Goal: Task Accomplishment & Management: Manage account settings

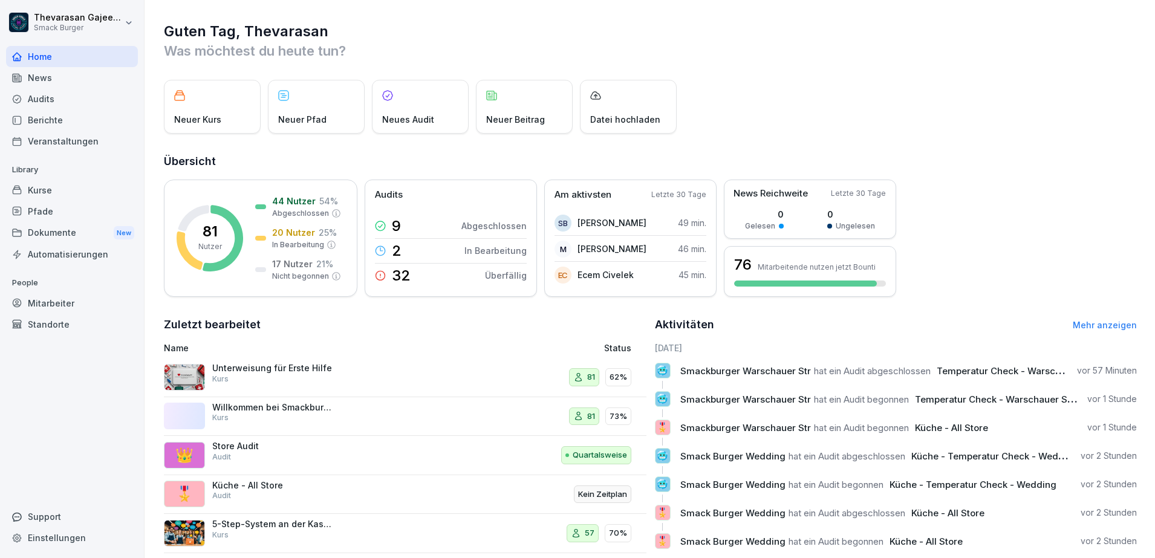
click at [58, 322] on div "Standorte" at bounding box center [72, 324] width 132 height 21
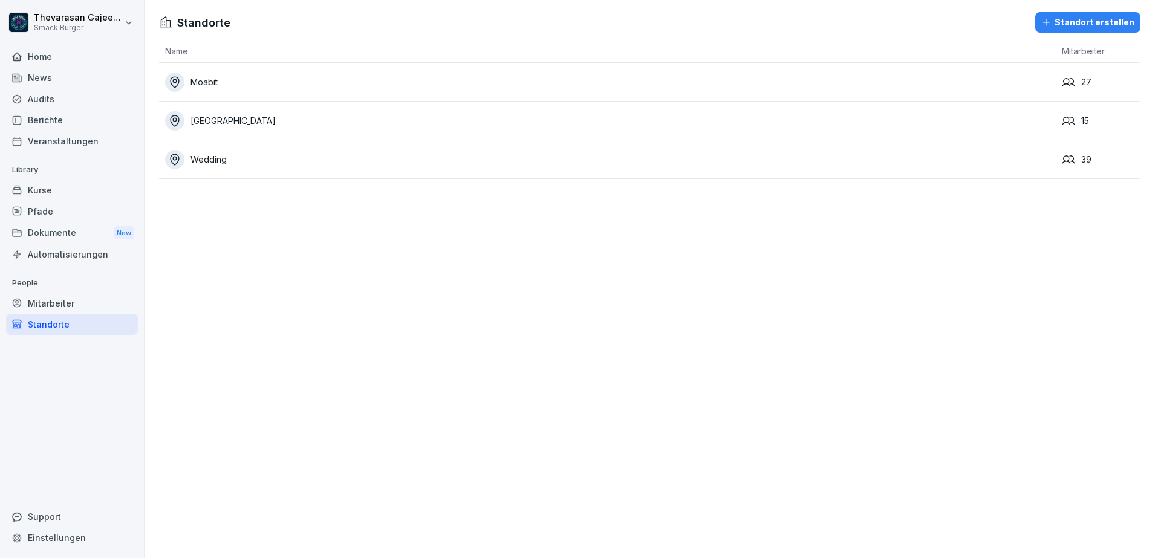
click at [62, 303] on div "Mitarbeiter" at bounding box center [72, 303] width 132 height 21
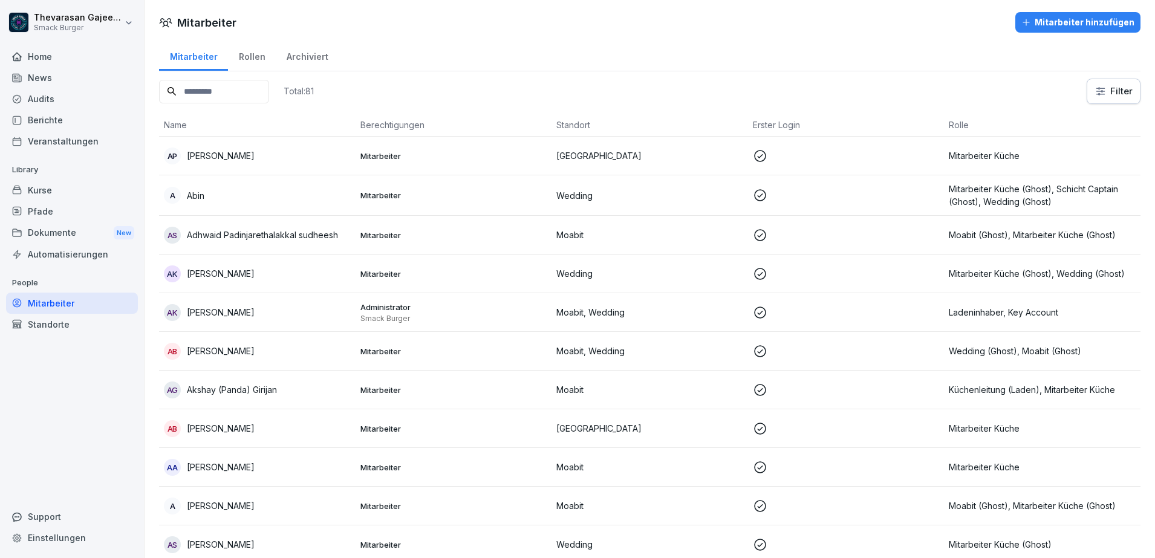
click at [242, 57] on div "Rollen" at bounding box center [252, 55] width 48 height 31
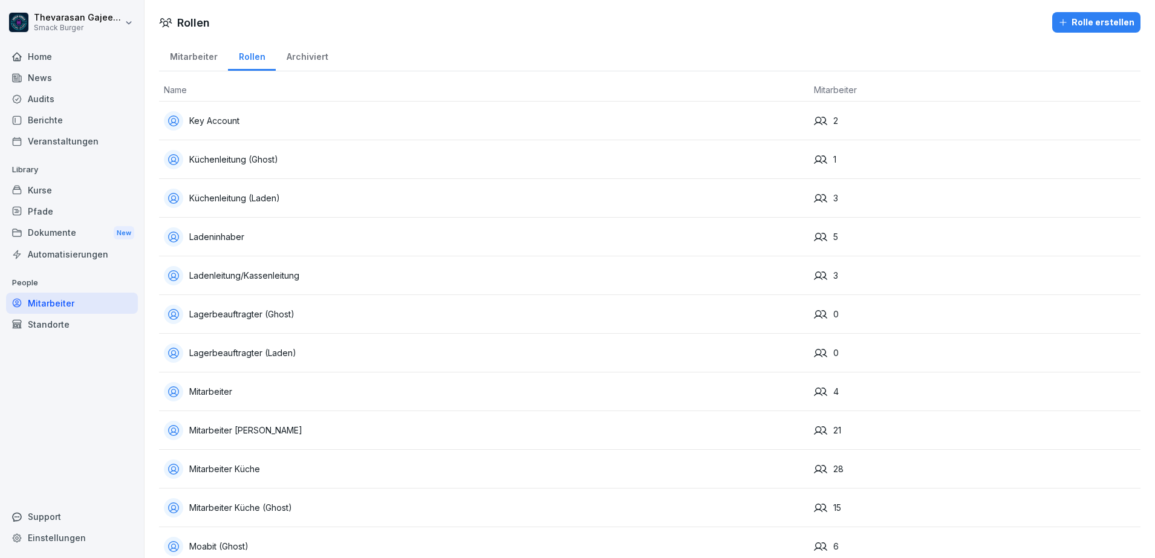
click at [209, 56] on div "Mitarbeiter" at bounding box center [193, 55] width 69 height 31
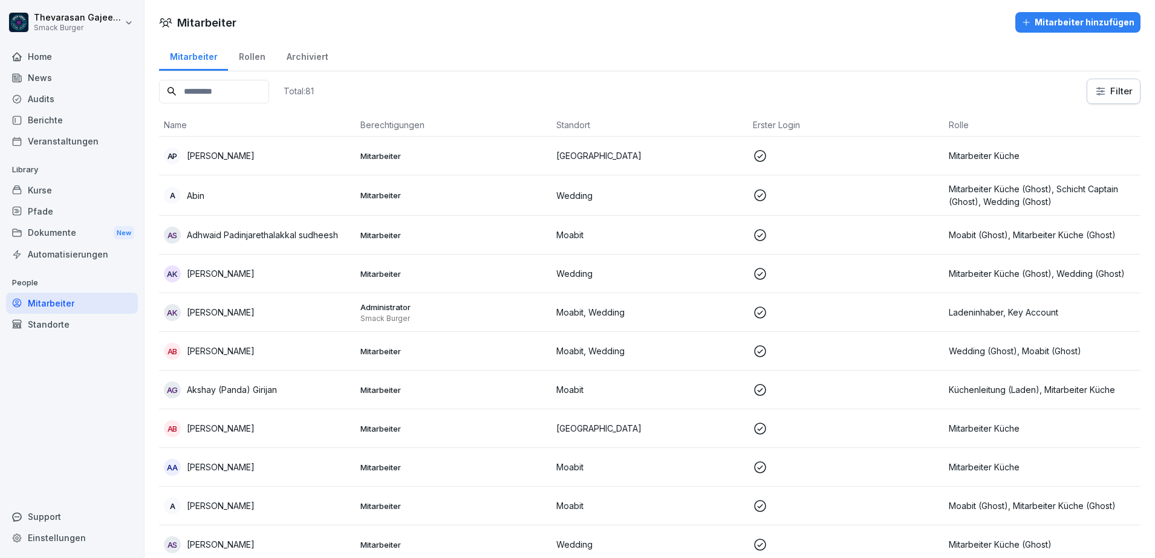
click at [956, 129] on th "Rolle" at bounding box center [1042, 125] width 197 height 23
click at [953, 128] on th "Rolle" at bounding box center [1042, 125] width 197 height 23
click at [62, 328] on div "Standorte" at bounding box center [72, 324] width 132 height 21
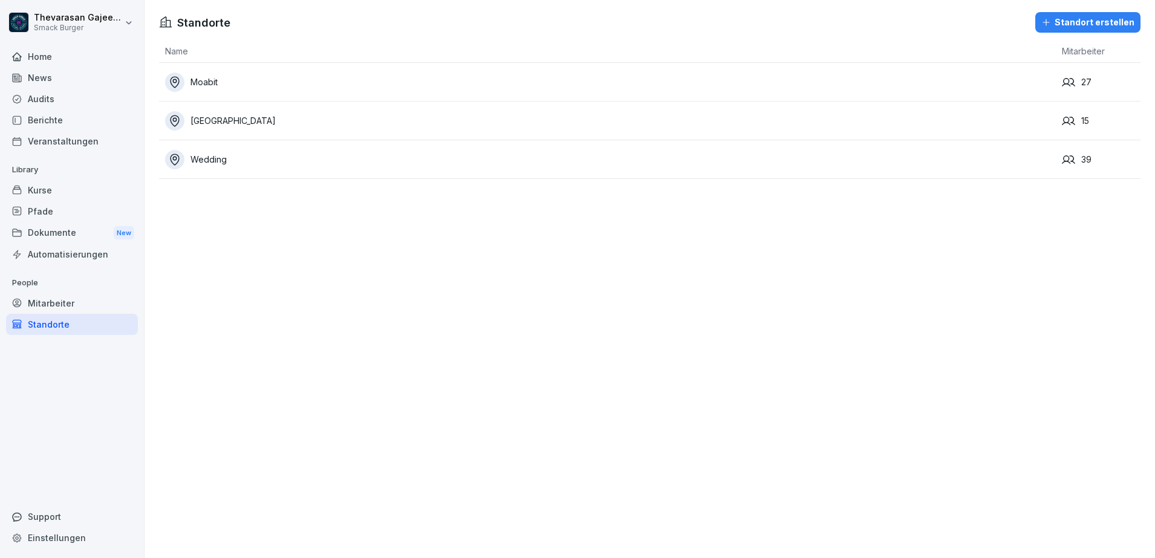
click at [936, 163] on div "Wedding" at bounding box center [610, 159] width 891 height 19
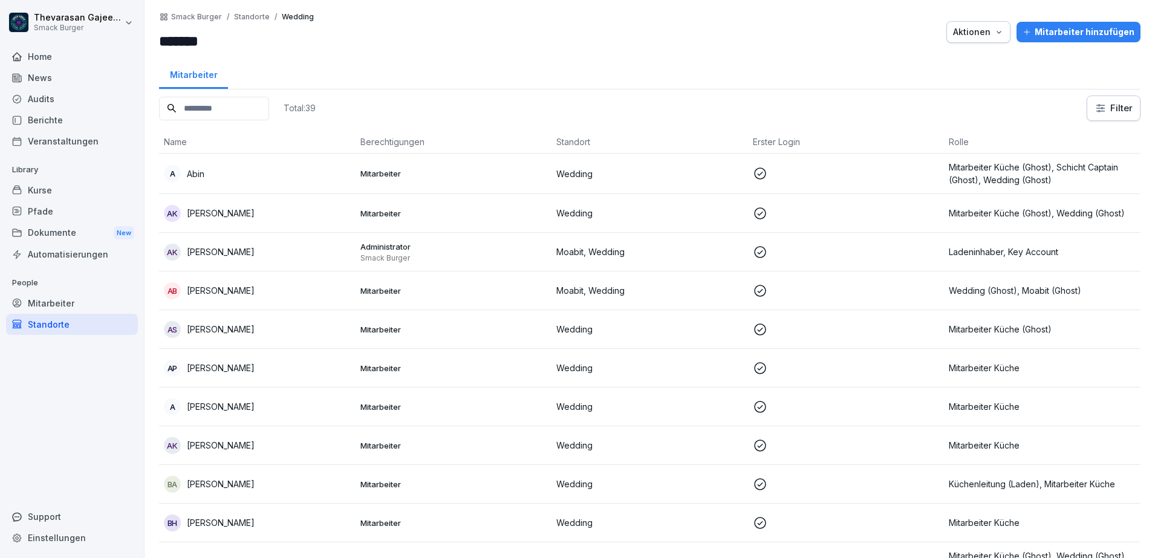
click at [836, 156] on td at bounding box center [846, 174] width 197 height 41
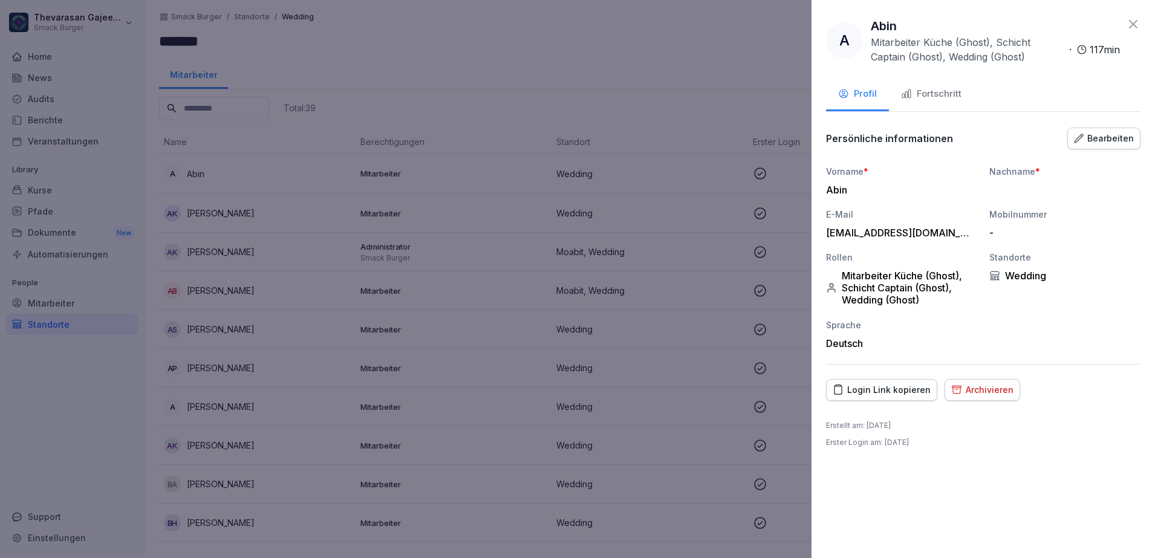
click at [1099, 133] on div "Bearbeiten" at bounding box center [1104, 138] width 60 height 13
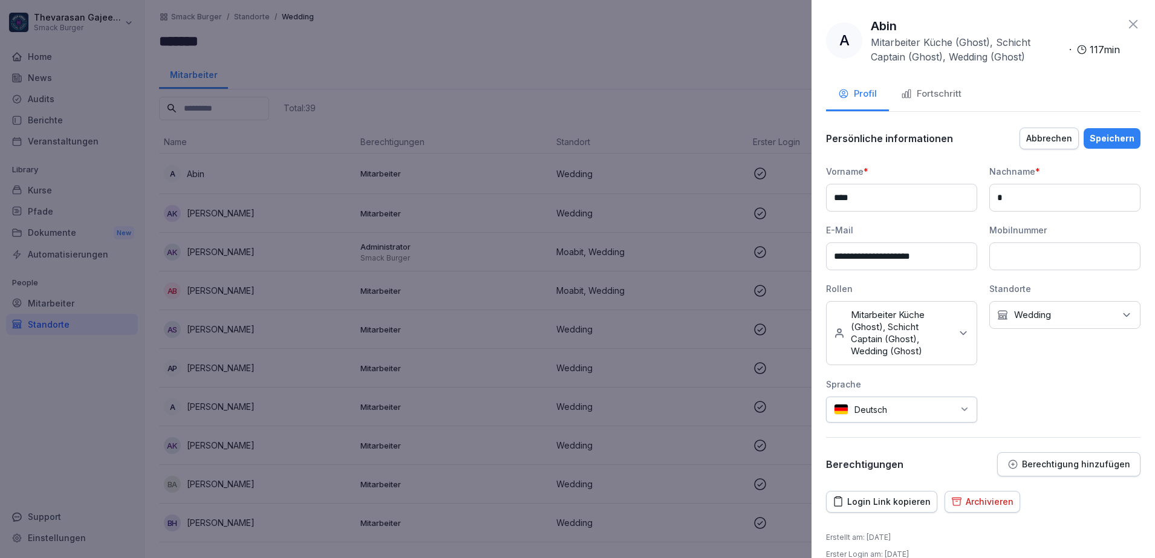
click at [1057, 322] on div "Kein Standort Wedding" at bounding box center [1064, 315] width 151 height 28
click at [1030, 373] on label "Moabit" at bounding box center [1023, 370] width 29 height 11
click at [919, 348] on p "Mitarbeiter Küche (Ghost), Schicht Captain (Ghost), Wedding (Ghost)" at bounding box center [901, 333] width 100 height 48
click at [839, 471] on button "Wedding (Ghost)" at bounding box center [840, 476] width 11 height 11
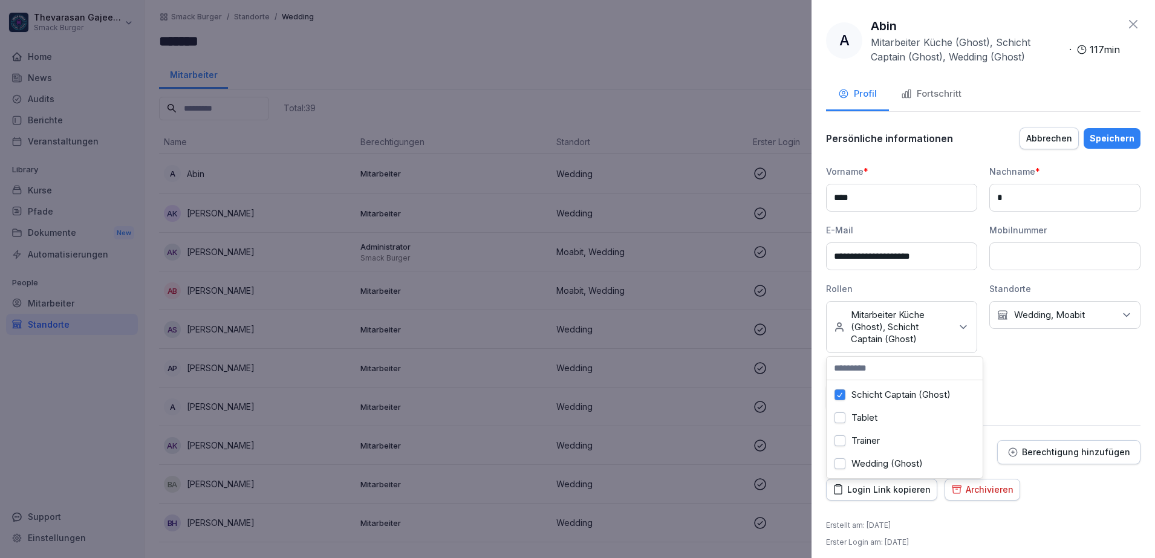
click at [837, 389] on button "Schicht Captain (Ghost)" at bounding box center [840, 394] width 11 height 11
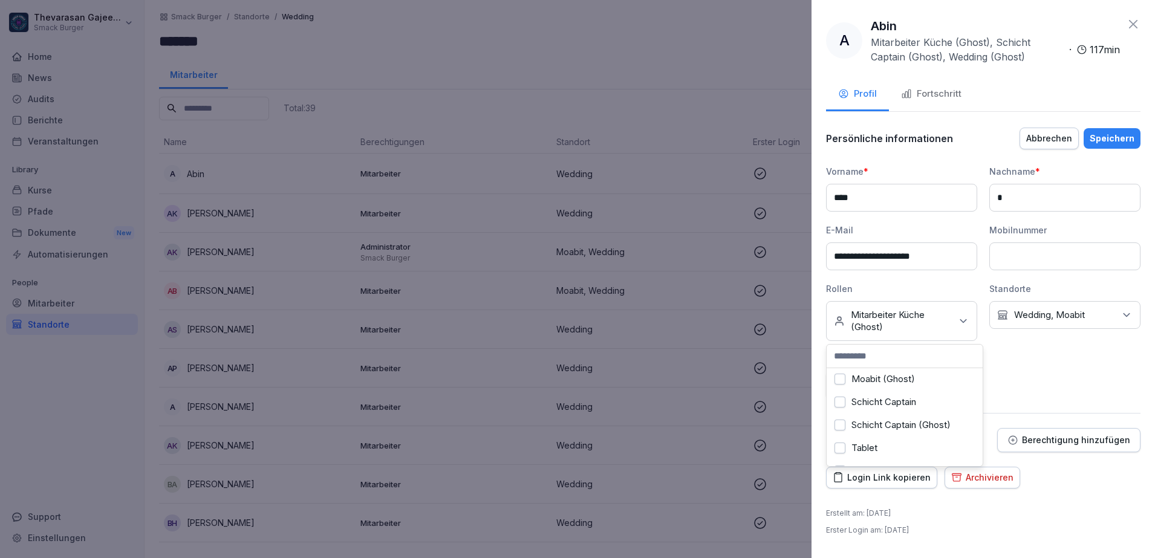
scroll to position [181, 0]
click at [883, 414] on label "Mitarbeiter Küche" at bounding box center [889, 408] width 74 height 11
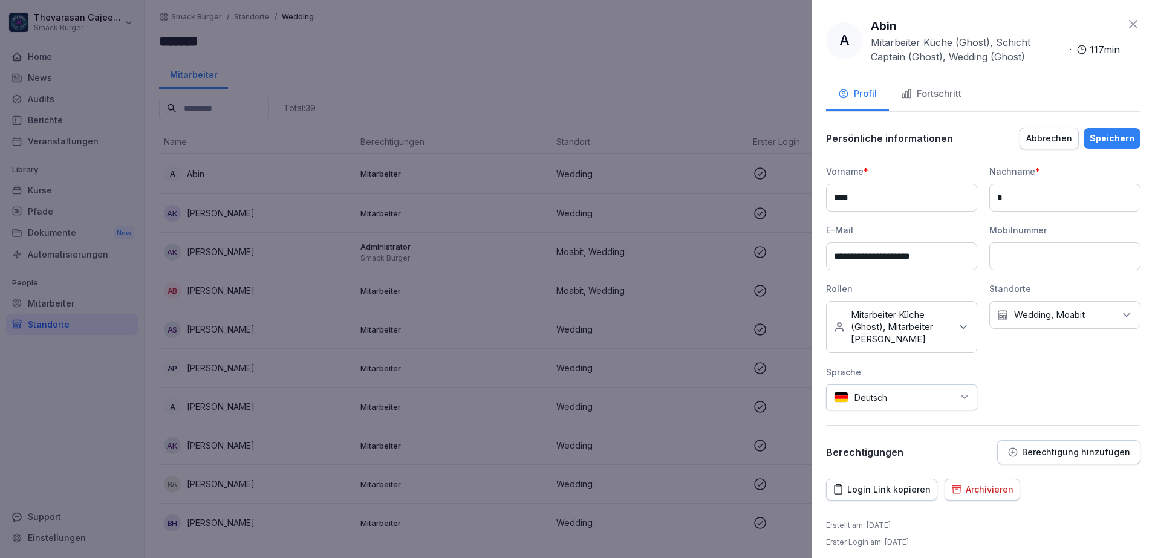
click at [1099, 495] on div "Login Link kopieren Archivieren" at bounding box center [983, 490] width 314 height 22
click at [929, 333] on p "Mitarbeiter Küche (Ghost), Mitarbeiter Küche" at bounding box center [901, 327] width 100 height 36
click at [890, 403] on label "Mitarbeiter Küche (Ghost)" at bounding box center [906, 398] width 108 height 11
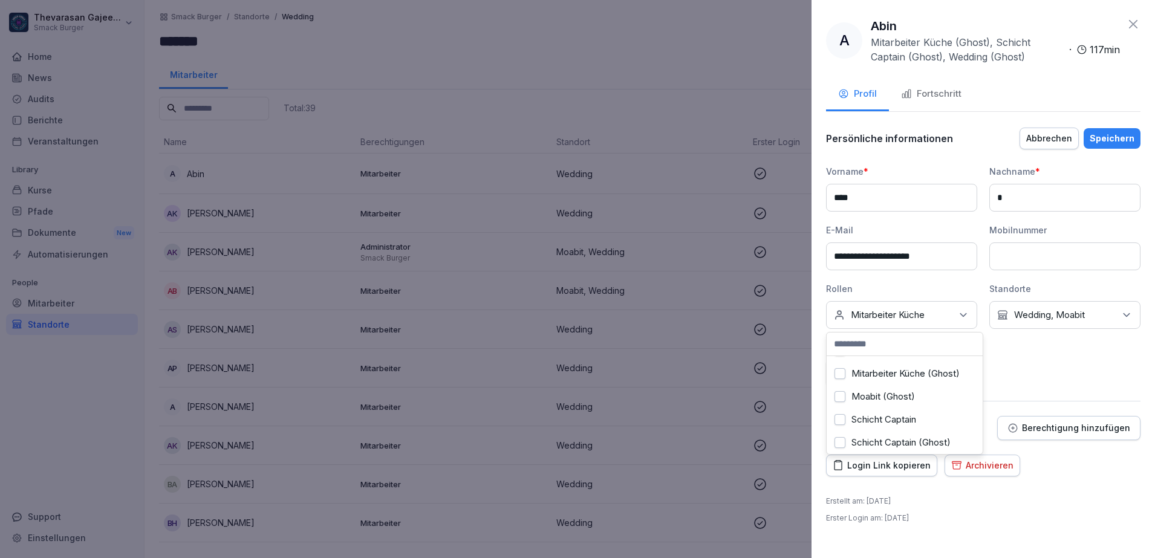
click at [1035, 376] on div "**********" at bounding box center [983, 275] width 314 height 221
click at [1118, 134] on div "Speichern" at bounding box center [1112, 138] width 45 height 13
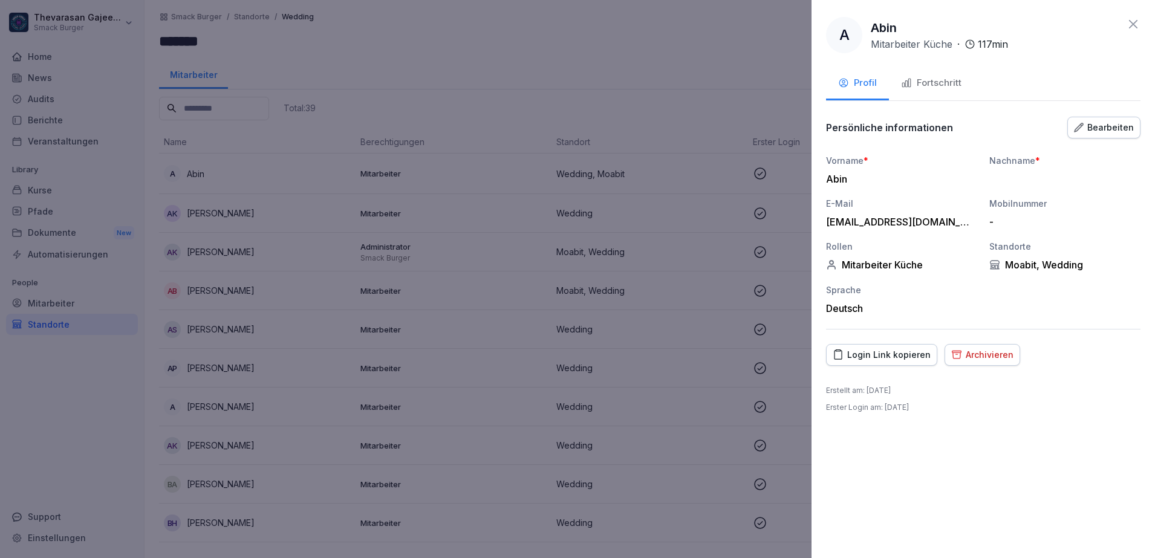
click at [680, 64] on div at bounding box center [577, 279] width 1155 height 558
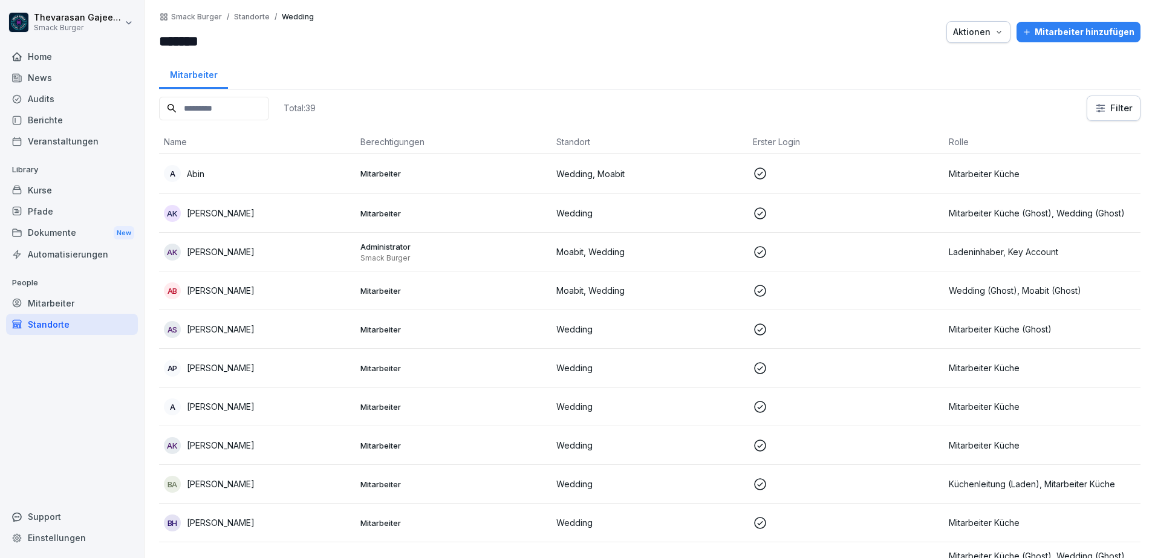
click at [869, 170] on p at bounding box center [846, 173] width 187 height 15
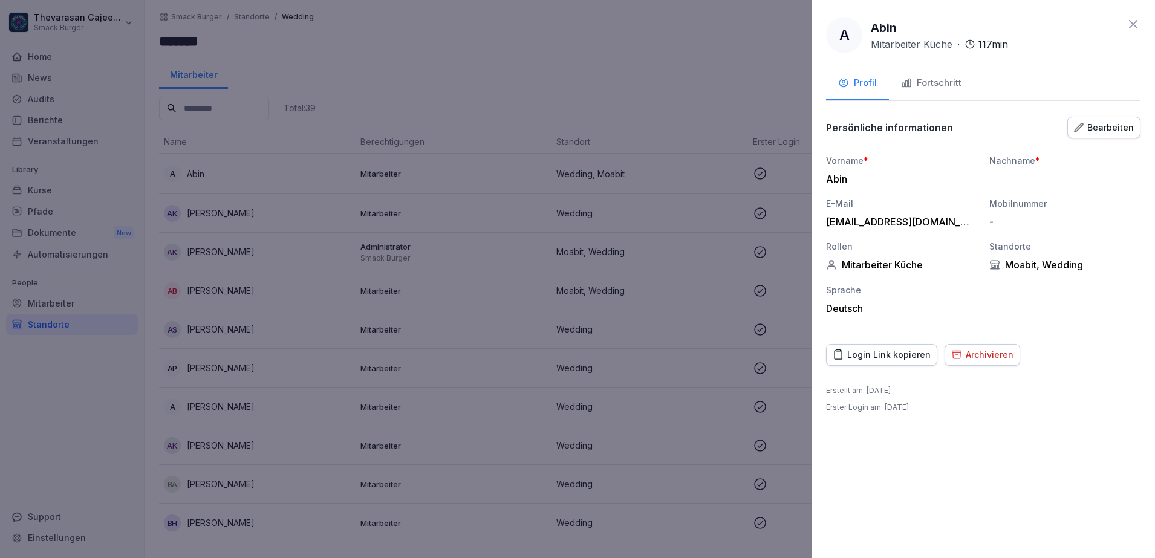
click at [1116, 132] on div "Bearbeiten" at bounding box center [1104, 127] width 60 height 13
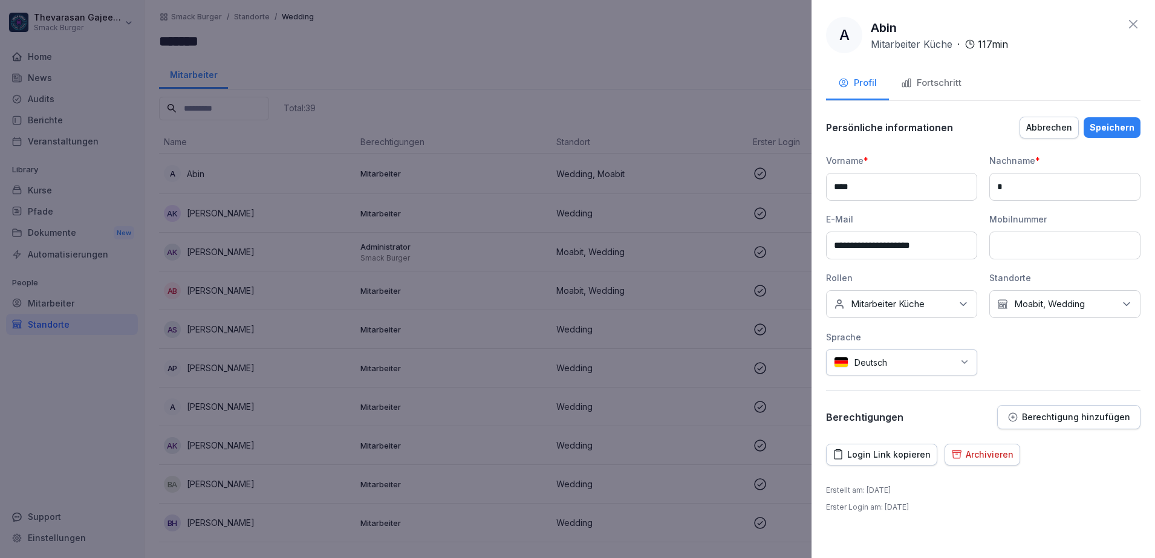
click at [1096, 307] on div "Kein Standort Moabit, Wedding" at bounding box center [1064, 304] width 151 height 28
click at [1009, 406] on div "Wedding" at bounding box center [1068, 405] width 150 height 23
click at [1102, 134] on button "Speichern" at bounding box center [1112, 127] width 57 height 21
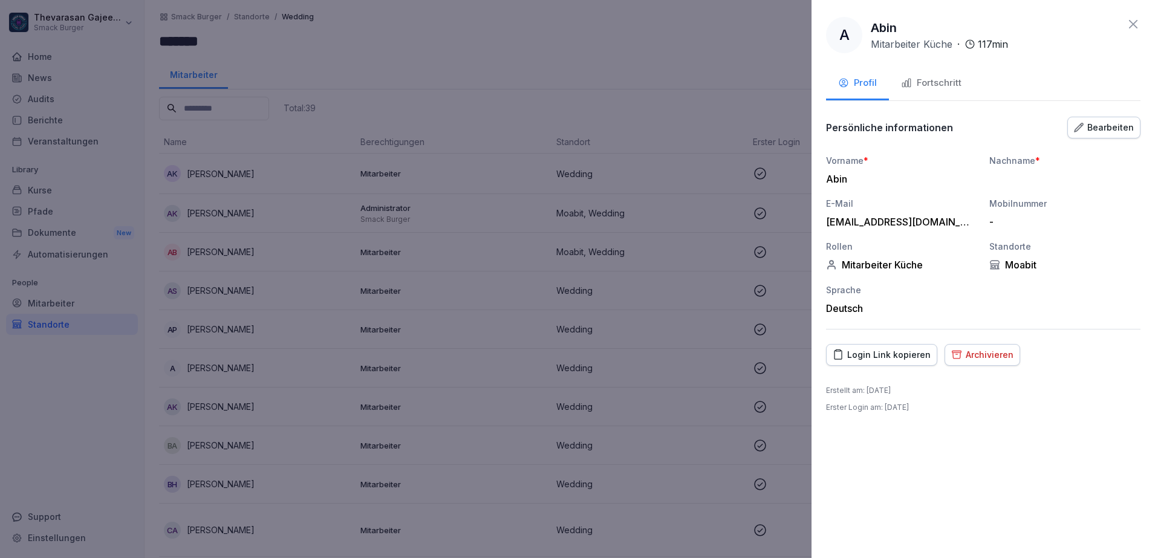
click at [656, 71] on div at bounding box center [577, 279] width 1155 height 558
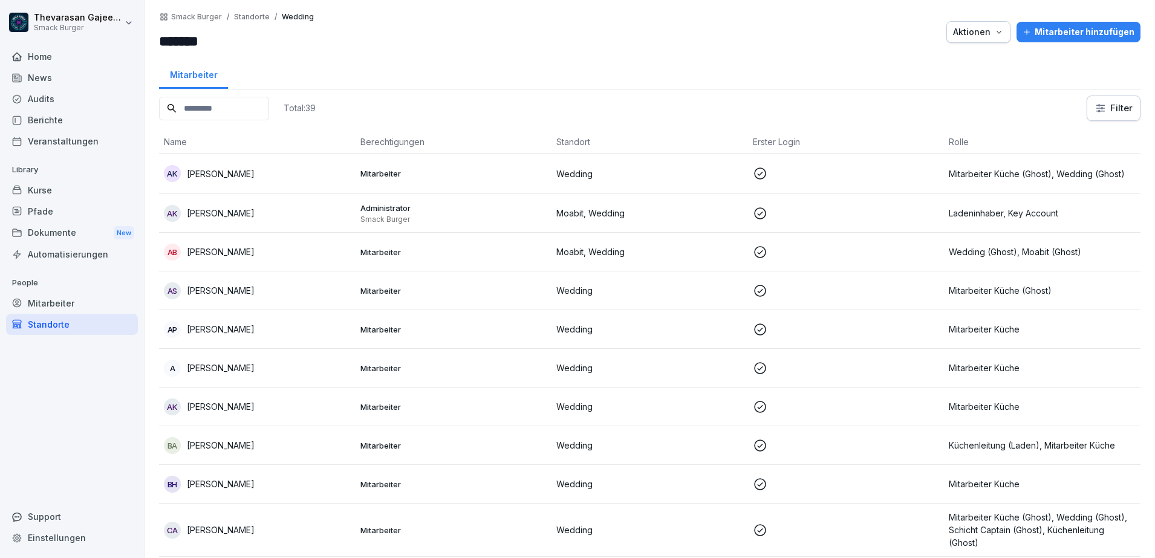
click at [983, 175] on p "Mitarbeiter Küche (Ghost), Wedding (Ghost)" at bounding box center [1042, 174] width 187 height 13
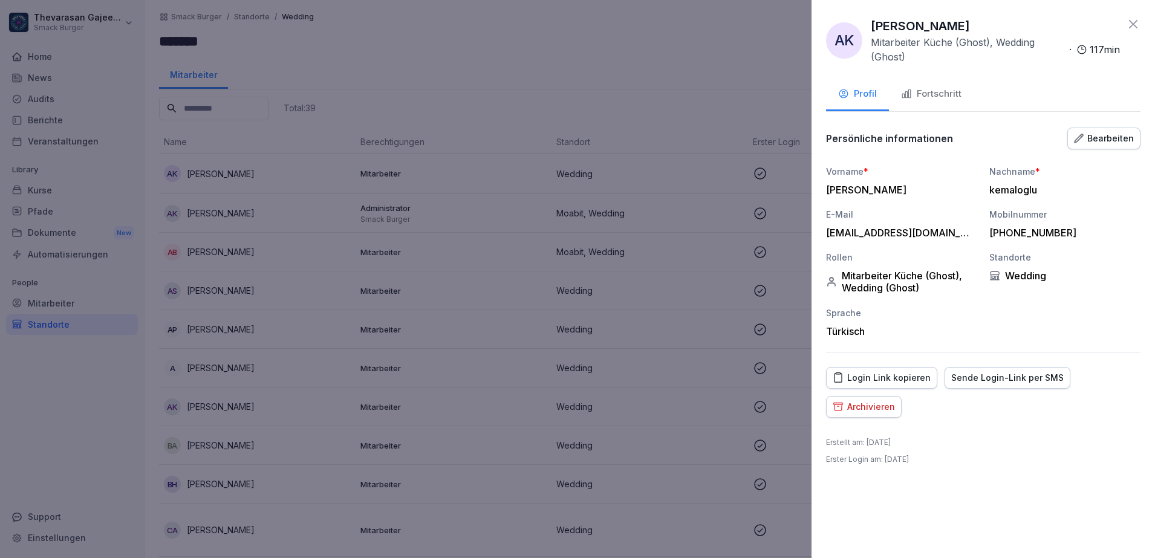
click at [1126, 141] on div "Bearbeiten" at bounding box center [1104, 138] width 60 height 13
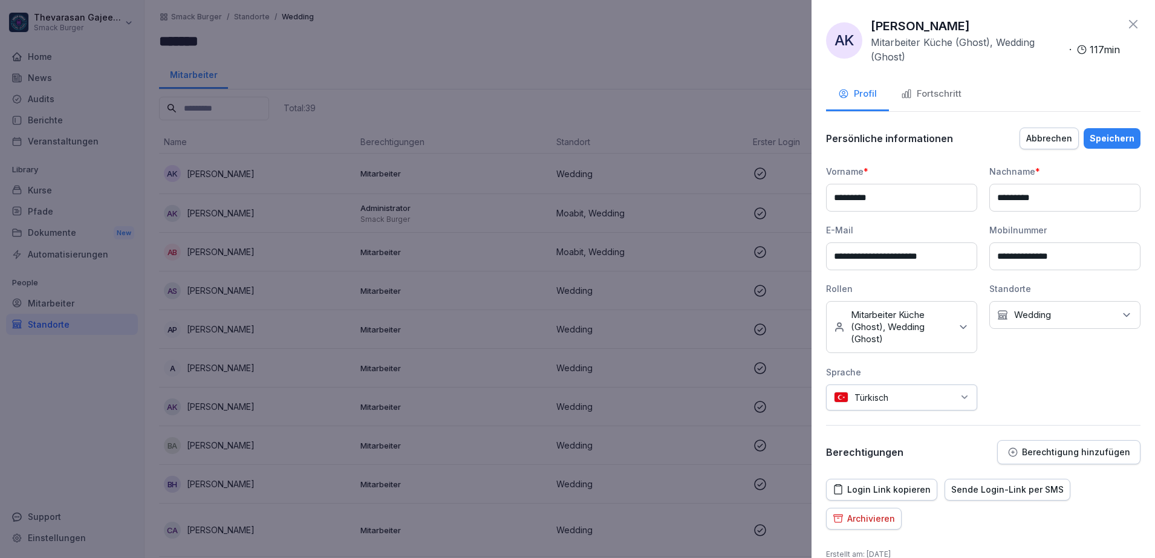
click at [951, 335] on div "Keine Rollen Mitarbeiter Küche (Ghost), Wedding (Ghost)" at bounding box center [901, 327] width 151 height 52
click at [895, 403] on label "Mitarbeiter Küche (Ghost)" at bounding box center [906, 398] width 108 height 11
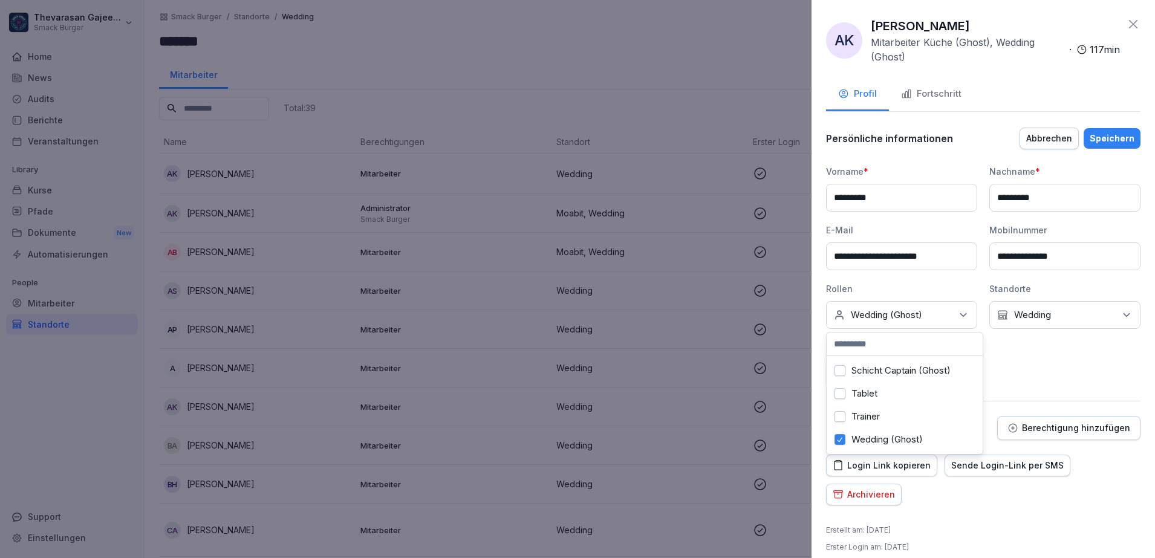
scroll to position [332, 0]
click at [914, 434] on label "Wedding (Ghost)" at bounding box center [887, 439] width 71 height 11
click at [924, 356] on label "Mitarbeiter Küche" at bounding box center [889, 350] width 74 height 11
click at [1052, 364] on div "**********" at bounding box center [983, 275] width 314 height 221
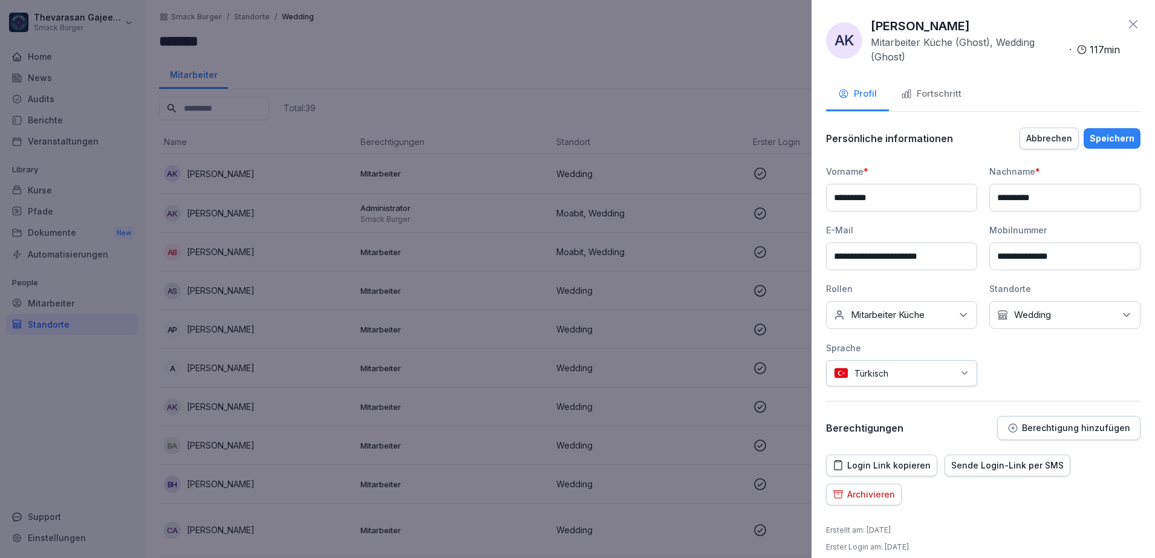
click at [1101, 135] on div "Speichern" at bounding box center [1112, 138] width 45 height 13
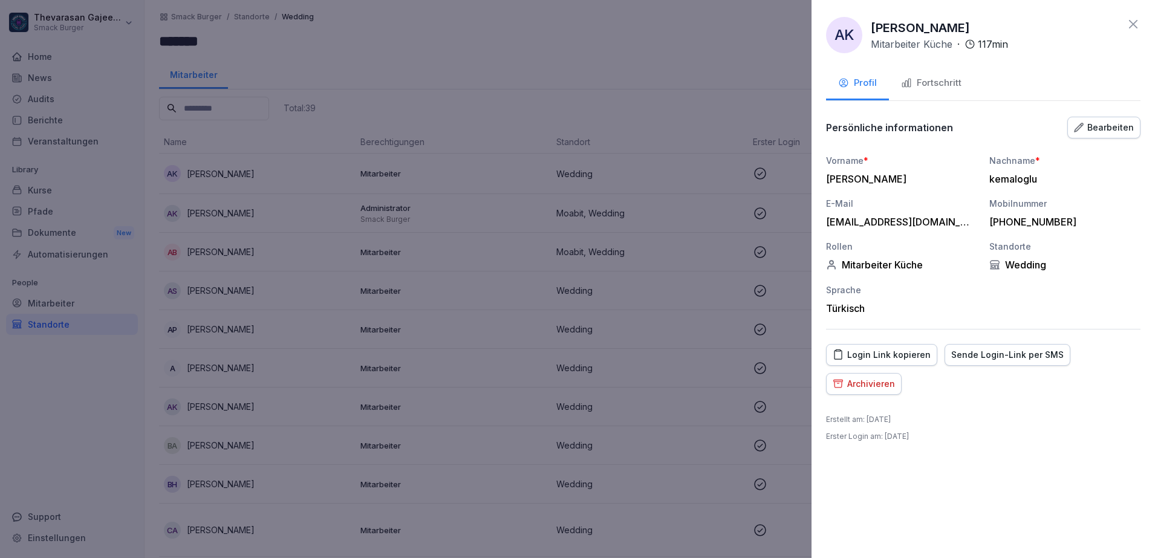
click at [1123, 126] on div "Bearbeiten" at bounding box center [1104, 127] width 60 height 13
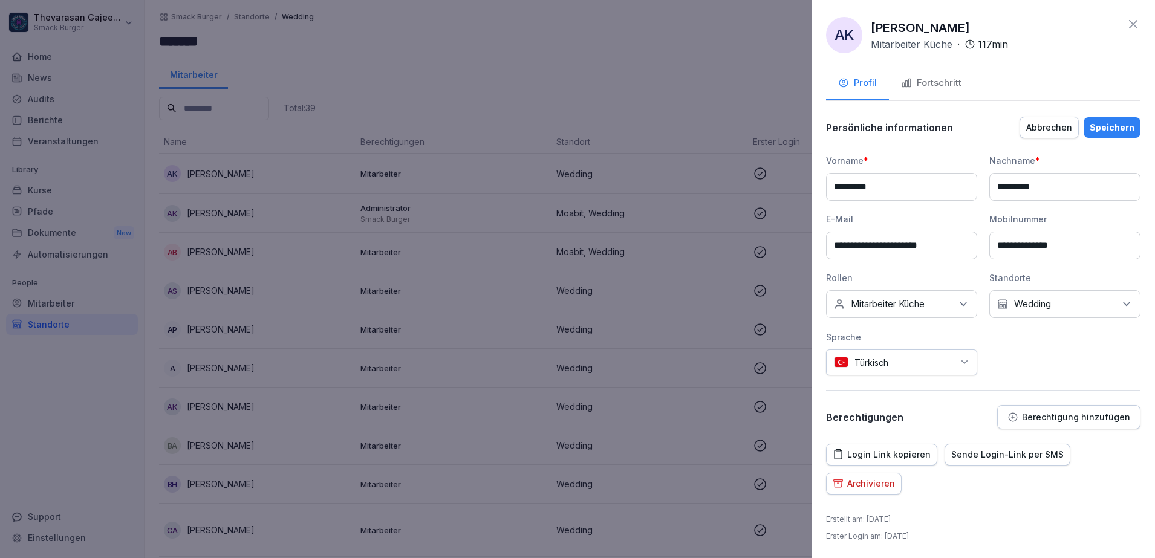
click at [1035, 308] on p "Wedding" at bounding box center [1032, 304] width 37 height 12
drag, startPoint x: 994, startPoint y: 405, endPoint x: 1003, endPoint y: 389, distance: 17.9
click at [995, 405] on button "Wedding" at bounding box center [997, 405] width 11 height 11
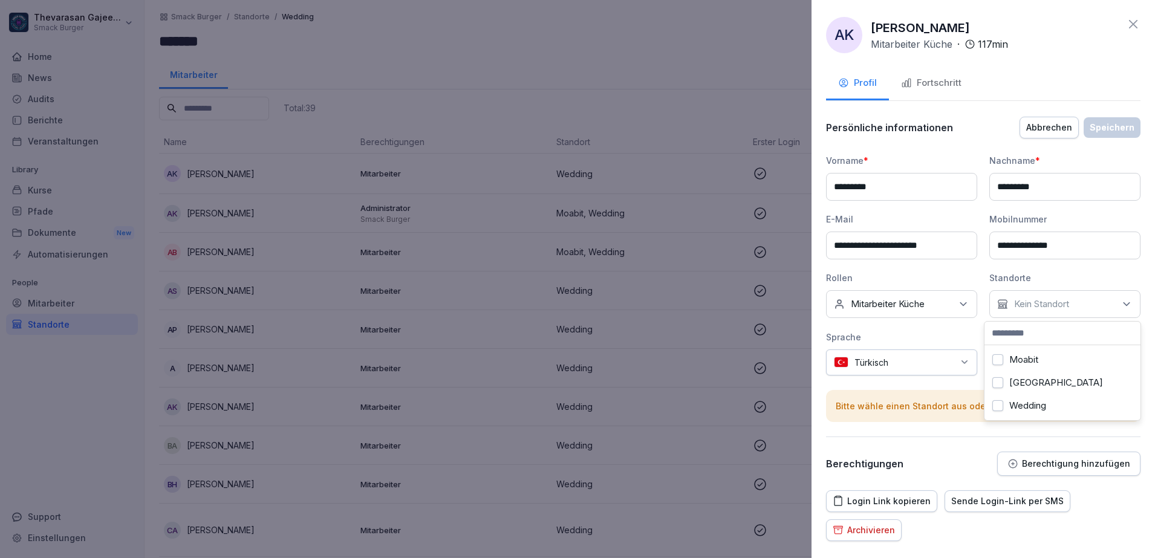
click at [1002, 349] on div "Moabit" at bounding box center [1063, 359] width 150 height 23
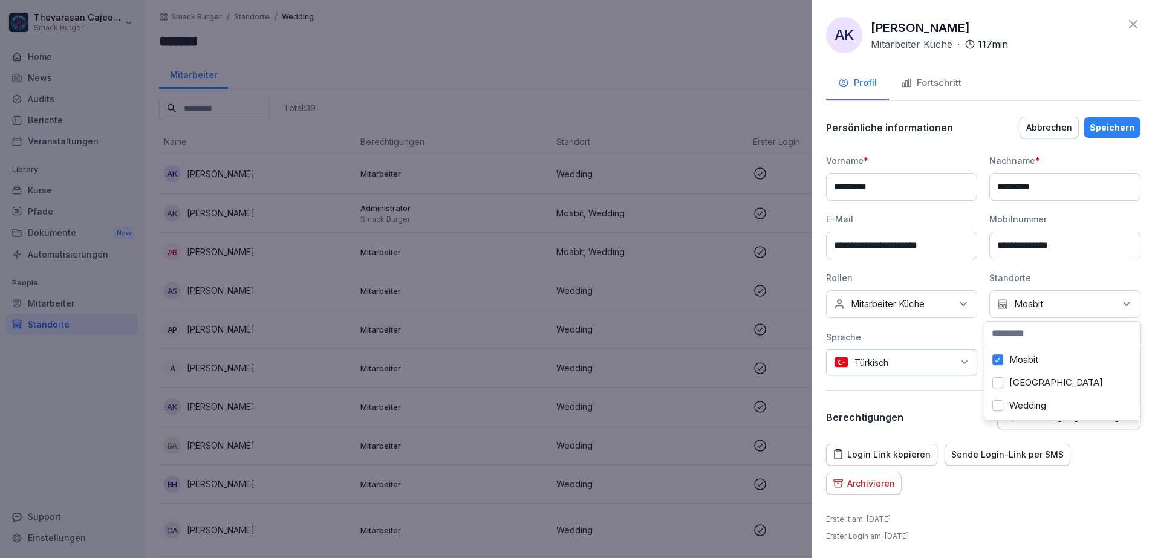
click at [1105, 132] on div "Speichern" at bounding box center [1112, 127] width 45 height 13
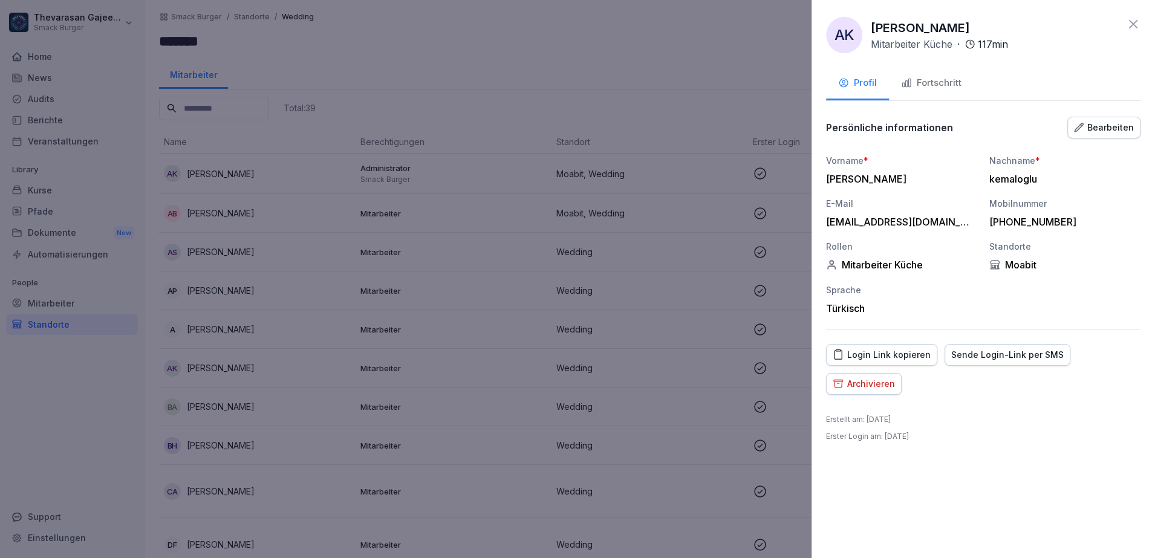
click at [695, 53] on div at bounding box center [577, 279] width 1155 height 558
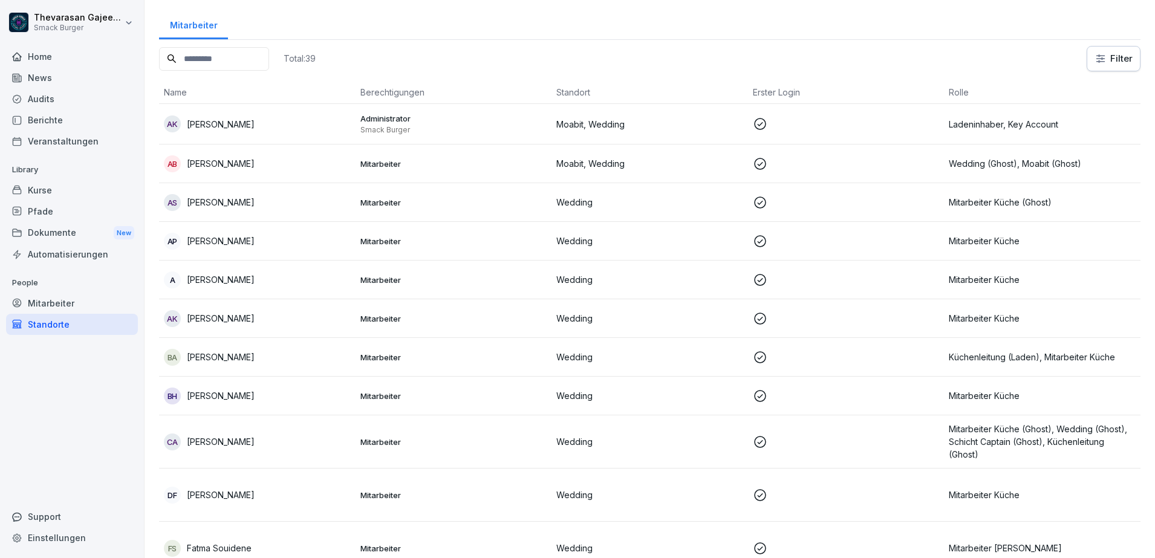
scroll to position [0, 0]
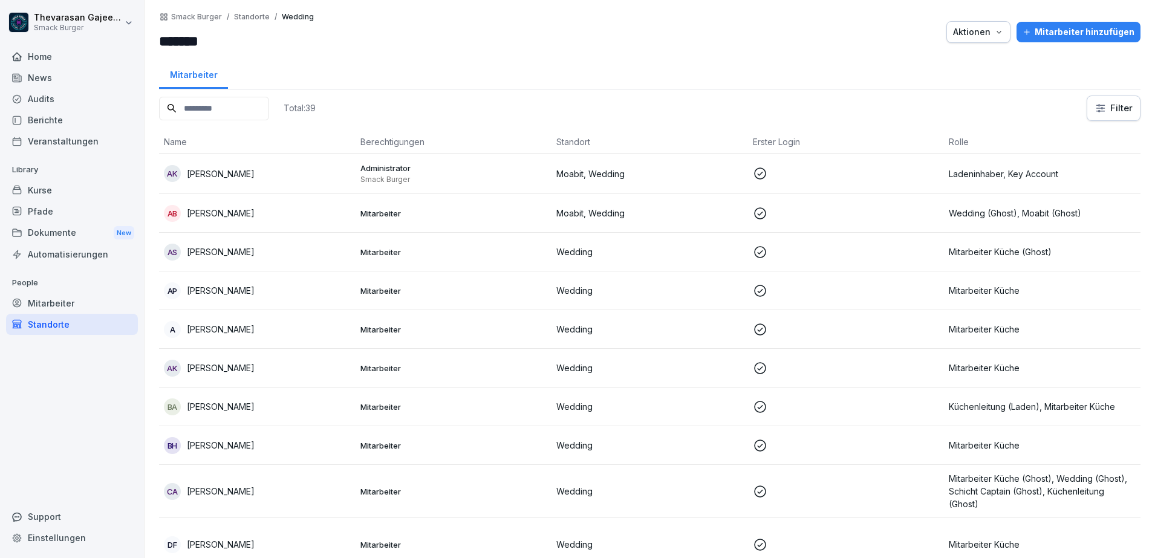
click at [1002, 168] on p "Ladeninhaber, Key Account" at bounding box center [1042, 174] width 187 height 13
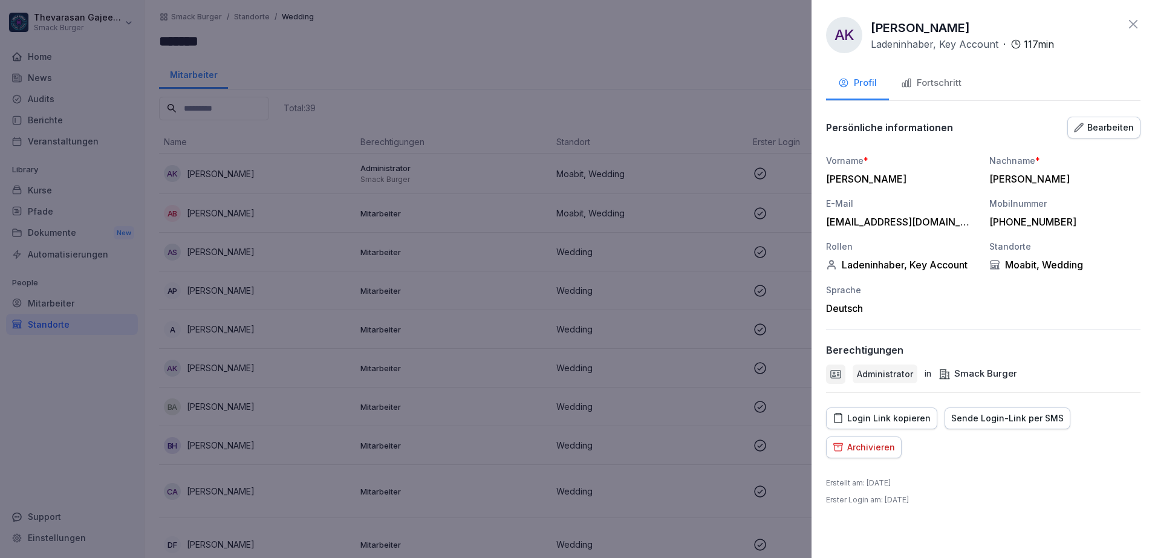
click at [1084, 128] on icon "button" at bounding box center [1079, 128] width 10 height 10
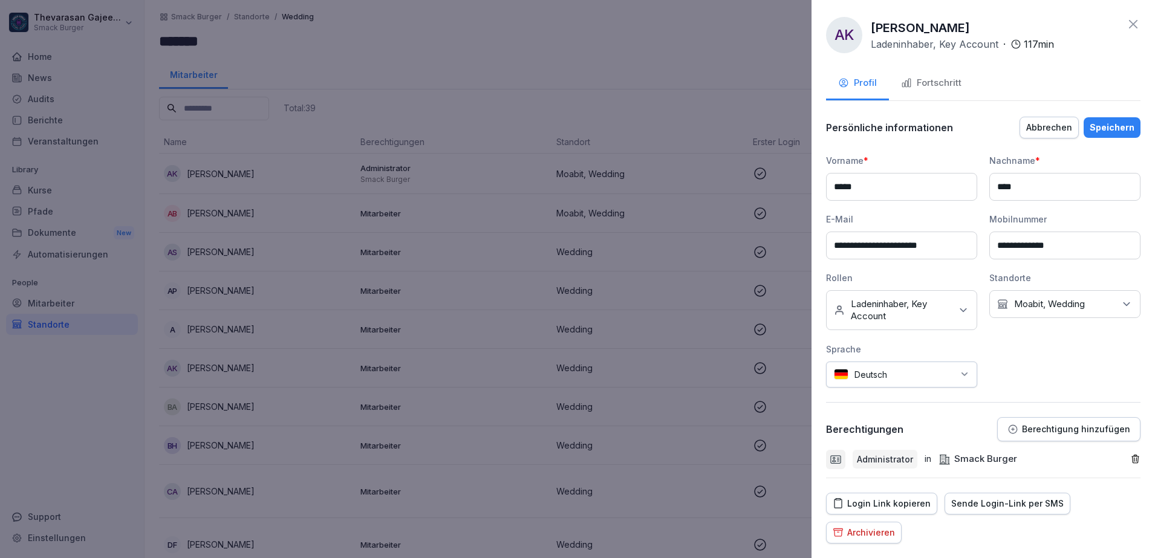
click at [1076, 310] on div "Kein Standort Moabit, Wedding" at bounding box center [1064, 304] width 151 height 28
click at [999, 383] on button "Warschauer Straße" at bounding box center [997, 382] width 11 height 11
click at [943, 409] on div "**********" at bounding box center [983, 297] width 314 height 363
click at [1112, 134] on button "Speichern" at bounding box center [1112, 127] width 57 height 21
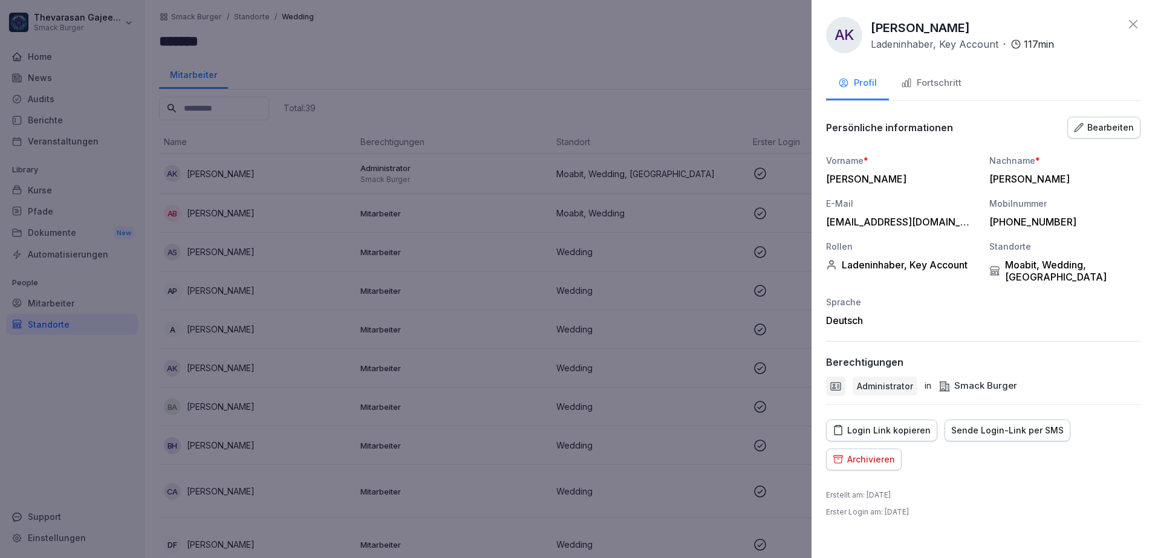
click at [702, 99] on div at bounding box center [577, 279] width 1155 height 558
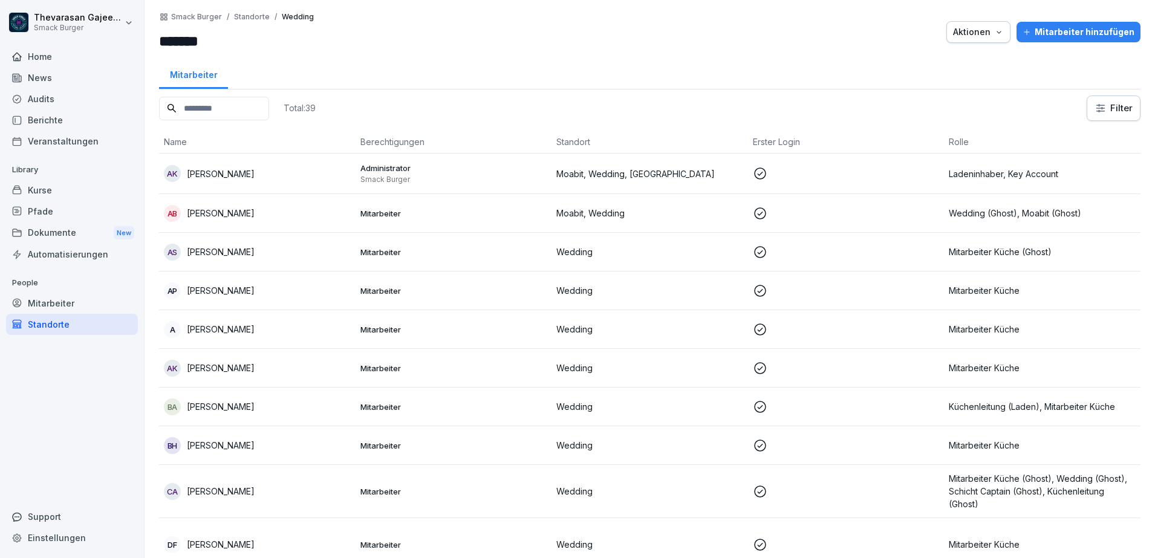
click at [1038, 214] on p "Wedding (Ghost), Moabit (Ghost)" at bounding box center [1042, 213] width 187 height 13
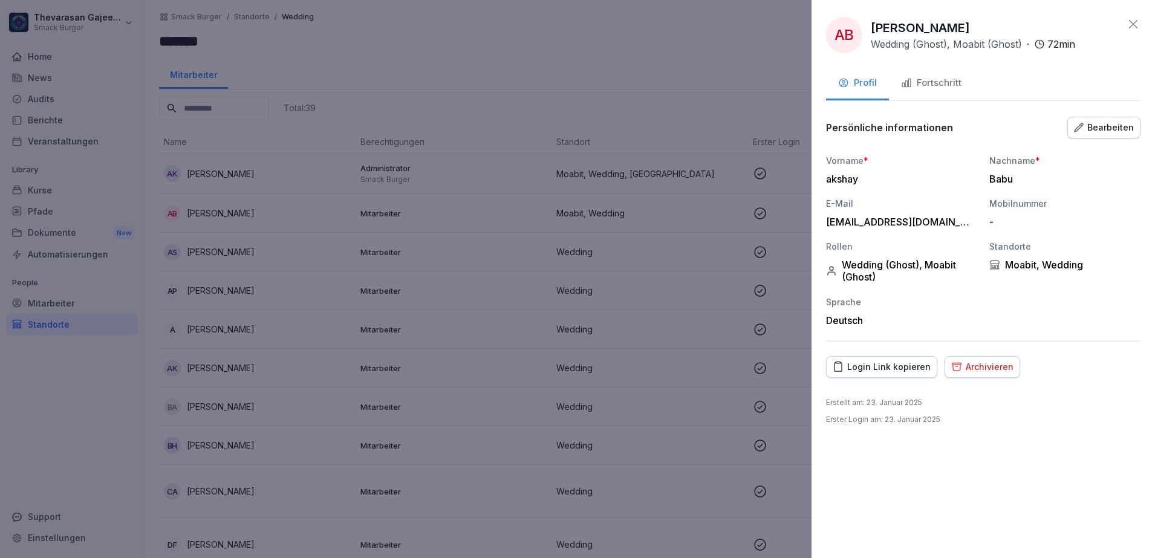
click at [1101, 135] on button "Bearbeiten" at bounding box center [1103, 128] width 73 height 22
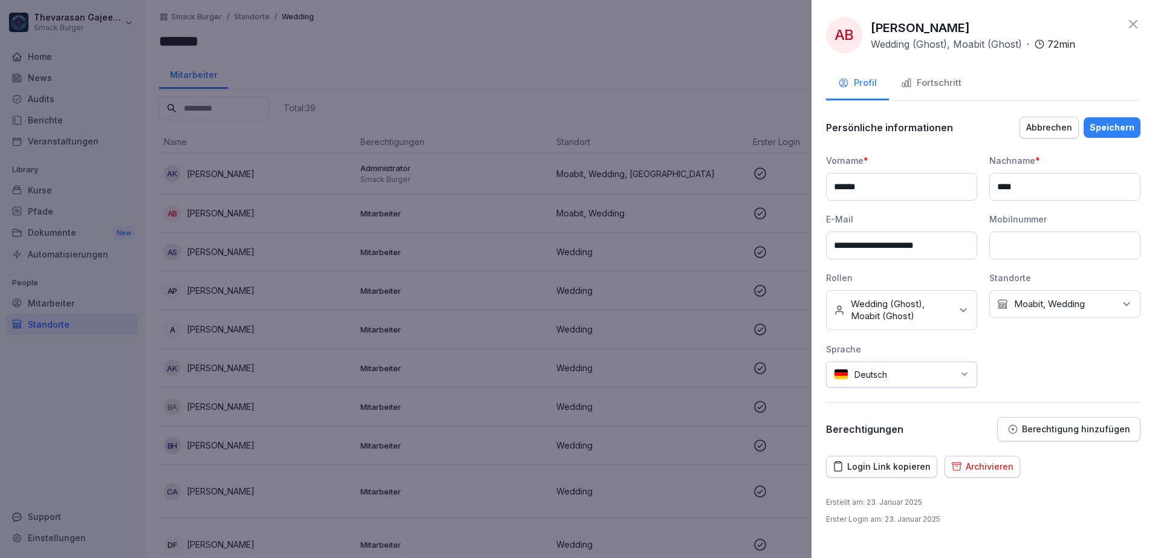
click at [1060, 304] on p "Moabit, Wedding" at bounding box center [1049, 304] width 71 height 12
click at [1015, 408] on label "Wedding" at bounding box center [1033, 405] width 37 height 11
click at [936, 311] on p "Wedding (Ghost), Moabit (Ghost)" at bounding box center [901, 310] width 100 height 24
click at [861, 380] on div "Moabit (Ghost)" at bounding box center [905, 368] width 150 height 23
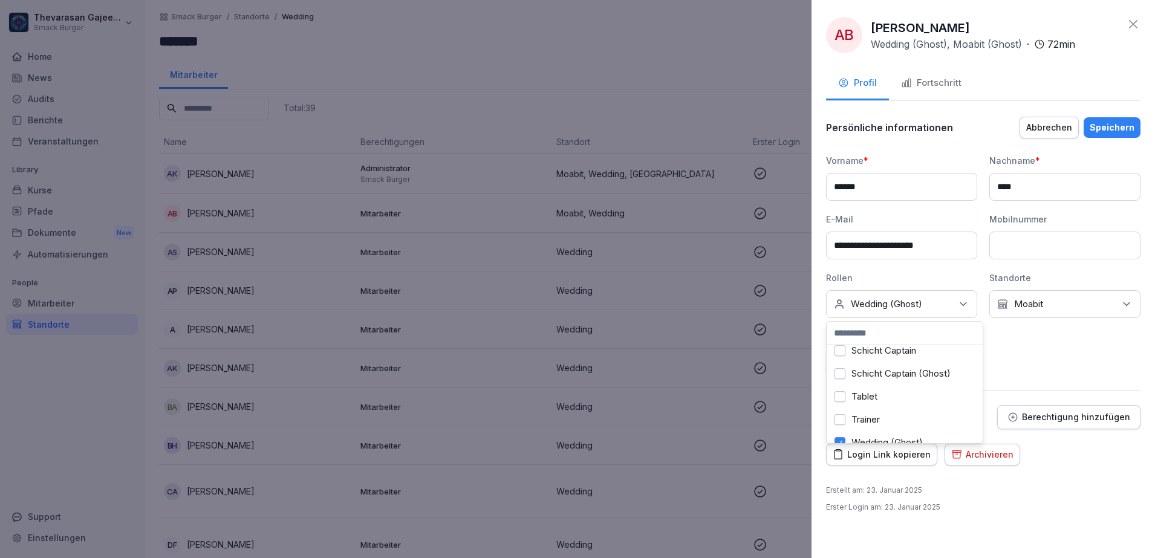
scroll to position [332, 0]
click at [844, 423] on button "Wedding (Ghost)" at bounding box center [840, 428] width 11 height 11
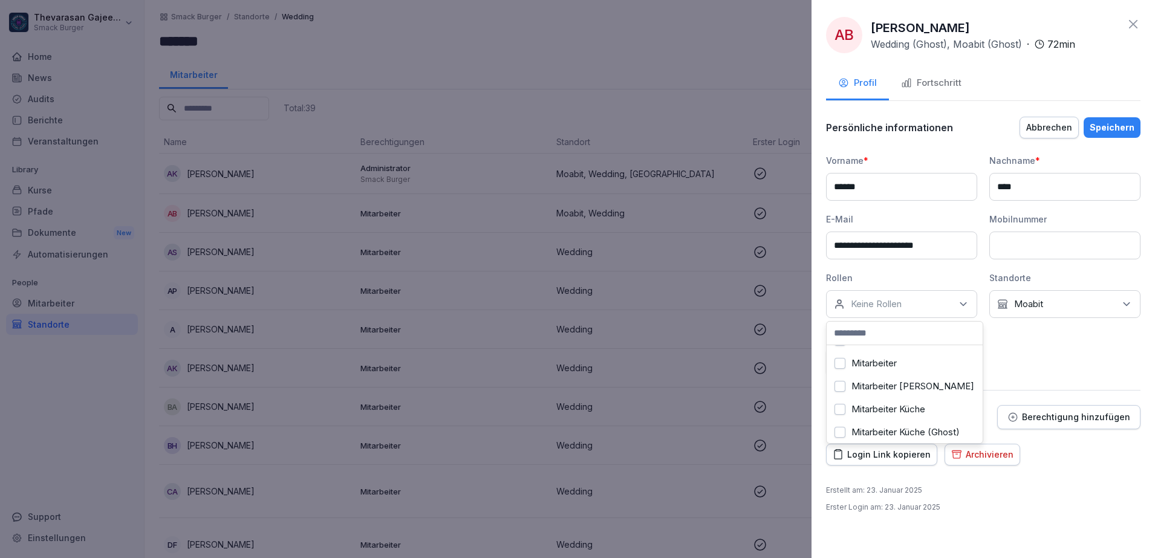
scroll to position [181, 0]
click at [859, 391] on label "Mitarbeiter Küche" at bounding box center [889, 385] width 74 height 11
click at [1117, 128] on div "Speichern" at bounding box center [1112, 127] width 45 height 13
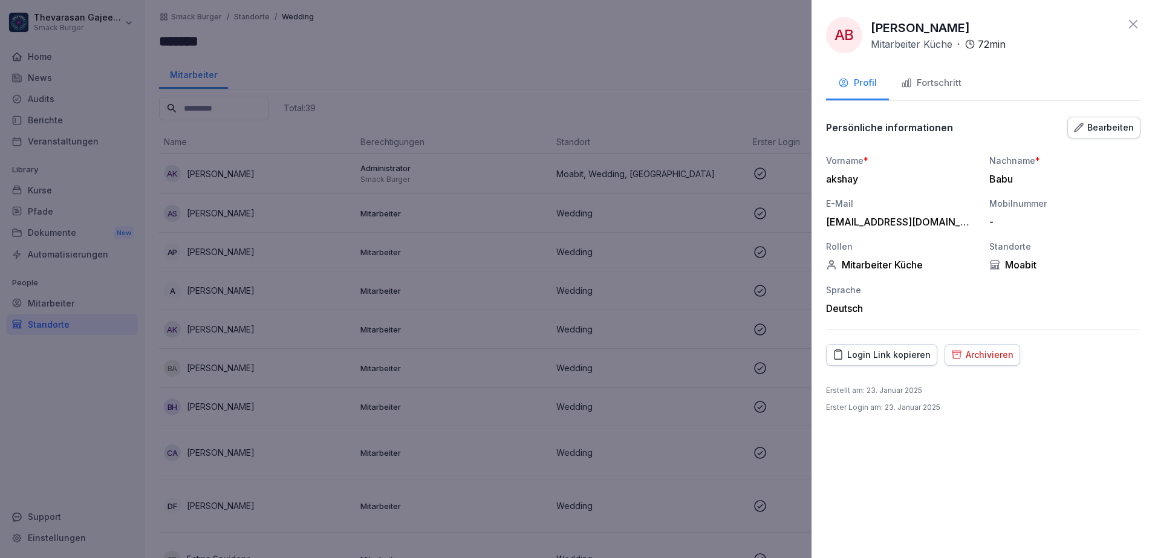
click at [654, 41] on div at bounding box center [577, 279] width 1155 height 558
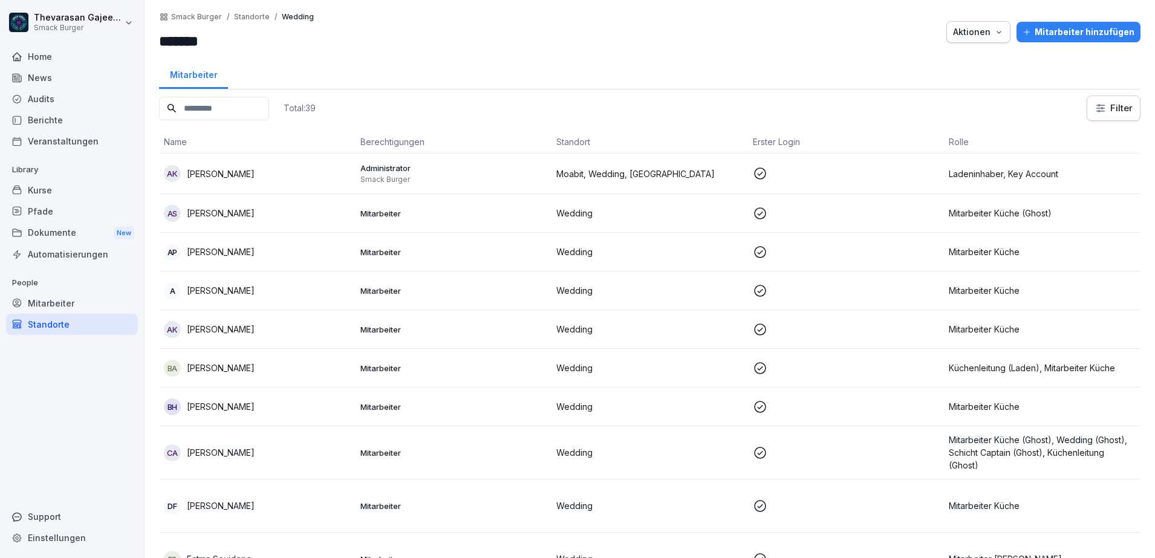
click at [1029, 209] on p "Mitarbeiter Küche (Ghost)" at bounding box center [1042, 213] width 187 height 13
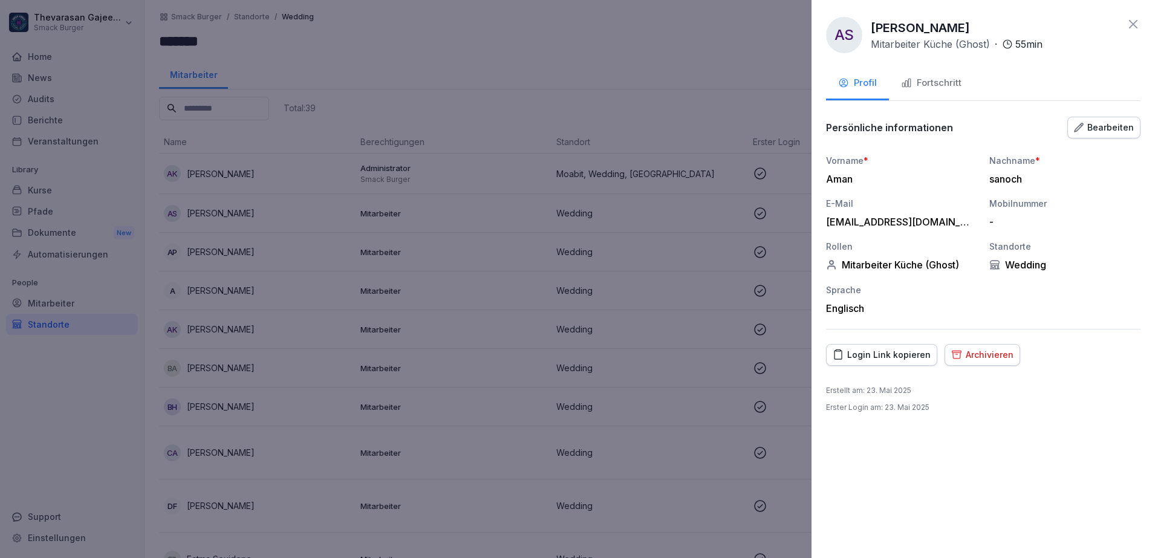
click at [1097, 126] on div "Bearbeiten" at bounding box center [1104, 127] width 60 height 13
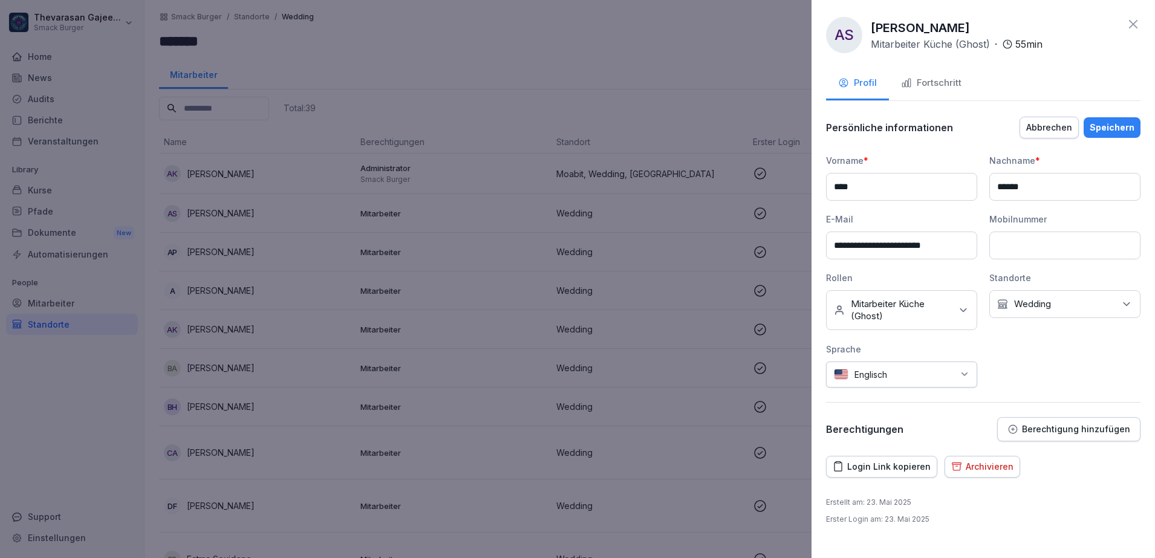
click at [962, 319] on div "Keine Rollen Mitarbeiter Küche (Ghost)" at bounding box center [901, 310] width 151 height 40
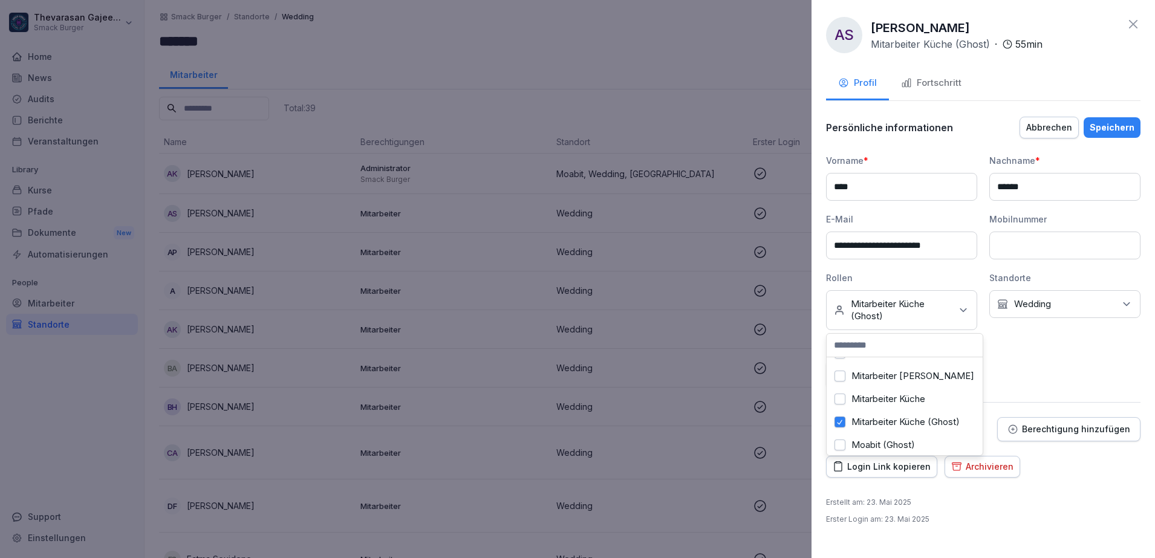
scroll to position [227, 0]
click at [905, 380] on label "Mitarbeiter Küche (Ghost)" at bounding box center [906, 375] width 108 height 11
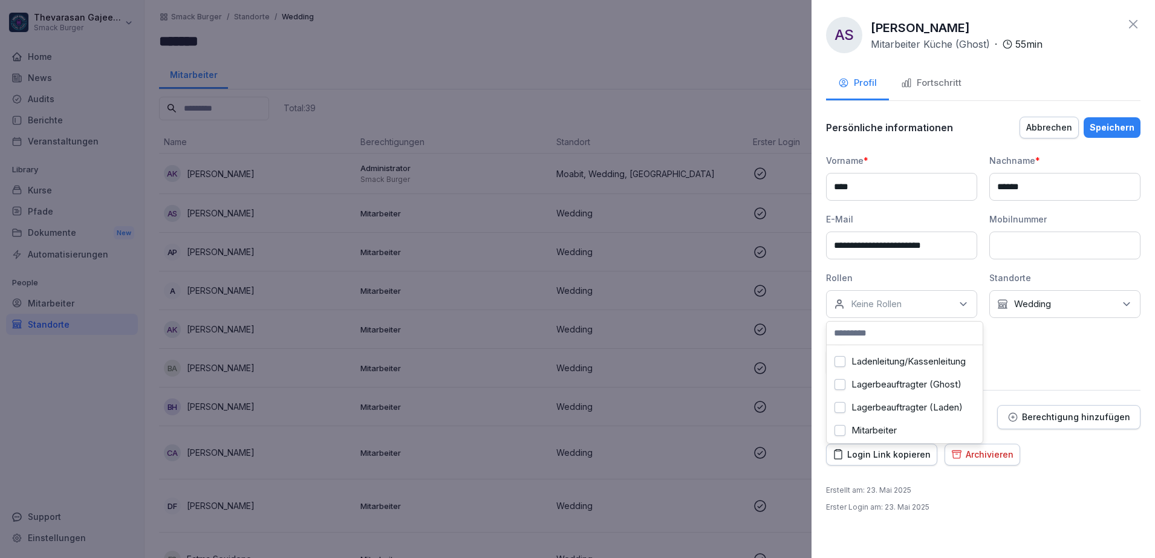
scroll to position [151, 0]
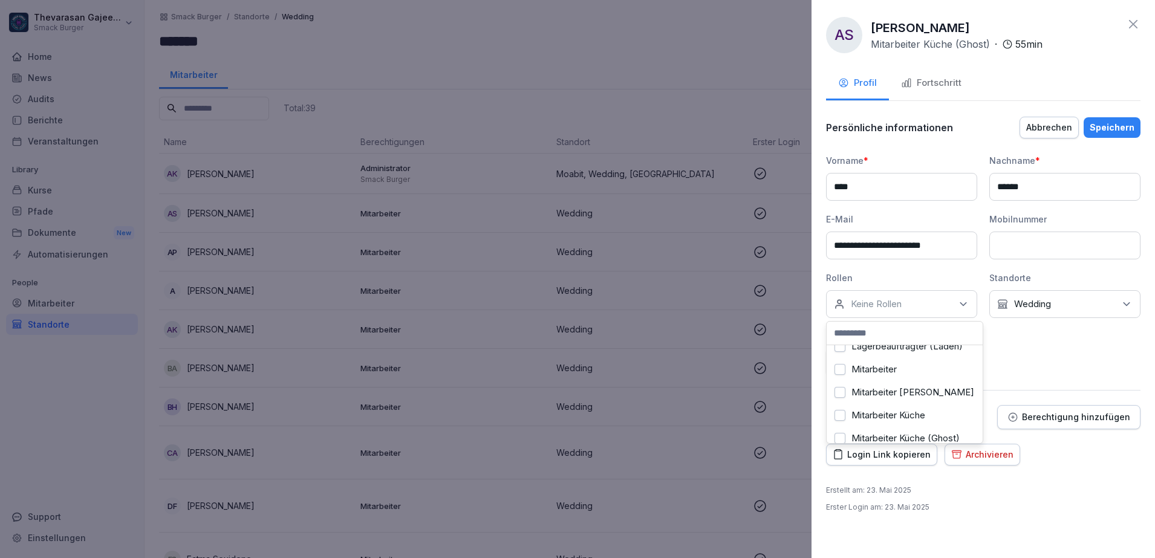
click at [880, 398] on label "Mitarbeiter [PERSON_NAME]" at bounding box center [913, 392] width 123 height 11
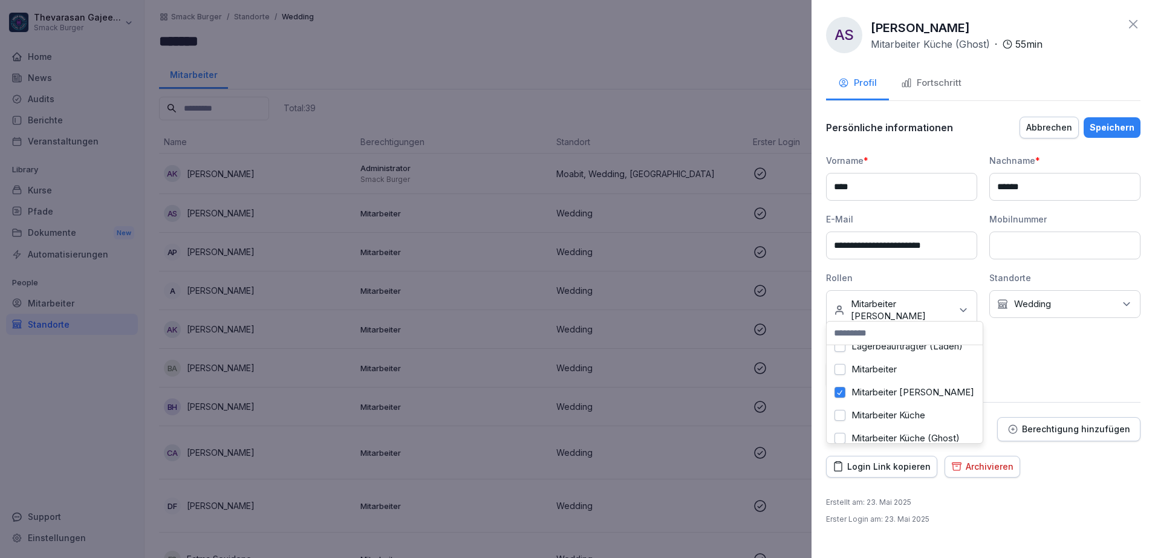
click at [879, 398] on label "Mitarbeiter [PERSON_NAME]" at bounding box center [913, 392] width 123 height 11
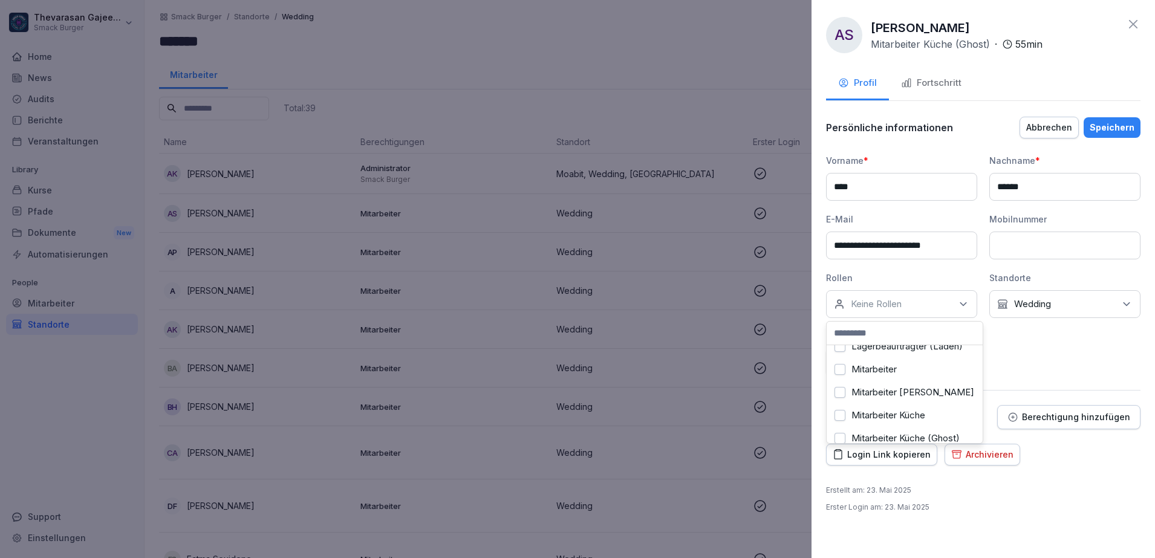
scroll to position [227, 0]
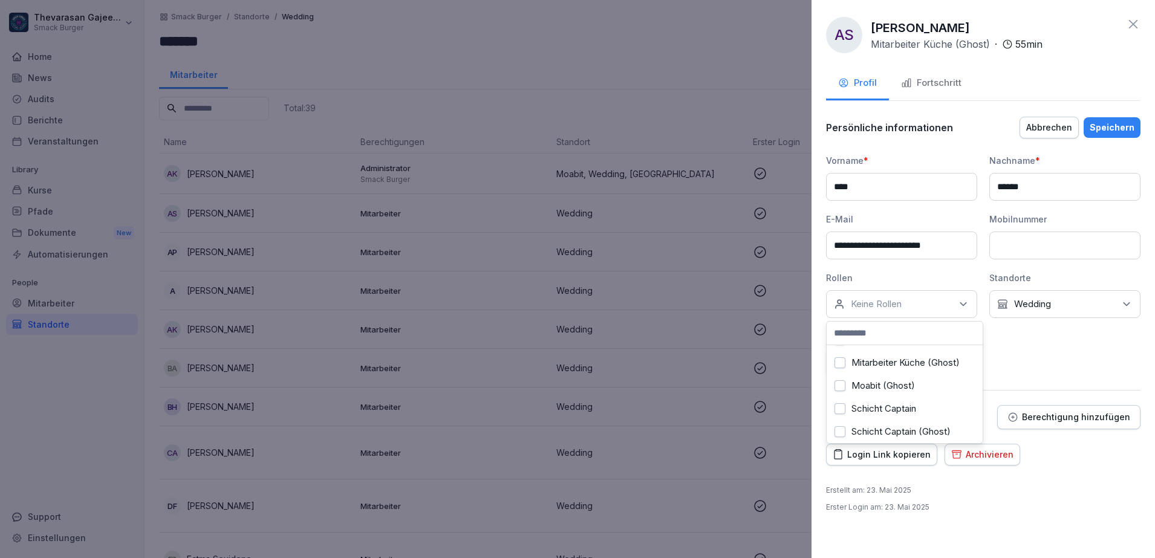
click at [907, 345] on label "Mitarbeiter Küche" at bounding box center [889, 339] width 74 height 11
click at [1106, 129] on div "Speichern" at bounding box center [1112, 127] width 45 height 13
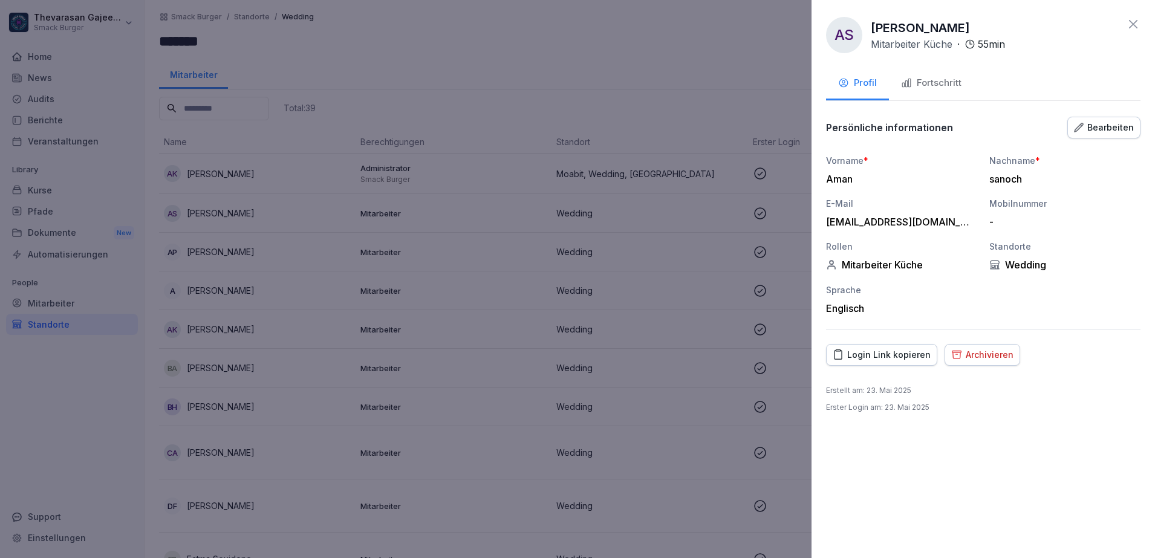
click at [697, 90] on div at bounding box center [577, 279] width 1155 height 558
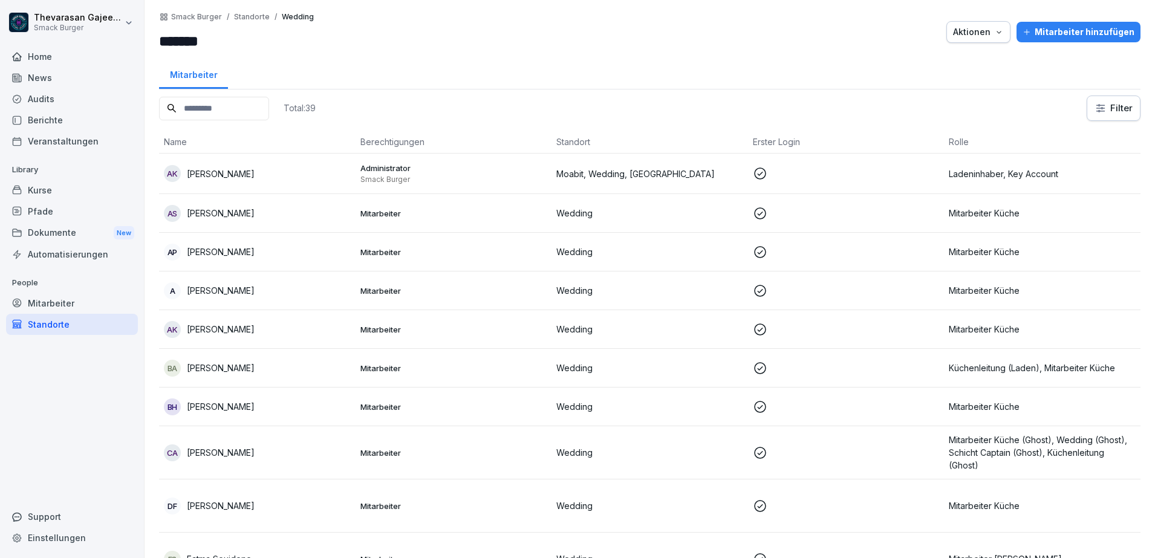
click at [1011, 215] on p "Mitarbeiter Küche" at bounding box center [1042, 213] width 187 height 13
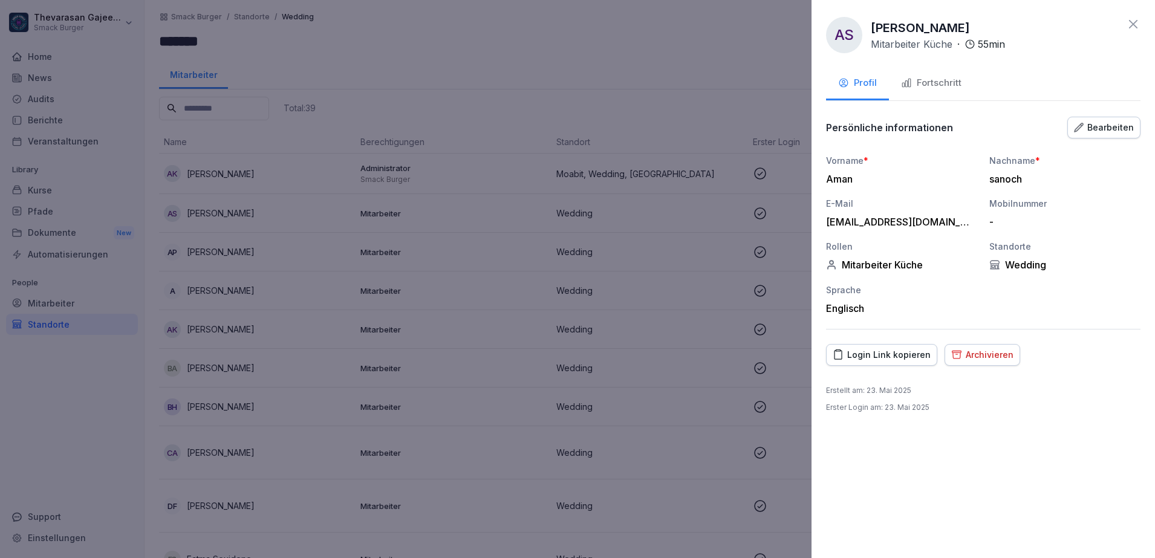
click at [1110, 138] on div "Persönliche informationen Bearbeiten" at bounding box center [983, 128] width 314 height 24
click at [1111, 134] on button "Bearbeiten" at bounding box center [1103, 128] width 73 height 22
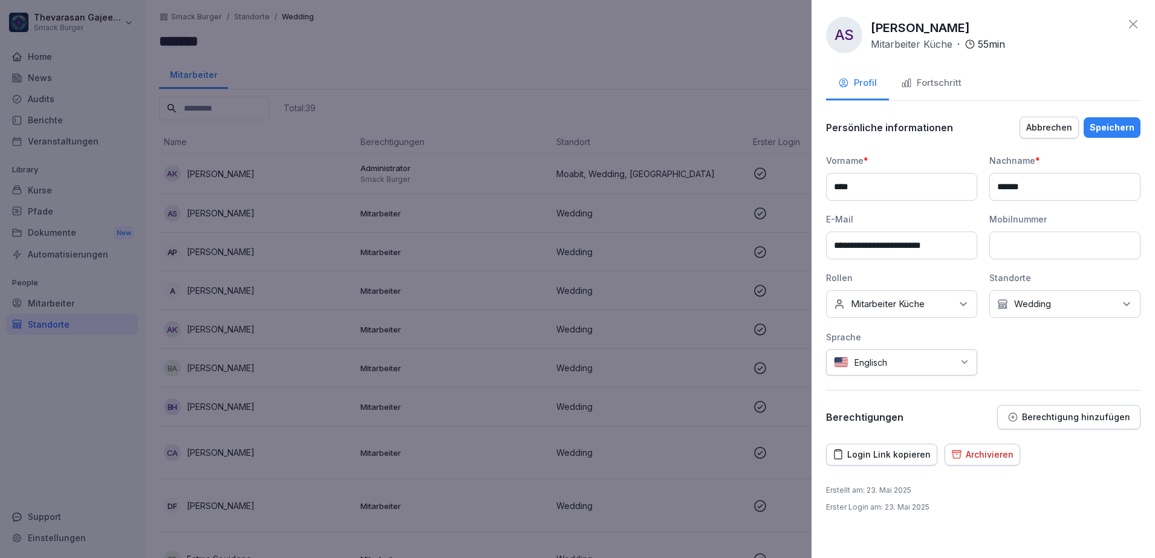
click at [1054, 298] on div "Kein Standort Wedding" at bounding box center [1064, 304] width 151 height 28
click at [1003, 362] on button "Moabit" at bounding box center [1003, 359] width 11 height 11
click at [1006, 416] on div "Wedding" at bounding box center [1068, 405] width 150 height 23
click at [623, 41] on div at bounding box center [577, 279] width 1155 height 558
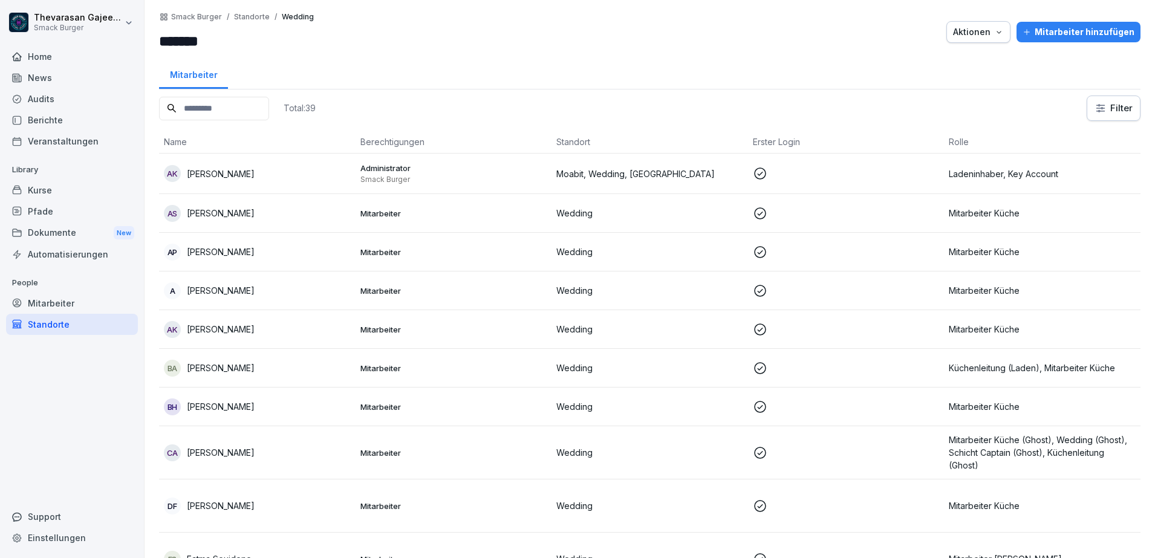
click at [382, 211] on p "Mitarbeiter" at bounding box center [453, 213] width 187 height 11
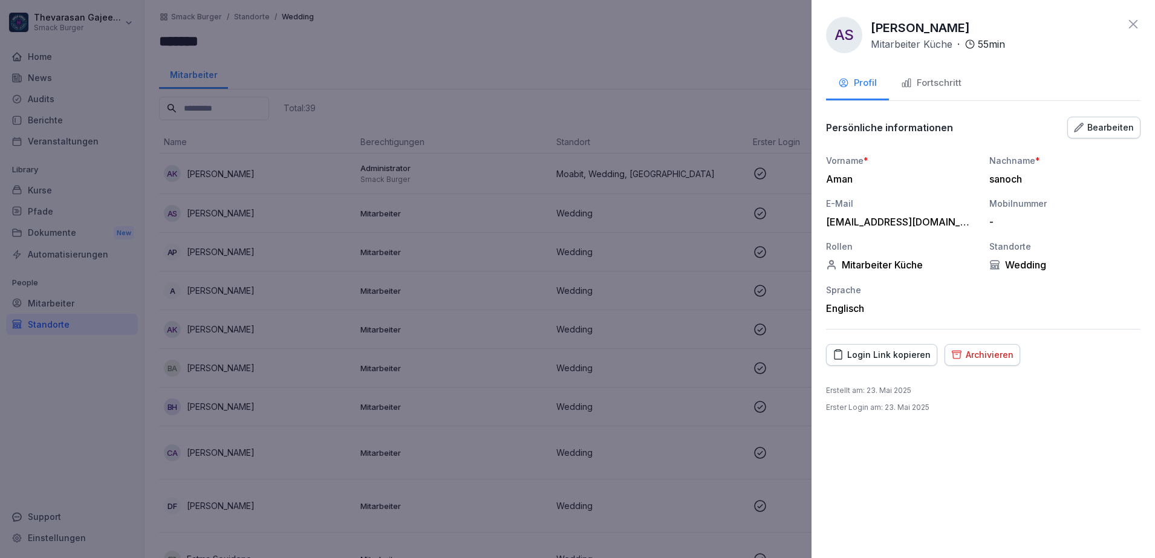
click at [1111, 126] on div "Bearbeiten" at bounding box center [1104, 127] width 60 height 13
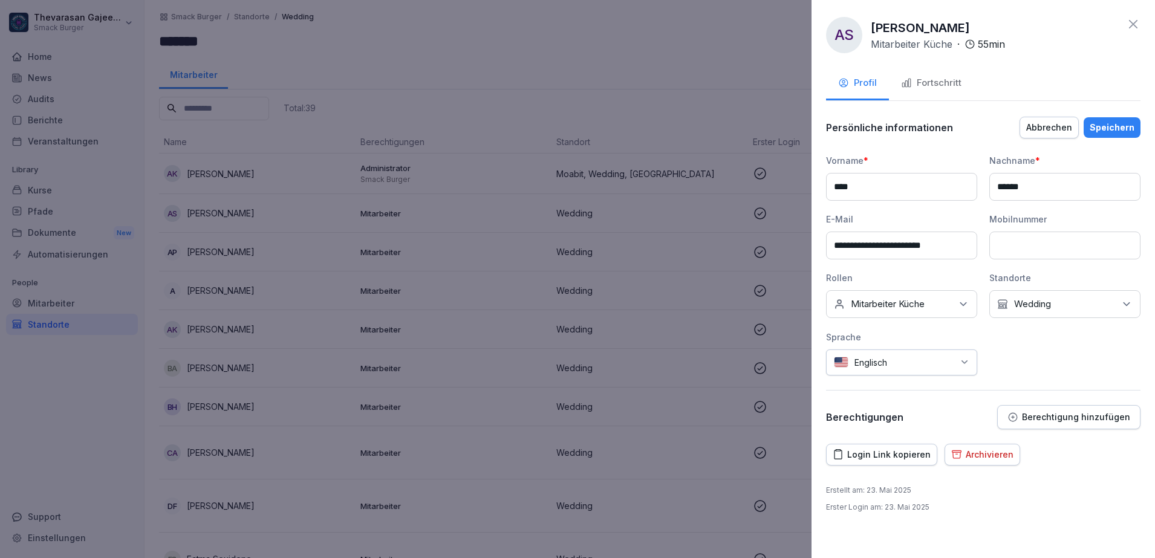
click at [1033, 312] on div "Kein Standort Wedding" at bounding box center [1064, 304] width 151 height 28
click at [1012, 399] on div "Wedding" at bounding box center [1068, 405] width 150 height 23
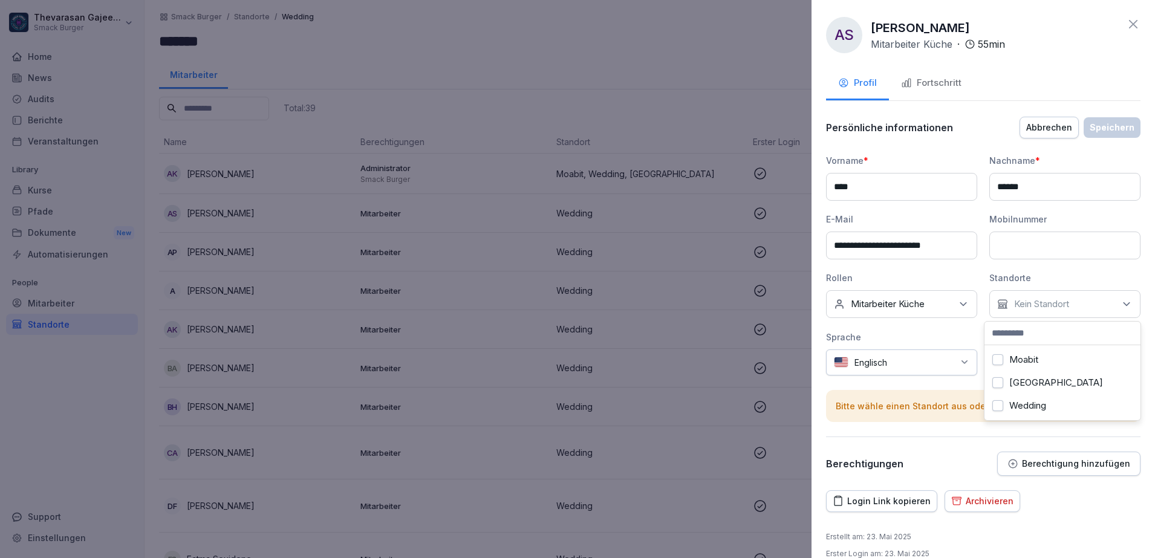
click at [1015, 362] on label "Moabit" at bounding box center [1023, 359] width 29 height 11
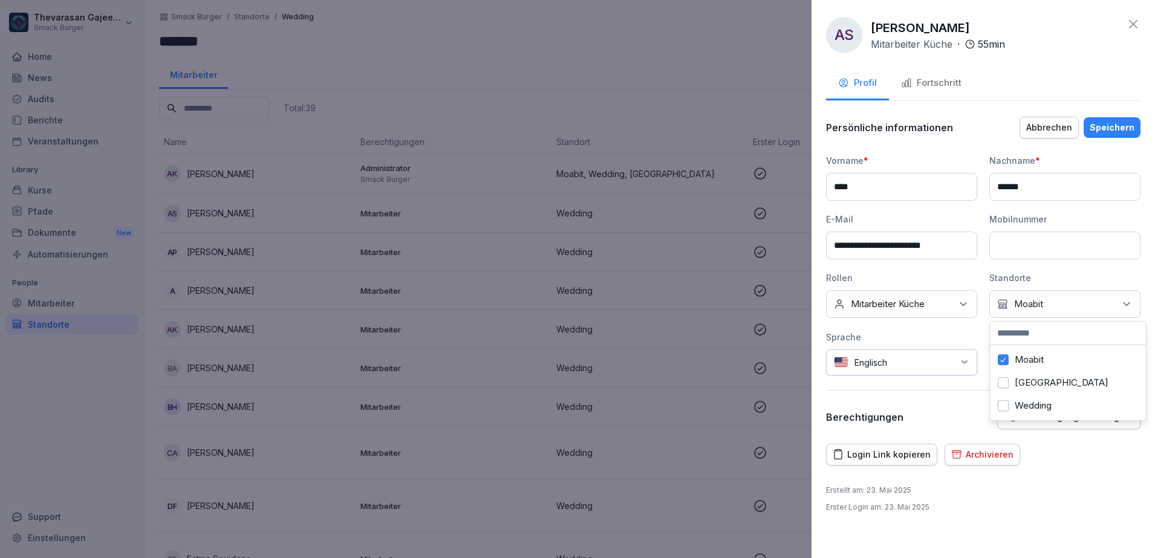
click at [1119, 121] on div "Speichern" at bounding box center [1112, 127] width 45 height 13
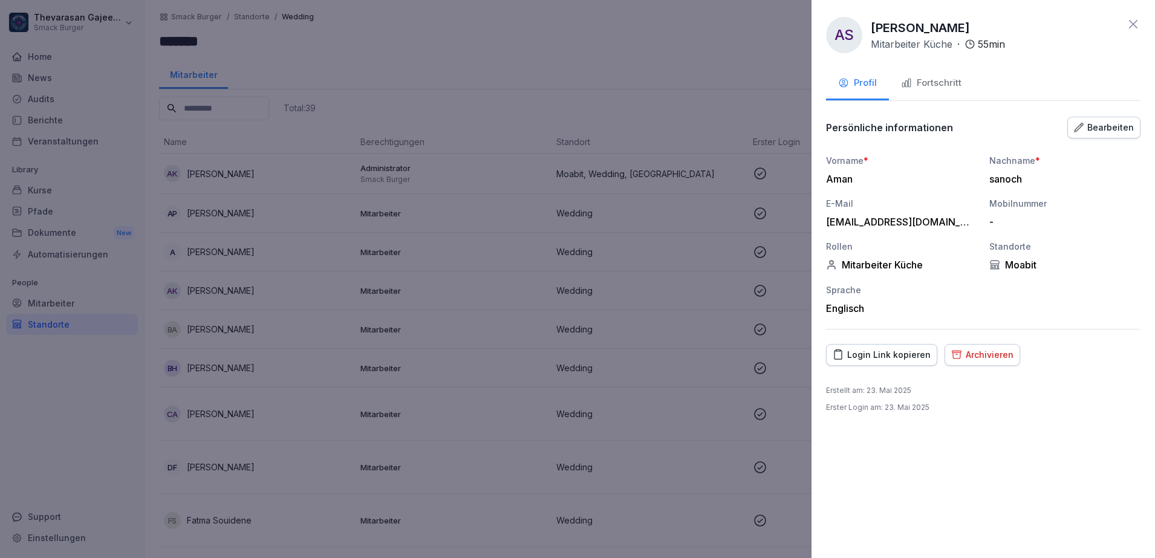
click at [730, 67] on div at bounding box center [577, 279] width 1155 height 558
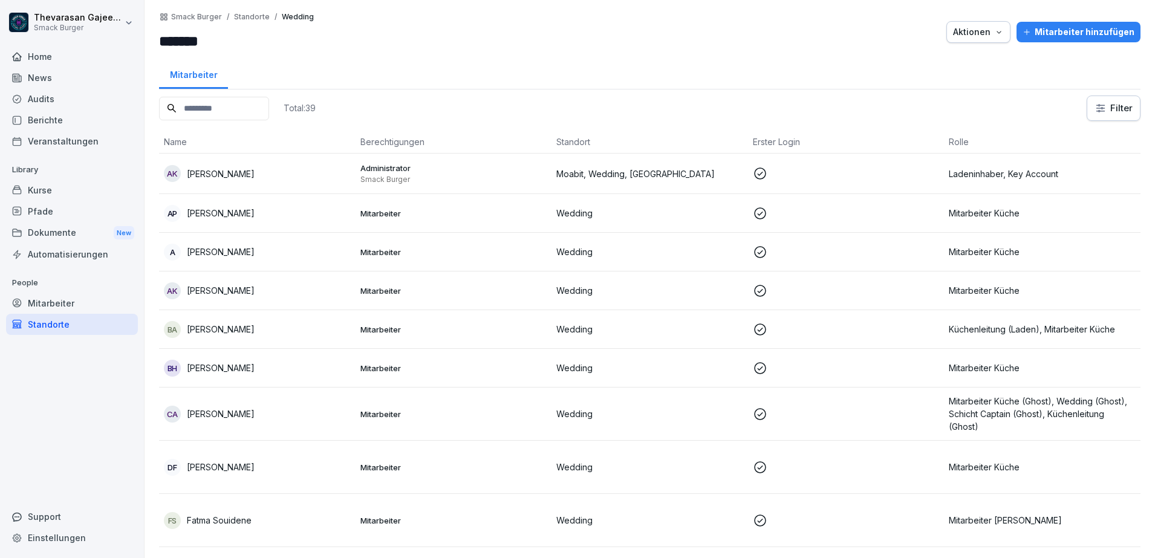
click at [1034, 211] on p "Mitarbeiter Küche" at bounding box center [1042, 213] width 187 height 13
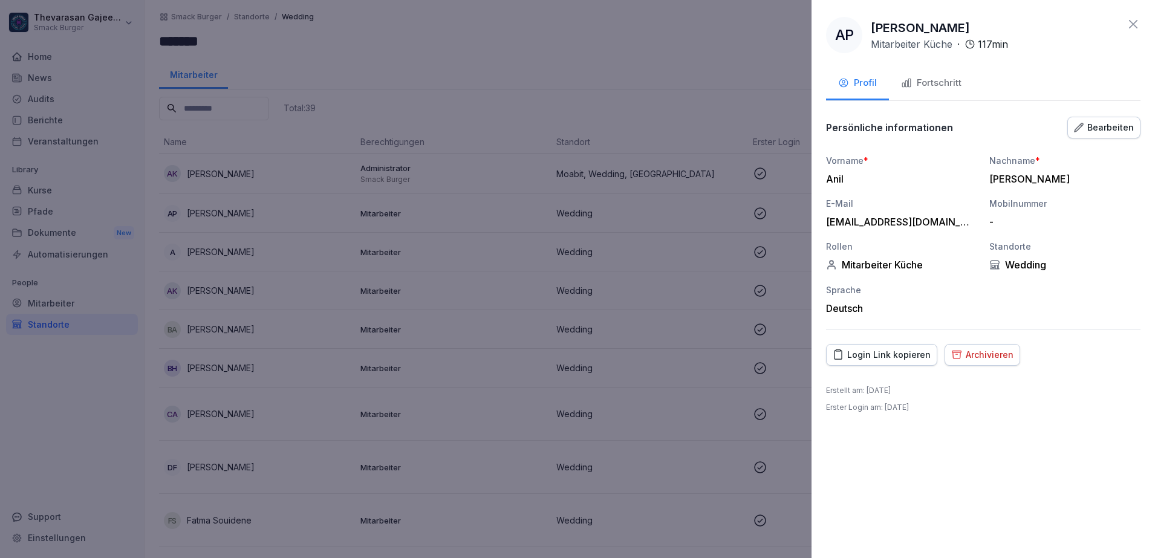
click at [1111, 128] on div "Bearbeiten" at bounding box center [1104, 127] width 60 height 13
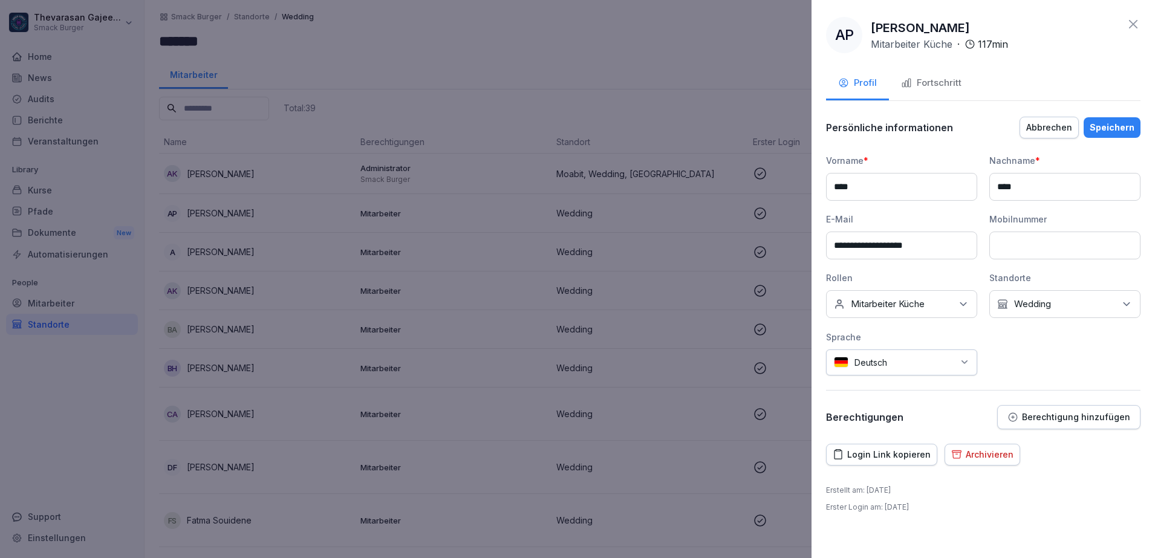
click at [1109, 307] on div "Kein Standort Wedding" at bounding box center [1064, 304] width 151 height 28
click at [1023, 398] on div "Wedding" at bounding box center [1068, 405] width 150 height 23
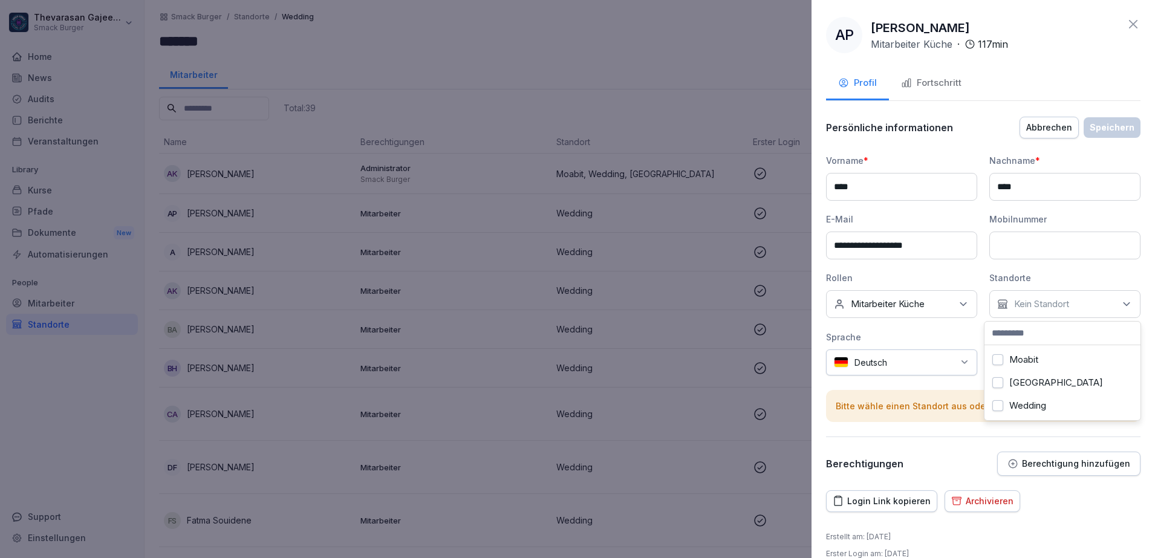
click at [1028, 360] on label "Moabit" at bounding box center [1023, 359] width 29 height 11
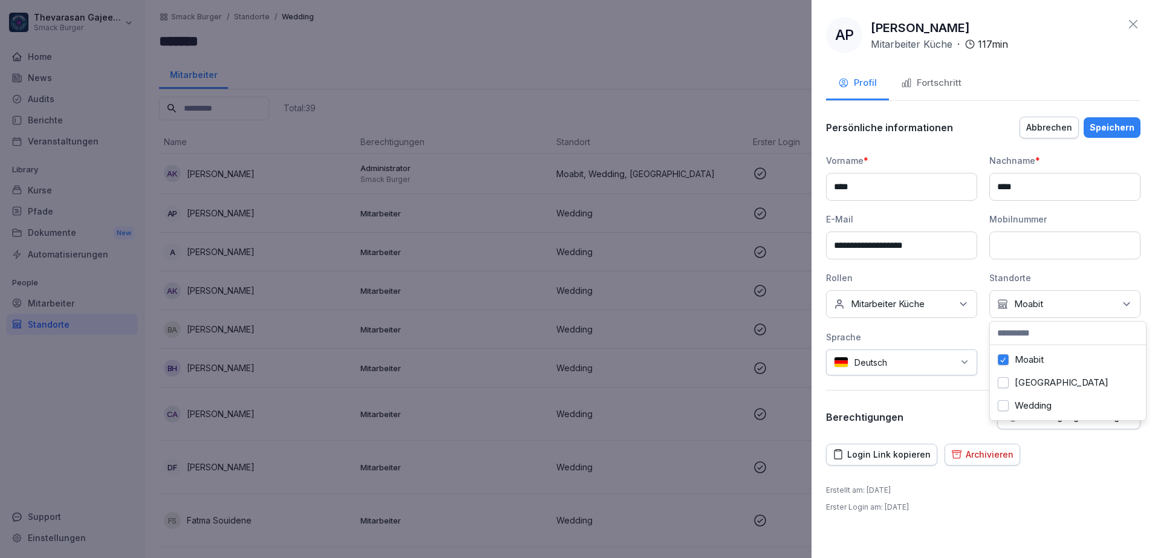
click at [1118, 132] on div "Speichern" at bounding box center [1112, 127] width 45 height 13
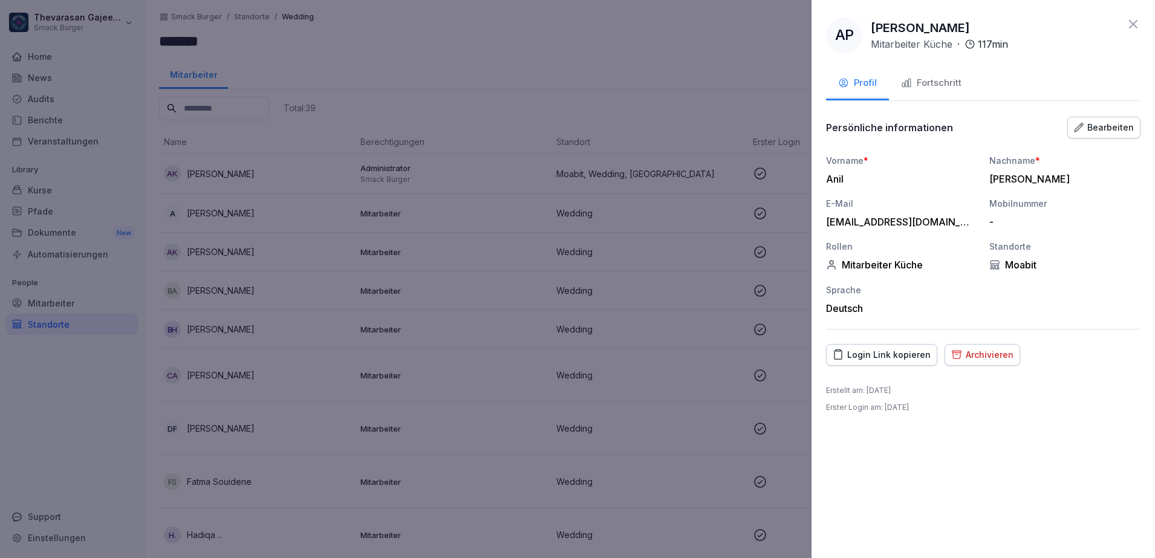
click at [693, 80] on div at bounding box center [577, 279] width 1155 height 558
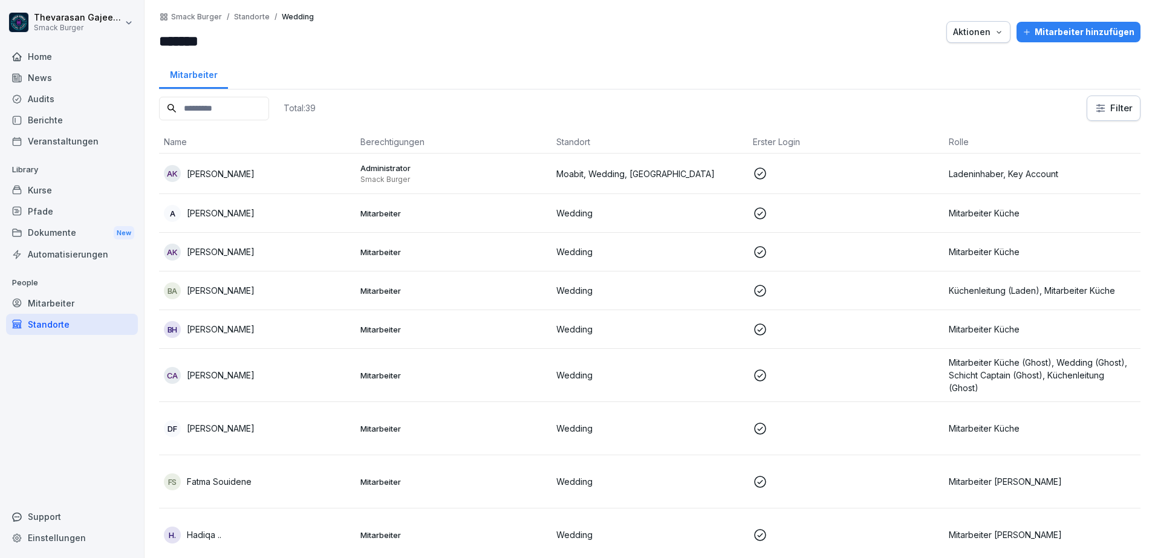
click at [989, 207] on p "Mitarbeiter Küche" at bounding box center [1042, 213] width 187 height 13
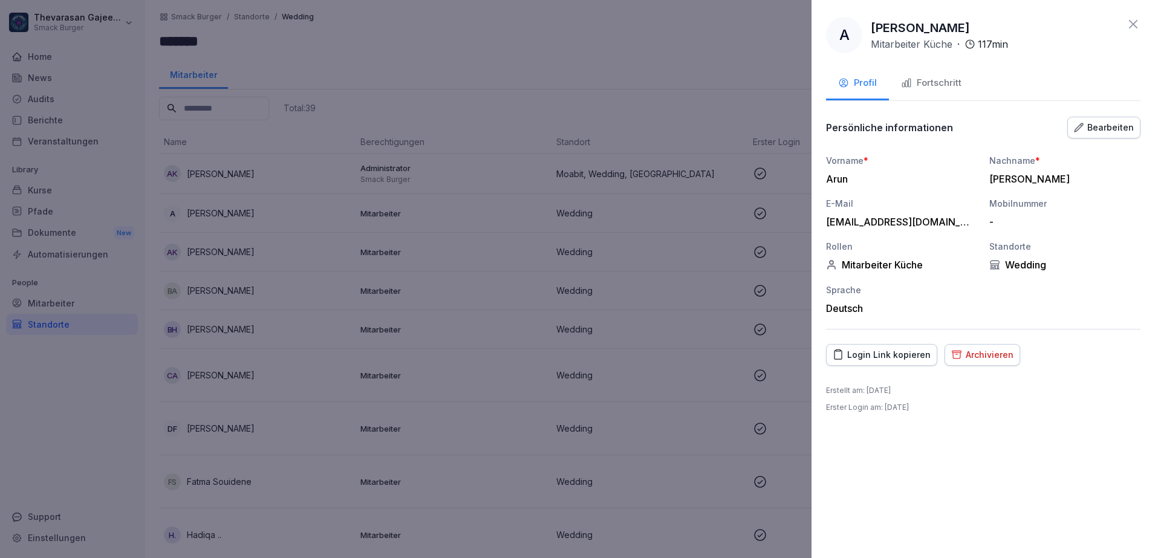
click at [1094, 132] on div "Bearbeiten" at bounding box center [1104, 127] width 60 height 13
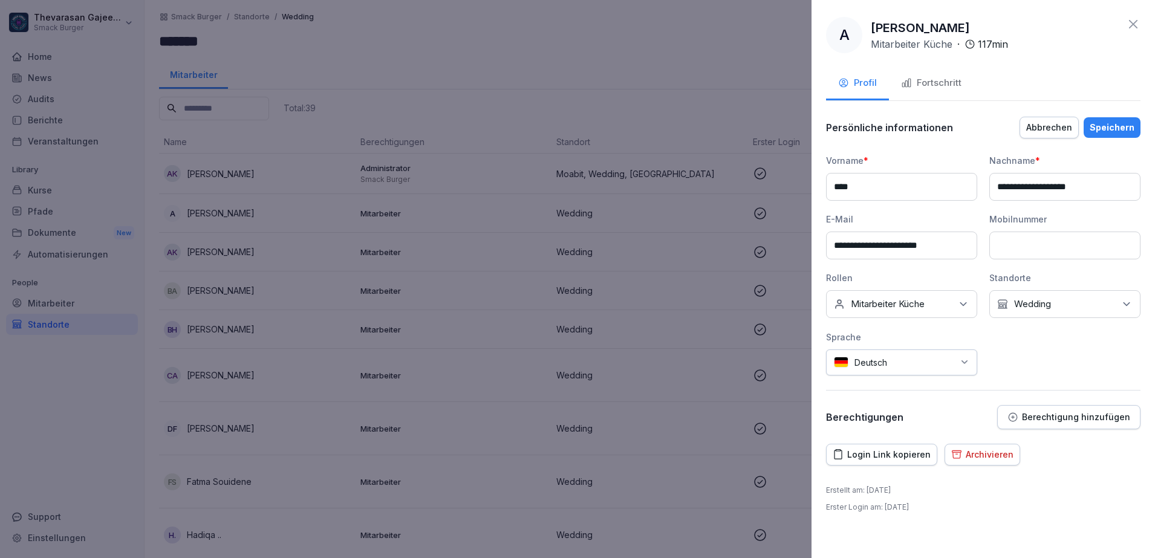
click at [1044, 318] on div "**********" at bounding box center [983, 264] width 314 height 221
click at [1048, 310] on div "Kein Standort Wedding" at bounding box center [1064, 304] width 151 height 28
click at [1027, 356] on label "Moabit" at bounding box center [1029, 359] width 29 height 11
click at [1008, 405] on button "Wedding" at bounding box center [1003, 405] width 11 height 11
click at [1103, 113] on div "**********" at bounding box center [984, 279] width 344 height 558
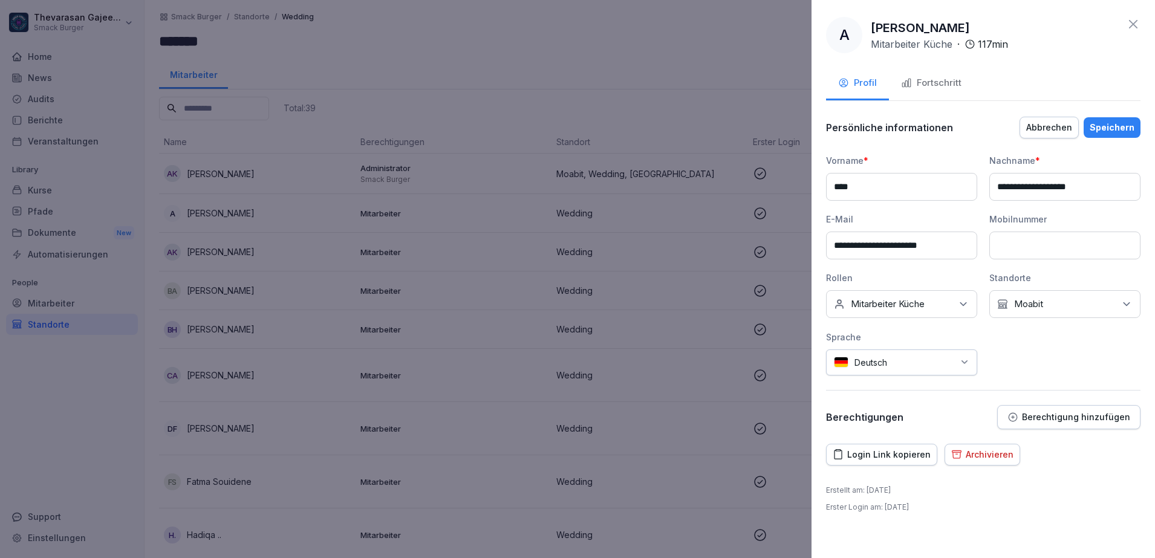
click at [1104, 129] on div "Speichern" at bounding box center [1112, 127] width 45 height 13
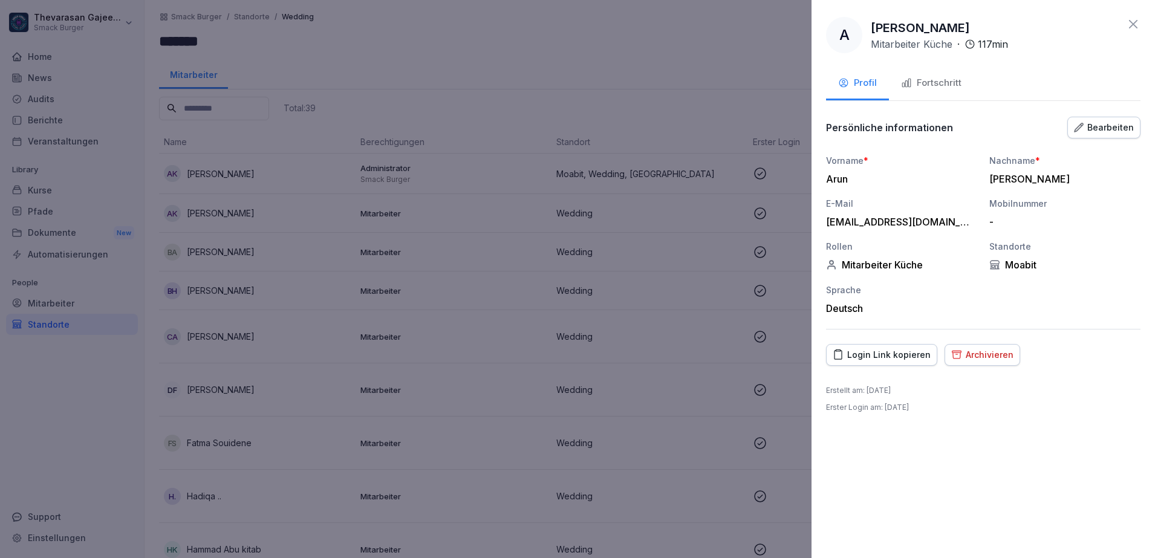
click at [720, 70] on div at bounding box center [577, 279] width 1155 height 558
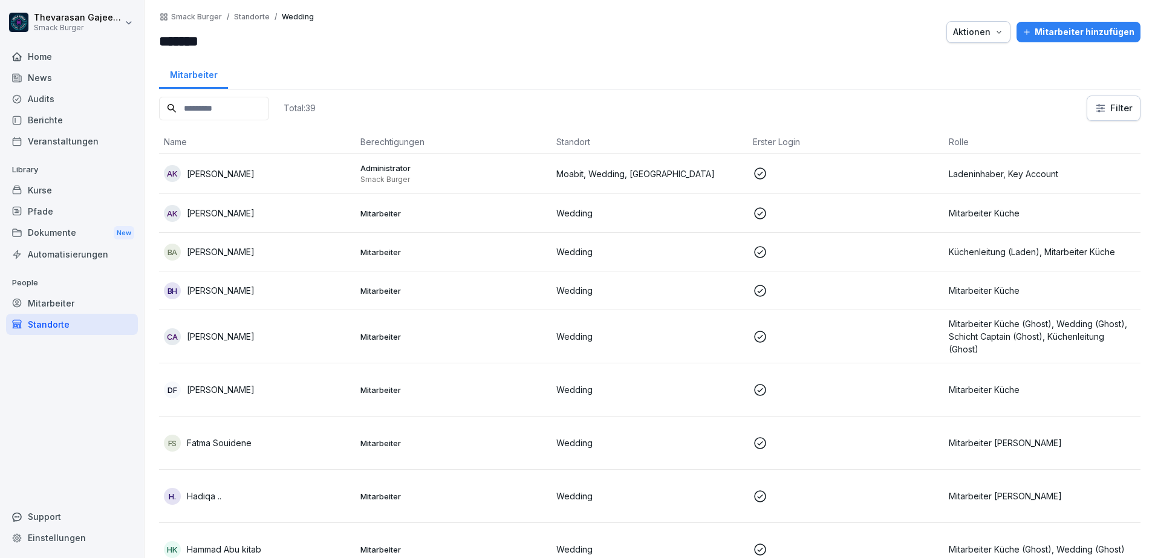
click at [1084, 211] on p "Mitarbeiter Küche" at bounding box center [1042, 213] width 187 height 13
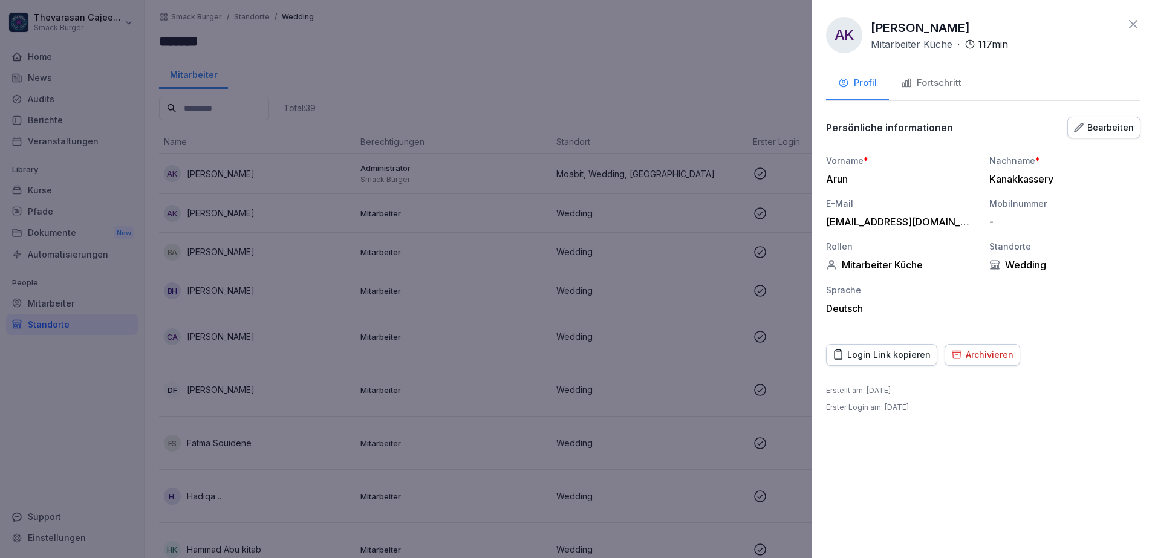
click at [1112, 122] on div "Bearbeiten" at bounding box center [1104, 127] width 60 height 13
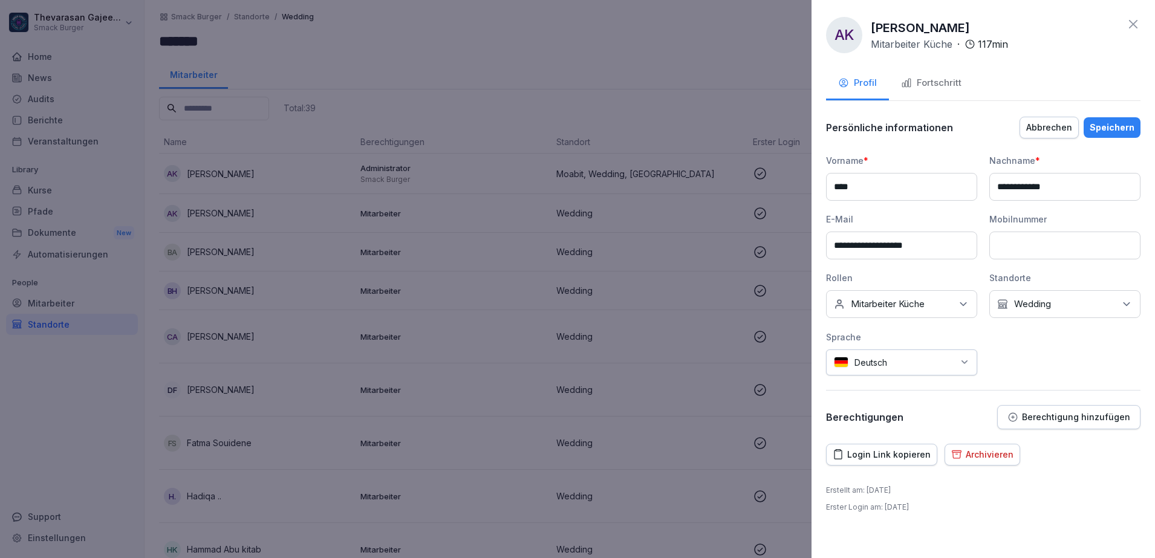
click at [1078, 295] on div "Kein Standort Wedding" at bounding box center [1064, 304] width 151 height 28
click at [1032, 359] on label "Moabit" at bounding box center [1029, 359] width 29 height 11
drag, startPoint x: 1006, startPoint y: 406, endPoint x: 1008, endPoint y: 420, distance: 13.4
click at [1006, 407] on button "Wedding" at bounding box center [1003, 405] width 11 height 11
click at [1112, 133] on div "Speichern" at bounding box center [1112, 127] width 45 height 13
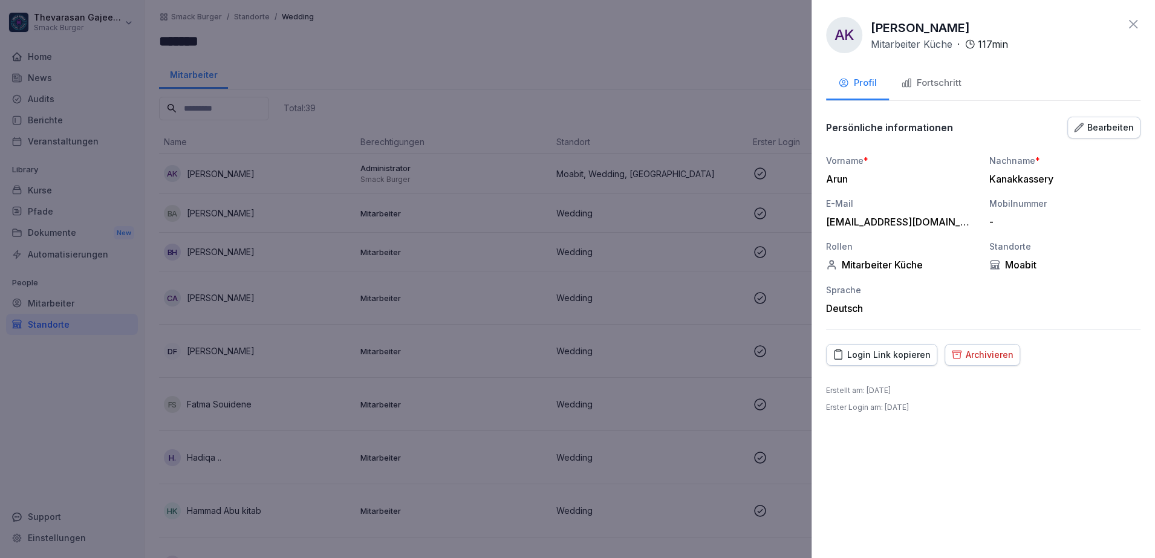
click at [671, 94] on div at bounding box center [577, 279] width 1155 height 558
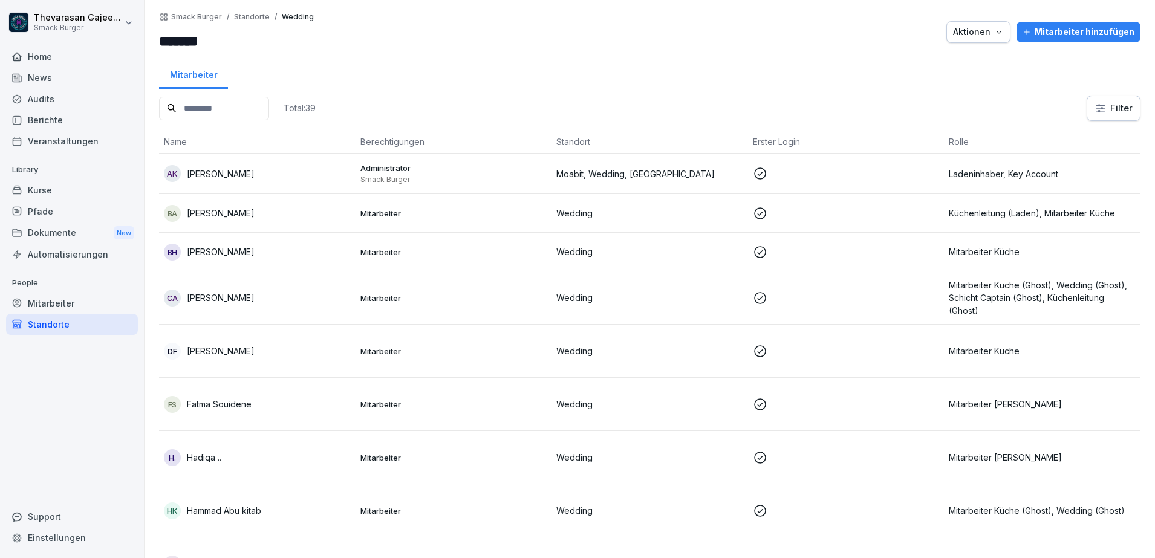
click at [982, 203] on td "Küchenleitung (Laden), Mitarbeiter Küche" at bounding box center [1042, 213] width 197 height 39
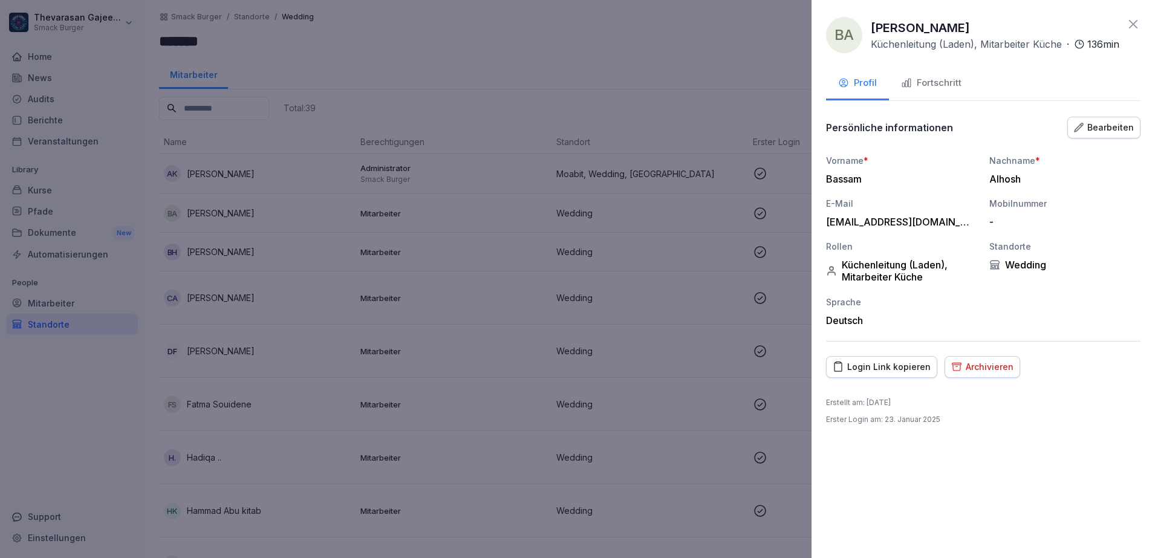
click at [1134, 134] on button "Bearbeiten" at bounding box center [1103, 128] width 73 height 22
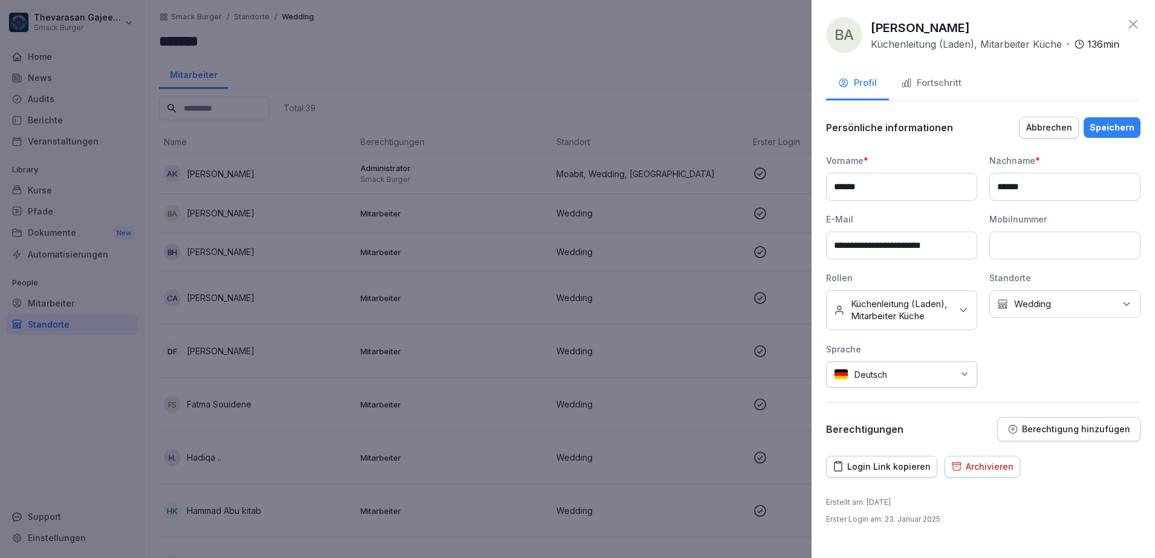
click at [971, 321] on div "Keine Rollen Küchenleitung (Laden), Mitarbeiter Küche" at bounding box center [901, 310] width 151 height 40
click at [861, 431] on label "Küchenleitung (Laden)" at bounding box center [899, 428] width 94 height 11
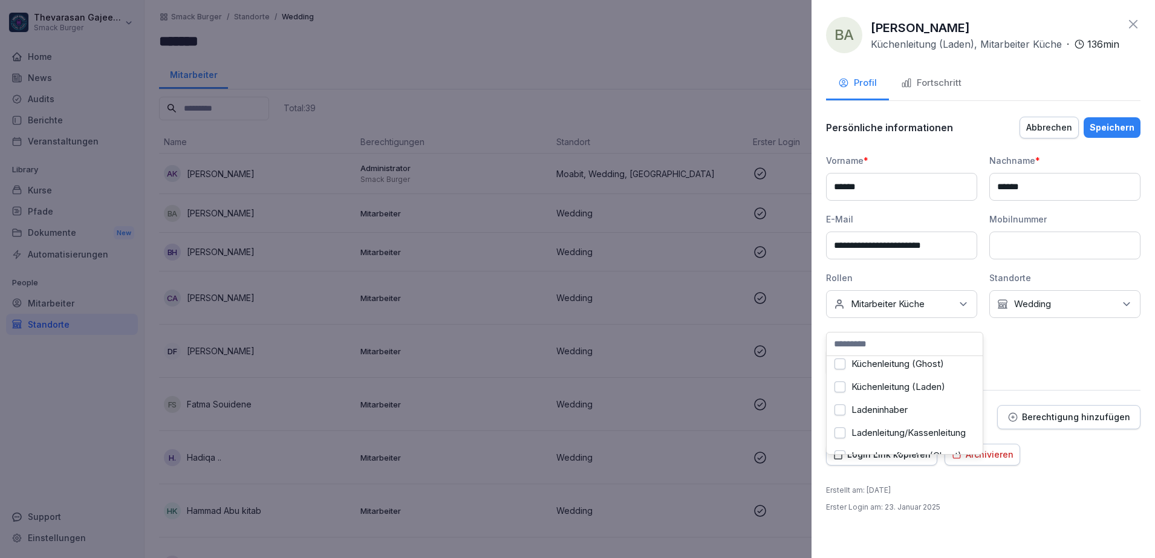
scroll to position [0, 0]
click at [1067, 364] on div "**********" at bounding box center [983, 264] width 314 height 221
click at [1072, 314] on div "Kein Standort Wedding" at bounding box center [1064, 304] width 151 height 28
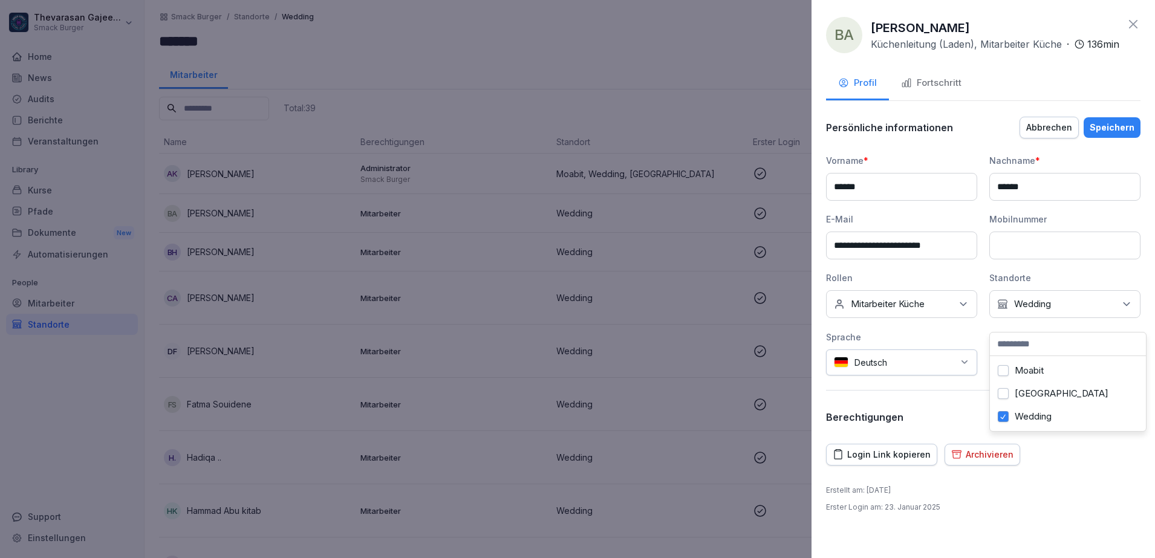
click at [1023, 370] on label "Moabit" at bounding box center [1029, 370] width 29 height 11
click at [1033, 422] on label "Wedding" at bounding box center [1033, 416] width 37 height 11
click at [1130, 134] on div "Speichern" at bounding box center [1112, 127] width 45 height 13
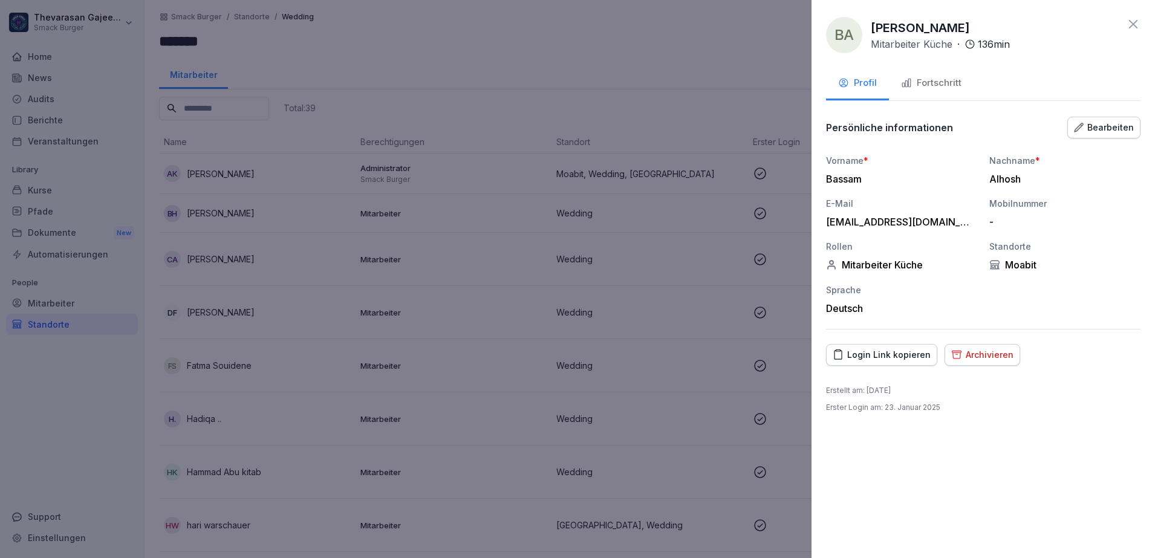
click at [700, 57] on div at bounding box center [577, 279] width 1155 height 558
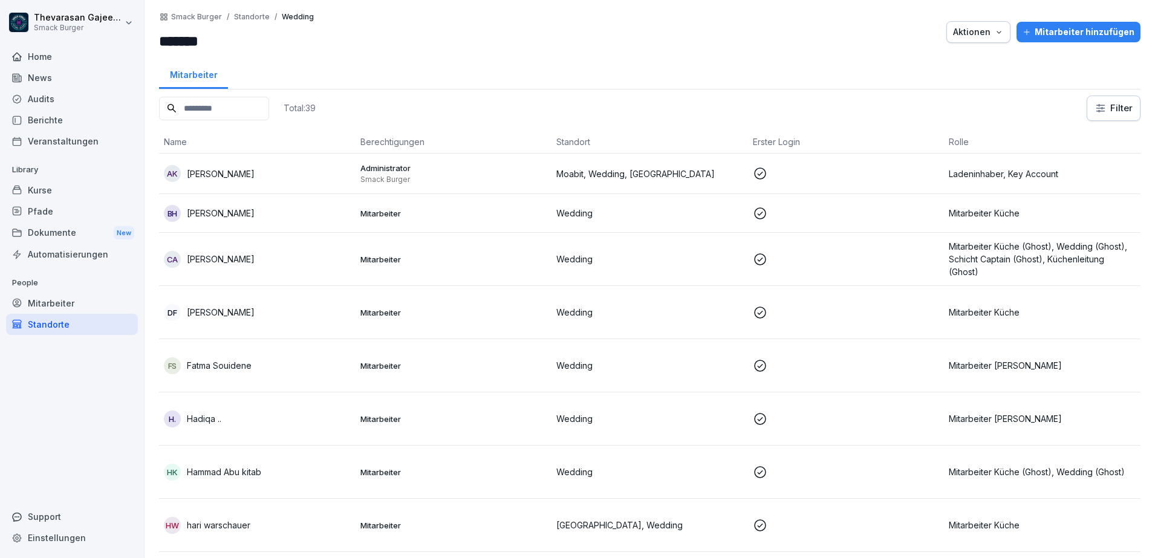
click at [962, 216] on p "Mitarbeiter Küche" at bounding box center [1042, 213] width 187 height 13
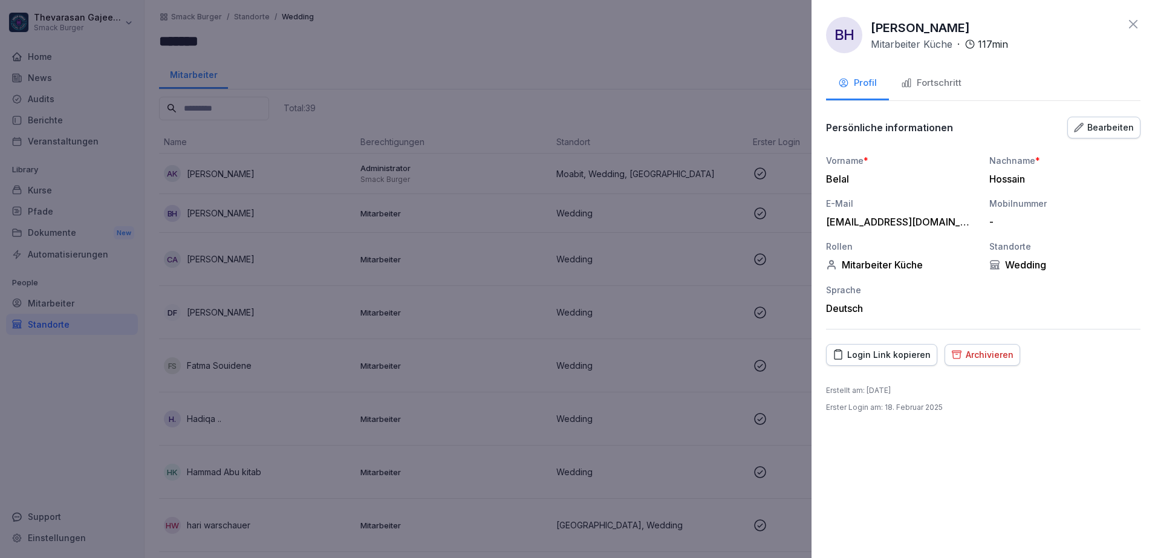
click at [1127, 121] on div "Bearbeiten" at bounding box center [1104, 127] width 60 height 13
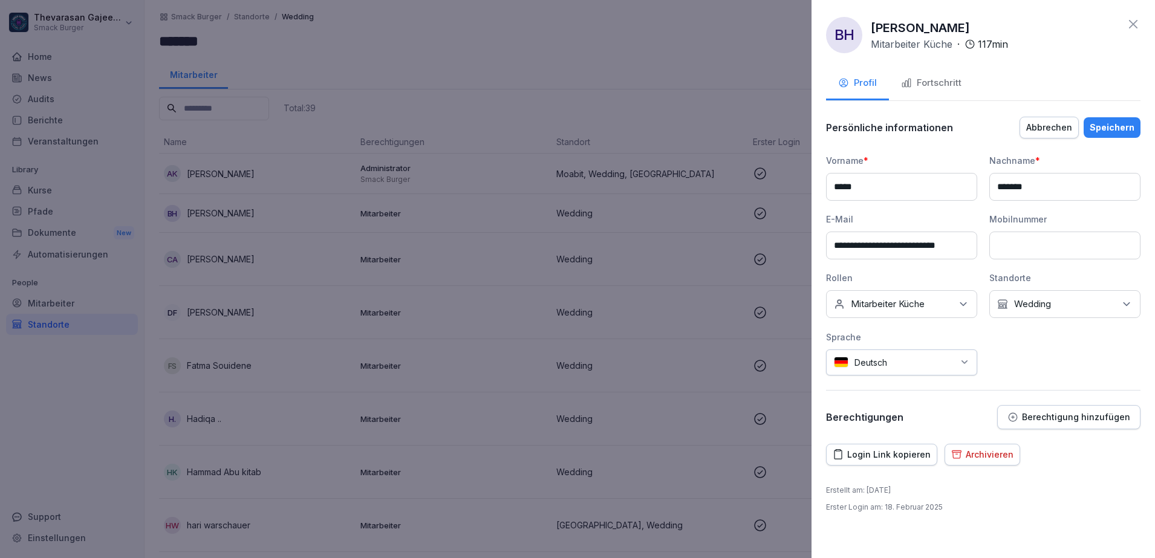
click at [959, 303] on icon at bounding box center [963, 304] width 12 height 12
click at [1067, 356] on div "**********" at bounding box center [983, 264] width 314 height 221
click at [1091, 311] on div "Kein Standort Wedding" at bounding box center [1064, 304] width 151 height 28
click at [1028, 363] on label "Moabit" at bounding box center [1029, 359] width 29 height 11
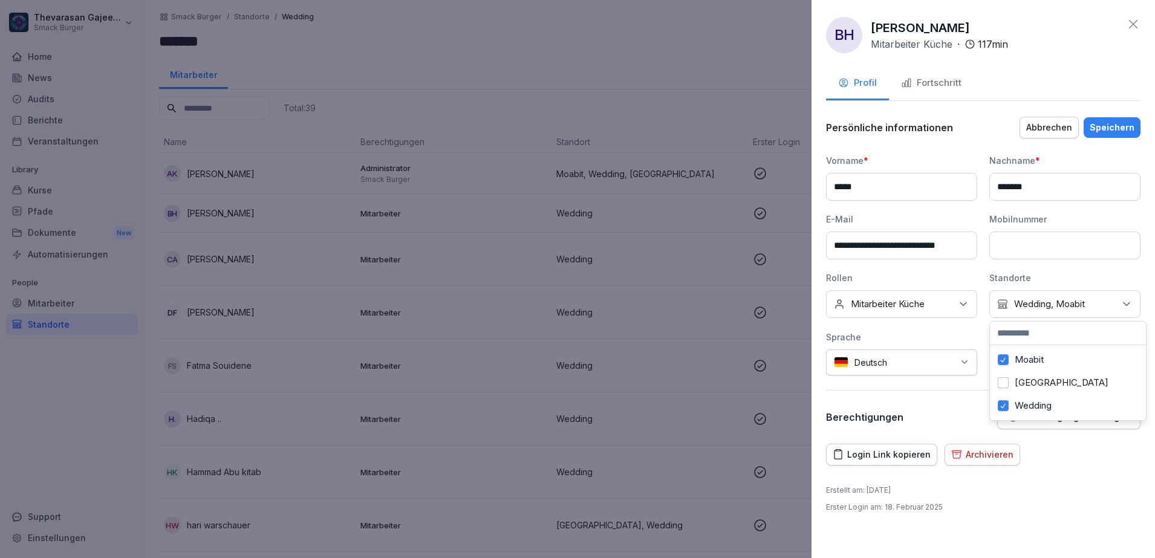
click at [1022, 397] on div "Wedding" at bounding box center [1068, 405] width 150 height 23
click at [1113, 122] on div "Speichern" at bounding box center [1112, 127] width 45 height 13
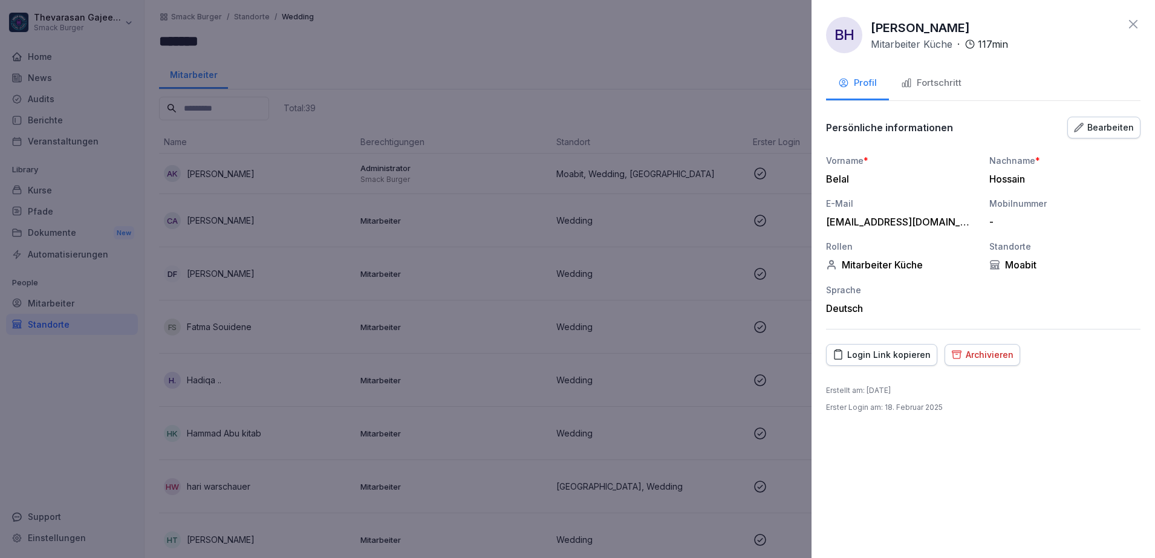
click at [701, 59] on div at bounding box center [577, 279] width 1155 height 558
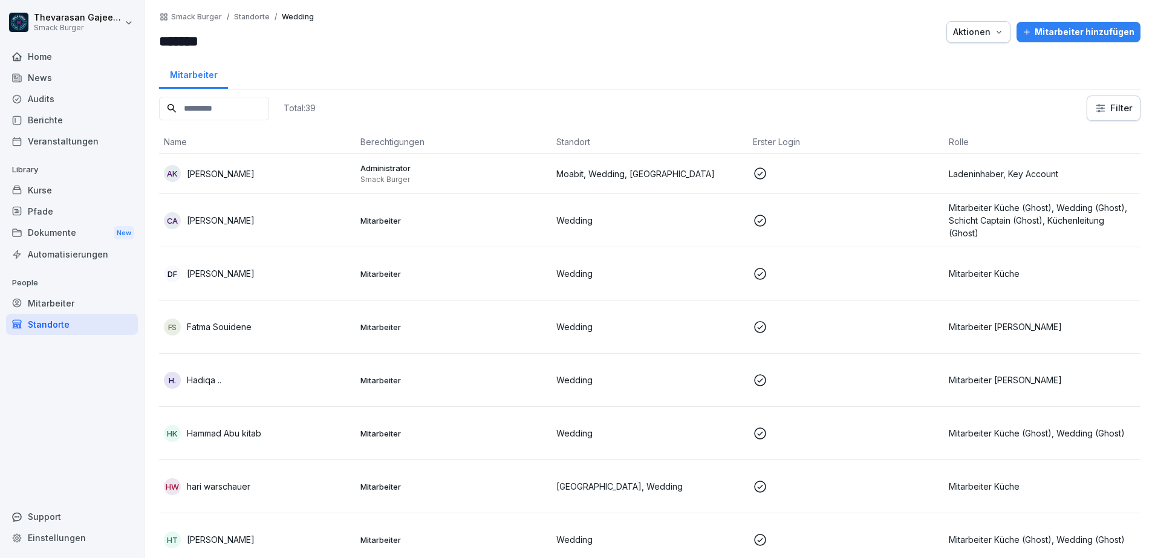
click at [1017, 217] on p "Mitarbeiter Küche (Ghost), Wedding (Ghost), Schicht Captain (Ghost), Küchenleit…" at bounding box center [1042, 220] width 187 height 38
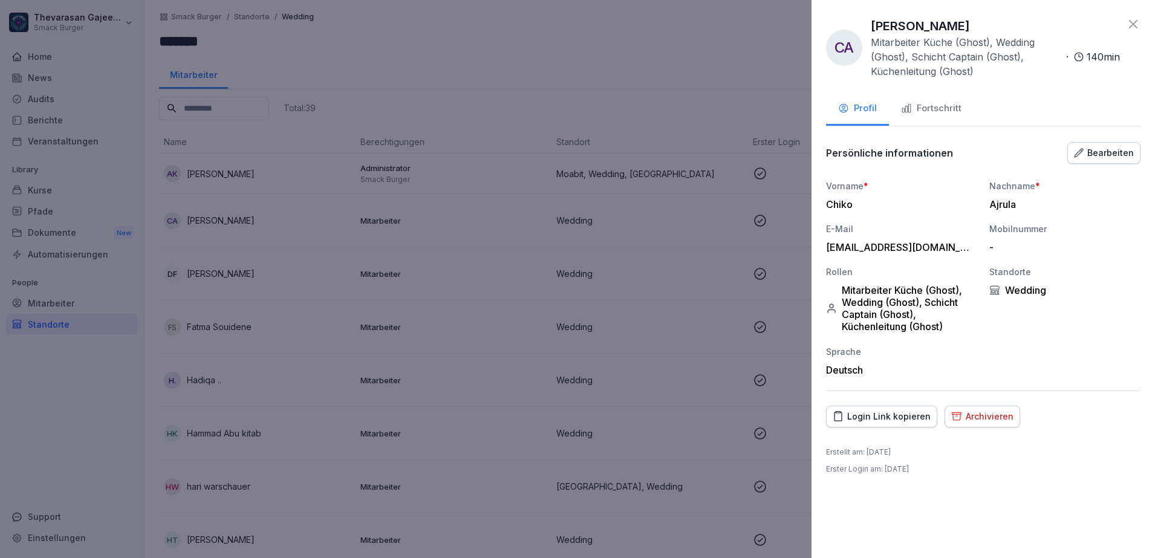
click at [1109, 157] on div "Bearbeiten" at bounding box center [1104, 152] width 60 height 13
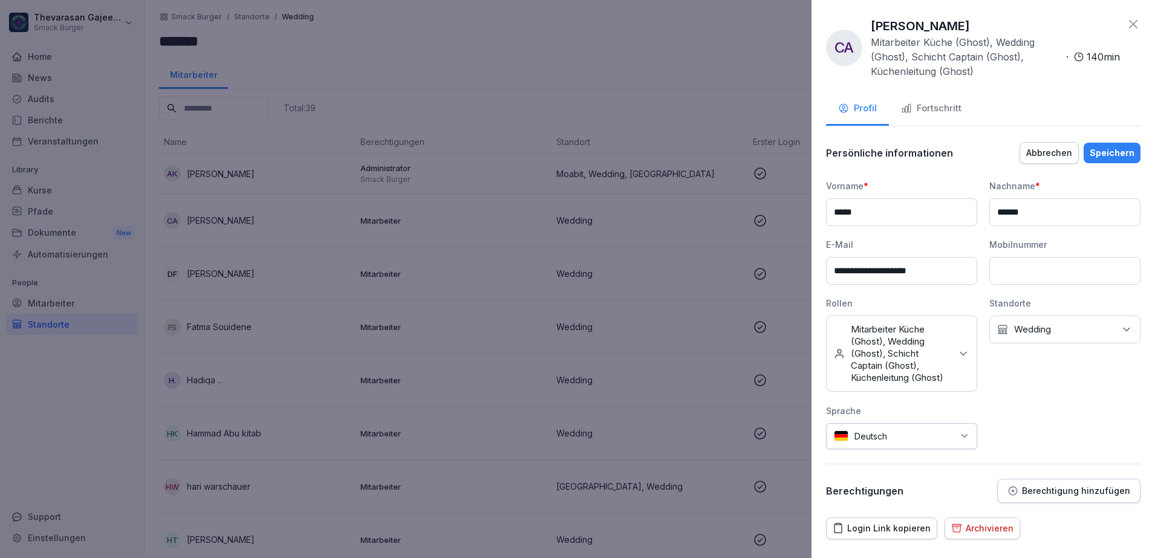
click at [947, 362] on div "Keine Rollen Mitarbeiter Küche (Ghost), Wedding (Ghost), Schicht Captain (Ghost…" at bounding box center [901, 354] width 151 height 76
click at [859, 468] on label "Küchenleitung (Ghost)" at bounding box center [898, 468] width 93 height 11
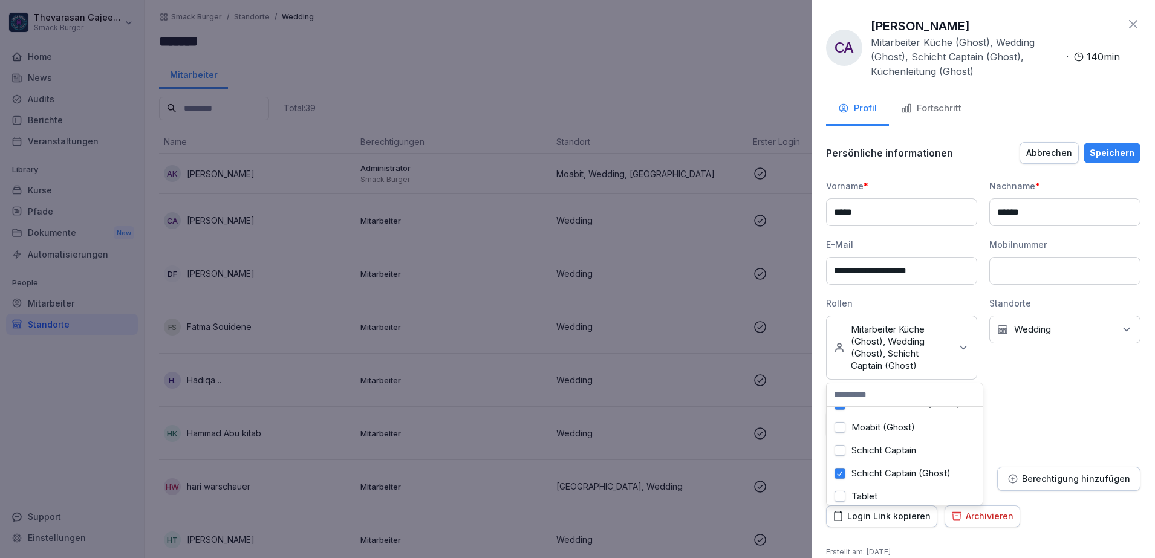
scroll to position [227, 0]
click at [860, 430] on label "Mitarbeiter Küche (Ghost)" at bounding box center [906, 424] width 108 height 11
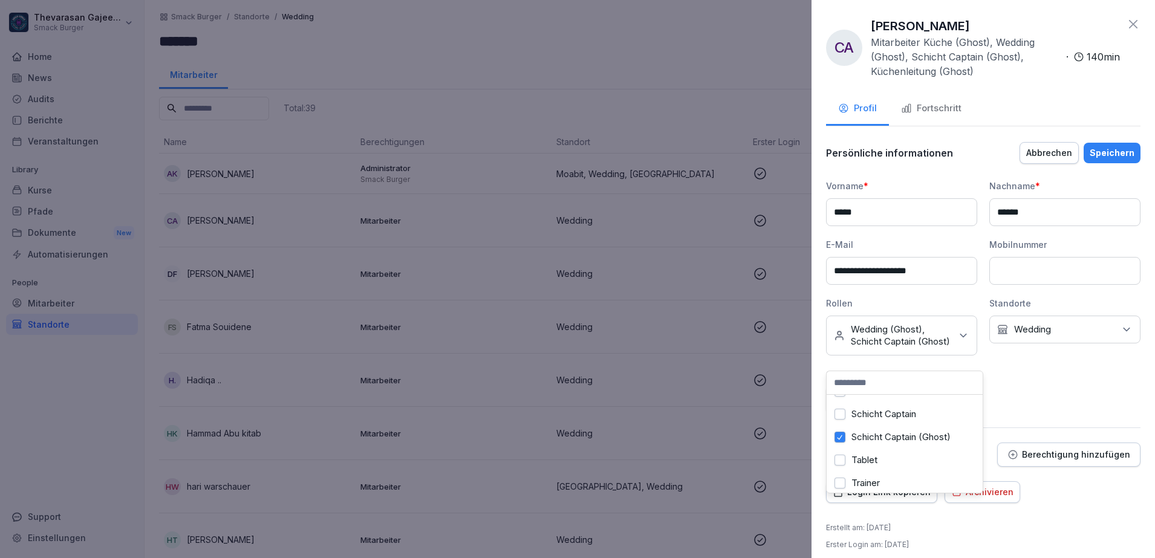
scroll to position [302, 0]
click at [864, 415] on label "Schicht Captain (Ghost)" at bounding box center [901, 409] width 99 height 11
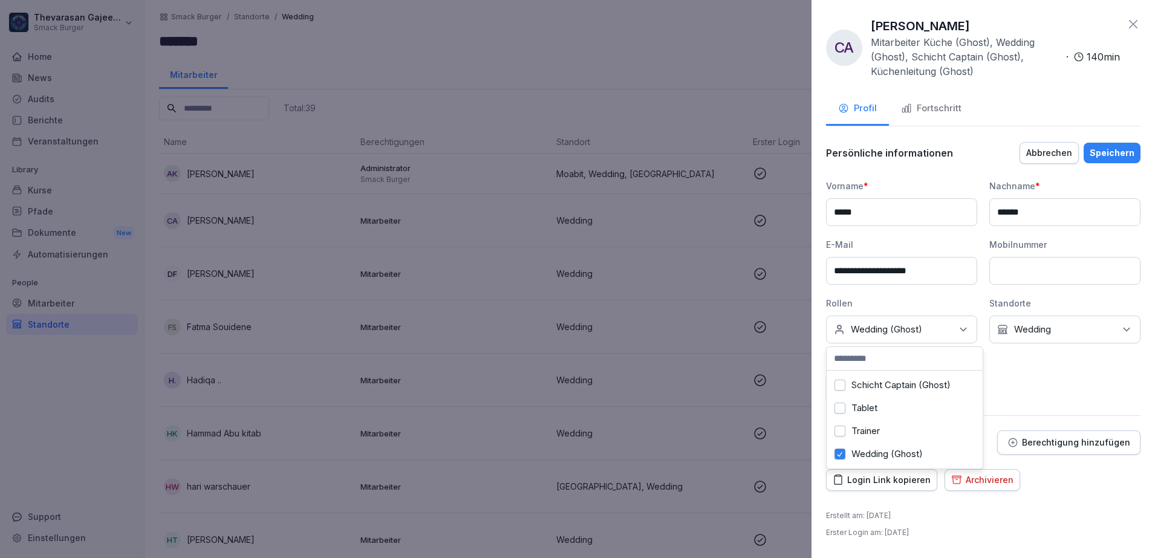
scroll to position [332, 0]
click at [895, 449] on label "Wedding (Ghost)" at bounding box center [887, 454] width 71 height 11
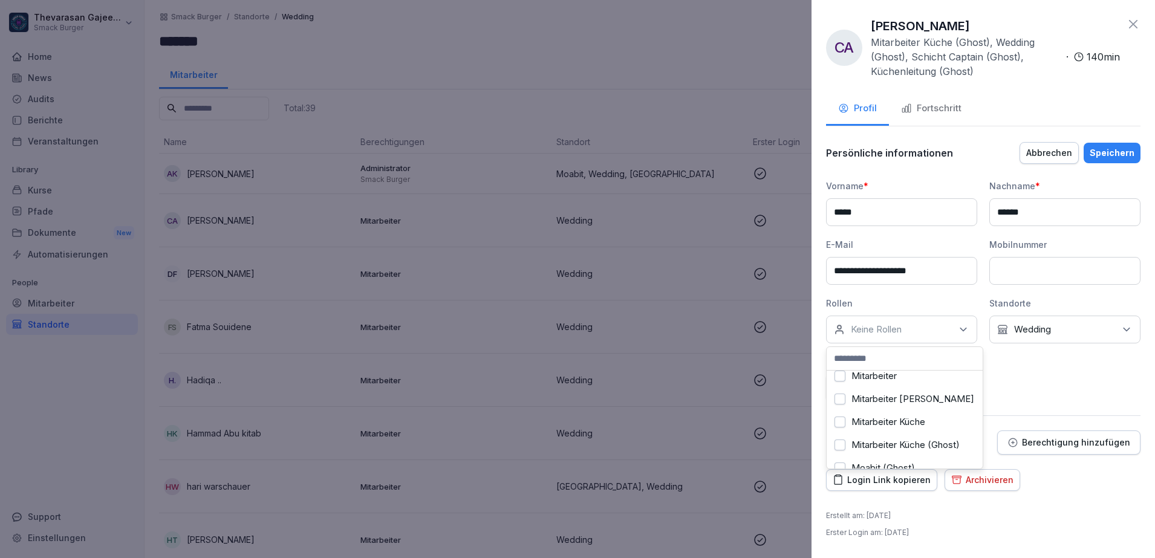
click at [902, 428] on label "Mitarbeiter Küche" at bounding box center [889, 422] width 74 height 11
click at [1067, 334] on div "Kein Standort Wedding" at bounding box center [1064, 330] width 151 height 28
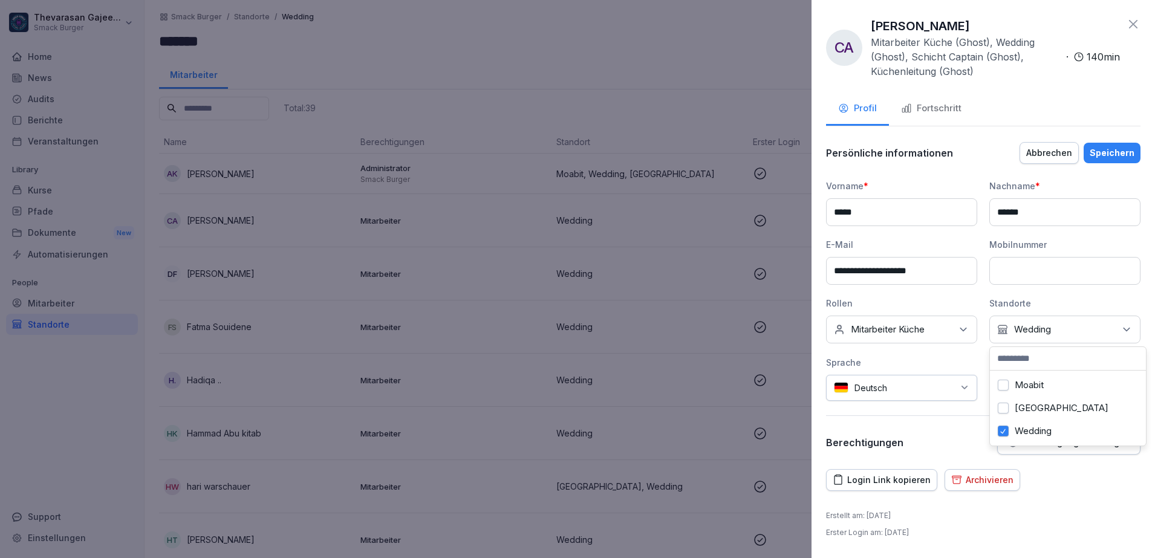
click at [1039, 391] on div "Moabit" at bounding box center [1068, 385] width 150 height 23
click at [1033, 434] on label "Wedding" at bounding box center [1033, 431] width 37 height 11
click at [1110, 152] on div "Speichern" at bounding box center [1112, 152] width 45 height 13
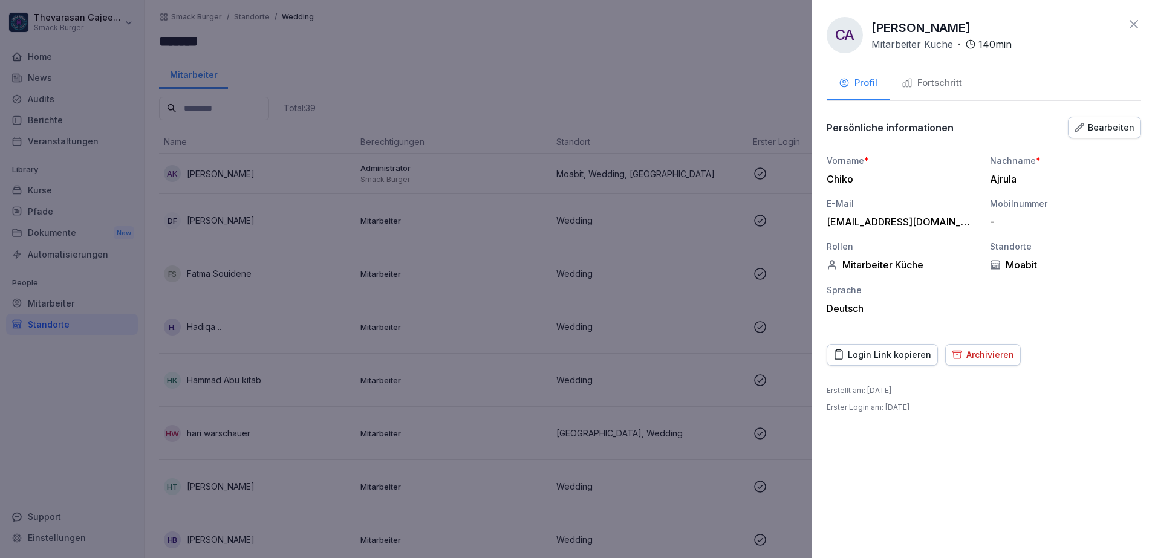
click at [680, 83] on div at bounding box center [577, 279] width 1155 height 558
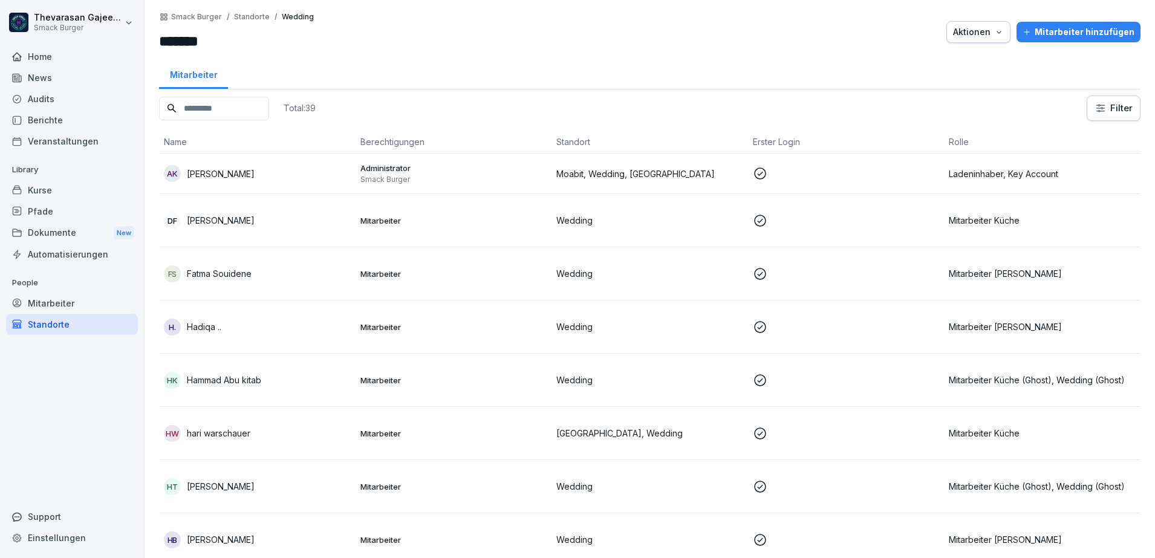
click at [995, 217] on p "Mitarbeiter Küche" at bounding box center [1042, 220] width 187 height 13
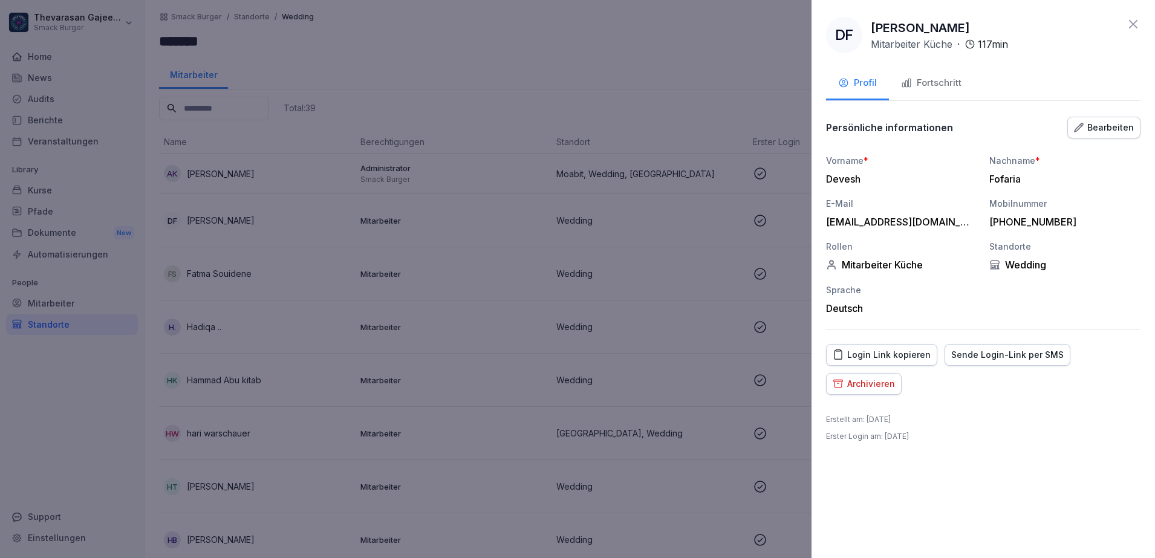
click at [1121, 127] on div "Bearbeiten" at bounding box center [1104, 127] width 60 height 13
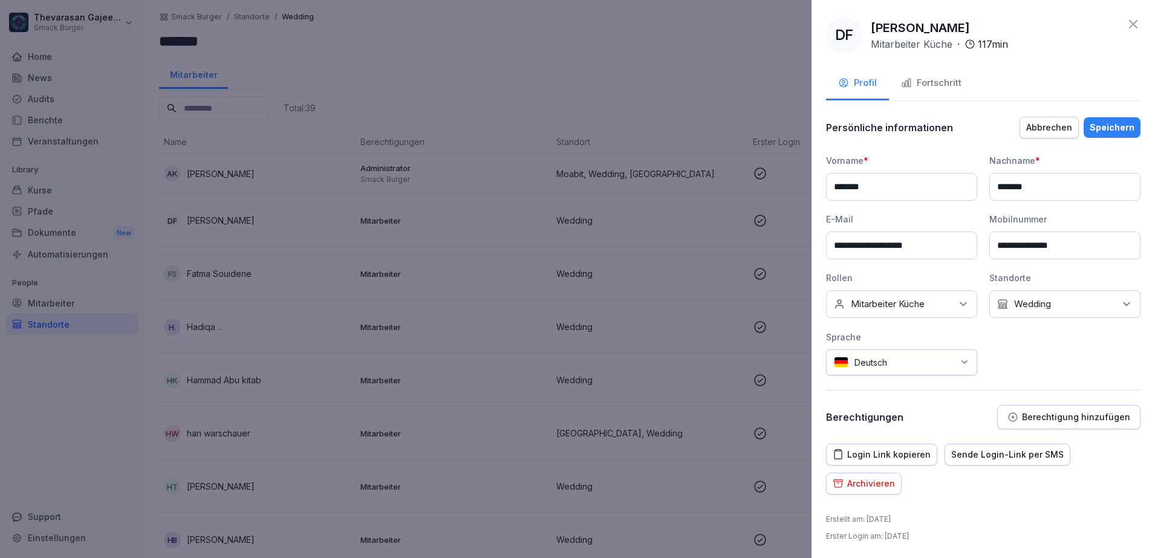
click at [962, 307] on icon at bounding box center [963, 304] width 12 height 12
click at [1064, 308] on div "Kein Standort Wedding" at bounding box center [1064, 304] width 151 height 28
click at [1063, 315] on div "Kein Standort Wedding" at bounding box center [1064, 304] width 151 height 28
click at [1030, 361] on label "Moabit" at bounding box center [1023, 359] width 29 height 11
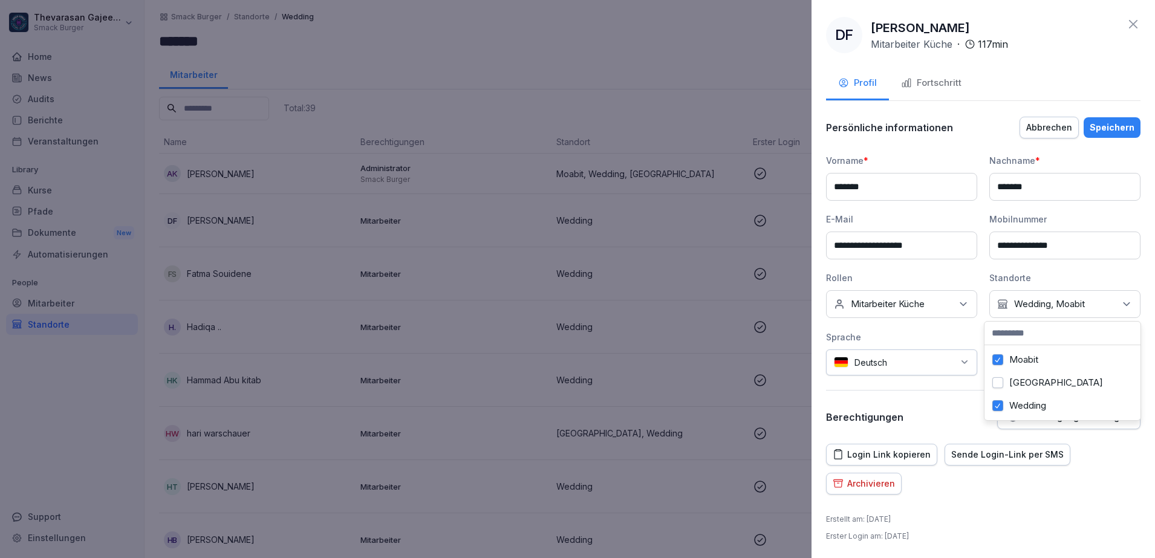
click at [1018, 402] on label "Wedding" at bounding box center [1027, 405] width 37 height 11
click at [1093, 135] on button "Speichern" at bounding box center [1112, 127] width 57 height 21
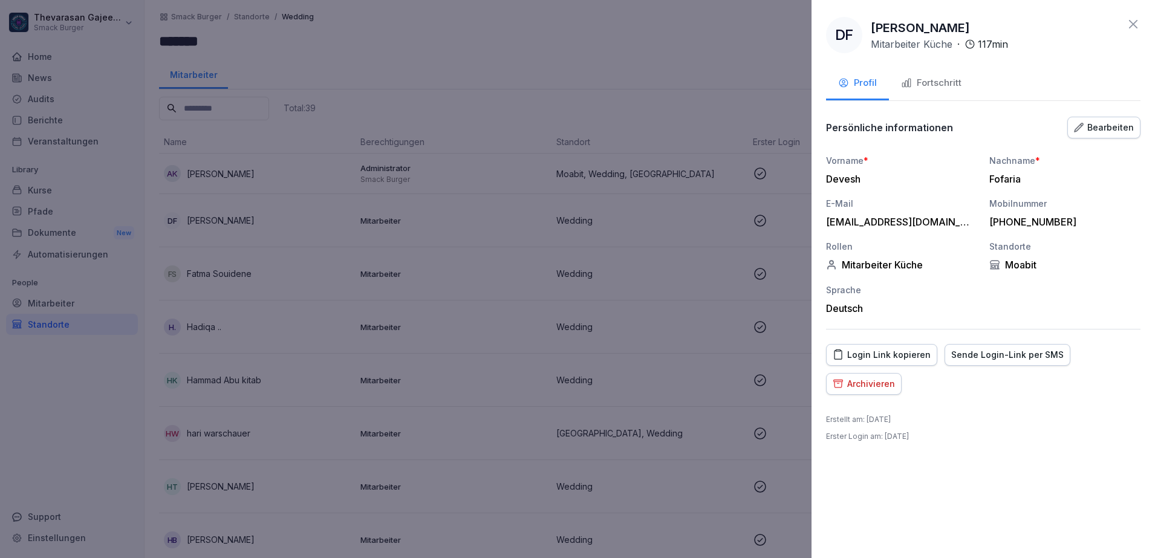
click at [1094, 134] on button "Bearbeiten" at bounding box center [1103, 128] width 73 height 22
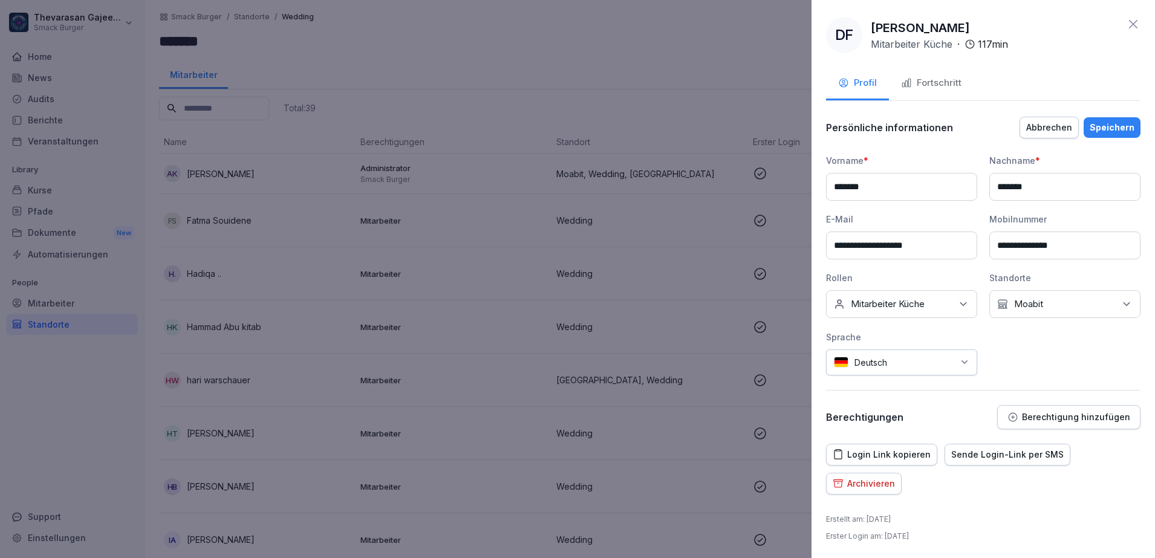
click at [1097, 128] on div "Speichern" at bounding box center [1112, 127] width 45 height 13
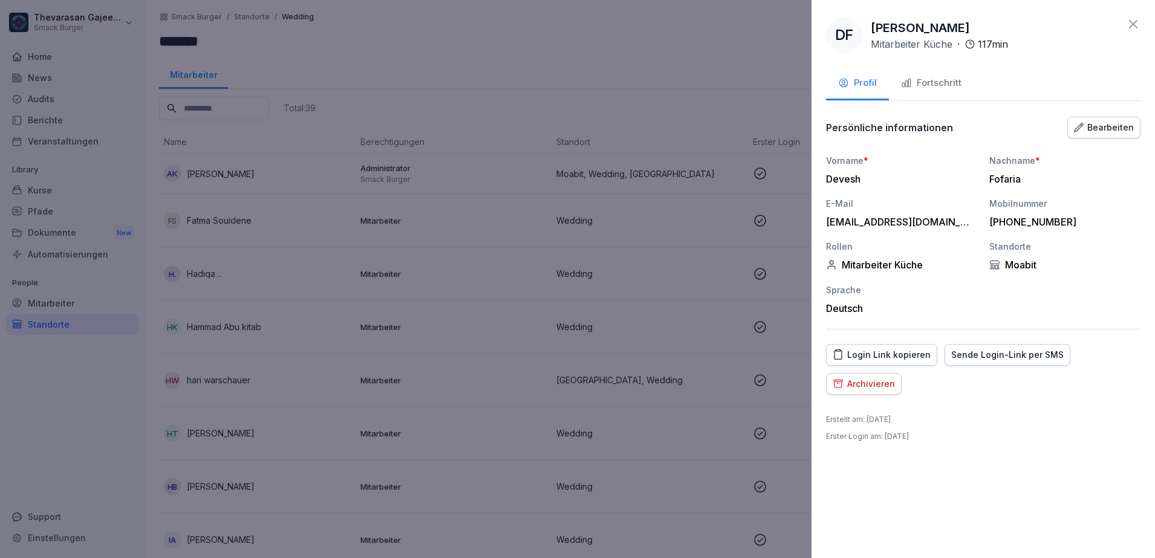
click at [649, 9] on div at bounding box center [577, 279] width 1155 height 558
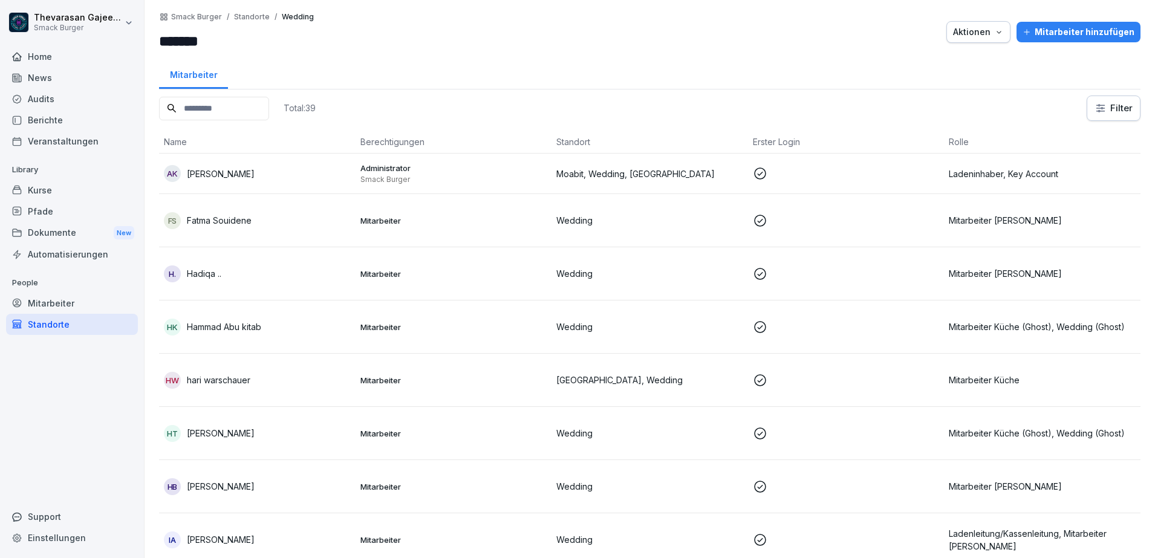
click at [650, 223] on p "Wedding" at bounding box center [649, 220] width 187 height 13
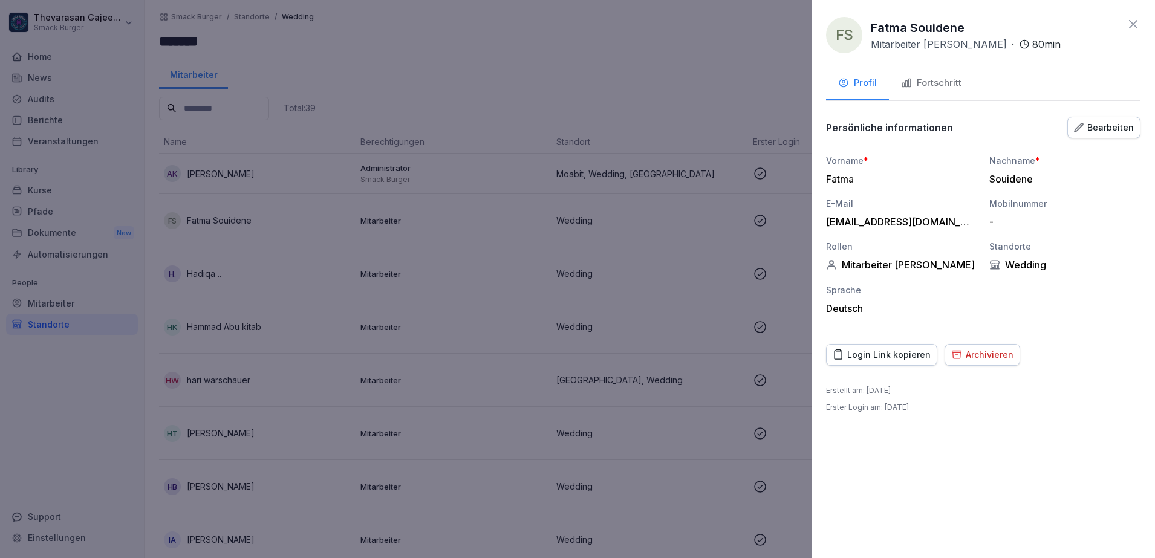
click at [1113, 128] on div "Bearbeiten" at bounding box center [1104, 127] width 60 height 13
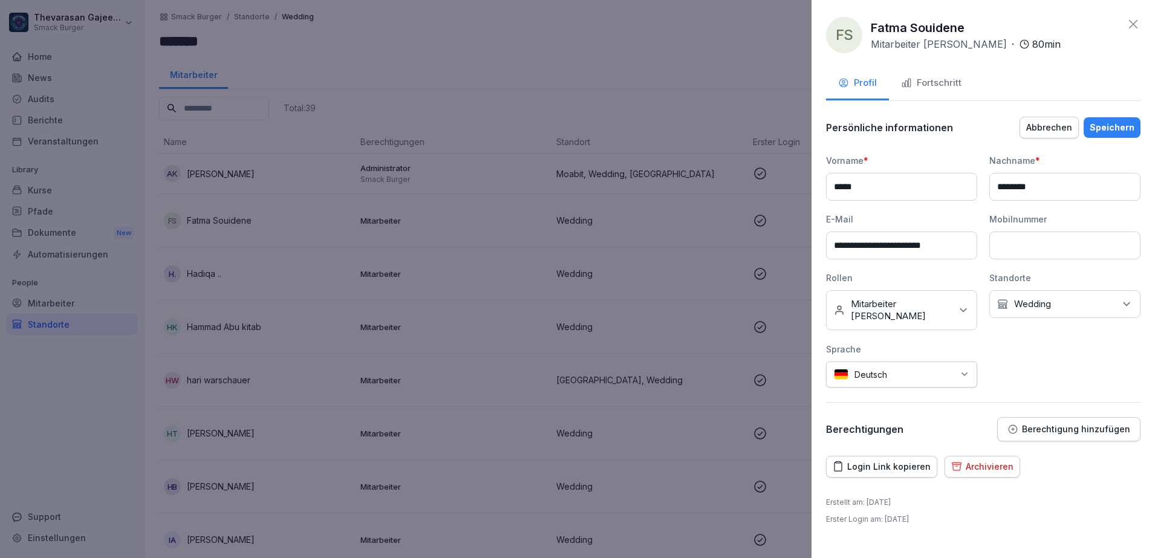
click at [1087, 321] on div "**********" at bounding box center [983, 270] width 314 height 233
click at [1086, 311] on div "Kein Standort Wedding" at bounding box center [1064, 304] width 151 height 28
click at [1026, 405] on label "Wedding" at bounding box center [1033, 405] width 37 height 11
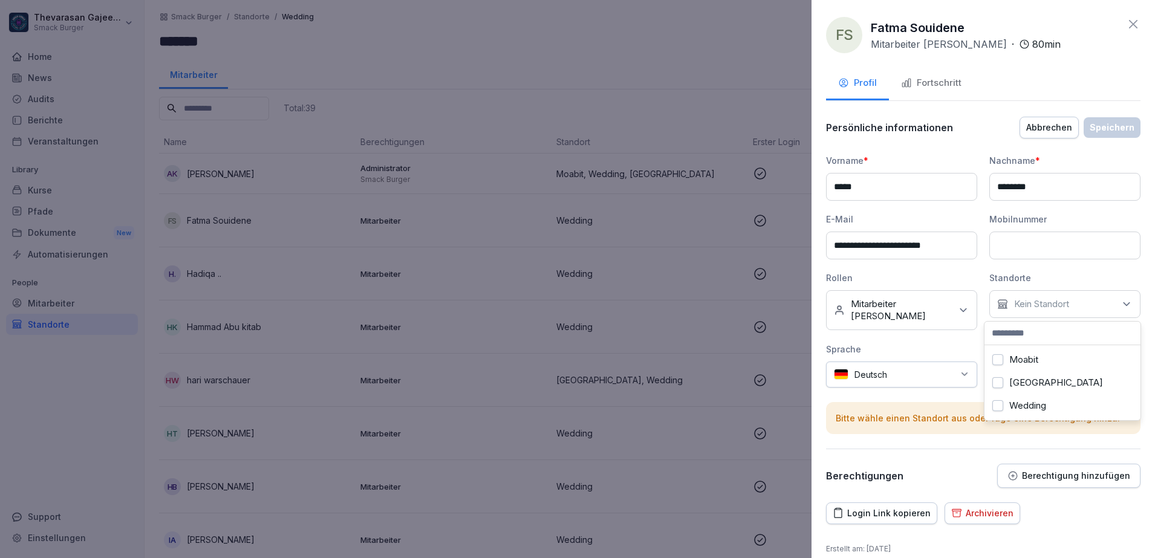
click at [1040, 355] on div "Moabit" at bounding box center [1063, 359] width 150 height 23
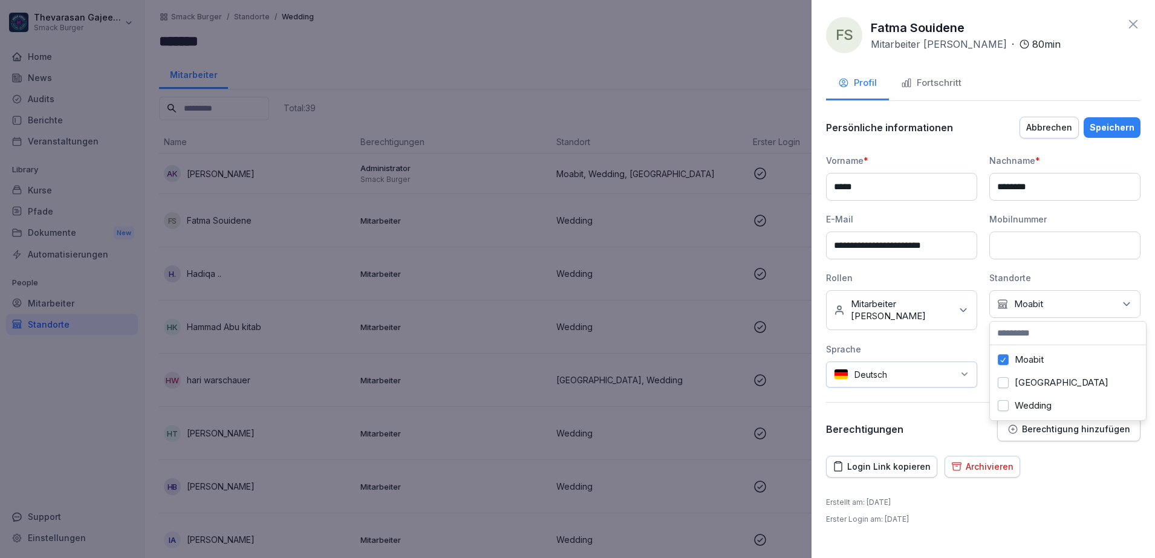
click at [1112, 131] on div "Speichern" at bounding box center [1112, 127] width 45 height 13
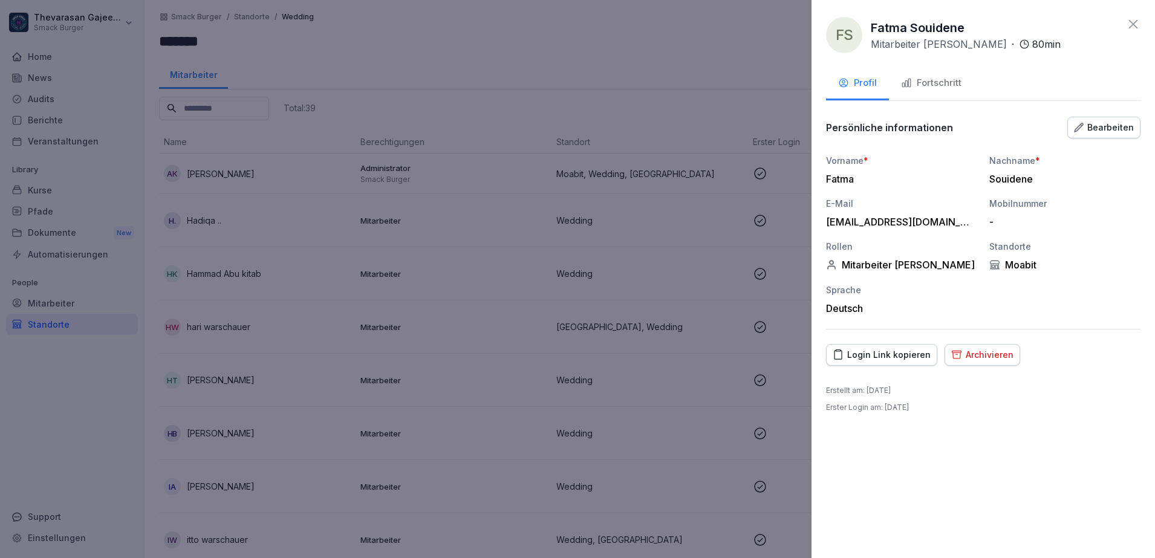
click at [576, 4] on div at bounding box center [577, 279] width 1155 height 558
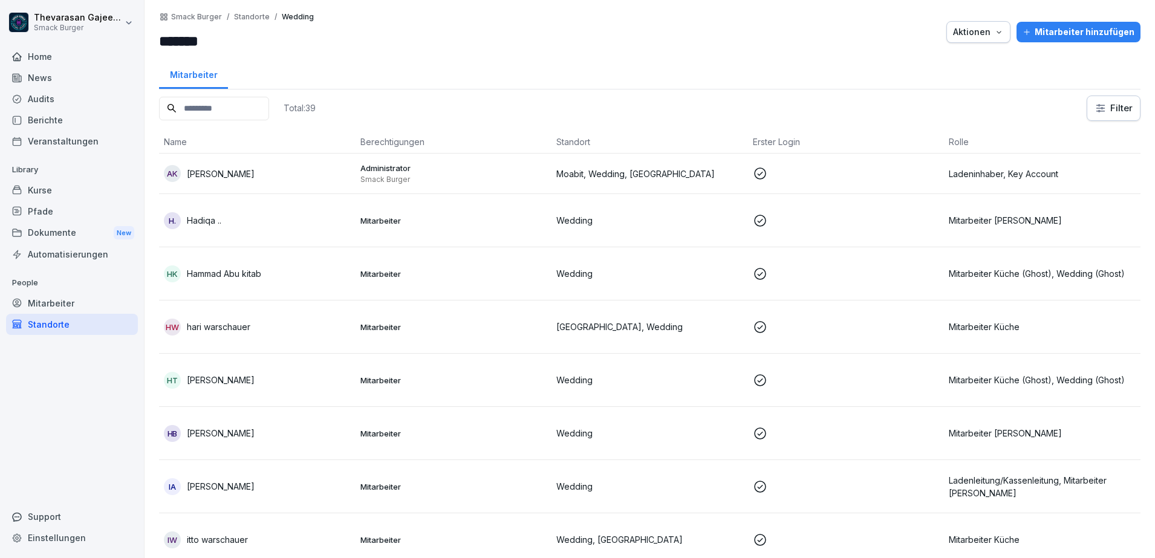
click at [999, 221] on p "Mitarbeiter [PERSON_NAME]" at bounding box center [1042, 220] width 187 height 13
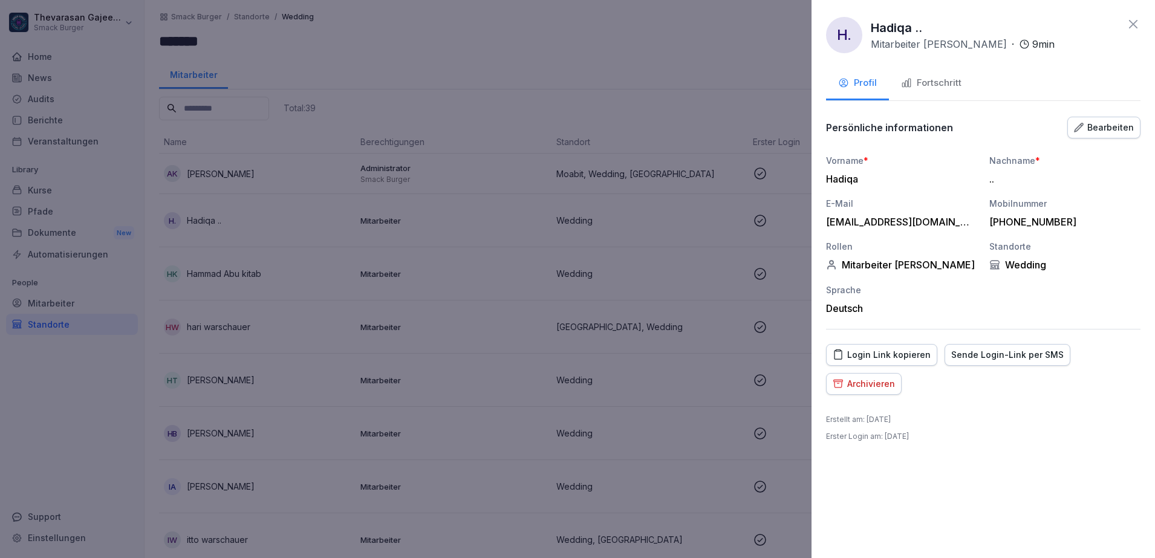
click at [1097, 126] on div "Bearbeiten" at bounding box center [1104, 127] width 60 height 13
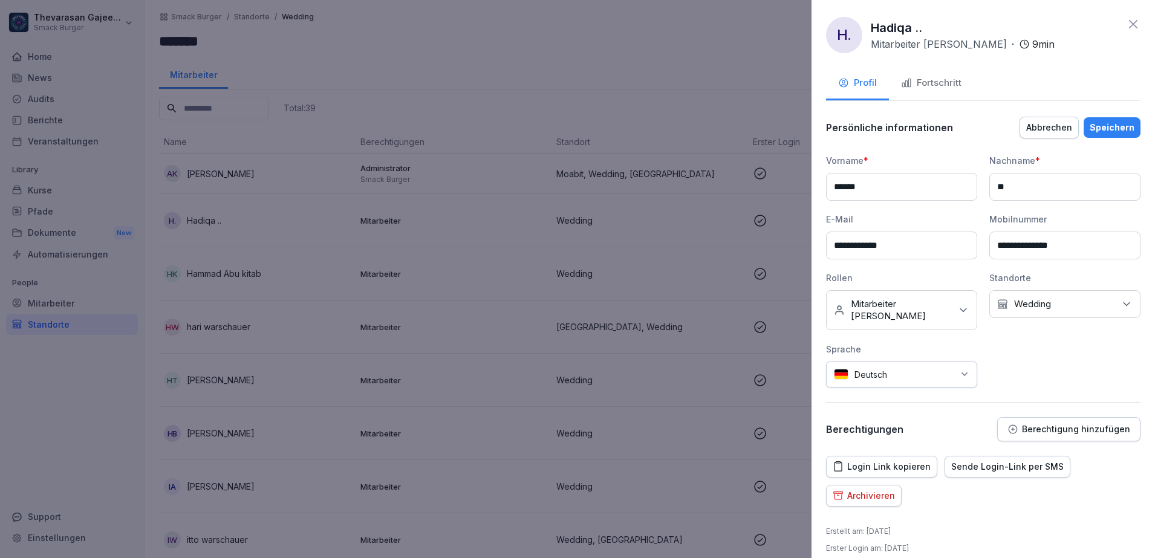
click at [1067, 310] on div "Kein Standort Wedding" at bounding box center [1064, 304] width 151 height 28
click at [1029, 357] on label "Moabit" at bounding box center [1023, 359] width 29 height 11
click at [1018, 405] on label "Wedding" at bounding box center [1027, 405] width 37 height 11
click at [1106, 132] on div "Speichern" at bounding box center [1112, 127] width 45 height 13
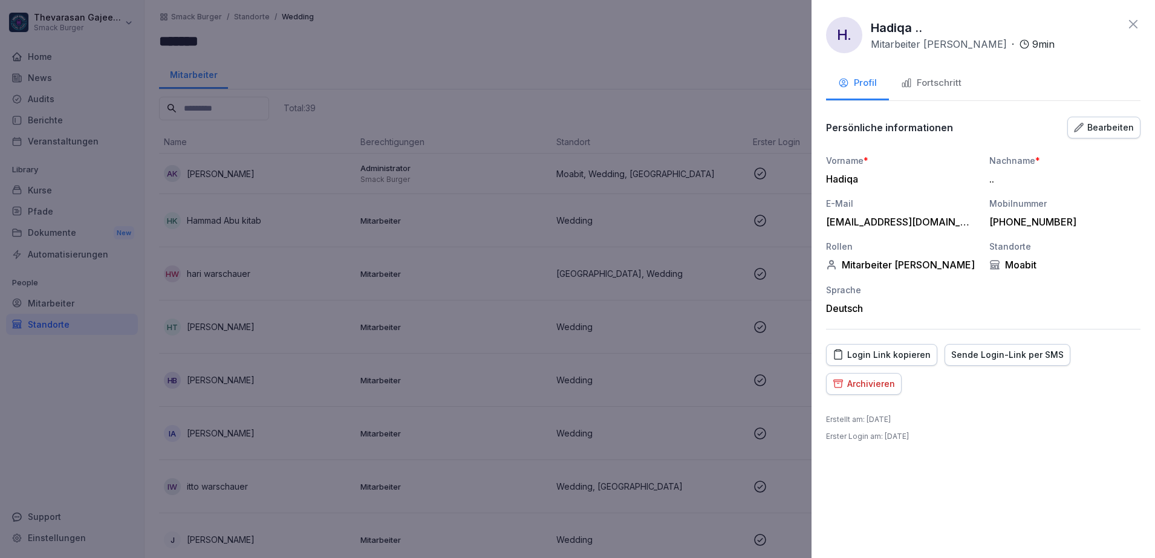
click at [705, 226] on div at bounding box center [577, 279] width 1155 height 558
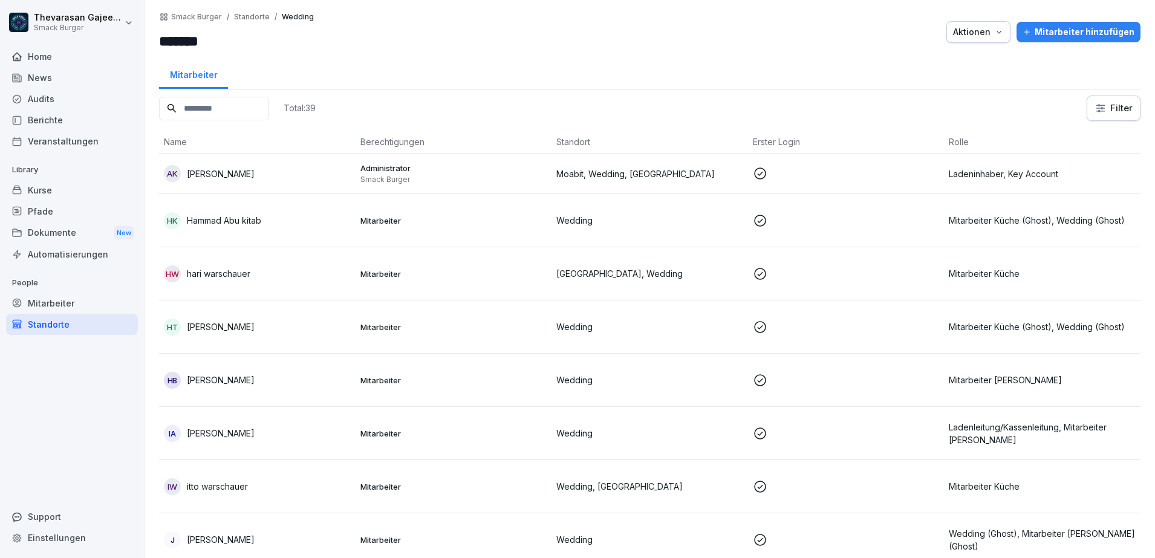
click at [1019, 226] on p "Mitarbeiter Küche (Ghost), Wedding (Ghost)" at bounding box center [1042, 220] width 187 height 13
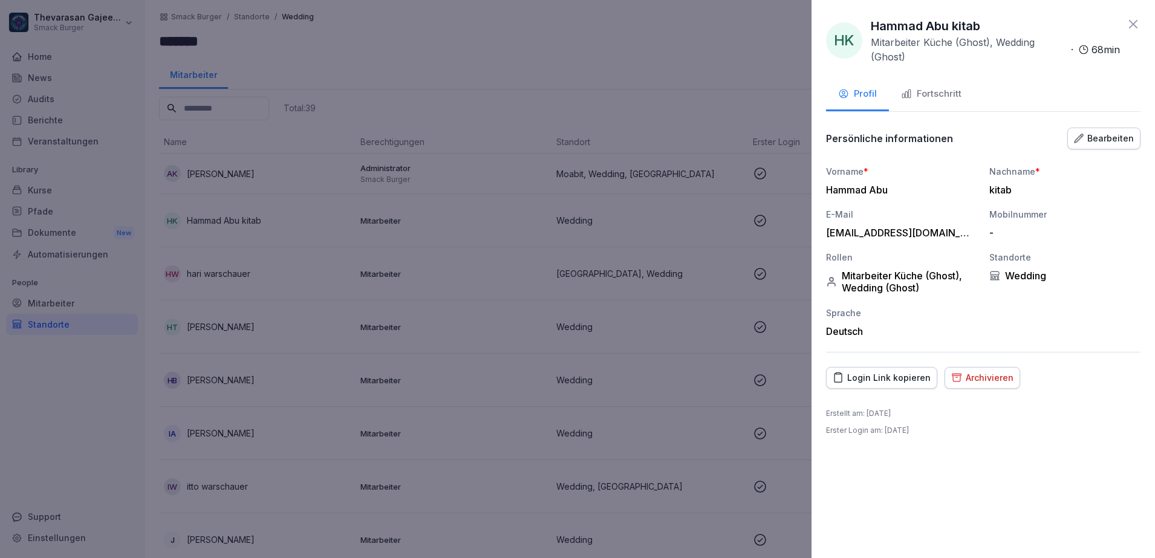
click at [1113, 135] on div "Bearbeiten" at bounding box center [1104, 138] width 60 height 13
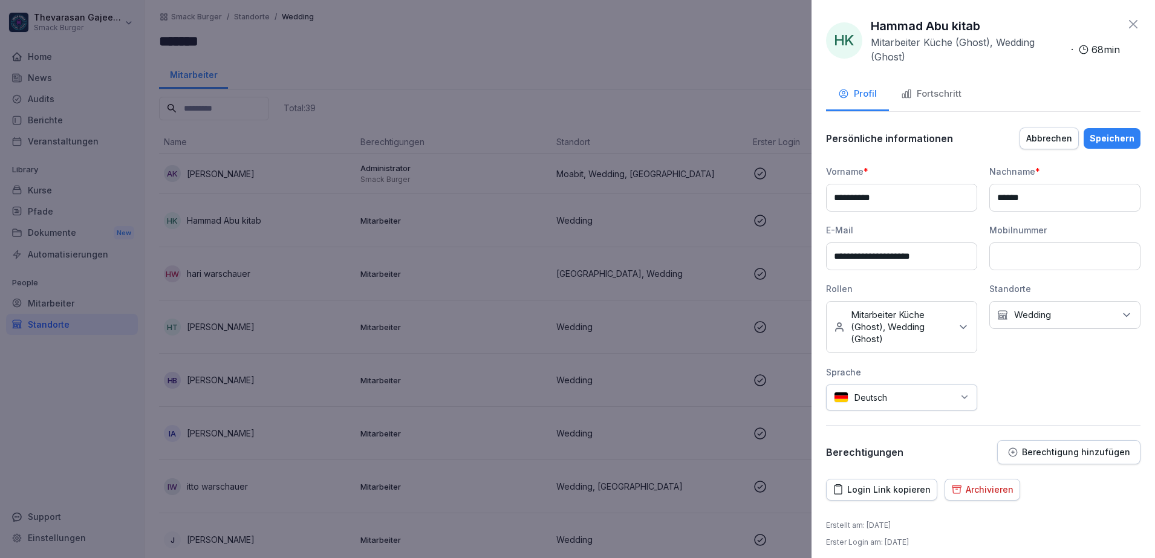
click at [957, 331] on icon at bounding box center [963, 327] width 12 height 12
click at [872, 403] on label "Mitarbeiter Küche (Ghost)" at bounding box center [906, 398] width 108 height 11
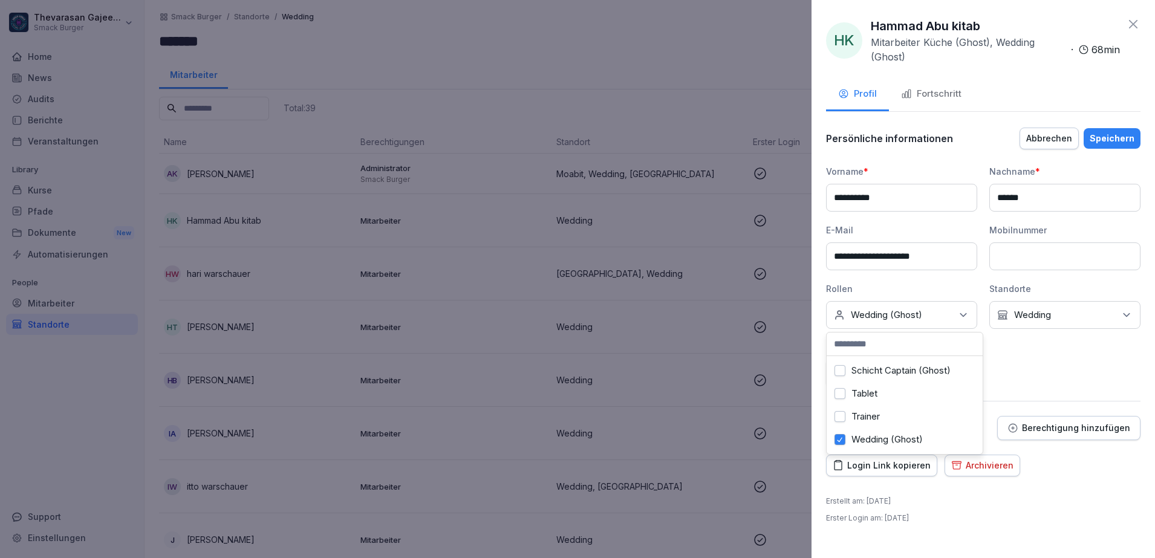
scroll to position [332, 0]
click at [881, 434] on label "Wedding (Ghost)" at bounding box center [887, 439] width 71 height 11
click at [895, 402] on label "Mitarbeiter Küche" at bounding box center [889, 396] width 74 height 11
click at [1063, 321] on div "Kein Standort Wedding" at bounding box center [1064, 315] width 151 height 28
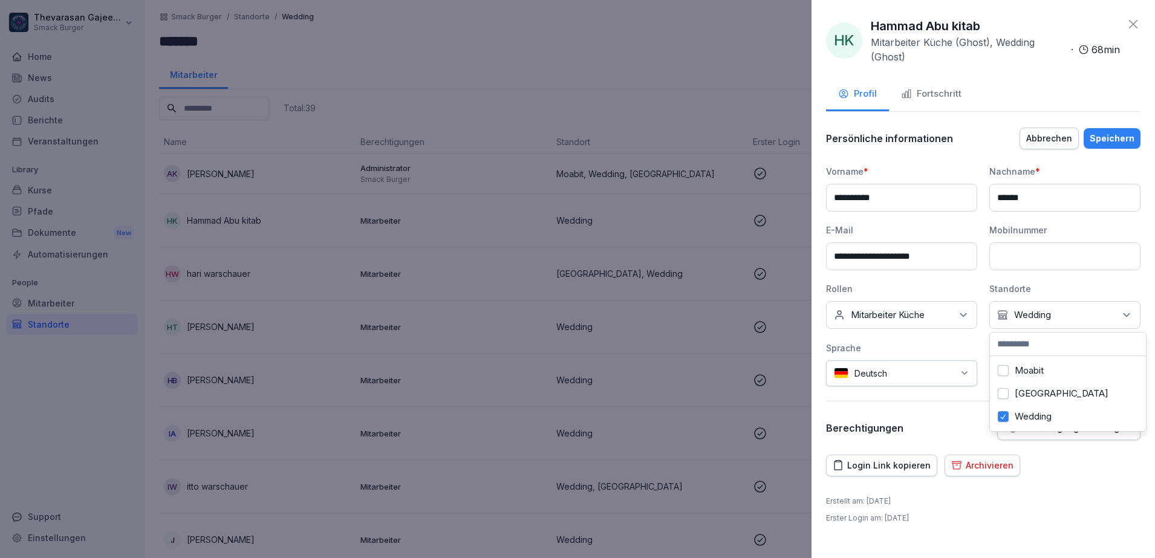
click at [1034, 371] on label "Moabit" at bounding box center [1029, 370] width 29 height 11
click at [1004, 419] on button "Wedding" at bounding box center [1003, 416] width 11 height 11
click at [1104, 132] on div "Speichern" at bounding box center [1112, 138] width 45 height 13
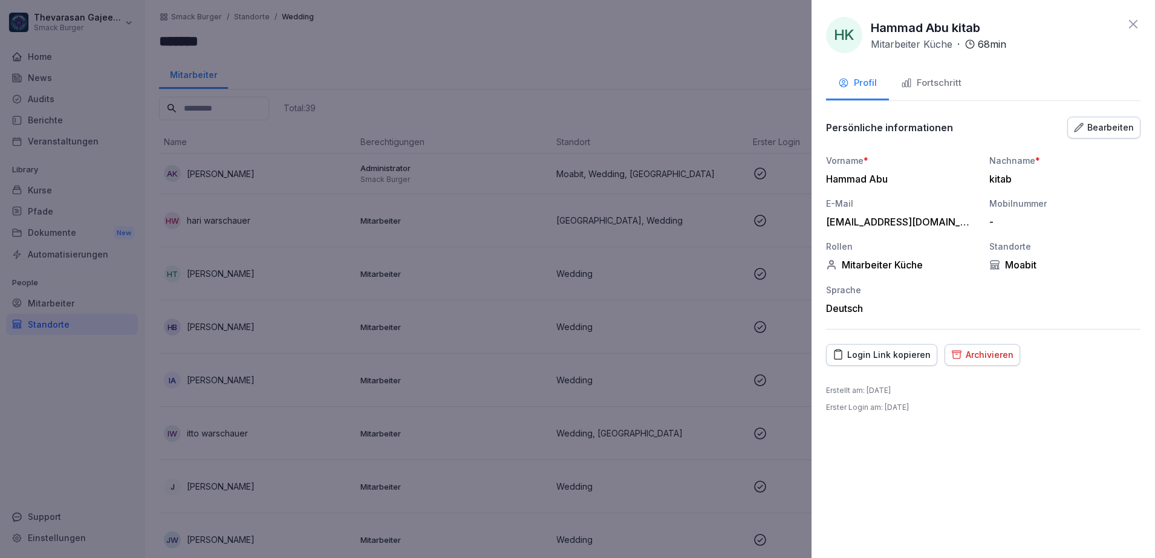
click at [557, 79] on div at bounding box center [577, 279] width 1155 height 558
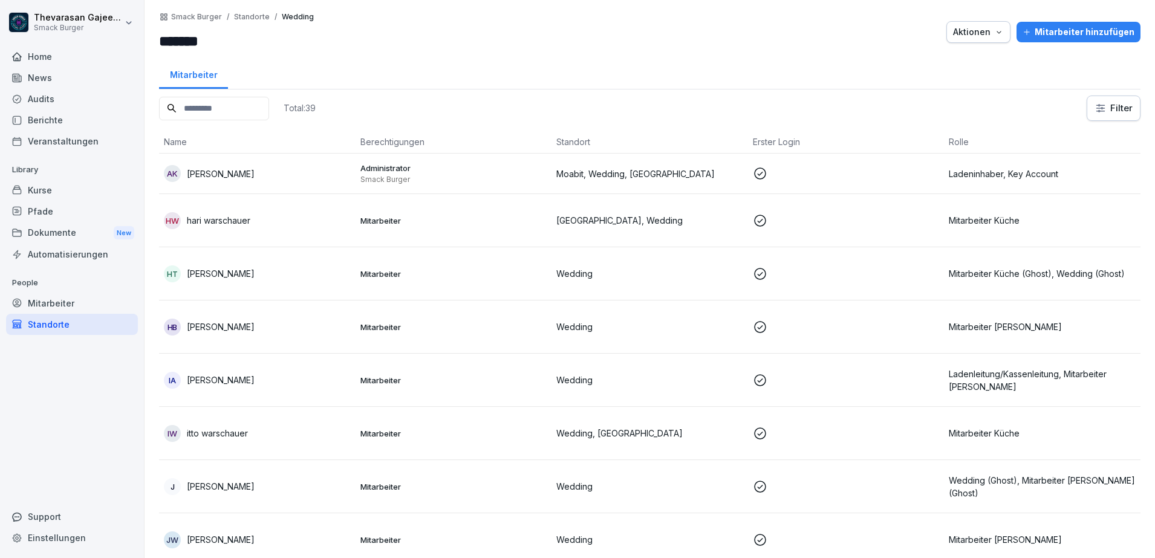
click at [1016, 218] on p "Mitarbeiter Küche" at bounding box center [1042, 220] width 187 height 13
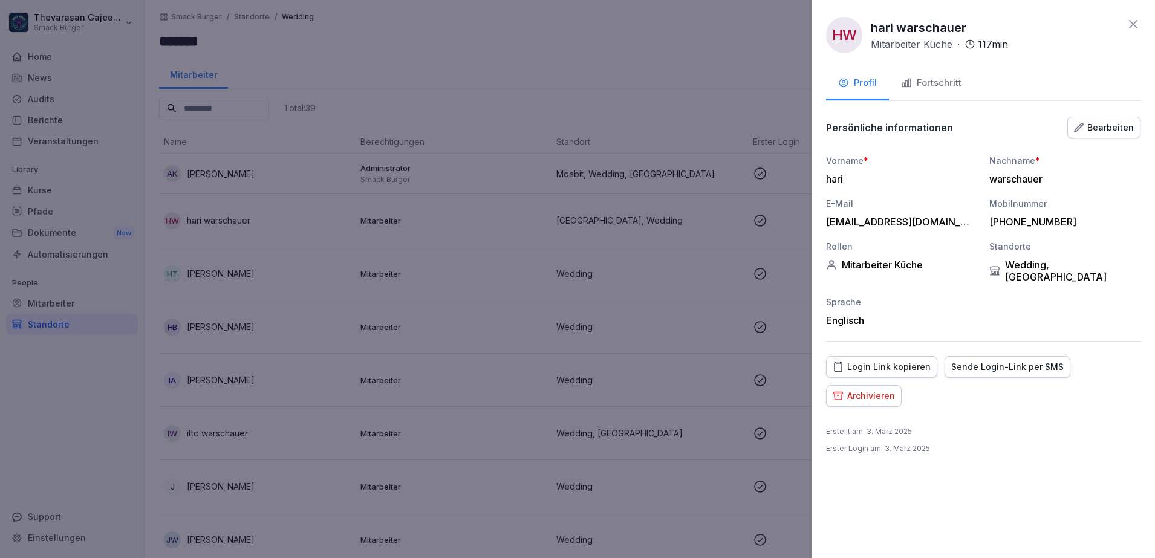
click at [1107, 128] on div "Bearbeiten" at bounding box center [1104, 127] width 60 height 13
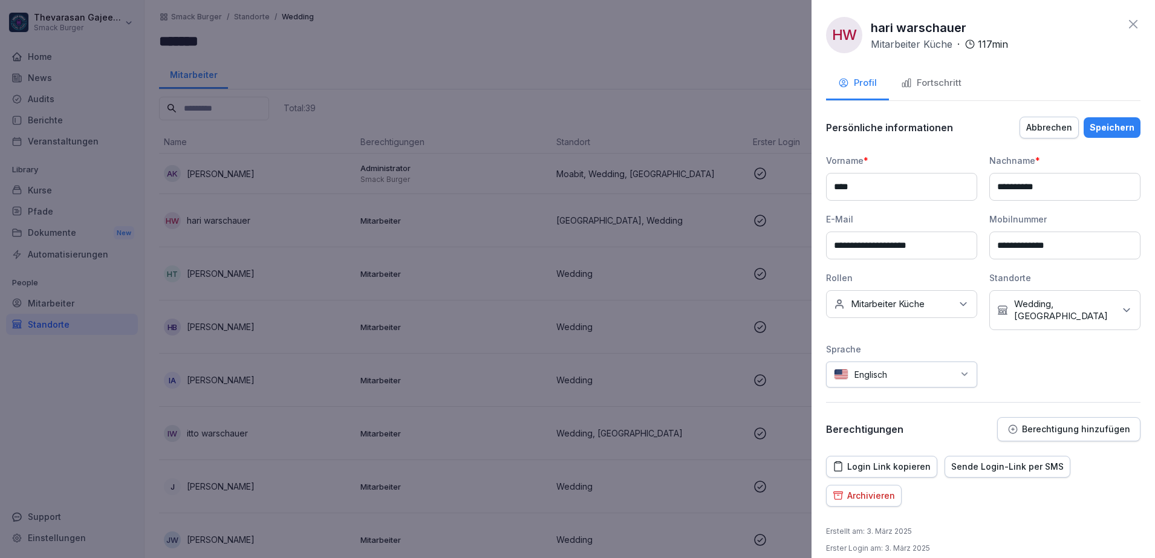
click at [1098, 311] on p "Wedding, Warschauer Straße" at bounding box center [1064, 310] width 100 height 24
click at [1020, 397] on label "Warschauer Straße" at bounding box center [1056, 394] width 94 height 11
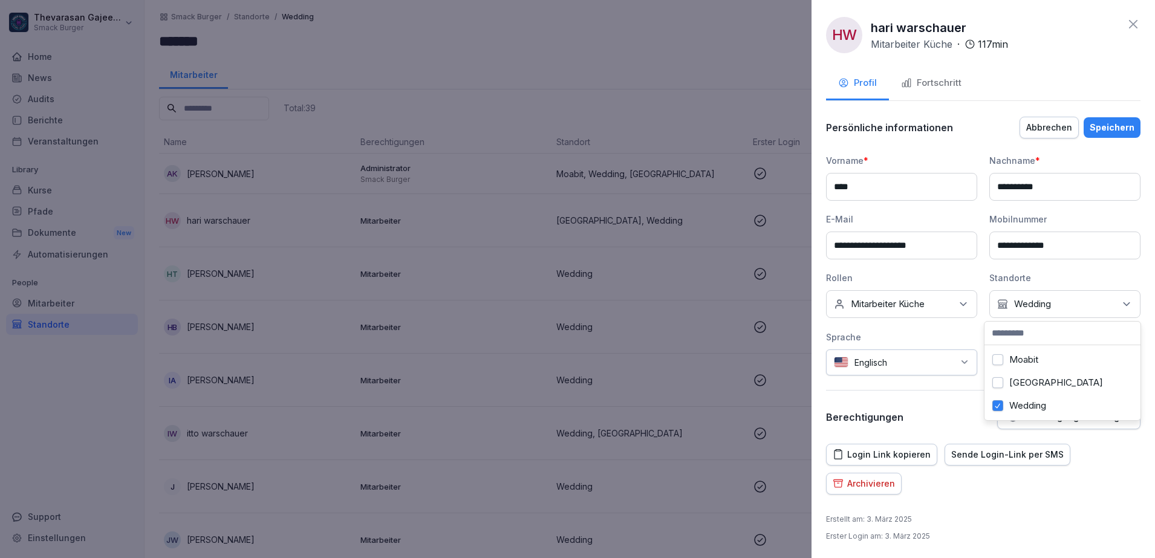
click at [1017, 382] on label "Warschauer Straße" at bounding box center [1056, 382] width 94 height 11
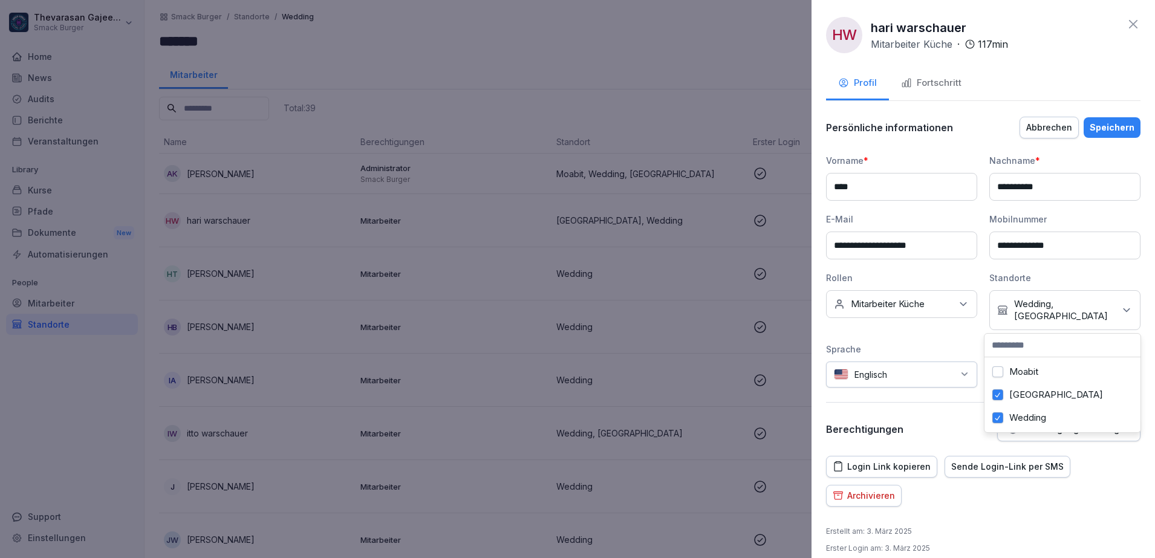
click at [1093, 131] on div "Speichern" at bounding box center [1112, 127] width 45 height 13
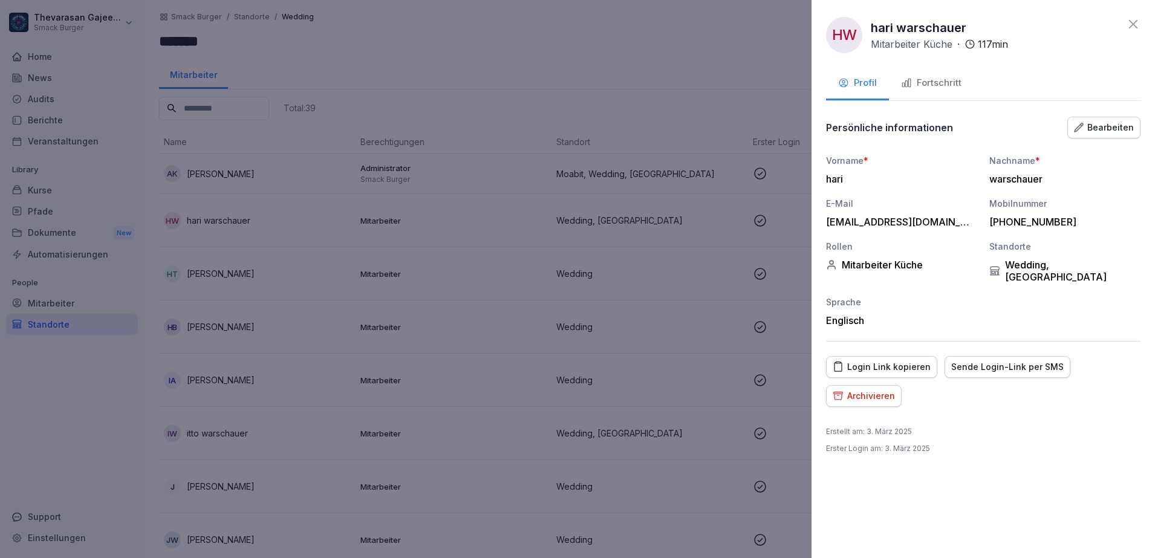
click at [1103, 122] on div "Bearbeiten" at bounding box center [1104, 127] width 60 height 13
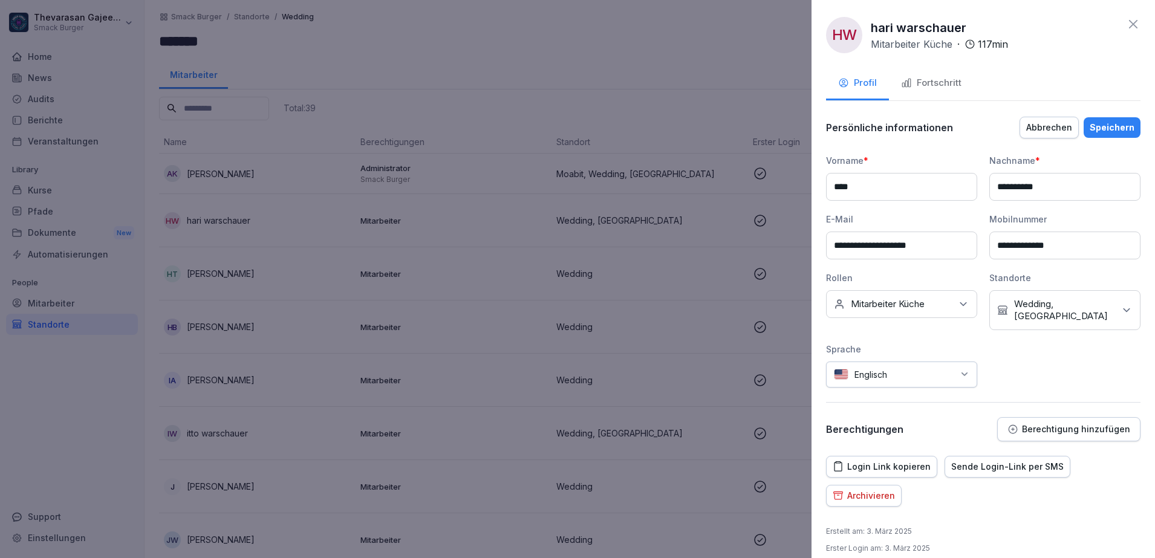
click at [1032, 318] on p "Wedding, Warschauer Straße" at bounding box center [1064, 310] width 100 height 24
click at [999, 418] on button "Wedding" at bounding box center [997, 417] width 11 height 11
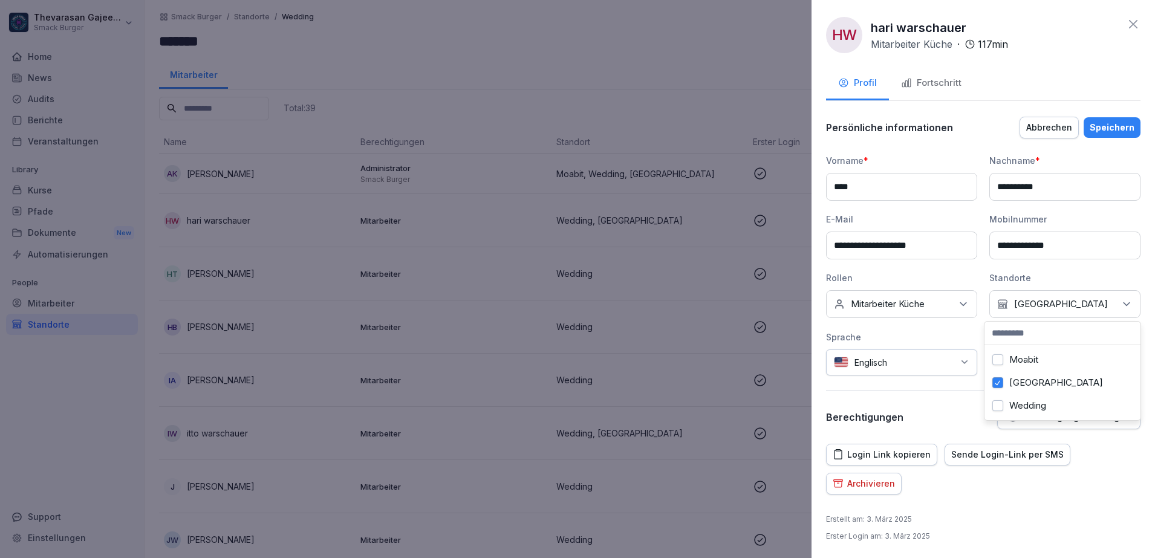
click at [1090, 126] on div "Speichern" at bounding box center [1112, 127] width 45 height 13
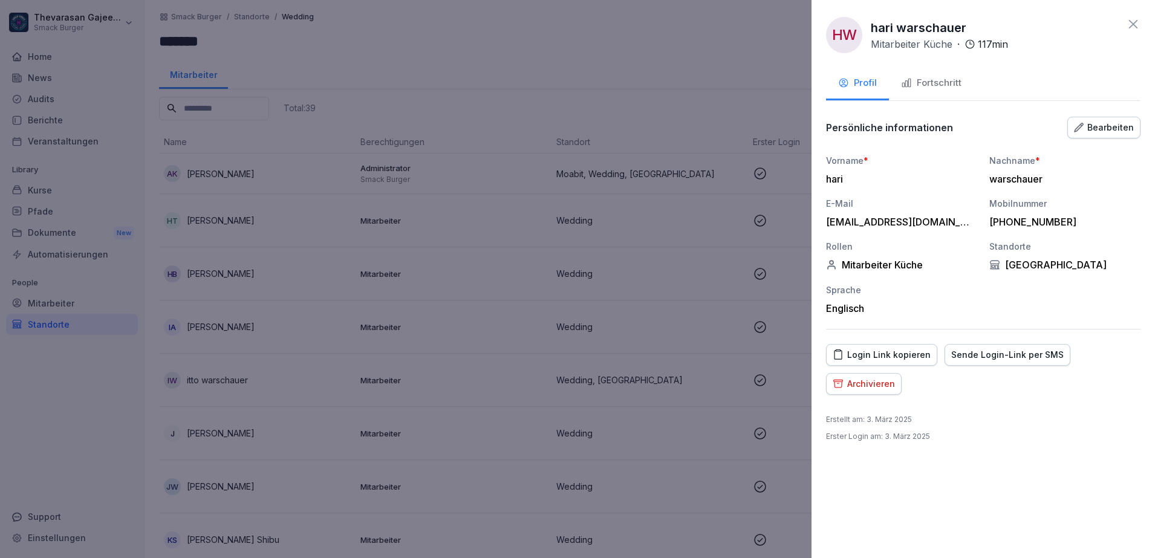
click at [624, 57] on div at bounding box center [577, 279] width 1155 height 558
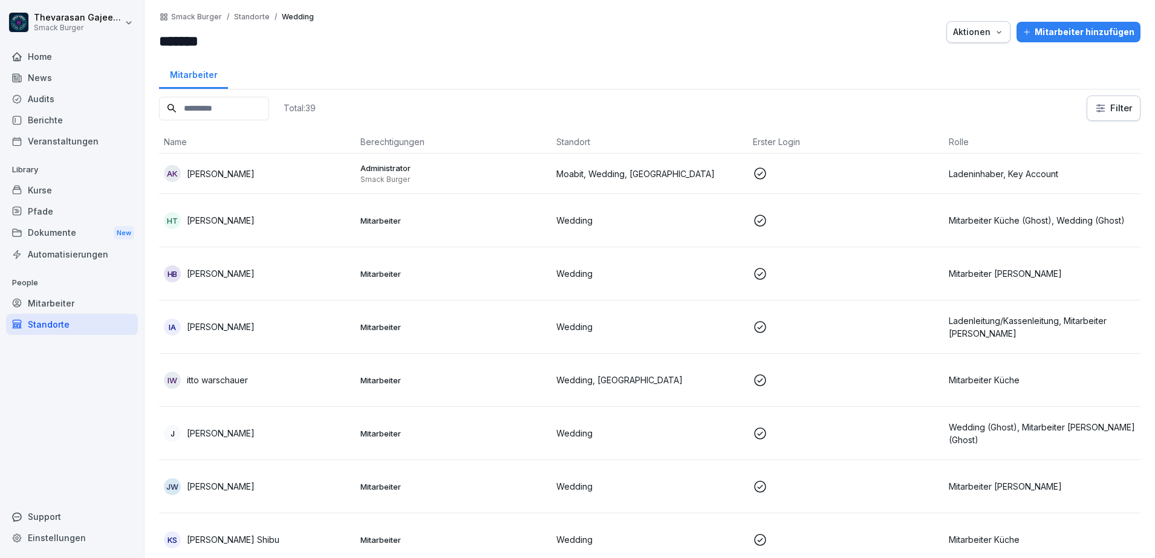
click at [1069, 213] on td "Mitarbeiter Küche (Ghost), Wedding (Ghost)" at bounding box center [1042, 220] width 197 height 53
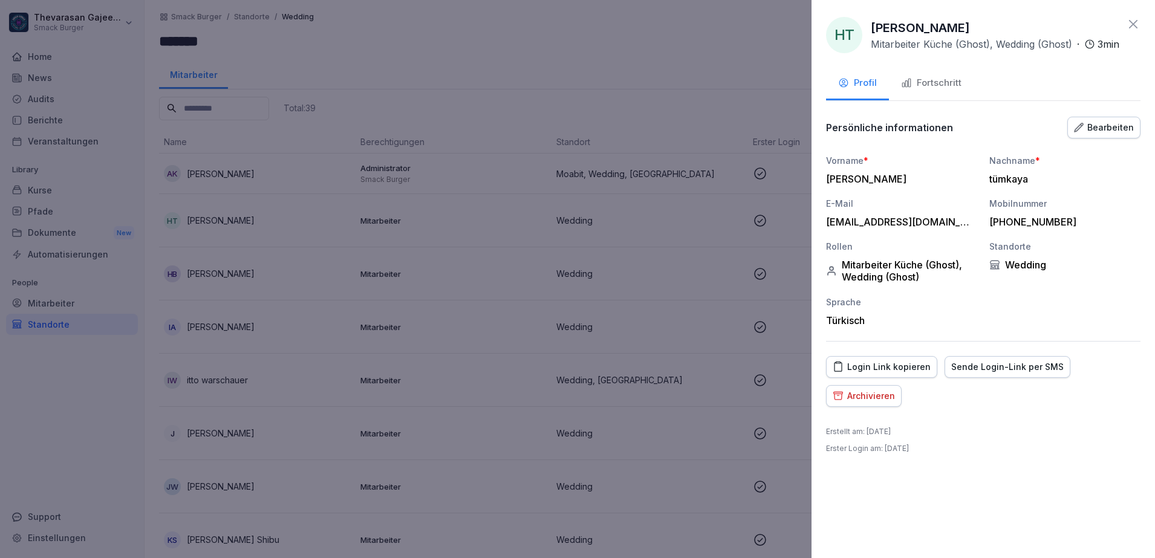
click at [1127, 134] on div "Bearbeiten" at bounding box center [1104, 127] width 60 height 13
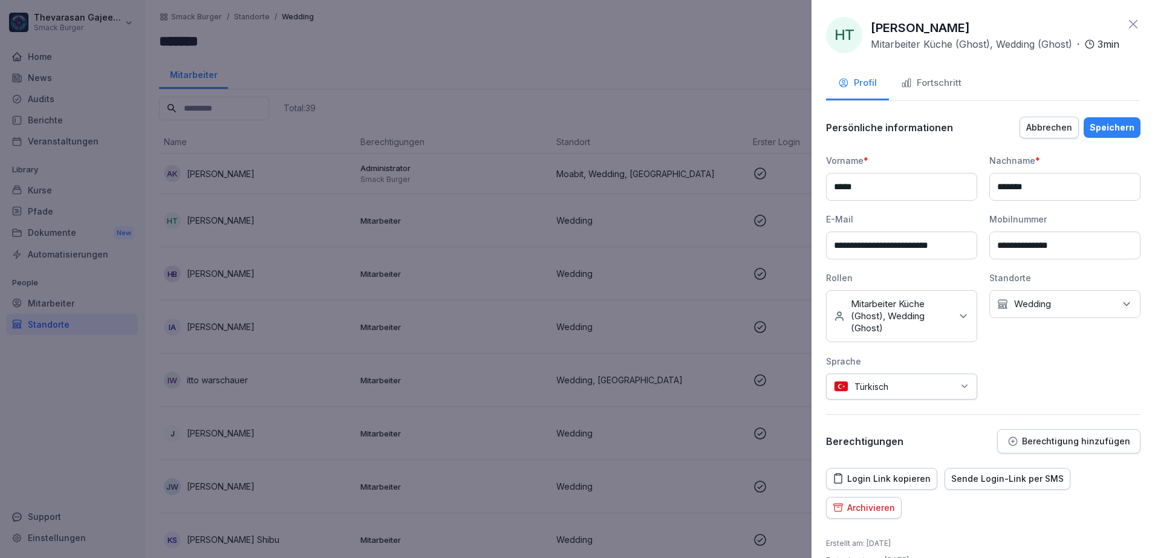
click at [957, 322] on icon at bounding box center [963, 316] width 12 height 12
click at [857, 374] on label "Mitarbeiter Küche (Ghost)" at bounding box center [906, 368] width 108 height 11
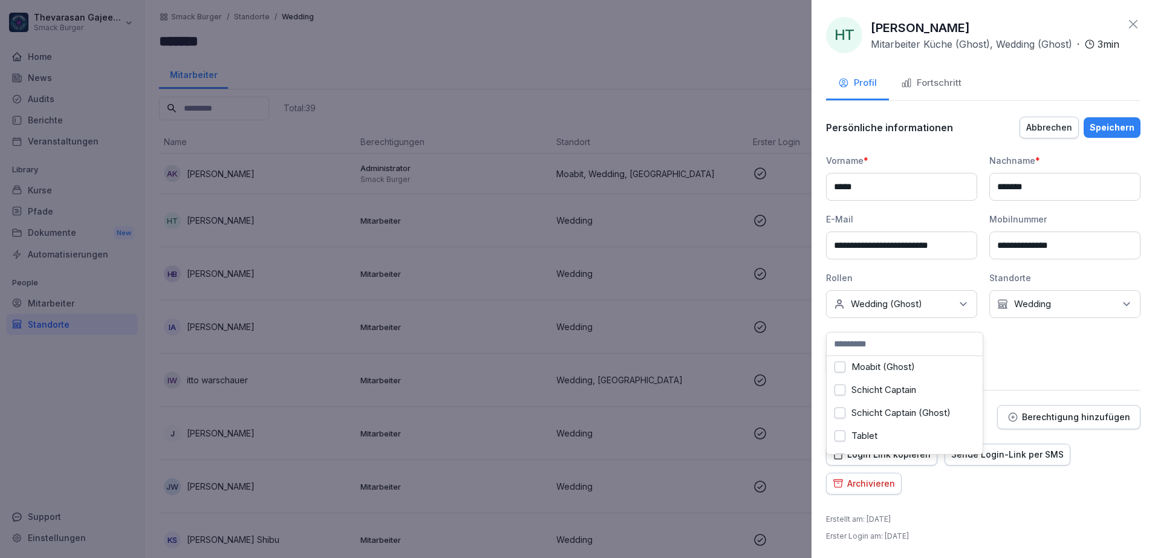
scroll to position [332, 0]
click at [863, 434] on label "Wedding (Ghost)" at bounding box center [887, 439] width 71 height 11
click at [905, 402] on label "Mitarbeiter Küche" at bounding box center [889, 396] width 74 height 11
click at [1100, 374] on div "**********" at bounding box center [983, 264] width 314 height 221
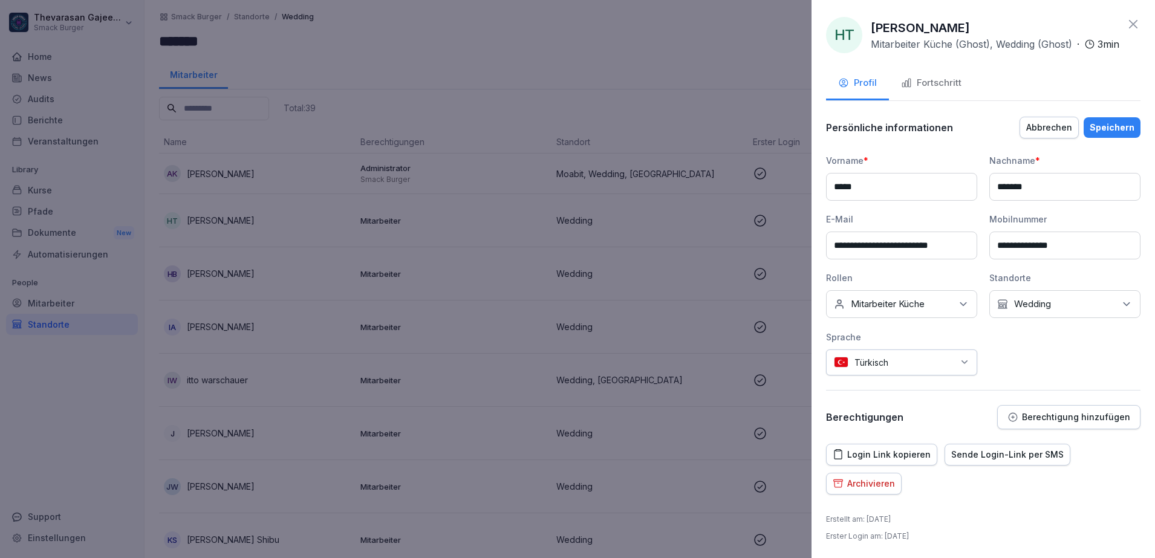
click at [1121, 310] on icon at bounding box center [1127, 304] width 12 height 12
click at [1029, 416] on label "Wedding" at bounding box center [1027, 416] width 37 height 11
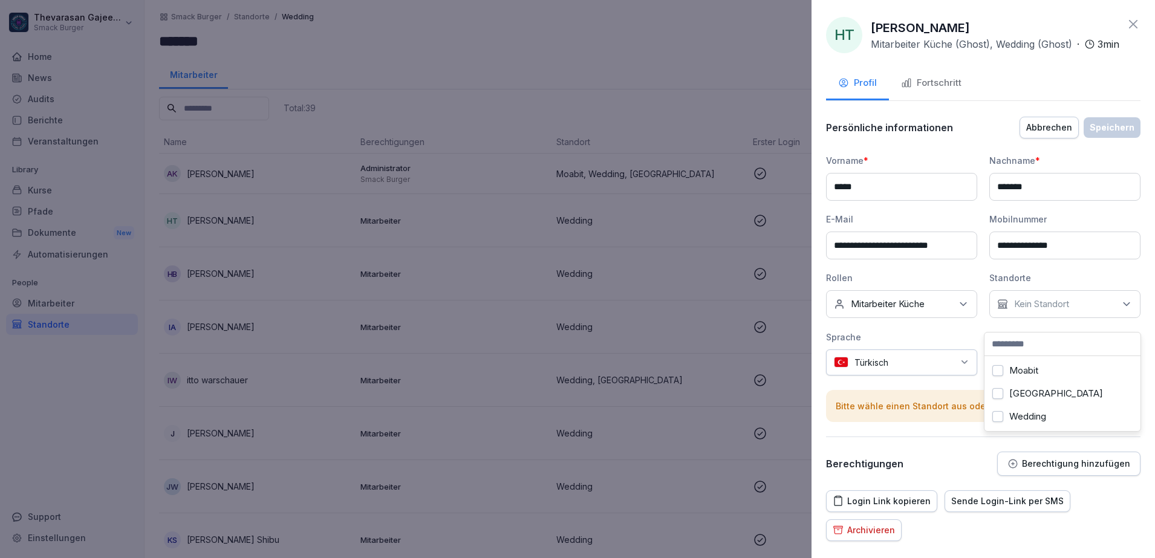
click at [1003, 371] on div "Moabit" at bounding box center [1063, 370] width 150 height 23
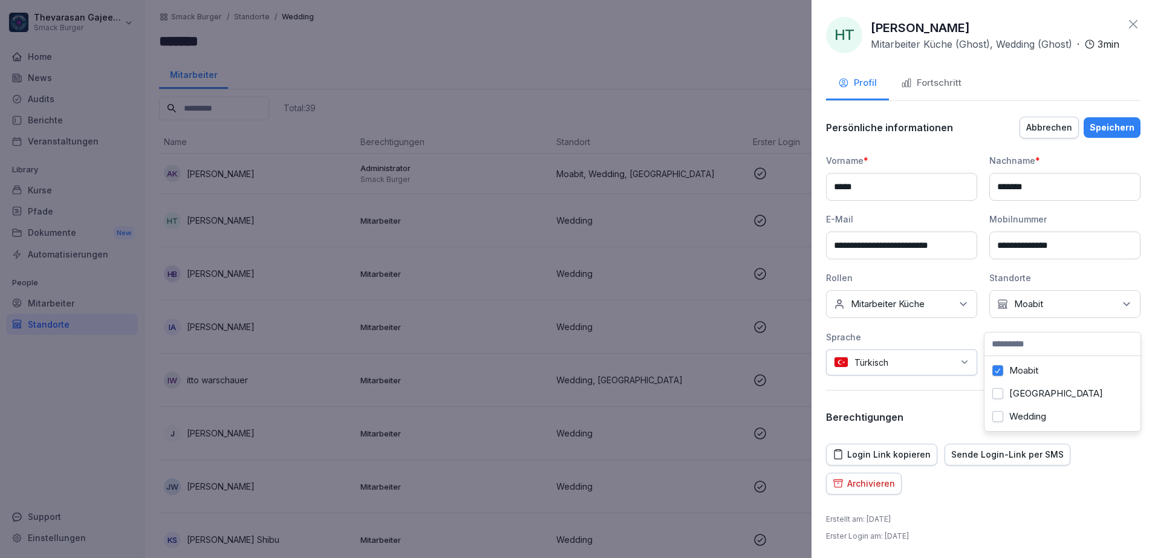
click at [950, 344] on div "Sprache" at bounding box center [901, 337] width 151 height 13
click at [1110, 134] on div "Speichern" at bounding box center [1112, 127] width 45 height 13
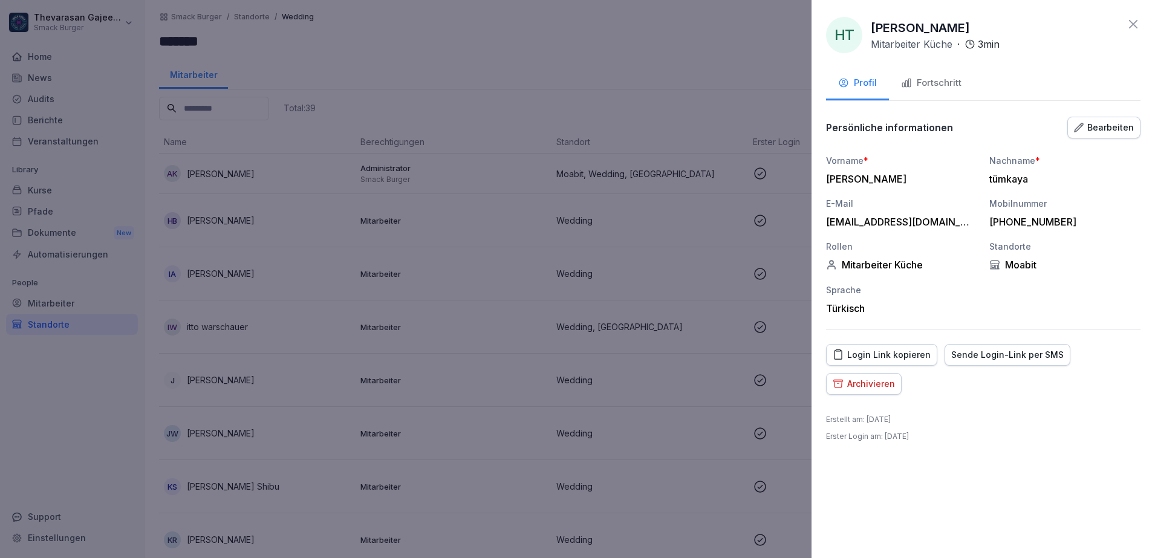
click at [686, 85] on div at bounding box center [577, 279] width 1155 height 558
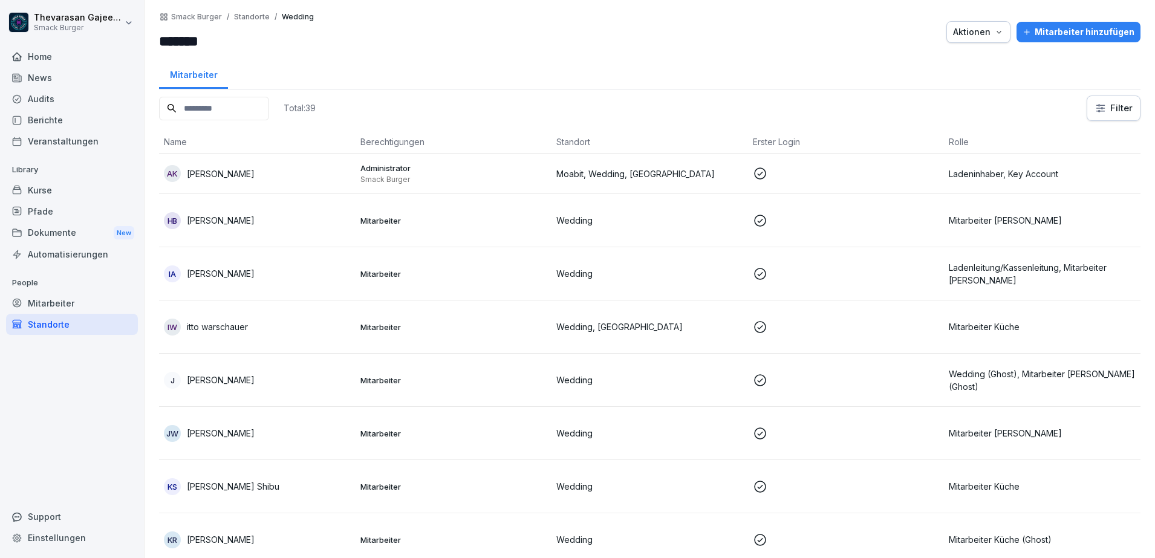
click at [1023, 220] on p "Mitarbeiter [PERSON_NAME]" at bounding box center [1042, 220] width 187 height 13
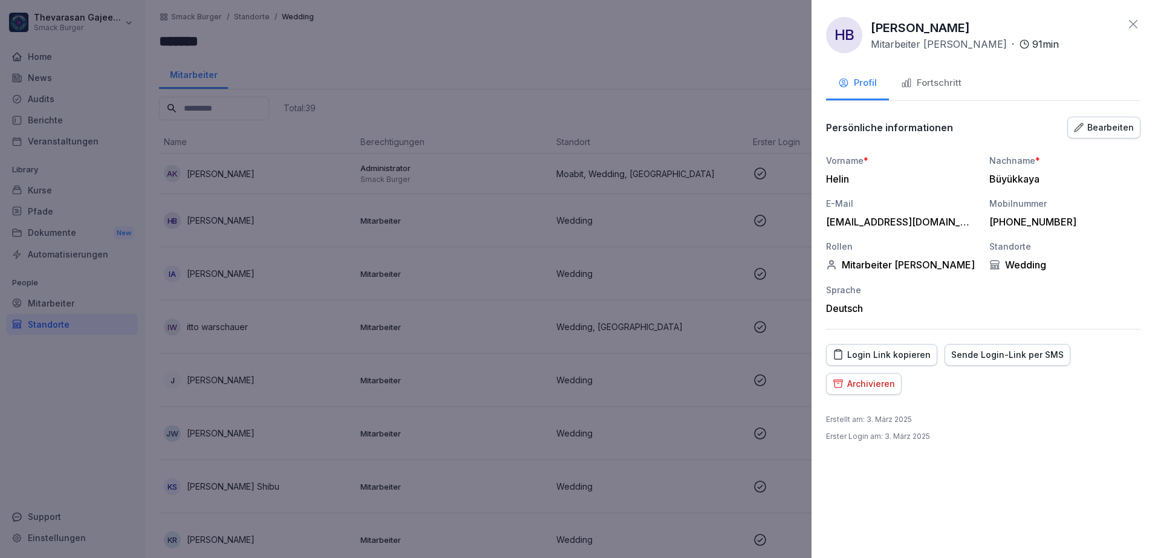
click at [1112, 129] on div "Bearbeiten" at bounding box center [1104, 127] width 60 height 13
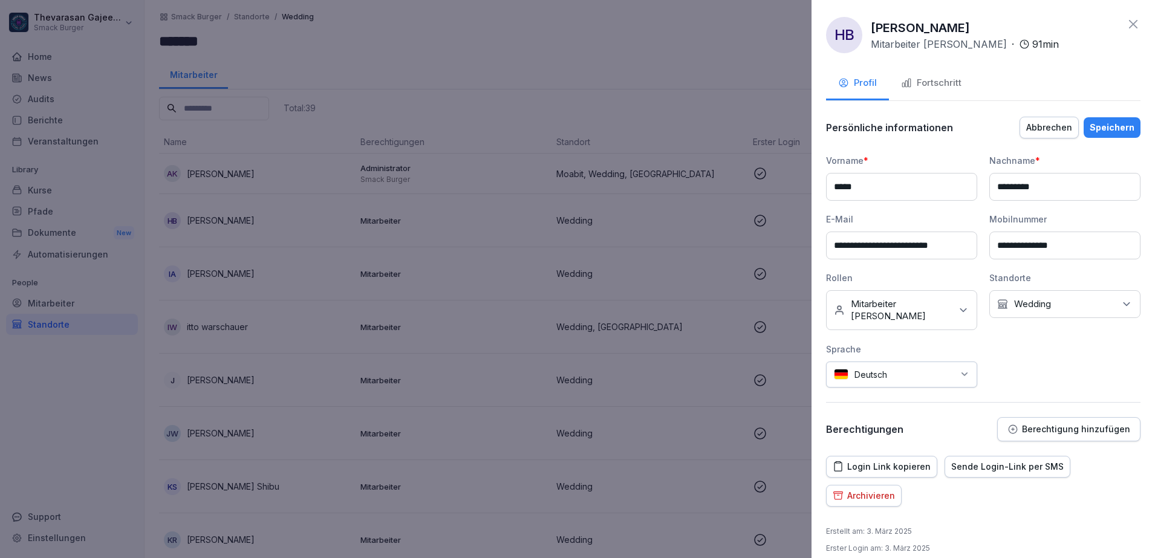
click at [1045, 307] on p "Wedding" at bounding box center [1032, 304] width 37 height 12
click at [1001, 361] on button "Moabit" at bounding box center [997, 359] width 11 height 11
click at [998, 403] on button "Wedding" at bounding box center [997, 405] width 11 height 11
click at [948, 383] on div "**********" at bounding box center [983, 279] width 314 height 326
click at [1101, 128] on div "Speichern" at bounding box center [1112, 127] width 45 height 13
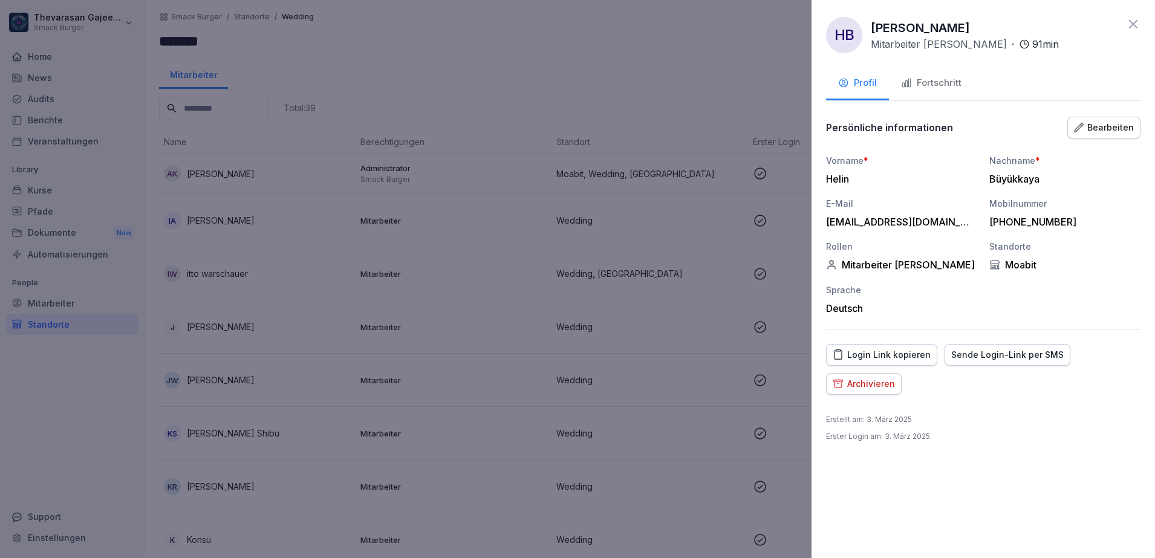
click at [704, 230] on div at bounding box center [577, 279] width 1155 height 558
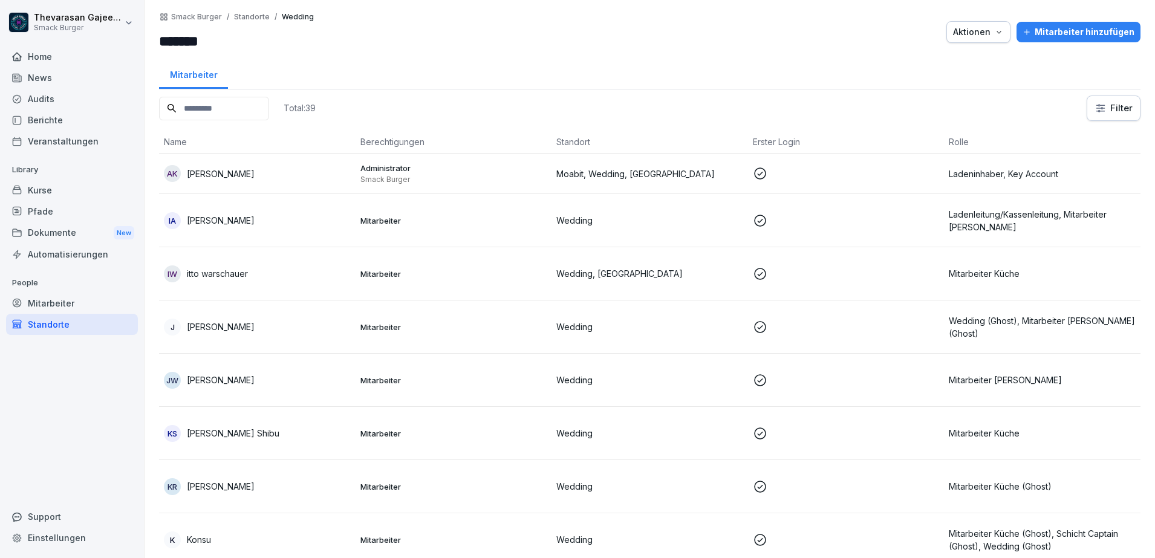
click at [880, 224] on p at bounding box center [846, 220] width 187 height 15
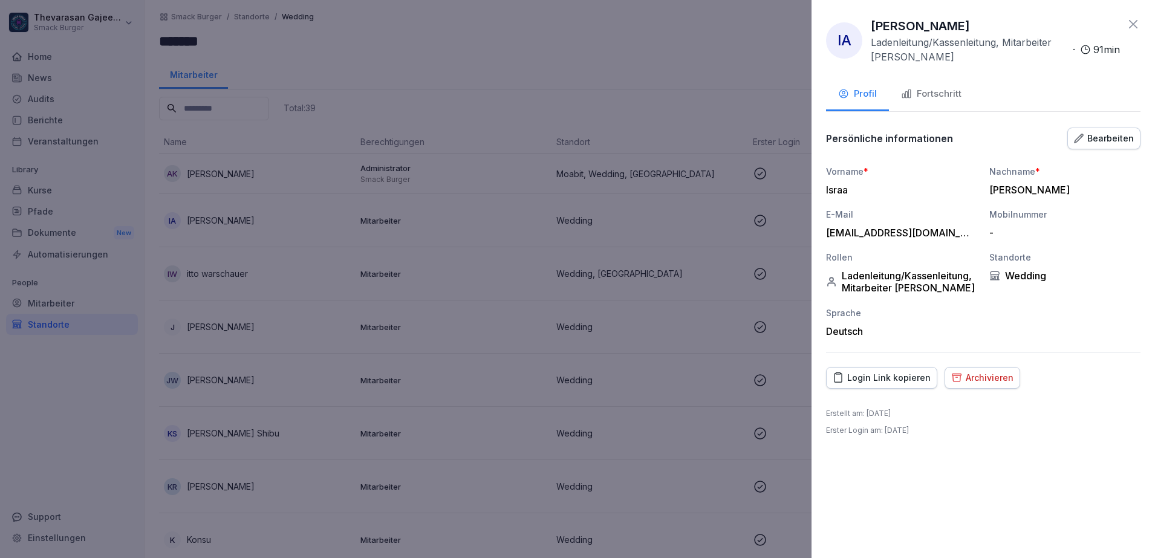
click at [1104, 138] on div "Bearbeiten" at bounding box center [1104, 138] width 60 height 13
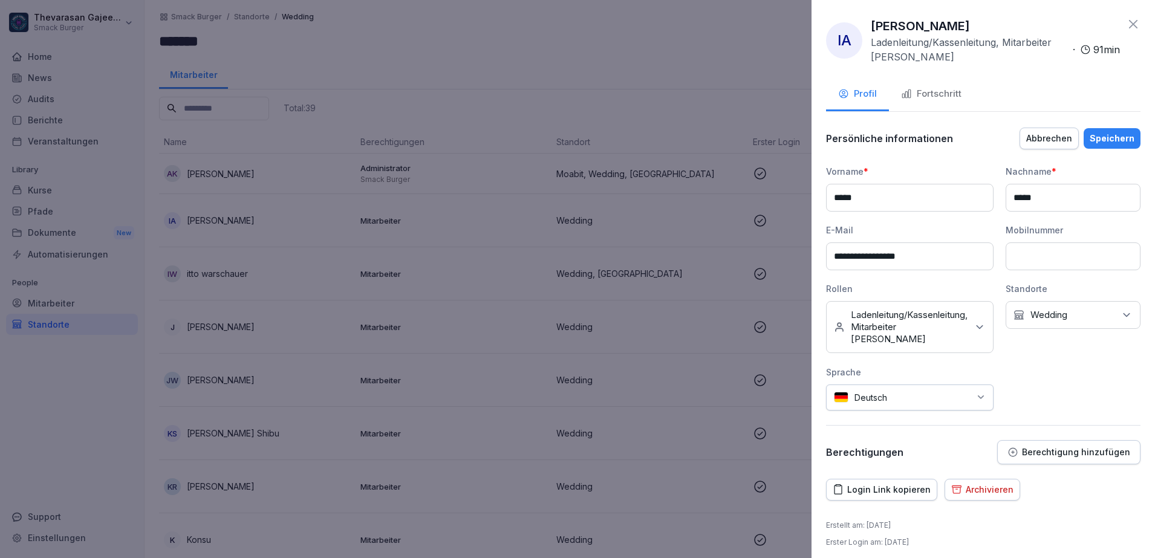
click at [983, 328] on div "Keine Rollen Ladenleitung/Kassenleitung, Mitarbeiter Kasse" at bounding box center [910, 327] width 168 height 52
click at [1100, 318] on div "Kein Standort Wedding" at bounding box center [1073, 315] width 135 height 28
click at [1047, 373] on label "Moabit" at bounding box center [1037, 370] width 29 height 11
click at [1035, 417] on label "Wedding" at bounding box center [1041, 416] width 37 height 11
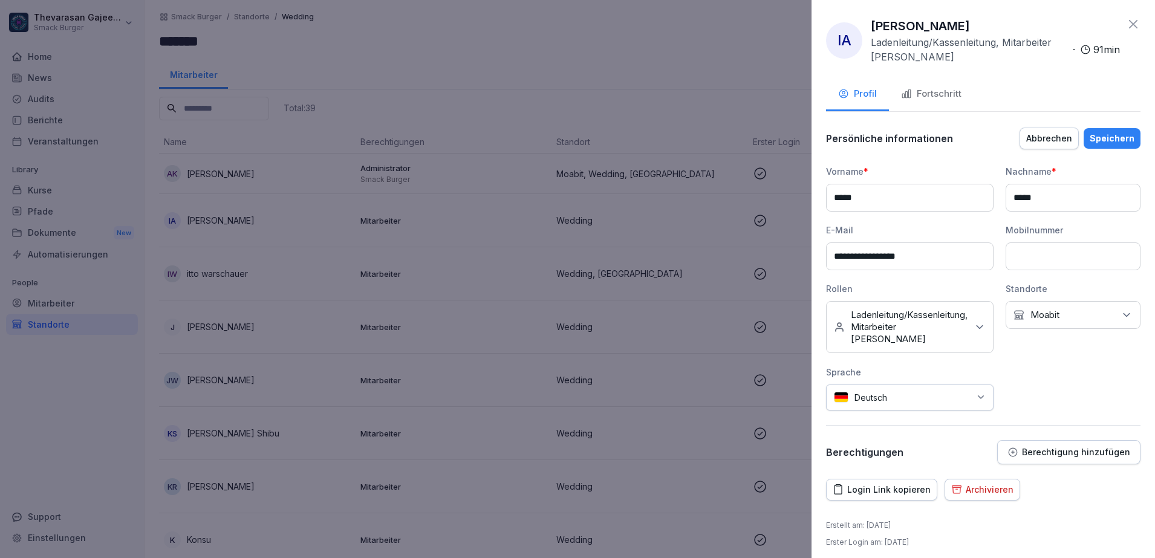
click at [1117, 143] on div "Speichern" at bounding box center [1112, 138] width 45 height 13
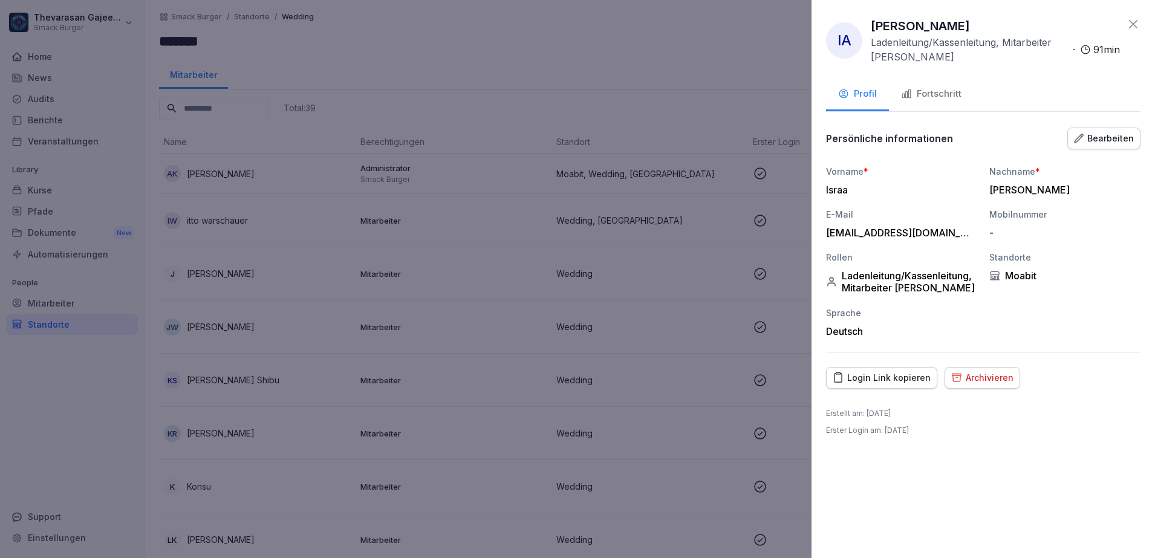
click at [587, 96] on div at bounding box center [577, 279] width 1155 height 558
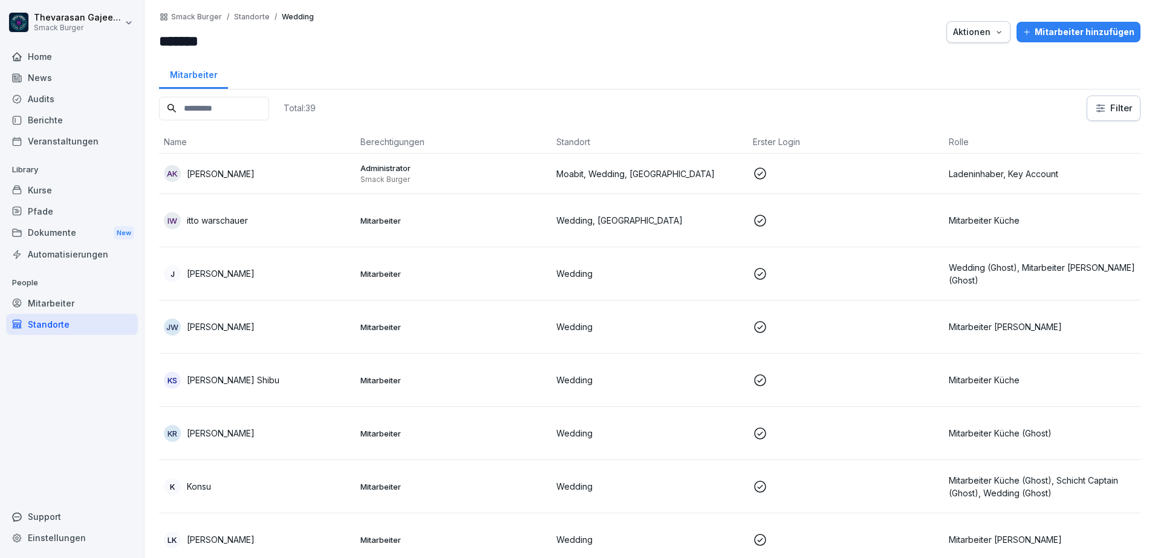
click at [994, 215] on p "Mitarbeiter Küche" at bounding box center [1042, 220] width 187 height 13
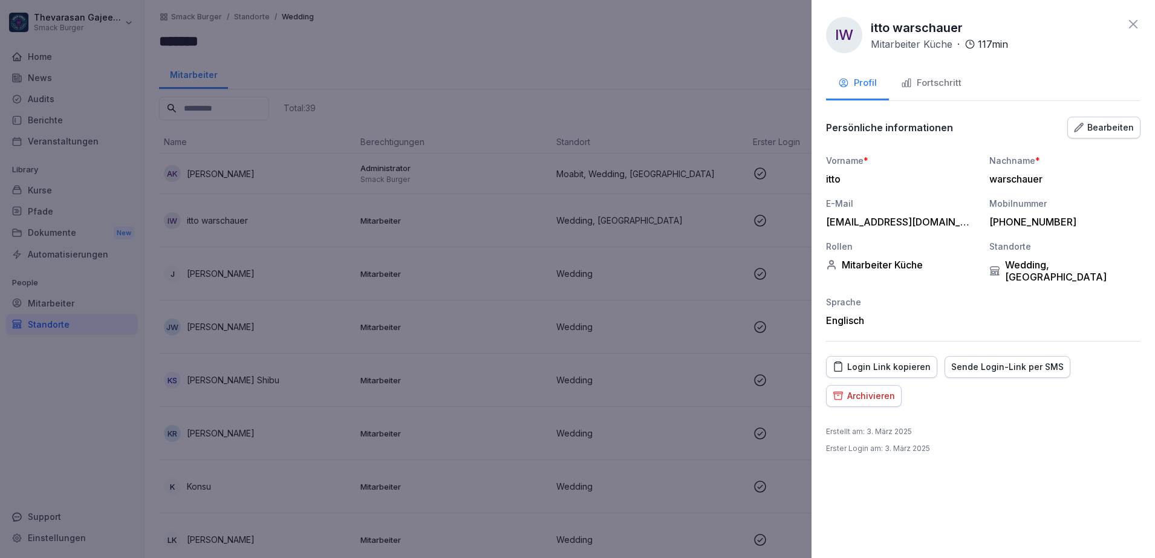
click at [1119, 128] on div "Bearbeiten" at bounding box center [1104, 127] width 60 height 13
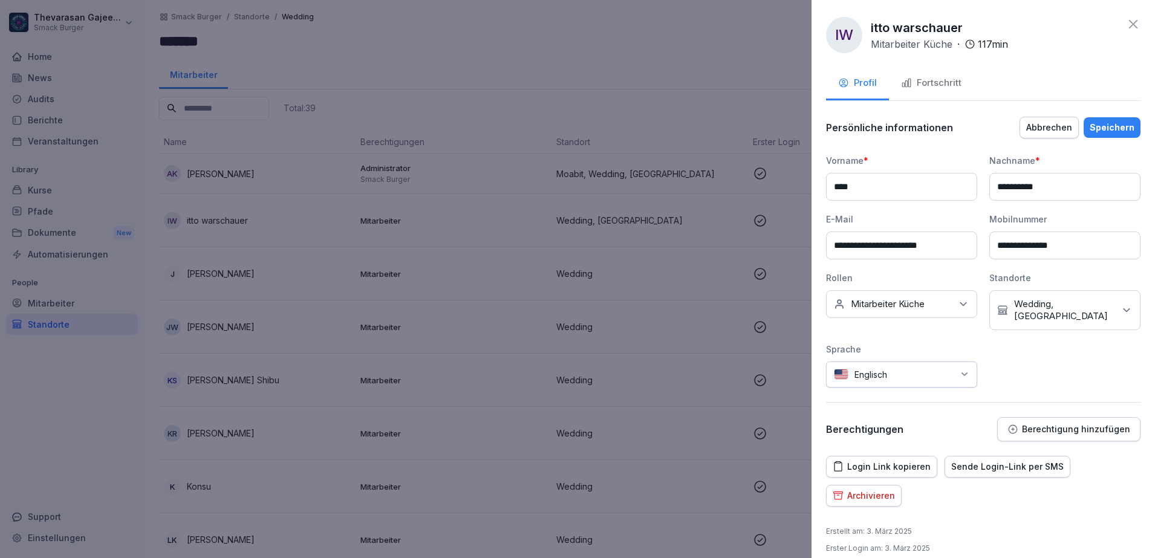
click at [1034, 322] on div "Kein Standort Wedding, Warschauer Straße" at bounding box center [1064, 310] width 151 height 40
click at [1018, 416] on label "Wedding" at bounding box center [1027, 417] width 37 height 11
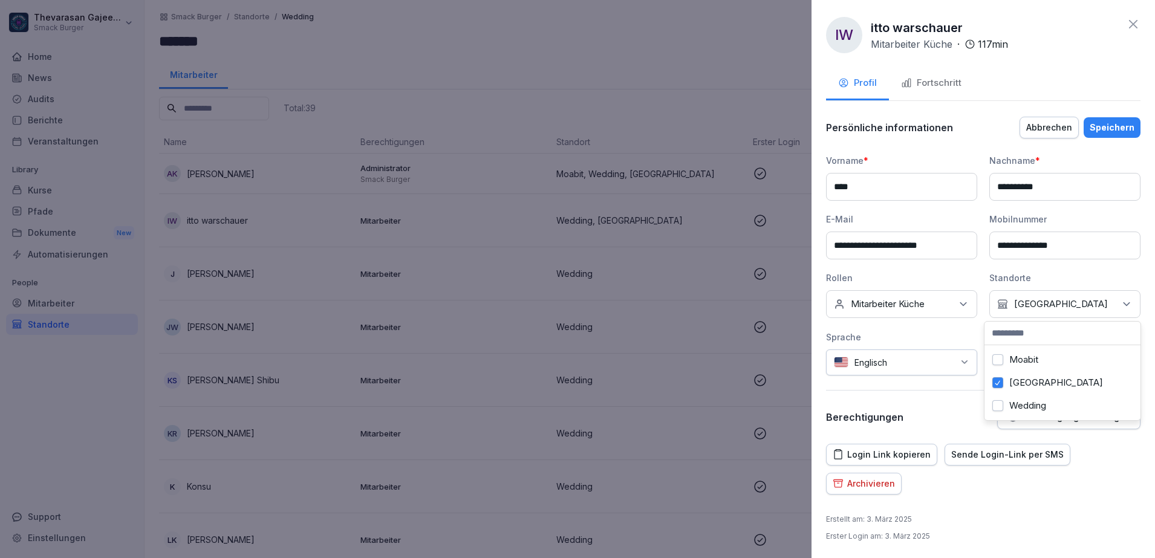
click at [1098, 128] on div "Speichern" at bounding box center [1112, 127] width 45 height 13
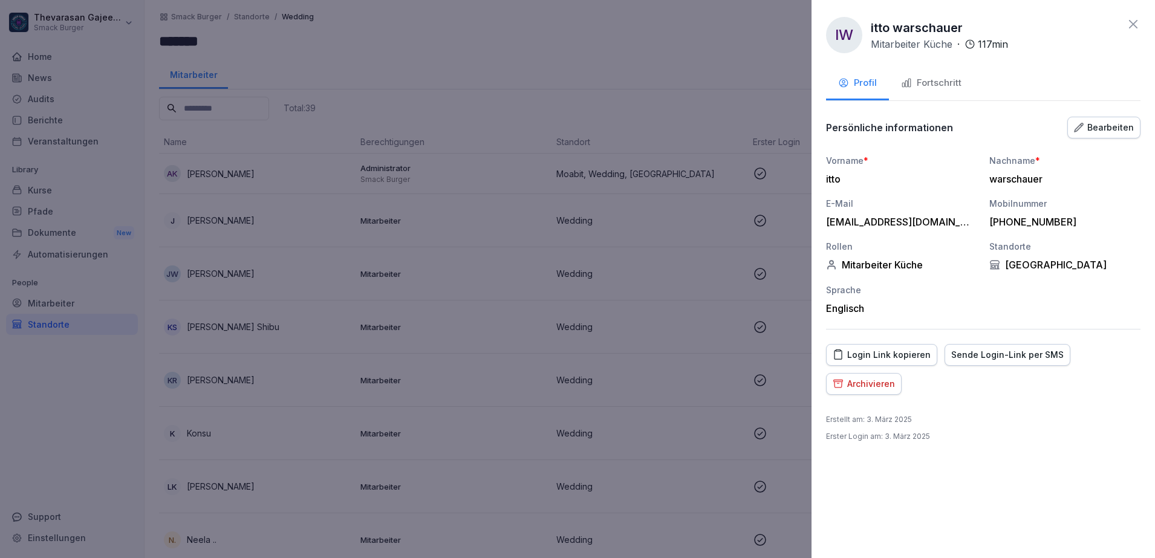
click at [715, 229] on div at bounding box center [577, 279] width 1155 height 558
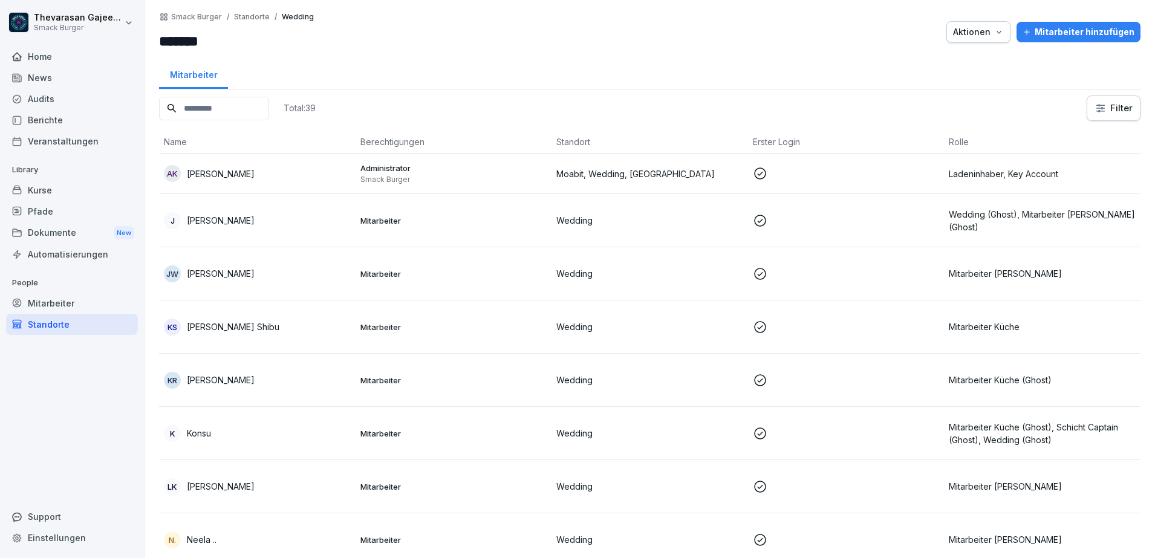
click at [980, 218] on p "Wedding (Ghost), Mitarbeiter Küche (Ghost)" at bounding box center [1042, 220] width 187 height 25
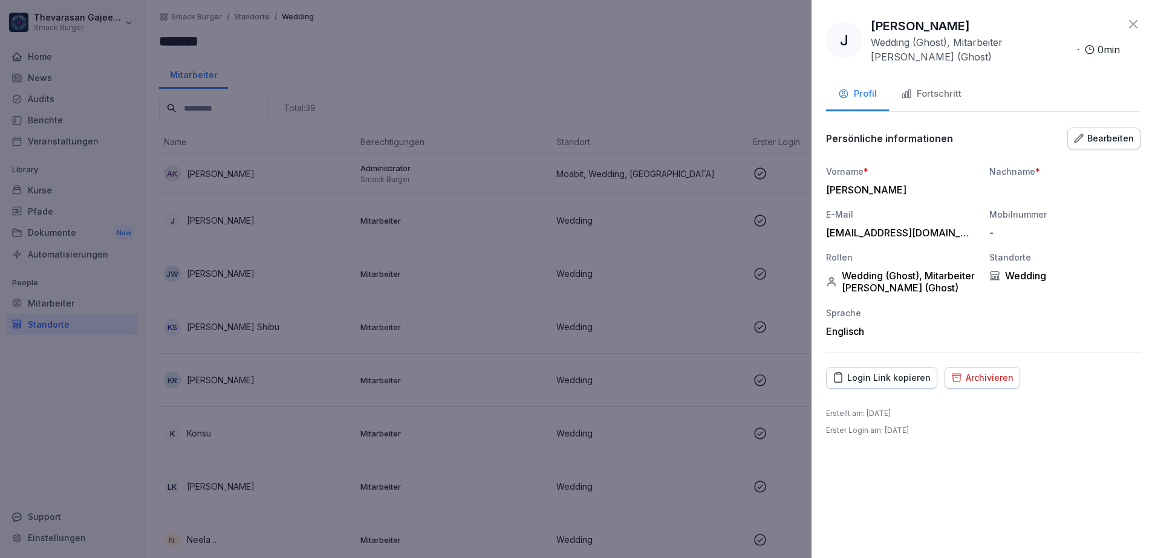
click at [1092, 139] on div "Bearbeiten" at bounding box center [1104, 138] width 60 height 13
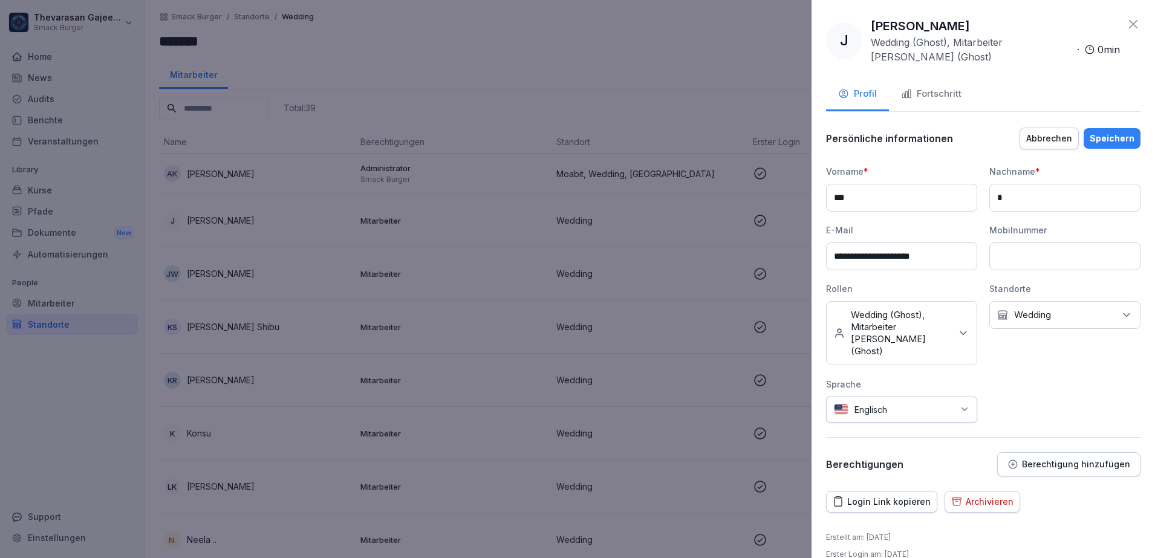
click at [942, 340] on p "Wedding (Ghost), Mitarbeiter Küche (Ghost)" at bounding box center [901, 333] width 100 height 48
click at [888, 458] on label "Wedding (Ghost)" at bounding box center [887, 463] width 71 height 11
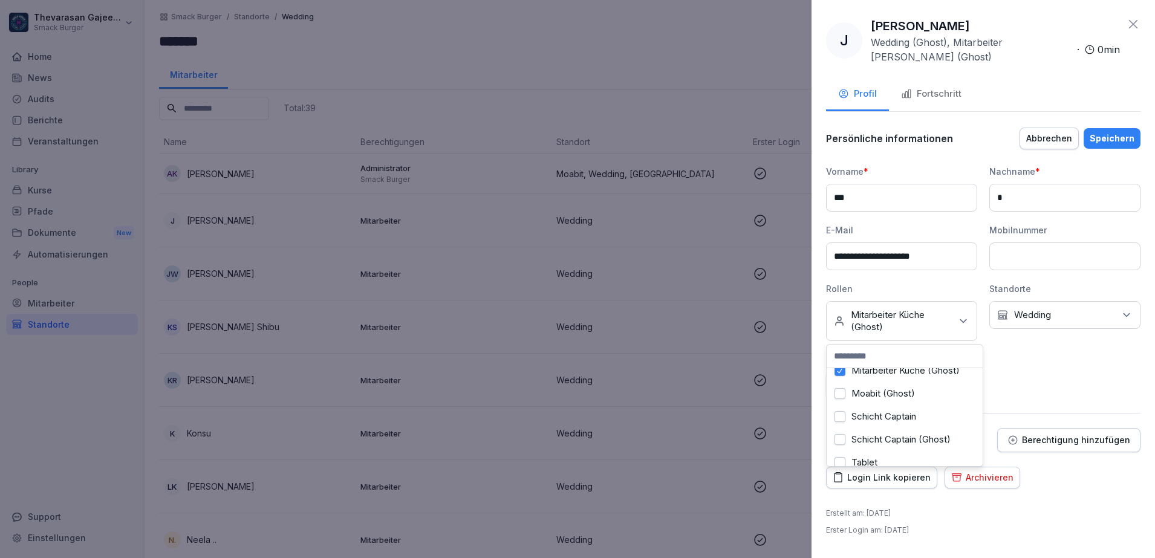
scroll to position [256, 0]
click at [841, 362] on button "Mitarbeiter Küche (Ghost)" at bounding box center [840, 356] width 11 height 11
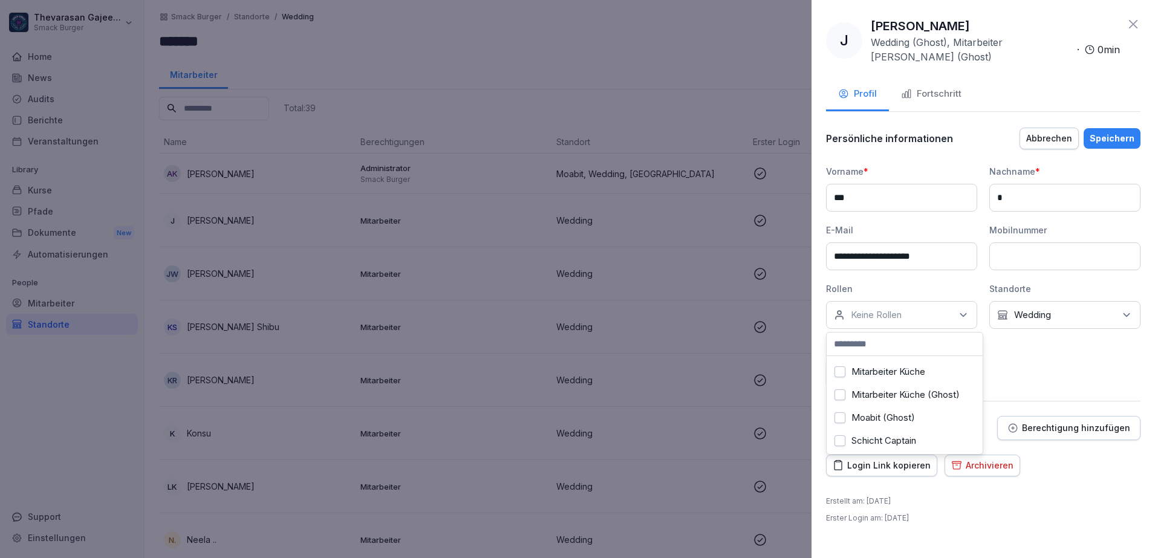
scroll to position [227, 0]
click at [844, 356] on button "Mitarbeiter Küche" at bounding box center [840, 350] width 11 height 11
click at [1089, 313] on div "Kein Standort Wedding" at bounding box center [1064, 315] width 151 height 28
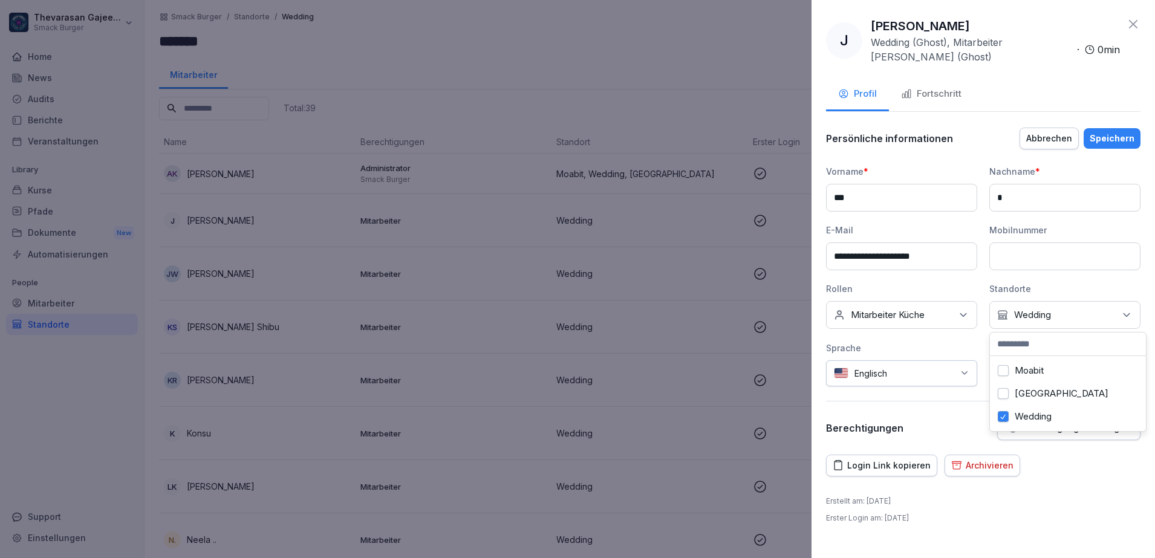
drag, startPoint x: 1003, startPoint y: 371, endPoint x: 1002, endPoint y: 384, distance: 12.8
click at [1003, 371] on button "Moabit" at bounding box center [1003, 370] width 11 height 11
click at [1010, 426] on div "Wedding" at bounding box center [1068, 416] width 150 height 23
click at [1071, 463] on div "Login Link kopieren Archivieren" at bounding box center [983, 466] width 314 height 22
click at [1115, 129] on button "Speichern" at bounding box center [1112, 138] width 57 height 21
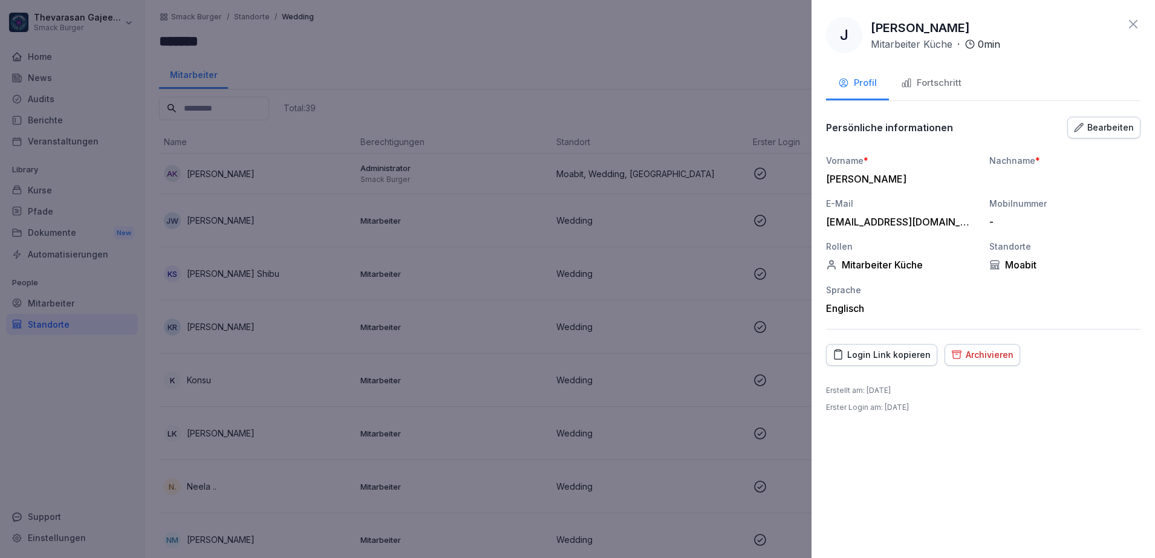
click at [685, 75] on div at bounding box center [577, 279] width 1155 height 558
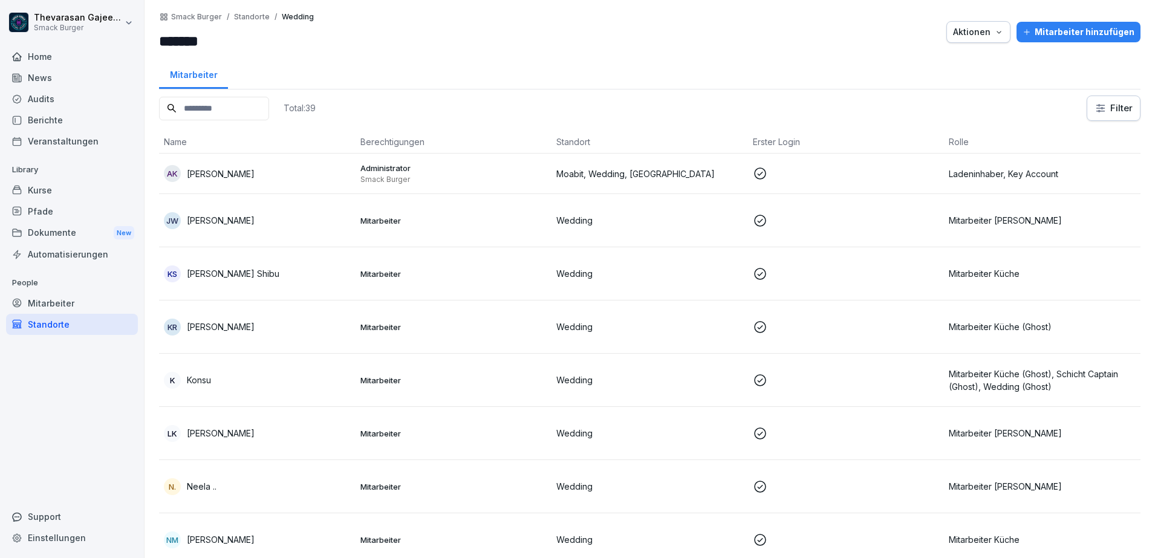
click at [83, 254] on div "Automatisierungen" at bounding box center [72, 254] width 132 height 21
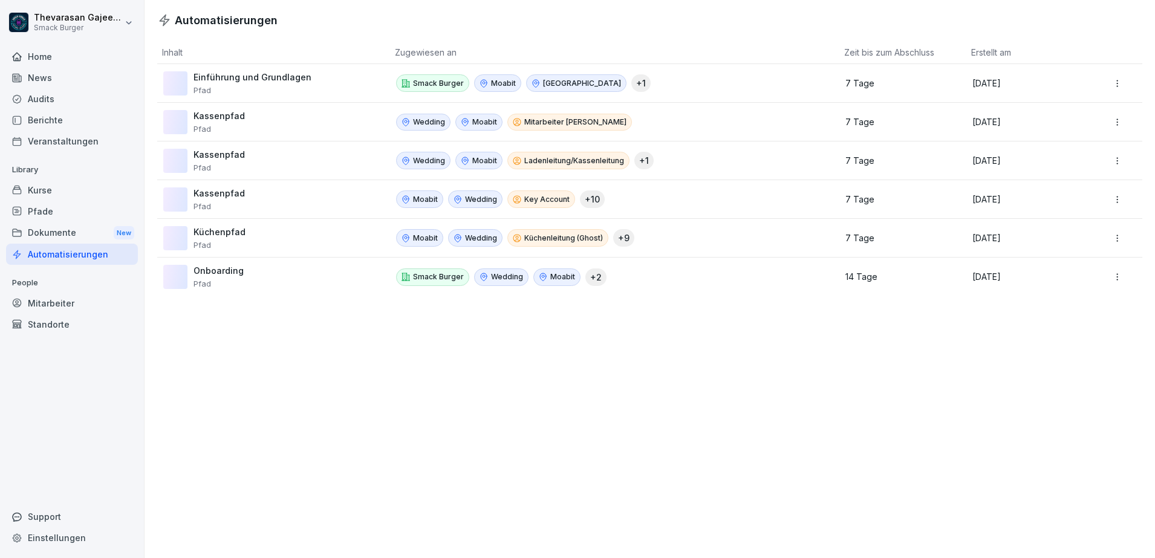
click at [57, 304] on div "Mitarbeiter" at bounding box center [72, 303] width 132 height 21
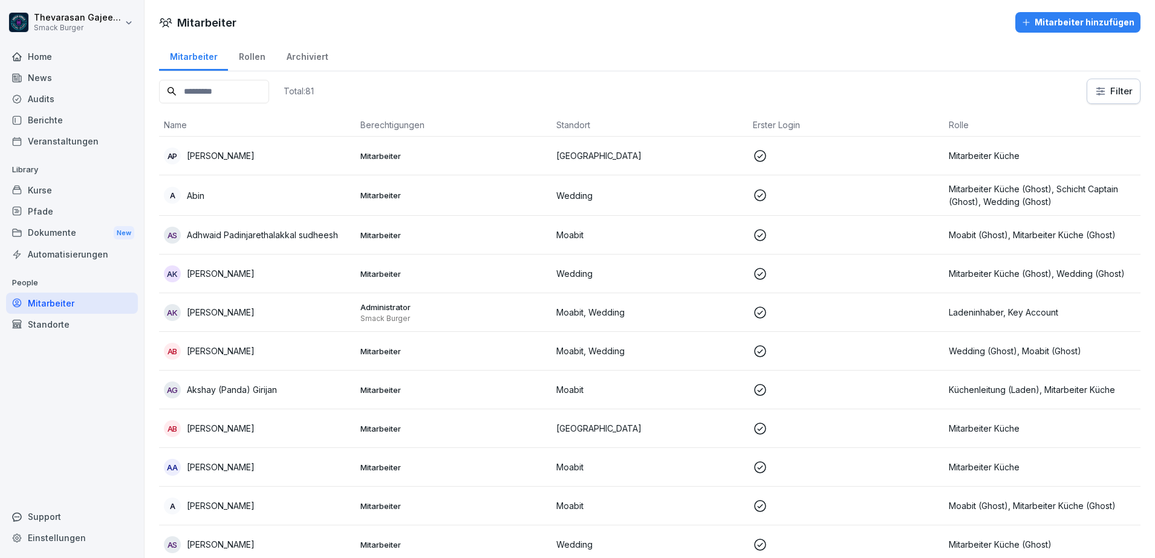
click at [1046, 158] on p "Mitarbeiter Küche" at bounding box center [1042, 155] width 187 height 13
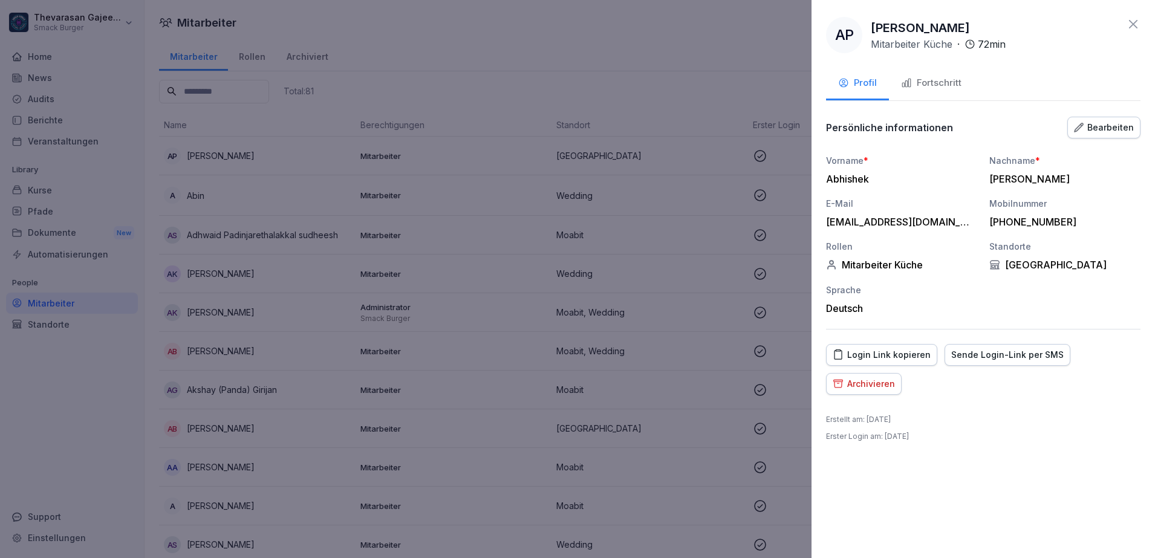
click at [1129, 123] on div "Bearbeiten" at bounding box center [1104, 127] width 60 height 13
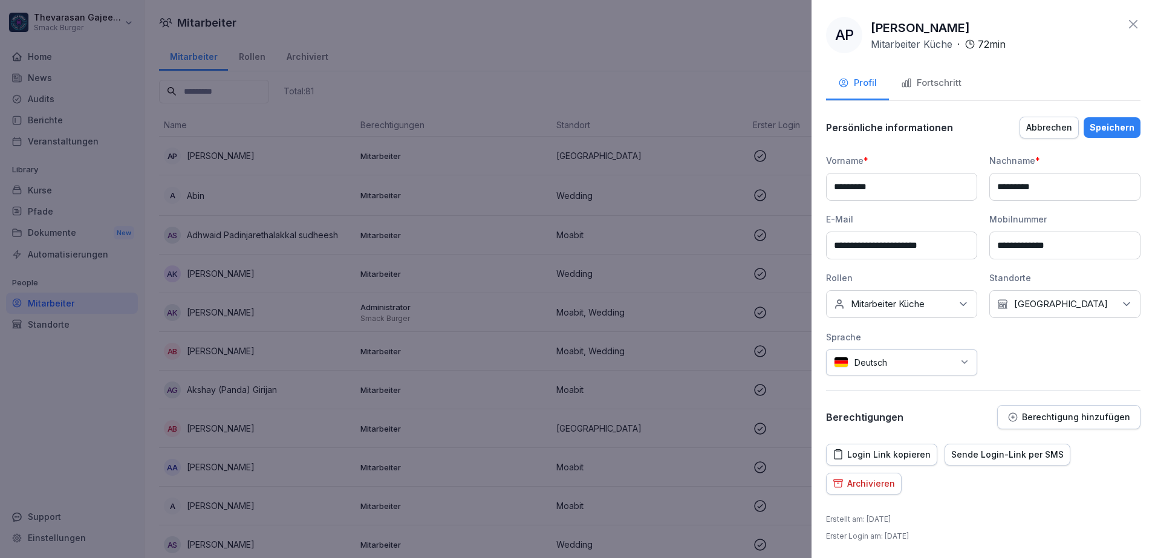
scroll to position [1, 0]
click at [960, 311] on div "Keine Rollen Mitarbeiter Küche" at bounding box center [901, 304] width 151 height 28
type input "***"
click at [859, 356] on b "Neu" at bounding box center [861, 359] width 18 height 11
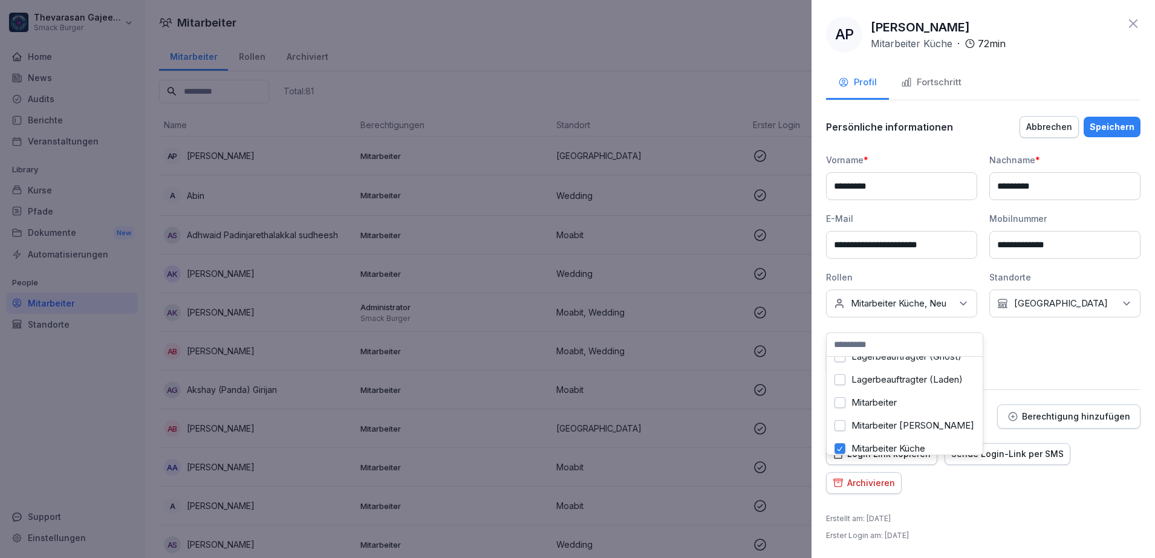
scroll to position [151, 0]
click at [951, 310] on div "Keine Rollen Mitarbeiter Küche, Neu" at bounding box center [901, 304] width 151 height 28
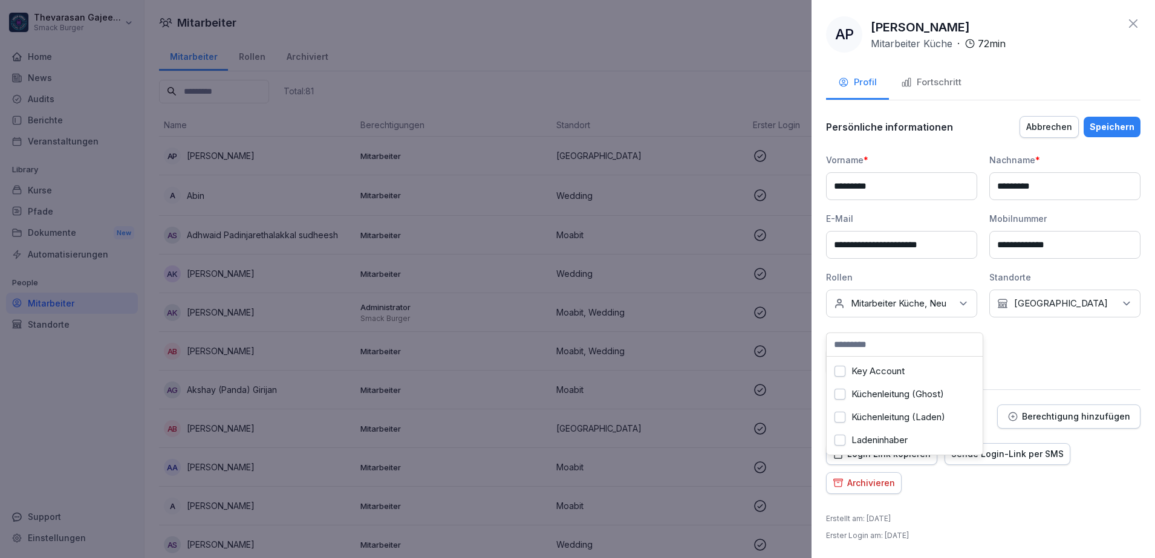
click at [890, 368] on label "Key Account" at bounding box center [878, 371] width 53 height 11
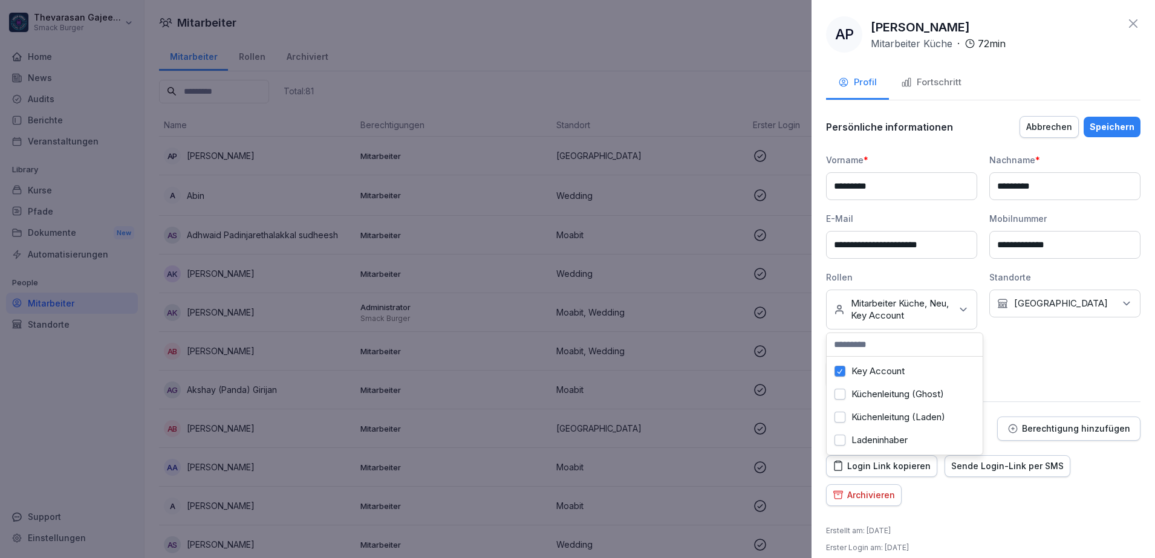
click at [860, 318] on p "Mitarbeiter Küche, Neu, Key Account" at bounding box center [901, 310] width 100 height 24
click at [858, 308] on p "Mitarbeiter Küche, Neu, Key Account" at bounding box center [901, 310] width 100 height 24
drag, startPoint x: 877, startPoint y: 410, endPoint x: 869, endPoint y: 415, distance: 9.2
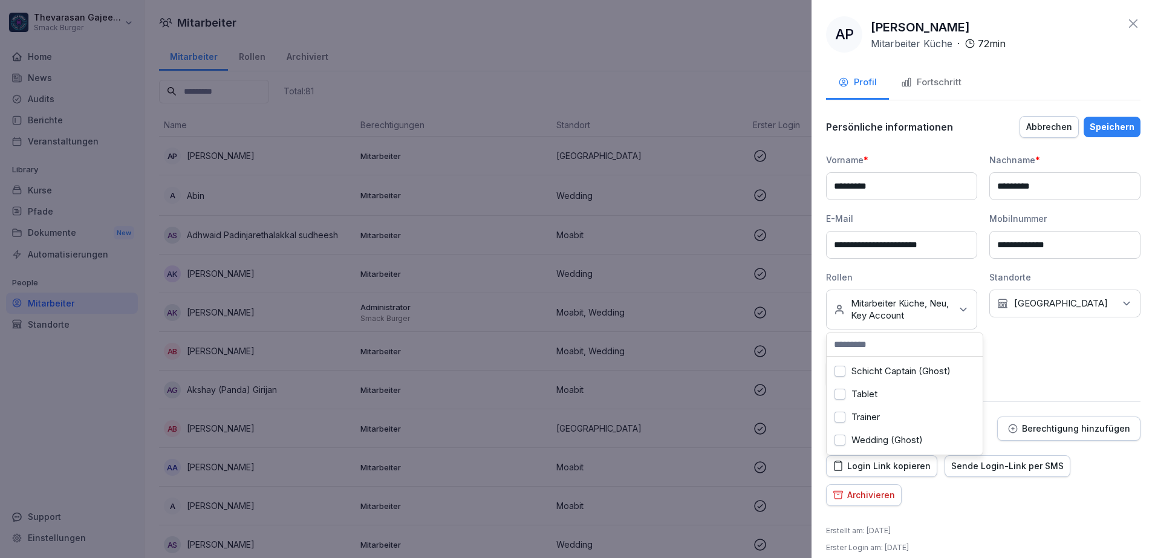
click at [867, 415] on div "Trainer" at bounding box center [905, 417] width 150 height 23
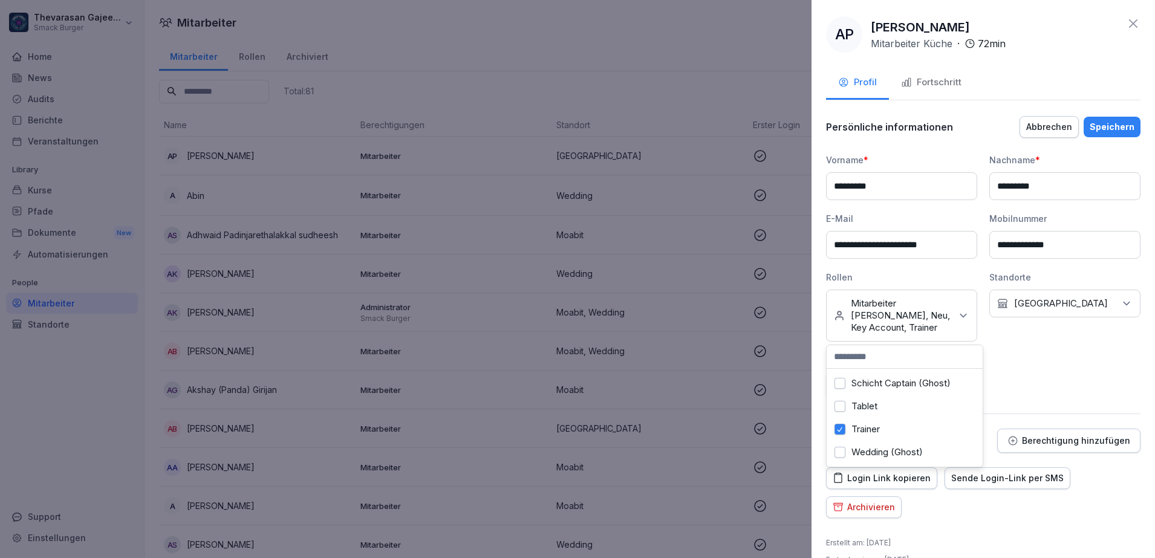
click at [839, 424] on button "Trainer" at bounding box center [840, 429] width 11 height 11
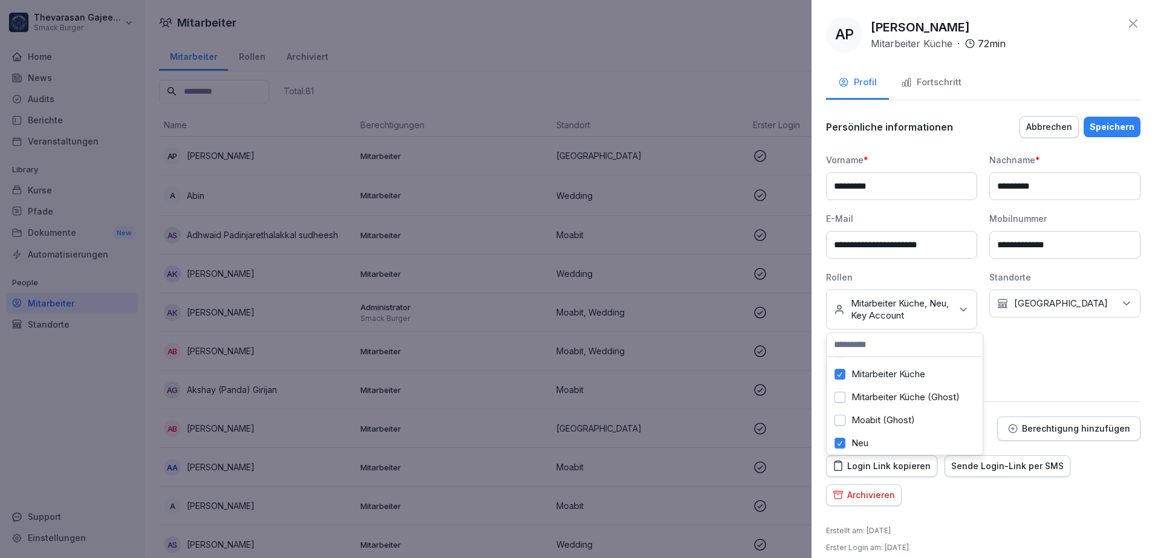
scroll to position [0, 0]
click at [845, 370] on div "Key Account" at bounding box center [905, 371] width 150 height 23
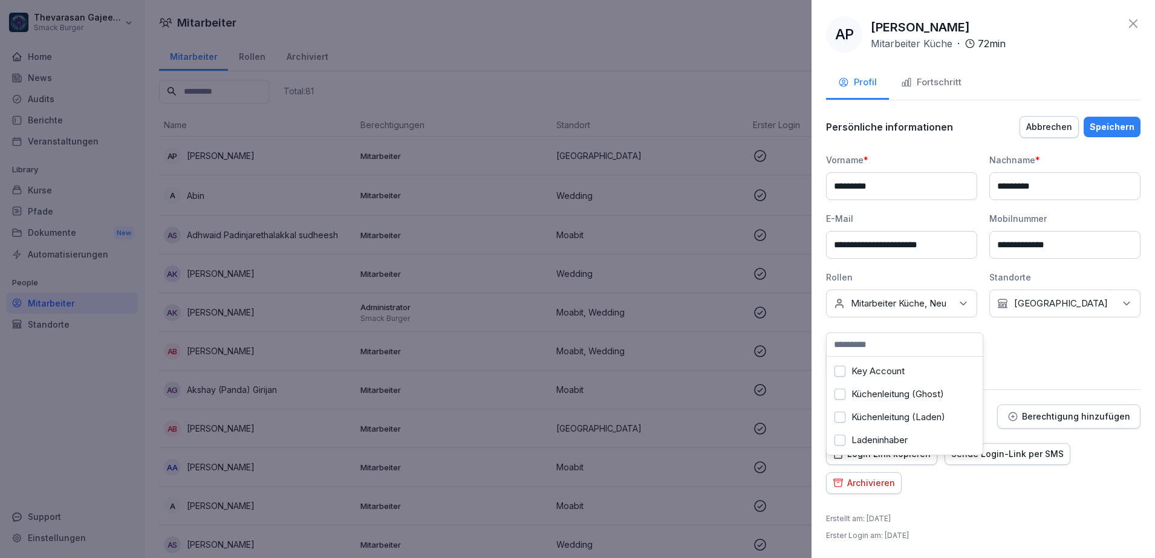
click at [844, 368] on button "Key Account" at bounding box center [840, 371] width 11 height 11
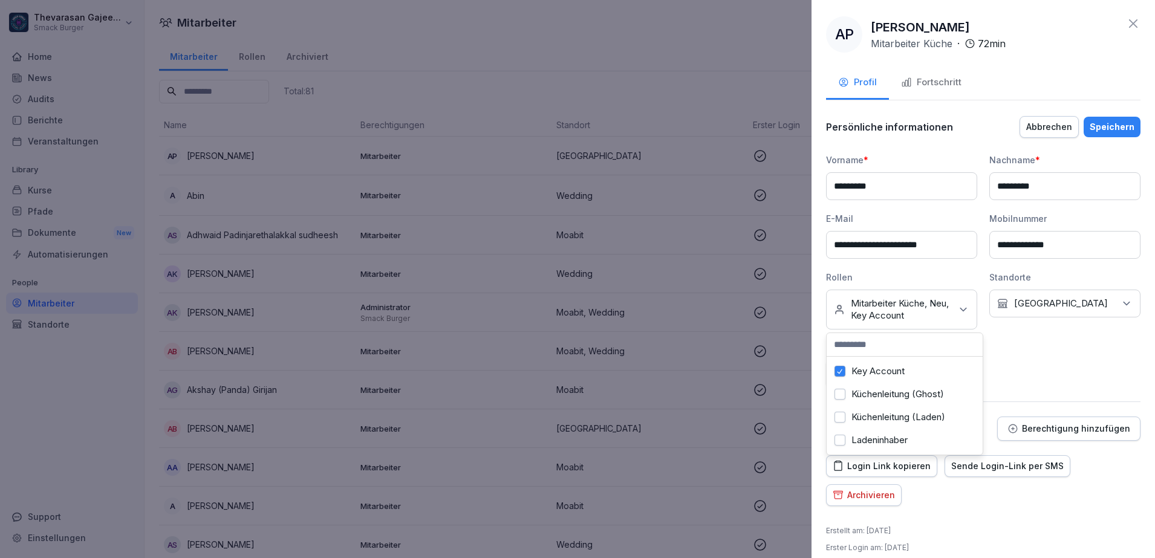
click at [844, 368] on button "Key Account" at bounding box center [840, 371] width 11 height 11
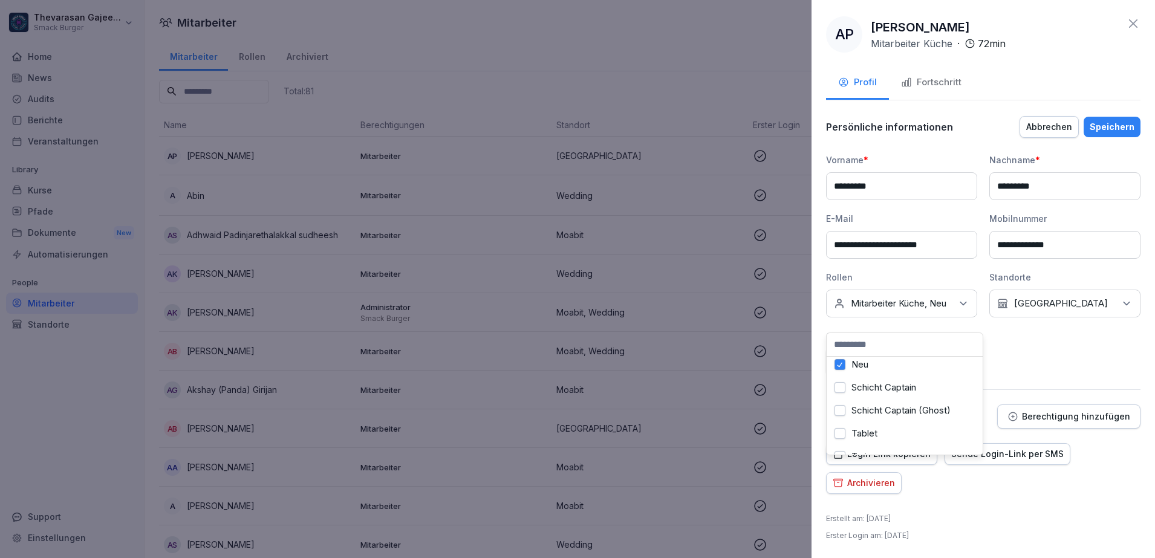
scroll to position [302, 0]
click at [844, 350] on button "Neu" at bounding box center [840, 344] width 11 height 11
drag, startPoint x: 865, startPoint y: 354, endPoint x: 876, endPoint y: 356, distance: 11.0
click at [876, 344] on div "Neu" at bounding box center [905, 332] width 150 height 23
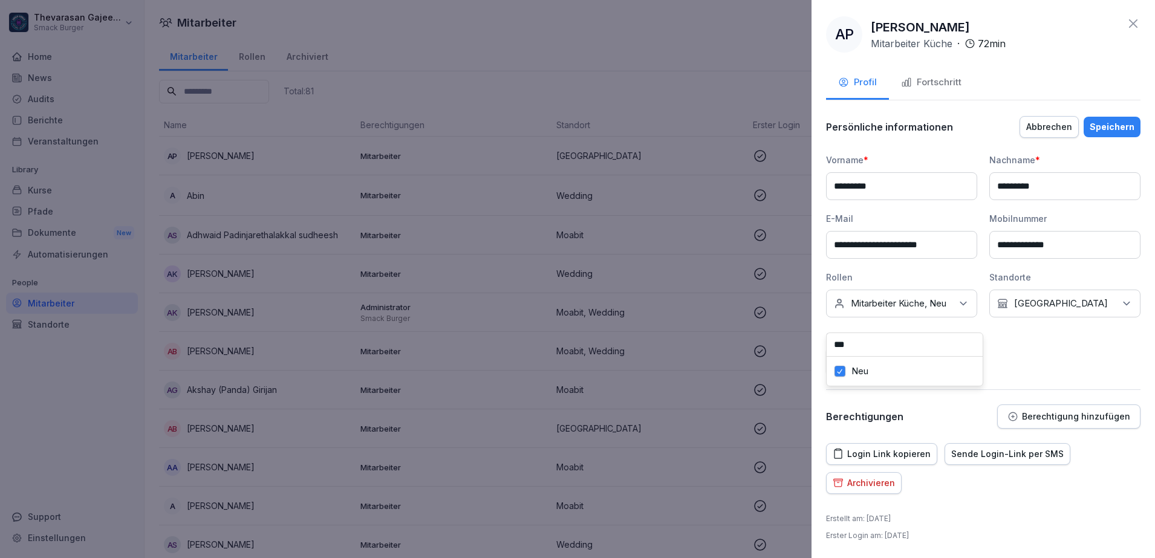
type input "***"
click at [846, 372] on div "Neu" at bounding box center [905, 371] width 150 height 23
drag, startPoint x: 853, startPoint y: 359, endPoint x: 906, endPoint y: 363, distance: 52.8
click at [904, 363] on div "Neu" at bounding box center [905, 359] width 150 height 23
drag, startPoint x: 954, startPoint y: 373, endPoint x: 1033, endPoint y: 376, distance: 79.3
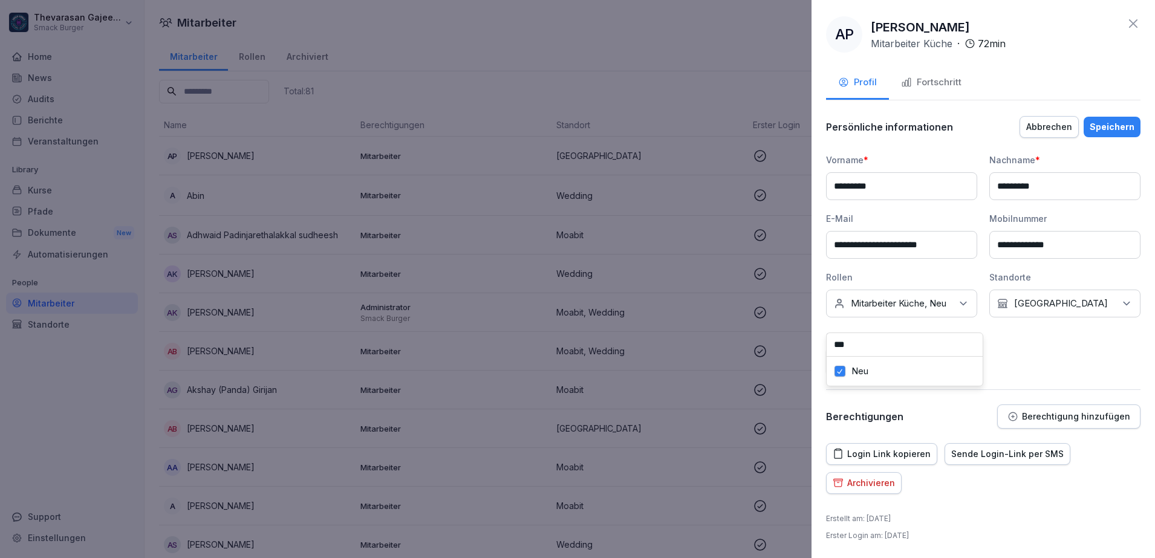
click at [1032, 375] on div "**********" at bounding box center [983, 264] width 314 height 221
click at [949, 310] on div "Keine Rollen Mitarbeiter Küche, Neu" at bounding box center [901, 304] width 151 height 28
click at [844, 350] on button "Neu" at bounding box center [840, 344] width 11 height 11
click at [1121, 299] on icon at bounding box center [1127, 304] width 12 height 12
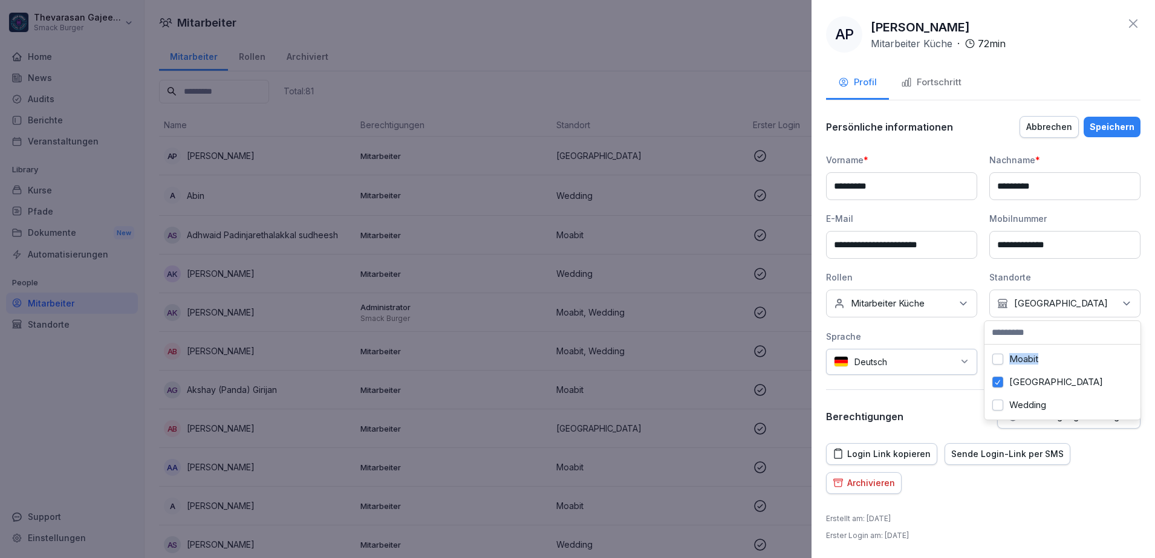
drag, startPoint x: 1043, startPoint y: 359, endPoint x: 1003, endPoint y: 363, distance: 39.5
click at [1003, 363] on div "Moabit" at bounding box center [1063, 359] width 150 height 23
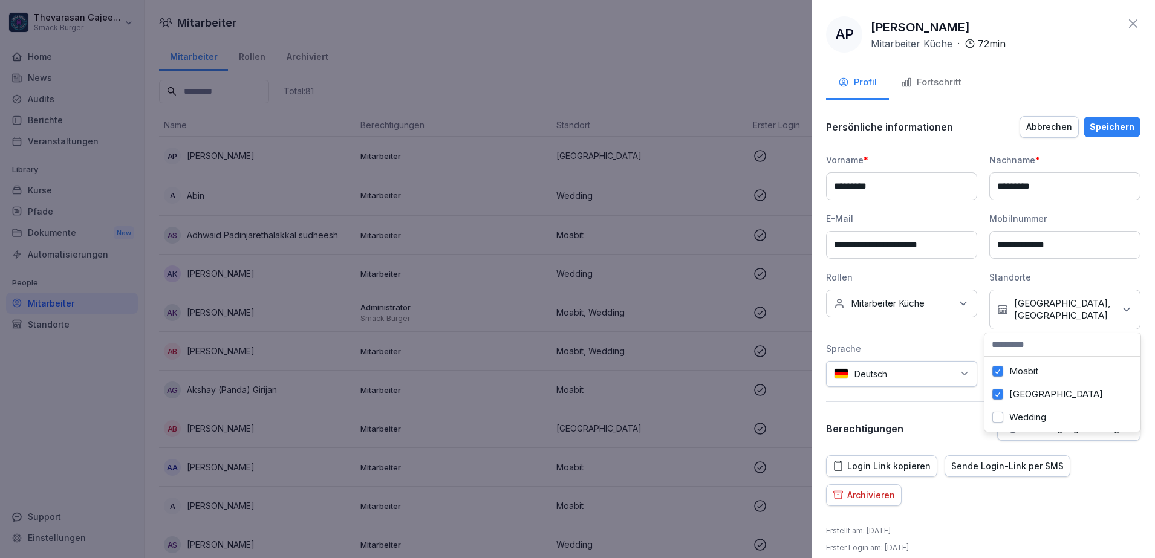
click at [1016, 373] on label "Moabit" at bounding box center [1023, 371] width 29 height 11
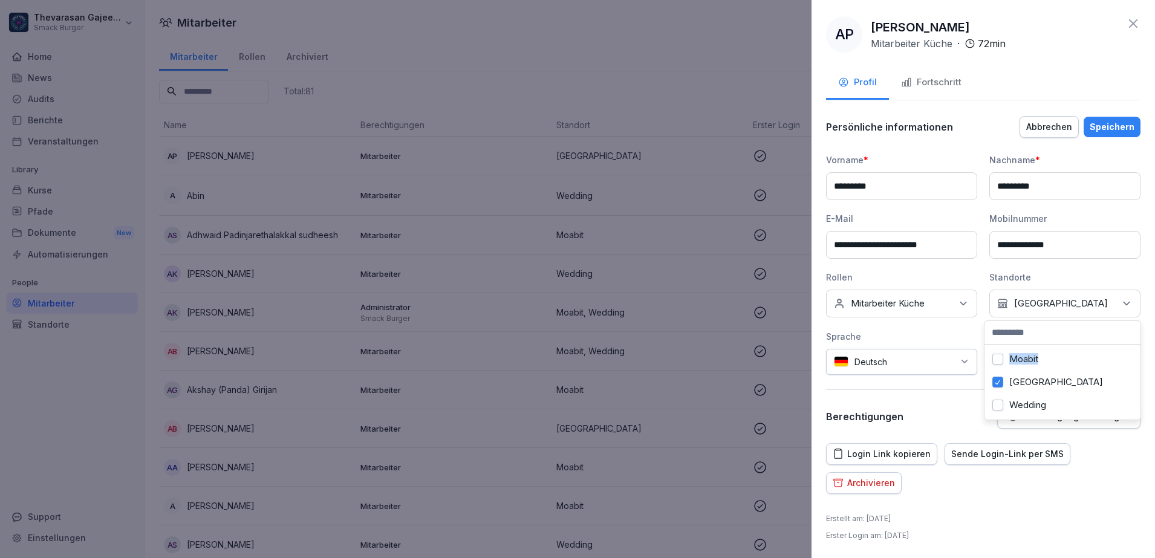
drag, startPoint x: 1043, startPoint y: 363, endPoint x: 1013, endPoint y: 360, distance: 29.7
click at [1013, 360] on div "Moabit" at bounding box center [1063, 359] width 150 height 23
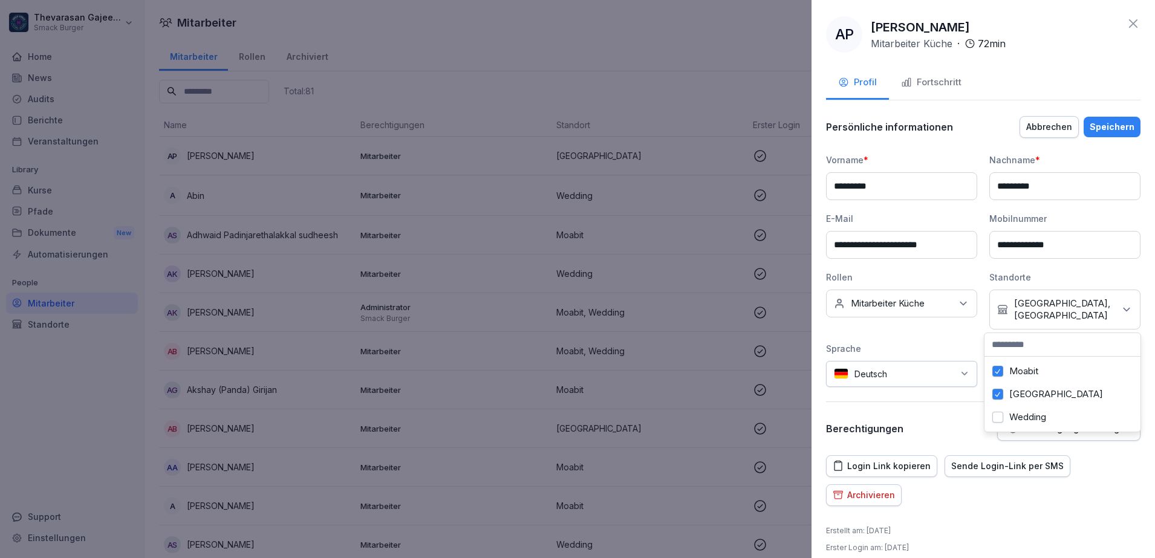
click at [999, 371] on button "Moabit" at bounding box center [997, 371] width 11 height 11
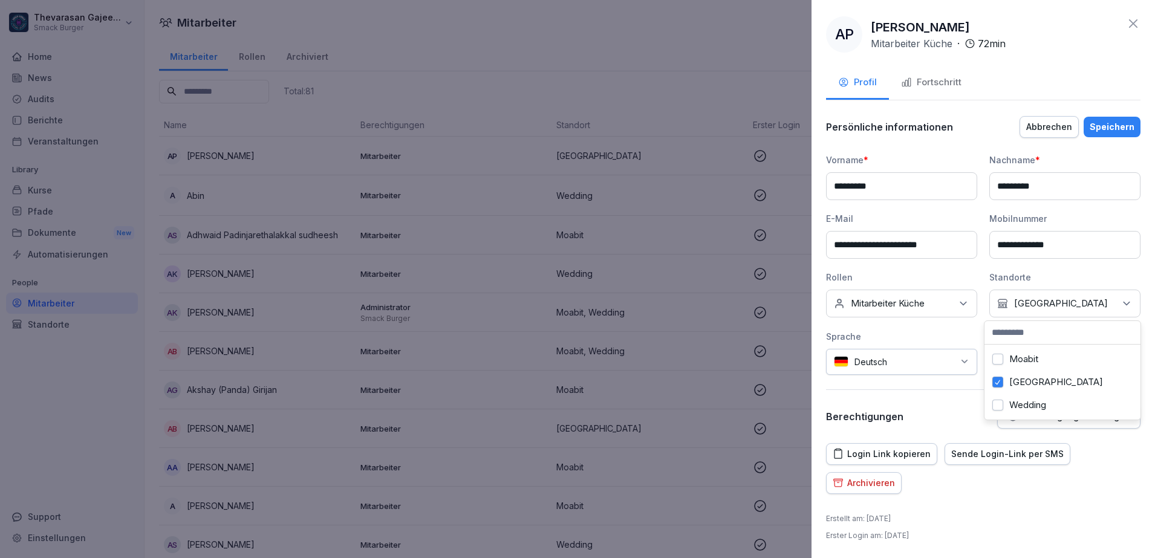
click at [1005, 274] on div "Standorte" at bounding box center [1064, 277] width 151 height 13
copy div "Standorte"
click at [1062, 344] on div "**********" at bounding box center [983, 264] width 314 height 221
click at [915, 299] on p "Mitarbeiter Küche" at bounding box center [888, 304] width 74 height 12
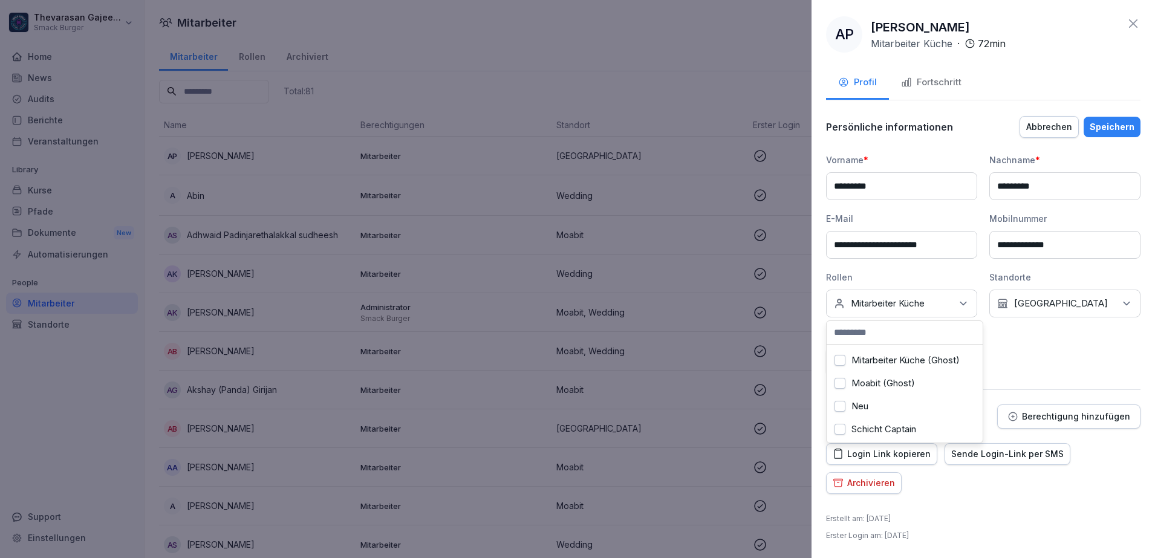
scroll to position [204, 0]
click at [837, 368] on button "Mitarbeiter Küche" at bounding box center [840, 362] width 11 height 11
drag, startPoint x: 895, startPoint y: 419, endPoint x: 1092, endPoint y: 442, distance: 198.5
click at [1092, 442] on div "**********" at bounding box center [984, 279] width 344 height 558
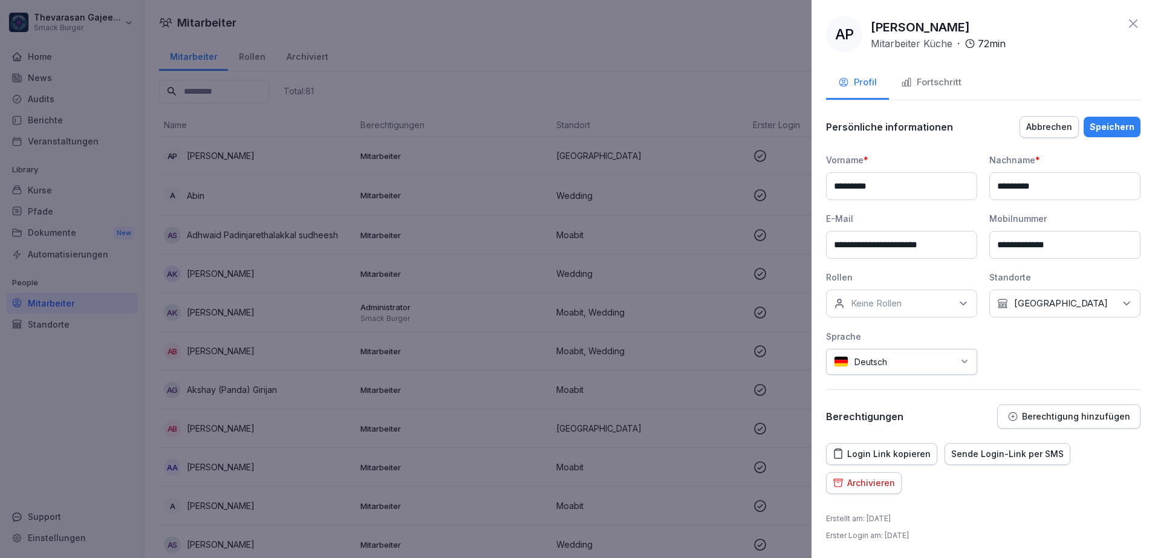
click at [932, 297] on div "Keine Rollen" at bounding box center [901, 304] width 151 height 28
click at [838, 359] on button "Key Account" at bounding box center [840, 359] width 11 height 11
click at [863, 305] on p "Key Account" at bounding box center [877, 304] width 53 height 12
click at [931, 302] on div "Keine Rollen Key Account" at bounding box center [901, 304] width 151 height 28
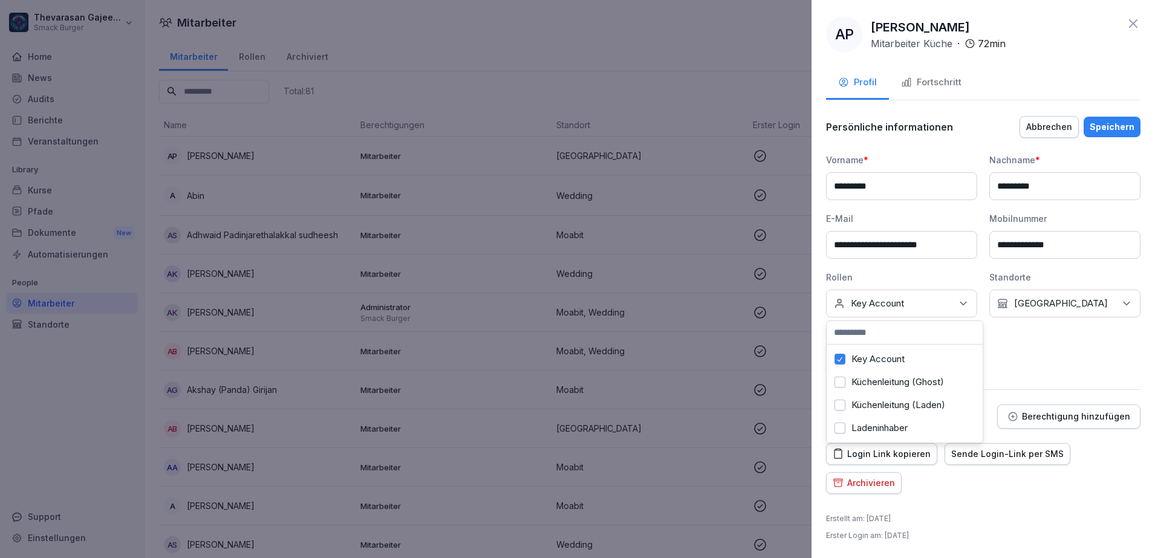
click at [898, 359] on label "Key Account" at bounding box center [878, 359] width 53 height 11
click at [912, 303] on div "Keine Rollen Key Account" at bounding box center [901, 304] width 151 height 28
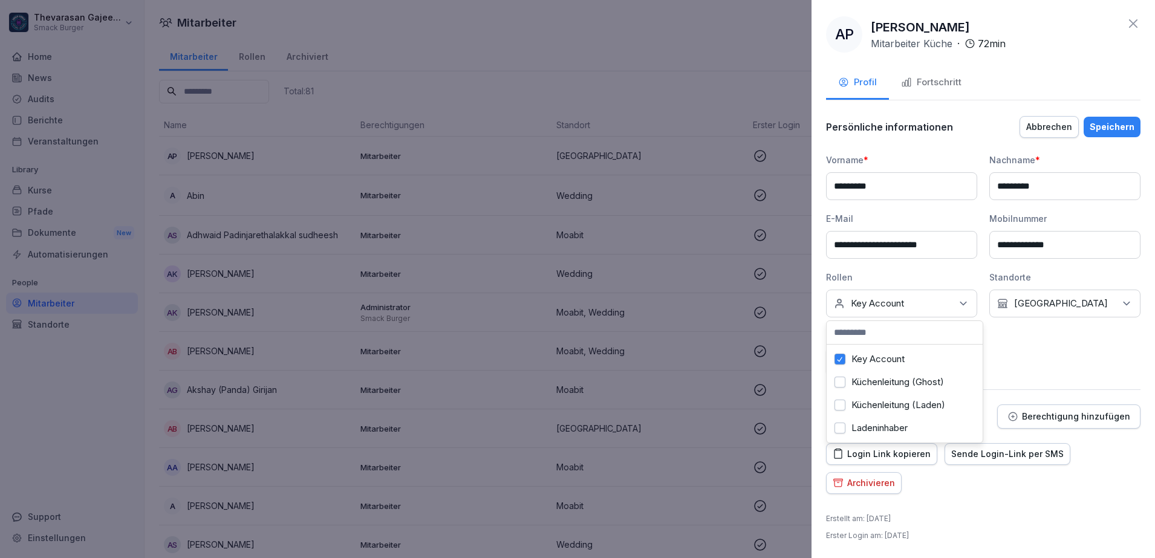
click at [884, 360] on label "Key Account" at bounding box center [878, 359] width 53 height 11
click at [884, 359] on label "Key Account" at bounding box center [878, 359] width 53 height 11
type input "*"
paste input "**********"
click at [850, 332] on input "**********" at bounding box center [905, 332] width 156 height 23
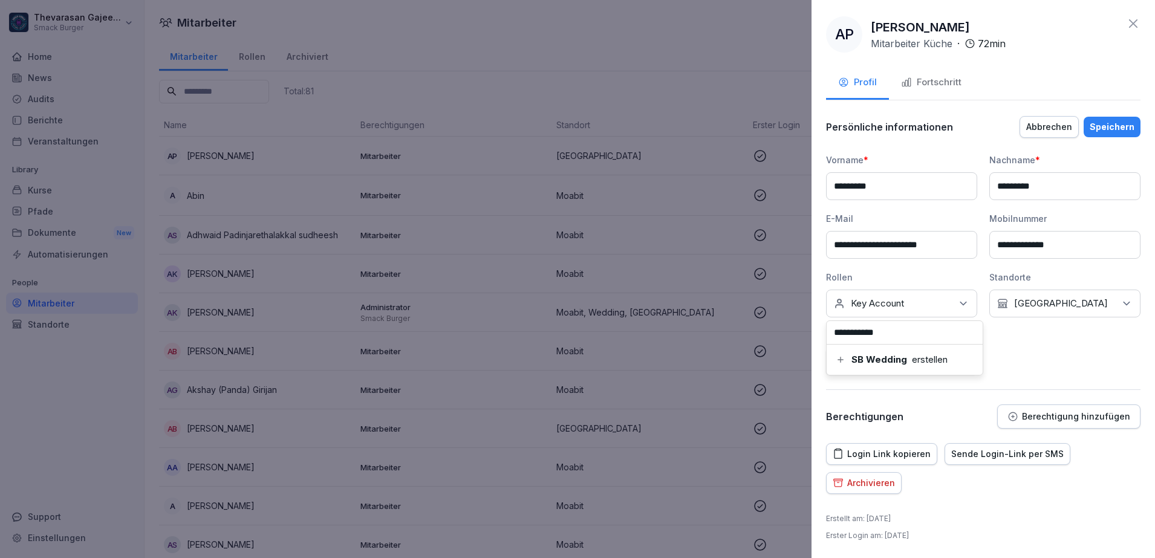
type input "**********"
click at [878, 356] on b "SB Wedding" at bounding box center [880, 359] width 56 height 11
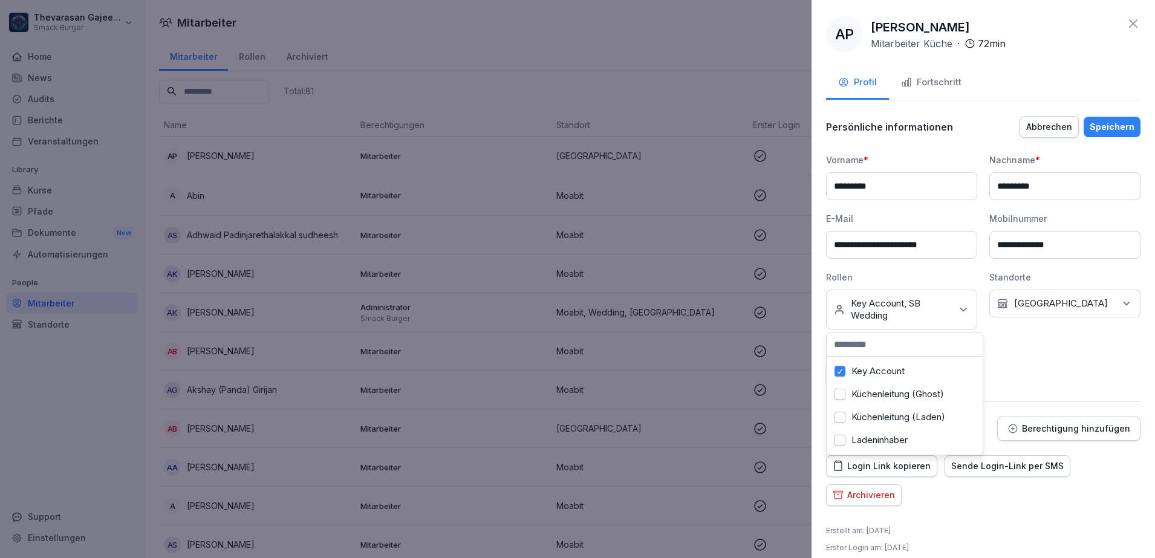
click at [841, 369] on button "Key Account" at bounding box center [840, 371] width 11 height 11
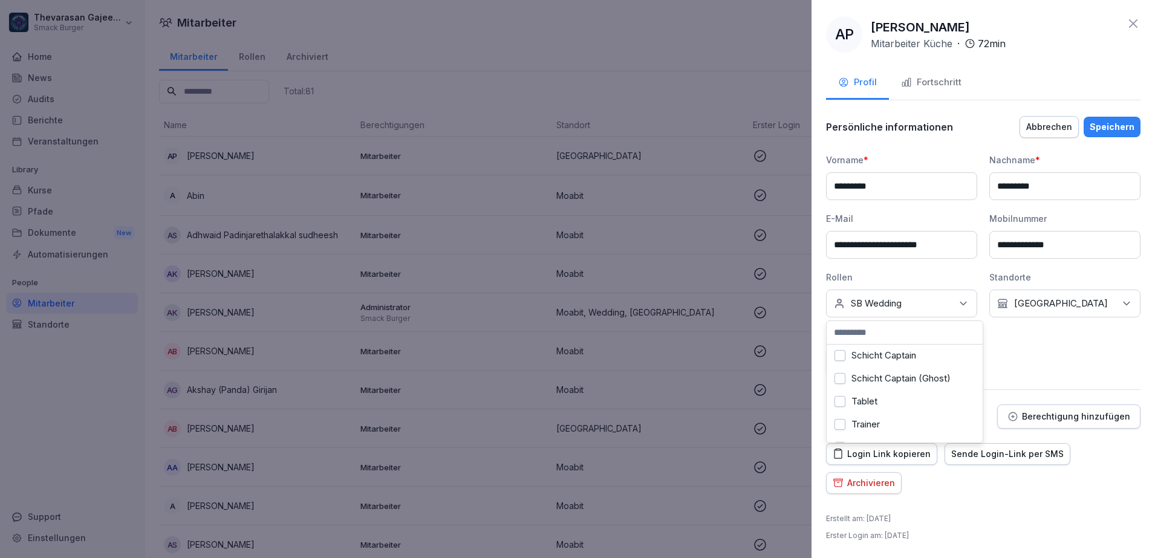
scroll to position [302, 0]
click at [836, 361] on button "SB Wedding" at bounding box center [840, 355] width 11 height 11
click at [1072, 366] on div "**********" at bounding box center [983, 264] width 314 height 221
click at [1126, 29] on icon at bounding box center [1133, 23] width 15 height 15
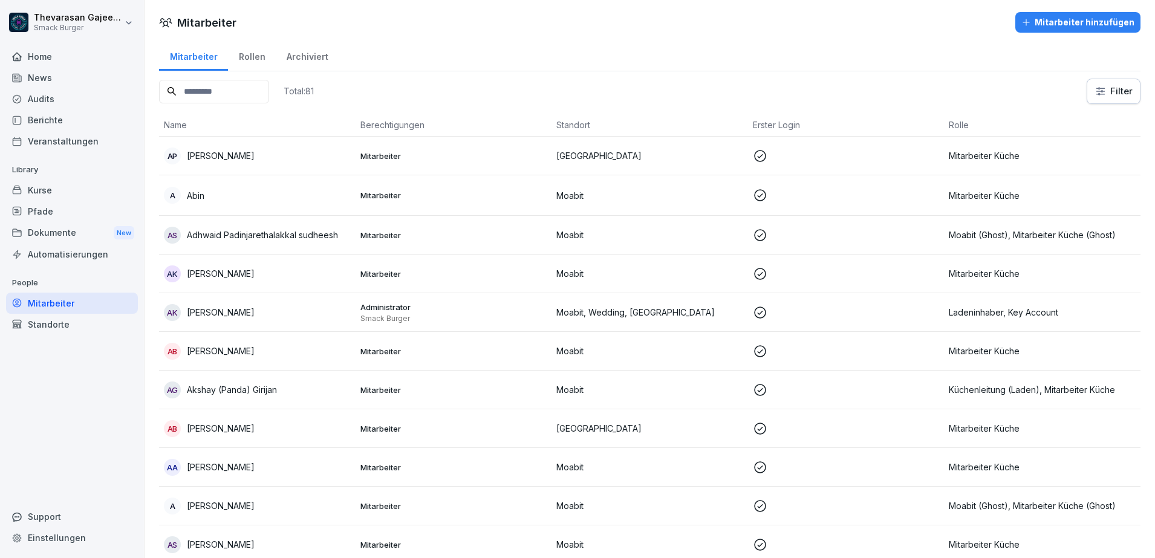
click at [259, 58] on div "Rollen" at bounding box center [252, 55] width 48 height 31
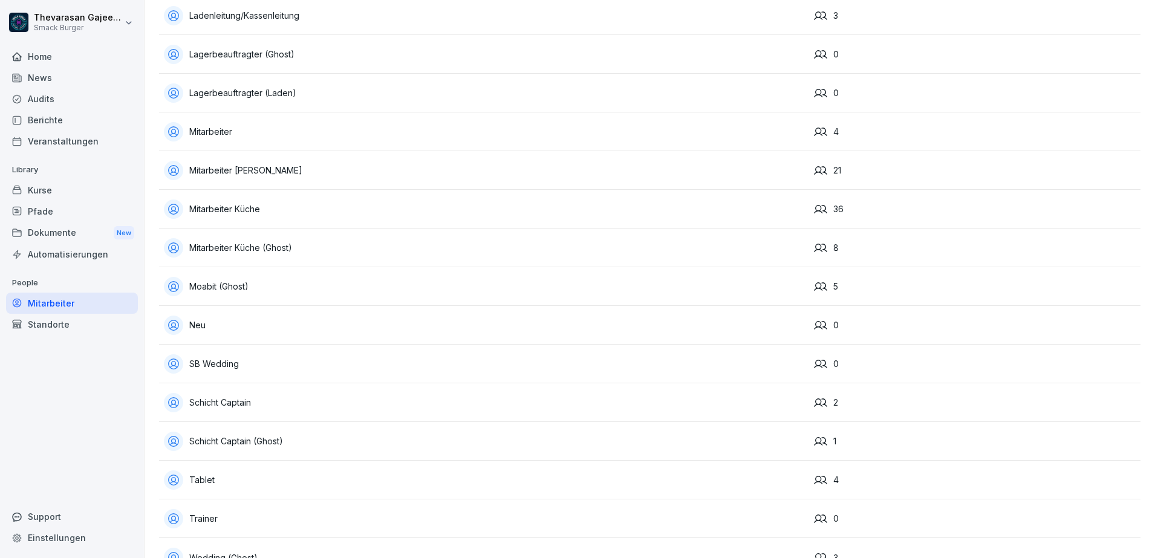
scroll to position [300, 0]
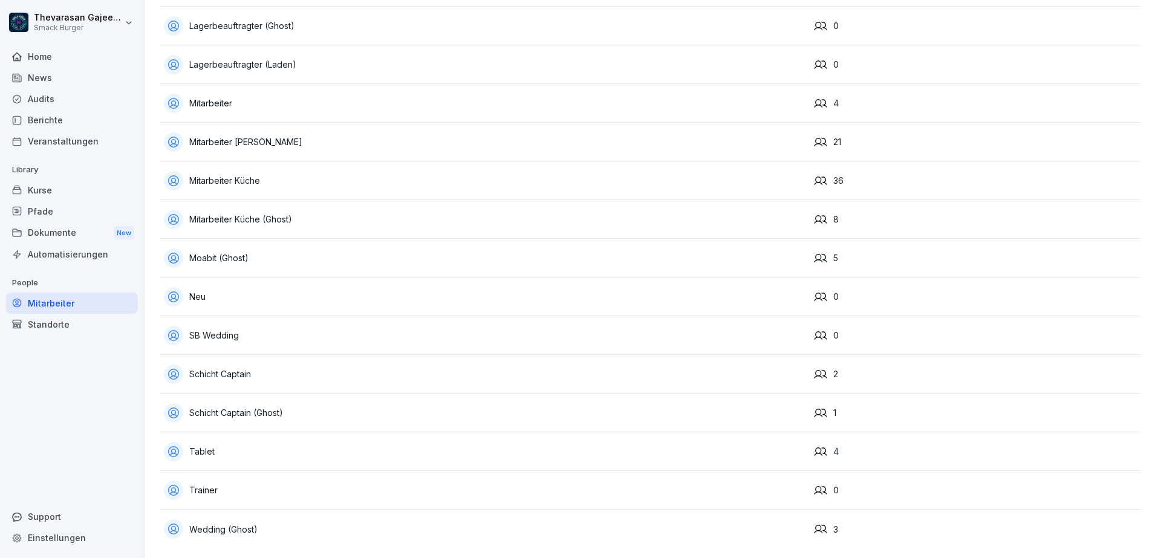
click at [424, 287] on div "Neu" at bounding box center [484, 296] width 640 height 19
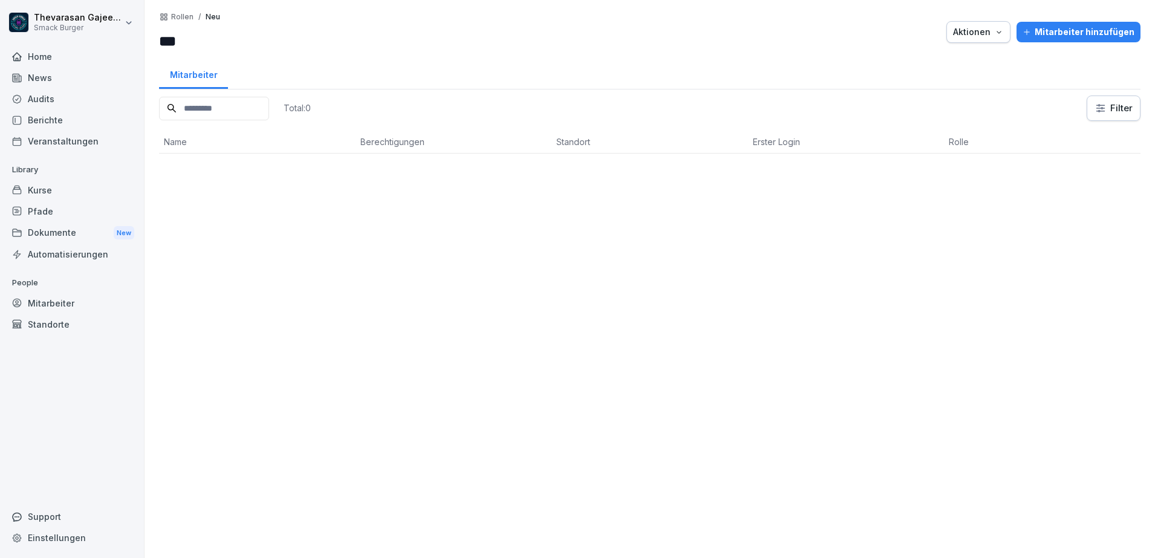
click at [181, 19] on p "Rollen" at bounding box center [182, 17] width 22 height 8
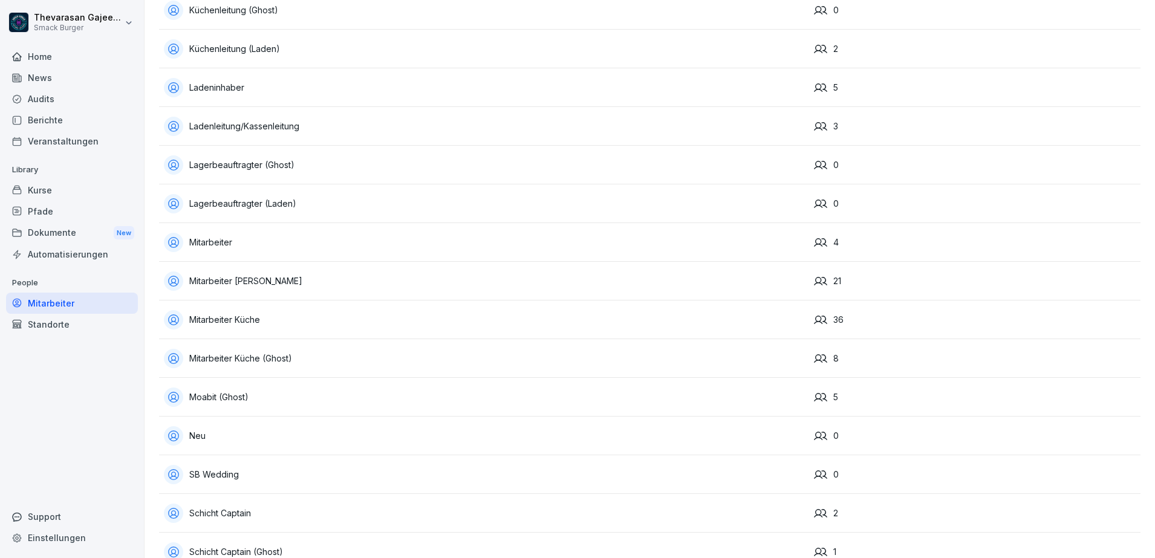
scroll to position [151, 0]
click at [215, 433] on div "Neu" at bounding box center [484, 434] width 640 height 19
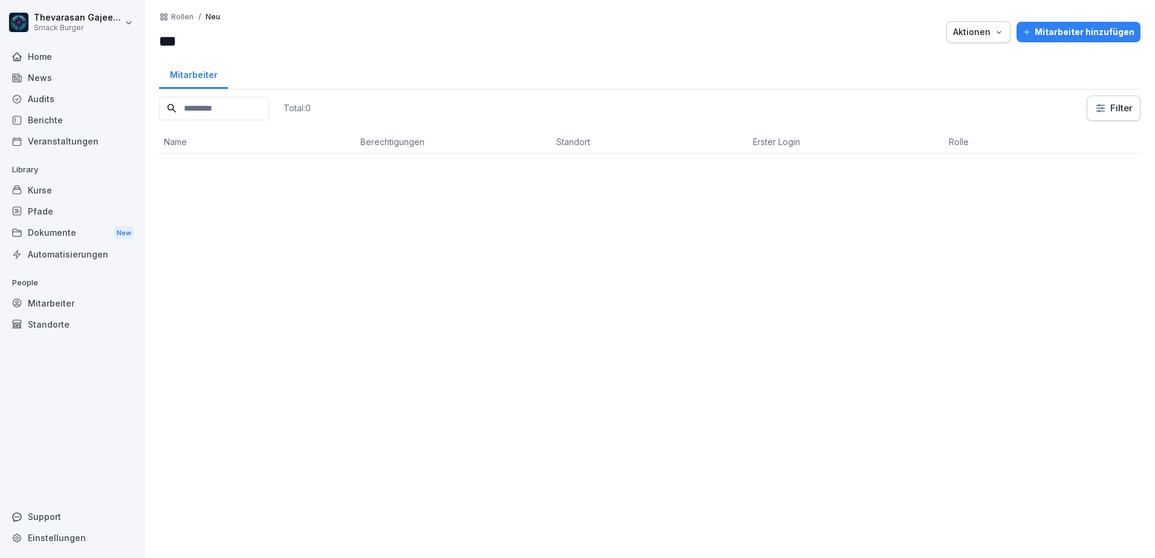
click at [997, 32] on icon "button" at bounding box center [999, 32] width 10 height 10
click at [911, 57] on p "Rolle löschen" at bounding box center [920, 60] width 54 height 11
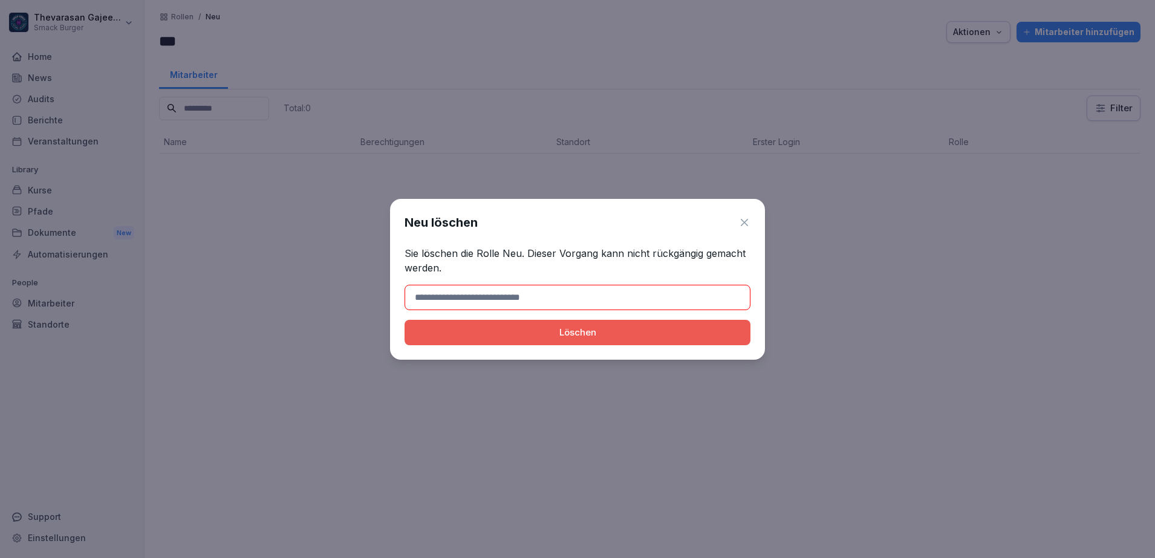
click at [618, 337] on div "Löschen" at bounding box center [577, 332] width 327 height 13
click at [670, 331] on div "Löschen" at bounding box center [577, 332] width 327 height 13
type input "***"
click at [653, 339] on button "Löschen" at bounding box center [578, 332] width 346 height 25
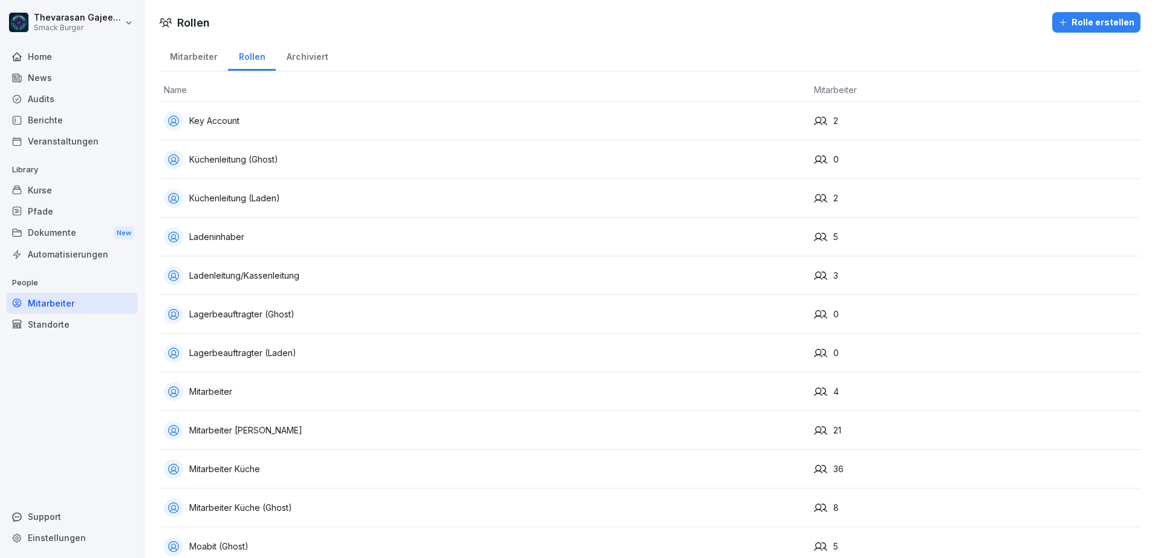
drag, startPoint x: 222, startPoint y: 321, endPoint x: 856, endPoint y: 13, distance: 704.6
click at [856, 13] on div at bounding box center [631, 22] width 833 height 21
click at [266, 316] on div "Lagerbeauftragter (Ghost)" at bounding box center [484, 314] width 640 height 19
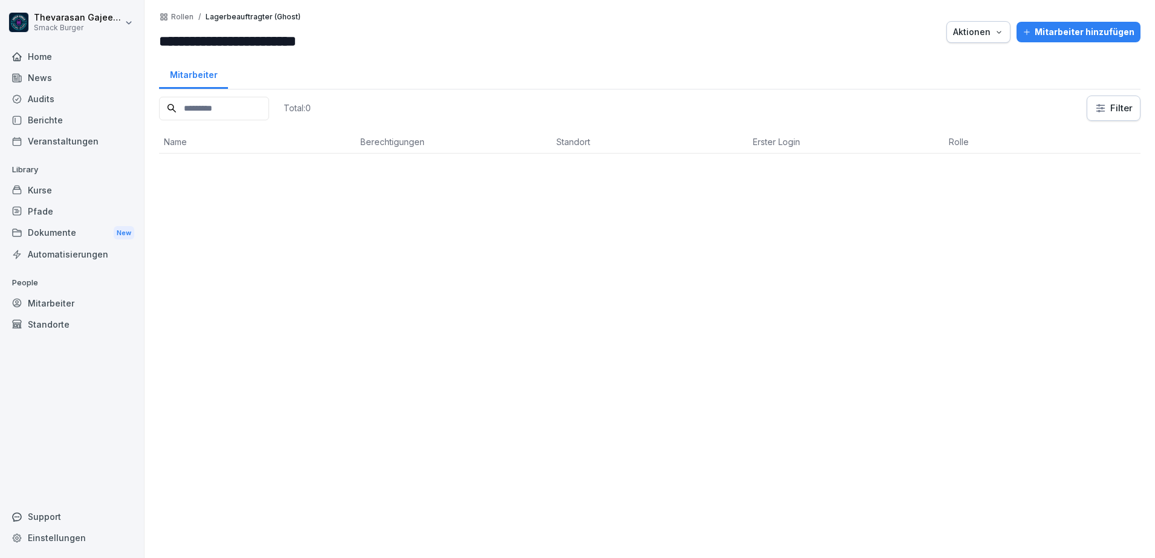
click at [984, 36] on div "Aktionen" at bounding box center [978, 31] width 51 height 13
click at [957, 56] on div "Rolle löschen" at bounding box center [935, 60] width 134 height 21
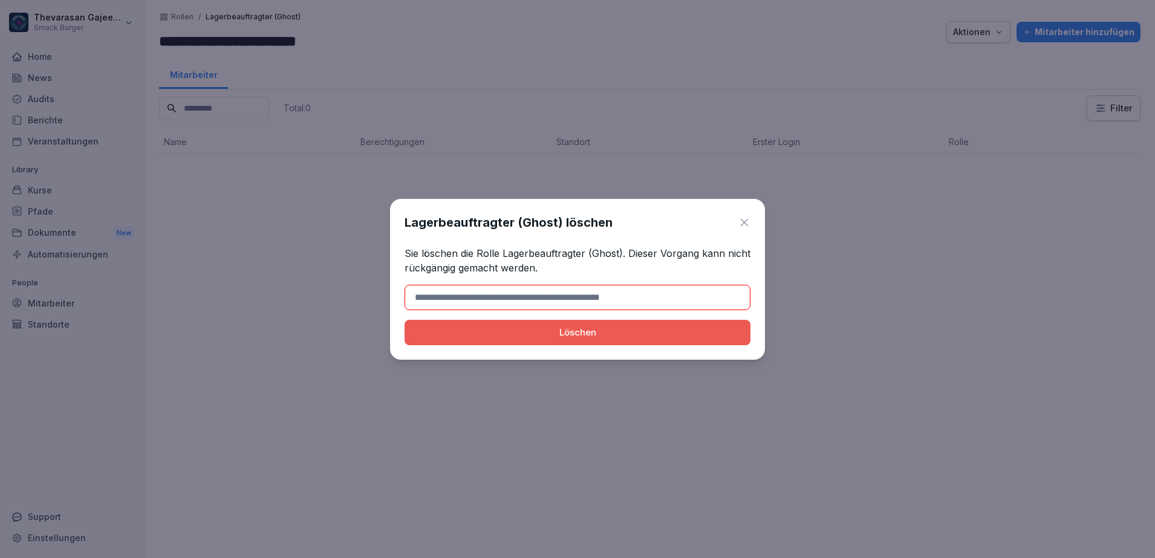
click at [586, 220] on h1 "Lagerbeauftragter (Ghost) löschen" at bounding box center [509, 222] width 208 height 18
copy h1 "löschen"
click at [578, 296] on input at bounding box center [578, 297] width 346 height 25
paste input "*******"
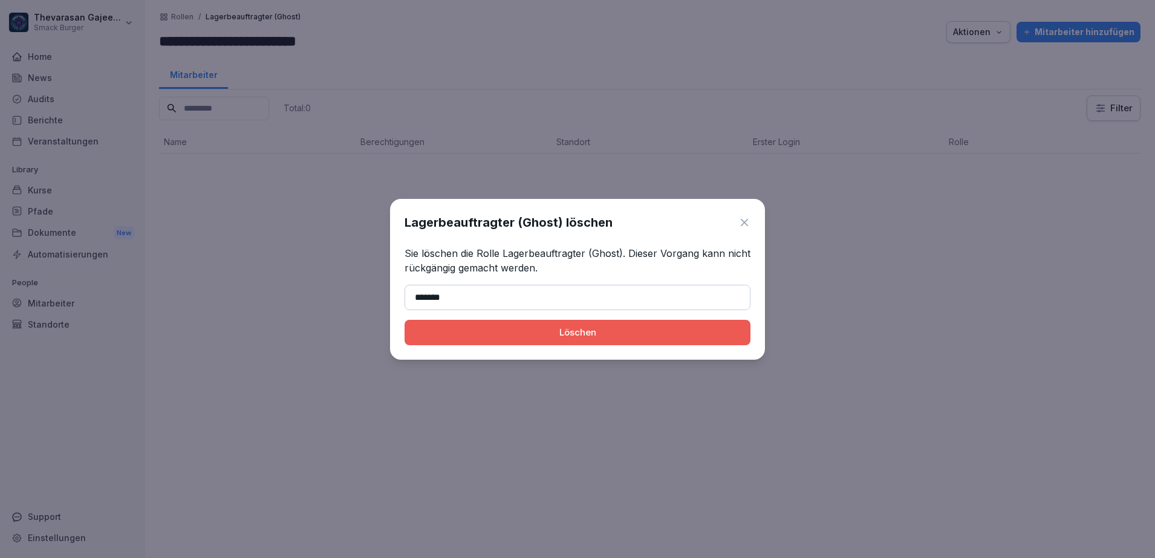
click at [694, 335] on div "Löschen" at bounding box center [577, 332] width 327 height 13
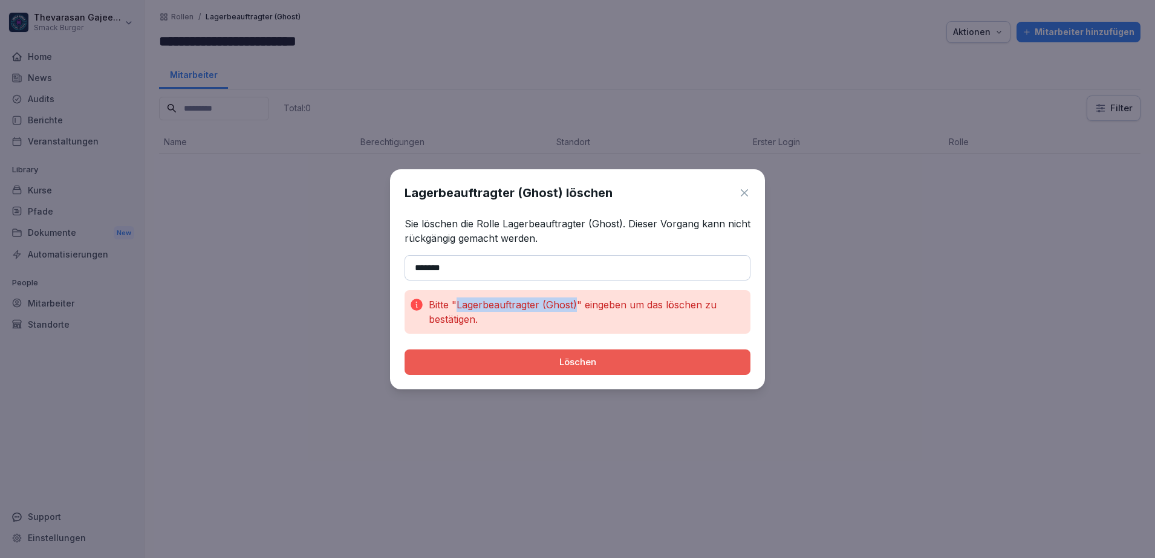
drag, startPoint x: 578, startPoint y: 305, endPoint x: 456, endPoint y: 305, distance: 122.2
click at [456, 305] on p "Bitte "Lagerbeauftragter (Ghost)" eingeben um das löschen zu bestätigen." at bounding box center [587, 312] width 317 height 29
copy p "Lagerbeauftragter (Ghost)"
click at [549, 270] on input "*******" at bounding box center [578, 267] width 346 height 25
paste input "**********"
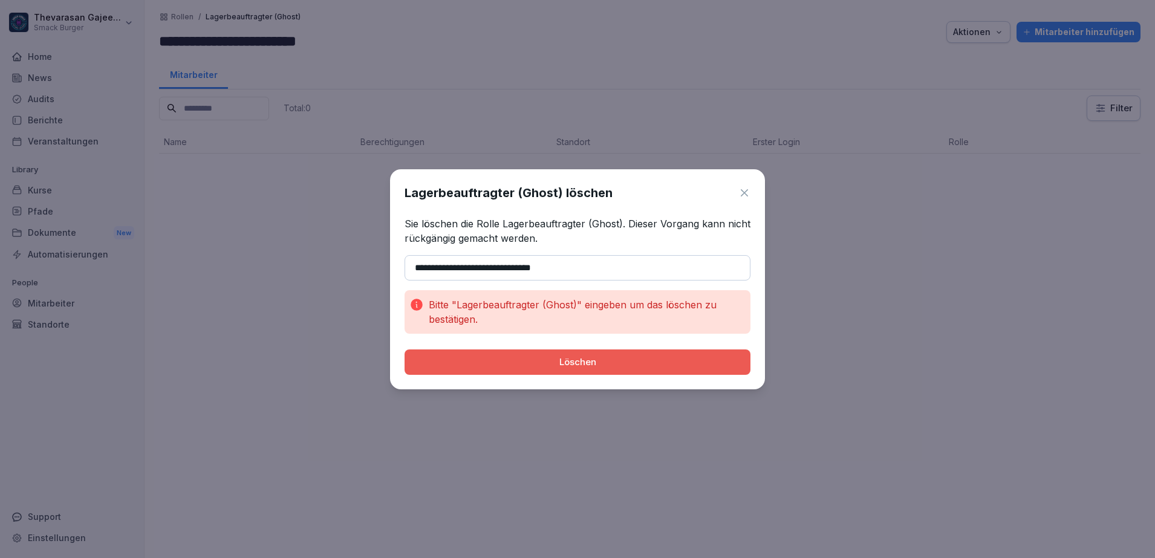
drag, startPoint x: 588, startPoint y: 265, endPoint x: 311, endPoint y: 264, distance: 277.0
click at [311, 264] on body "**********" at bounding box center [577, 279] width 1155 height 558
paste input
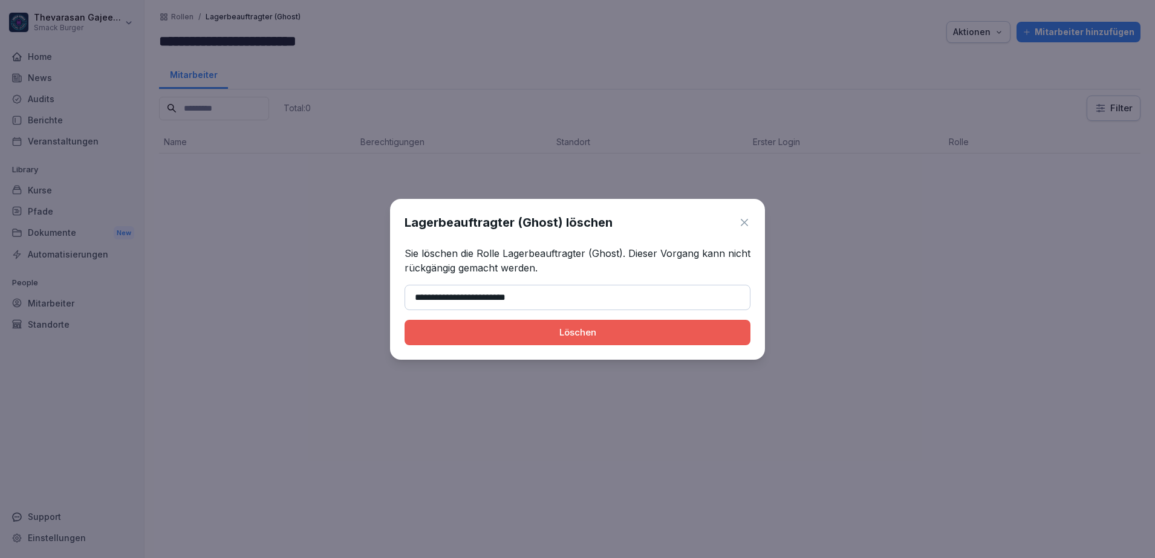
type input "**********"
drag, startPoint x: 483, startPoint y: 338, endPoint x: 492, endPoint y: 339, distance: 9.2
click at [484, 338] on div "Löschen" at bounding box center [577, 332] width 327 height 13
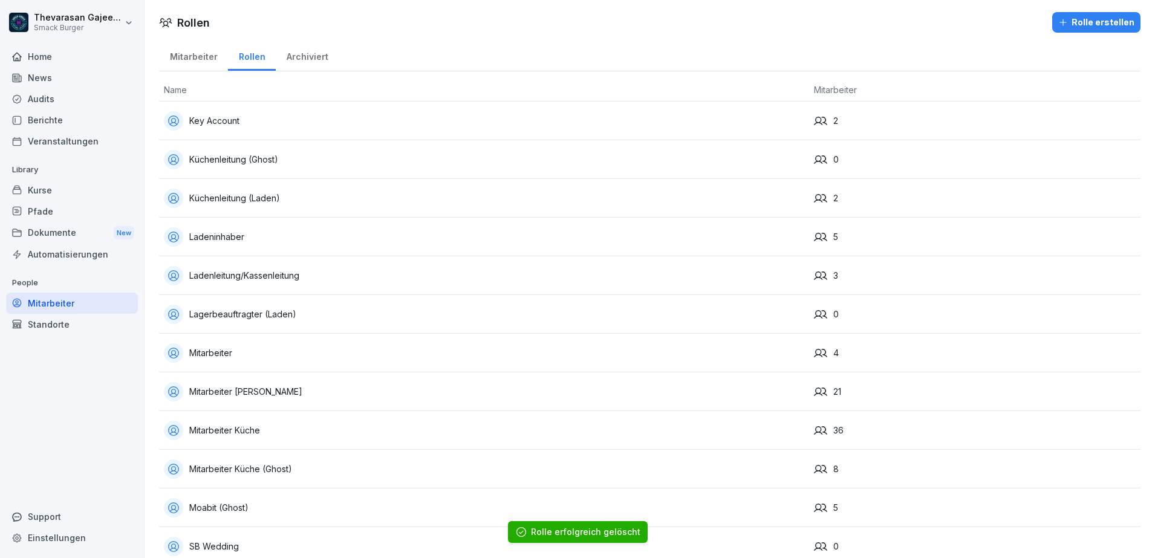
click at [269, 313] on div "Lagerbeauftragter (Laden)" at bounding box center [484, 314] width 640 height 19
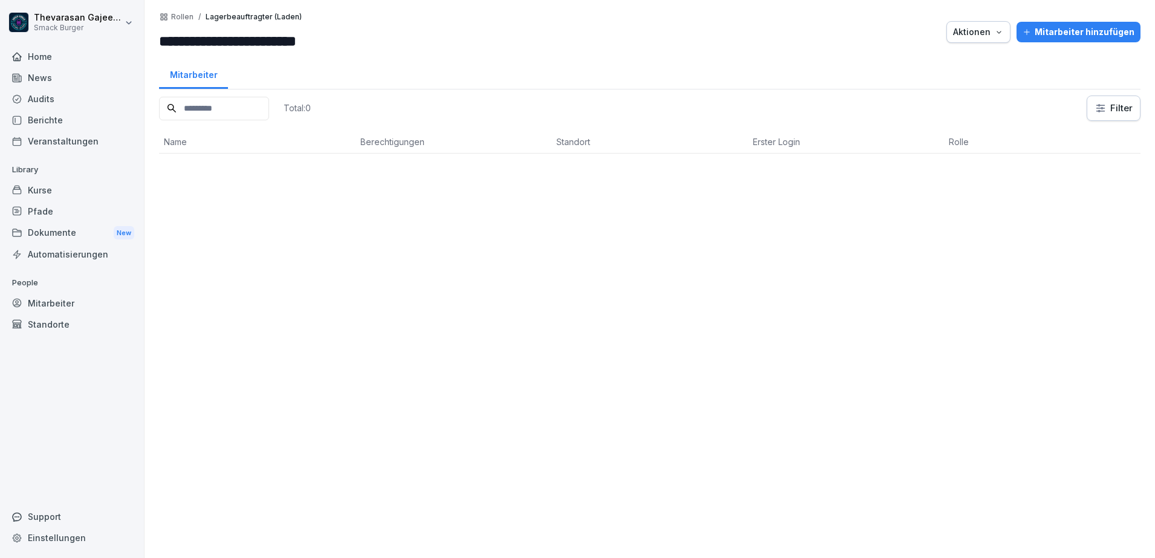
click at [963, 36] on div "Aktionen" at bounding box center [978, 31] width 51 height 13
click at [918, 64] on p "Rolle löschen" at bounding box center [920, 60] width 54 height 11
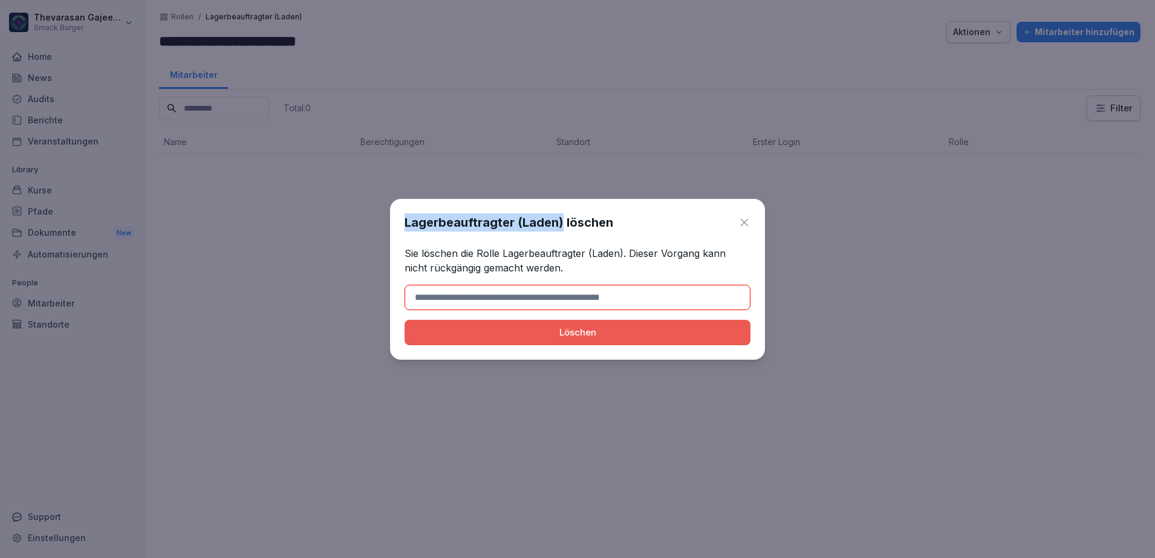
drag, startPoint x: 559, startPoint y: 221, endPoint x: 382, endPoint y: 215, distance: 177.3
click at [382, 215] on body "**********" at bounding box center [577, 279] width 1155 height 558
copy body "Lagerbeauftragter (Laden)"
click at [539, 292] on input at bounding box center [578, 297] width 346 height 25
paste input "**********"
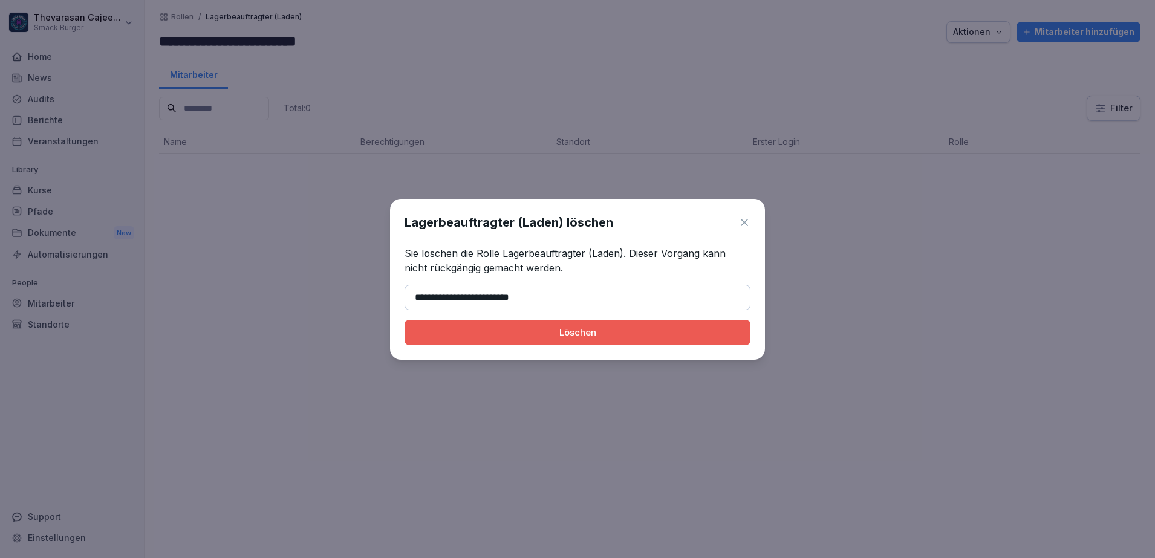
click at [626, 341] on button "Löschen" at bounding box center [578, 332] width 346 height 25
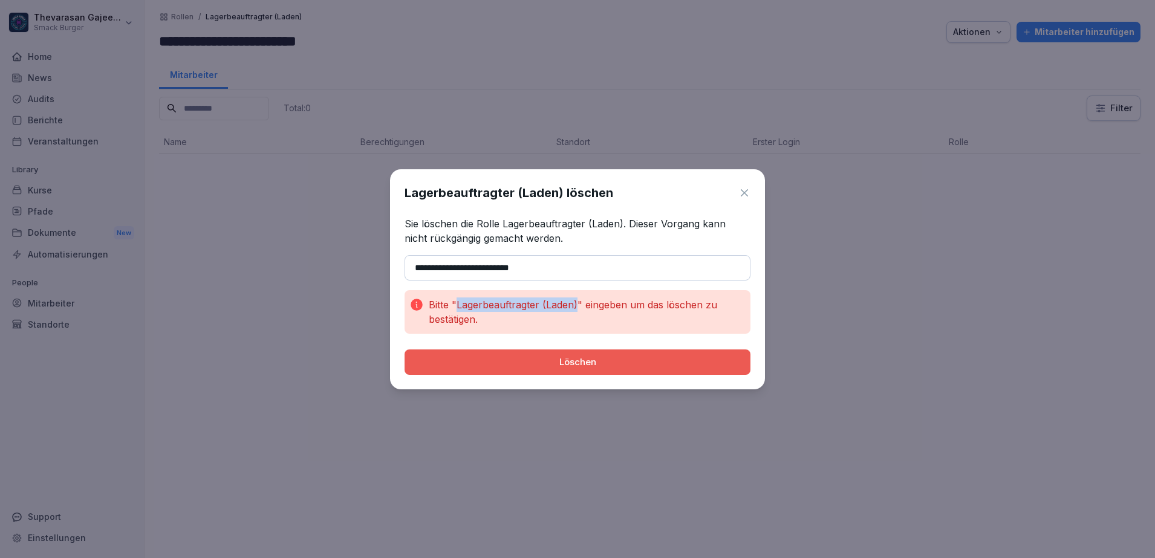
drag, startPoint x: 576, startPoint y: 305, endPoint x: 455, endPoint y: 299, distance: 121.7
click at [455, 299] on p "Bitte "Lagerbeauftragter (Laden)" eingeben um das löschen zu bestätigen." at bounding box center [587, 312] width 317 height 29
copy p "Lagerbeauftragter (Laden)"
click at [510, 266] on input "**********" at bounding box center [578, 267] width 346 height 25
drag, startPoint x: 550, startPoint y: 266, endPoint x: 348, endPoint y: 269, distance: 202.6
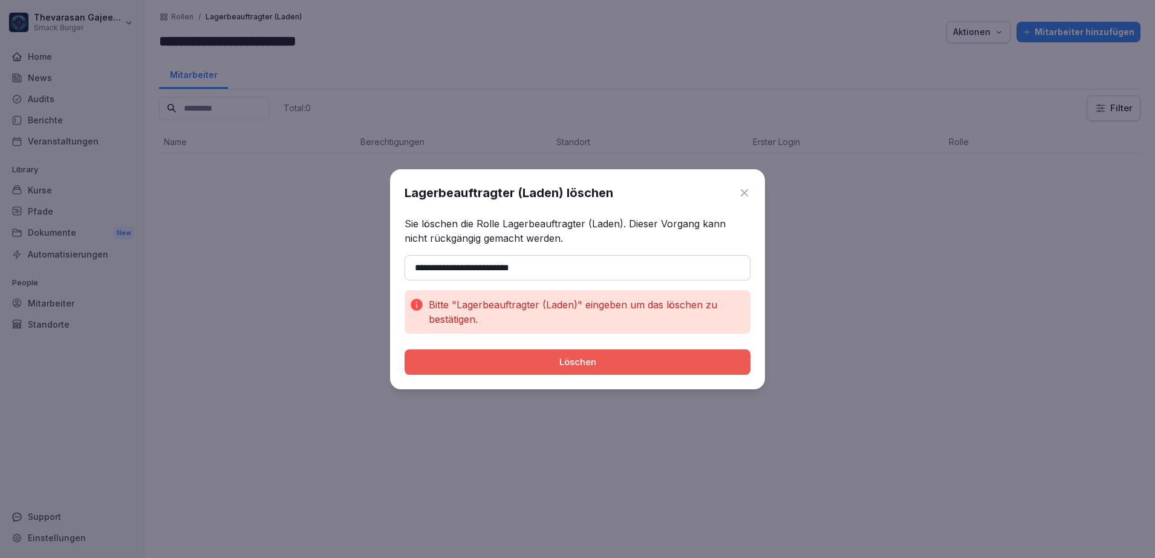
click at [348, 269] on body "**********" at bounding box center [577, 279] width 1155 height 558
paste input
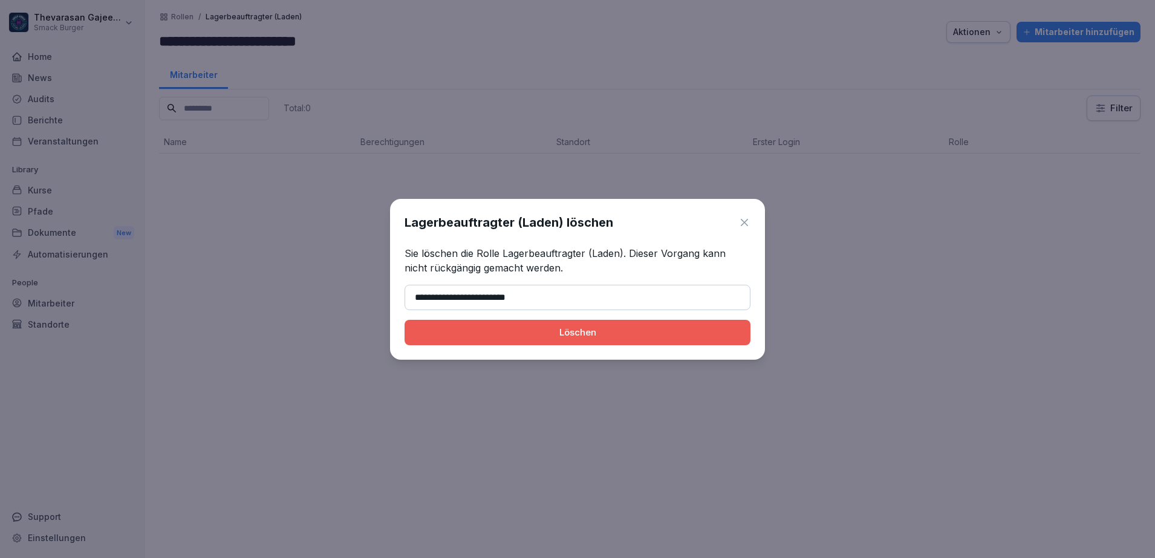
type input "**********"
click at [517, 342] on button "Löschen" at bounding box center [578, 332] width 346 height 25
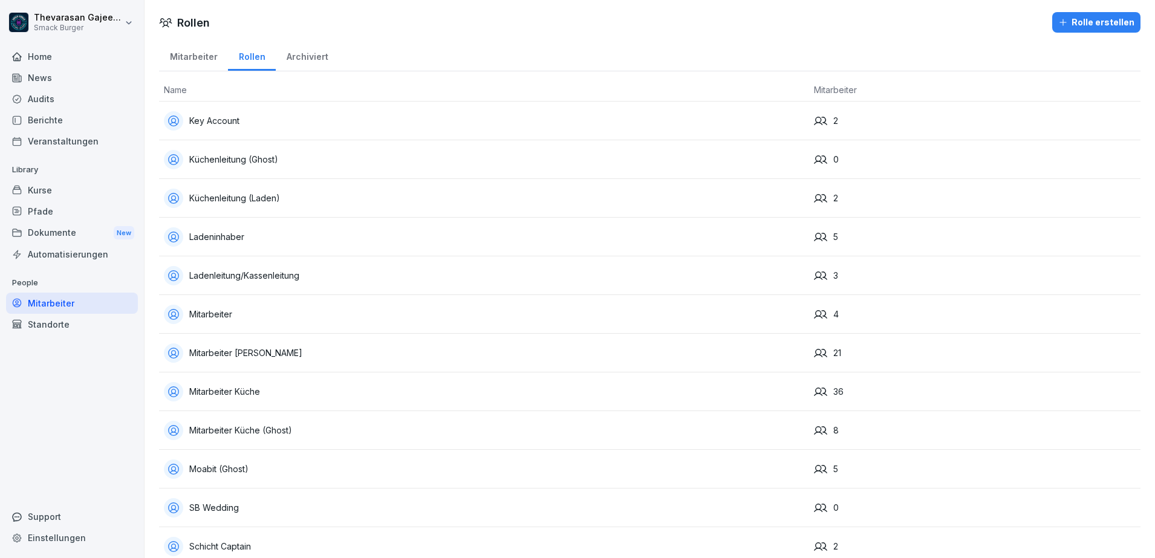
click at [221, 232] on div "Ladeninhaber" at bounding box center [484, 236] width 640 height 19
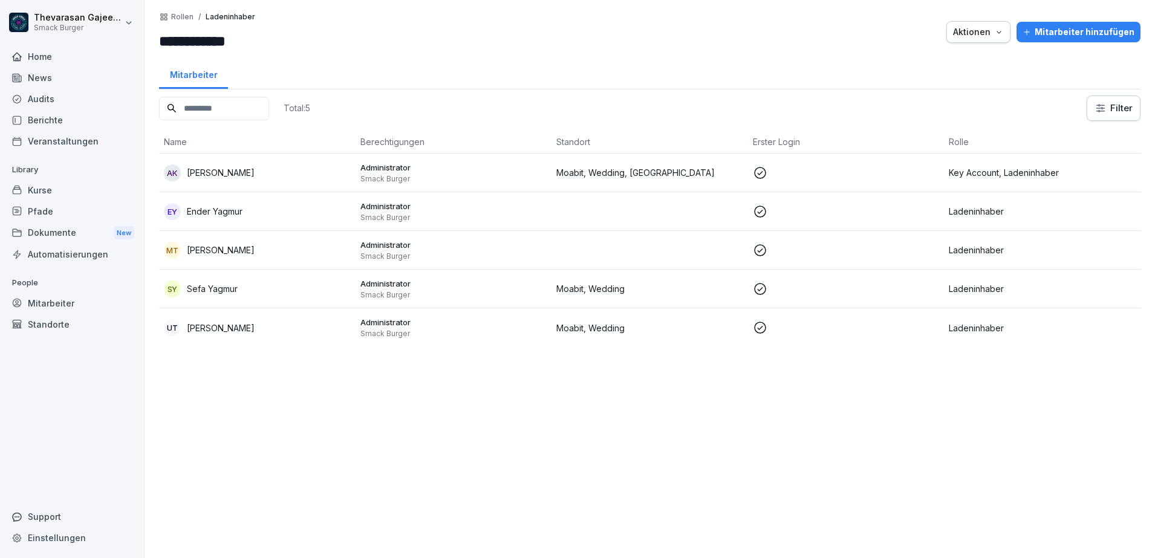
click at [178, 13] on p "Rollen" at bounding box center [182, 17] width 22 height 8
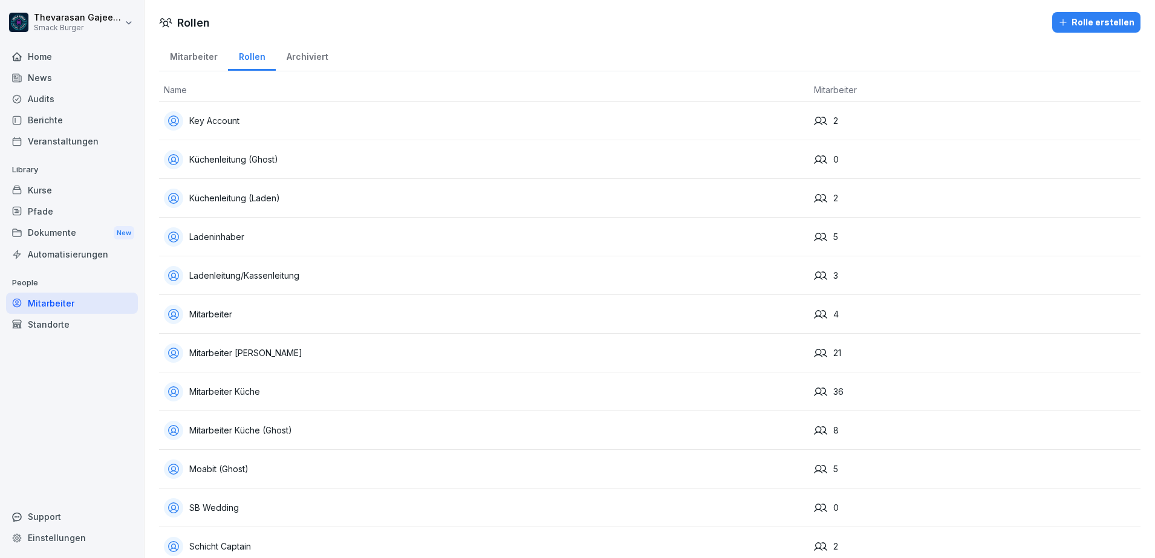
click at [412, 243] on div "Ladeninhaber" at bounding box center [484, 236] width 640 height 19
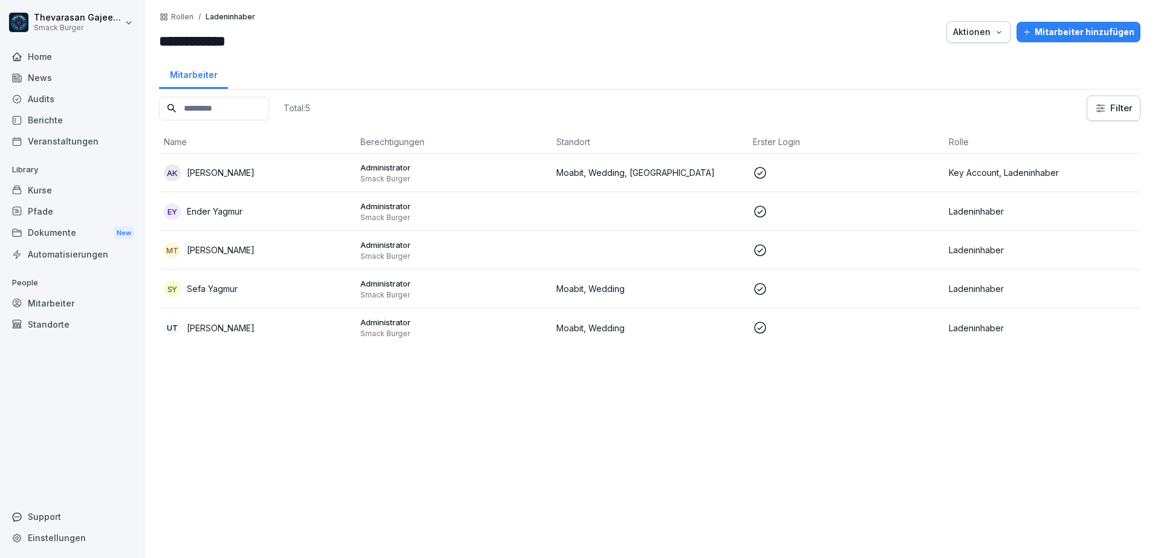
click at [262, 44] on input "**********" at bounding box center [231, 41] width 145 height 22
click at [461, 45] on div at bounding box center [625, 32] width 630 height 40
click at [183, 15] on p "Rollen" at bounding box center [182, 17] width 22 height 8
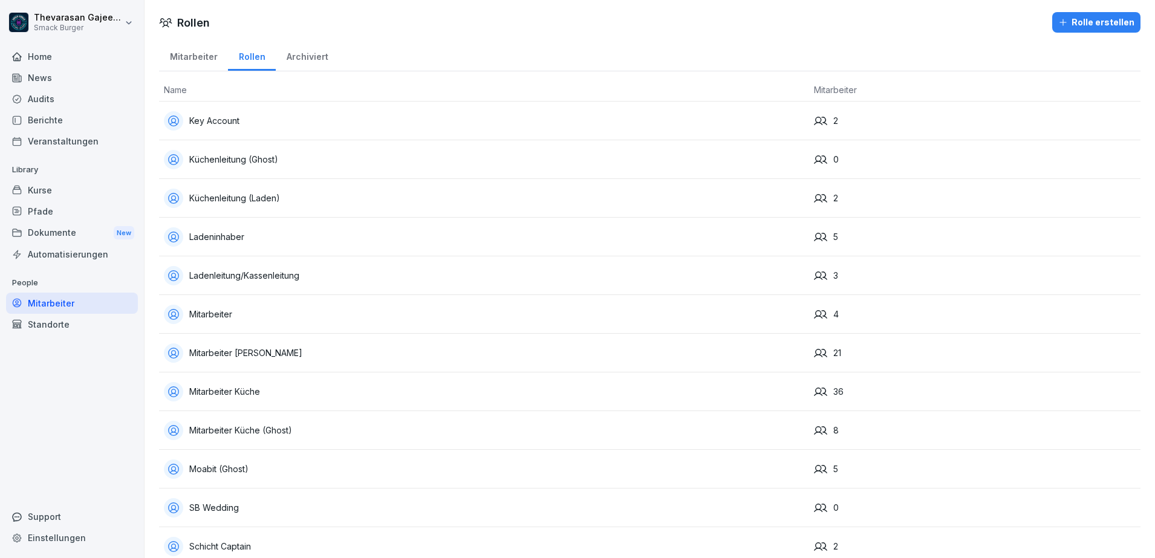
drag, startPoint x: 737, startPoint y: 239, endPoint x: 731, endPoint y: 238, distance: 6.8
click at [737, 239] on div "Ladeninhaber" at bounding box center [484, 236] width 640 height 19
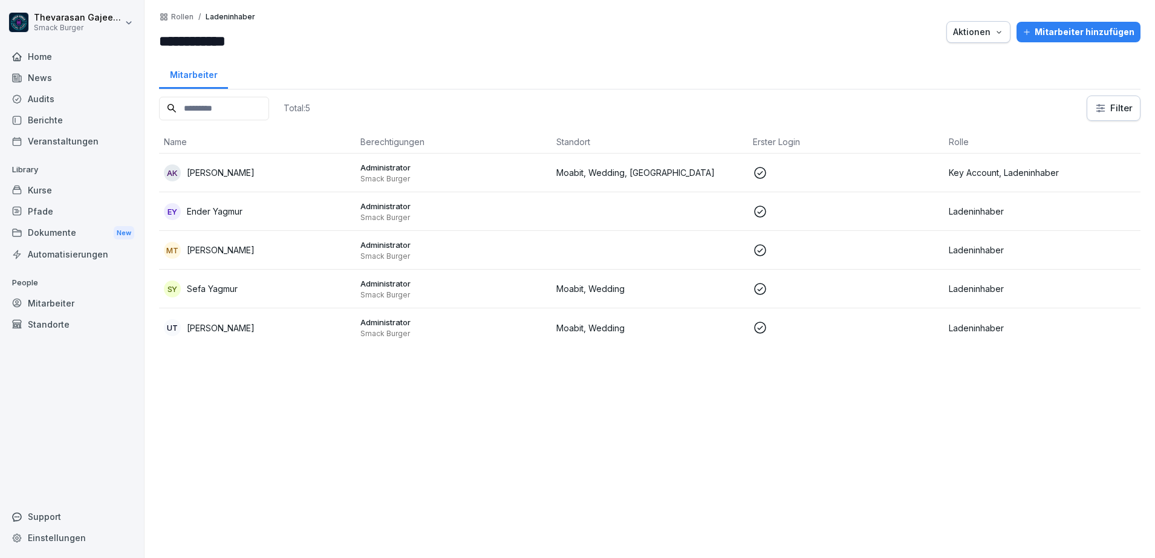
click at [256, 47] on input "**********" at bounding box center [231, 41] width 145 height 22
type input "**********"
click at [831, 41] on div at bounding box center [625, 32] width 630 height 40
click at [184, 18] on p "Rollen" at bounding box center [182, 17] width 22 height 8
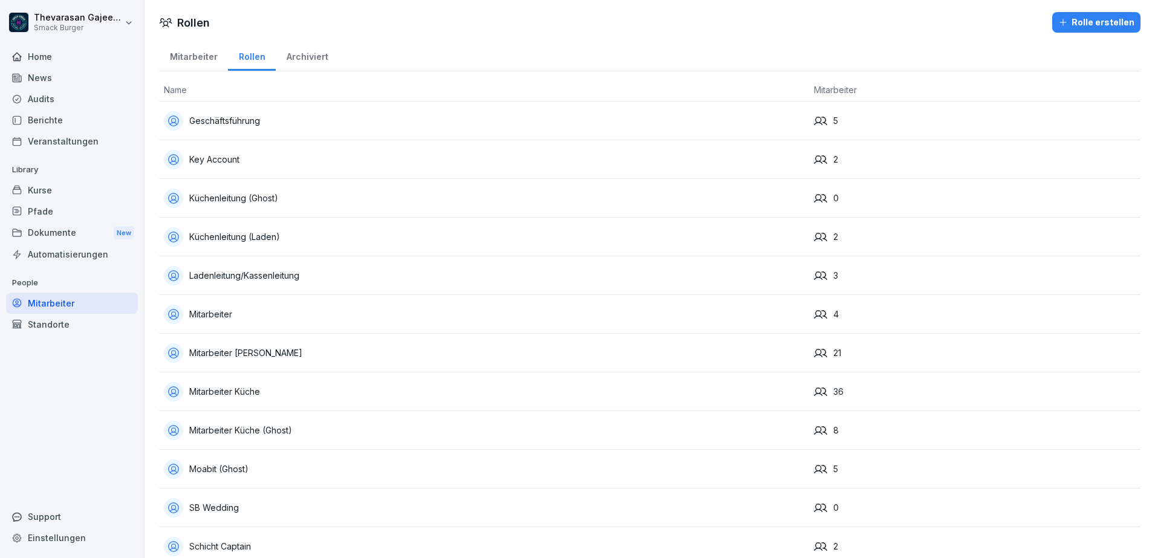
click at [321, 158] on div "Key Account" at bounding box center [484, 159] width 640 height 19
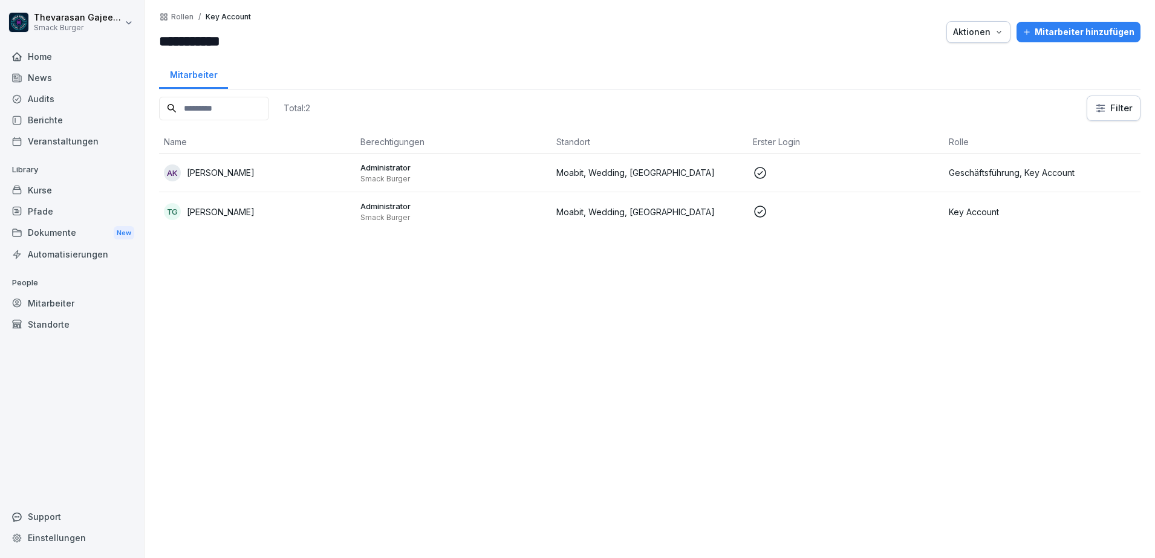
click at [183, 15] on p "Rollen" at bounding box center [182, 17] width 22 height 8
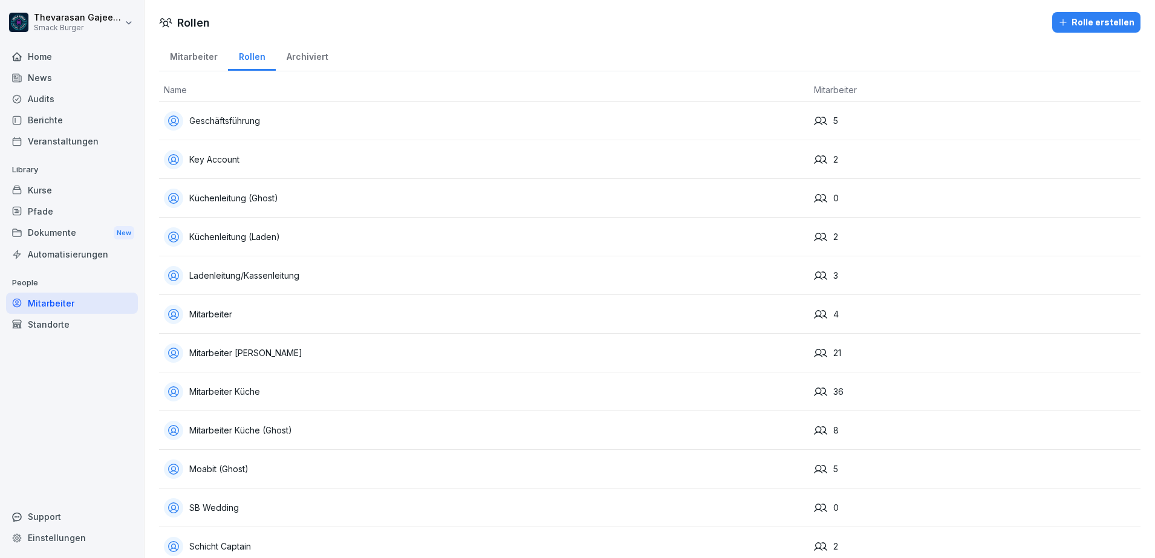
click at [204, 120] on div "Geschäftsführung" at bounding box center [484, 120] width 640 height 19
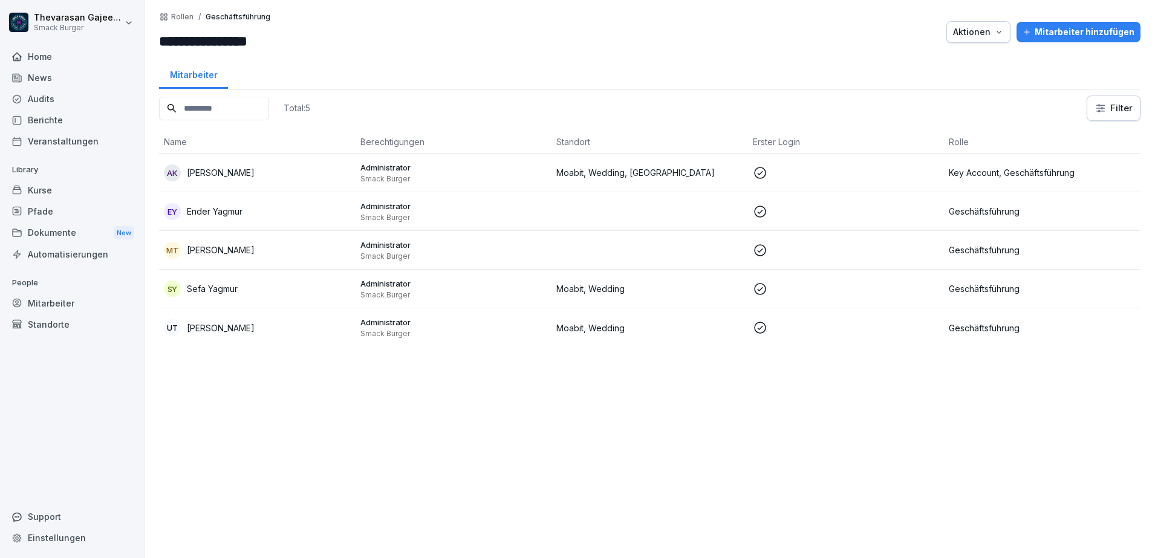
click at [986, 30] on div "Aktionen" at bounding box center [978, 31] width 51 height 13
click at [847, 24] on html "**********" at bounding box center [577, 279] width 1155 height 558
click at [1115, 101] on html "**********" at bounding box center [577, 279] width 1155 height 558
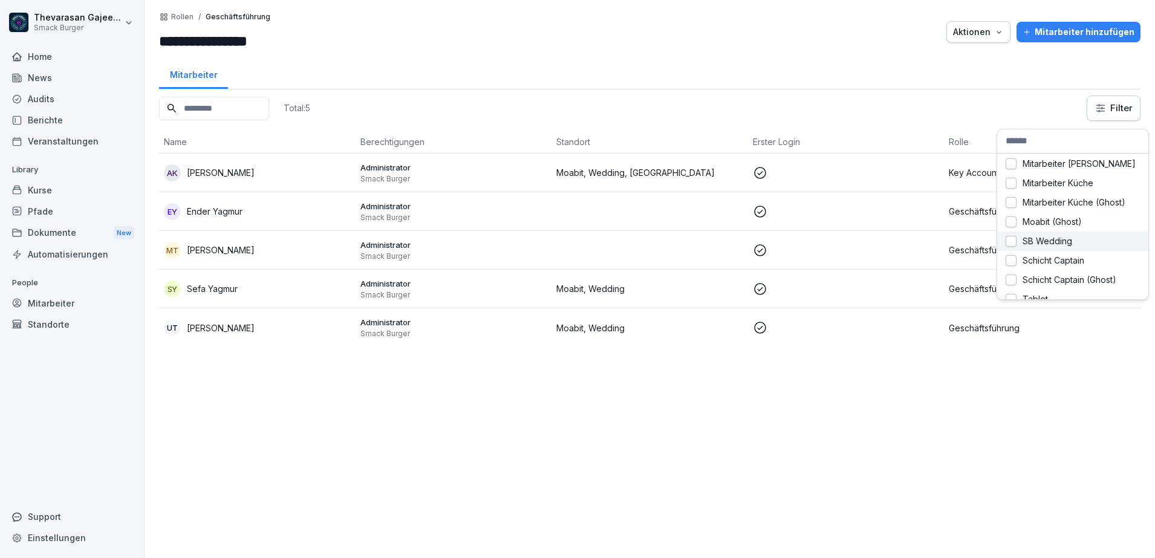
scroll to position [166, 0]
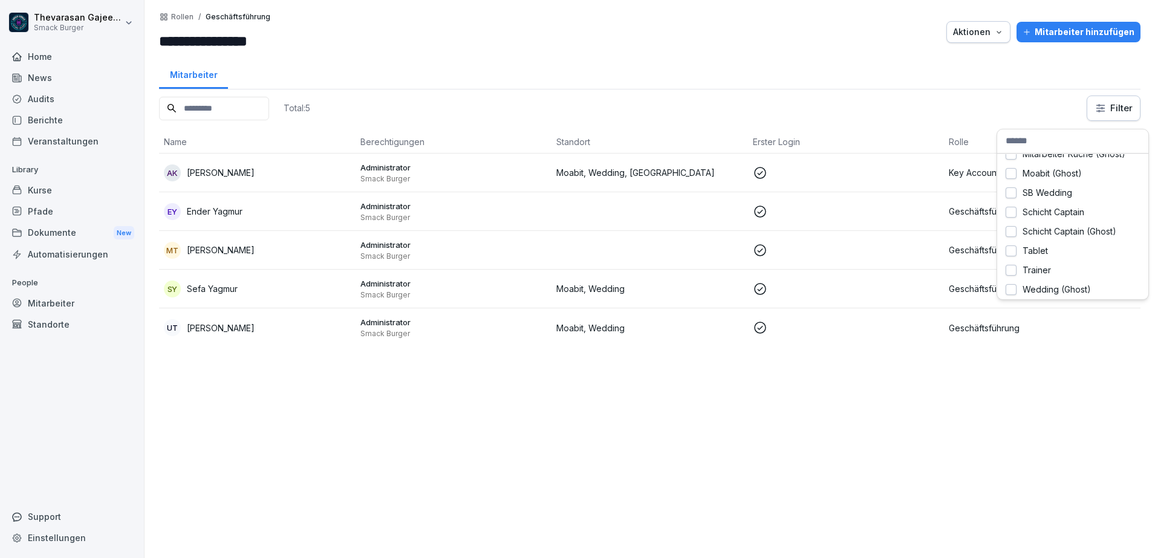
click at [973, 67] on html "**********" at bounding box center [577, 279] width 1155 height 558
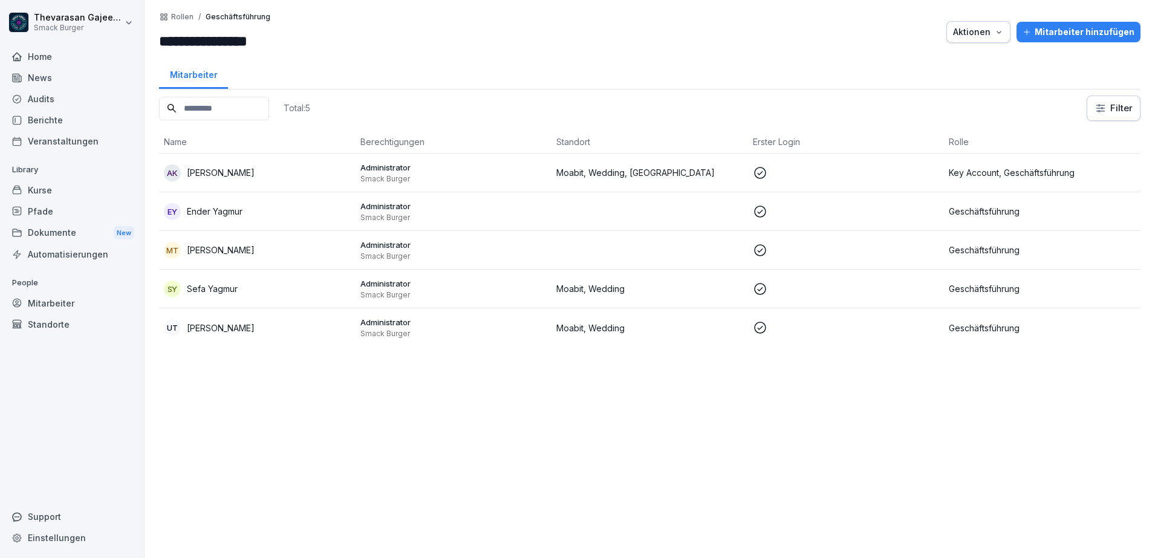
click at [1126, 107] on html "**********" at bounding box center [577, 279] width 1155 height 558
click at [922, 73] on html "**********" at bounding box center [577, 279] width 1155 height 558
click at [184, 13] on p "Rollen" at bounding box center [182, 17] width 22 height 8
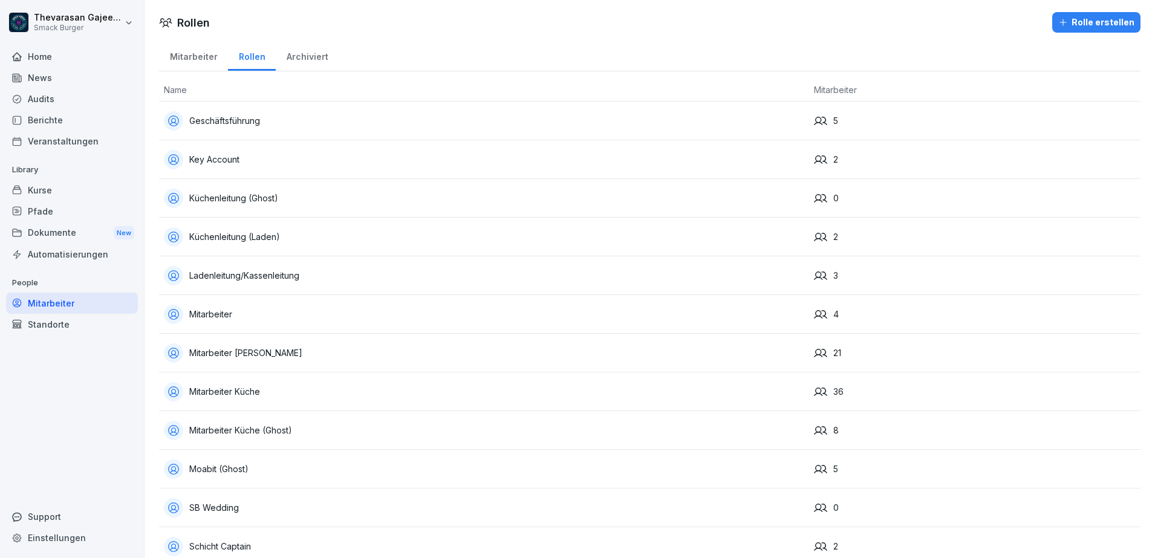
click at [328, 277] on div "Ladenleitung/Kassenleitung" at bounding box center [484, 275] width 640 height 19
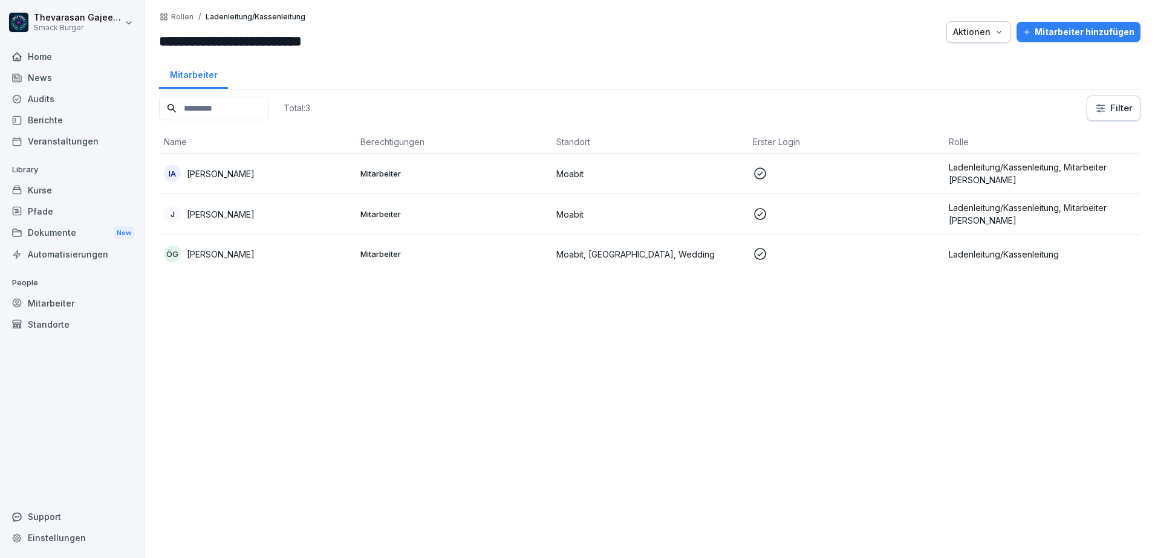
click at [252, 43] on input "**********" at bounding box center [231, 41] width 145 height 22
drag, startPoint x: 258, startPoint y: 39, endPoint x: 77, endPoint y: 40, distance: 180.8
click at [77, 40] on div "**********" at bounding box center [577, 279] width 1155 height 558
type input "**********"
click at [620, 36] on div at bounding box center [625, 32] width 629 height 40
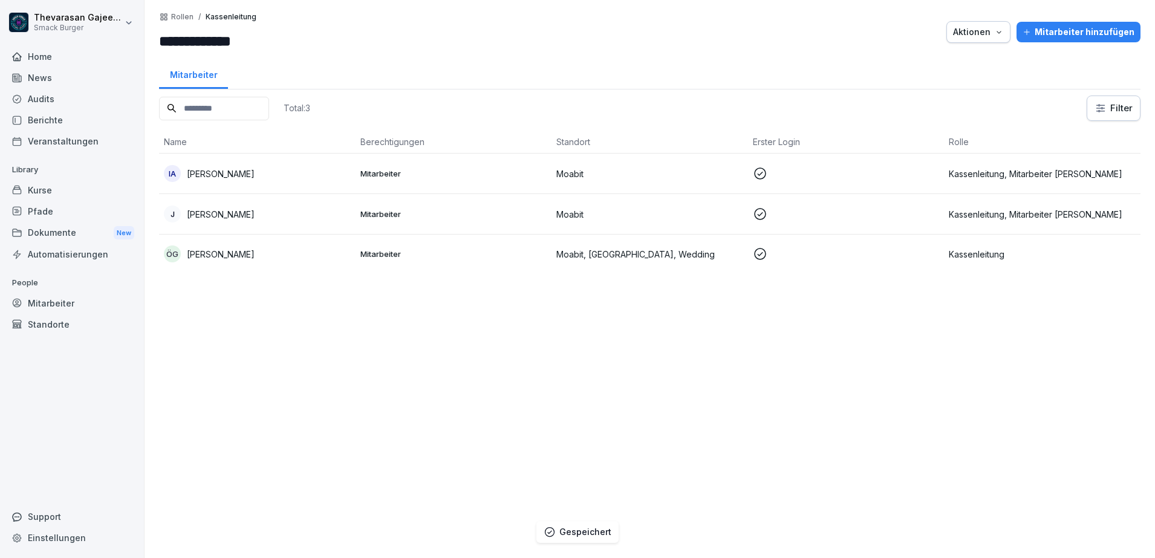
click at [190, 18] on p "Rollen" at bounding box center [182, 17] width 22 height 8
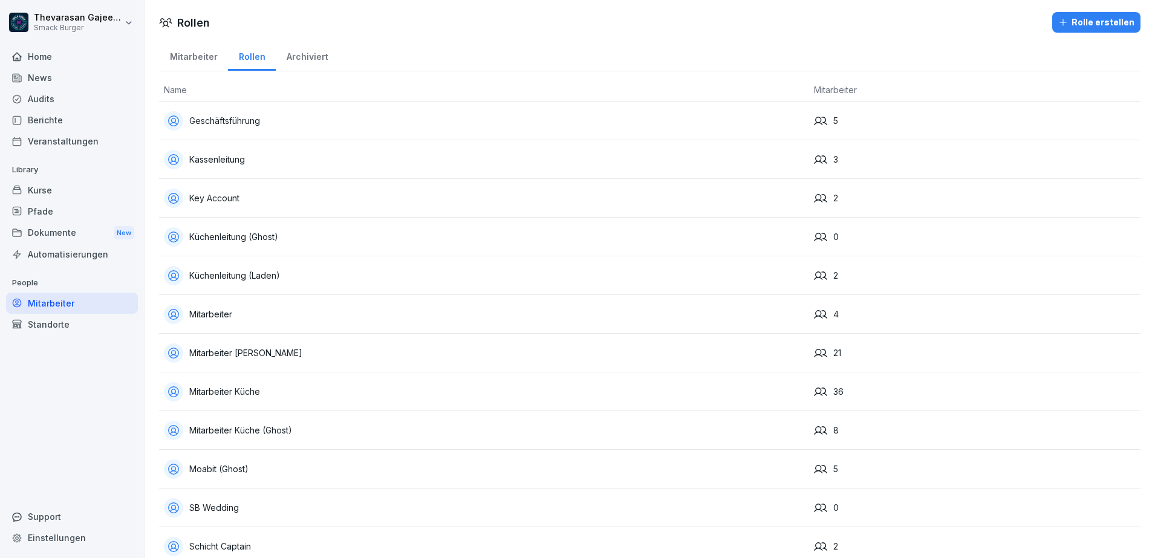
click at [333, 278] on div "Küchenleitung (Laden)" at bounding box center [484, 275] width 640 height 19
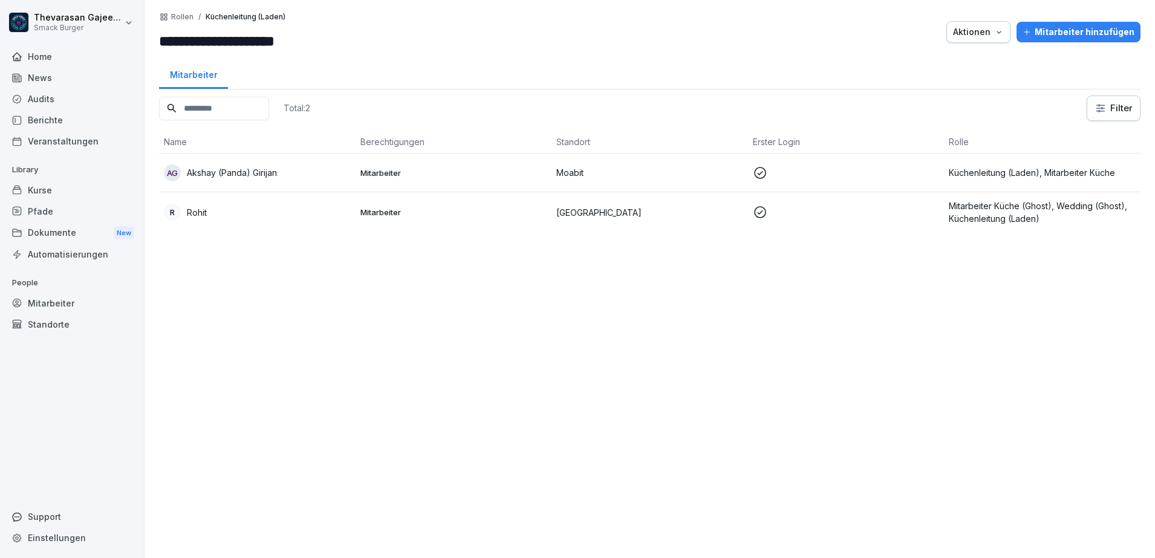
click at [304, 45] on input "**********" at bounding box center [231, 41] width 145 height 22
drag, startPoint x: 263, startPoint y: 37, endPoint x: 390, endPoint y: 44, distance: 127.2
click at [390, 44] on div "**********" at bounding box center [650, 32] width 982 height 40
type input "**********"
click at [180, 16] on p "Rollen" at bounding box center [182, 17] width 22 height 8
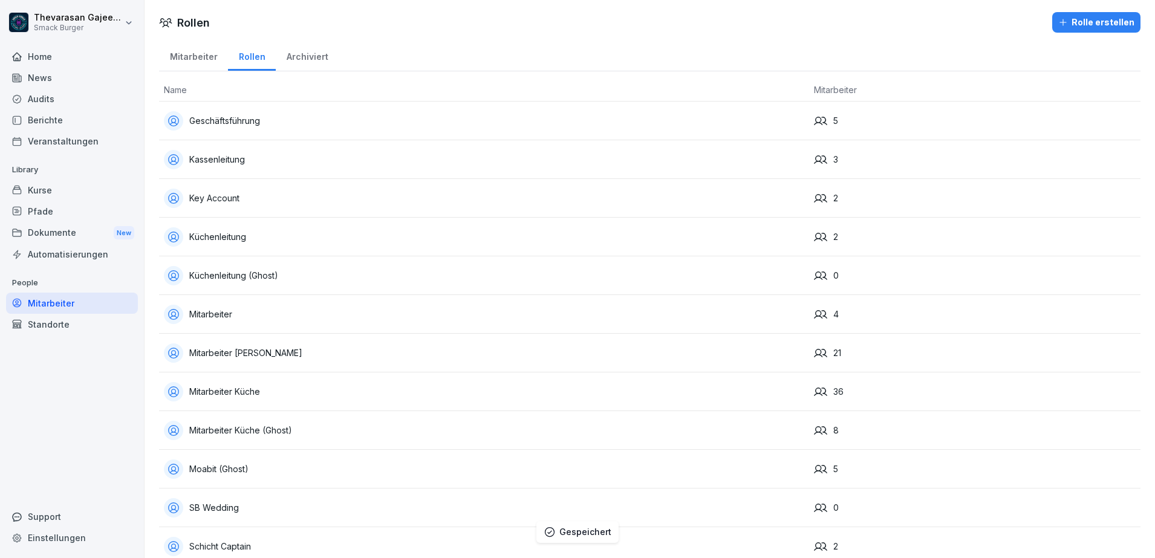
click at [288, 160] on div "Kassenleitung" at bounding box center [484, 159] width 640 height 19
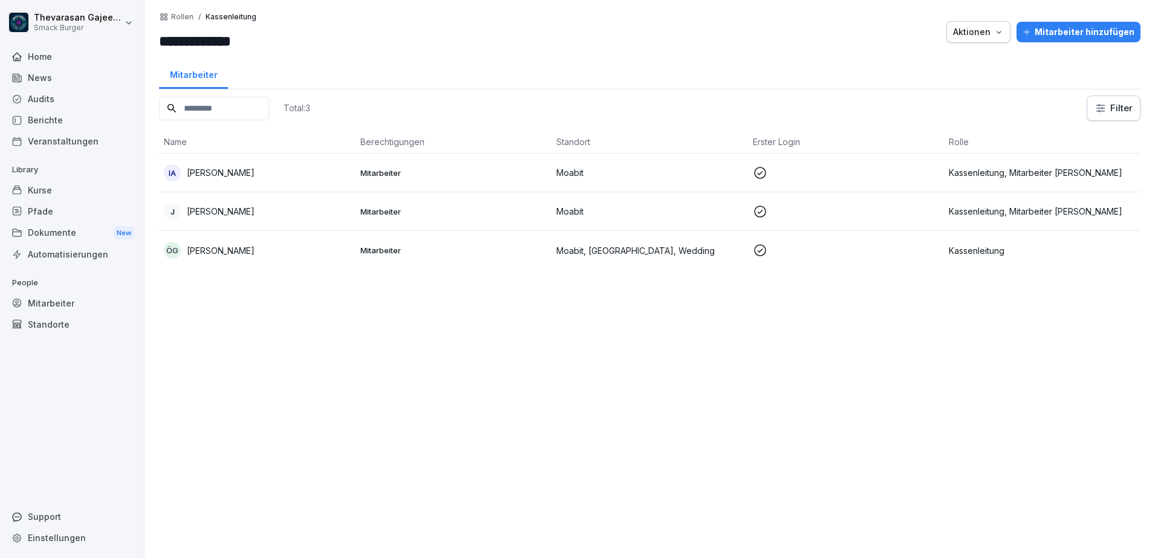
click at [257, 69] on div "Mitarbeiter" at bounding box center [650, 73] width 982 height 31
click at [264, 44] on input "**********" at bounding box center [231, 41] width 145 height 22
type input "**********"
click at [182, 17] on p "Rollen" at bounding box center [182, 17] width 22 height 8
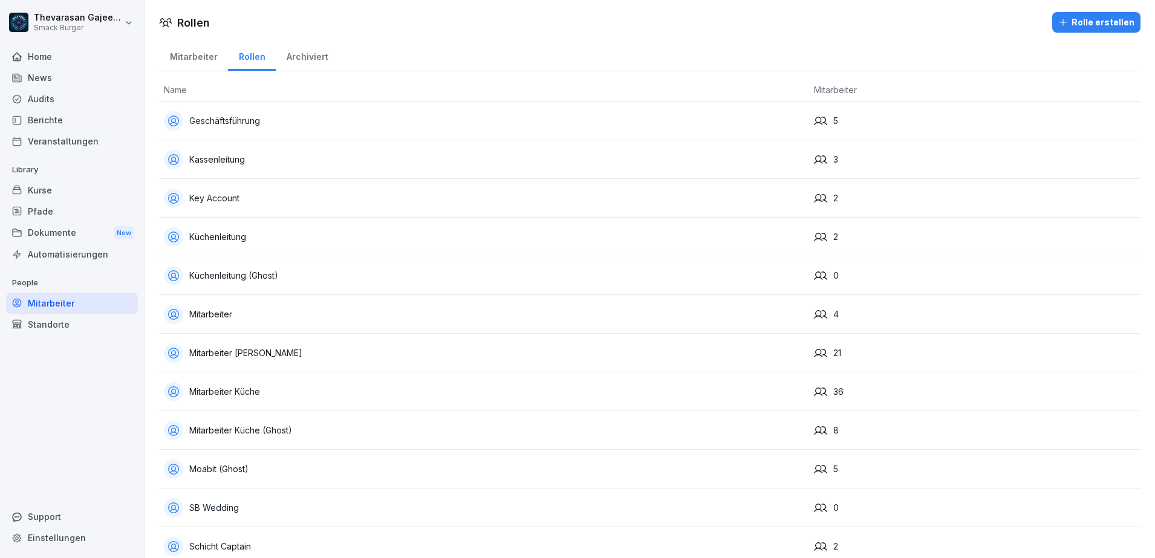
click at [241, 241] on div "Küchenleitung" at bounding box center [484, 236] width 640 height 19
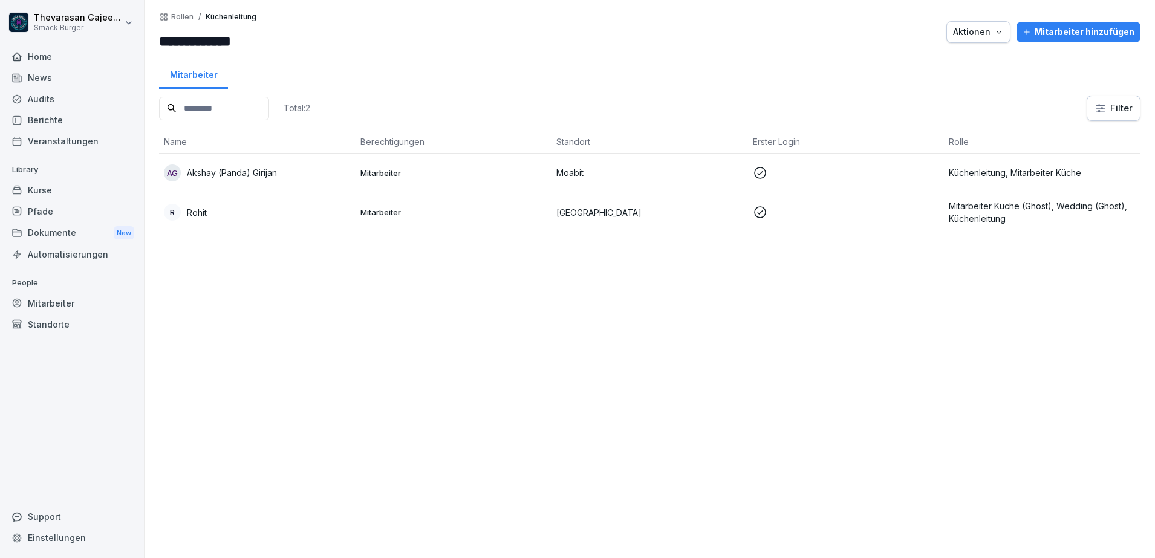
click at [285, 37] on input "**********" at bounding box center [231, 41] width 145 height 22
paste input "******"
type input "**********"
click at [485, 42] on div at bounding box center [625, 32] width 630 height 40
click at [183, 19] on p "Rollen" at bounding box center [182, 17] width 22 height 8
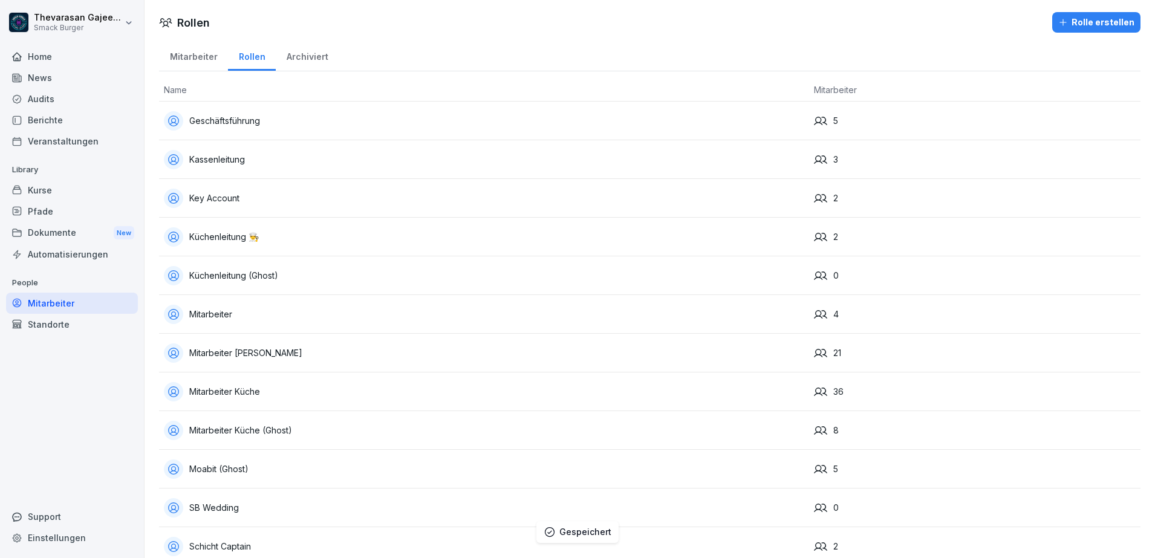
click at [270, 162] on div "Kassenleitung" at bounding box center [484, 159] width 640 height 19
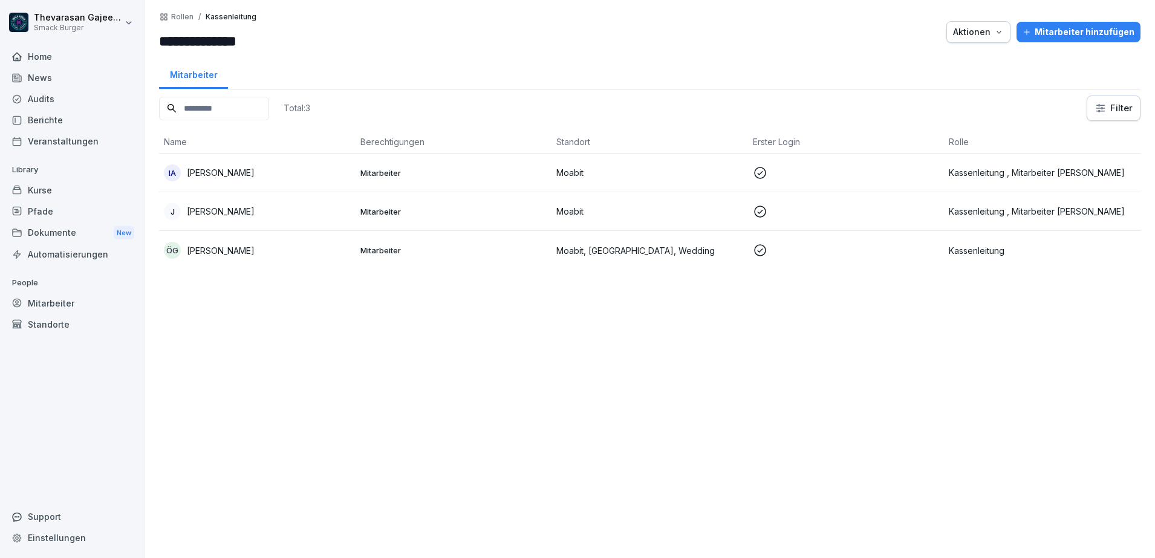
click at [282, 37] on input "**********" at bounding box center [231, 41] width 145 height 22
paste input "***"
type input "**********"
click at [481, 45] on div at bounding box center [625, 32] width 630 height 40
click at [187, 20] on p "Rollen" at bounding box center [182, 17] width 22 height 8
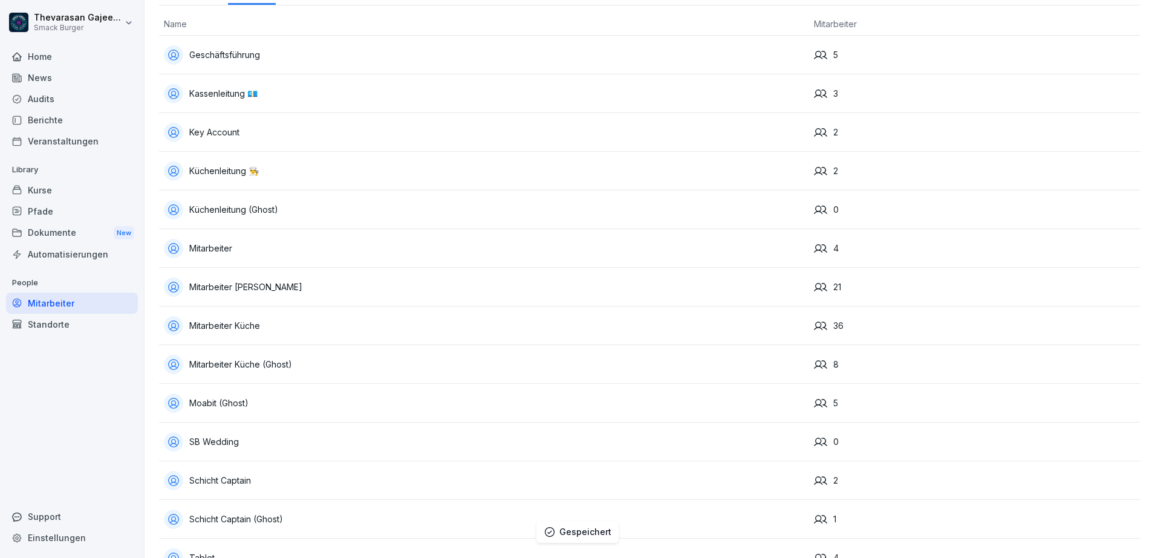
scroll to position [151, 0]
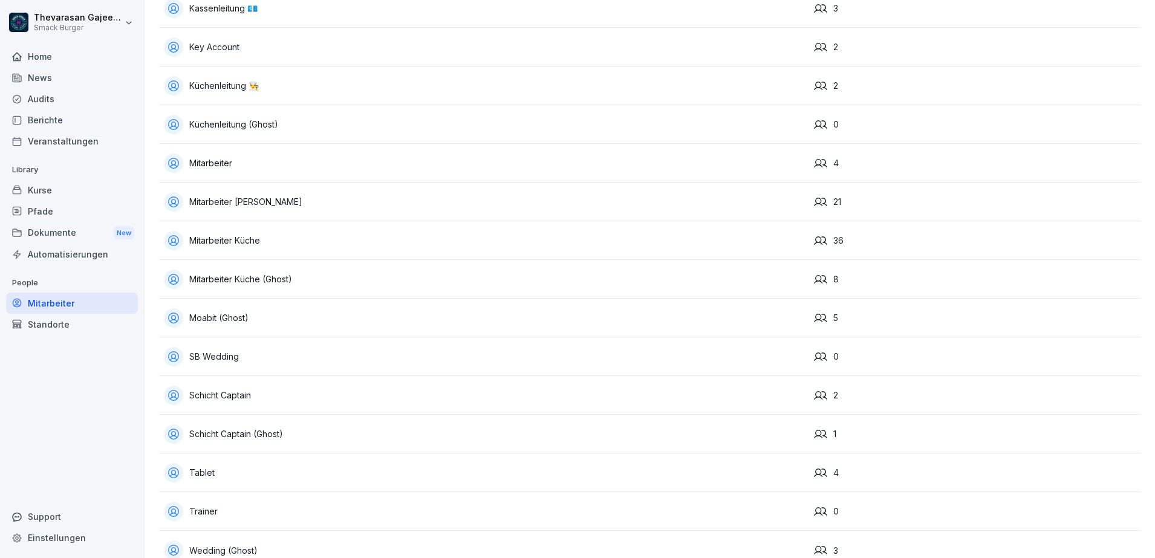
click at [252, 126] on div "Küchenleitung (Ghost)" at bounding box center [484, 124] width 640 height 19
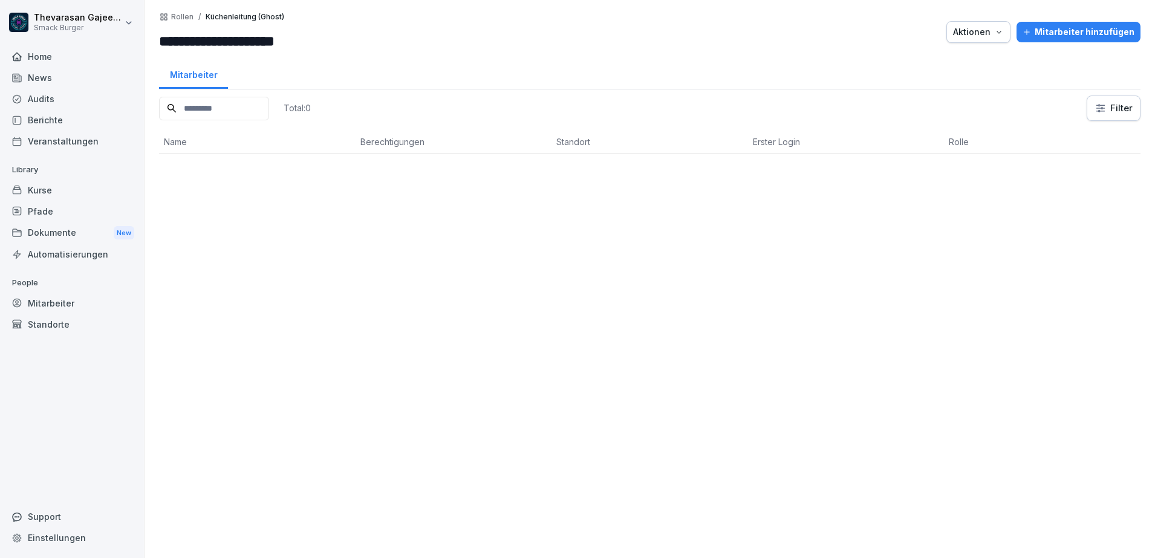
click at [969, 31] on div "Aktionen" at bounding box center [978, 31] width 51 height 13
click at [942, 63] on p "Rolle löschen" at bounding box center [920, 60] width 54 height 11
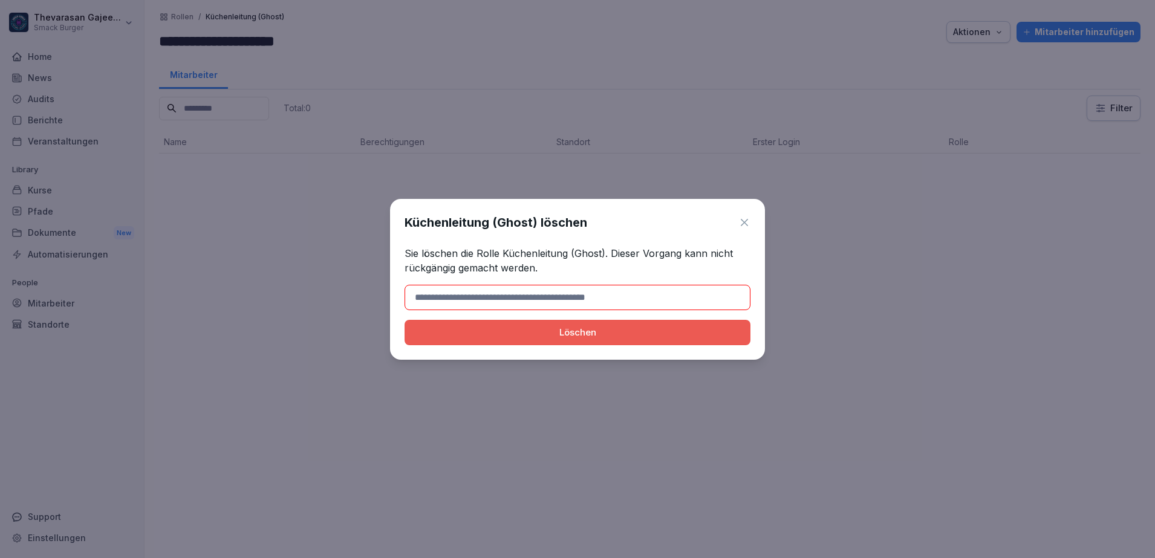
click at [593, 342] on button "Löschen" at bounding box center [578, 332] width 346 height 25
click at [585, 253] on p "Sie löschen die Rolle Küchenleitung (Ghost). Dieser Vorgang kann nicht rückgäng…" at bounding box center [578, 260] width 346 height 29
drag, startPoint x: 604, startPoint y: 253, endPoint x: 504, endPoint y: 250, distance: 100.4
click at [504, 250] on p "Sie löschen die Rolle Küchenleitung (Ghost). Dieser Vorgang kann nicht rückgäng…" at bounding box center [578, 260] width 346 height 29
copy p "Küchenleitung (Ghost)"
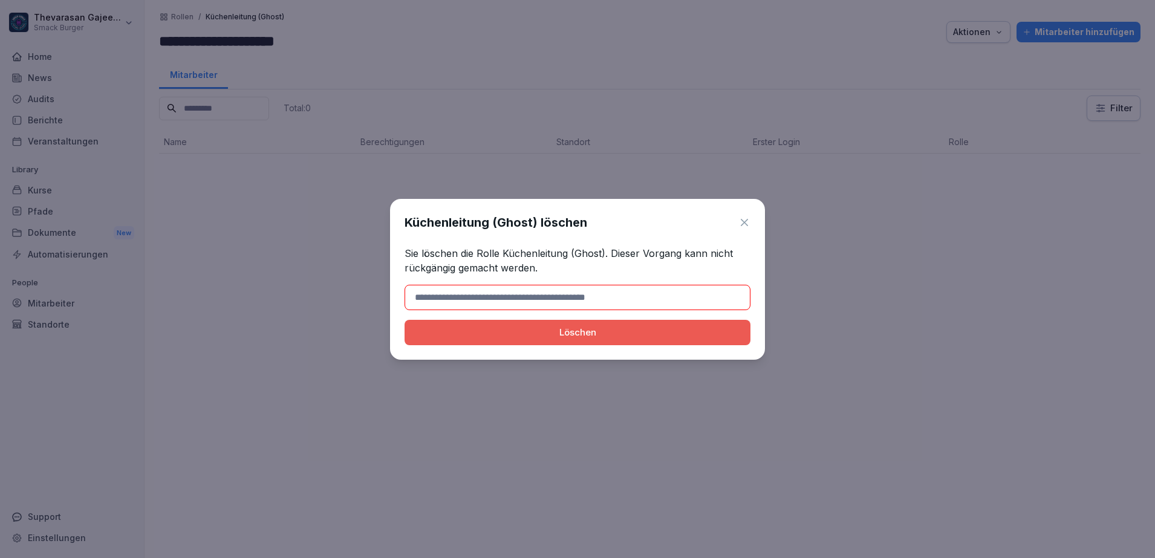
click at [512, 289] on input at bounding box center [578, 297] width 346 height 25
paste input "**********"
type input "**********"
click at [676, 347] on div "**********" at bounding box center [577, 279] width 375 height 161
click at [680, 338] on div "Löschen" at bounding box center [577, 332] width 327 height 13
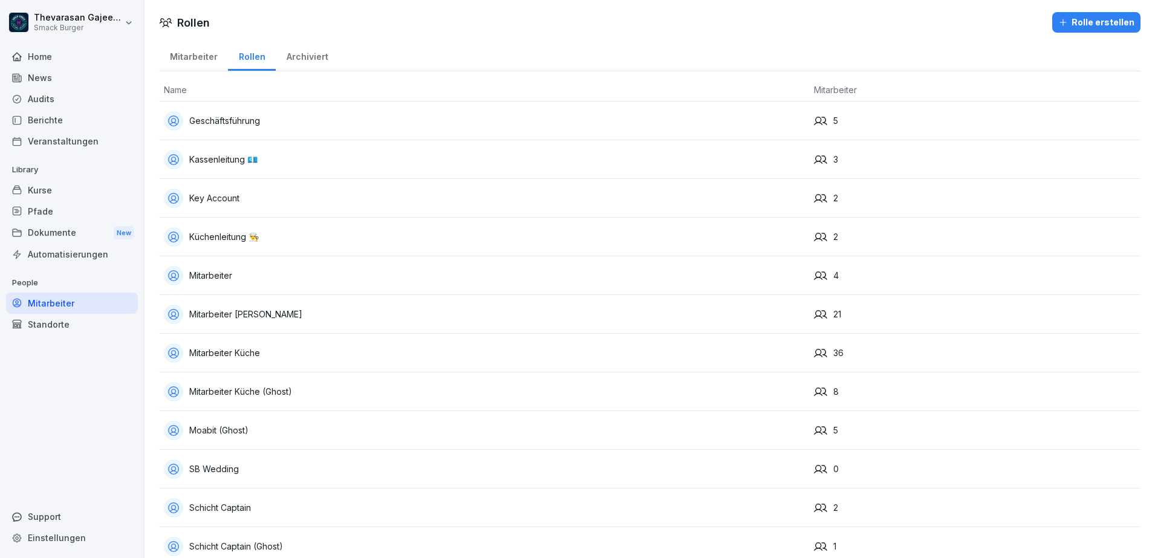
click at [502, 269] on div "Mitarbeiter" at bounding box center [484, 275] width 640 height 19
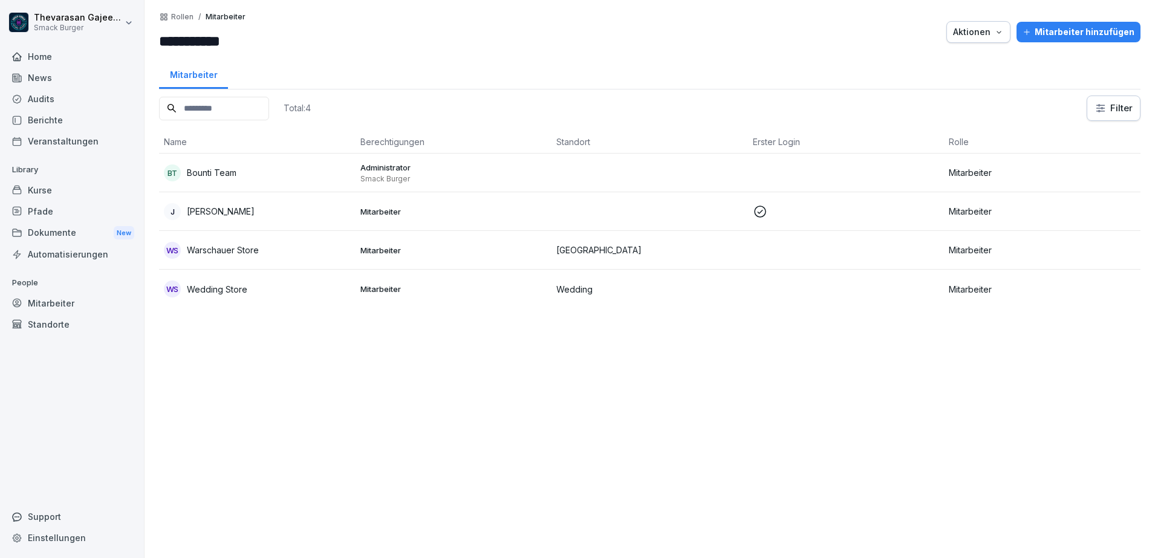
click at [563, 208] on td at bounding box center [650, 211] width 197 height 39
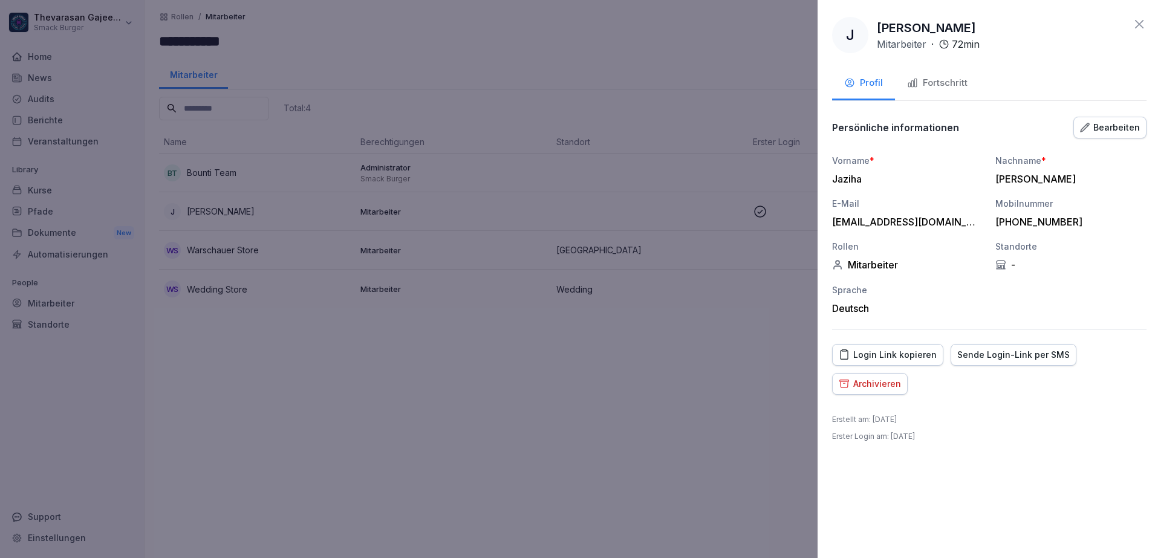
click at [709, 413] on div at bounding box center [577, 279] width 1155 height 558
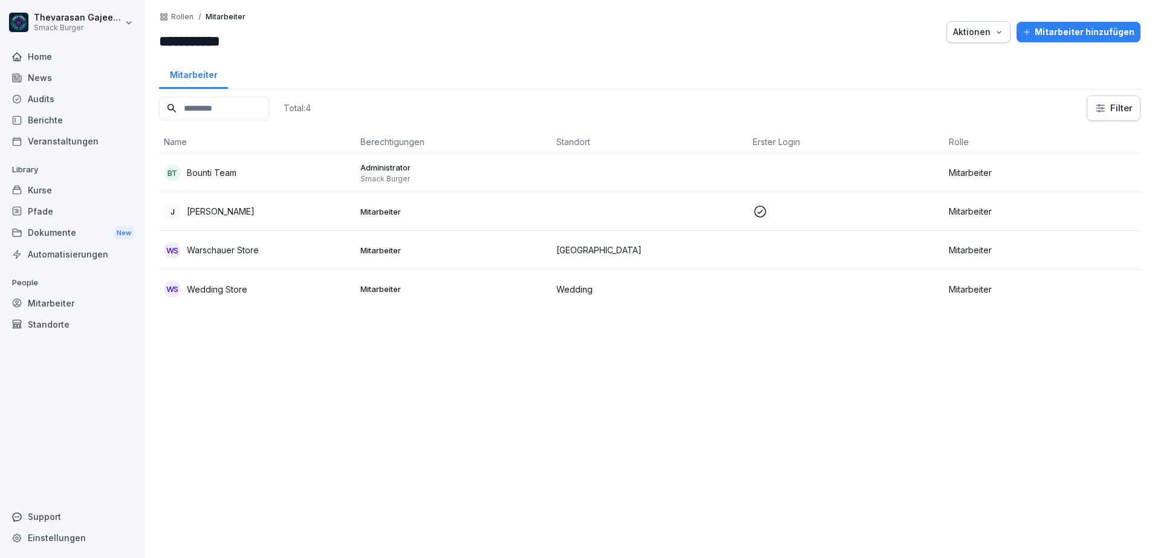
click at [250, 250] on p "Warschauer Store" at bounding box center [223, 250] width 72 height 13
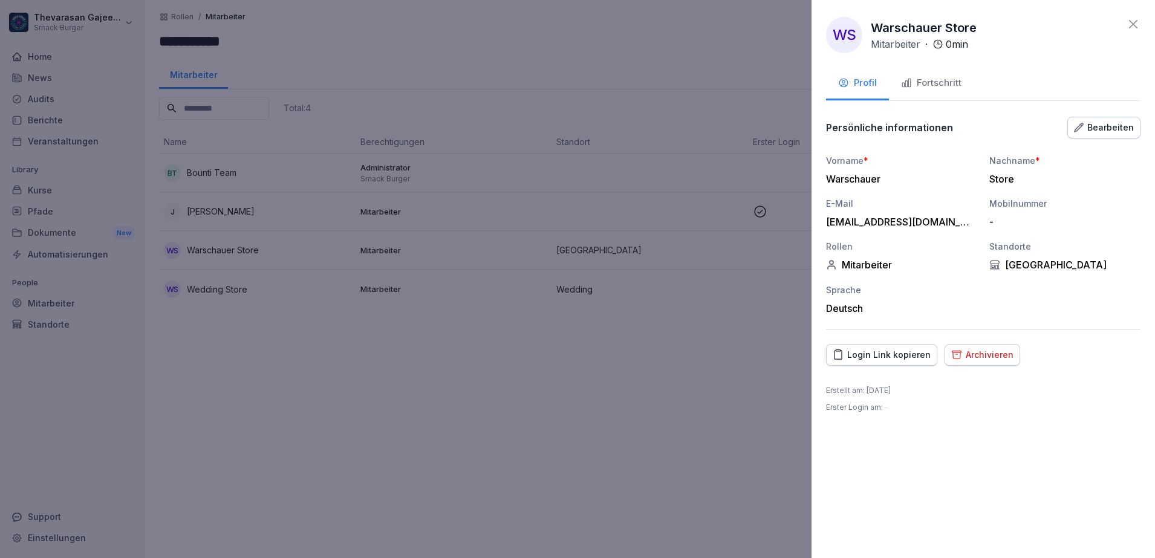
click at [1125, 123] on div "Bearbeiten" at bounding box center [1104, 127] width 60 height 13
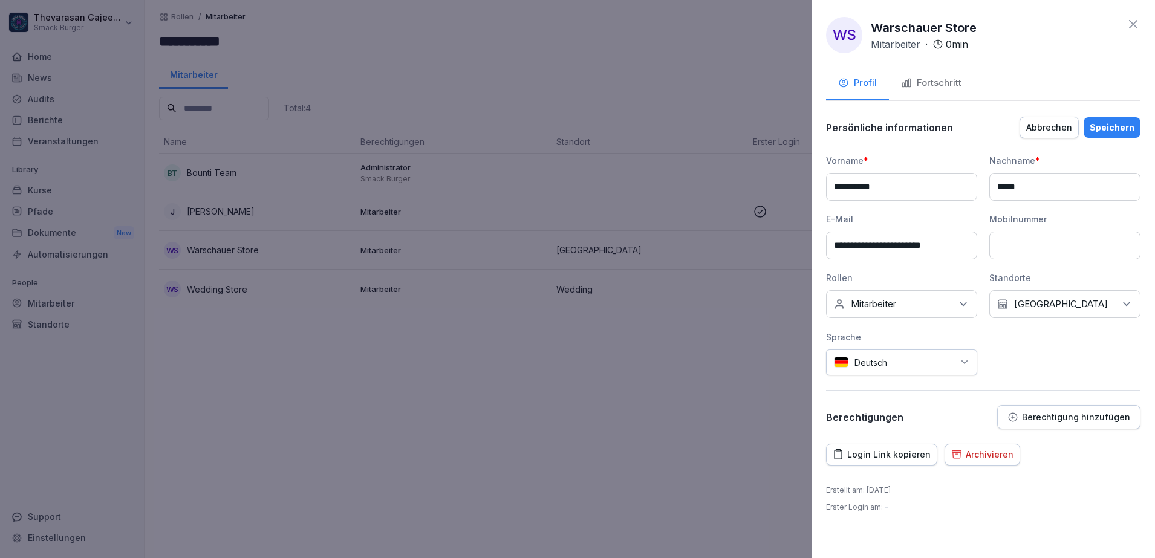
click at [961, 304] on icon at bounding box center [963, 304] width 12 height 12
click at [1020, 367] on div "**********" at bounding box center [983, 264] width 314 height 221
click at [903, 307] on div "Keine Rollen Mitarbeiter" at bounding box center [901, 304] width 151 height 28
drag, startPoint x: 851, startPoint y: 333, endPoint x: 925, endPoint y: 333, distance: 74.4
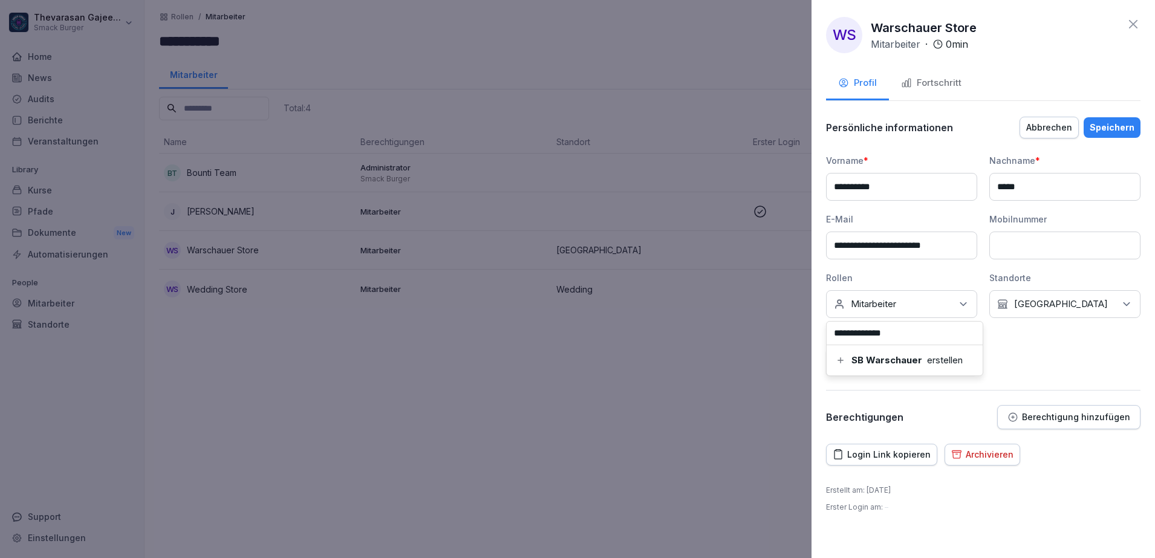
click at [925, 333] on input "**********" at bounding box center [905, 333] width 156 height 23
paste input "**********"
click at [854, 331] on input "**********" at bounding box center [905, 333] width 156 height 23
type input "**********"
click at [953, 363] on div "SB Friedrichshain erstellen" at bounding box center [905, 360] width 140 height 12
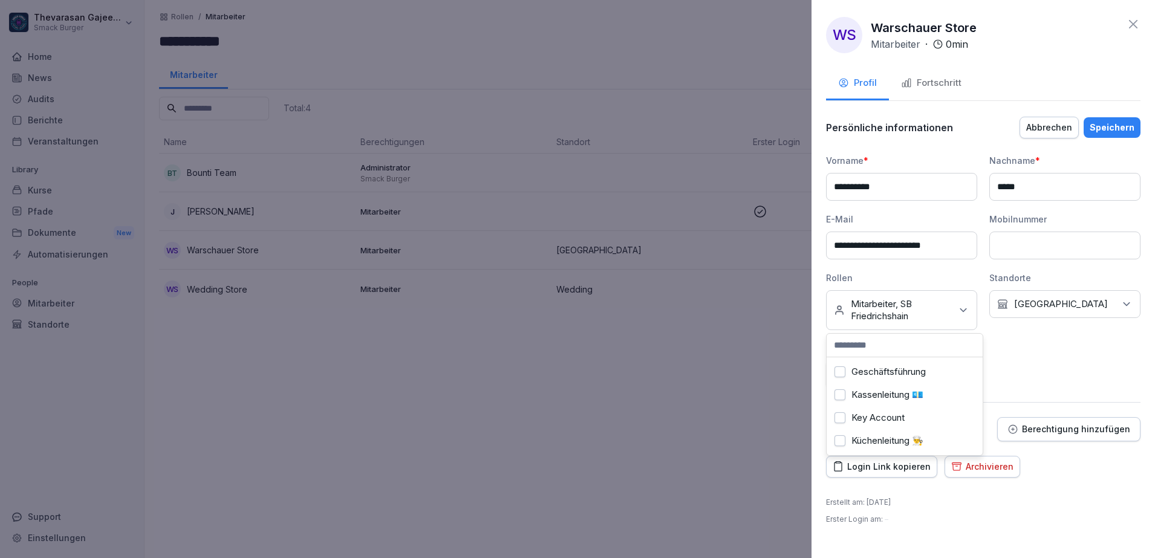
click at [966, 307] on icon at bounding box center [963, 310] width 12 height 12
click at [862, 391] on label "Mitarbeiter" at bounding box center [874, 388] width 45 height 11
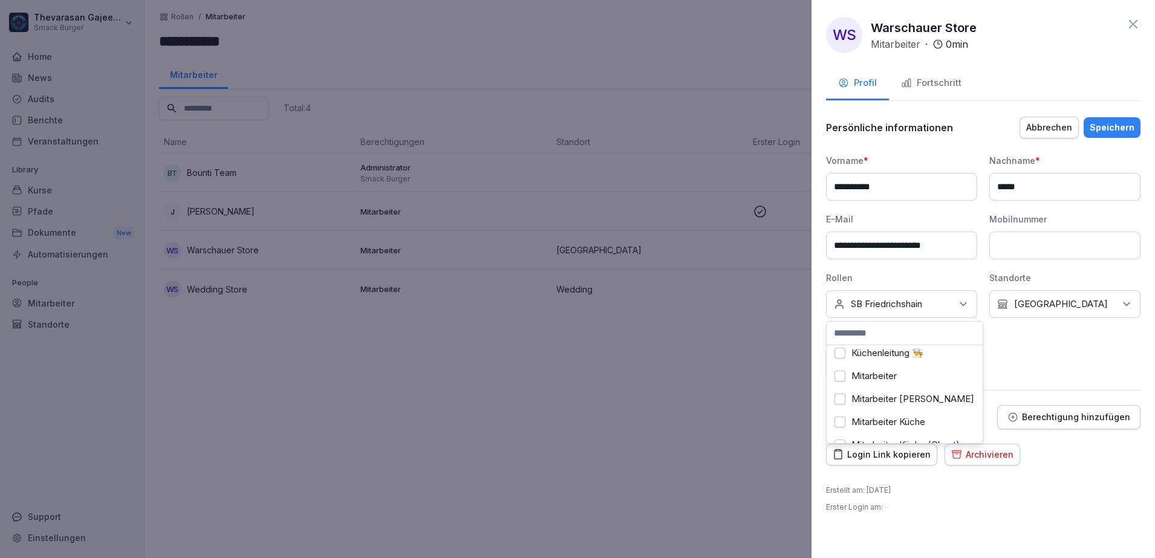
click at [1058, 377] on div "**********" at bounding box center [983, 273] width 314 height 314
click at [1118, 125] on div "Speichern" at bounding box center [1112, 127] width 45 height 13
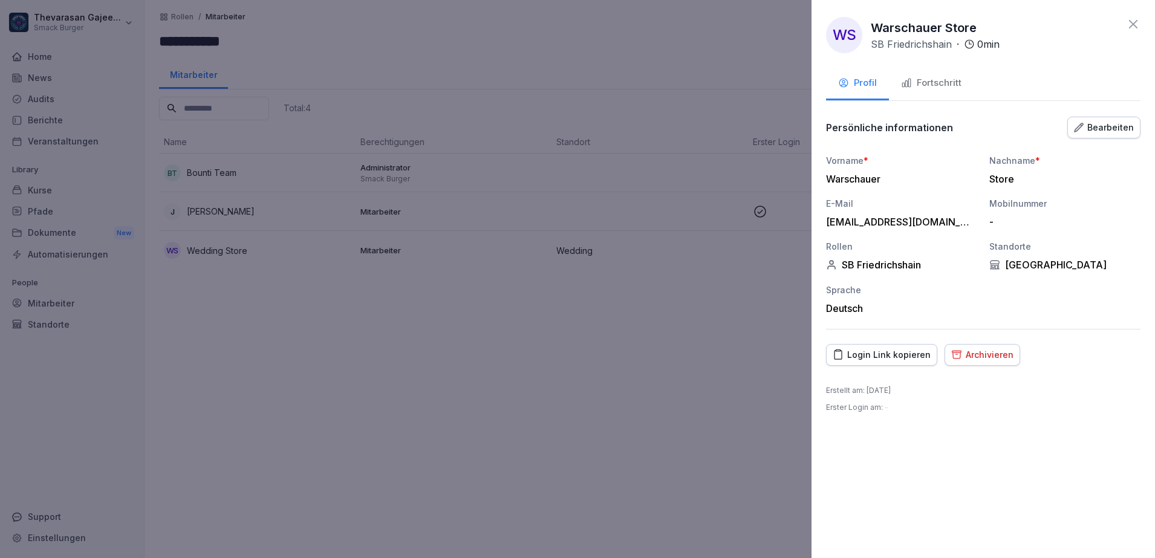
click at [721, 370] on div at bounding box center [577, 279] width 1155 height 558
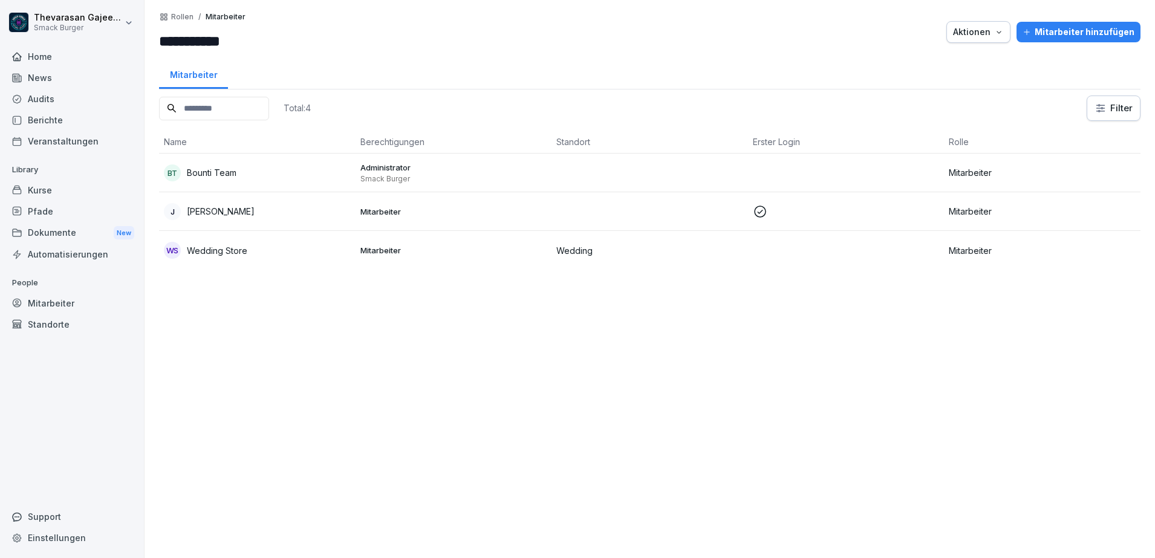
click at [698, 245] on p "Wedding" at bounding box center [649, 250] width 187 height 13
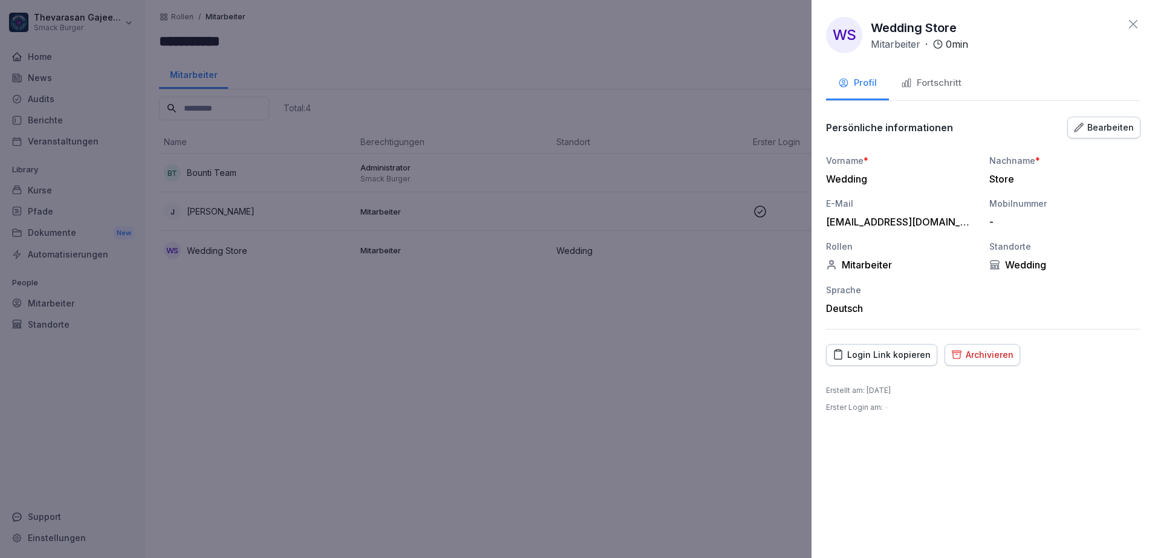
click at [1125, 124] on div "Bearbeiten" at bounding box center [1104, 127] width 60 height 13
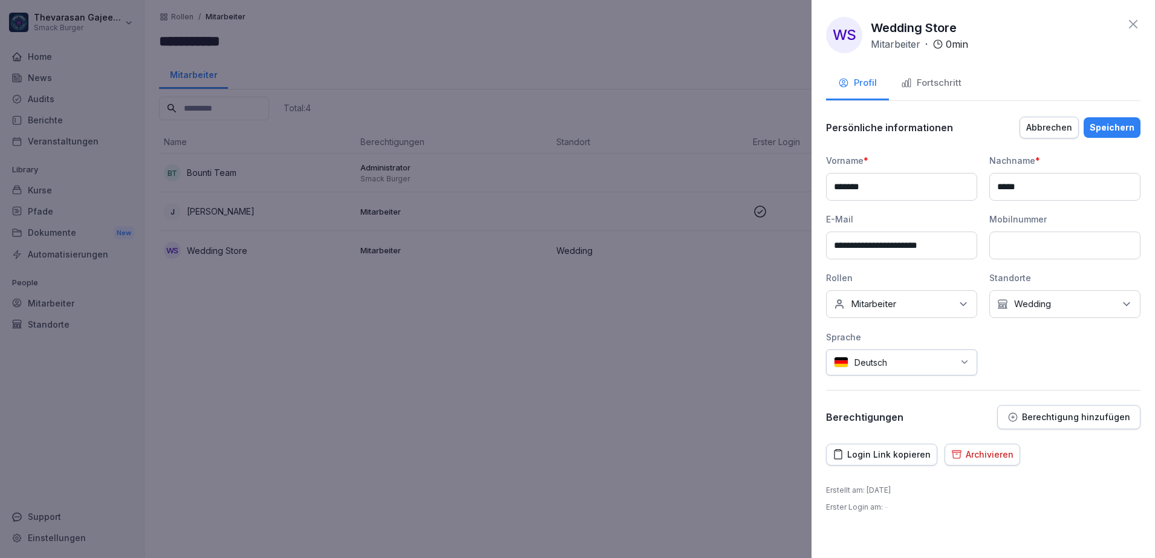
click at [950, 310] on div "Keine Rollen Mitarbeiter" at bounding box center [901, 304] width 151 height 28
click at [882, 377] on label "SB Wedding" at bounding box center [877, 378] width 51 height 11
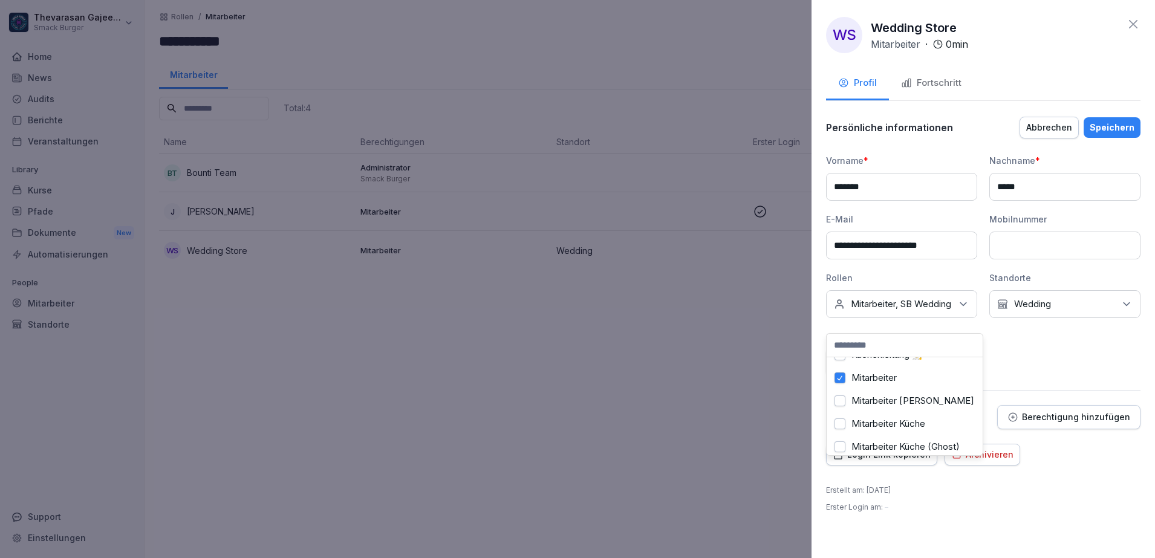
scroll to position [60, 0]
click at [832, 402] on div "Mitarbeiter" at bounding box center [905, 403] width 150 height 23
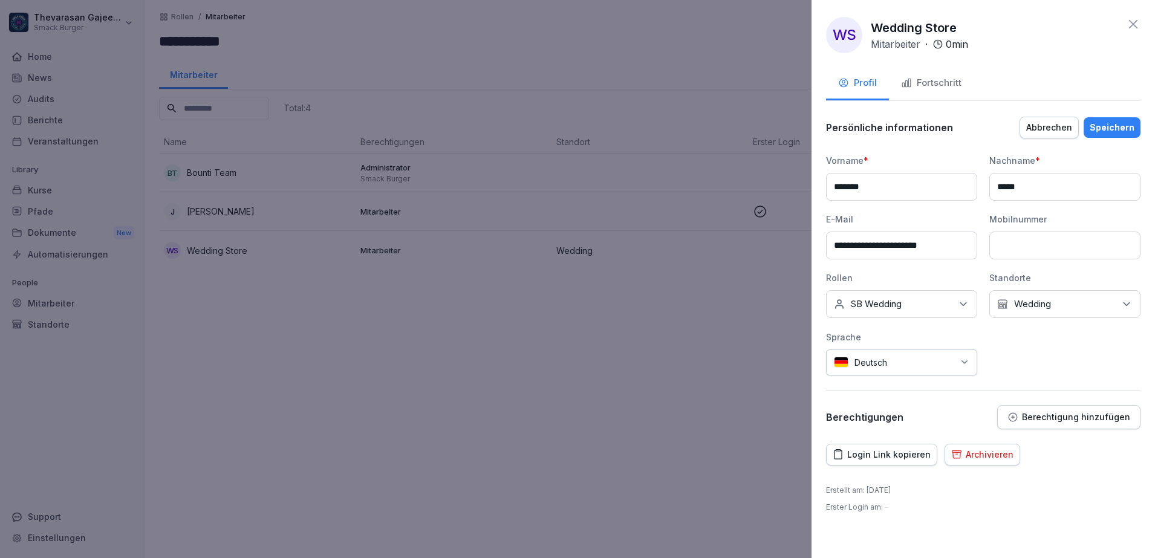
click at [1071, 372] on div "**********" at bounding box center [983, 264] width 314 height 221
click at [1120, 125] on div "Speichern" at bounding box center [1112, 127] width 45 height 13
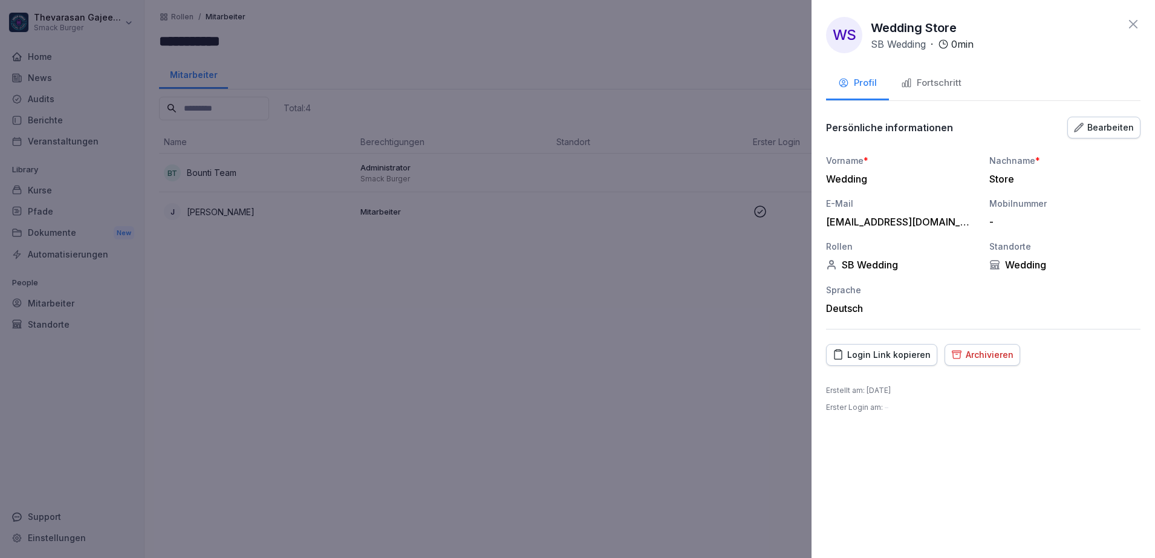
click at [598, 424] on div at bounding box center [577, 279] width 1155 height 558
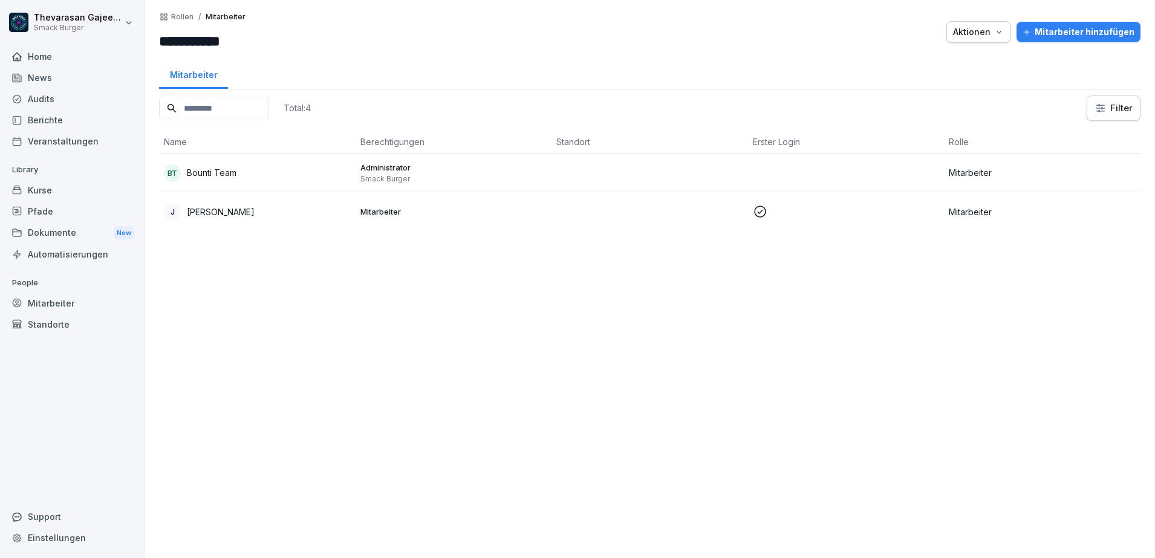
drag, startPoint x: 219, startPoint y: 42, endPoint x: 221, endPoint y: 34, distance: 8.2
click at [219, 41] on input "**********" at bounding box center [231, 41] width 145 height 22
click at [184, 16] on p "Rollen" at bounding box center [182, 17] width 22 height 8
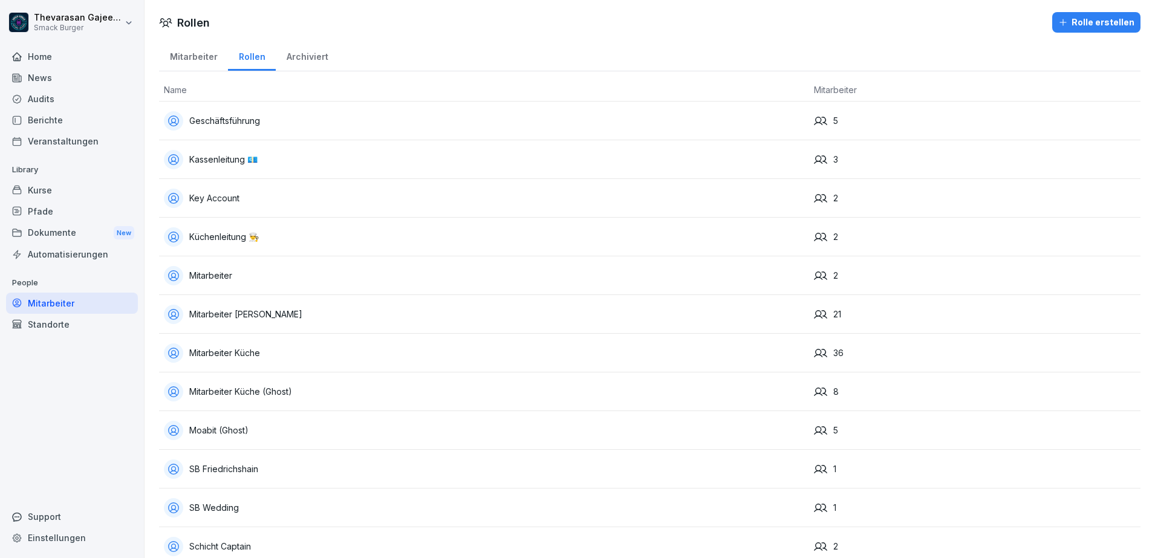
click at [632, 399] on div "Mitarbeiter Küche (Ghost)" at bounding box center [484, 391] width 640 height 19
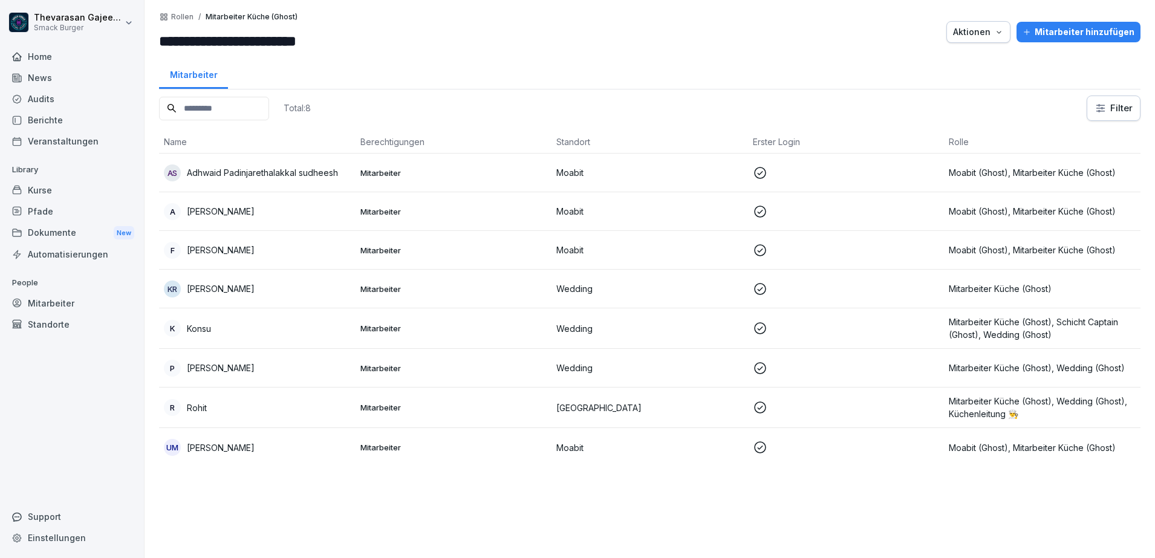
click at [654, 177] on p "Moabit" at bounding box center [649, 172] width 187 height 13
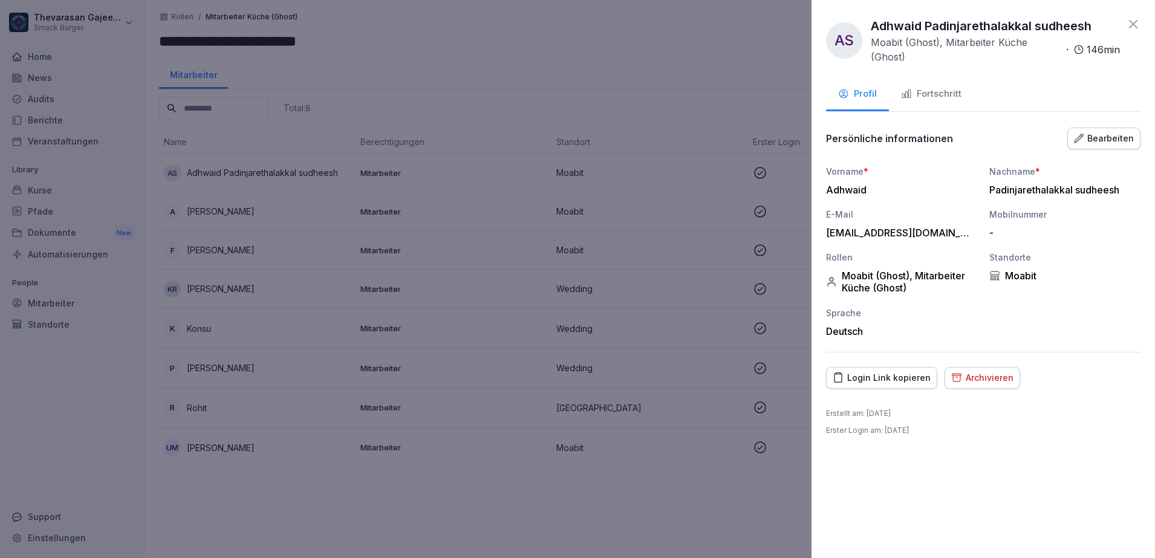
click at [1107, 131] on button "Bearbeiten" at bounding box center [1103, 139] width 73 height 22
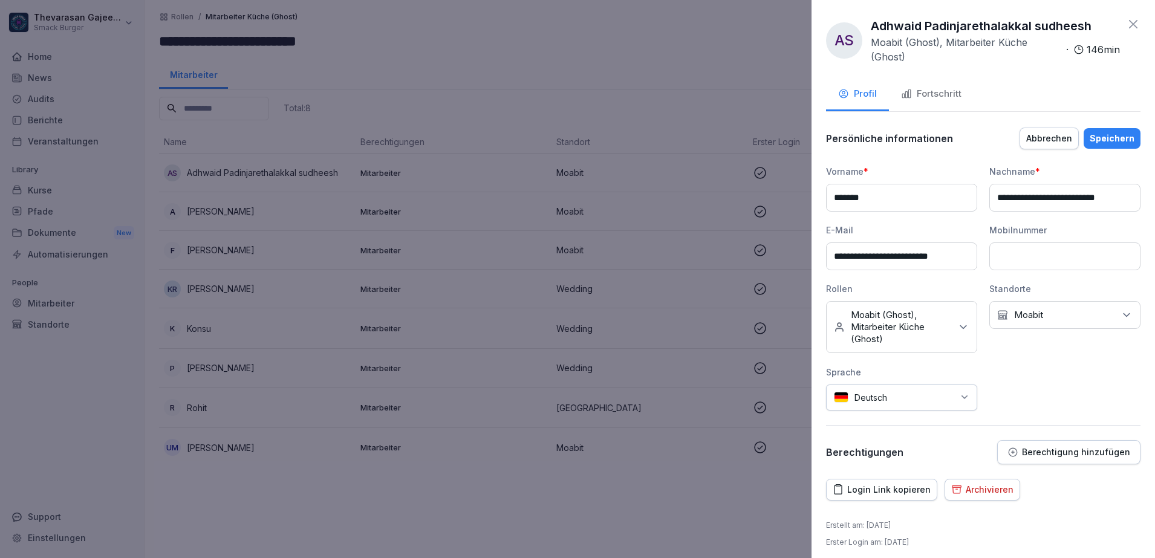
click at [1090, 325] on div "Kein Standort [GEOGRAPHIC_DATA]" at bounding box center [1064, 315] width 151 height 28
click at [1068, 266] on input at bounding box center [1064, 257] width 151 height 28
click at [1081, 232] on div "Mobilnummer" at bounding box center [1064, 230] width 151 height 13
click at [955, 315] on div "Keine Rollen Moabit (Ghost), Mitarbeiter Küche (Ghost)" at bounding box center [901, 327] width 151 height 52
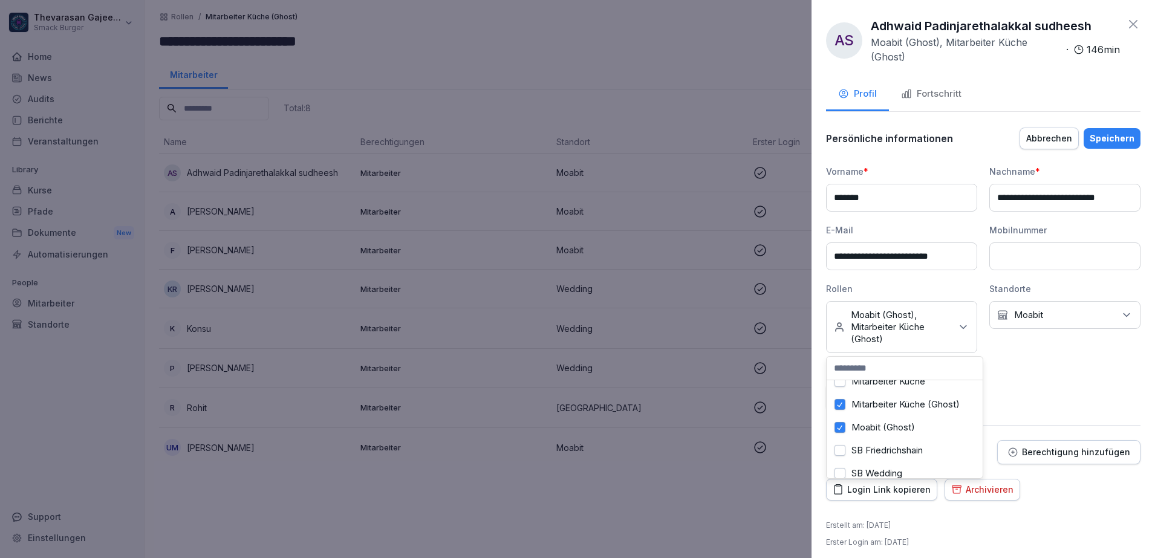
click at [893, 428] on label "Moabit (Ghost)" at bounding box center [884, 427] width 64 height 11
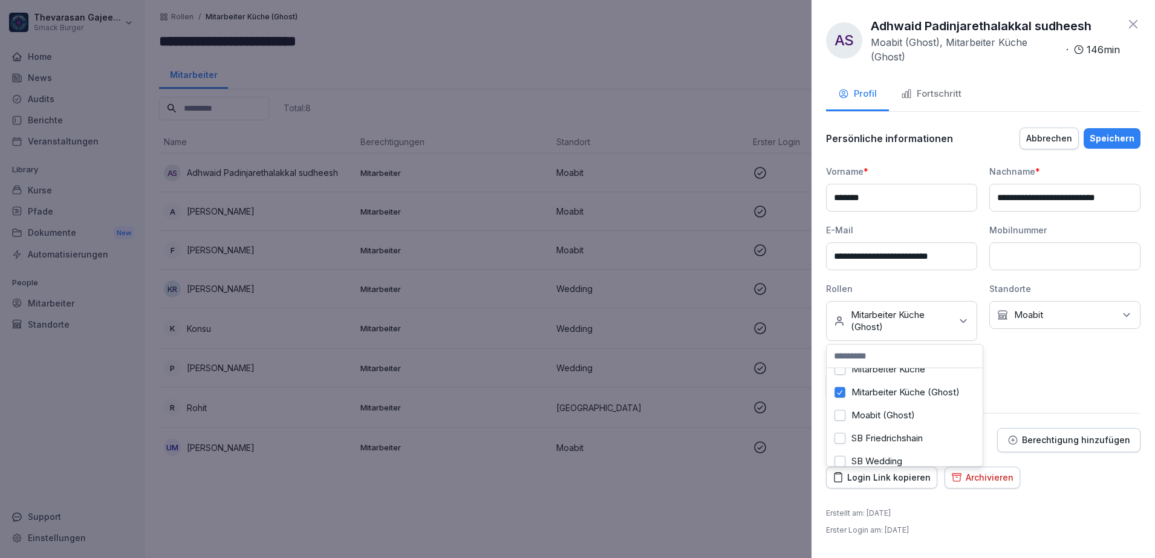
click at [913, 396] on label "Mitarbeiter Küche (Ghost)" at bounding box center [906, 392] width 108 height 11
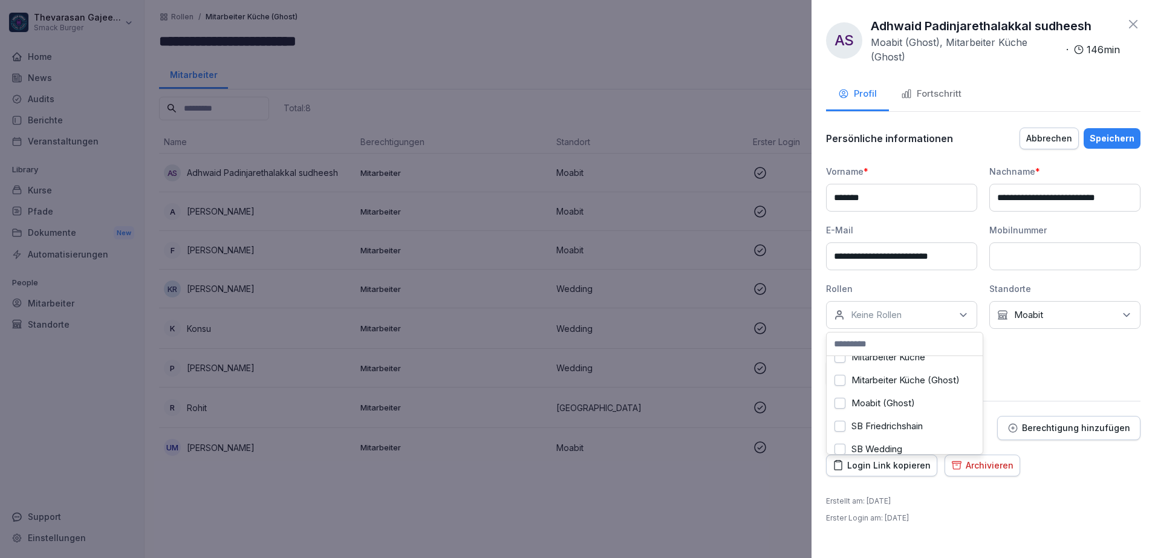
click at [922, 362] on label "Mitarbeiter Küche" at bounding box center [889, 357] width 74 height 11
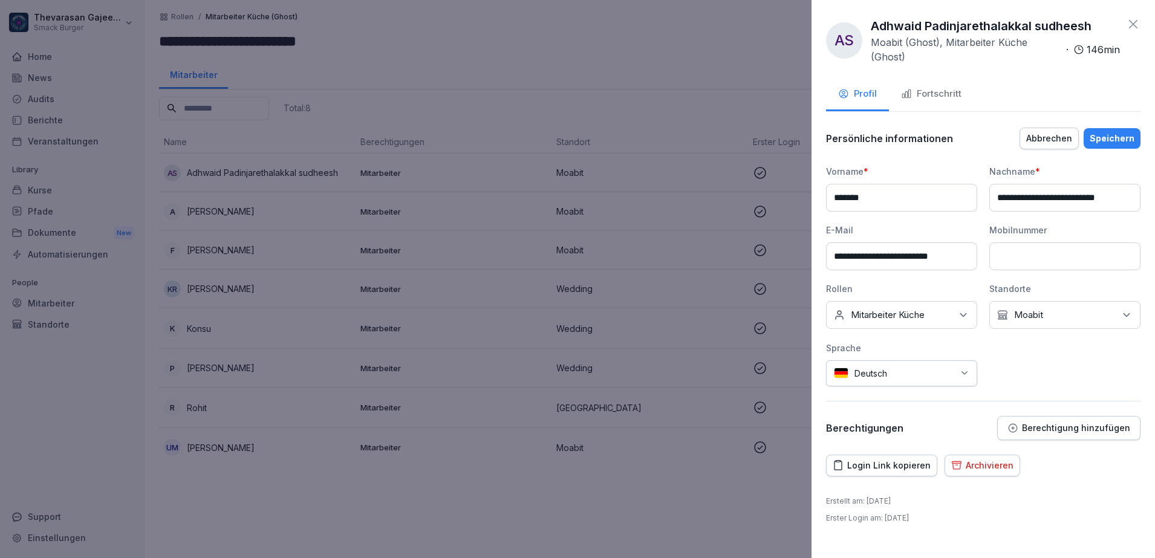
click at [988, 109] on div "Profil Fortschritt" at bounding box center [983, 95] width 314 height 33
click at [1082, 198] on input "**********" at bounding box center [1064, 198] width 151 height 28
type input "**********"
click at [1100, 142] on div "Speichern" at bounding box center [1112, 138] width 45 height 13
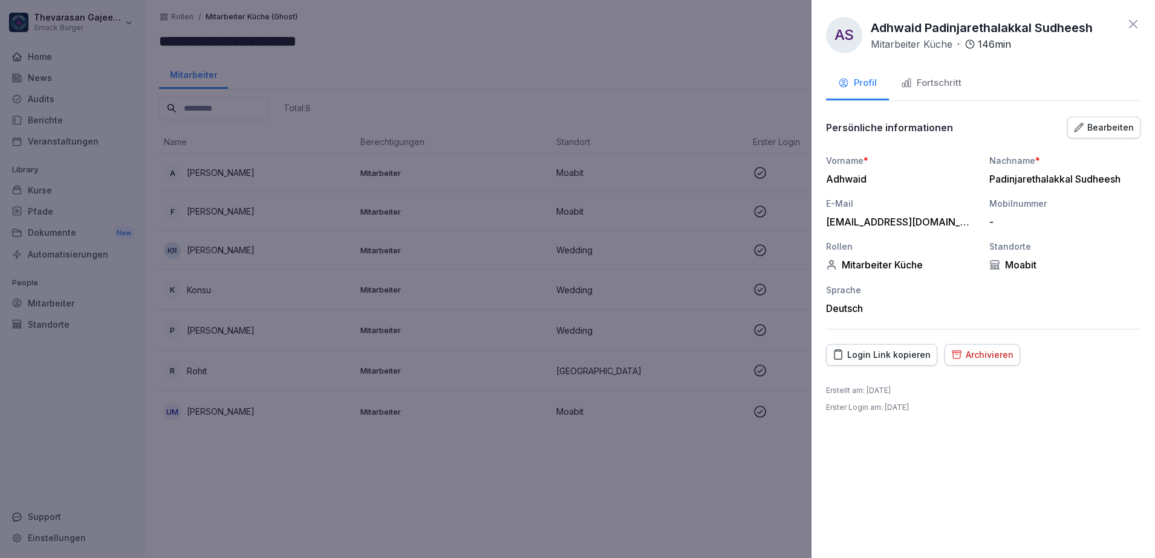
click at [525, 492] on div at bounding box center [577, 279] width 1155 height 558
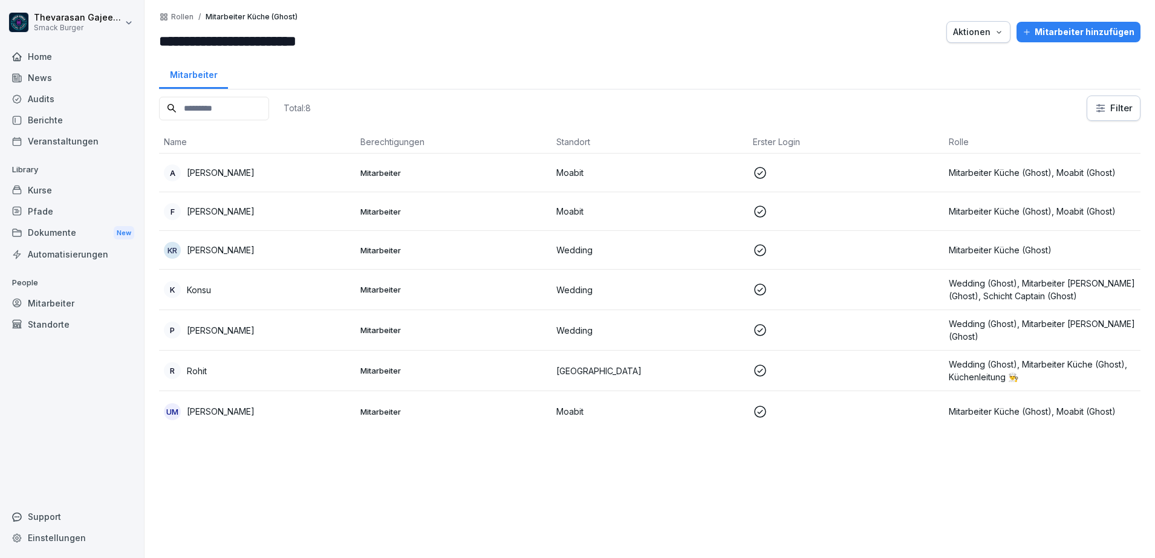
click at [389, 177] on p "Mitarbeiter" at bounding box center [453, 173] width 187 height 11
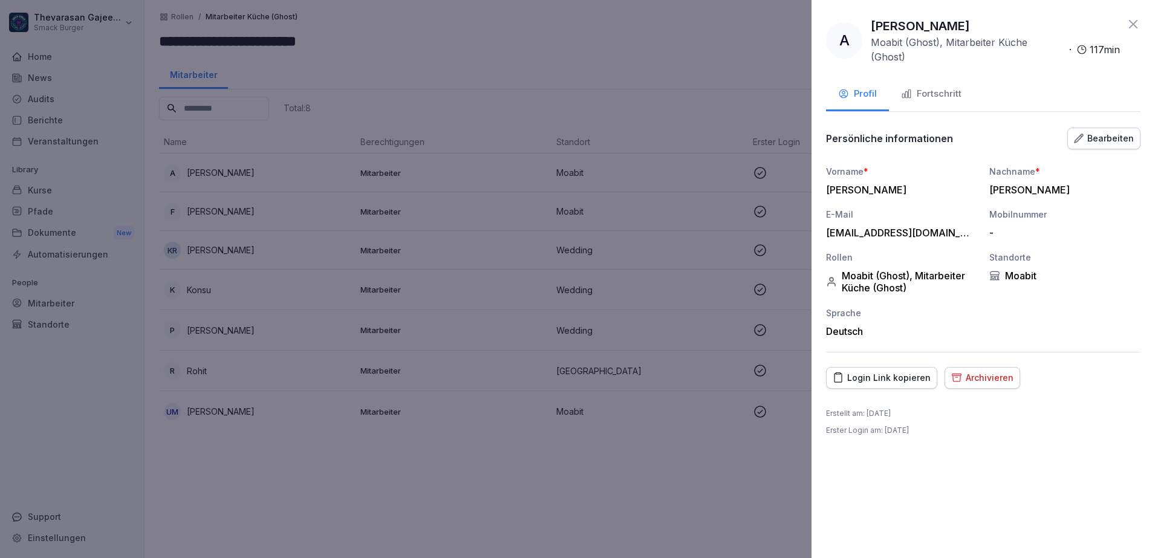
click at [1100, 142] on div "Bearbeiten" at bounding box center [1104, 138] width 60 height 13
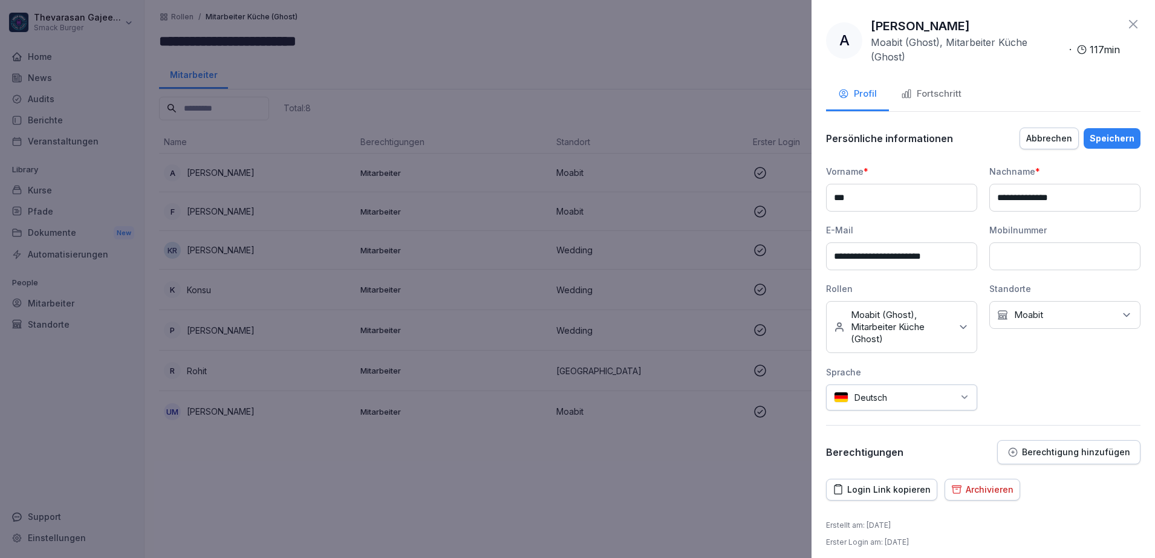
click at [940, 335] on p "Moabit (Ghost), Mitarbeiter Küche (Ghost)" at bounding box center [901, 327] width 100 height 36
click at [842, 406] on button "Mitarbeiter Küche (Ghost)" at bounding box center [840, 404] width 11 height 11
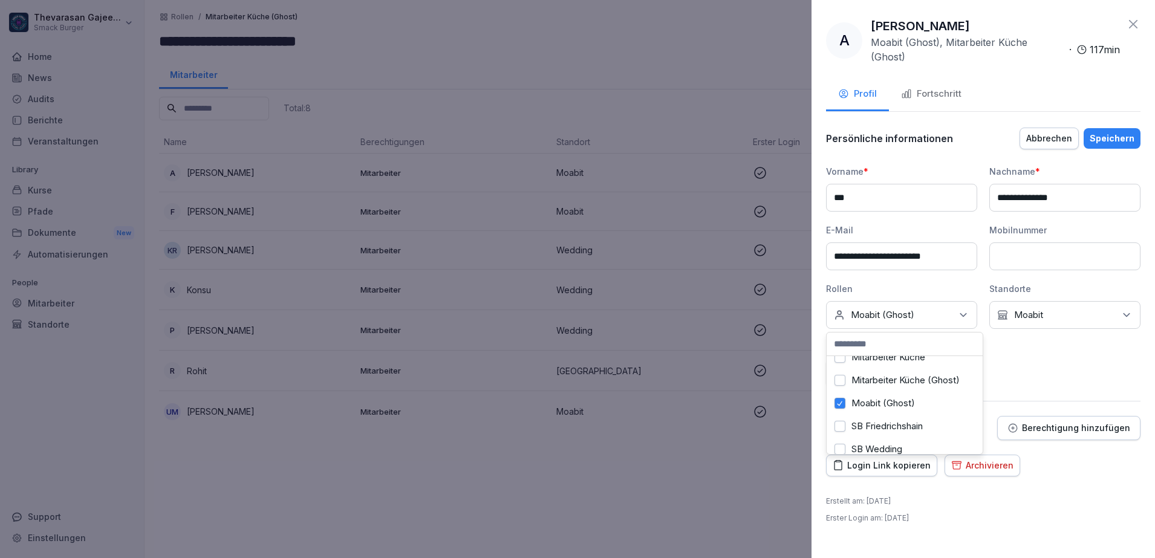
click at [841, 403] on button "Moabit (Ghost)" at bounding box center [840, 403] width 11 height 11
click at [843, 432] on button "Mitarbeiter Küche" at bounding box center [840, 433] width 11 height 11
click at [1048, 371] on div "**********" at bounding box center [983, 275] width 314 height 221
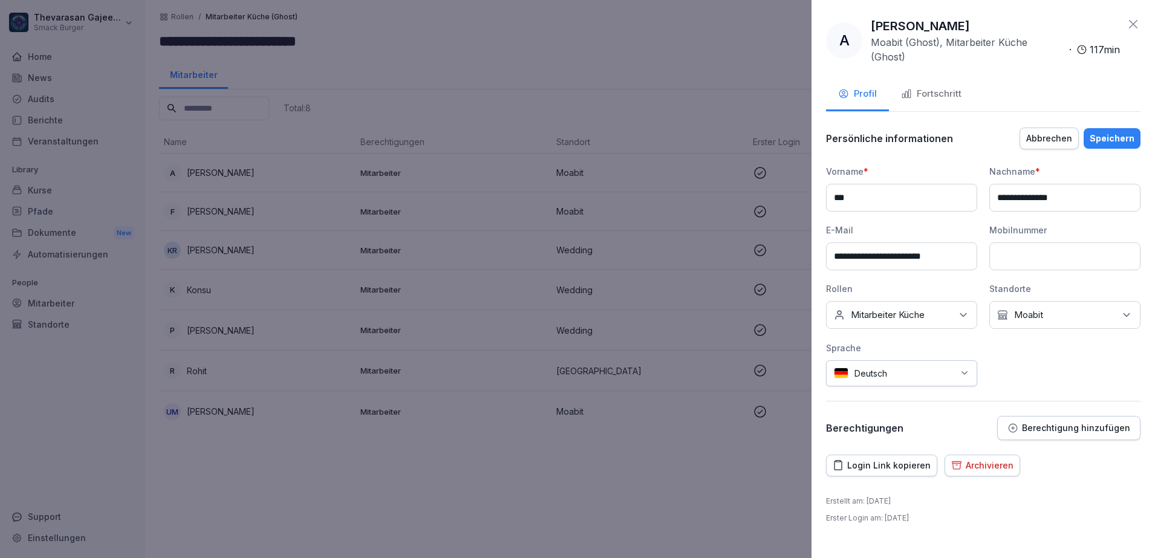
click at [1098, 135] on div "Speichern" at bounding box center [1112, 138] width 45 height 13
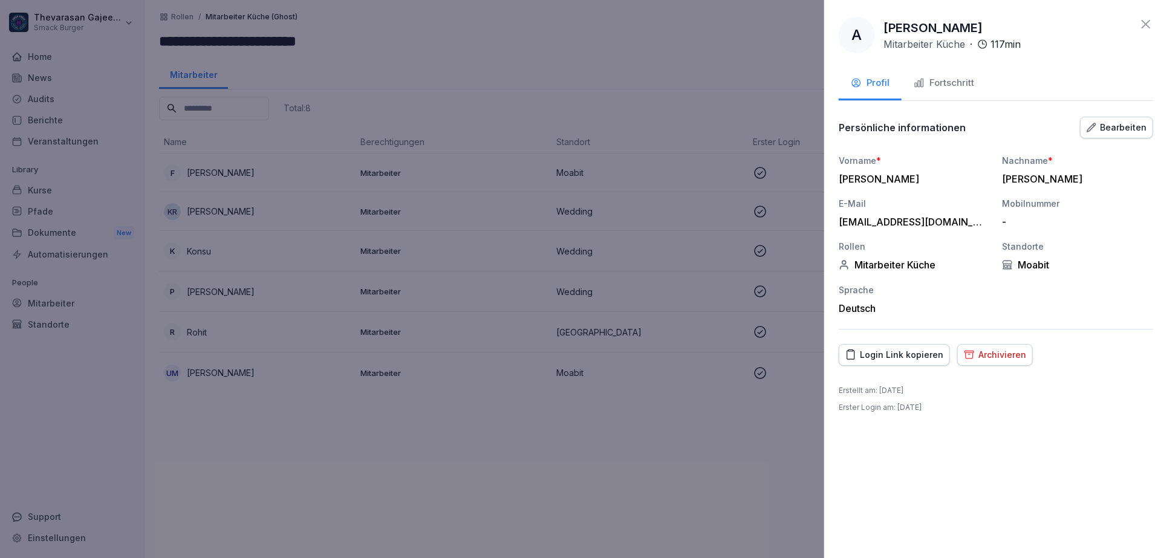
click at [634, 452] on div at bounding box center [577, 279] width 1155 height 558
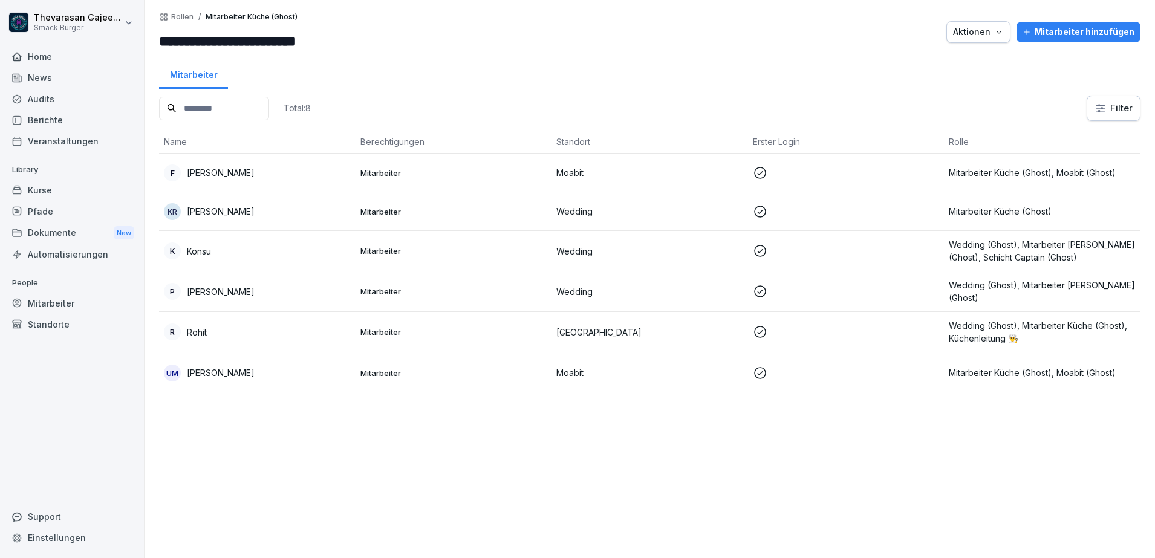
click at [821, 178] on p at bounding box center [846, 173] width 187 height 15
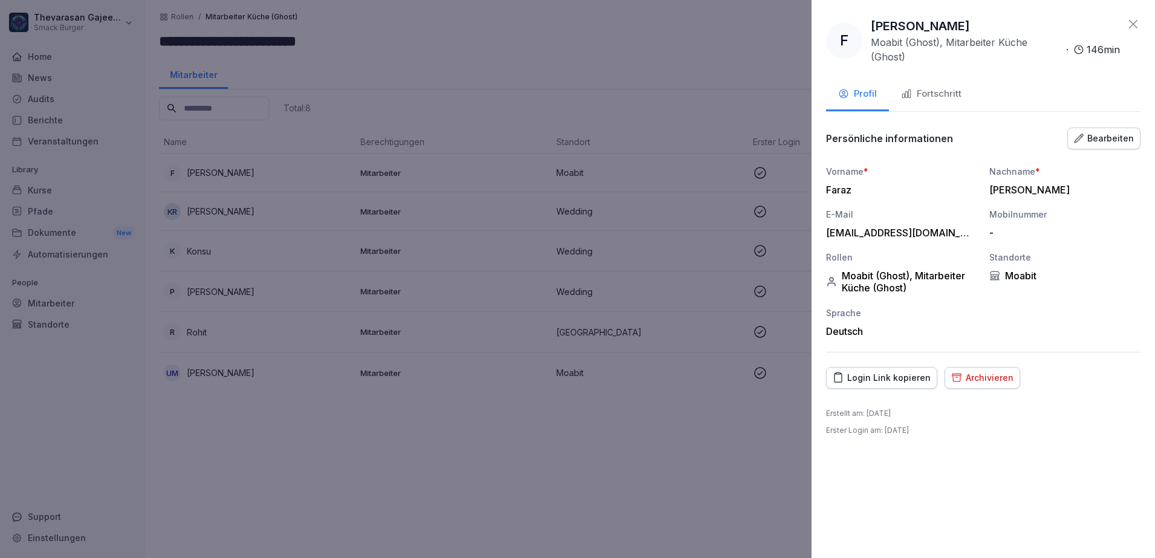
click at [1101, 139] on div "Bearbeiten" at bounding box center [1104, 138] width 60 height 13
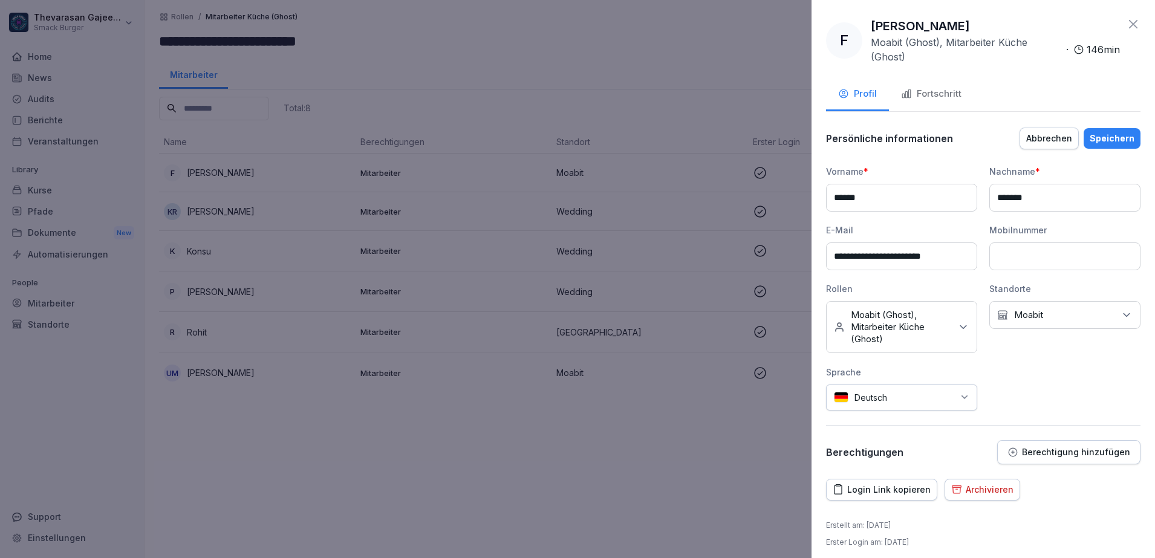
click at [936, 337] on p "Moabit (Ghost), Mitarbeiter Küche (Ghost)" at bounding box center [901, 327] width 100 height 36
click at [857, 406] on label "Mitarbeiter Küche (Ghost)" at bounding box center [906, 404] width 108 height 11
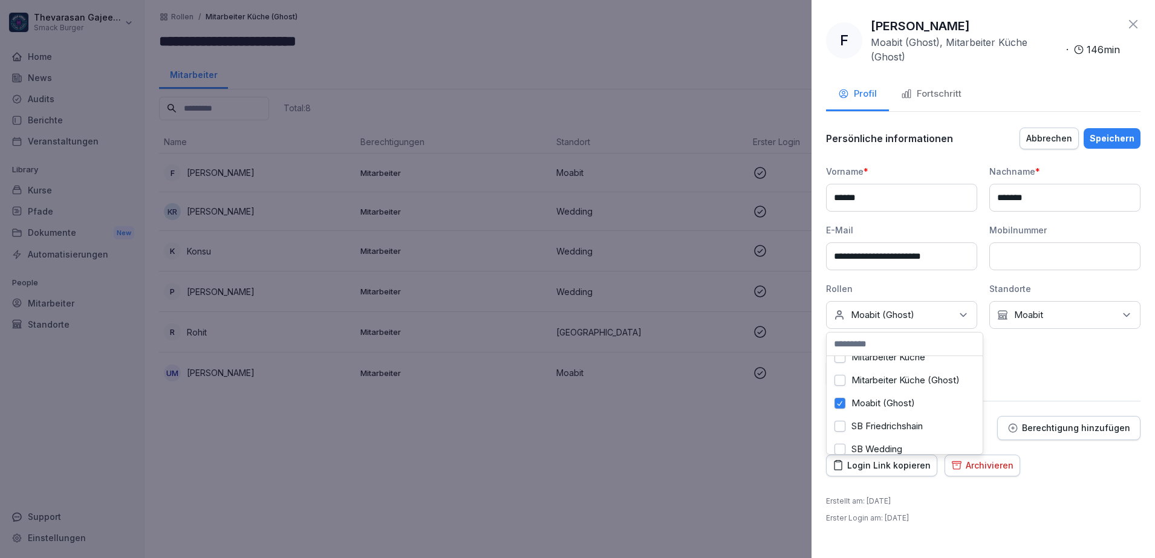
click at [860, 404] on label "Moabit (Ghost)" at bounding box center [884, 403] width 64 height 11
click at [891, 430] on label "Mitarbeiter Küche" at bounding box center [889, 433] width 74 height 11
click at [1071, 393] on div "**********" at bounding box center [983, 283] width 314 height 314
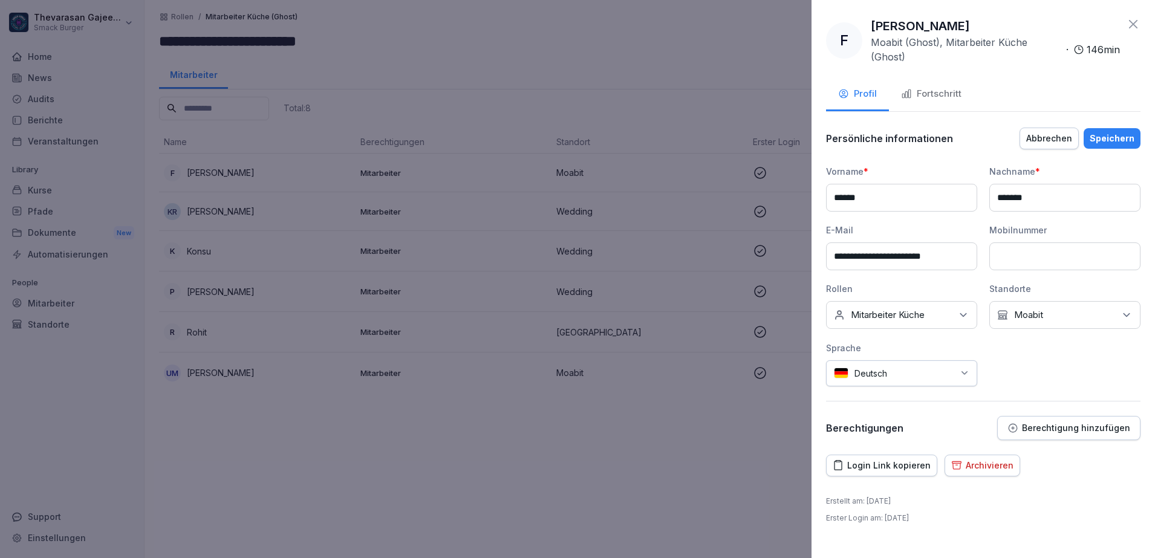
click at [1121, 141] on div "Speichern" at bounding box center [1112, 138] width 45 height 13
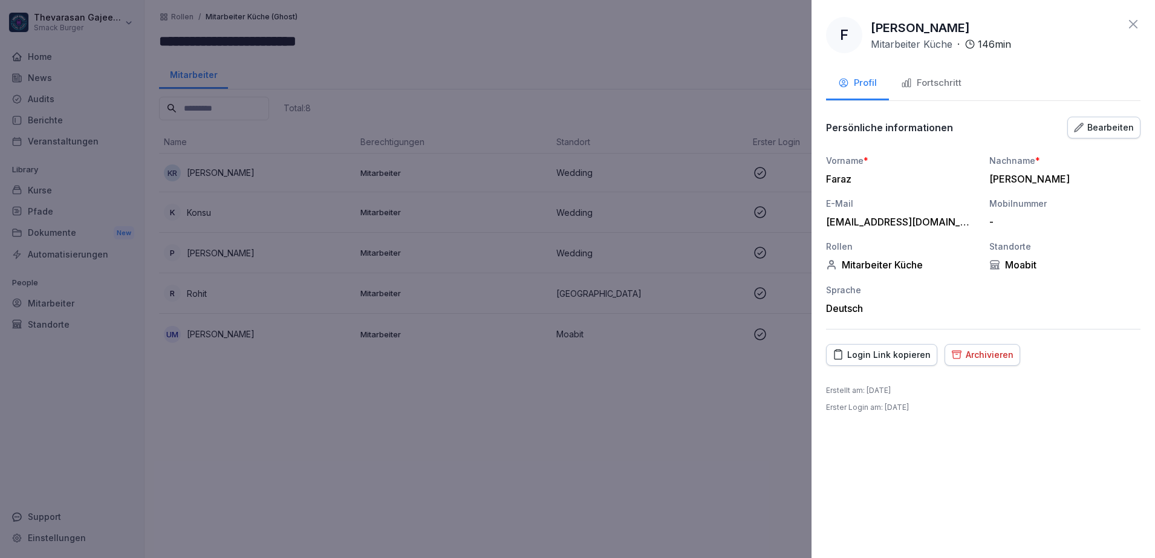
click at [515, 448] on div at bounding box center [577, 279] width 1155 height 558
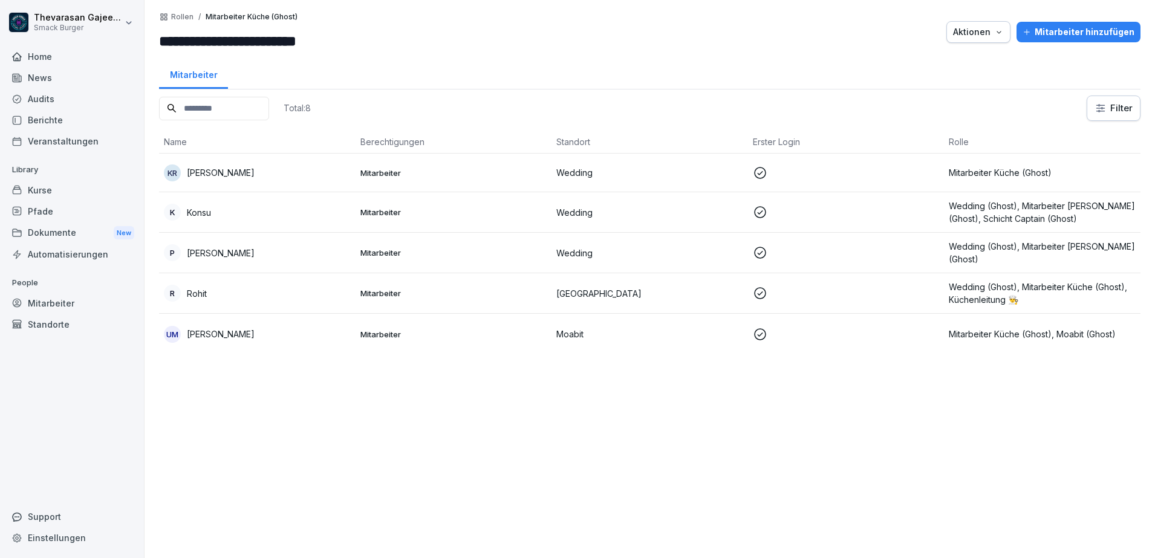
click at [218, 175] on p "[PERSON_NAME]" at bounding box center [221, 172] width 68 height 13
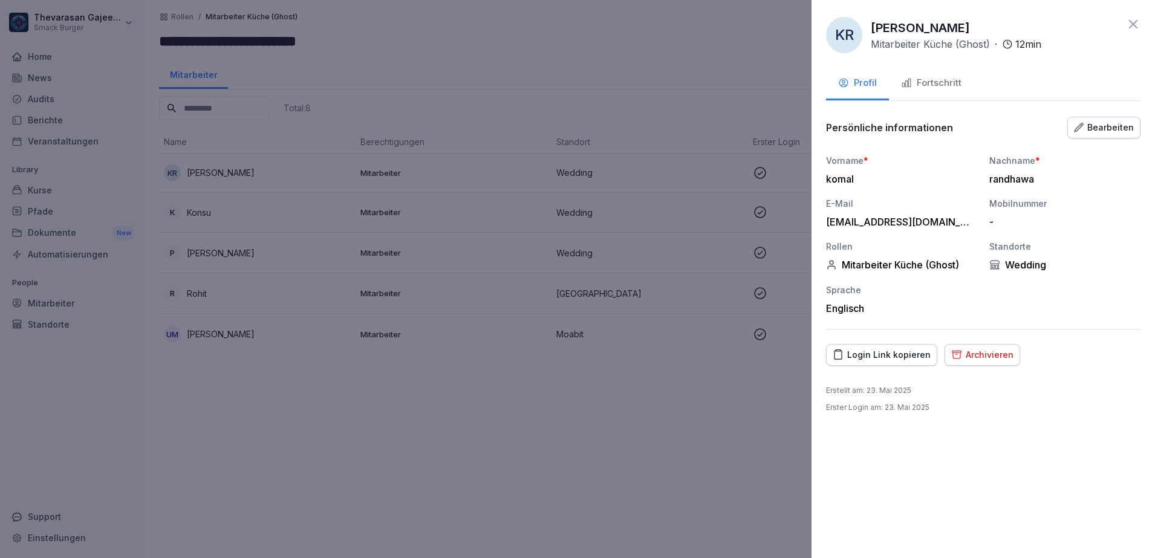
click at [945, 85] on div "Fortschritt" at bounding box center [931, 83] width 60 height 14
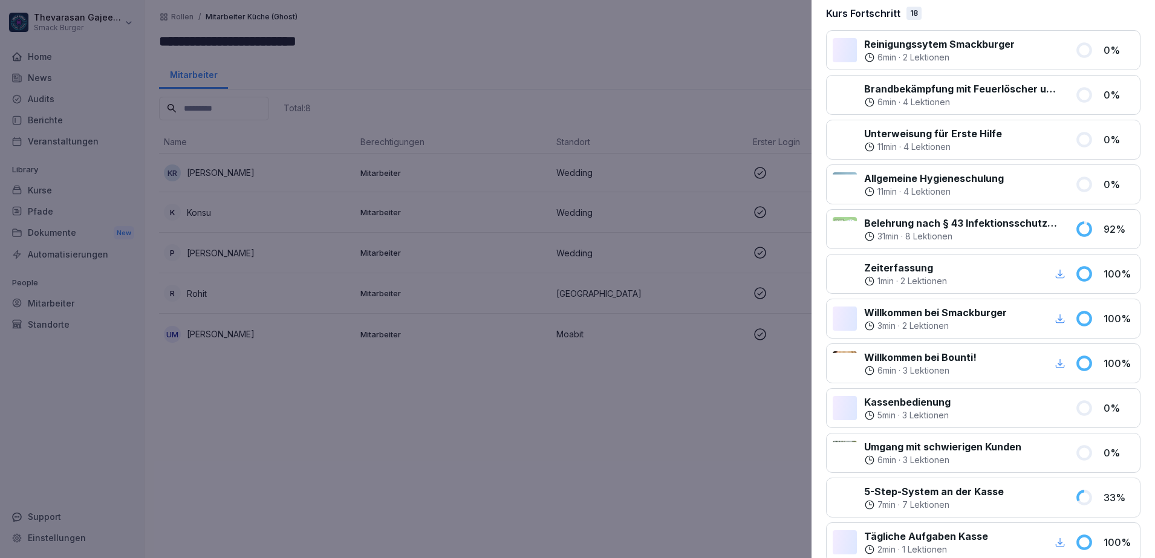
scroll to position [0, 0]
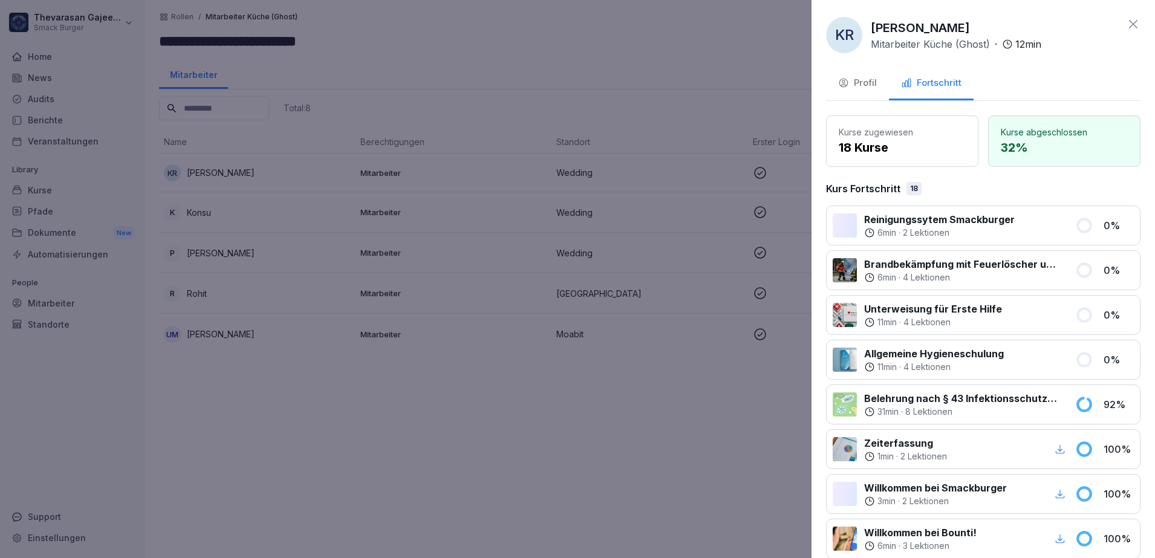
click at [874, 87] on div "Profil" at bounding box center [857, 83] width 39 height 14
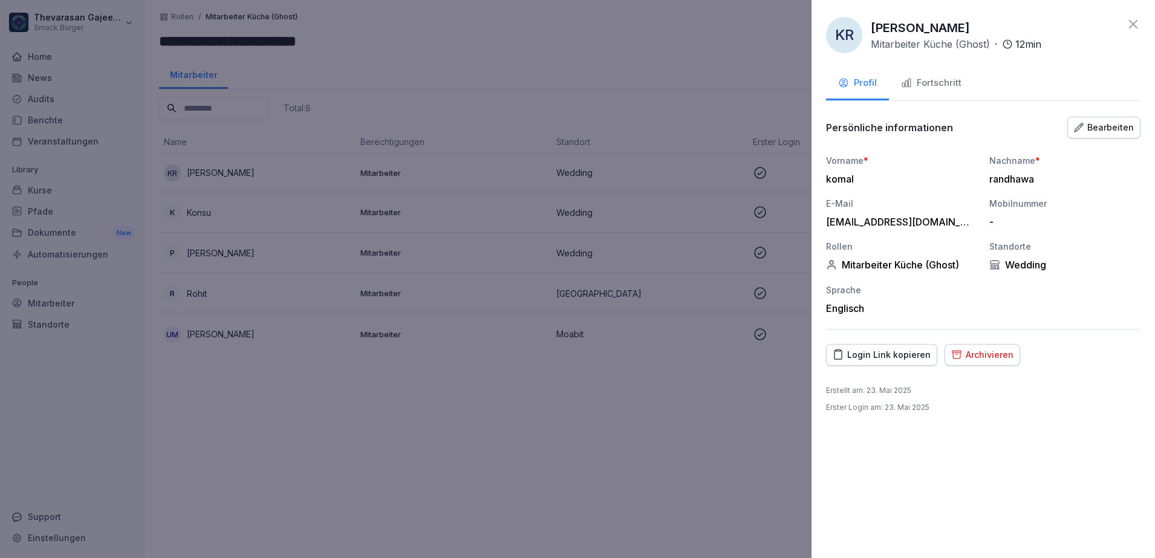
click at [673, 44] on div at bounding box center [577, 279] width 1155 height 558
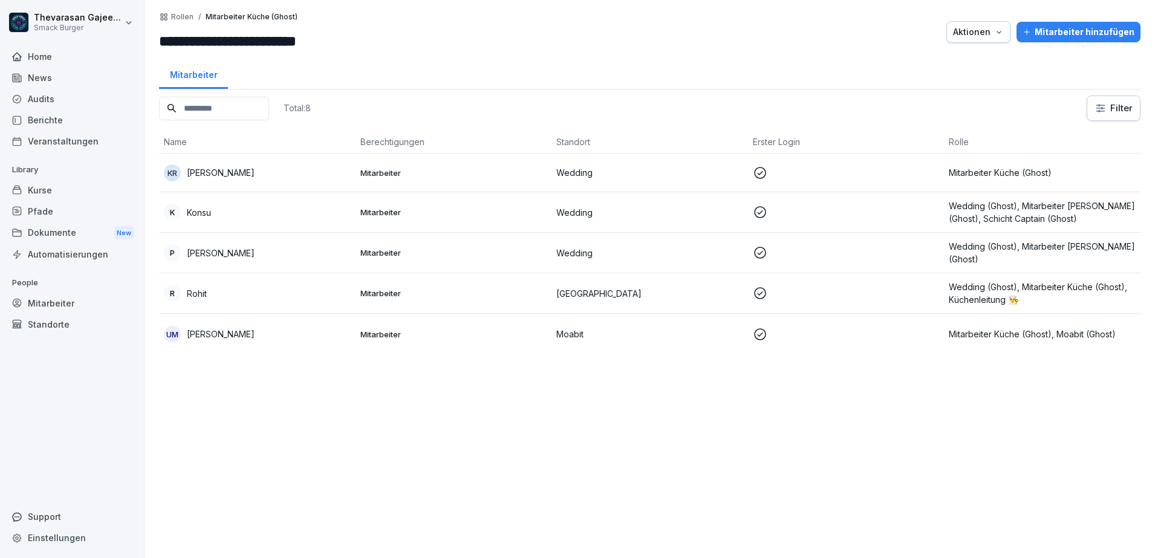
click at [970, 209] on p "Wedding (Ghost), Mitarbeiter Küche (Ghost), Schicht Captain (Ghost)" at bounding box center [1042, 212] width 187 height 25
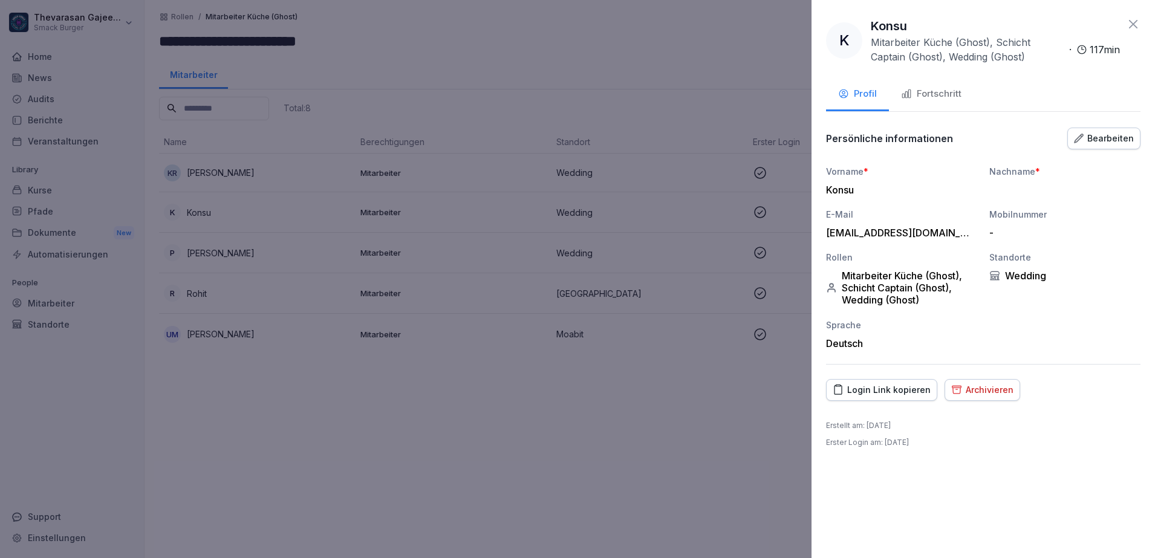
click at [1103, 142] on div "Bearbeiten" at bounding box center [1104, 138] width 60 height 13
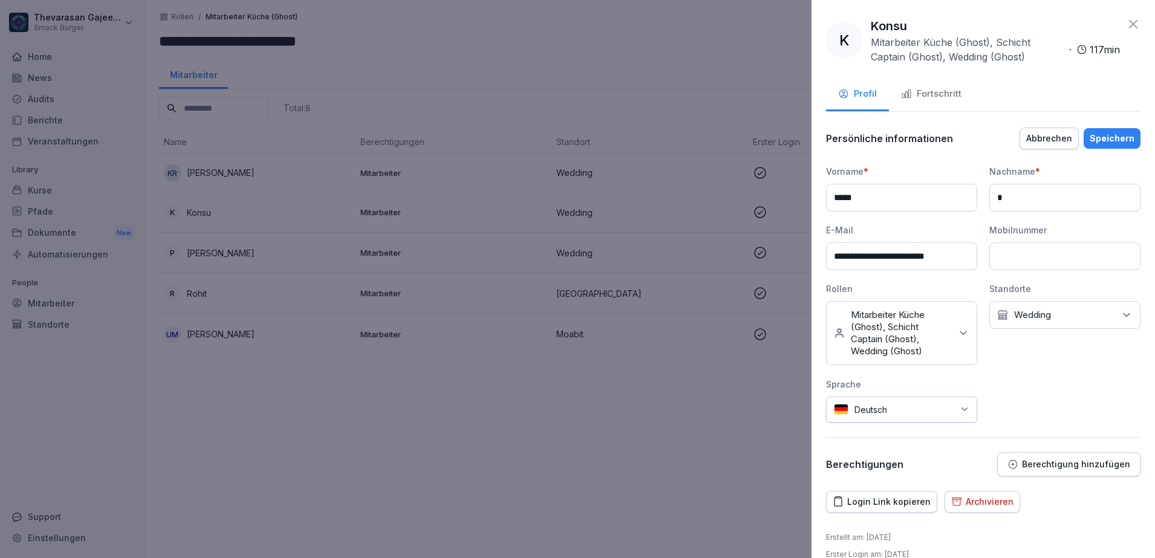
click at [1052, 318] on div "Kein Standort Wedding" at bounding box center [1064, 315] width 151 height 28
click at [1020, 373] on label "Moabit" at bounding box center [1023, 370] width 29 height 11
click at [920, 344] on p "Mitarbeiter Küche (Ghost), Schicht Captain (Ghost), Wedding (Ghost)" at bounding box center [901, 333] width 100 height 48
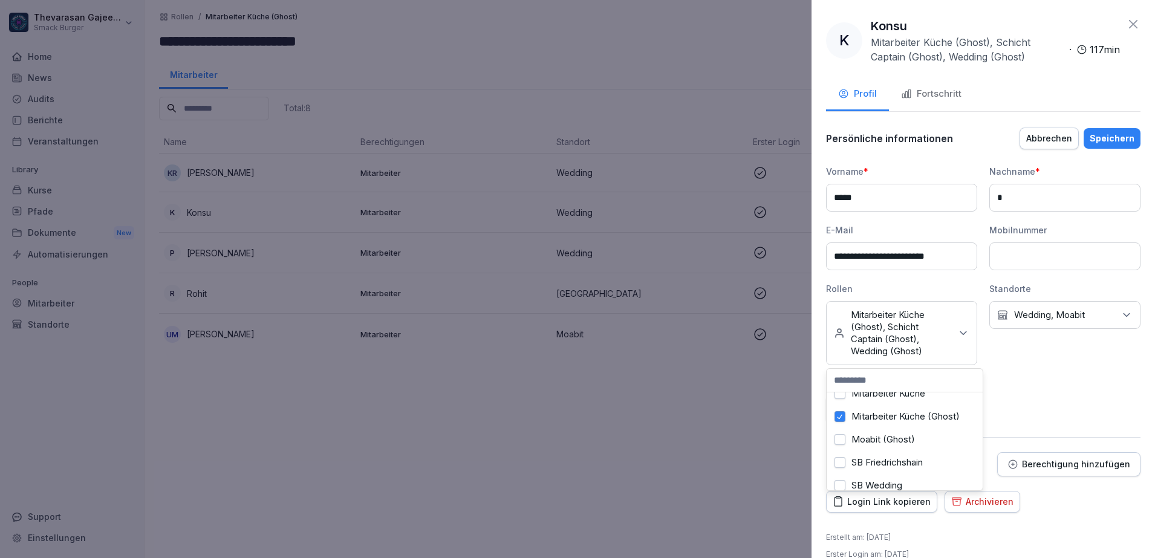
click at [888, 422] on label "Mitarbeiter Küche (Ghost)" at bounding box center [906, 416] width 108 height 11
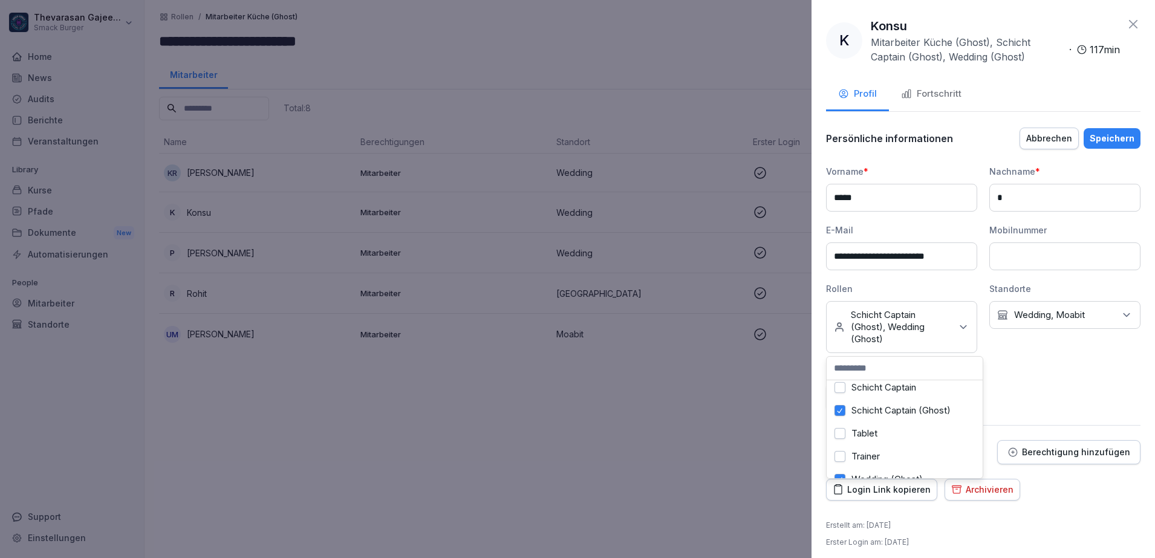
scroll to position [287, 0]
click at [896, 389] on label "Schicht Captain (Ghost)" at bounding box center [901, 394] width 99 height 11
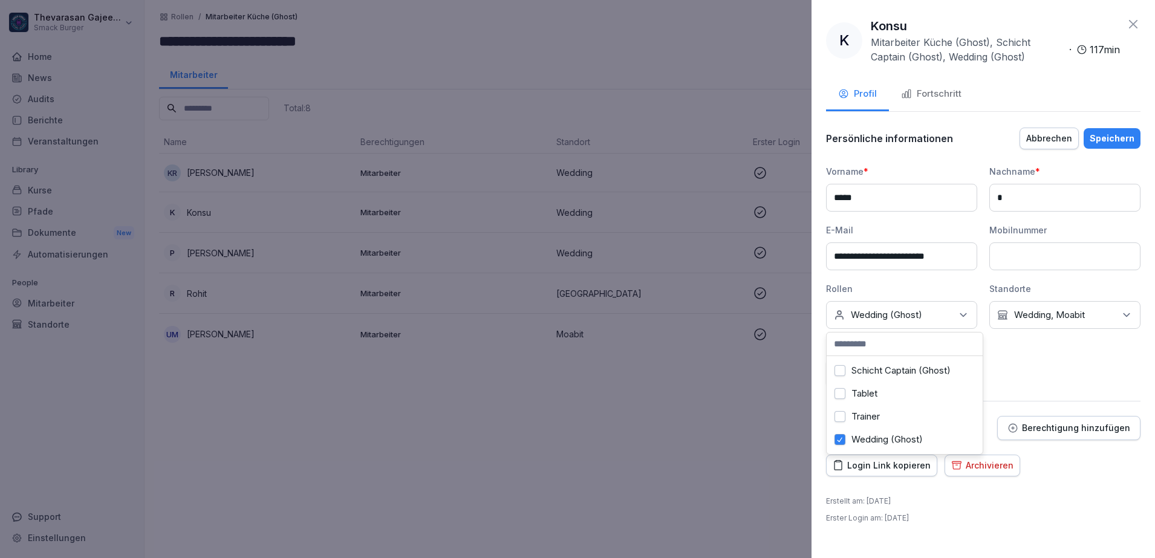
click at [878, 434] on label "Wedding (Ghost)" at bounding box center [887, 439] width 71 height 11
click at [907, 373] on label "Mitarbeiter Küche" at bounding box center [889, 372] width 74 height 11
click at [1055, 379] on div "**********" at bounding box center [983, 275] width 314 height 221
click at [1057, 333] on div "**********" at bounding box center [983, 275] width 314 height 221
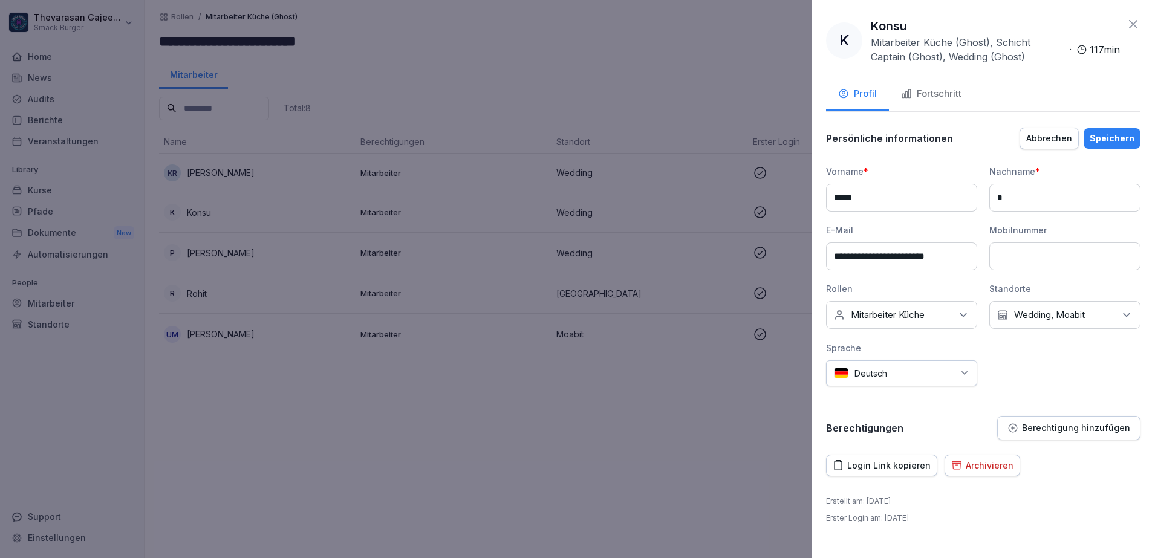
click at [1058, 328] on div "Kein Standort Wedding, Moabit" at bounding box center [1064, 315] width 151 height 28
click at [1061, 322] on div "Kein Standort Wedding, Moabit" at bounding box center [1064, 315] width 151 height 28
click at [1026, 414] on label "Wedding" at bounding box center [1033, 416] width 37 height 11
click at [962, 416] on div "Berechtigungen Berechtigung hinzufügen" at bounding box center [983, 428] width 314 height 24
click at [1109, 131] on button "Speichern" at bounding box center [1112, 138] width 57 height 21
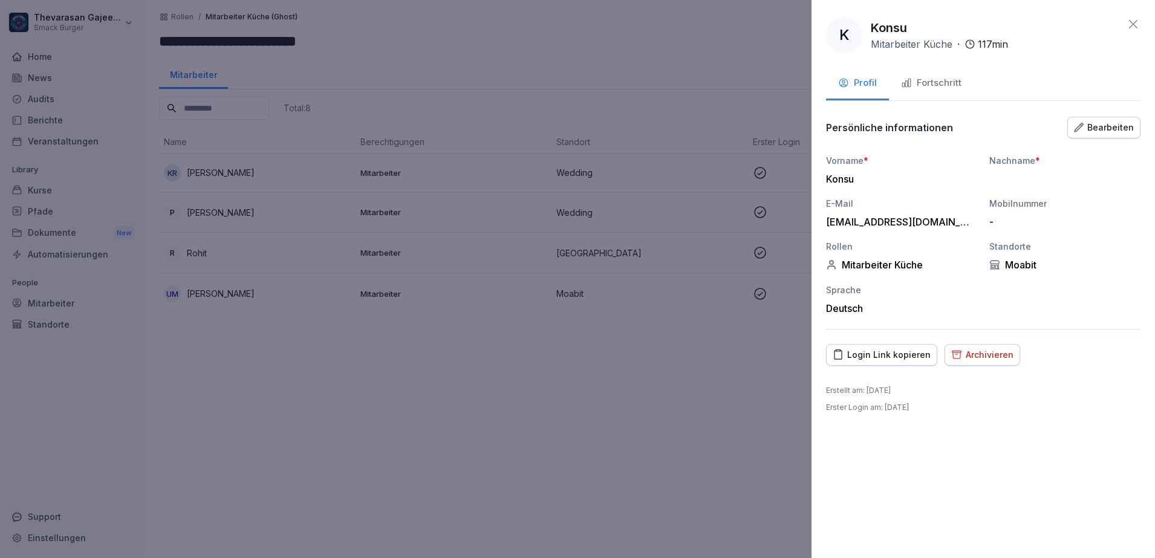
click at [337, 360] on div at bounding box center [577, 279] width 1155 height 558
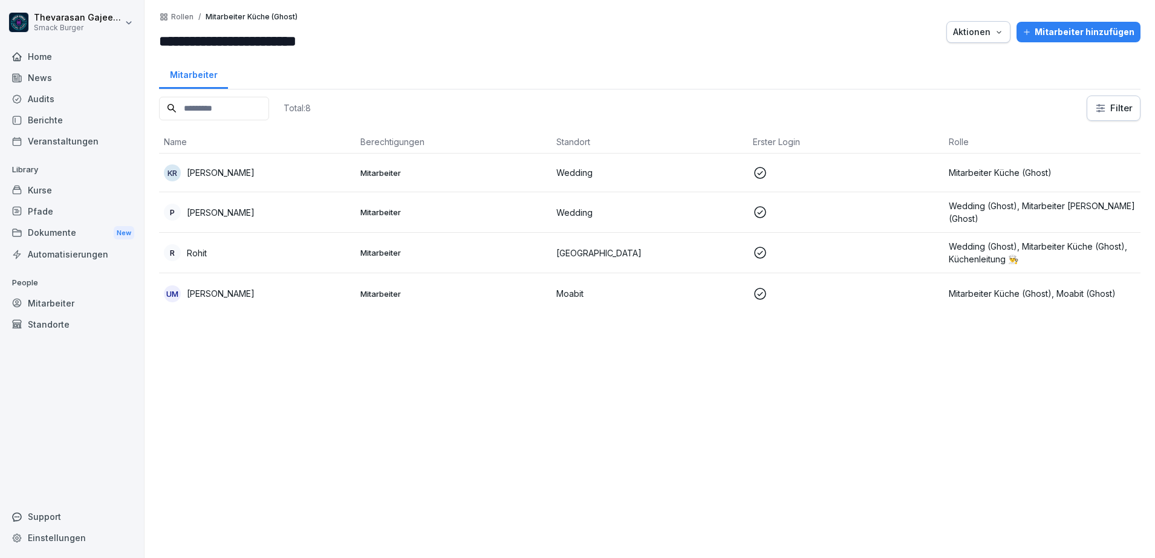
click at [76, 325] on div "Standorte" at bounding box center [72, 324] width 132 height 21
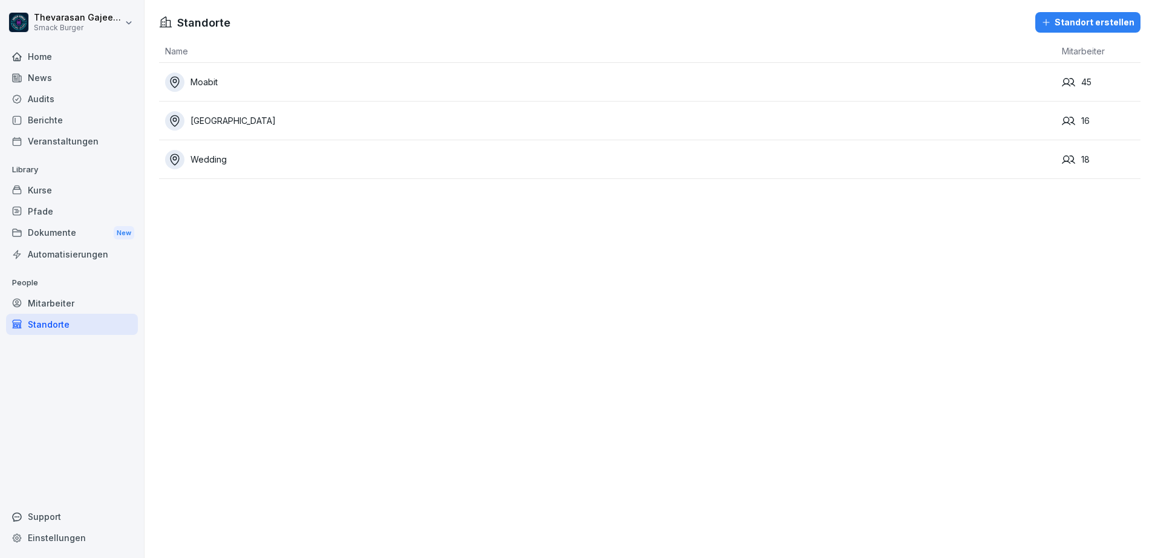
click at [64, 303] on div "Mitarbeiter" at bounding box center [72, 303] width 132 height 21
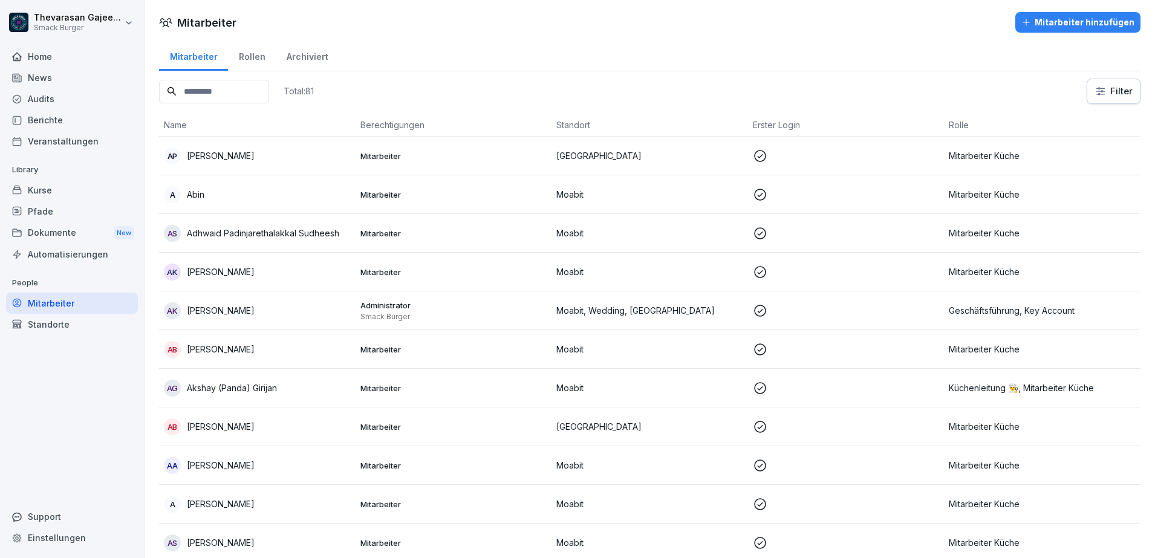
click at [256, 54] on div "Rollen" at bounding box center [252, 55] width 48 height 31
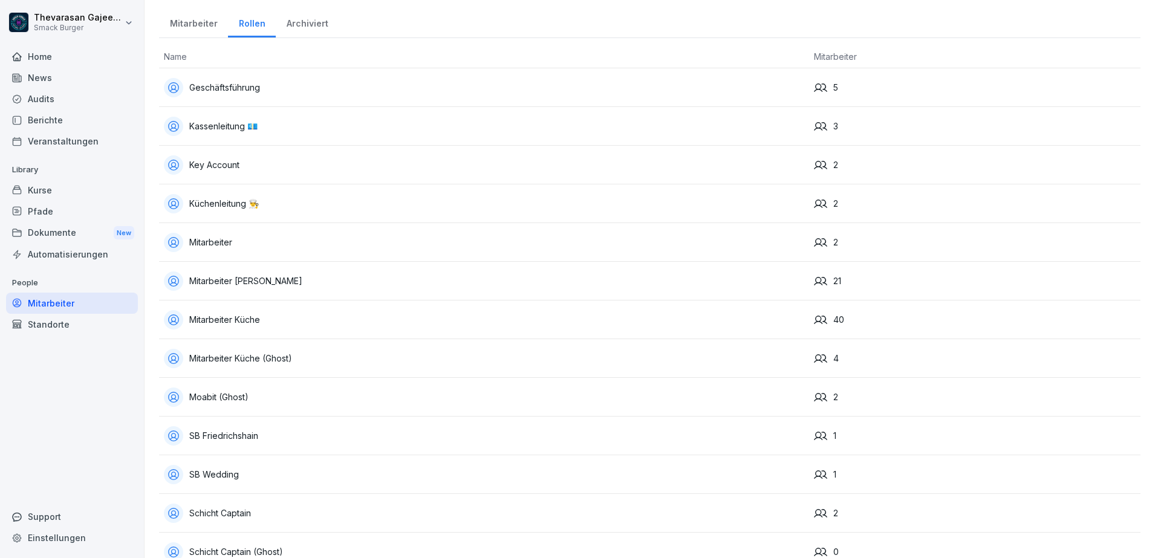
scroll to position [33, 0]
click at [377, 373] on td "Mitarbeiter Küche (Ghost)" at bounding box center [484, 359] width 650 height 39
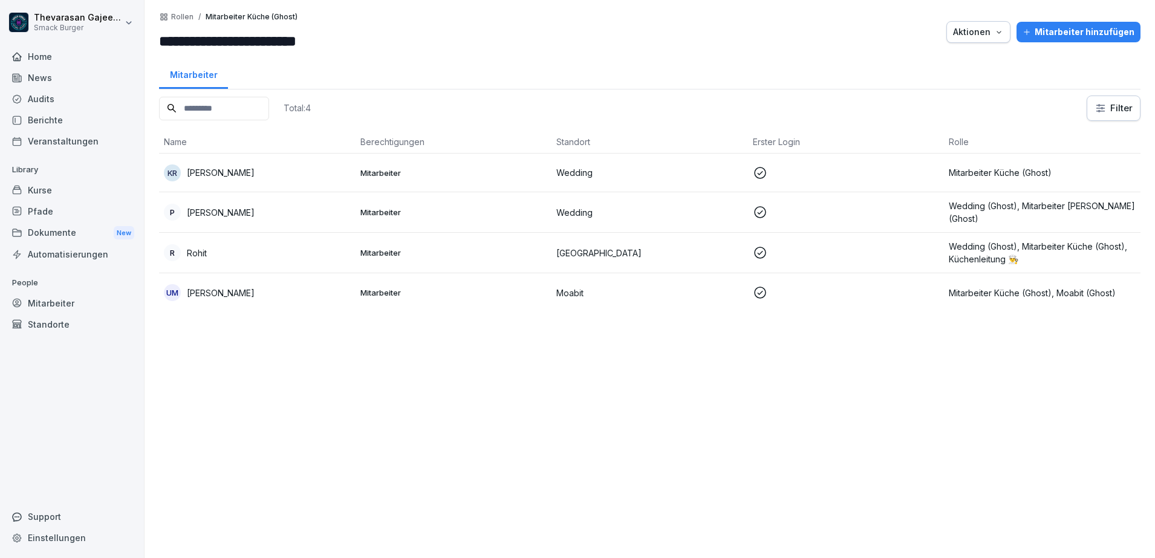
click at [824, 204] on td at bounding box center [846, 212] width 197 height 41
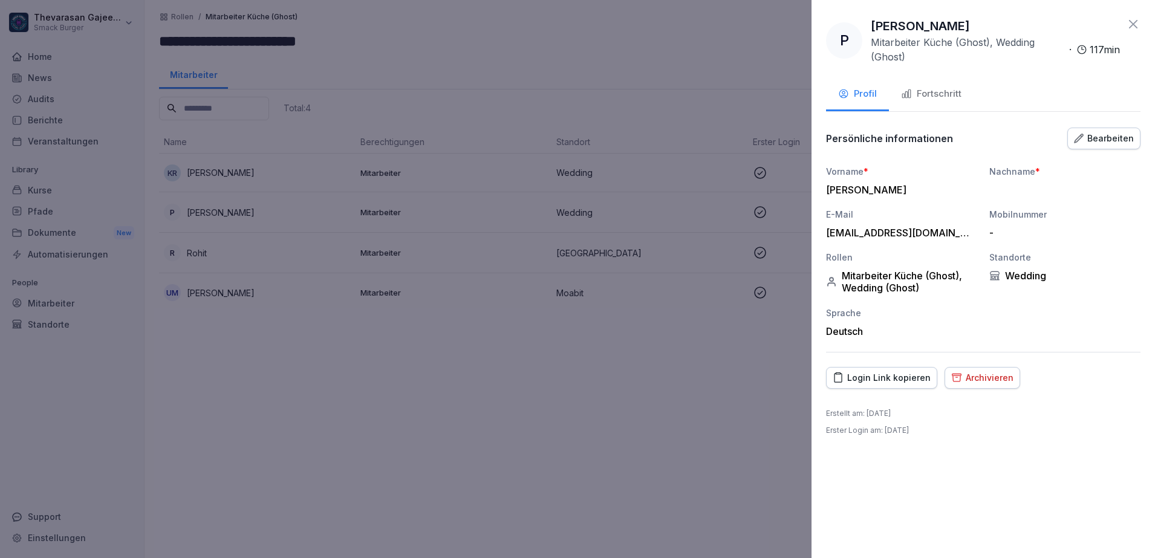
click at [1123, 142] on div "Bearbeiten" at bounding box center [1104, 138] width 60 height 13
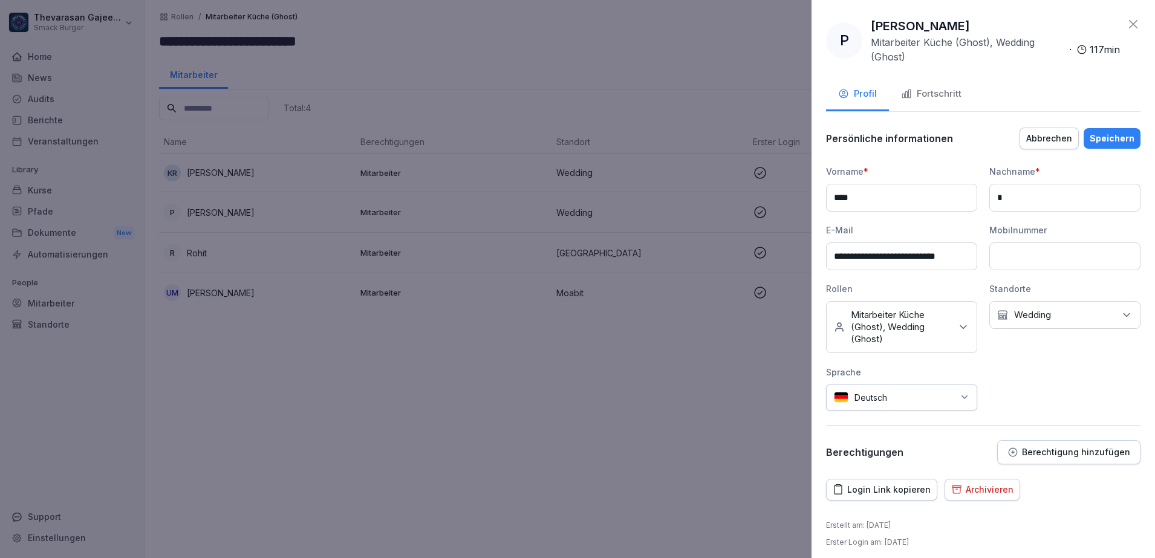
click at [939, 321] on p "Mitarbeiter Küche (Ghost), Wedding (Ghost)" at bounding box center [901, 327] width 100 height 36
click at [841, 402] on button "Mitarbeiter Küche (Ghost)" at bounding box center [840, 404] width 11 height 11
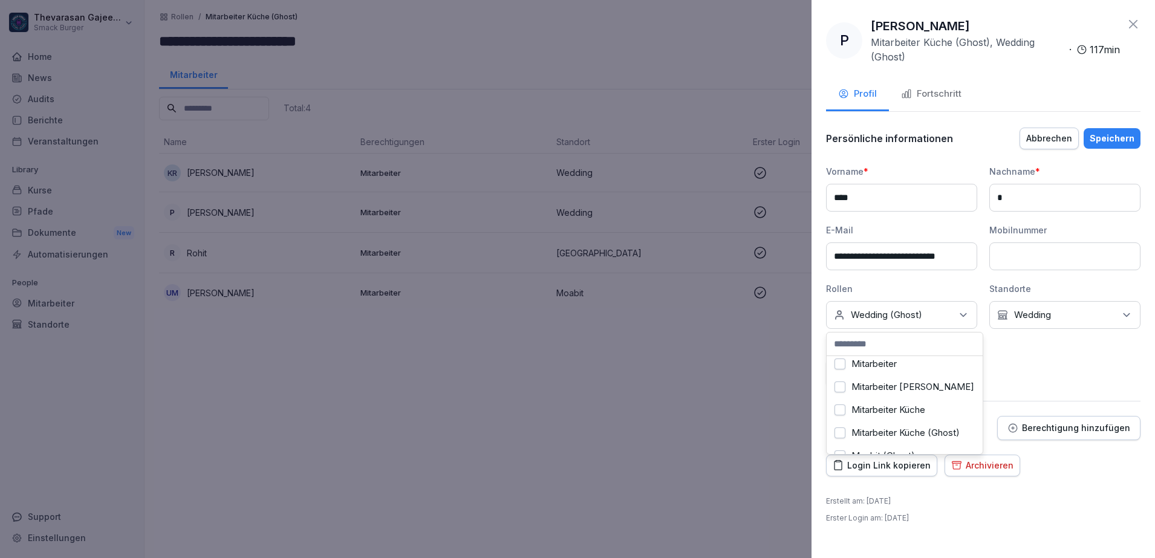
scroll to position [76, 0]
click at [909, 437] on label "Mitarbeiter Küche" at bounding box center [889, 433] width 74 height 11
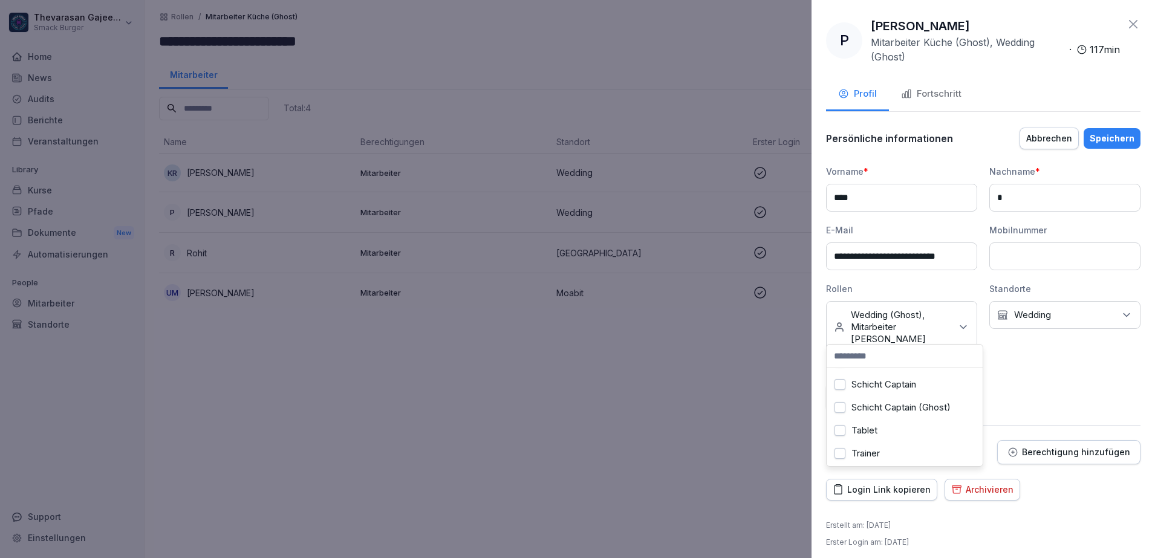
scroll to position [287, 0]
click at [895, 446] on label "Wedding (Ghost)" at bounding box center [887, 451] width 71 height 11
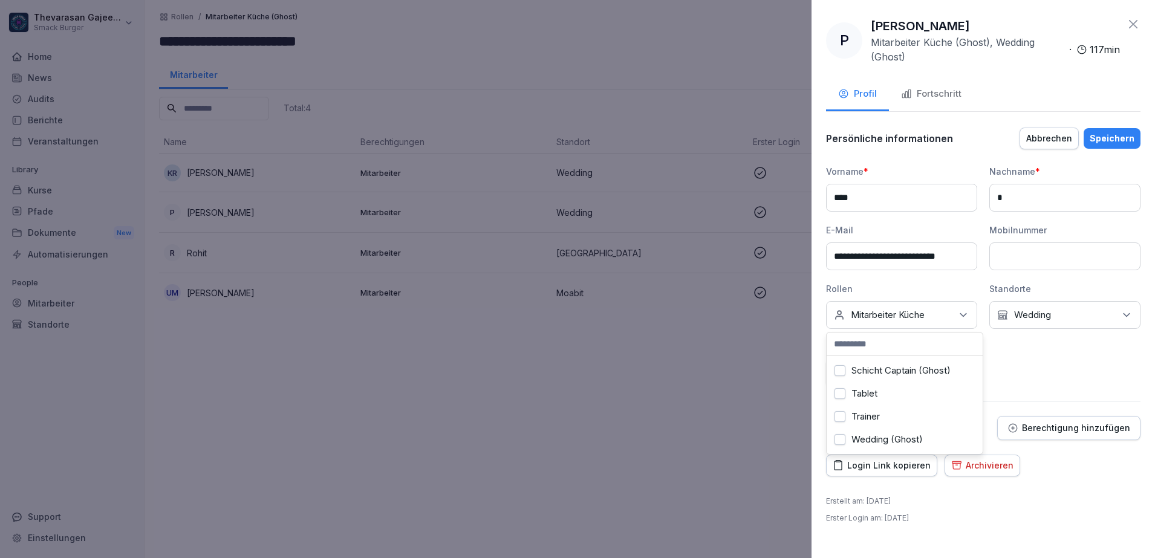
click at [1110, 139] on div "Speichern" at bounding box center [1112, 138] width 45 height 13
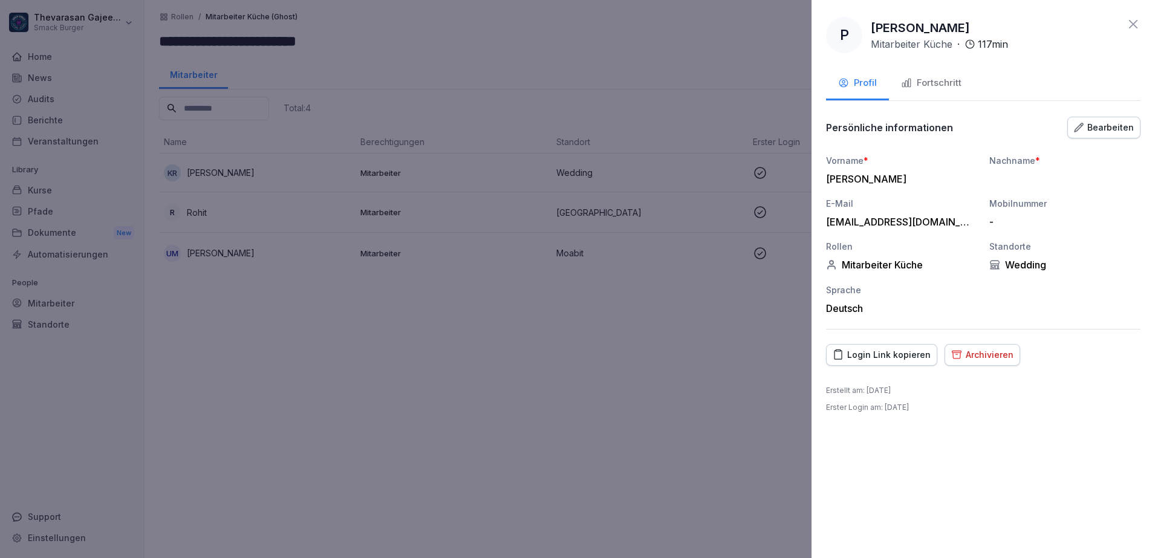
click at [530, 389] on div at bounding box center [577, 279] width 1155 height 558
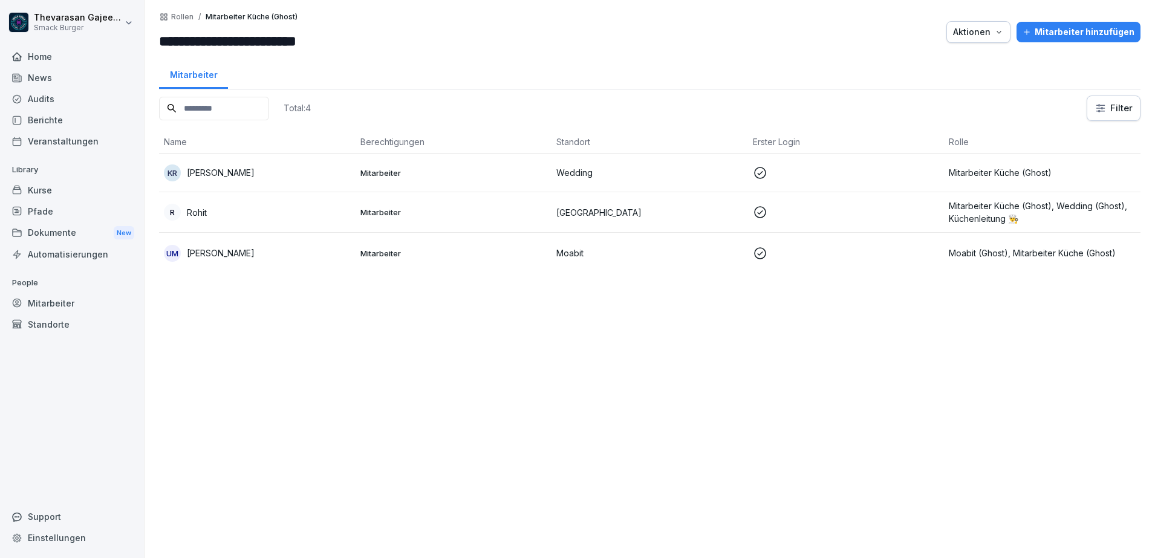
click at [301, 220] on div "R Rohit" at bounding box center [257, 212] width 187 height 17
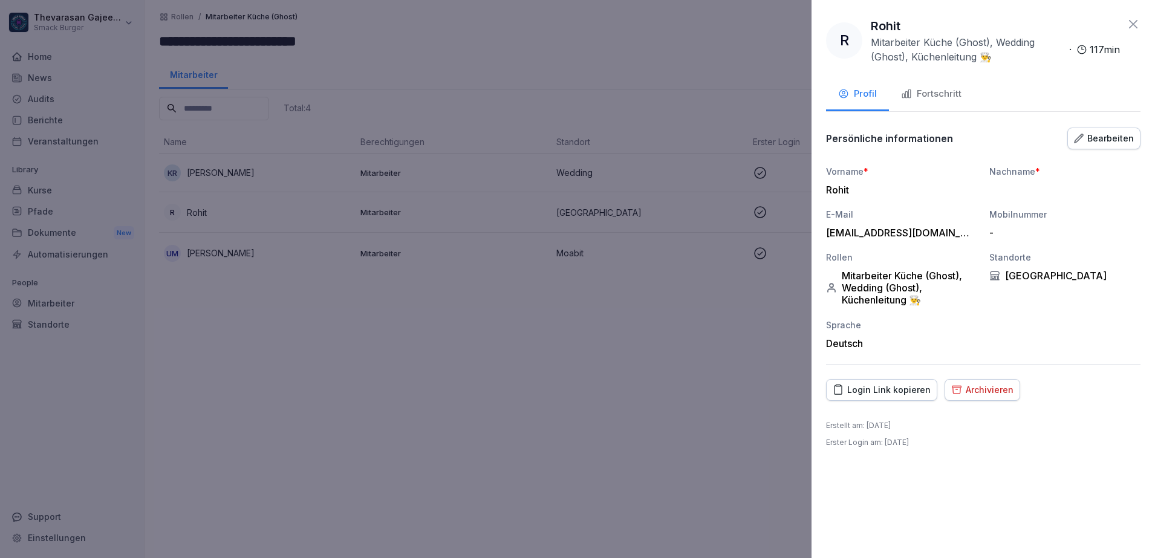
click at [1118, 141] on div "Bearbeiten" at bounding box center [1104, 138] width 60 height 13
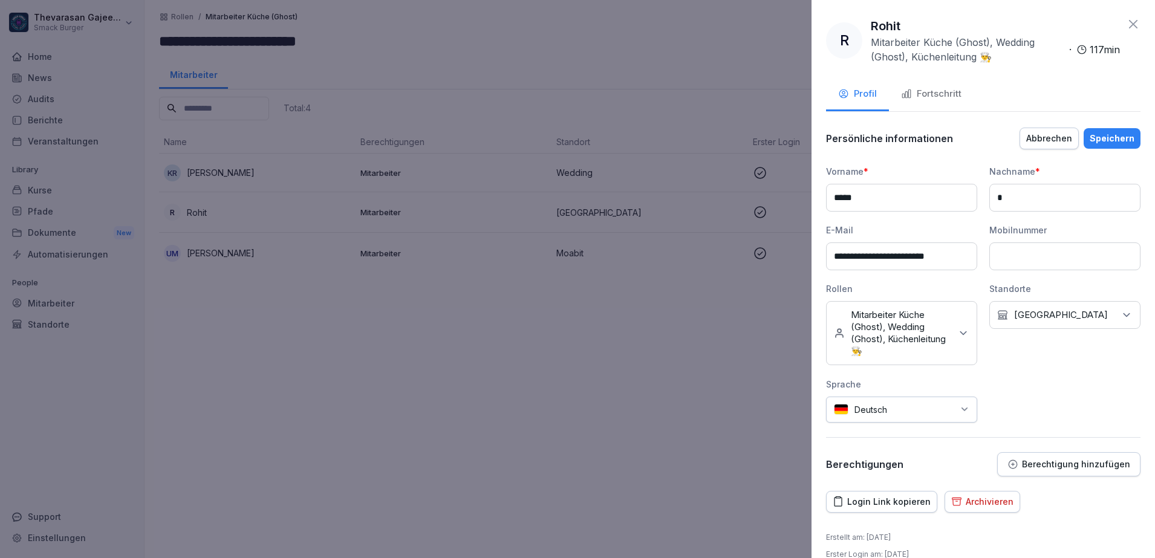
click at [930, 332] on p "Mitarbeiter Küche (Ghost), Wedding (Ghost), Küchenleitung 👨‍🍳" at bounding box center [901, 333] width 100 height 48
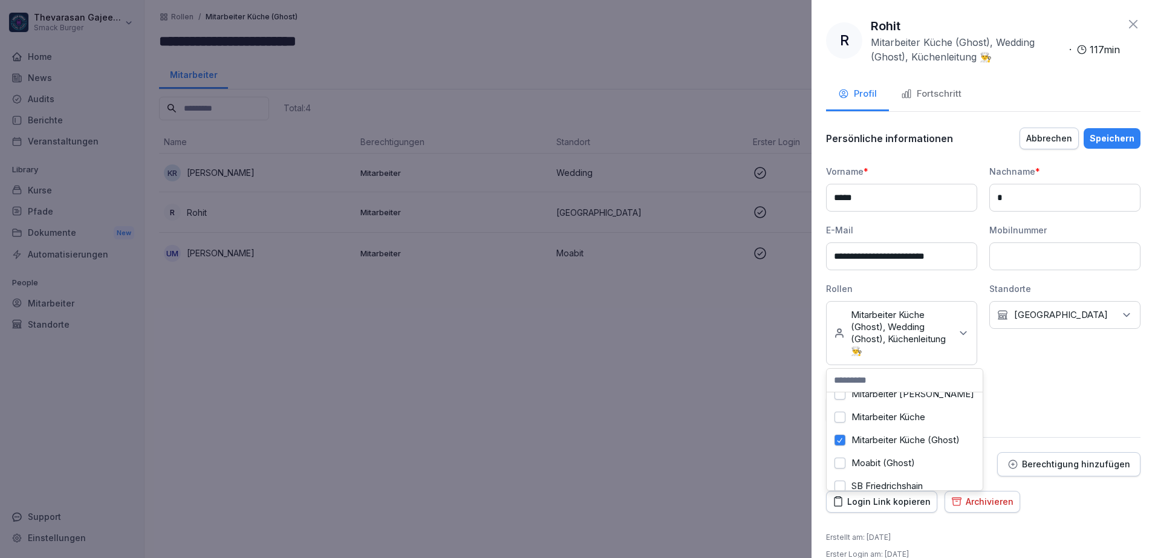
scroll to position [151, 0]
click at [839, 417] on button "Mitarbeiter Küche (Ghost)" at bounding box center [840, 416] width 11 height 11
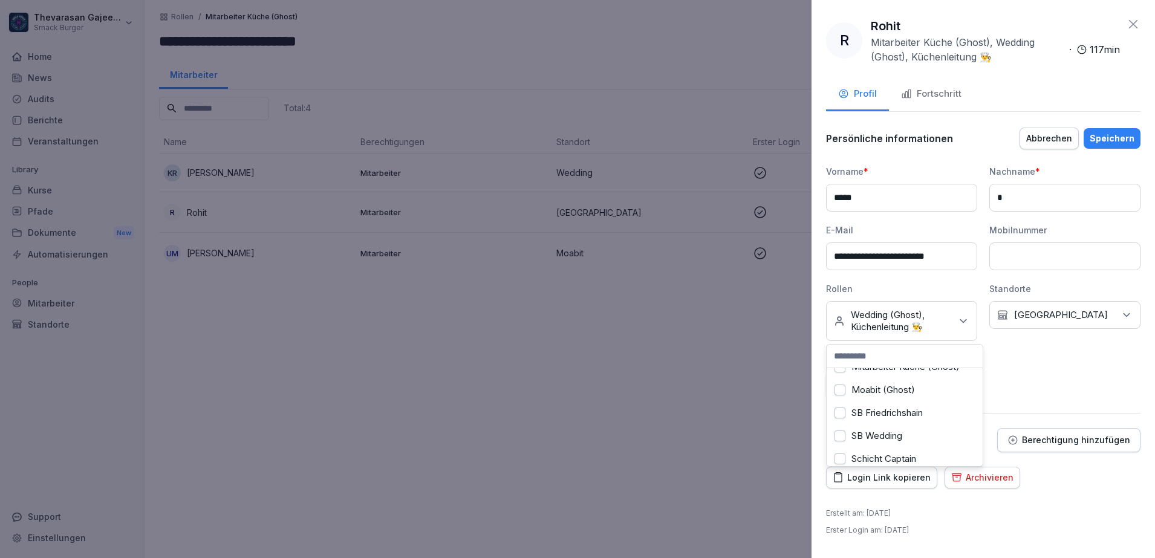
scroll to position [212, 0]
click at [881, 380] on label "SB Friedrichshain" at bounding box center [887, 378] width 71 height 11
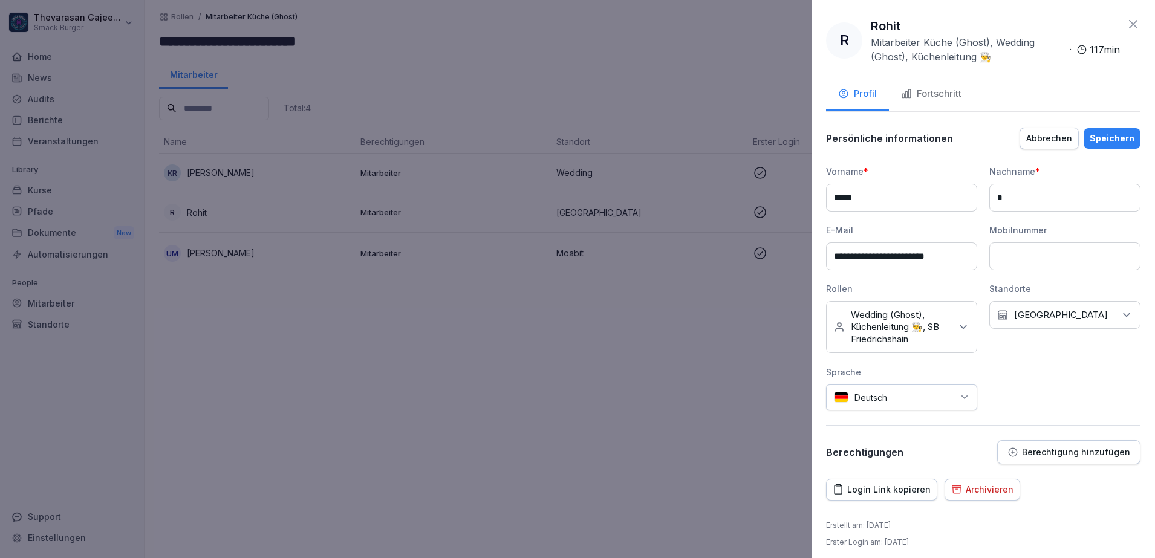
click at [1089, 379] on div "**********" at bounding box center [983, 288] width 314 height 246
click at [950, 333] on div "Keine Rollen Wedding (Ghost), Küchenleitung 👨‍🍳, SB Friedrichshain" at bounding box center [901, 327] width 151 height 52
click at [876, 458] on label "Wedding (Ghost)" at bounding box center [887, 463] width 71 height 11
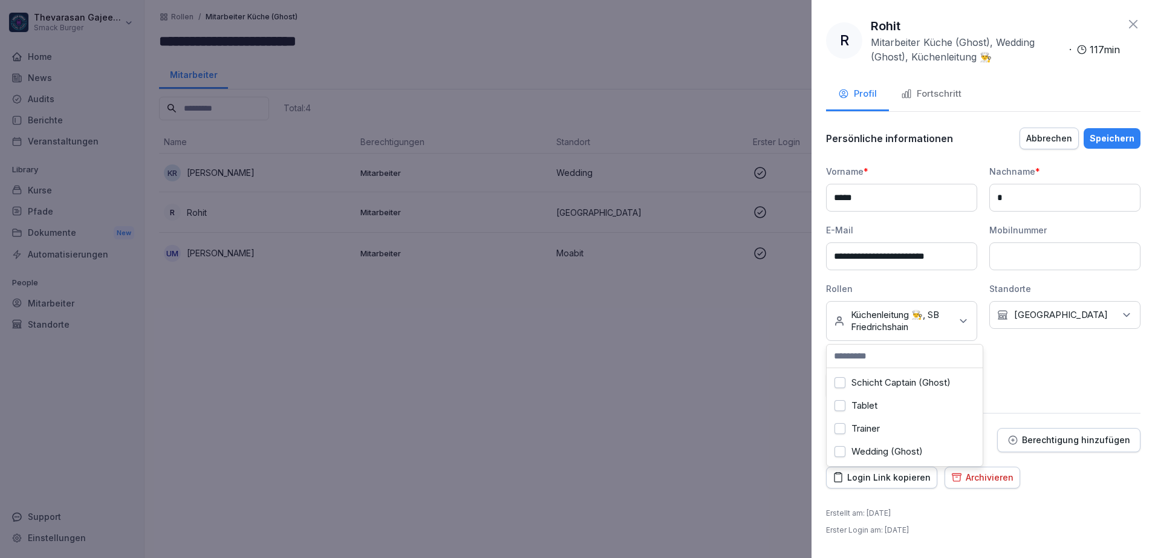
click at [1063, 377] on div "**********" at bounding box center [983, 281] width 314 height 233
click at [1132, 139] on div "Speichern" at bounding box center [1112, 138] width 45 height 13
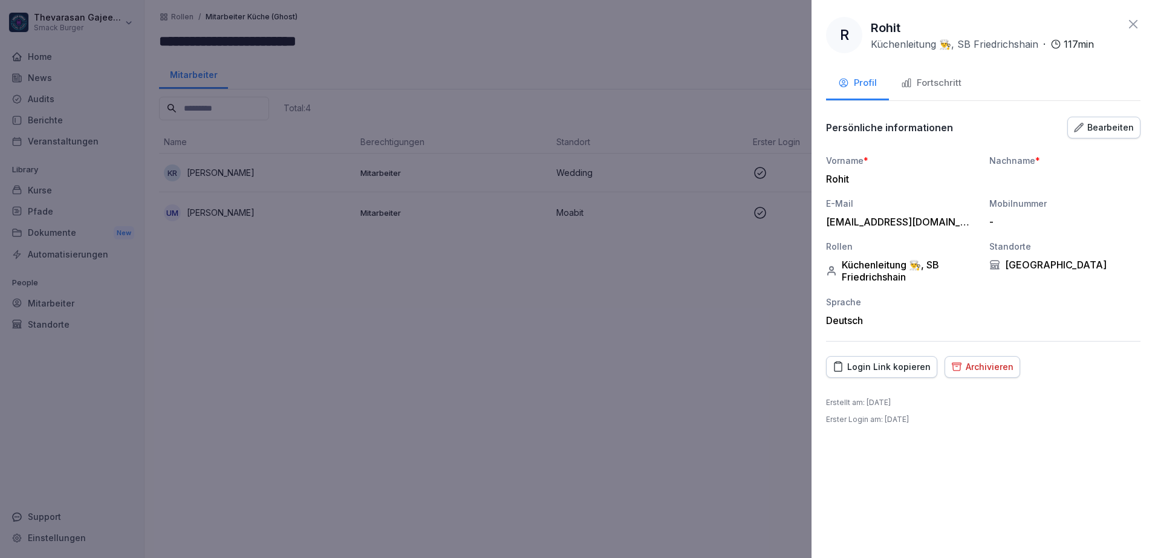
click at [643, 337] on div at bounding box center [577, 279] width 1155 height 558
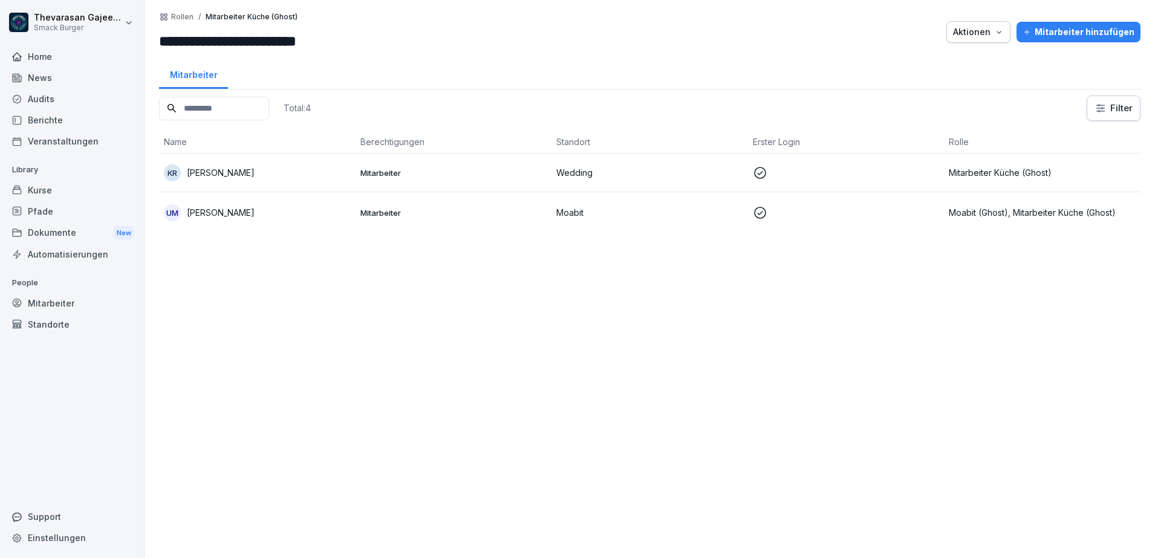
click at [189, 13] on p "Rollen" at bounding box center [182, 17] width 22 height 8
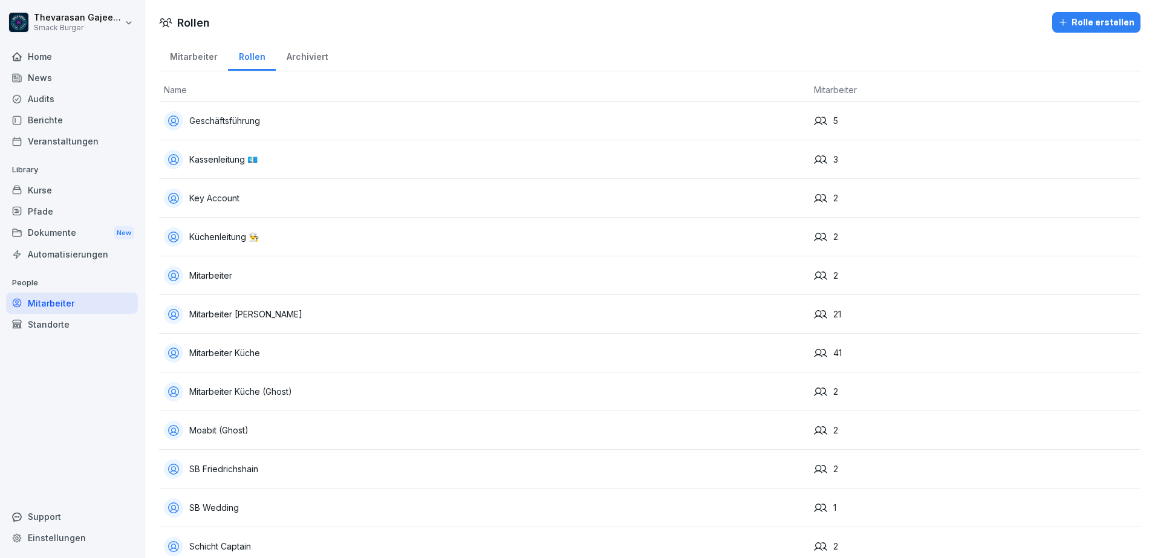
click at [201, 54] on div "Mitarbeiter" at bounding box center [193, 55] width 69 height 31
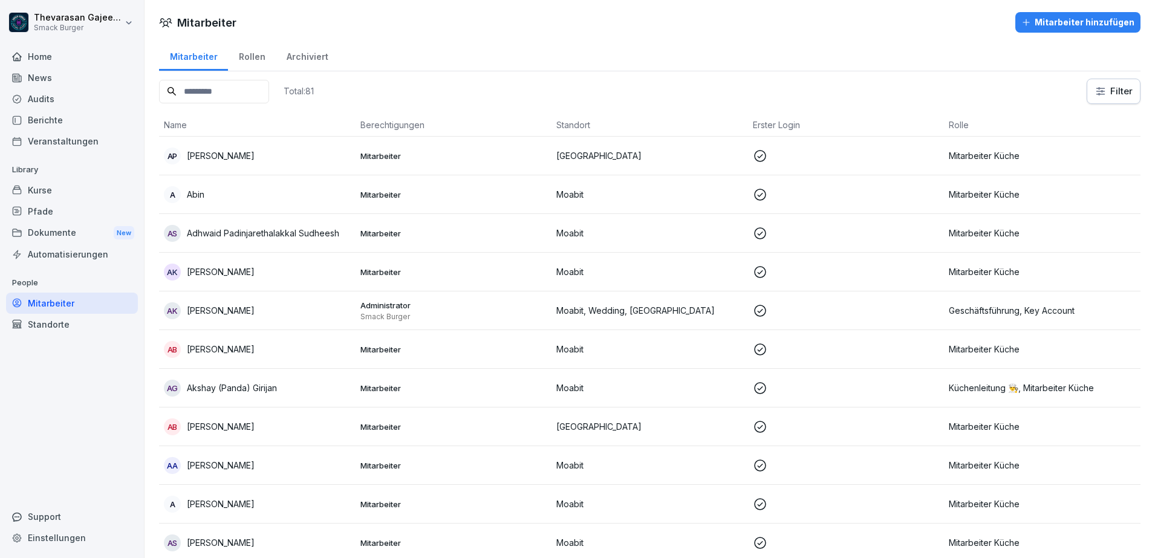
click at [262, 94] on input at bounding box center [214, 92] width 110 height 24
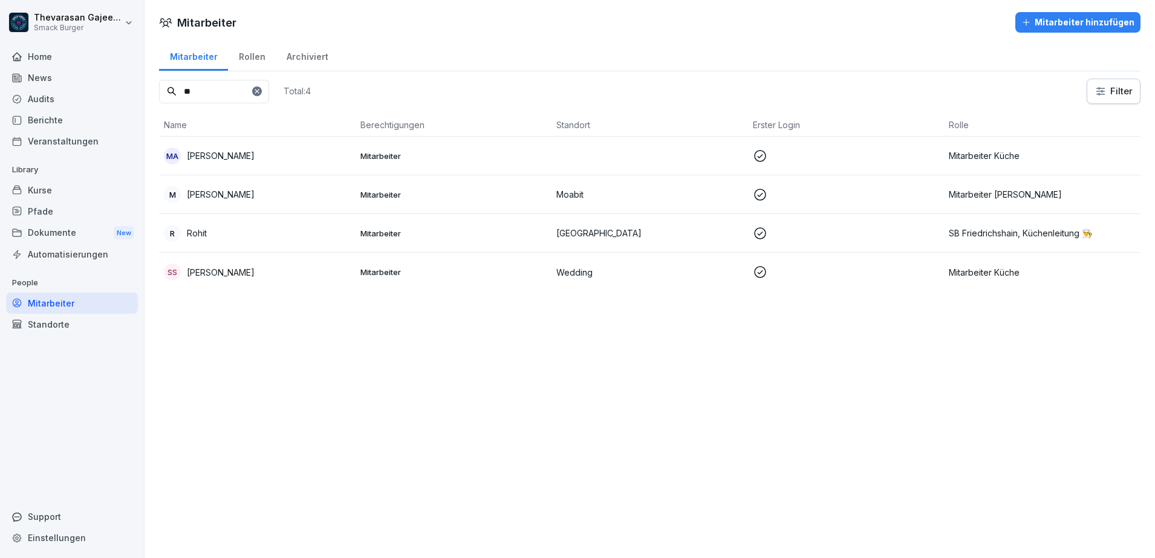
type input "**"
click at [97, 330] on div "Standorte" at bounding box center [72, 324] width 132 height 21
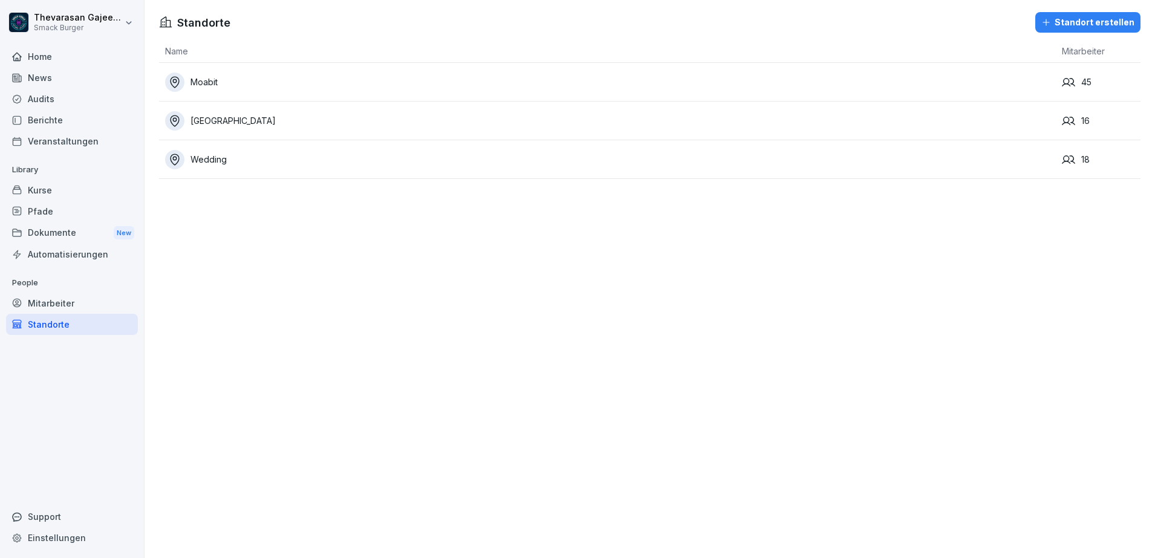
click at [86, 307] on div "Mitarbeiter" at bounding box center [72, 303] width 132 height 21
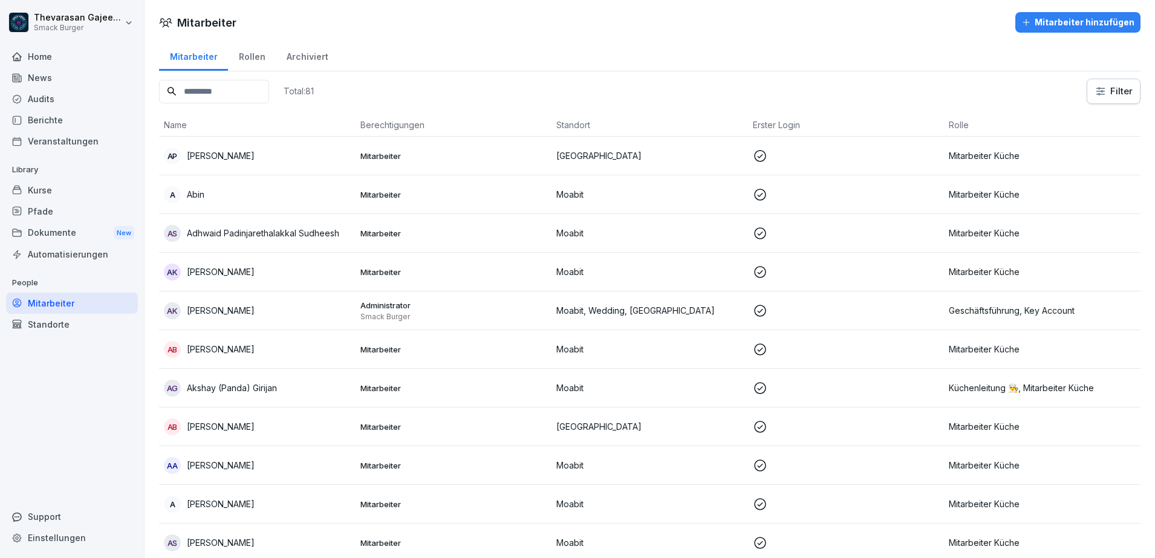
click at [247, 56] on div "Rollen" at bounding box center [252, 55] width 48 height 31
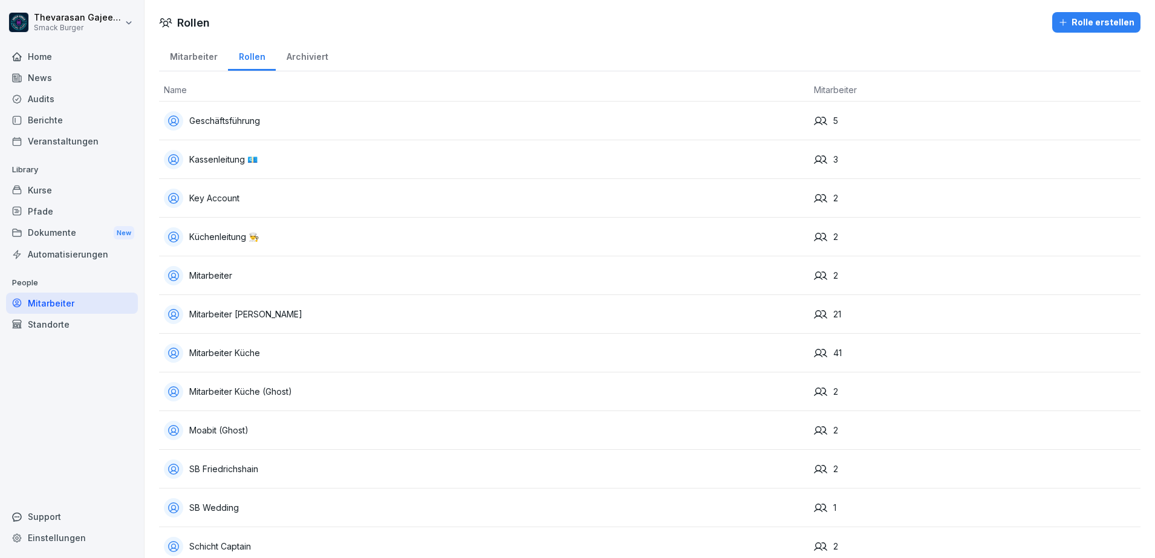
click at [232, 281] on div "Mitarbeiter" at bounding box center [484, 275] width 640 height 19
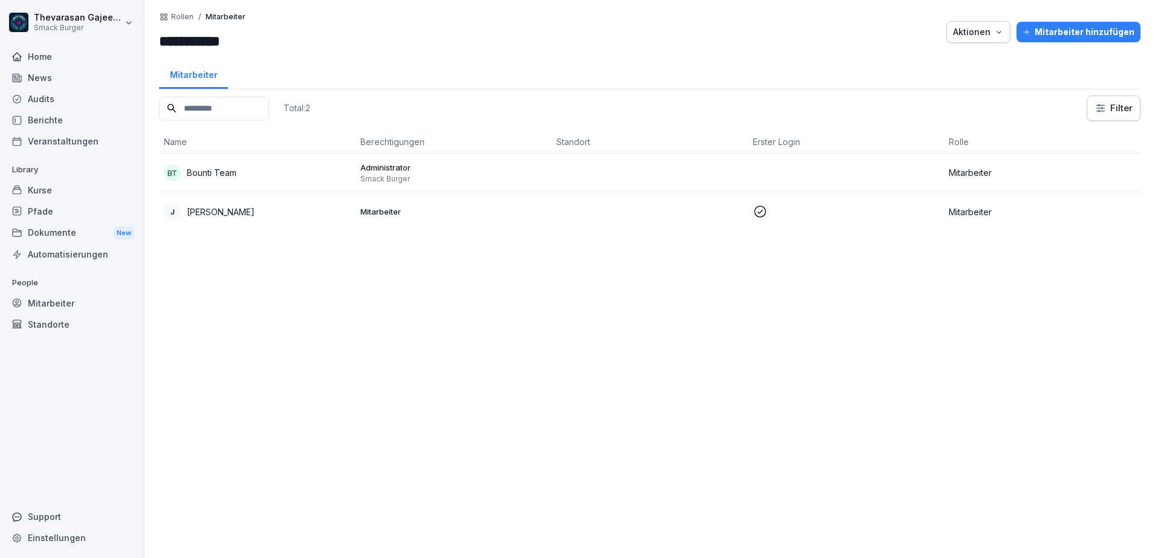
click at [179, 16] on p "Rollen" at bounding box center [182, 17] width 22 height 8
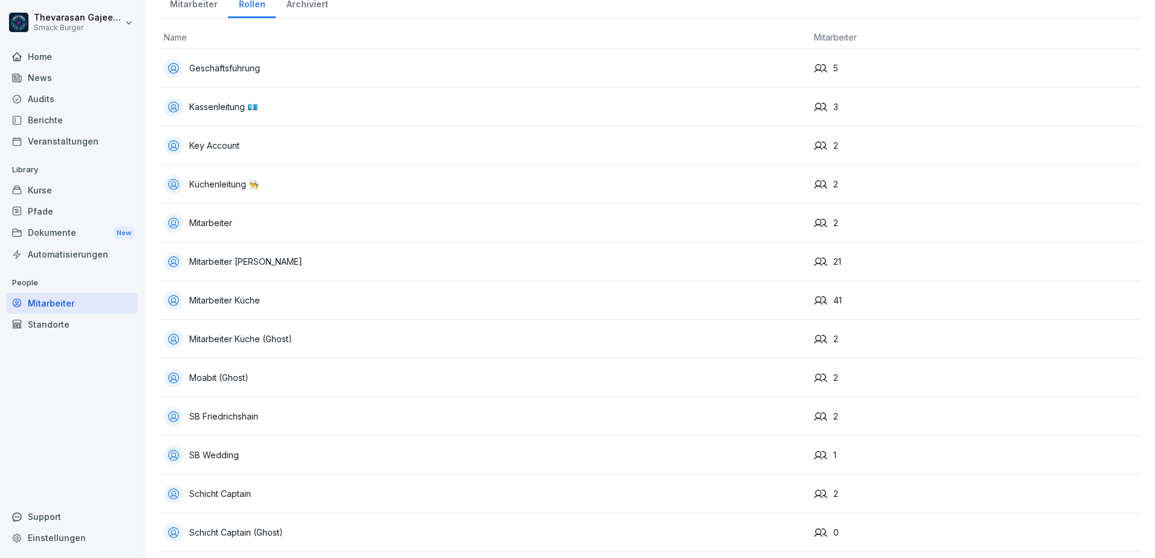
scroll to position [76, 0]
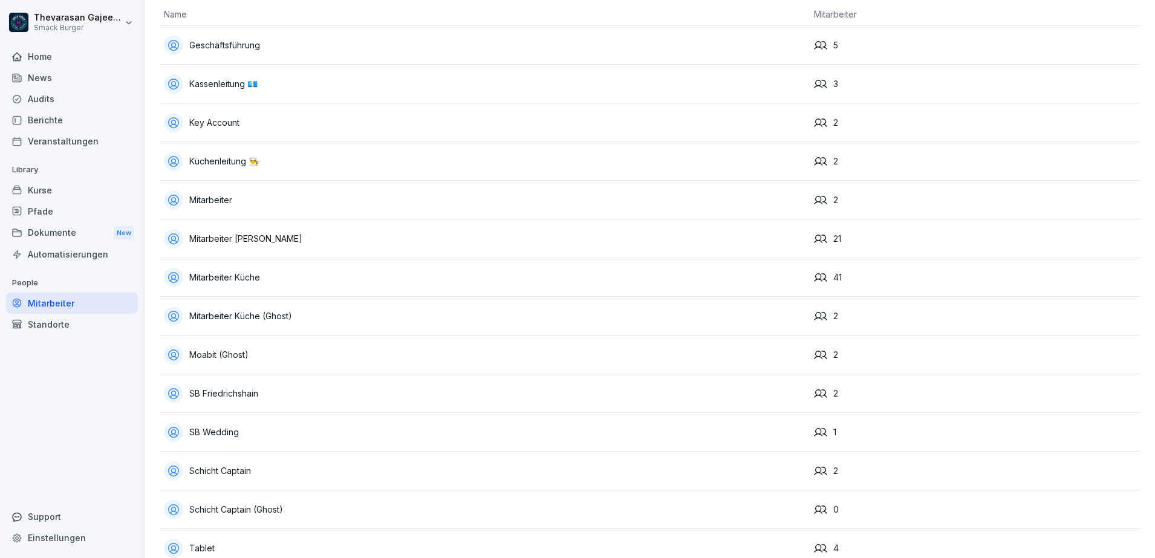
click at [286, 354] on div "Moabit (Ghost)" at bounding box center [484, 354] width 640 height 19
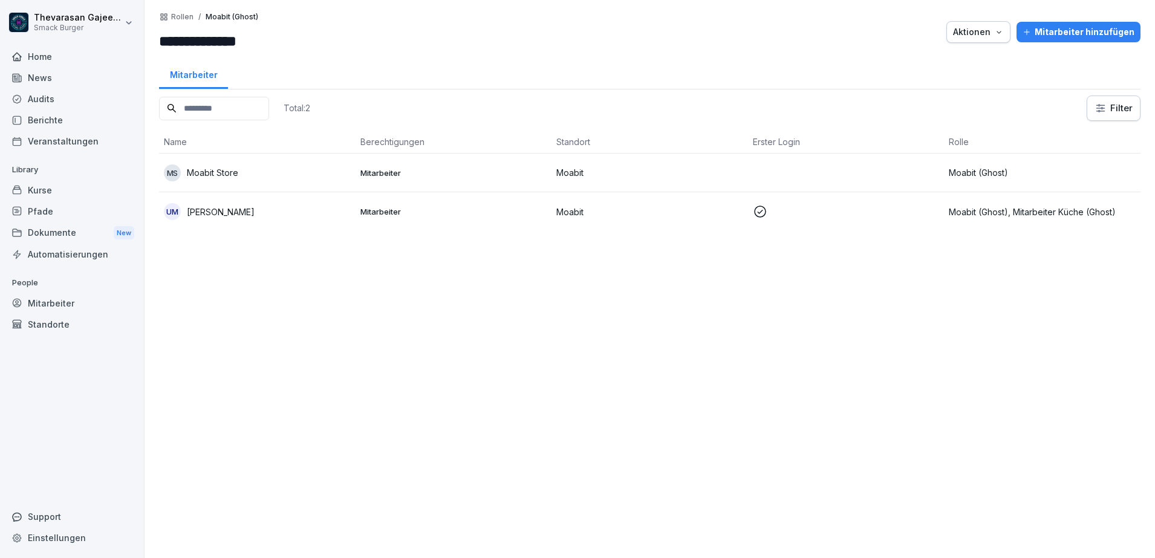
click at [564, 172] on p "Moabit" at bounding box center [649, 172] width 187 height 13
click at [567, 172] on p "Moabit" at bounding box center [649, 172] width 187 height 13
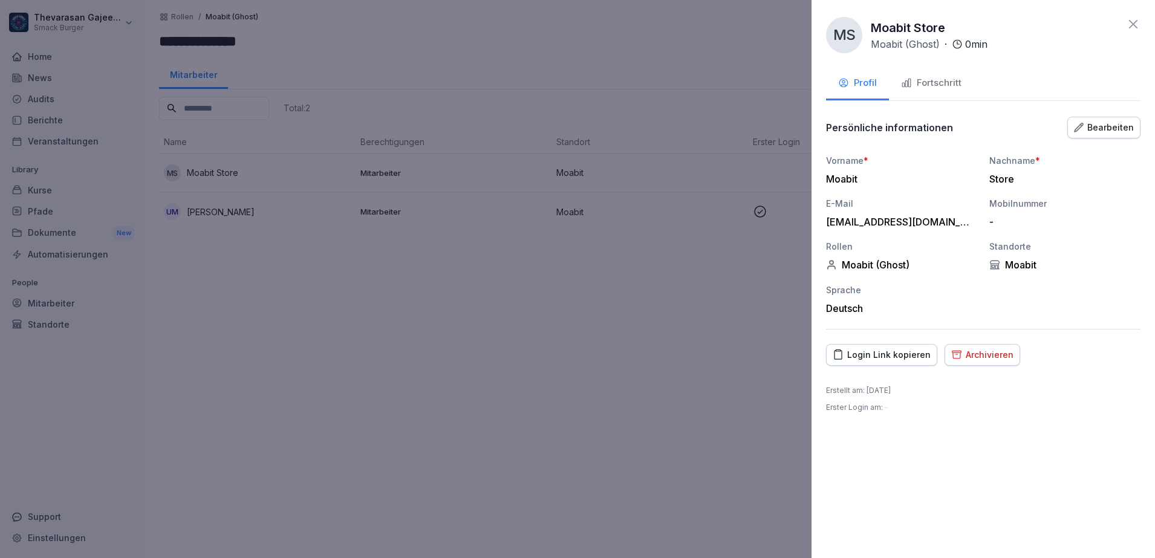
click at [1014, 266] on div "Moabit" at bounding box center [1064, 265] width 151 height 12
copy div "Moabit"
click at [1126, 131] on div "Bearbeiten" at bounding box center [1104, 127] width 60 height 13
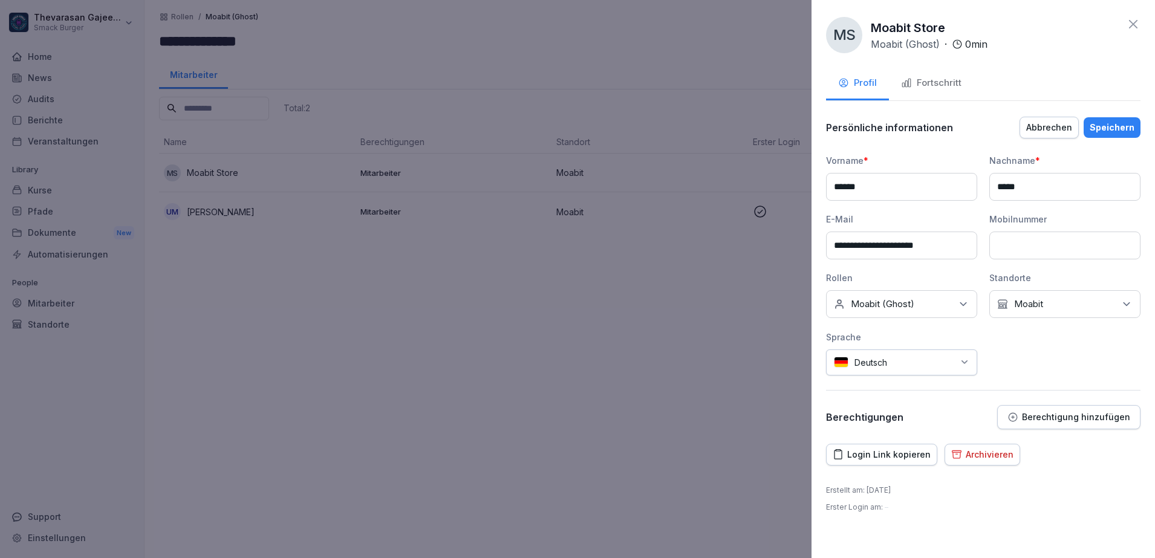
click at [963, 307] on icon at bounding box center [963, 304] width 12 height 12
click at [650, 370] on div at bounding box center [577, 279] width 1155 height 558
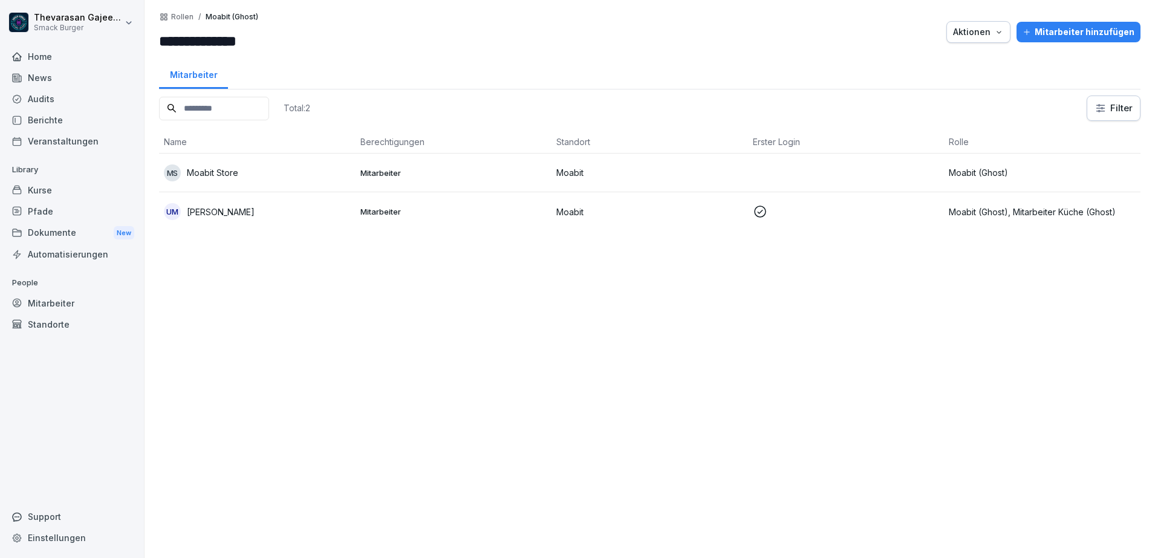
click at [230, 27] on div "**********" at bounding box center [231, 32] width 145 height 40
click at [235, 43] on input "**********" at bounding box center [231, 41] width 145 height 22
drag, startPoint x: 292, startPoint y: 41, endPoint x: 78, endPoint y: 33, distance: 214.2
click at [82, 33] on div "**********" at bounding box center [577, 279] width 1155 height 558
paste input
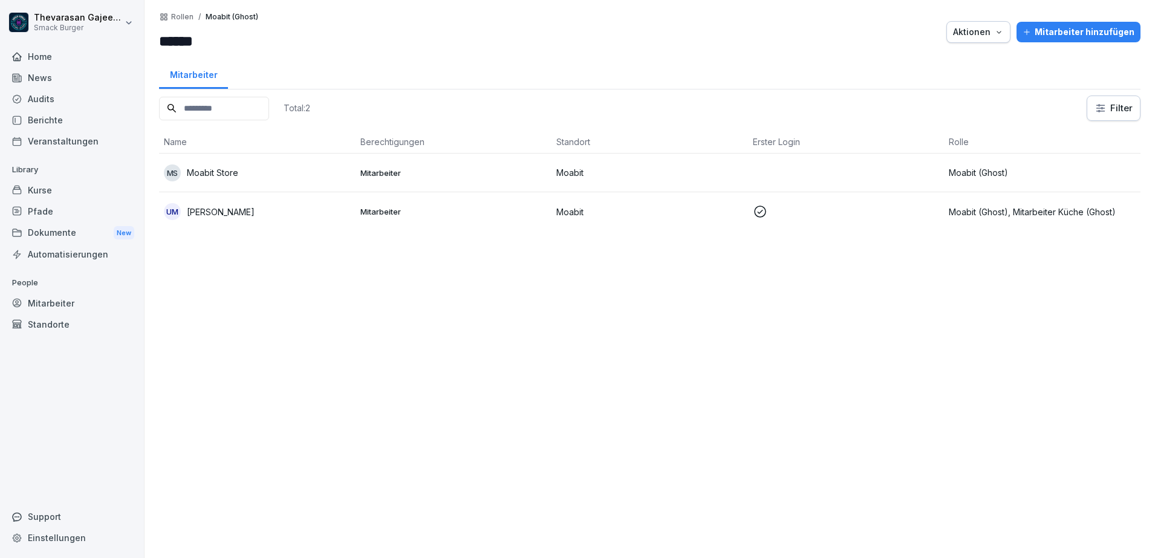
click at [160, 39] on input "******" at bounding box center [231, 41] width 145 height 22
type input "*********"
click at [541, 41] on div at bounding box center [625, 32] width 630 height 40
click at [278, 296] on div "Total: 2 Filter Name Berechtigungen Standort Erster Login Rolle MS Moabit Store…" at bounding box center [650, 321] width 982 height 451
click at [189, 15] on p "Rollen" at bounding box center [182, 17] width 22 height 8
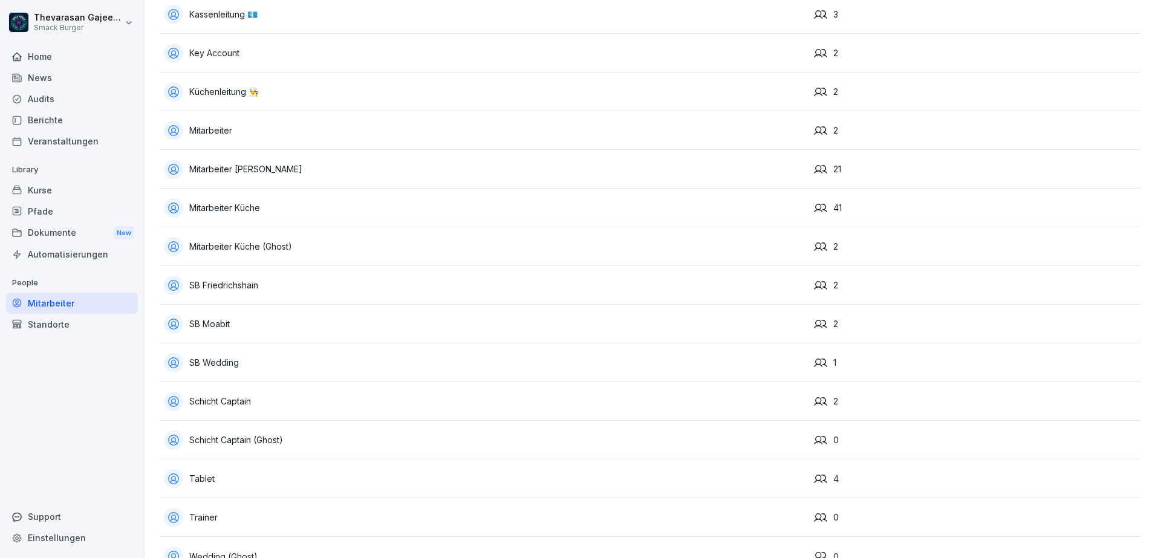
scroll to position [108, 0]
click at [322, 276] on div "Mitarbeiter Küche (Ghost)" at bounding box center [484, 283] width 640 height 19
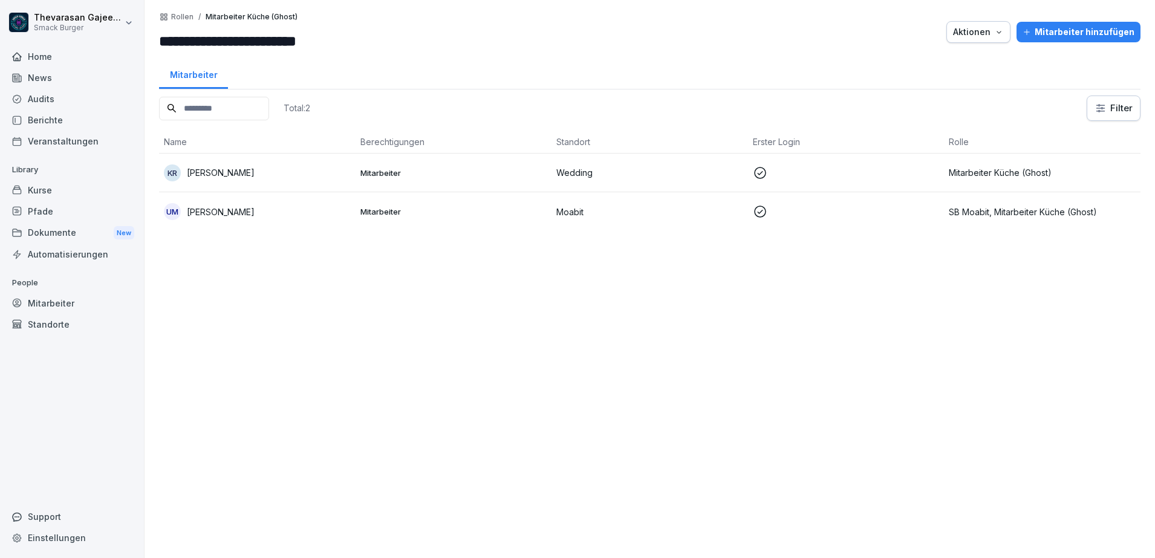
click at [1029, 201] on td "SB Moabit, Mitarbeiter Küche (Ghost)" at bounding box center [1042, 211] width 197 height 39
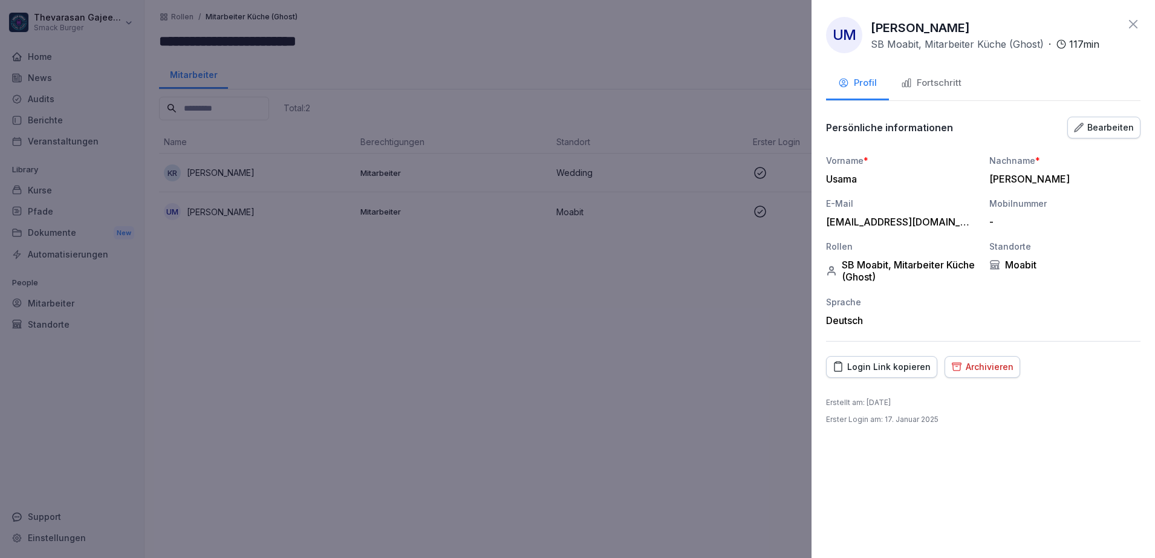
click at [977, 367] on div "Archivieren" at bounding box center [982, 366] width 62 height 13
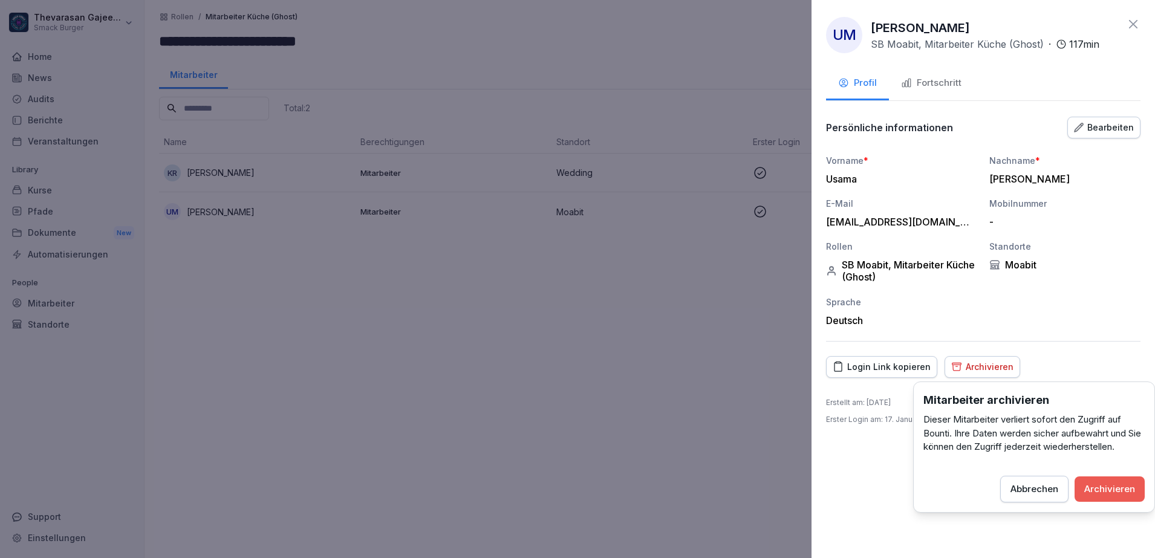
click at [1127, 489] on div "Archivieren" at bounding box center [1109, 489] width 51 height 13
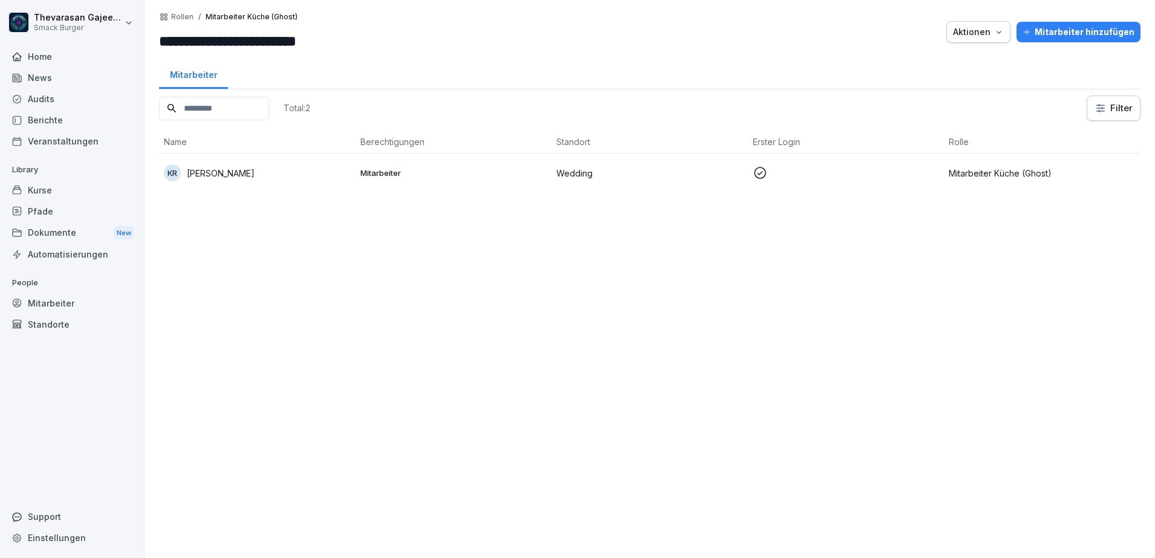
click at [1013, 170] on p "Mitarbeiter Küche (Ghost)" at bounding box center [1042, 173] width 187 height 13
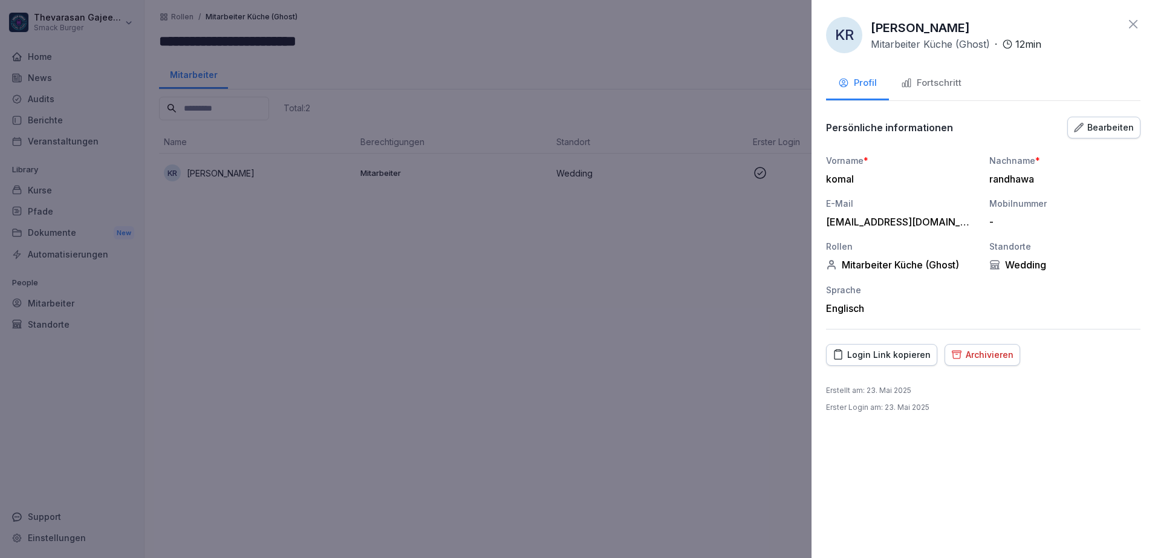
click at [986, 350] on div "Archivieren" at bounding box center [982, 354] width 62 height 13
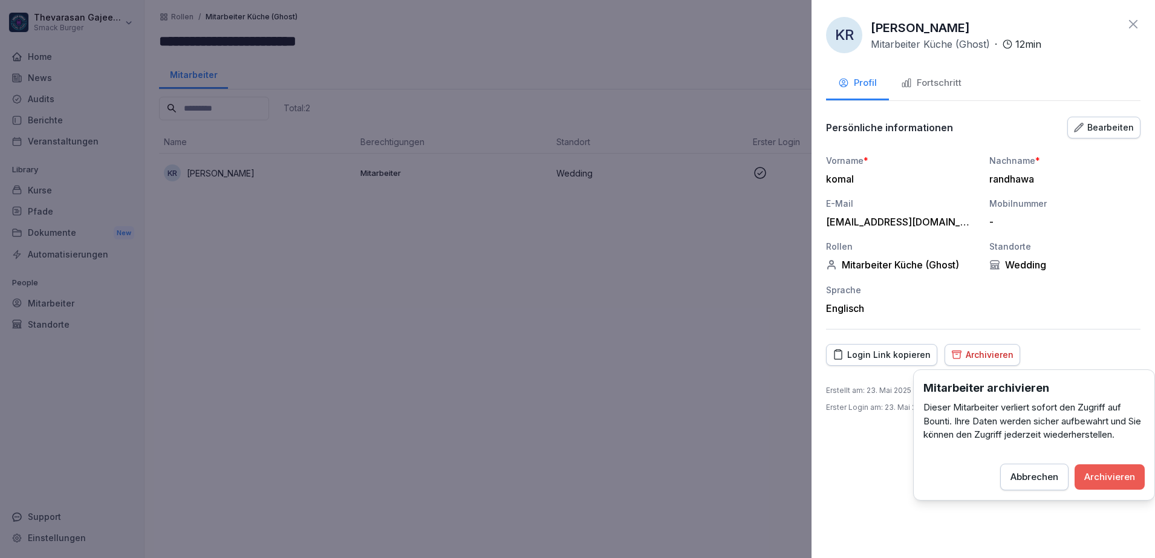
click at [1123, 475] on div "Archivieren" at bounding box center [1109, 477] width 51 height 13
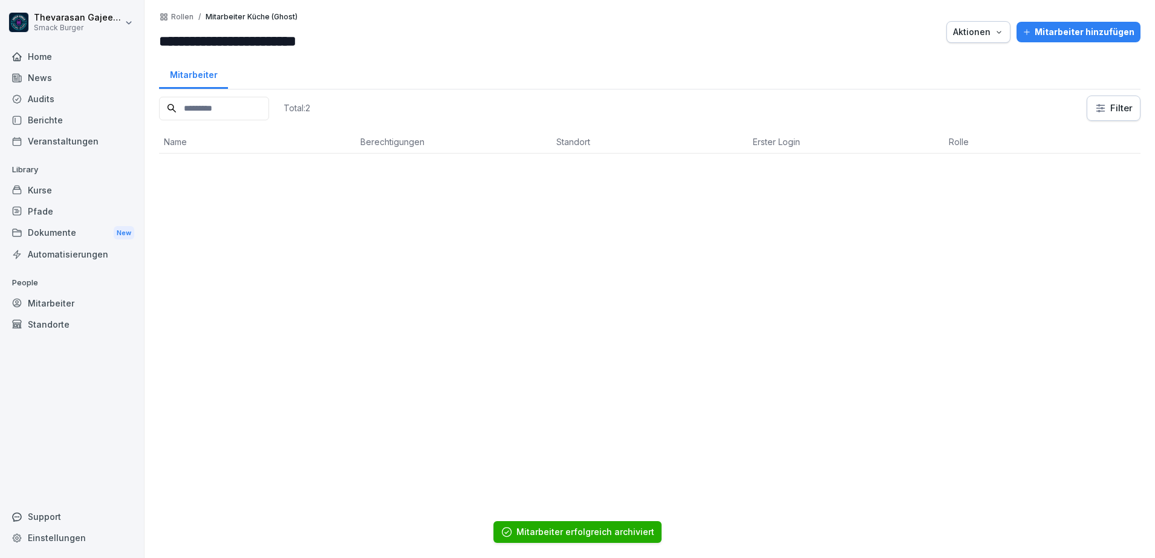
click at [180, 14] on p "Rollen" at bounding box center [182, 17] width 22 height 8
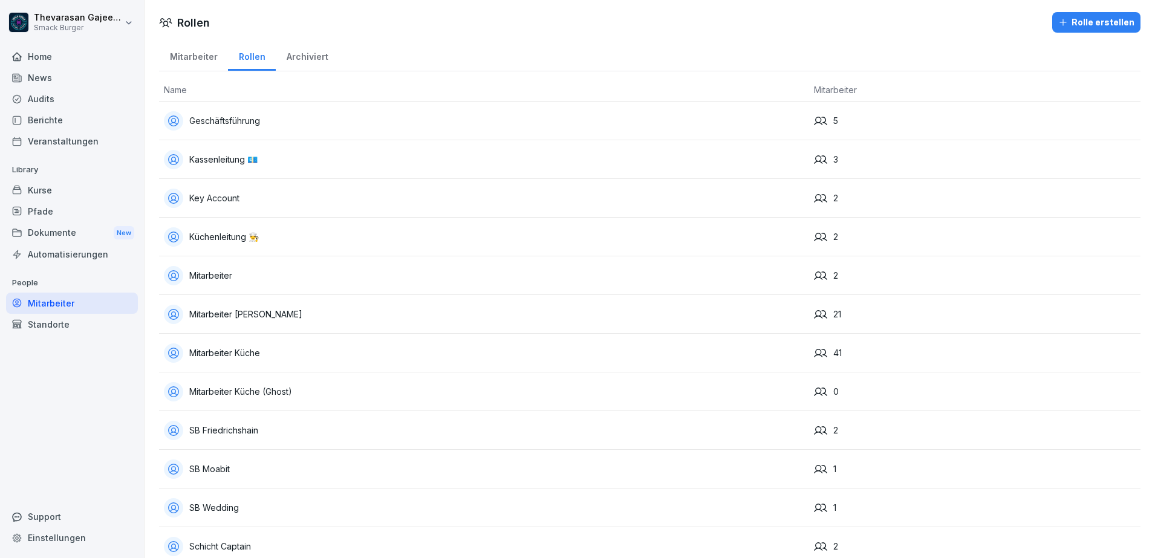
click at [545, 377] on td "Mitarbeiter Küche (Ghost)" at bounding box center [484, 392] width 650 height 39
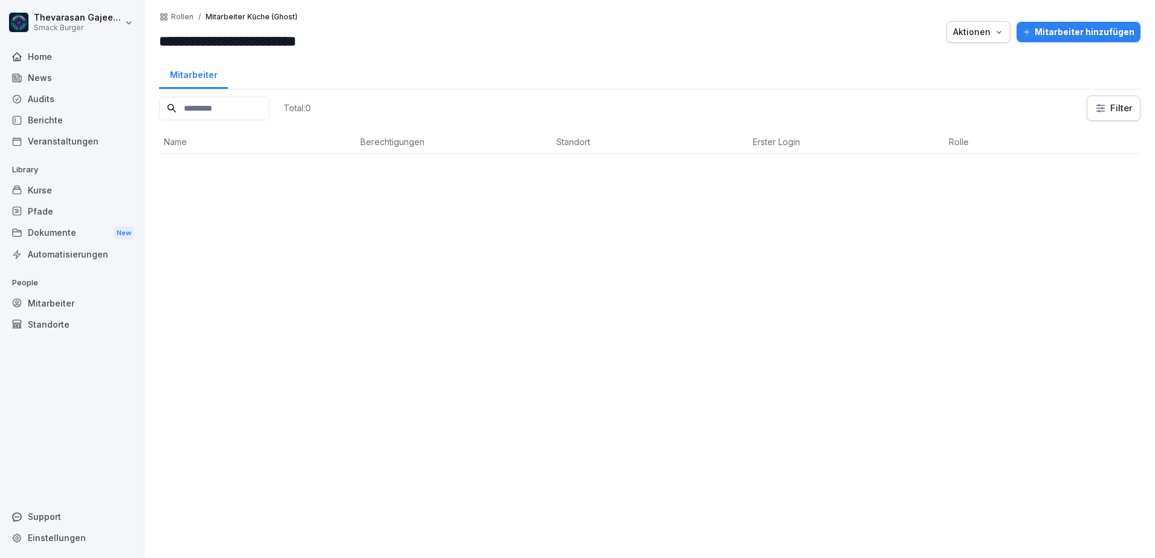
click at [983, 24] on button "Aktionen" at bounding box center [979, 32] width 64 height 22
click at [953, 65] on div "Rolle löschen" at bounding box center [935, 60] width 134 height 21
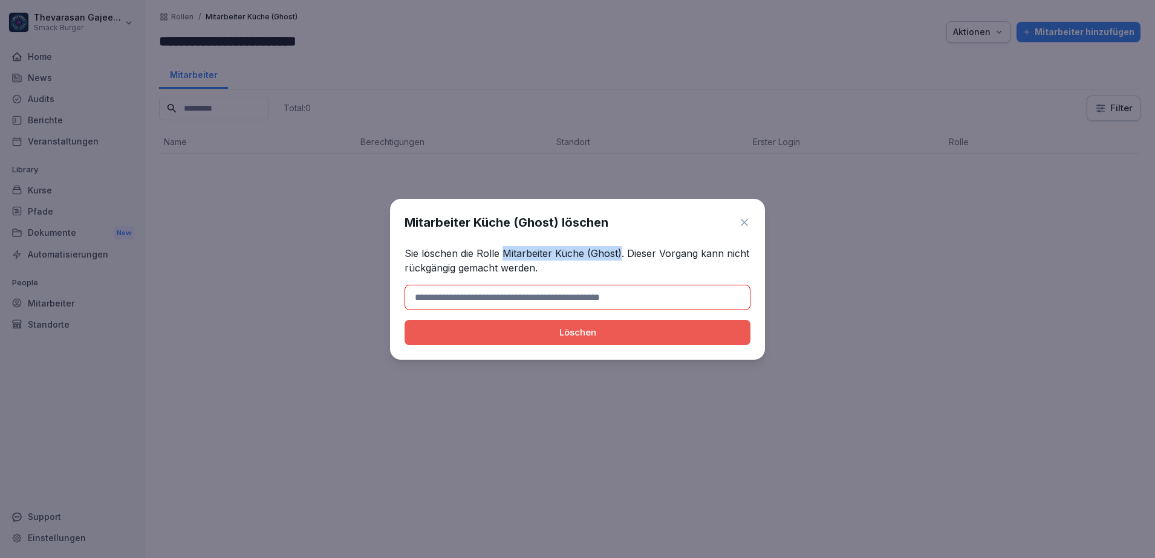
drag, startPoint x: 619, startPoint y: 256, endPoint x: 502, endPoint y: 256, distance: 116.7
click at [502, 256] on p "Sie löschen die Rolle Mitarbeiter Küche (Ghost). Dieser Vorgang kann nicht rück…" at bounding box center [578, 260] width 346 height 29
copy p "Mitarbeiter Küche (Ghost)"
click at [608, 299] on input at bounding box center [578, 297] width 346 height 25
paste input "**********"
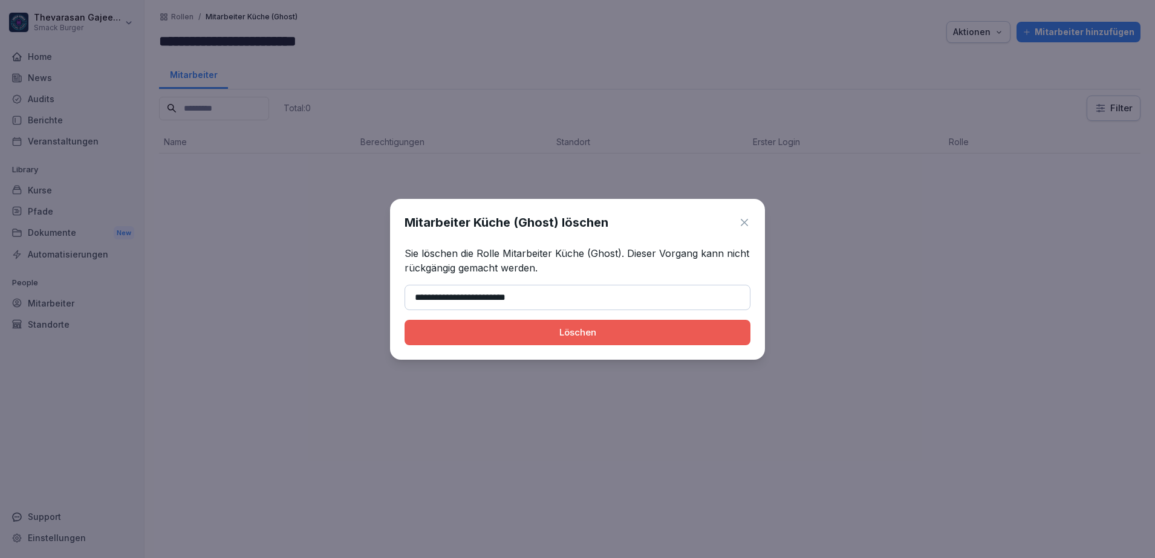
type input "**********"
click at [639, 321] on button "Löschen" at bounding box center [578, 332] width 346 height 25
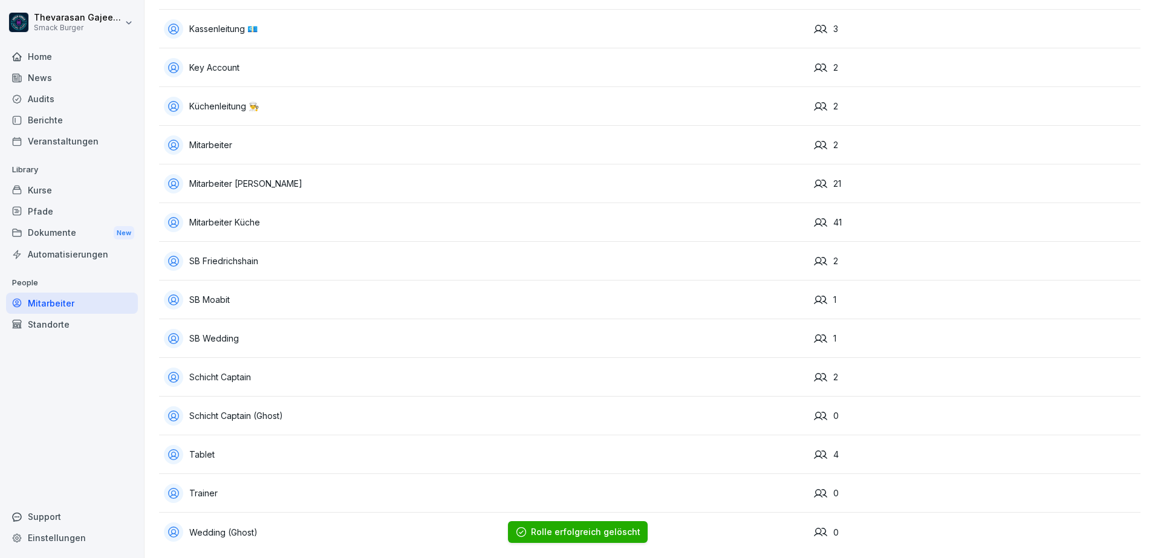
scroll to position [145, 0]
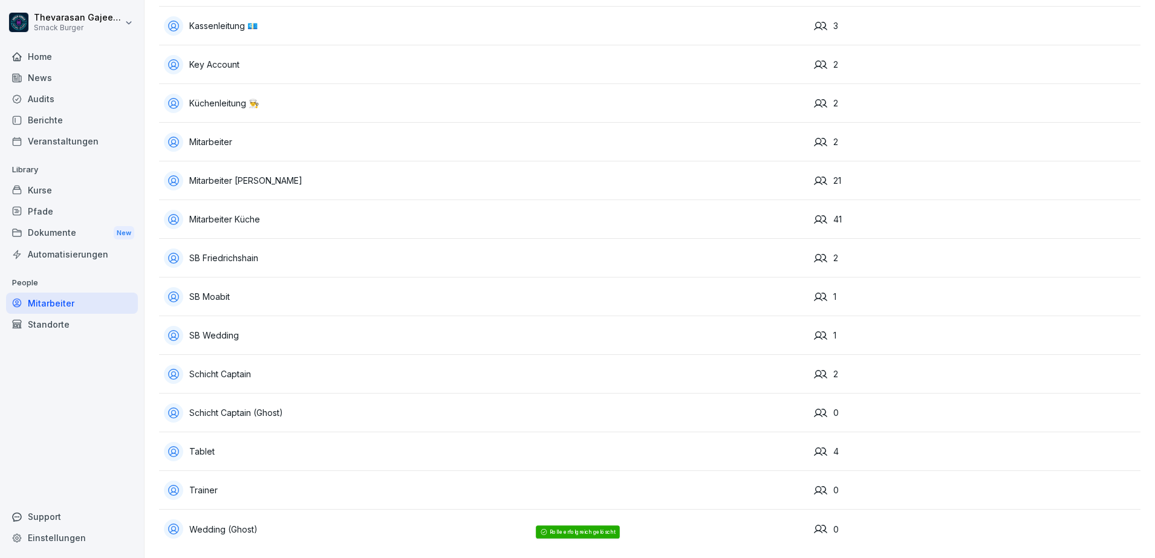
click at [334, 368] on div "Schicht Captain" at bounding box center [484, 374] width 640 height 19
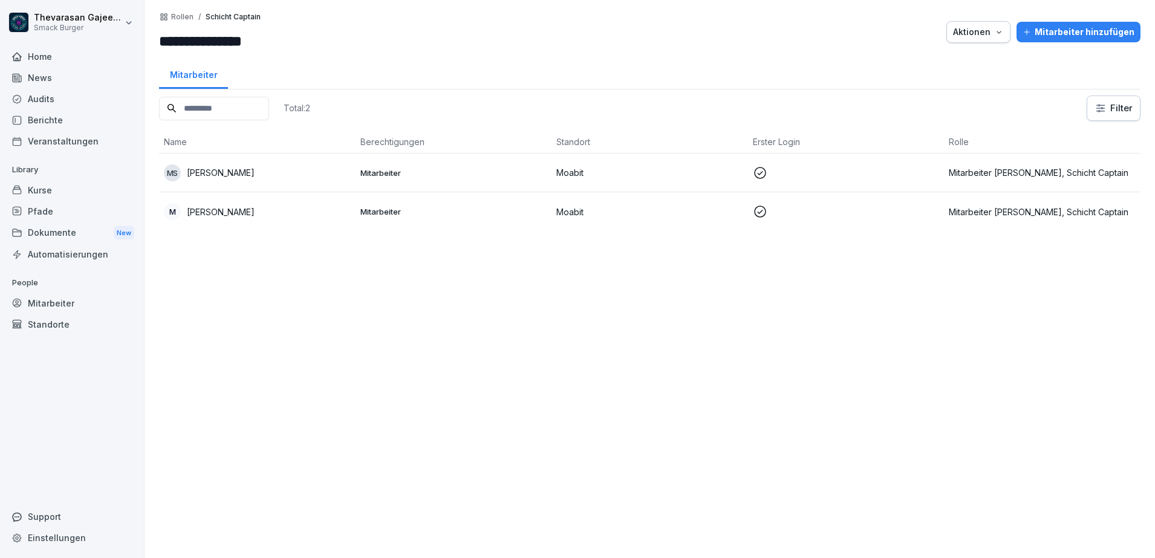
click at [306, 174] on div "MS [PERSON_NAME]" at bounding box center [257, 173] width 187 height 17
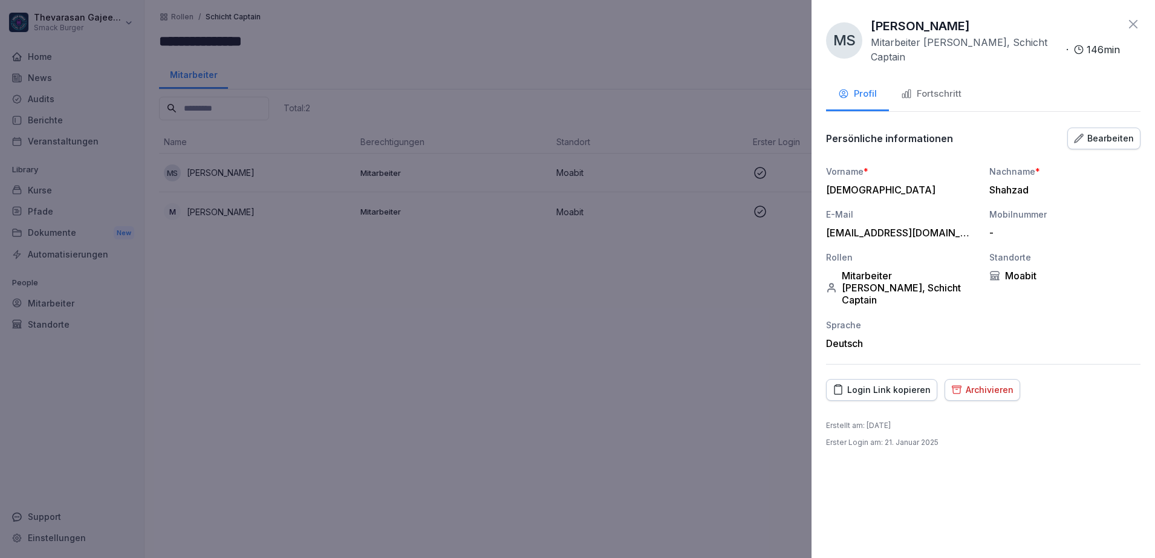
click at [1133, 132] on div "Bearbeiten" at bounding box center [1104, 138] width 60 height 13
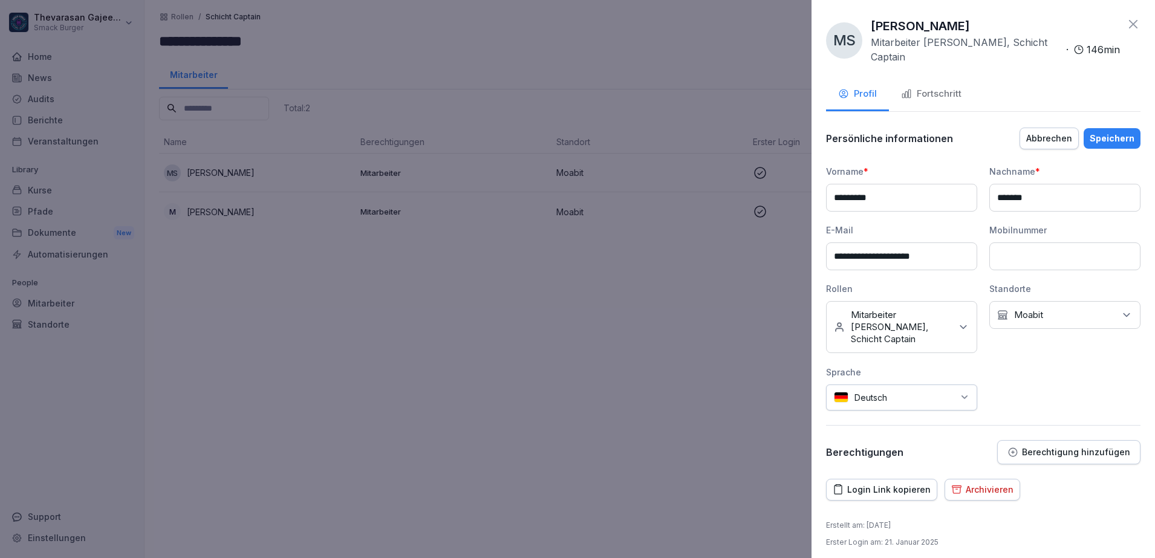
click at [937, 309] on p "Mitarbeiter Küche, Schicht Captain" at bounding box center [901, 327] width 100 height 36
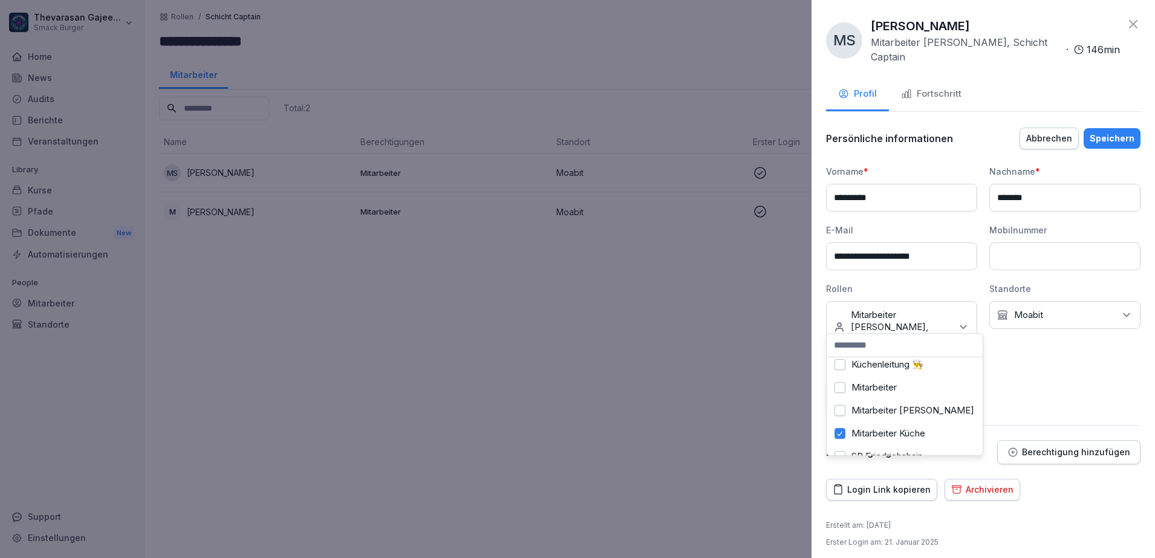
scroll to position [151, 0]
click at [859, 361] on label "Mitarbeiter Küche" at bounding box center [889, 358] width 74 height 11
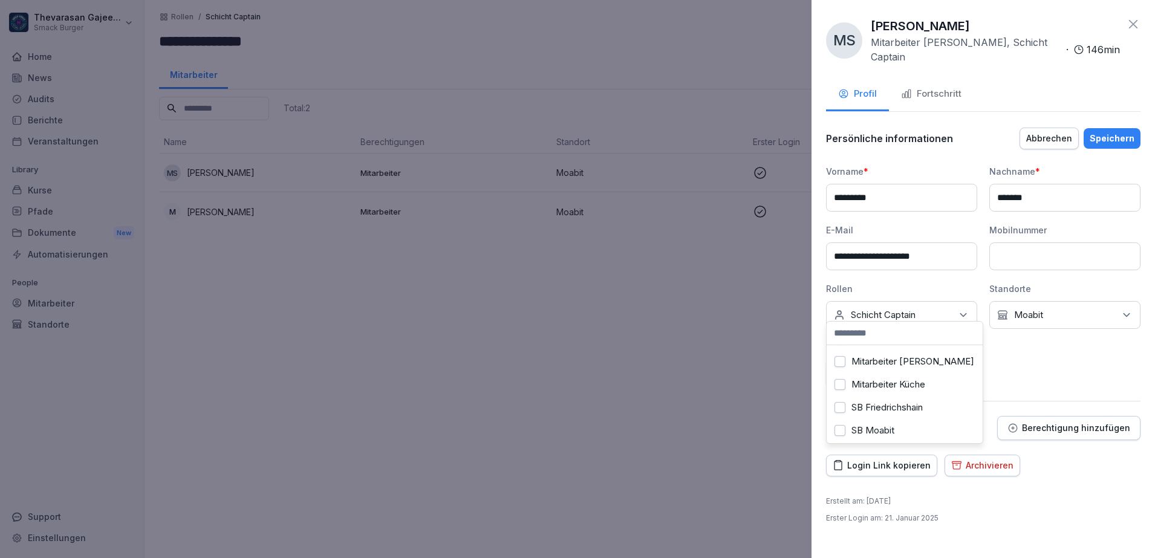
scroll to position [189, 0]
click at [872, 400] on label "Schicht Captain" at bounding box center [884, 401] width 65 height 11
click at [877, 385] on label "Mitarbeiter Küche" at bounding box center [889, 384] width 74 height 11
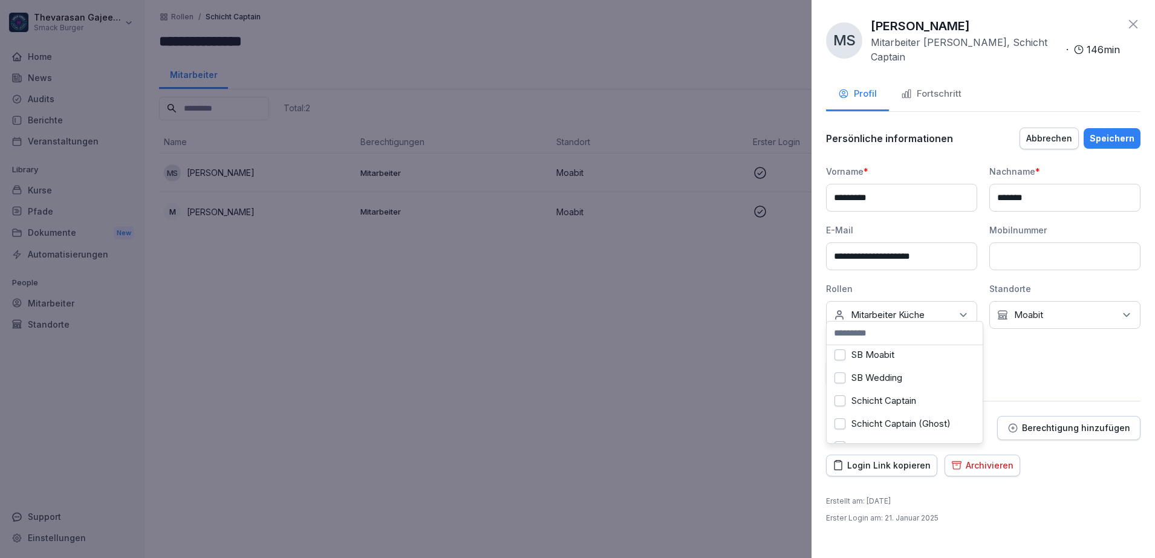
click at [875, 358] on label "SB Moabit" at bounding box center [873, 355] width 43 height 11
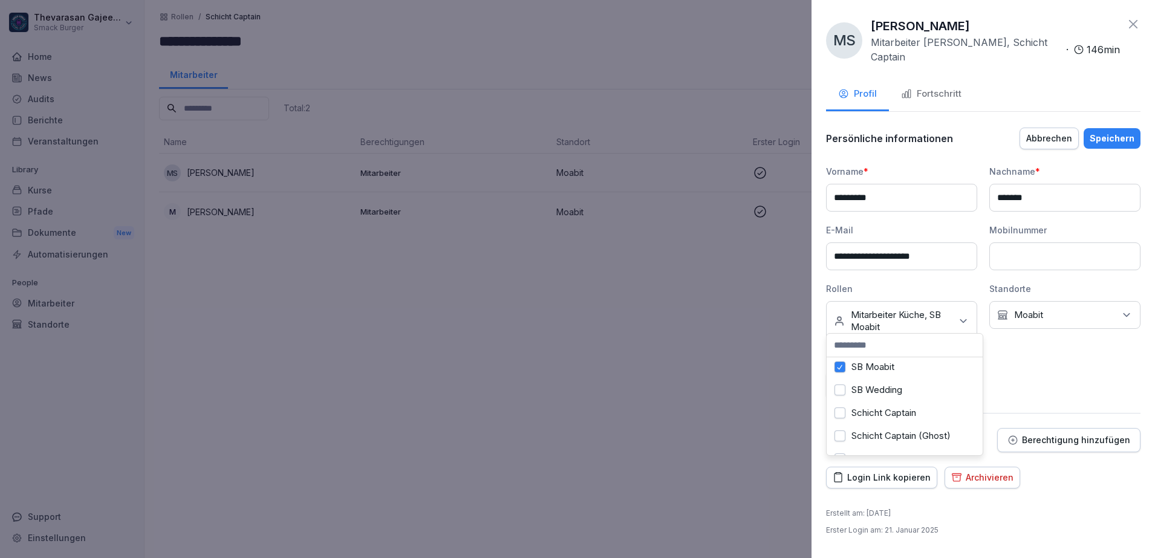
click at [1026, 370] on div "**********" at bounding box center [983, 281] width 314 height 233
click at [1116, 132] on div "Speichern" at bounding box center [1112, 138] width 45 height 13
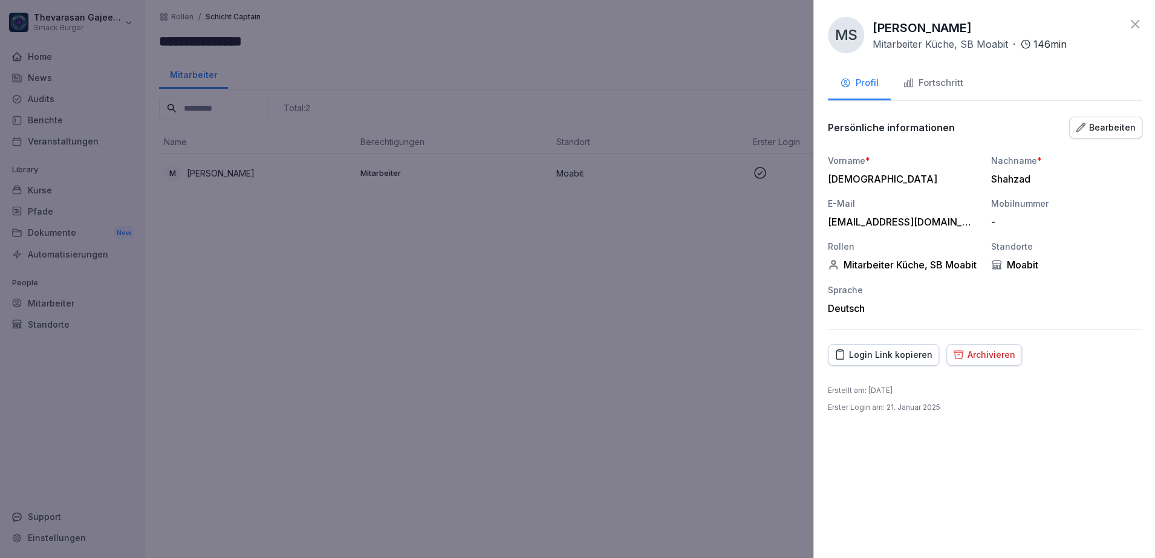
click at [224, 171] on div at bounding box center [577, 279] width 1155 height 558
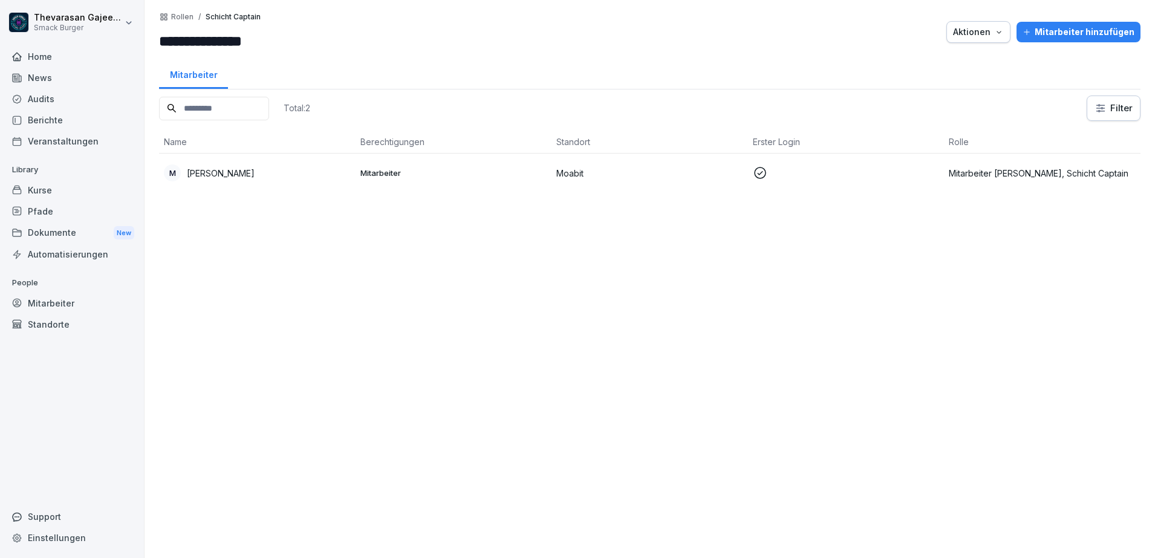
click at [225, 171] on p "Muhammed Ajmal" at bounding box center [221, 173] width 68 height 13
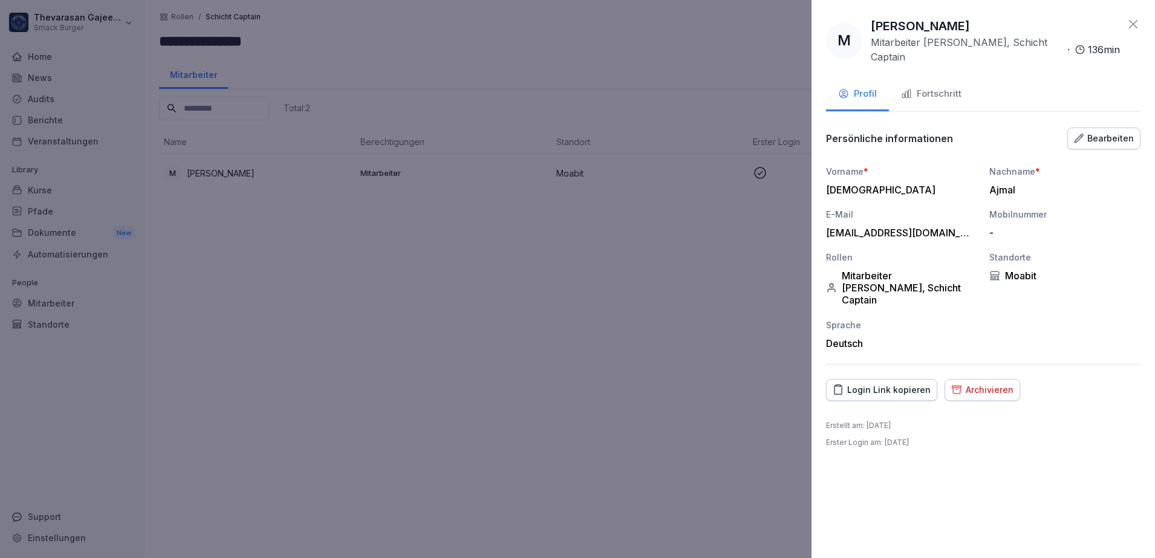
click at [1134, 128] on button "Bearbeiten" at bounding box center [1103, 139] width 73 height 22
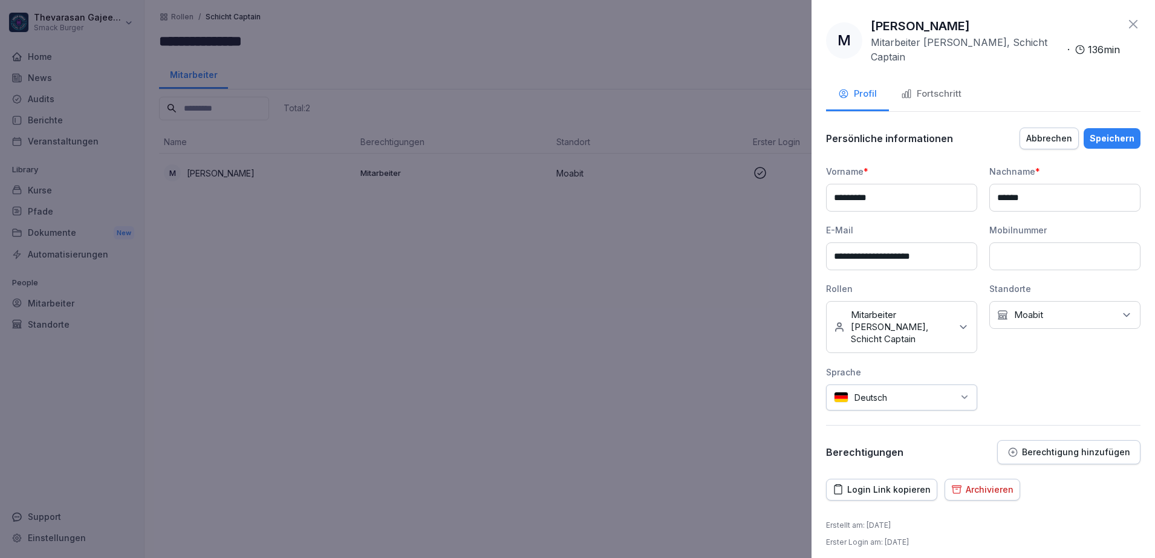
click at [950, 315] on p "Mitarbeiter Küche, Schicht Captain" at bounding box center [901, 327] width 100 height 36
click at [855, 365] on div "Mitarbeiter Küche" at bounding box center [905, 358] width 150 height 23
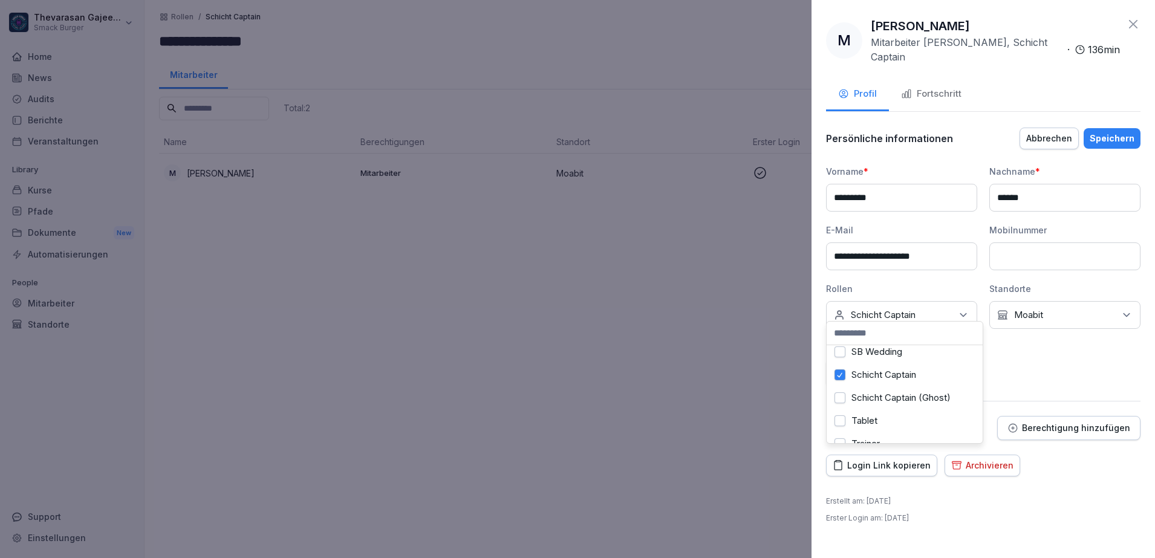
scroll to position [189, 0]
click at [872, 399] on label "Schicht Captain" at bounding box center [884, 401] width 65 height 11
click at [858, 361] on div "SB Moabit" at bounding box center [905, 355] width 150 height 23
click at [914, 385] on label "Mitarbeiter Küche" at bounding box center [889, 384] width 74 height 11
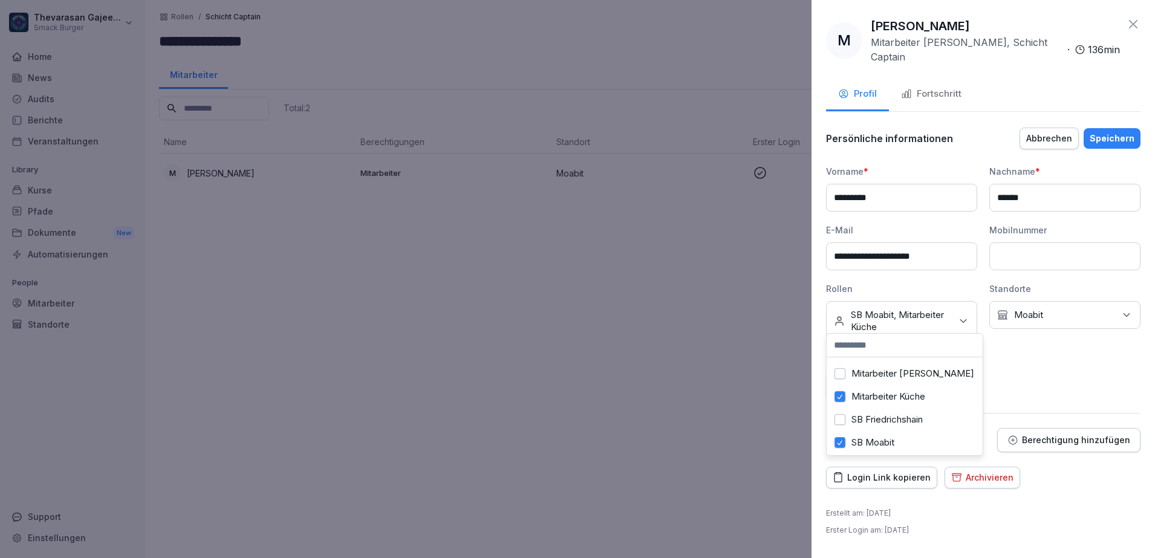
click at [1072, 373] on div "**********" at bounding box center [983, 281] width 314 height 233
click at [1114, 132] on div "Speichern" at bounding box center [1112, 138] width 45 height 13
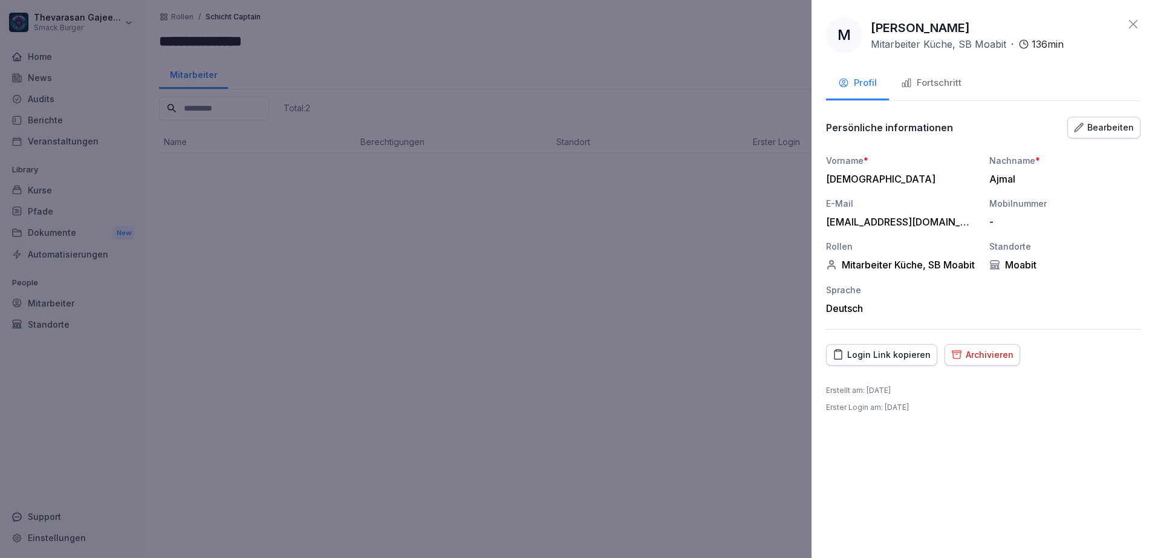
drag, startPoint x: 506, startPoint y: 272, endPoint x: 498, endPoint y: 272, distance: 8.5
click at [502, 274] on div at bounding box center [577, 279] width 1155 height 558
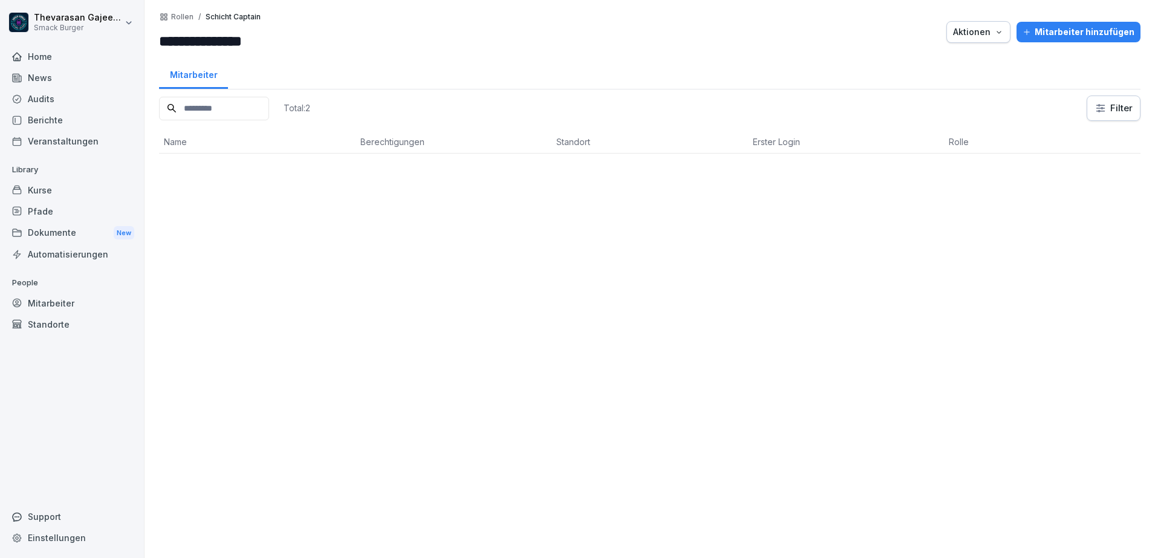
click at [187, 14] on p "Rollen" at bounding box center [182, 17] width 22 height 8
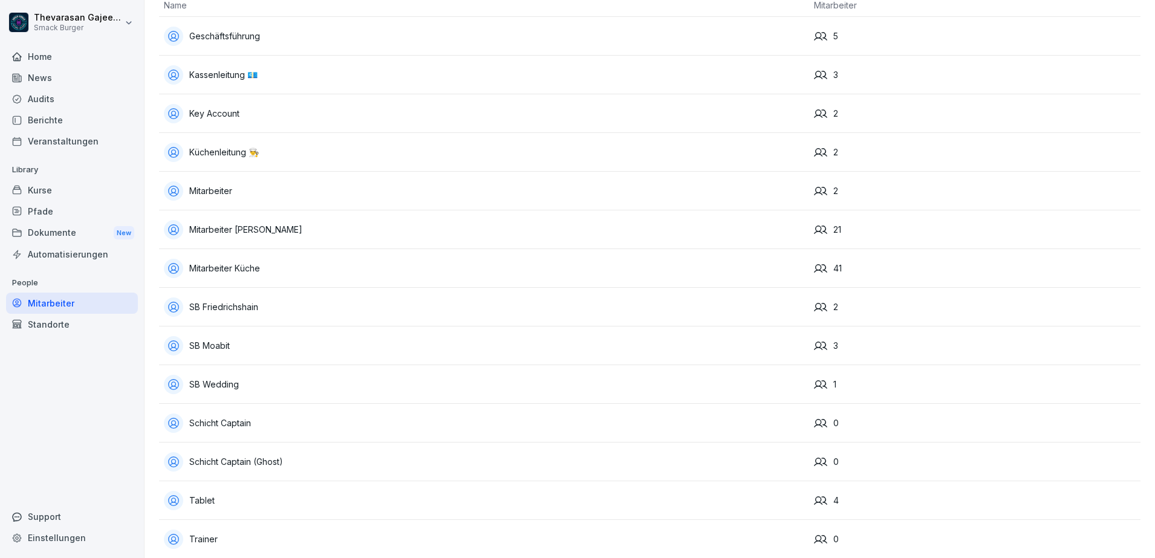
scroll to position [145, 0]
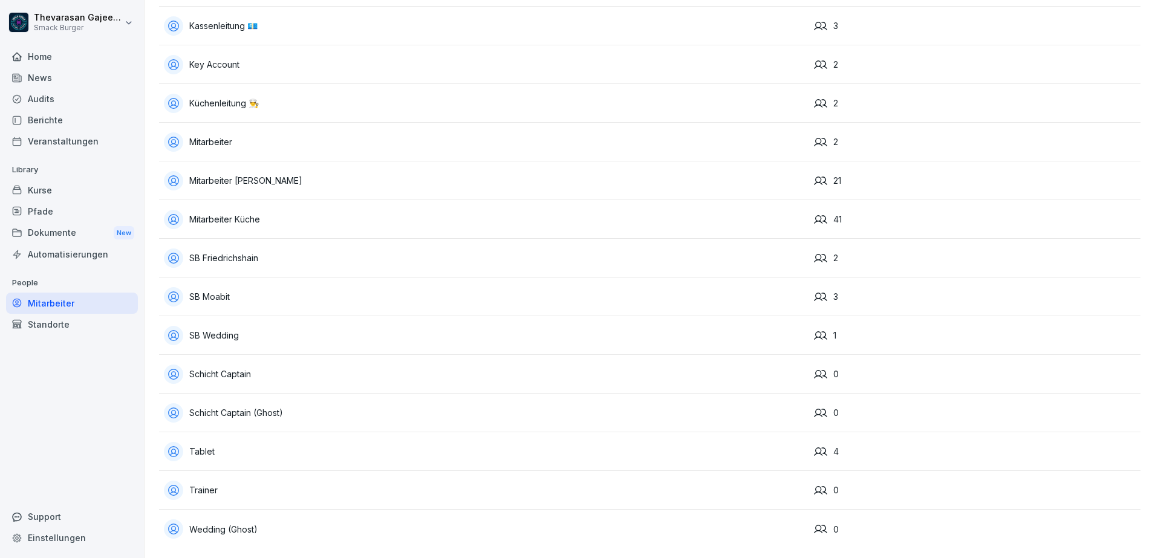
click at [235, 365] on div "Schicht Captain" at bounding box center [484, 374] width 640 height 19
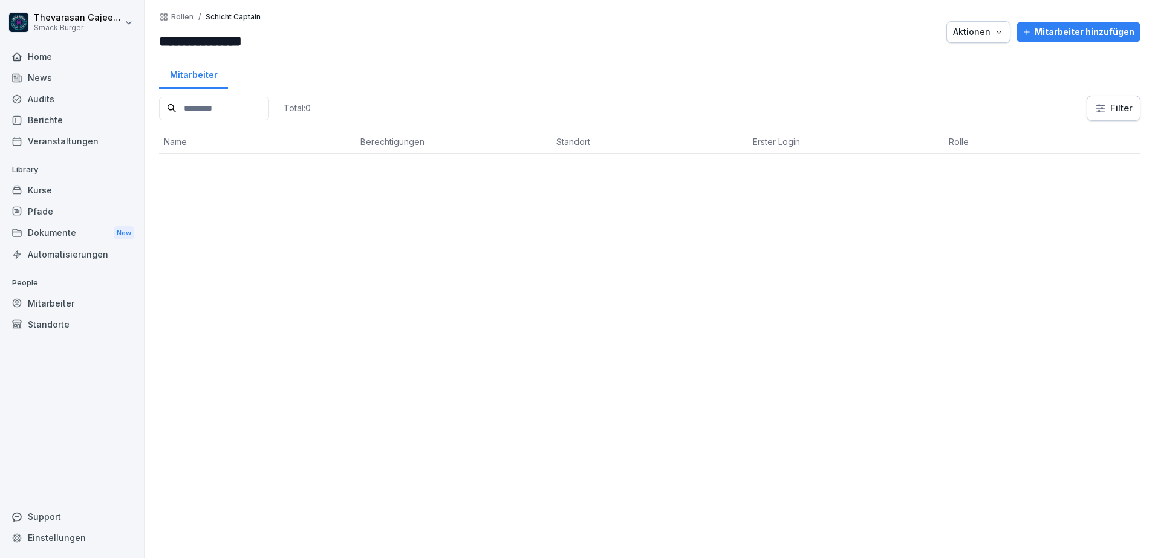
click at [970, 37] on div "Aktionen" at bounding box center [978, 31] width 51 height 13
click at [946, 68] on div "Rolle löschen" at bounding box center [935, 60] width 134 height 21
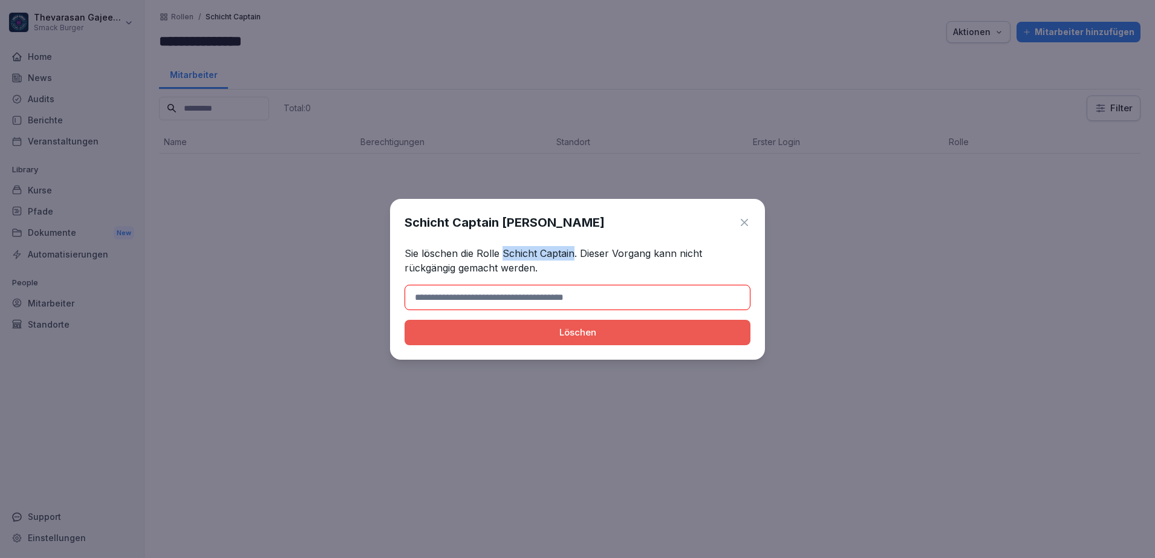
drag, startPoint x: 501, startPoint y: 256, endPoint x: 572, endPoint y: 255, distance: 70.8
click at [572, 255] on p "Sie löschen die Rolle Schicht Captain. Dieser Vorgang kann nicht rückgängig gem…" at bounding box center [578, 260] width 346 height 29
copy p "Schicht Captain"
click at [627, 298] on input at bounding box center [578, 297] width 346 height 25
paste input "**********"
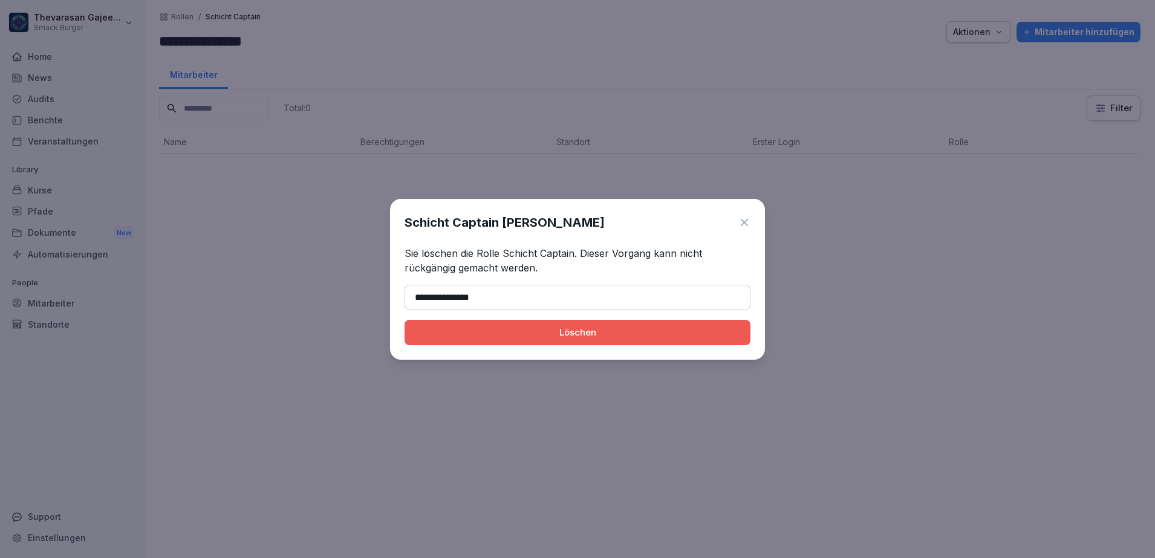
type input "**********"
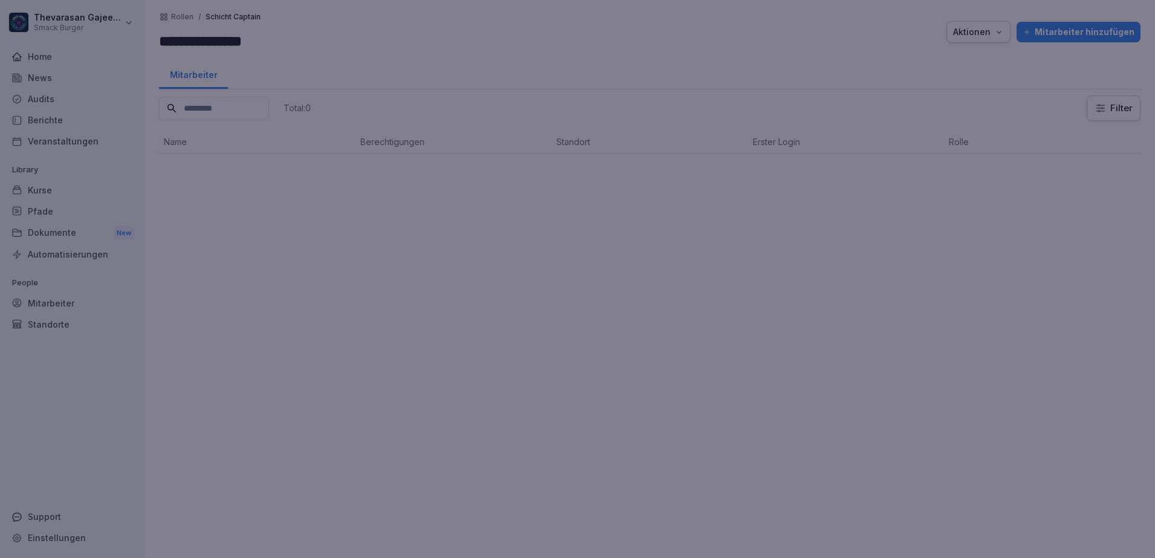
drag, startPoint x: 850, startPoint y: 359, endPoint x: 731, endPoint y: 339, distance: 120.7
click at [849, 358] on div at bounding box center [577, 279] width 1155 height 558
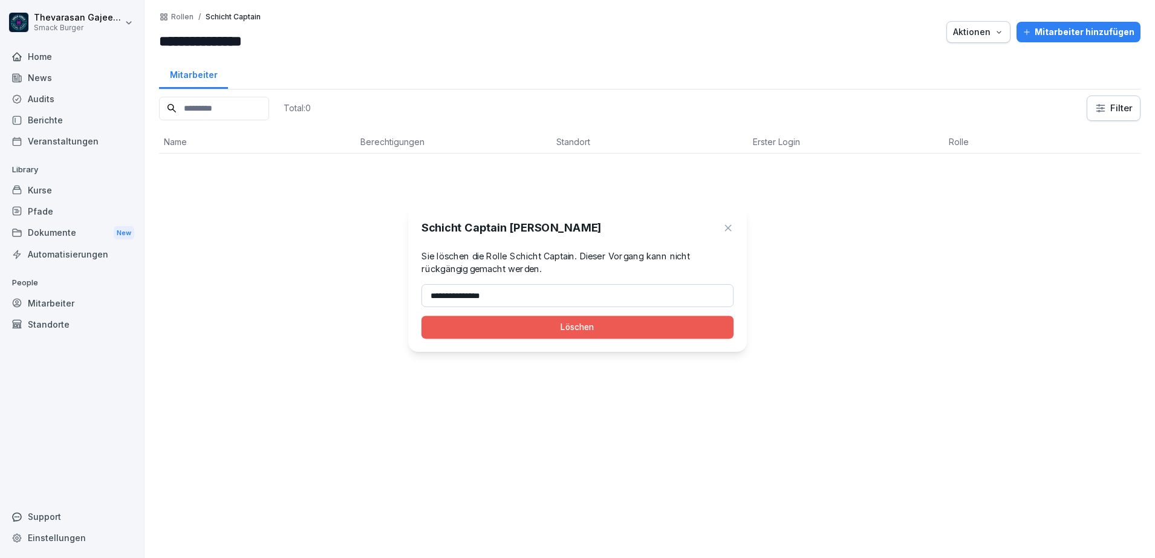
click at [691, 330] on div "Total: 0 Filter Name Berechtigungen Standort Erster Login Rolle" at bounding box center [650, 321] width 982 height 451
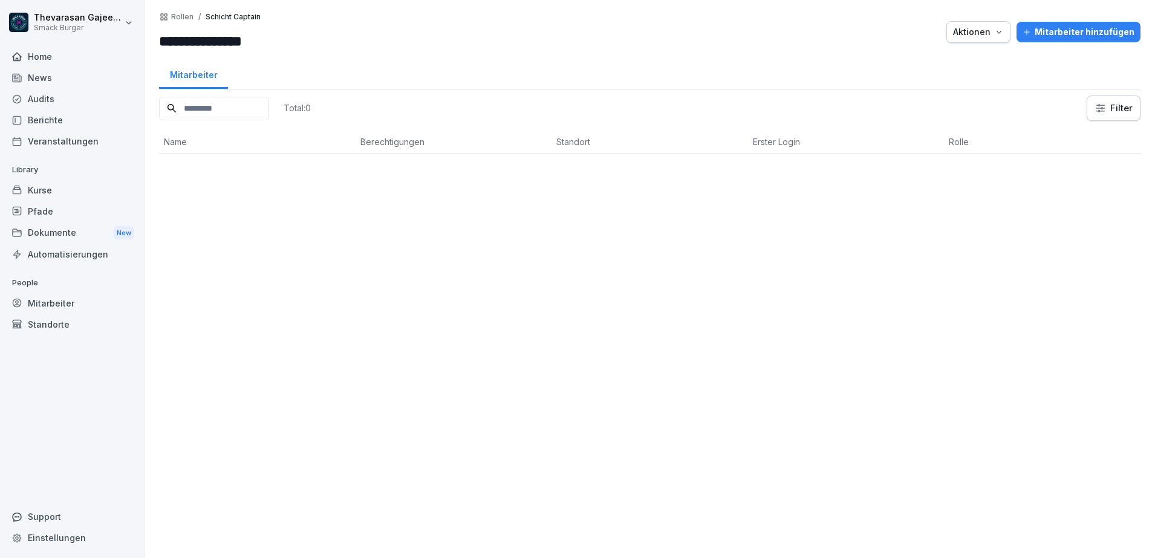
click at [183, 15] on p "Rollen" at bounding box center [182, 17] width 22 height 8
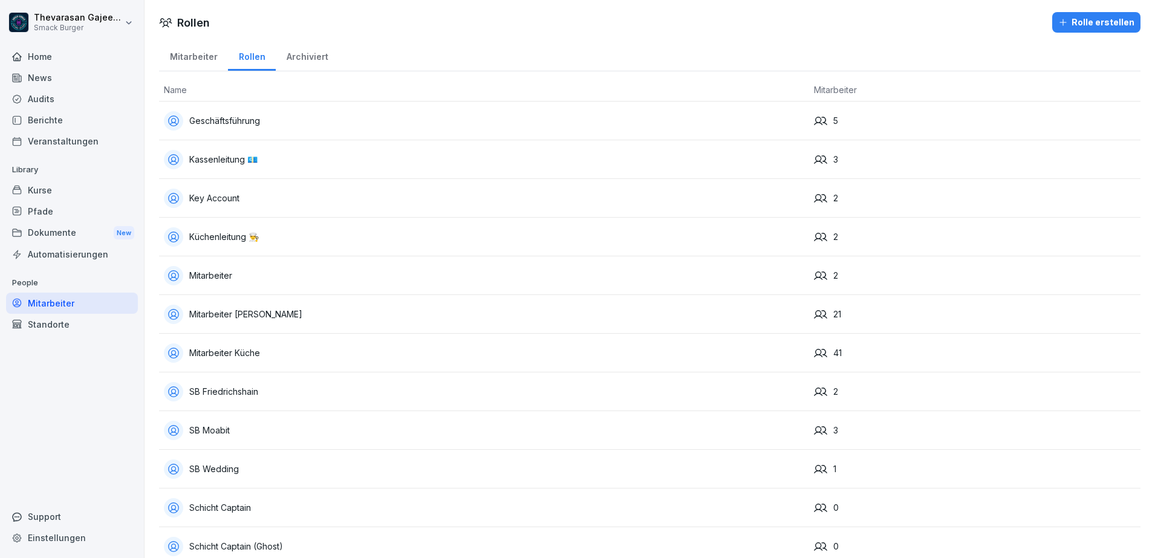
scroll to position [145, 0]
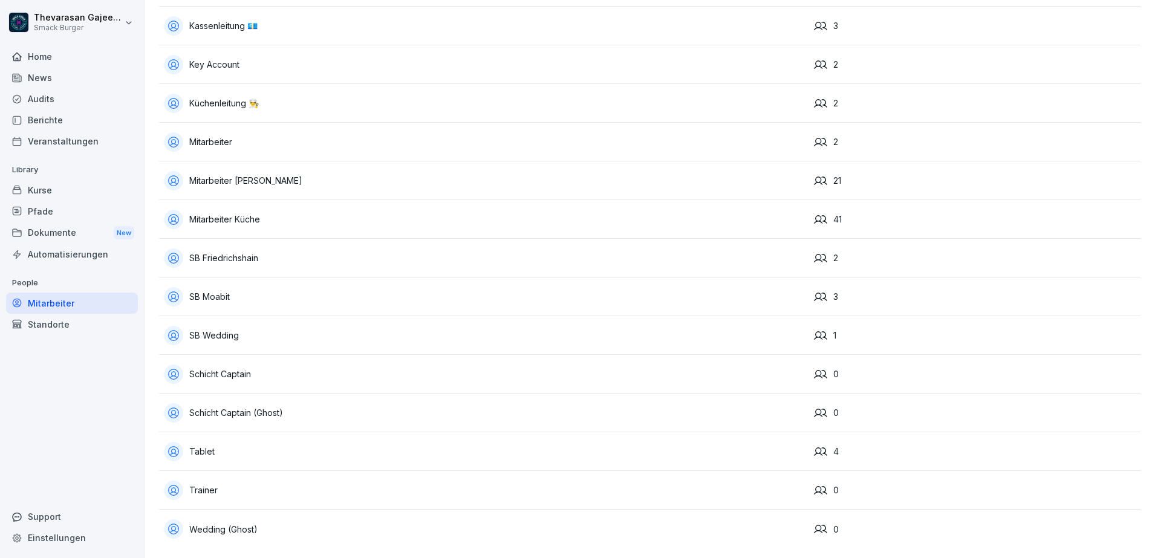
click at [248, 365] on div "Schicht Captain" at bounding box center [484, 374] width 640 height 19
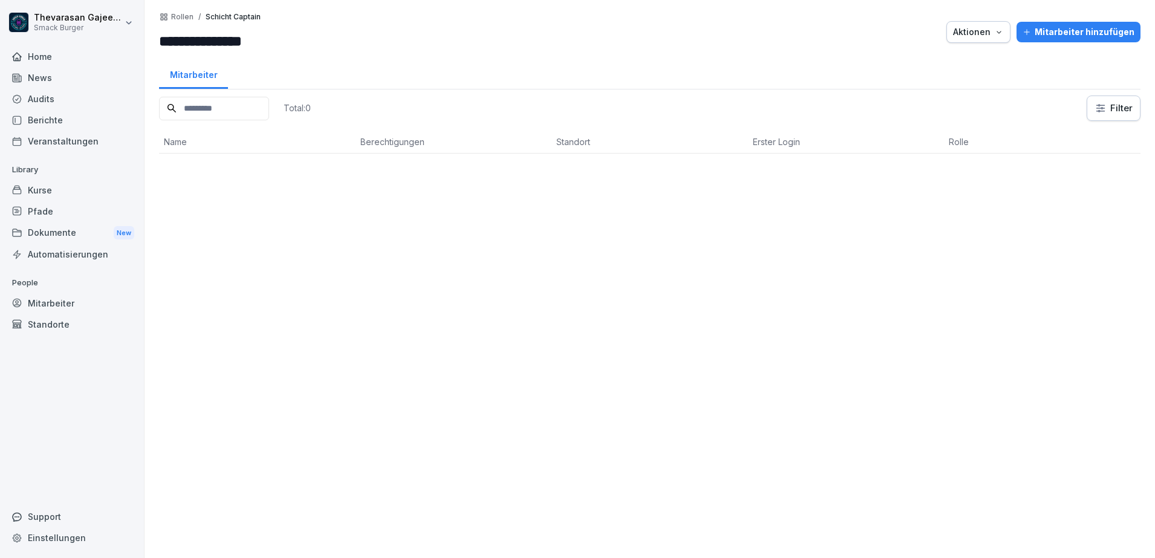
click at [962, 35] on div "Aktionen" at bounding box center [978, 31] width 51 height 13
click at [937, 65] on div "Rolle löschen" at bounding box center [935, 60] width 134 height 21
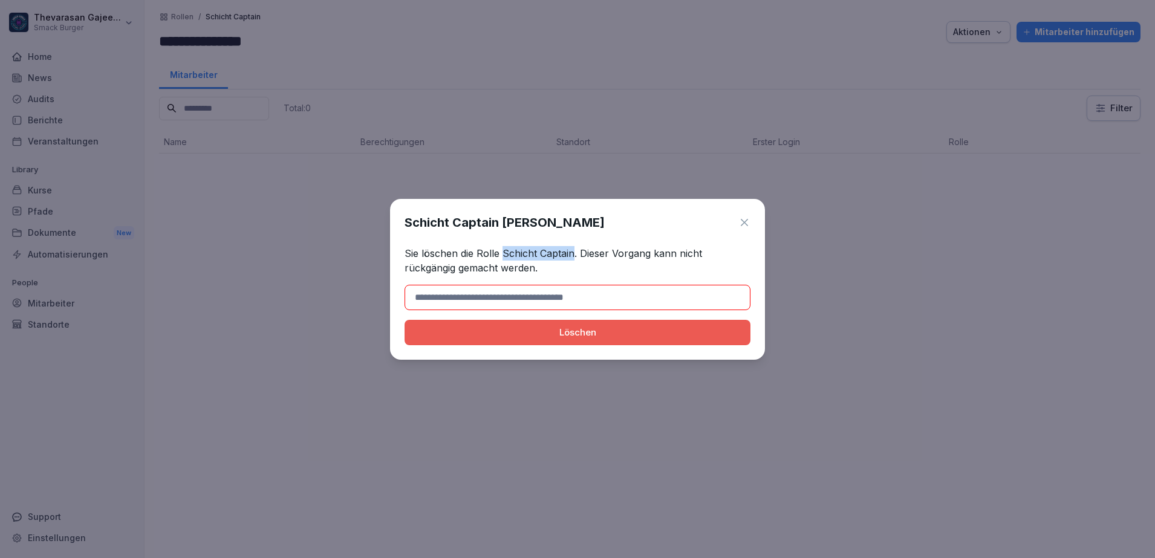
drag, startPoint x: 504, startPoint y: 249, endPoint x: 574, endPoint y: 251, distance: 69.6
click at [574, 251] on p "Sie löschen die Rolle Schicht Captain. Dieser Vorgang kann nicht rückgängig gem…" at bounding box center [578, 260] width 346 height 29
copy p "Schicht Captain"
click at [625, 280] on div "Schicht Captain [PERSON_NAME] Sie löschen die Rolle Schicht Captain. Dieser Vor…" at bounding box center [577, 279] width 375 height 161
click at [614, 293] on input at bounding box center [578, 297] width 346 height 25
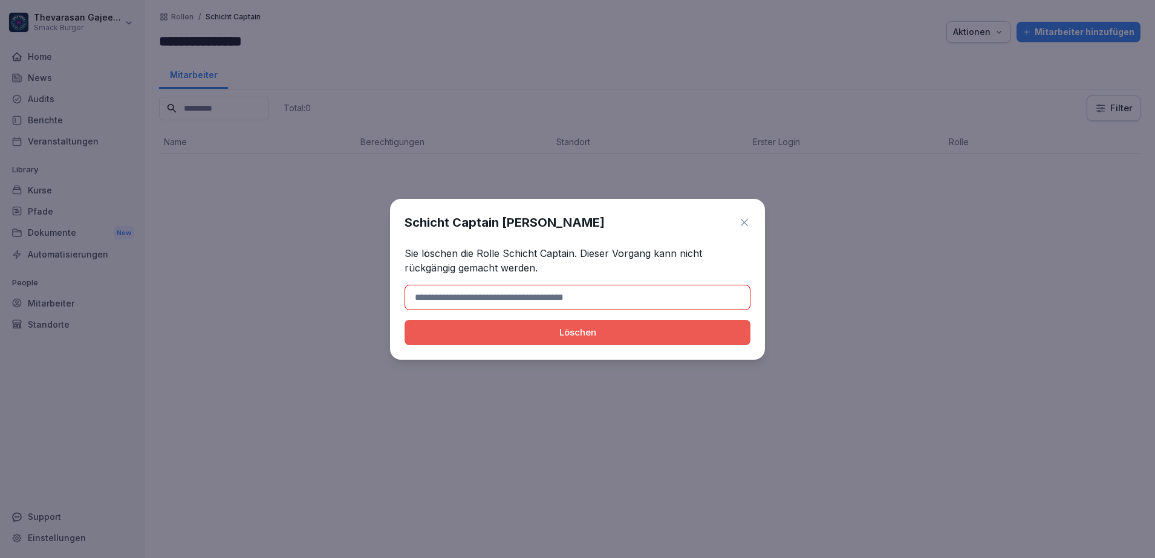
paste input "**********"
type input "**********"
click at [608, 333] on div "Löschen" at bounding box center [577, 332] width 327 height 13
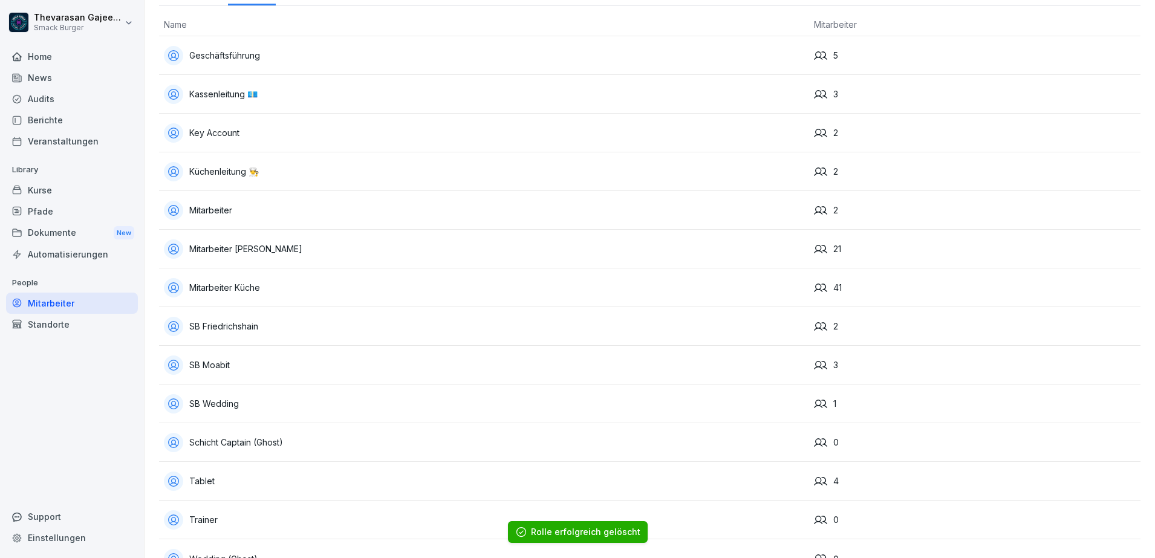
scroll to position [106, 0]
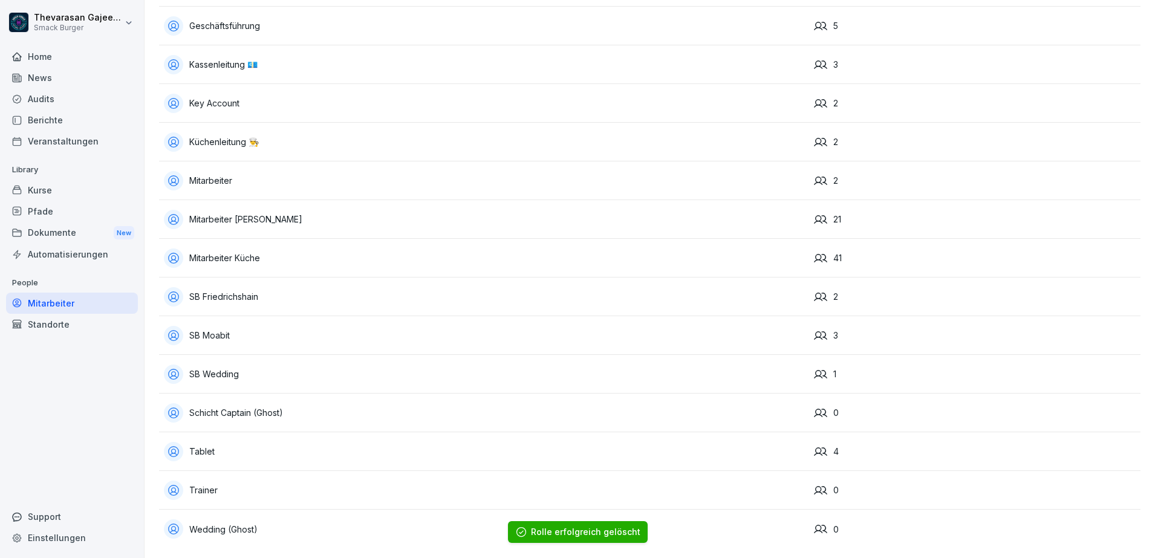
click at [277, 405] on div "Schicht Captain (Ghost)" at bounding box center [484, 412] width 640 height 19
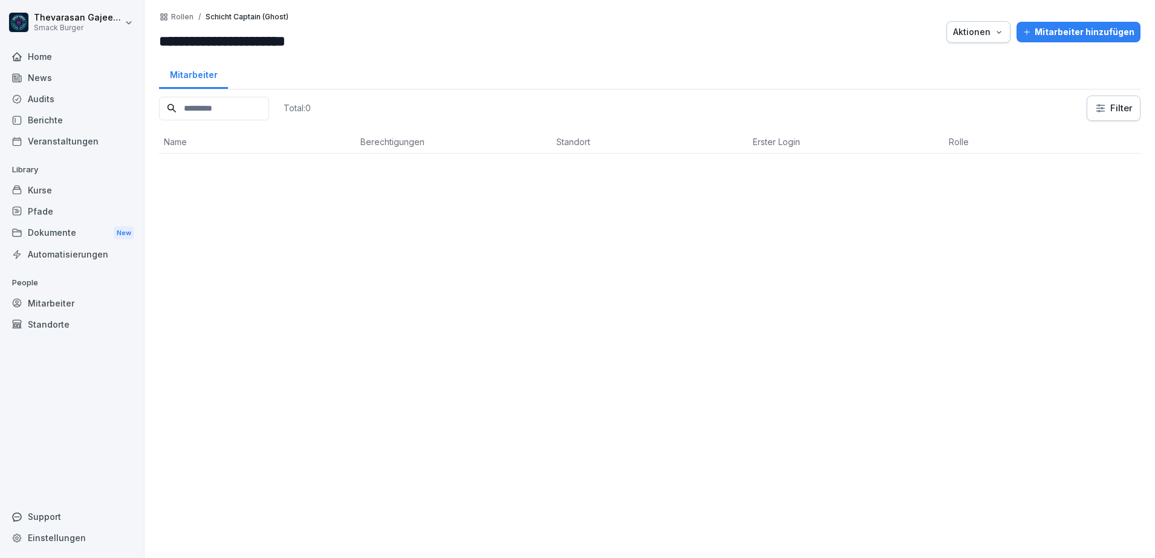
click at [968, 36] on div "Aktionen" at bounding box center [978, 31] width 51 height 13
click at [910, 62] on p "Rolle löschen" at bounding box center [920, 60] width 54 height 11
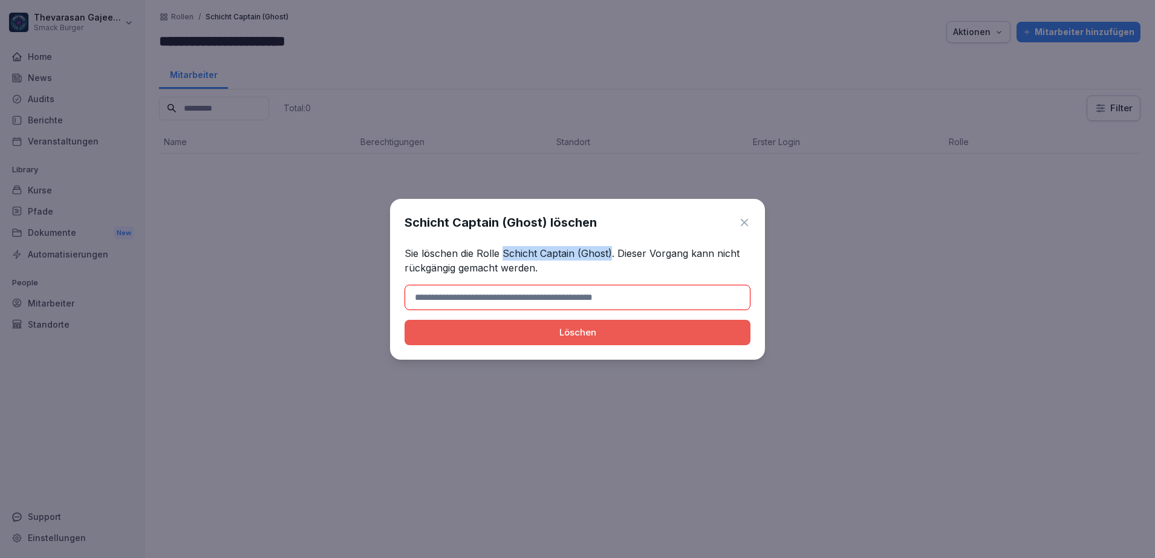
drag, startPoint x: 504, startPoint y: 252, endPoint x: 610, endPoint y: 252, distance: 105.8
click at [610, 252] on p "Sie löschen die Rolle Schicht Captain (Ghost). Dieser Vorgang kann nicht rückgä…" at bounding box center [578, 260] width 346 height 29
copy p "Schicht Captain (Ghost)"
click at [600, 298] on input at bounding box center [578, 297] width 346 height 25
paste input "**********"
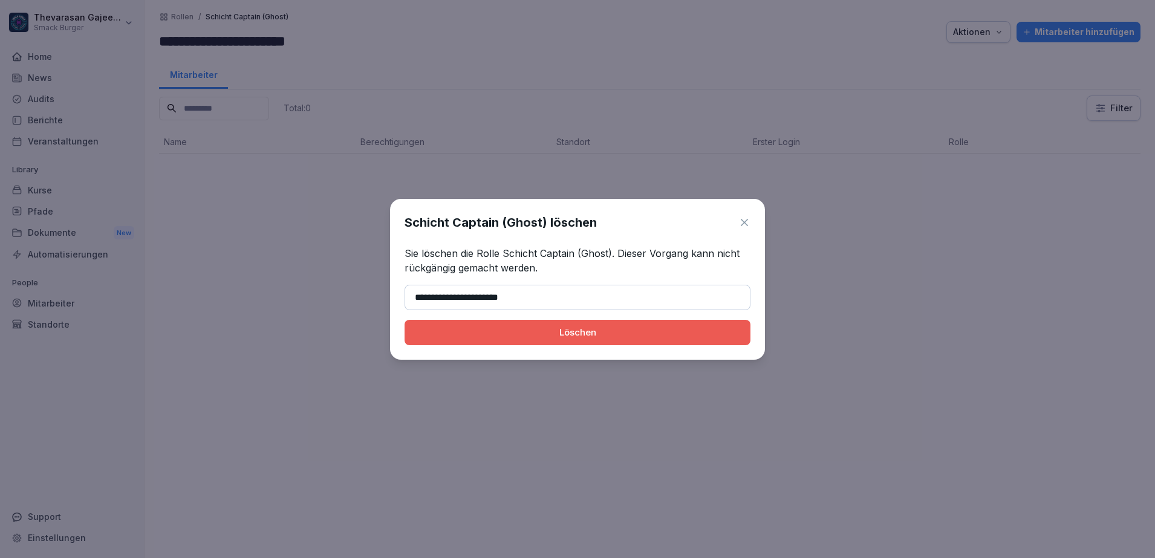
type input "**********"
click at [575, 327] on div "Löschen" at bounding box center [577, 332] width 327 height 13
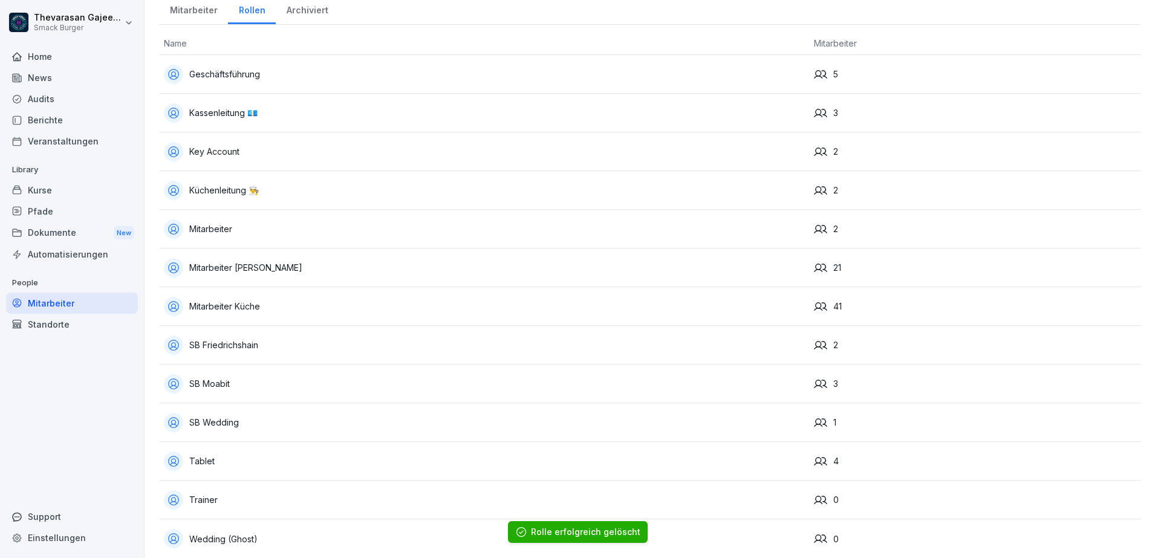
scroll to position [68, 0]
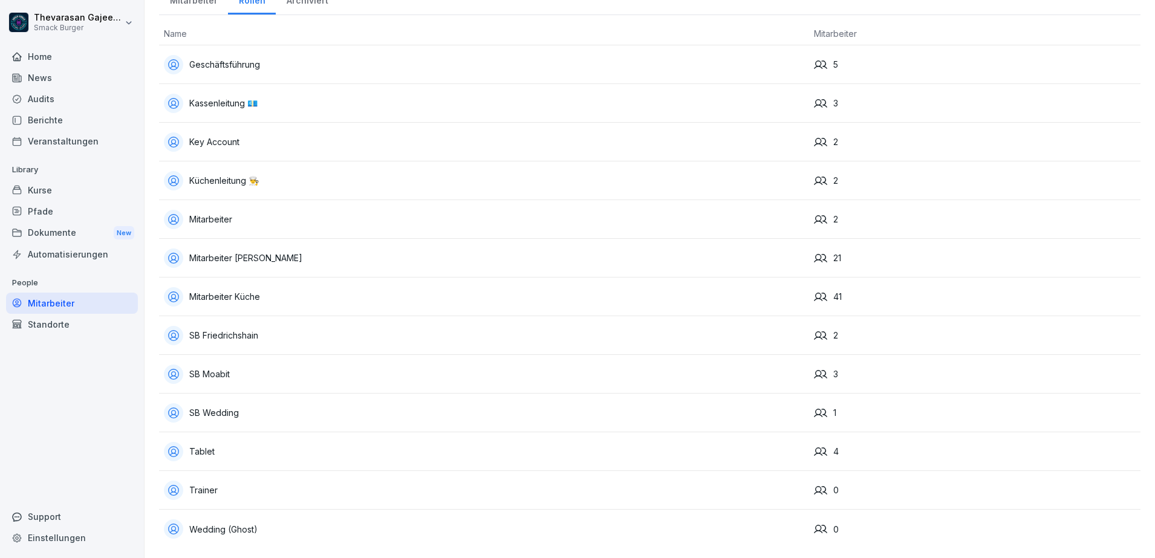
click at [304, 520] on div "Wedding (Ghost)" at bounding box center [484, 529] width 640 height 19
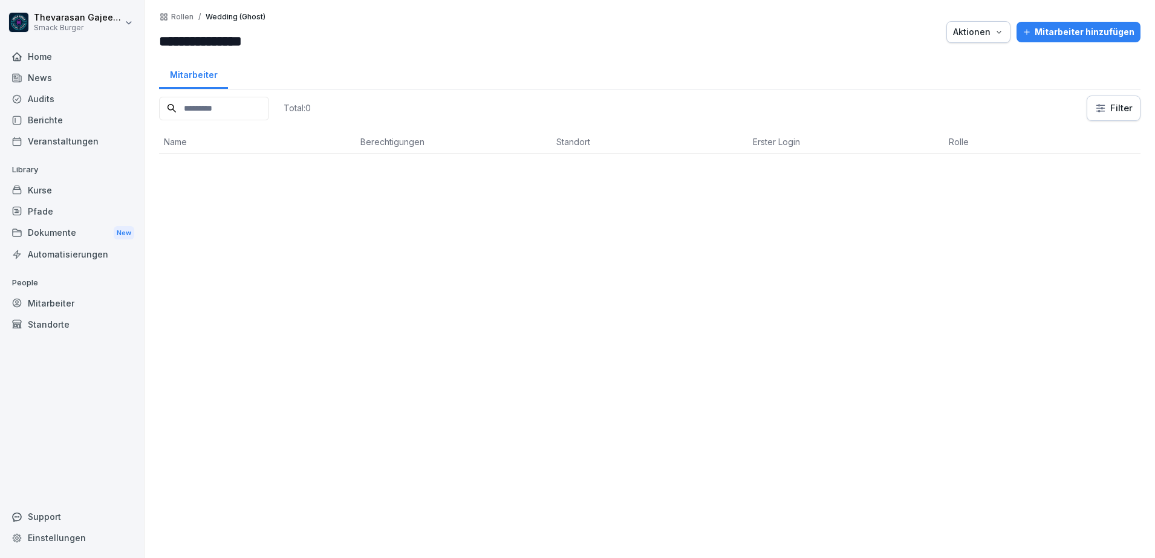
click at [982, 33] on div "Aktionen" at bounding box center [978, 31] width 51 height 13
click at [953, 53] on div "Rolle löschen" at bounding box center [935, 60] width 134 height 21
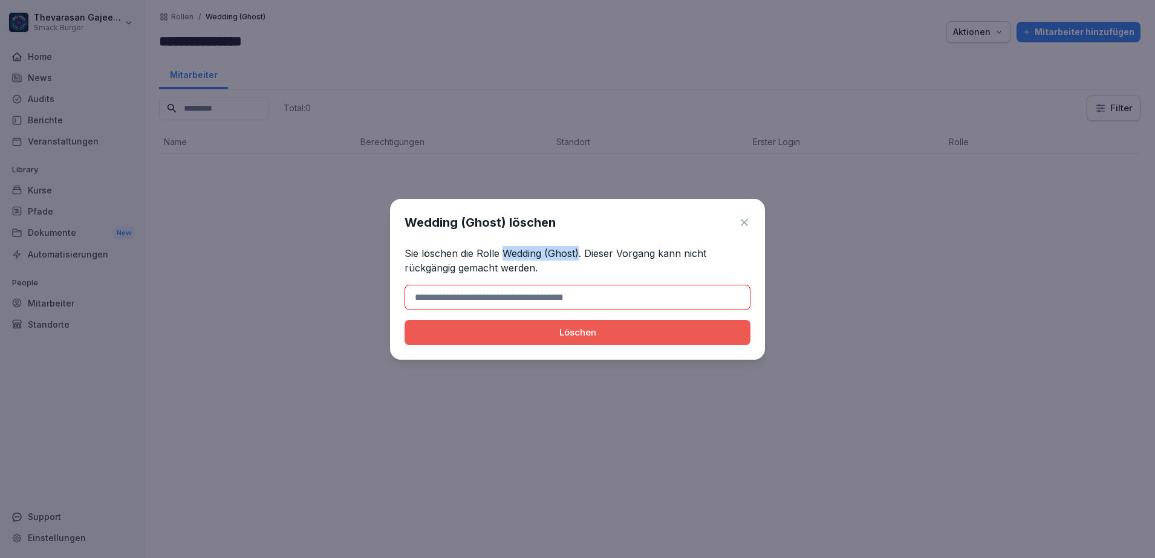
drag, startPoint x: 504, startPoint y: 253, endPoint x: 579, endPoint y: 253, distance: 74.4
click at [579, 253] on p "Sie löschen die Rolle Wedding (Ghost). Dieser Vorgang kann nicht rückgängig gem…" at bounding box center [578, 260] width 346 height 29
copy p "Wedding (Ghost)"
click at [562, 292] on input at bounding box center [578, 297] width 346 height 25
paste input "**********"
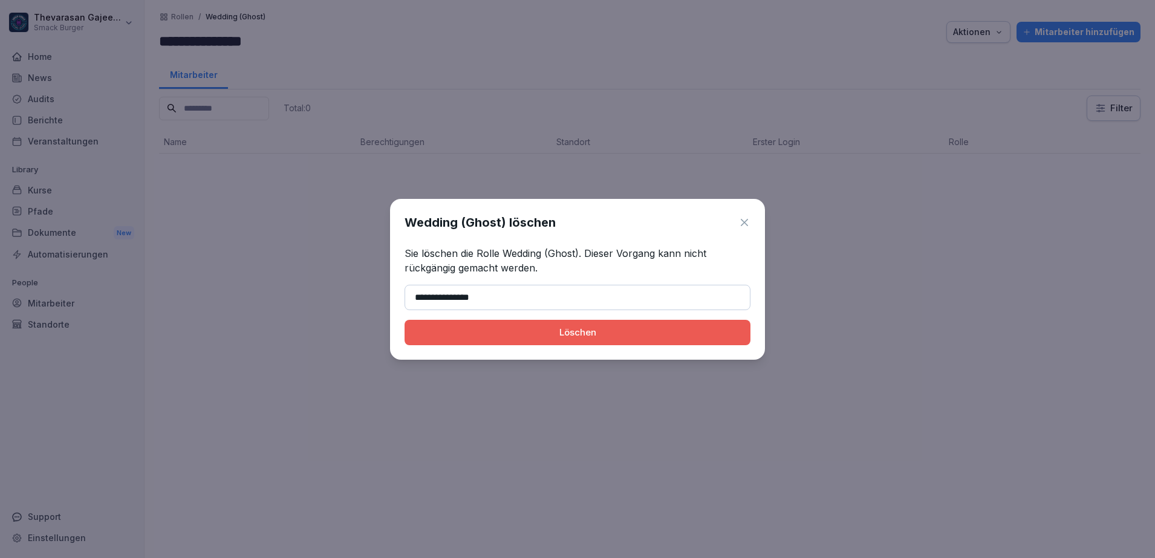
type input "**********"
click at [585, 325] on button "Löschen" at bounding box center [578, 332] width 346 height 25
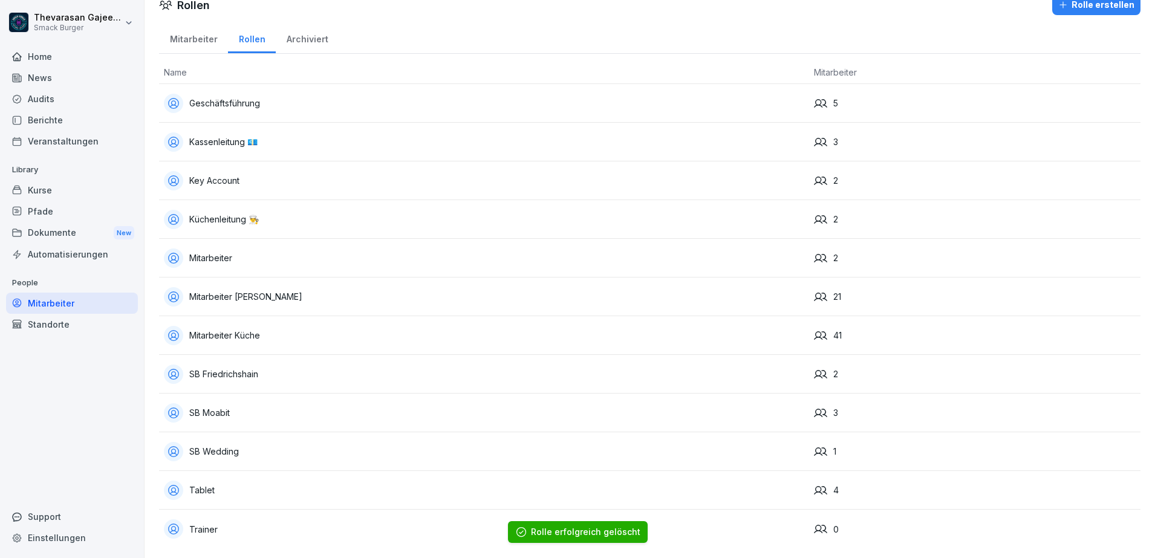
scroll to position [29, 0]
click at [294, 486] on div "Tablet" at bounding box center [484, 490] width 640 height 19
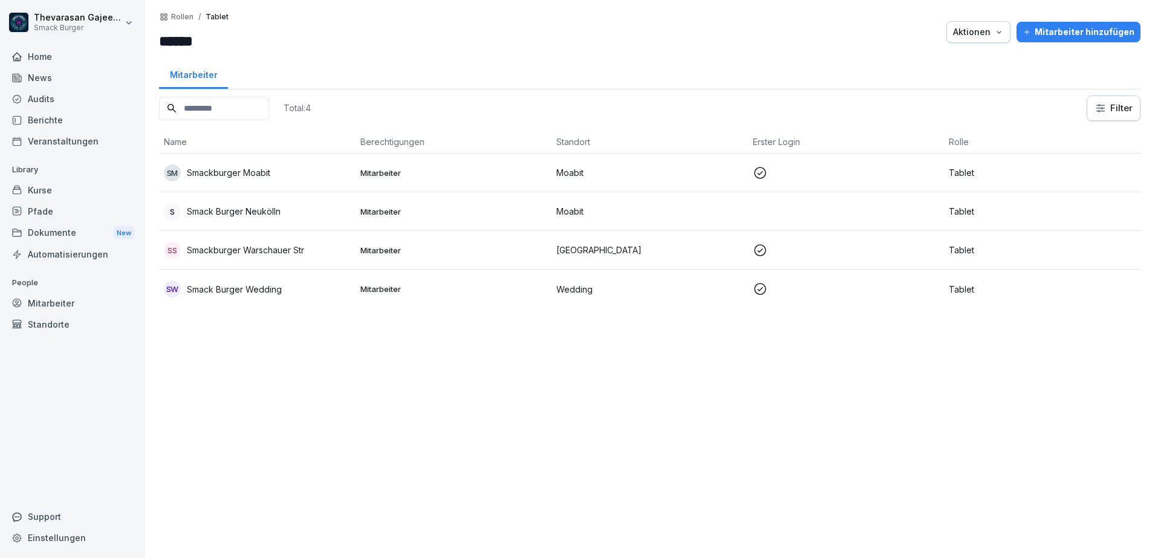
click at [313, 214] on div "S Smack Burger Neukölln" at bounding box center [257, 211] width 187 height 17
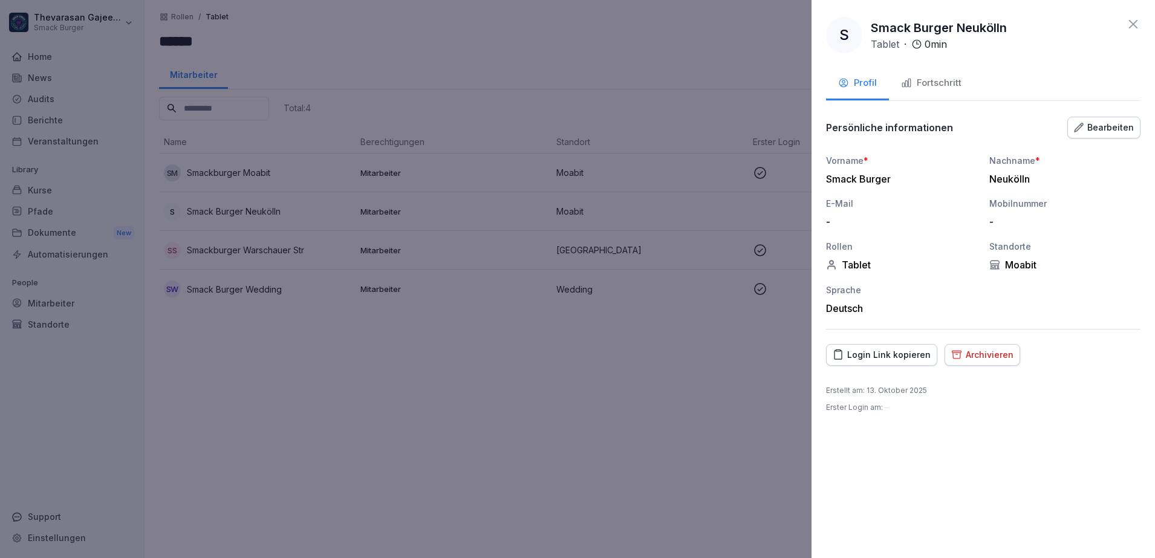
click at [1126, 125] on div "Bearbeiten" at bounding box center [1104, 127] width 60 height 13
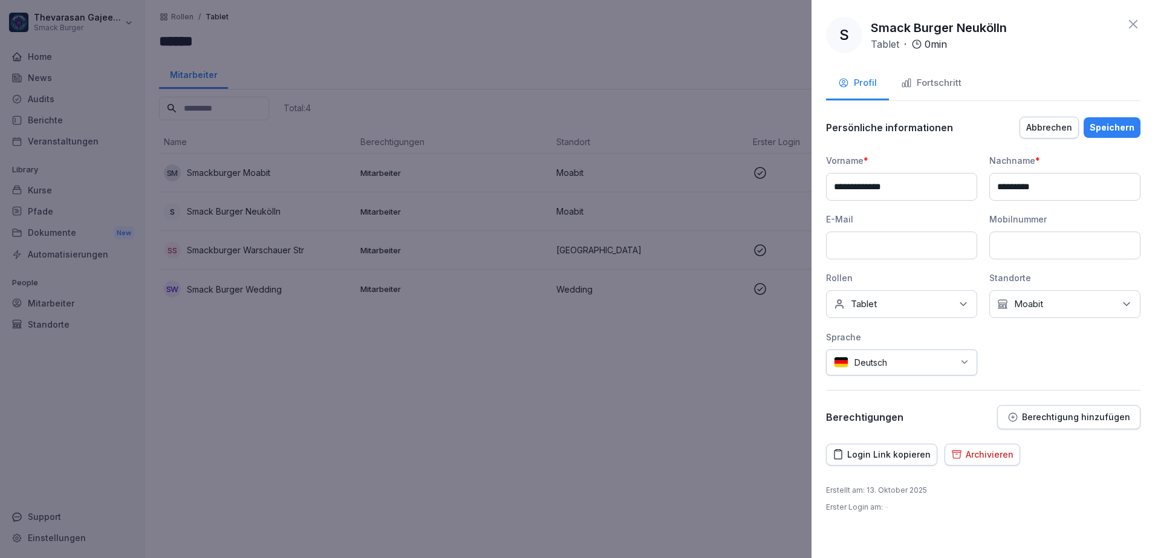
click at [1000, 183] on input "********" at bounding box center [1064, 187] width 151 height 28
click at [1069, 197] on input "**********" at bounding box center [1064, 187] width 151 height 28
type input "**********"
click at [1121, 129] on div "Speichern" at bounding box center [1112, 127] width 45 height 13
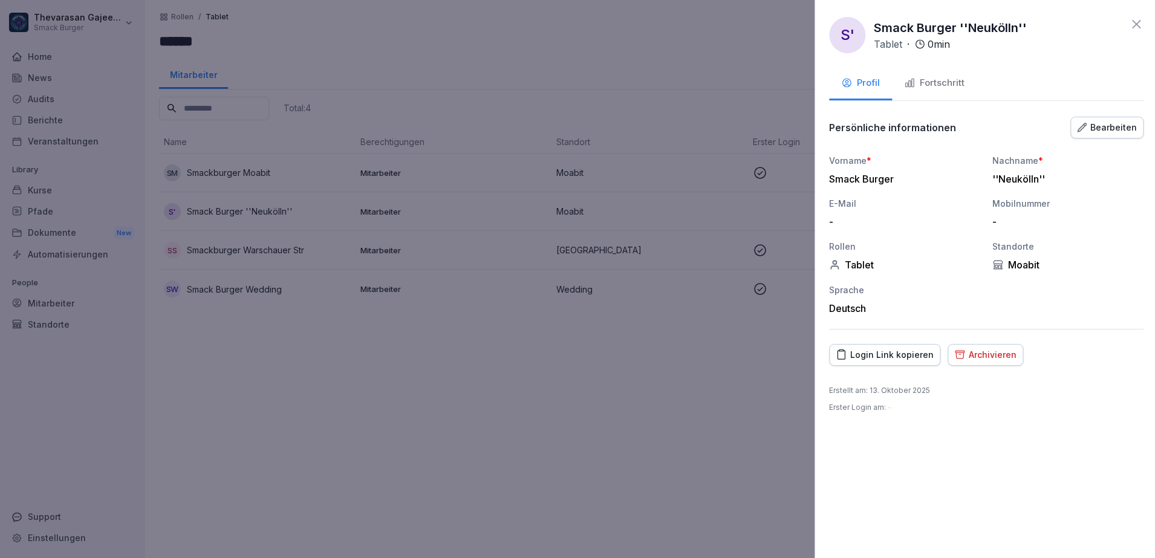
click at [429, 374] on div at bounding box center [577, 279] width 1155 height 558
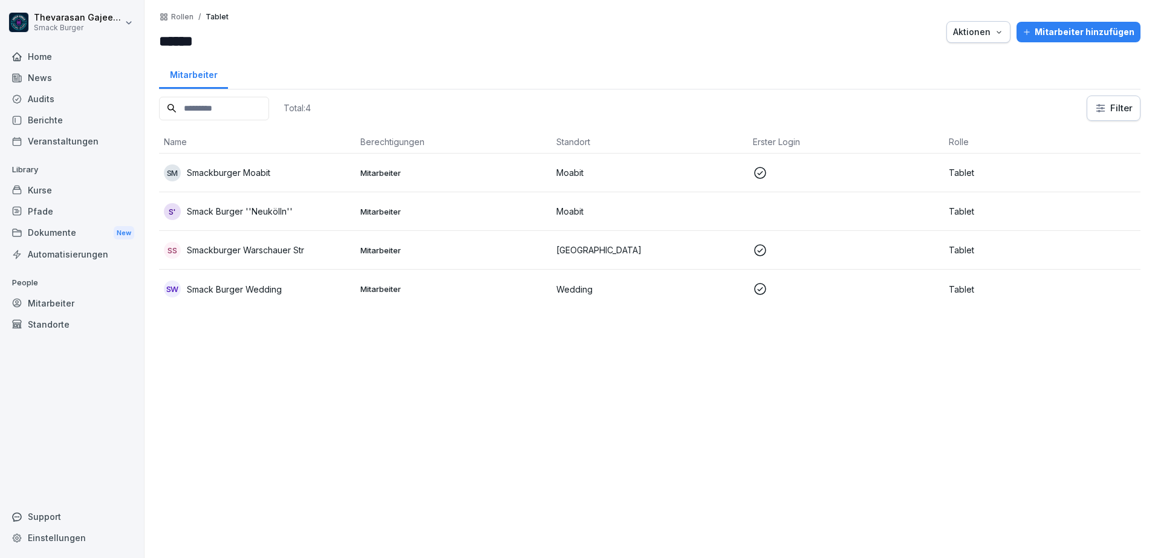
click at [292, 209] on div "S' Smack Burger ''Neukölln''" at bounding box center [257, 211] width 187 height 17
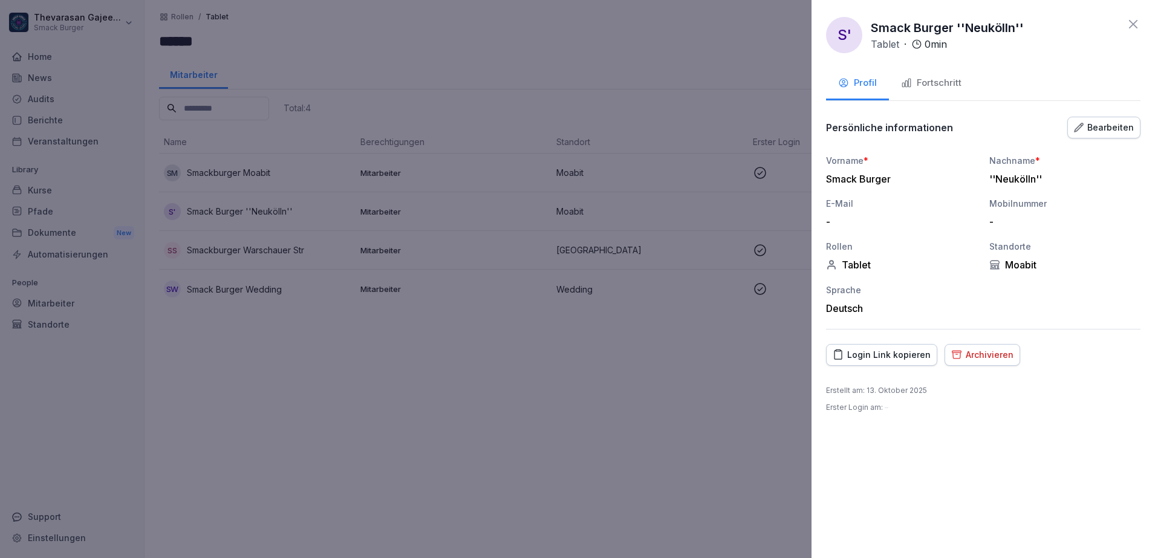
click at [234, 175] on div at bounding box center [577, 279] width 1155 height 558
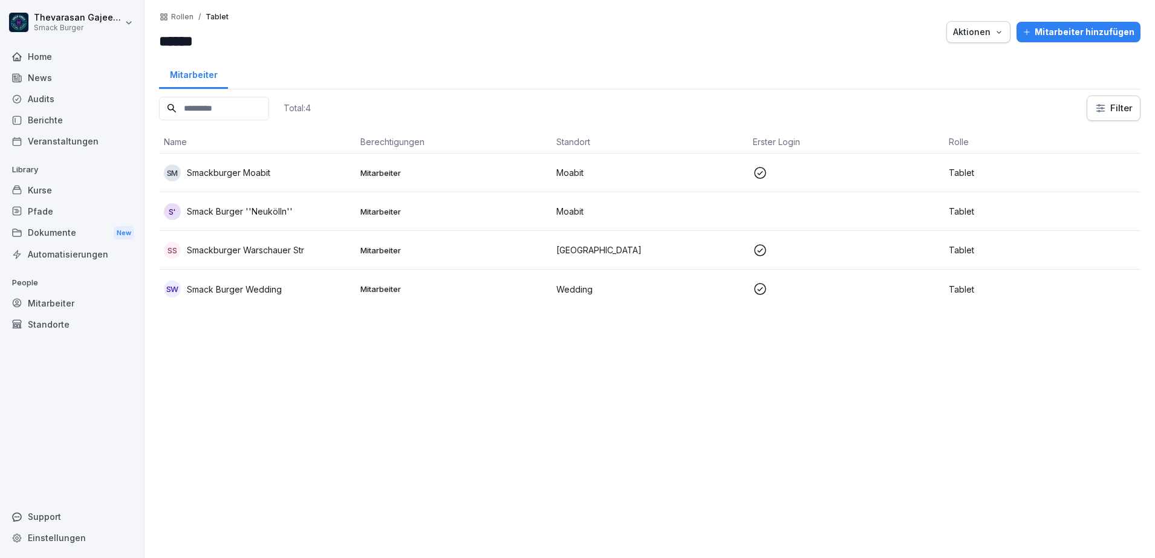
click at [241, 171] on p "Smackburger Moabit" at bounding box center [228, 172] width 83 height 13
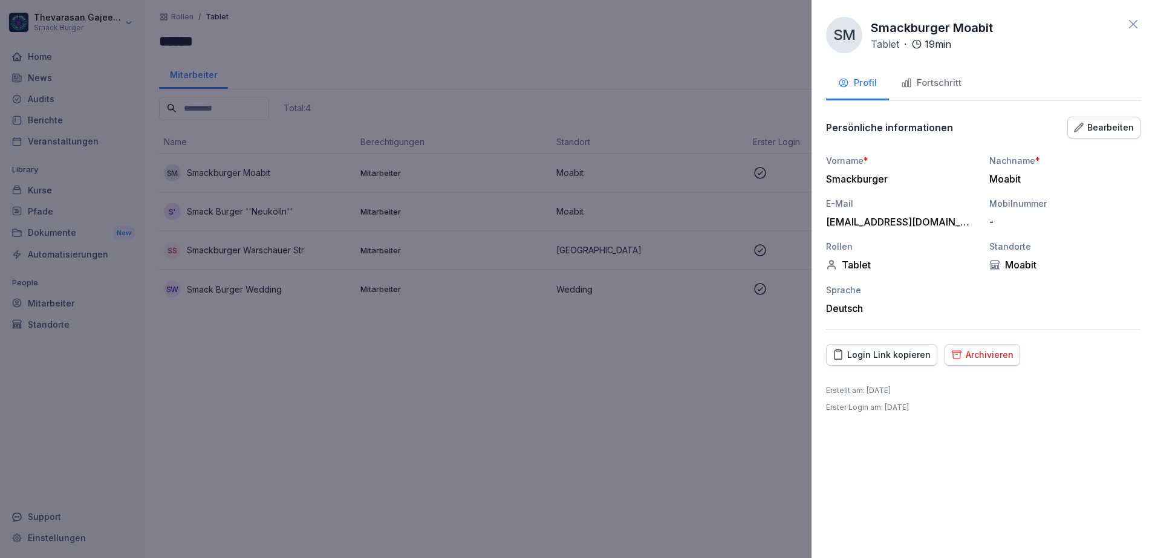
click at [1118, 126] on div "Bearbeiten" at bounding box center [1104, 127] width 60 height 13
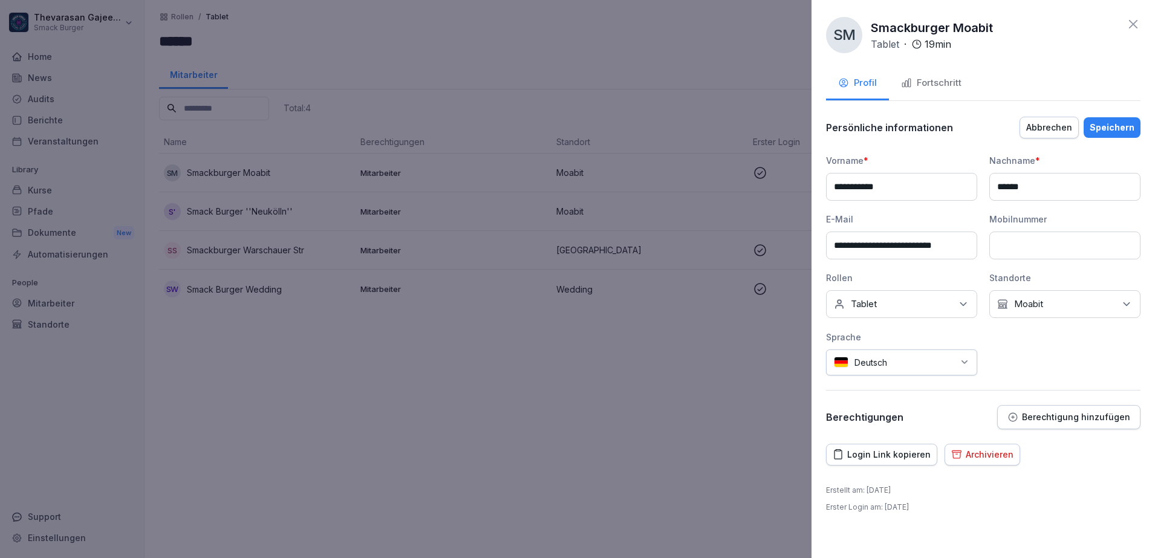
click at [996, 188] on input "******" at bounding box center [1064, 187] width 151 height 28
type input "**********"
click at [976, 140] on div "**********" at bounding box center [983, 273] width 314 height 314
click at [1100, 121] on div "Speichern" at bounding box center [1112, 127] width 45 height 13
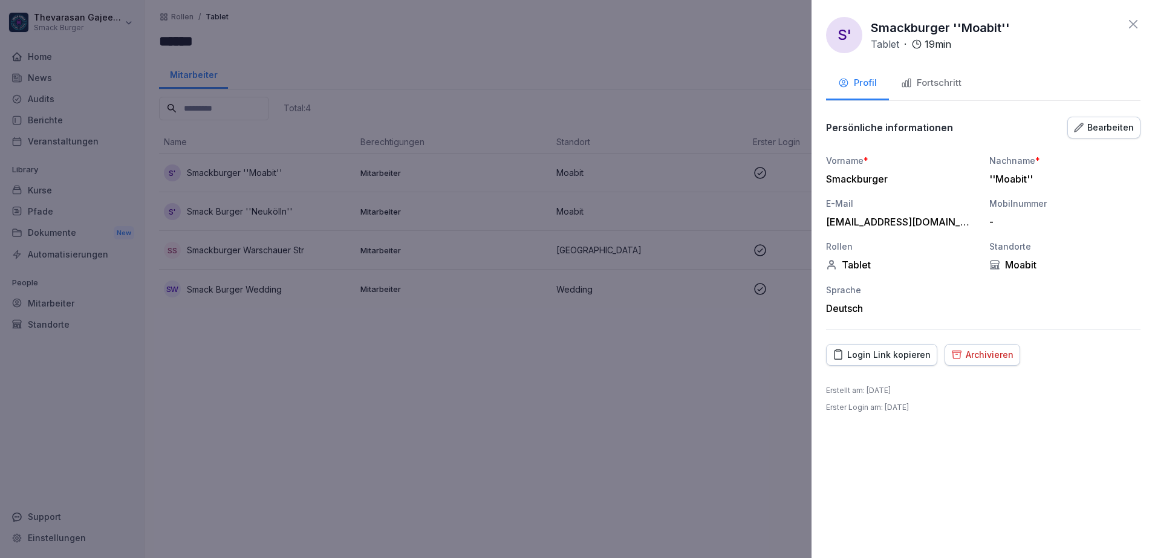
click at [630, 389] on div at bounding box center [577, 279] width 1155 height 558
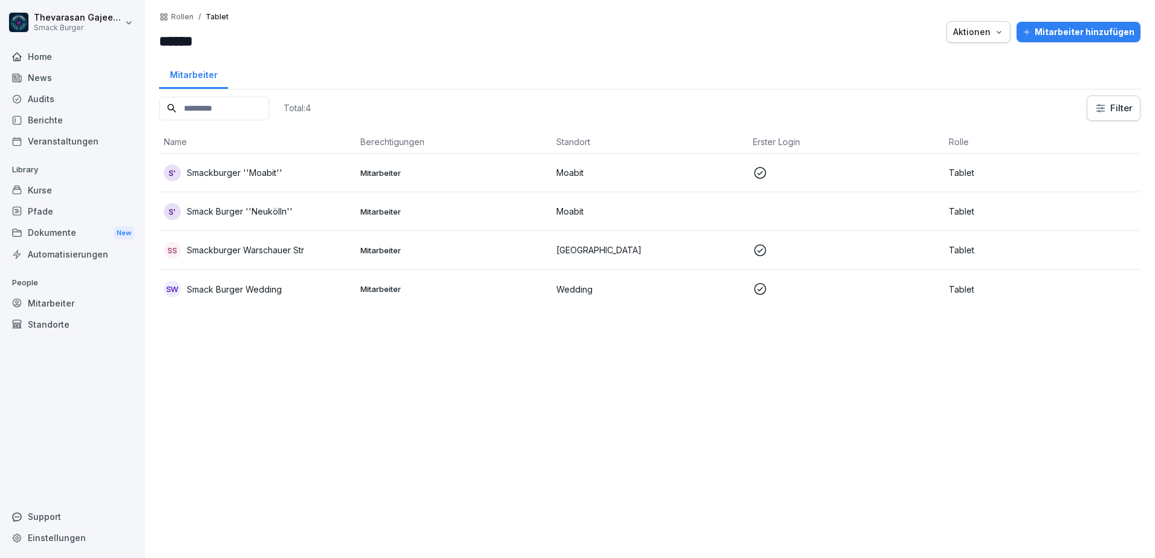
click at [283, 288] on div "SW Smack Burger Wedding" at bounding box center [257, 289] width 187 height 17
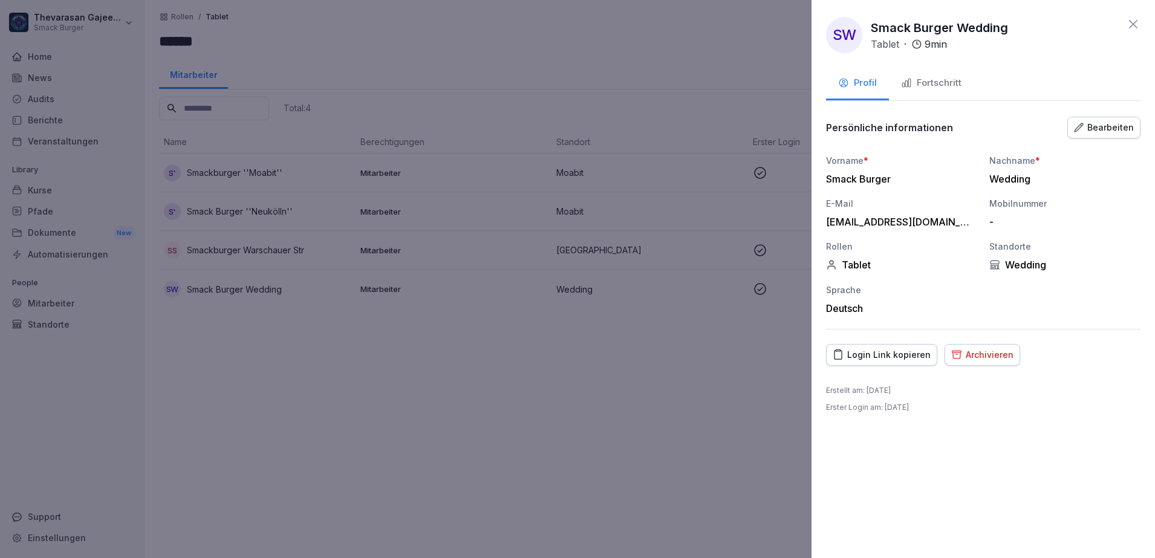
click at [1093, 132] on div "Bearbeiten" at bounding box center [1104, 127] width 60 height 13
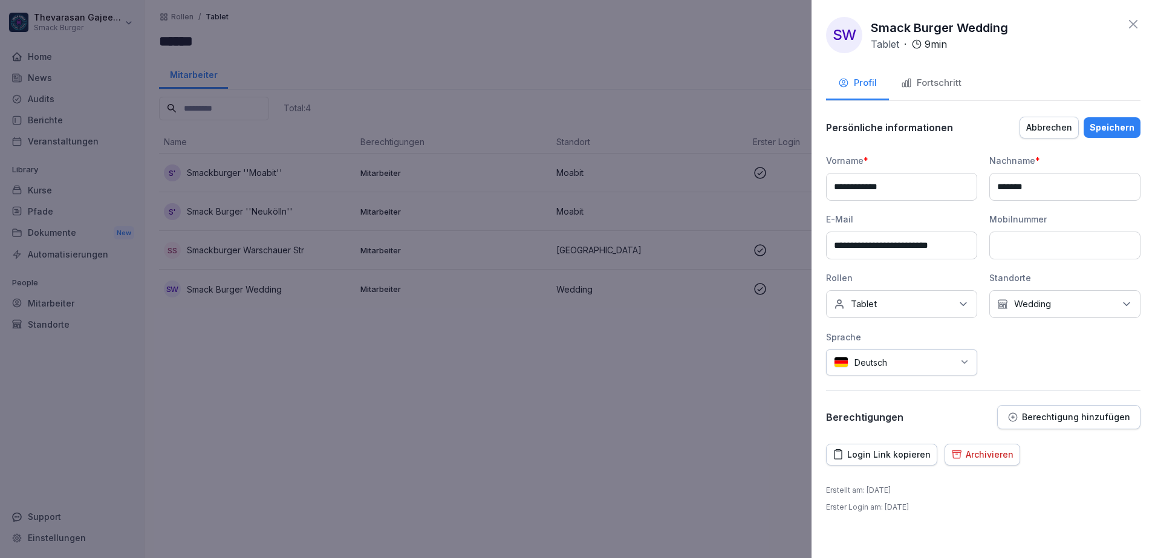
drag, startPoint x: 1000, startPoint y: 189, endPoint x: 1032, endPoint y: 200, distance: 33.7
click at [1000, 188] on input "*******" at bounding box center [1064, 187] width 151 height 28
click at [1035, 135] on button "Abbrechen" at bounding box center [1049, 128] width 59 height 22
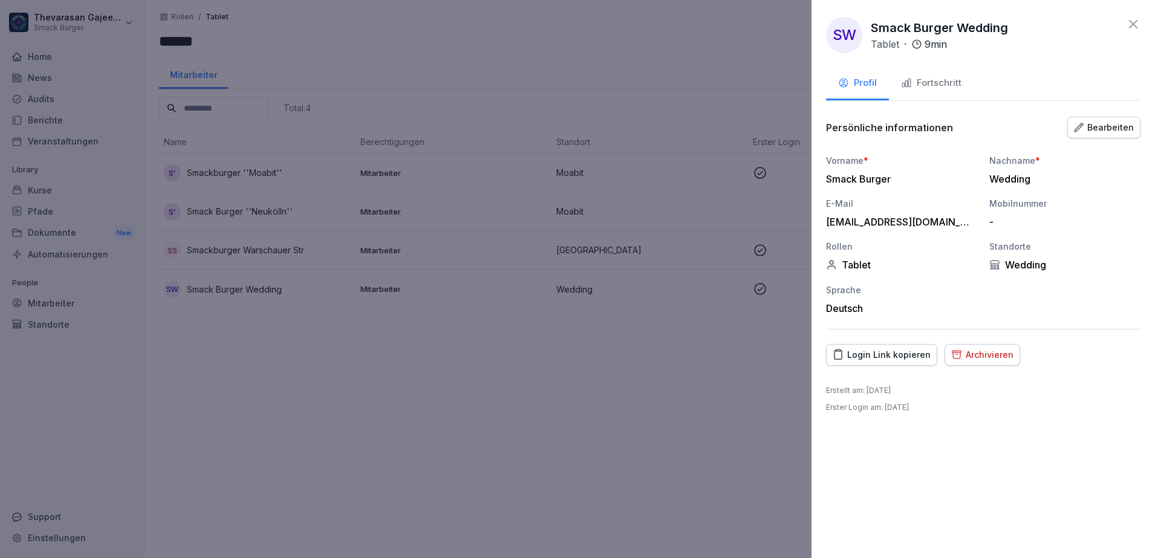
click at [301, 178] on div at bounding box center [577, 279] width 1155 height 558
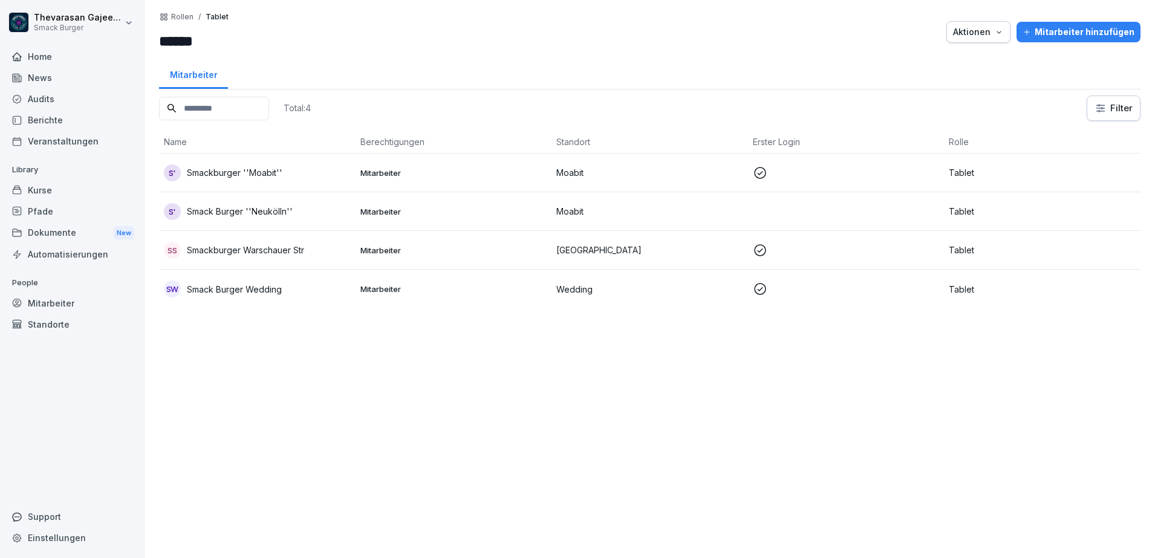
click at [250, 175] on p "Smackburger ''Moabit''" at bounding box center [235, 172] width 96 height 13
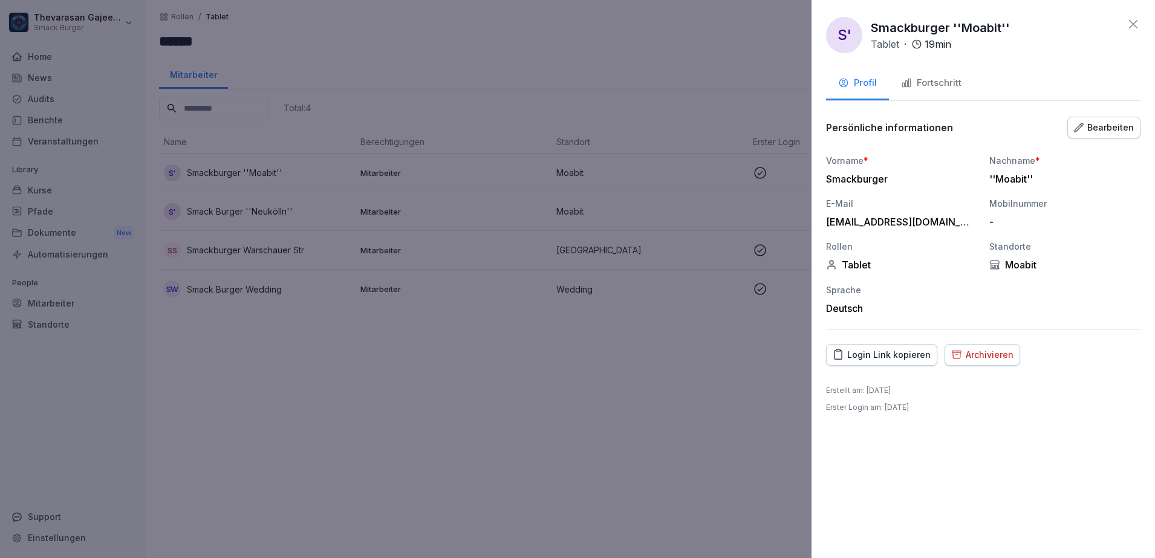
click at [1112, 135] on button "Bearbeiten" at bounding box center [1103, 128] width 73 height 22
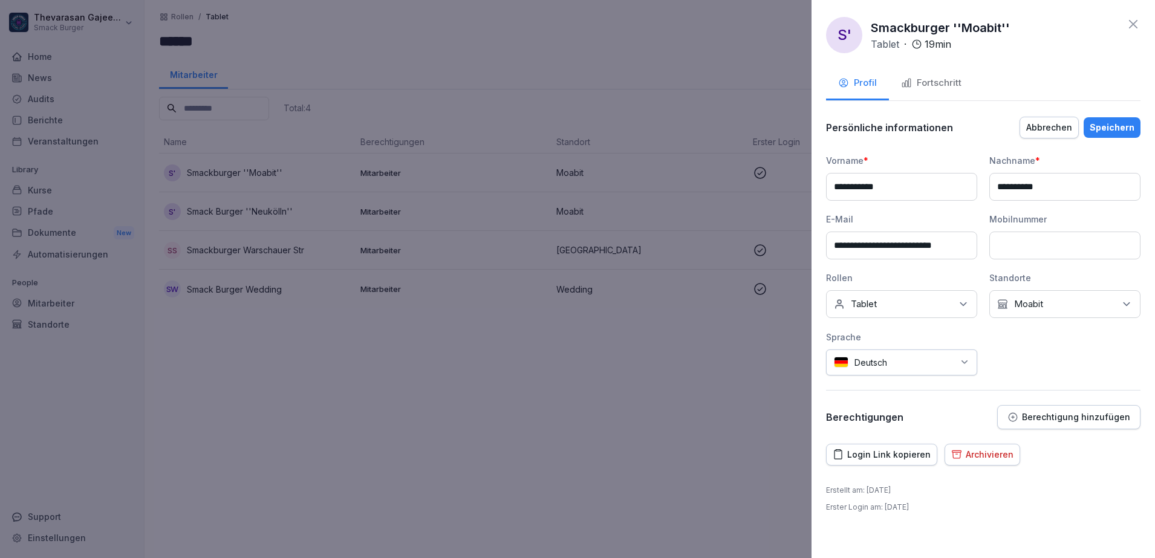
click at [861, 186] on input "**********" at bounding box center [901, 187] width 151 height 28
type input "**********"
click at [1122, 123] on div "Speichern" at bounding box center [1112, 127] width 45 height 13
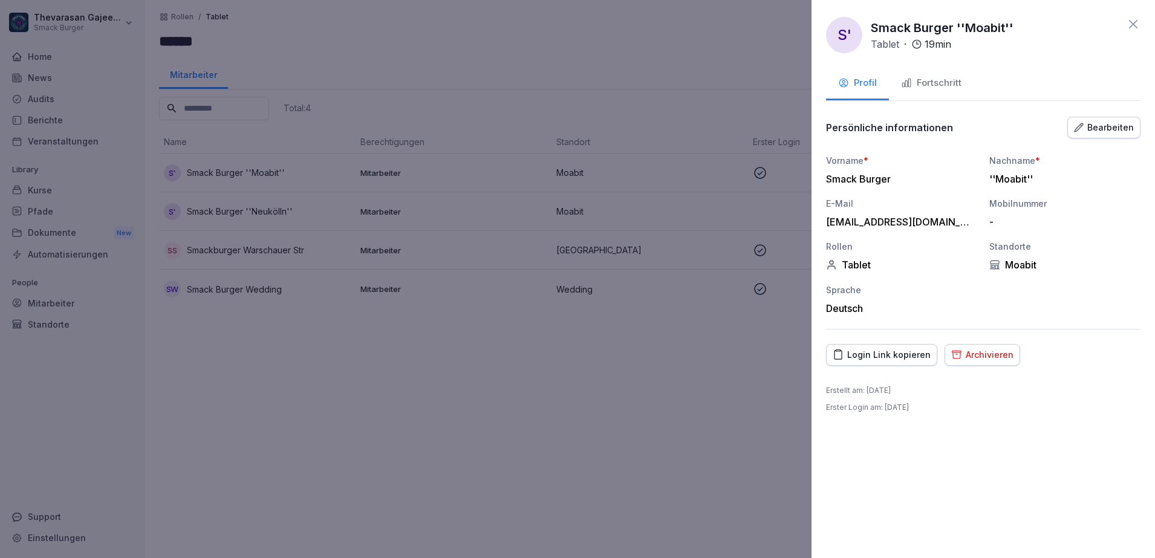
click at [481, 403] on div at bounding box center [577, 279] width 1155 height 558
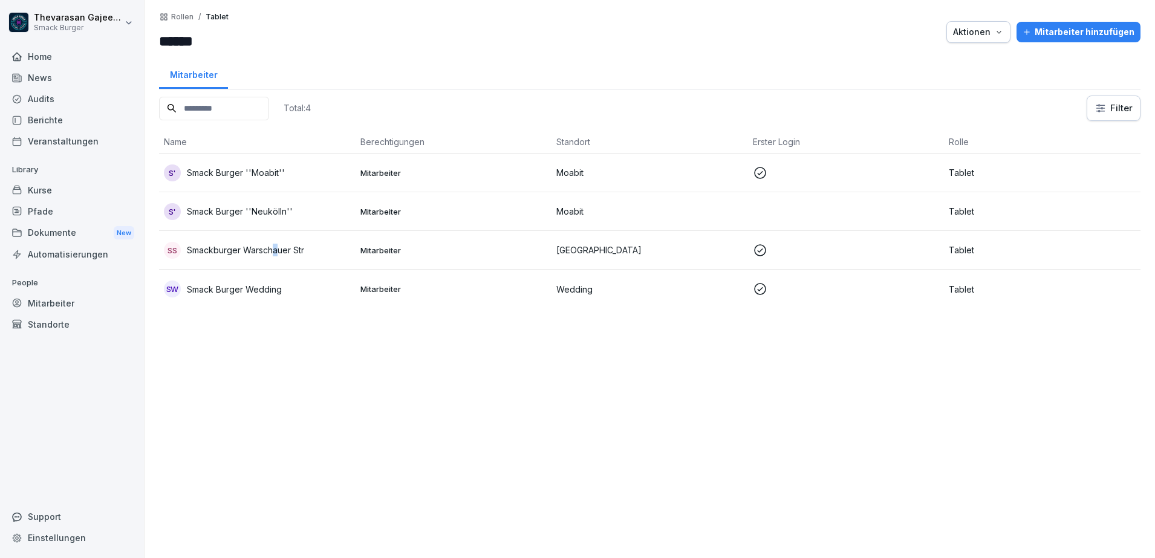
click at [275, 251] on p "Smackburger Warschauer Str" at bounding box center [245, 250] width 117 height 13
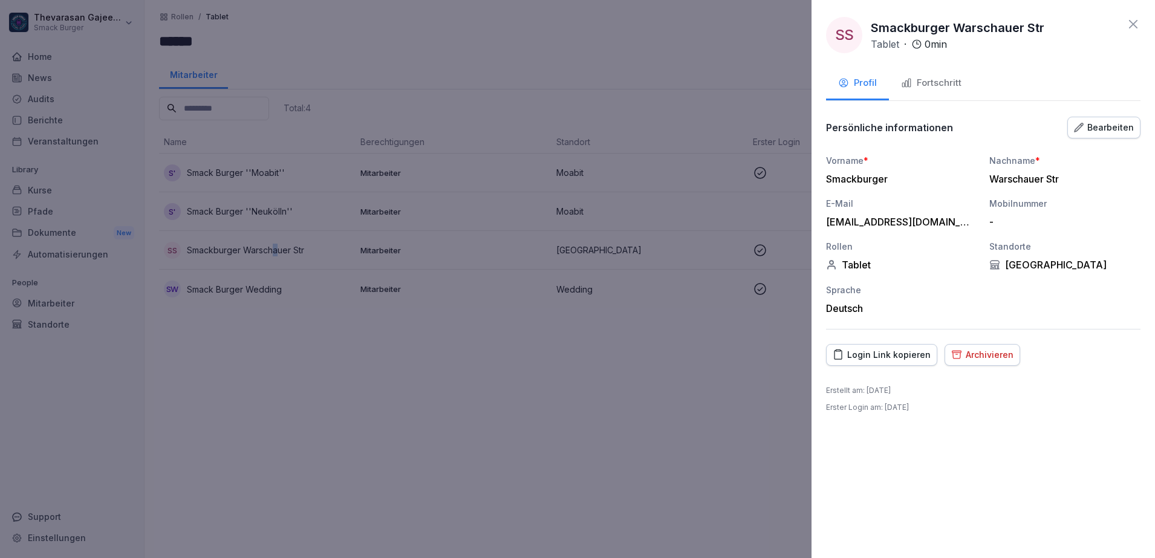
click at [1125, 136] on button "Bearbeiten" at bounding box center [1103, 128] width 73 height 22
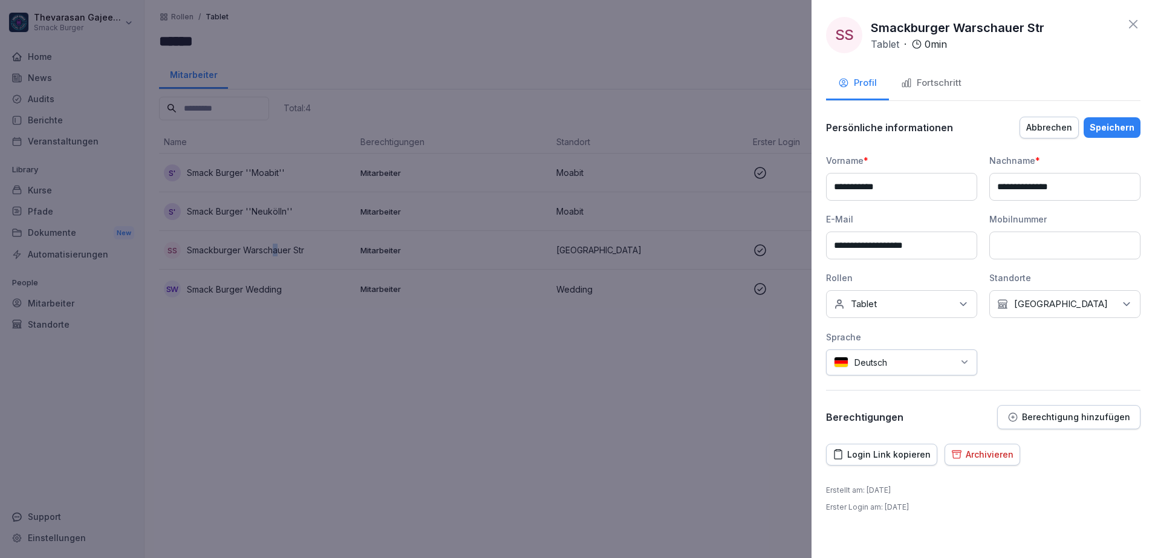
click at [865, 187] on input "**********" at bounding box center [901, 187] width 151 height 28
type input "**********"
click at [700, 337] on div at bounding box center [577, 279] width 1155 height 558
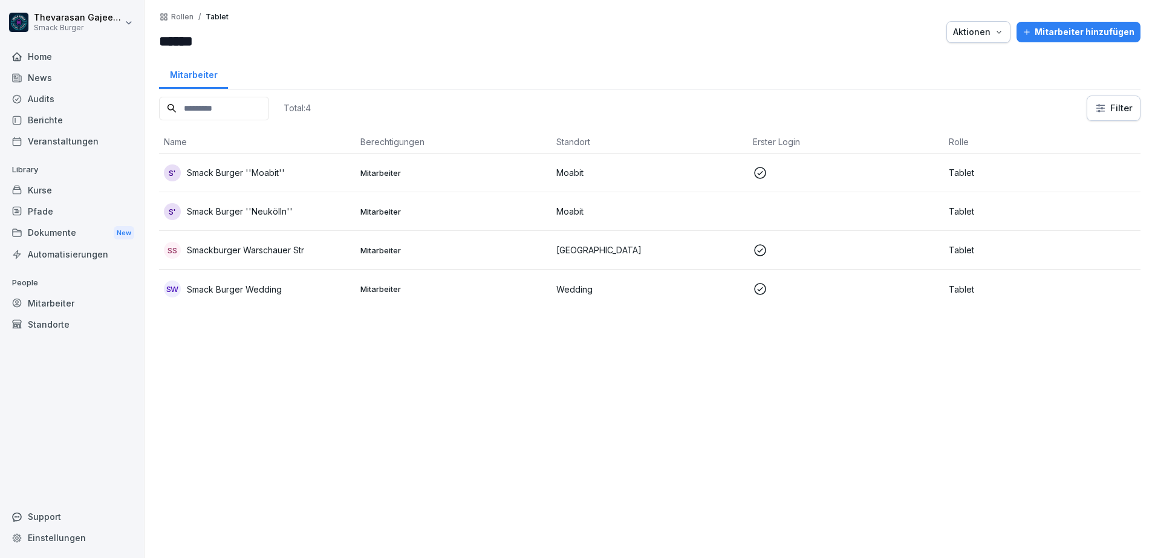
click at [310, 290] on div "SW Smack Burger Wedding" at bounding box center [257, 289] width 187 height 17
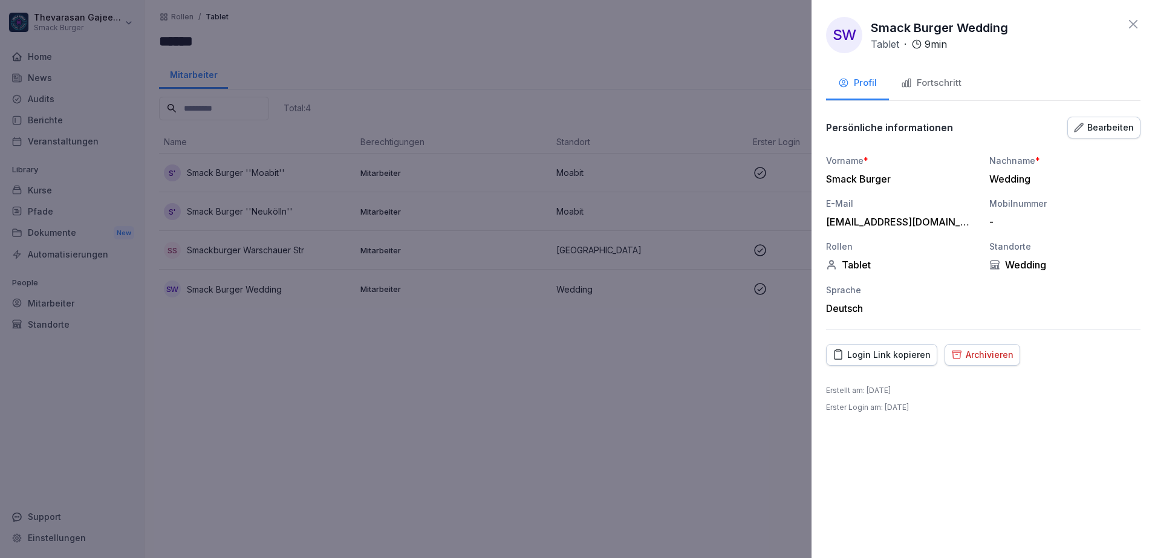
click at [1119, 126] on div "Bearbeiten" at bounding box center [1104, 127] width 60 height 13
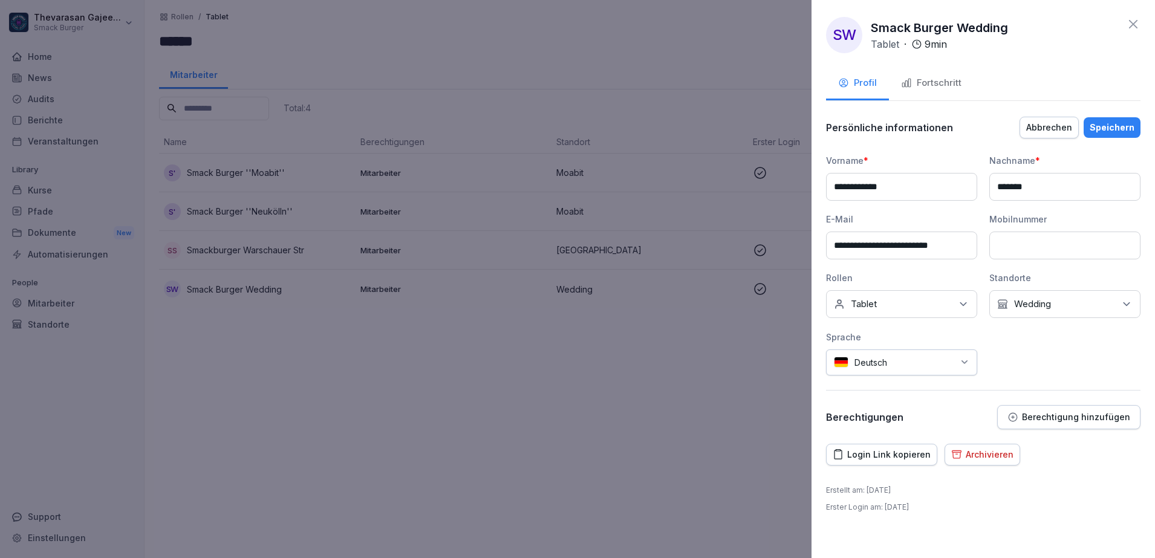
click at [999, 187] on input "*******" at bounding box center [1064, 187] width 151 height 28
type input "**********"
click at [1059, 371] on div "**********" at bounding box center [983, 264] width 314 height 221
click at [1123, 127] on div "Speichern" at bounding box center [1112, 127] width 45 height 13
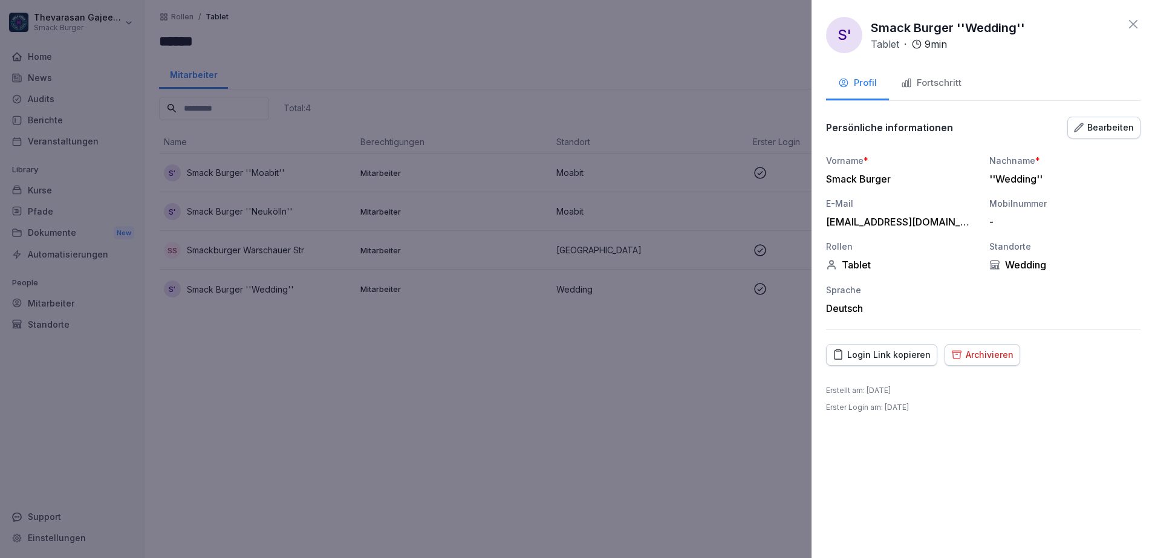
click at [617, 414] on div at bounding box center [577, 279] width 1155 height 558
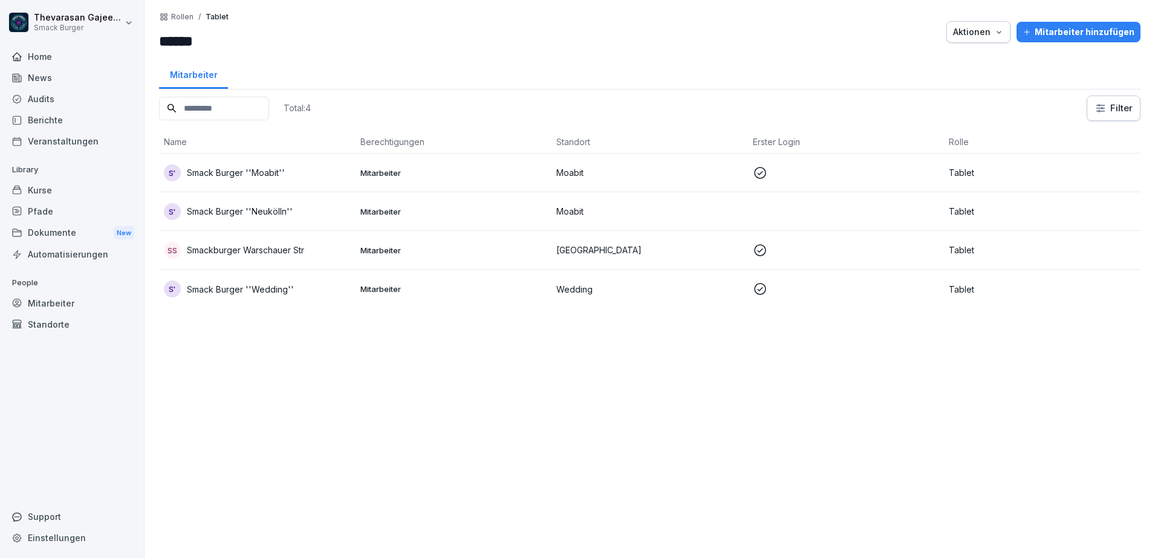
click at [52, 303] on div "Mitarbeiter" at bounding box center [72, 303] width 132 height 21
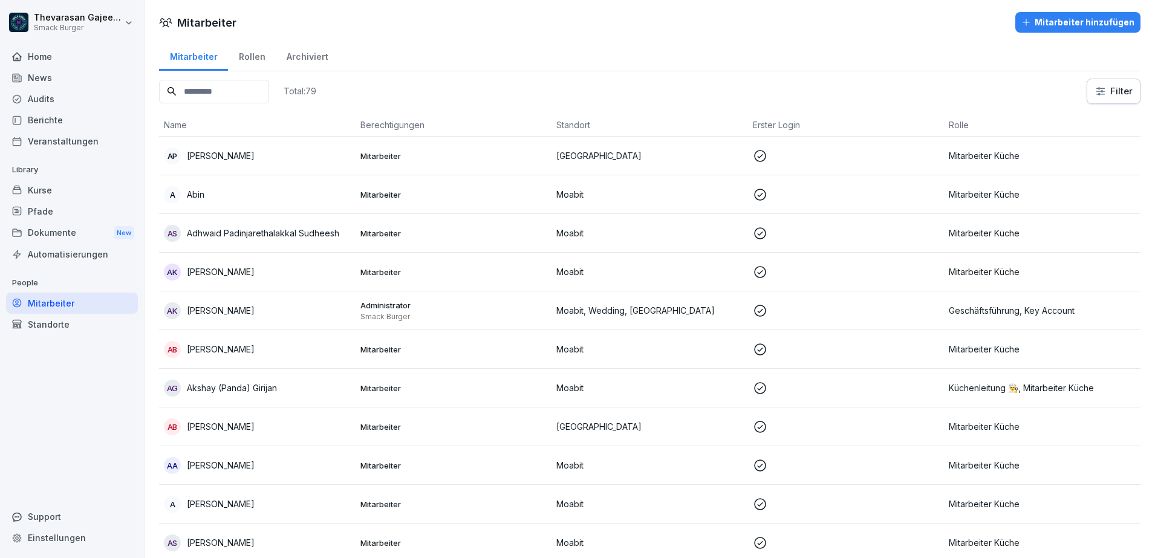
click at [258, 60] on div "Rollen" at bounding box center [252, 55] width 48 height 31
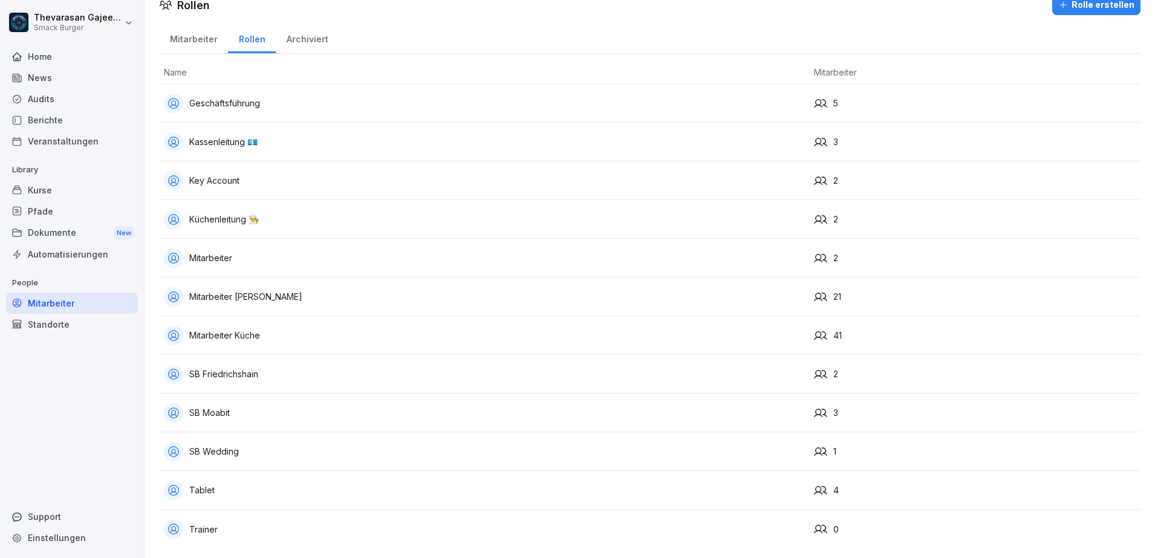
scroll to position [29, 0]
click at [238, 365] on div "SB Friedrichshain" at bounding box center [484, 374] width 640 height 19
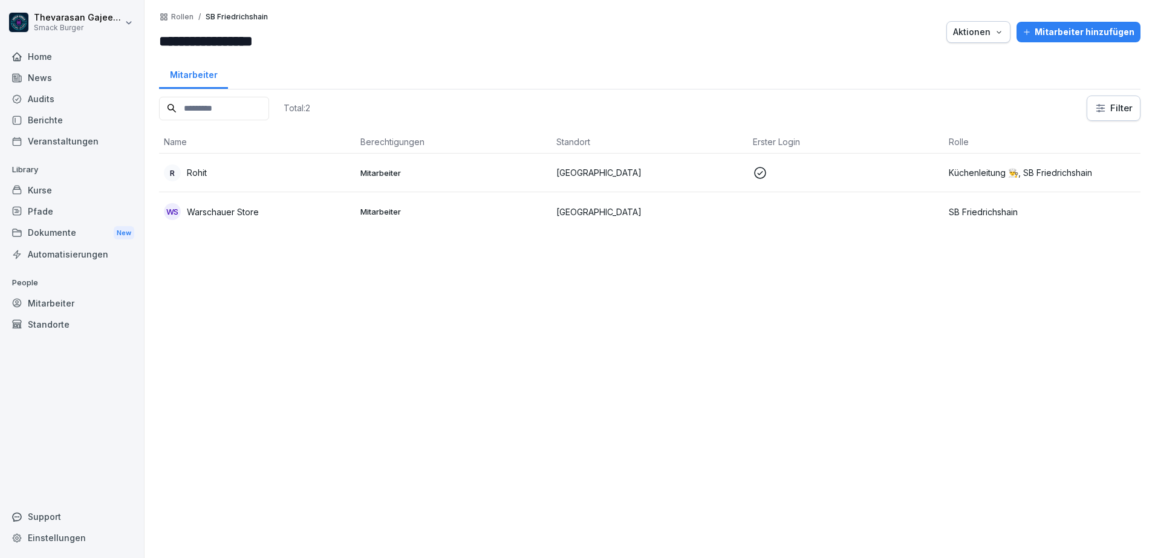
click at [244, 30] on input "**********" at bounding box center [231, 41] width 145 height 22
click at [237, 37] on input "**********" at bounding box center [231, 41] width 145 height 22
click at [478, 12] on div at bounding box center [625, 32] width 630 height 40
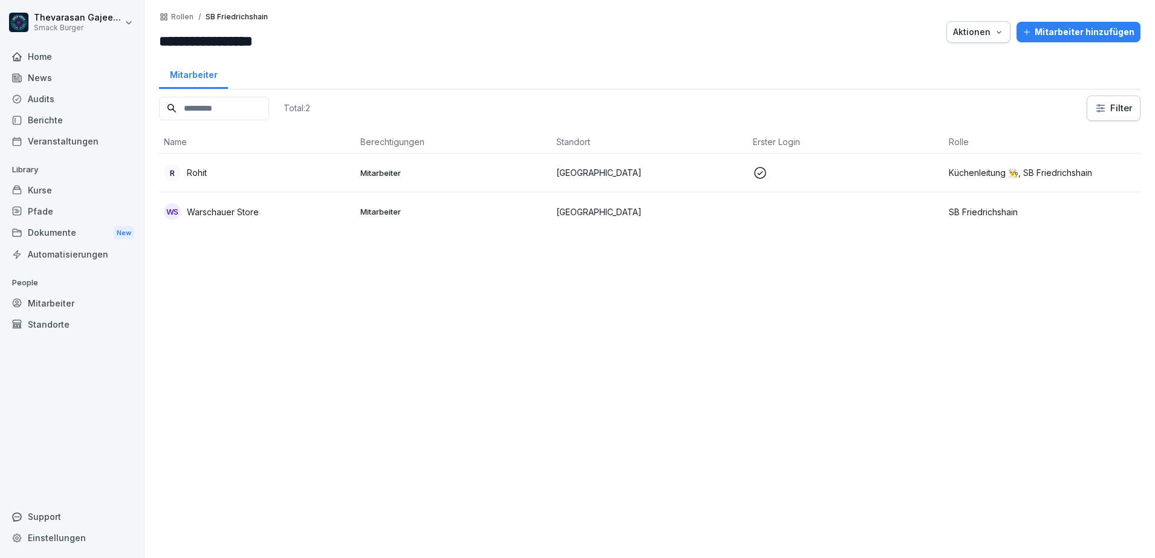
click at [173, 17] on p "Rollen" at bounding box center [182, 17] width 22 height 8
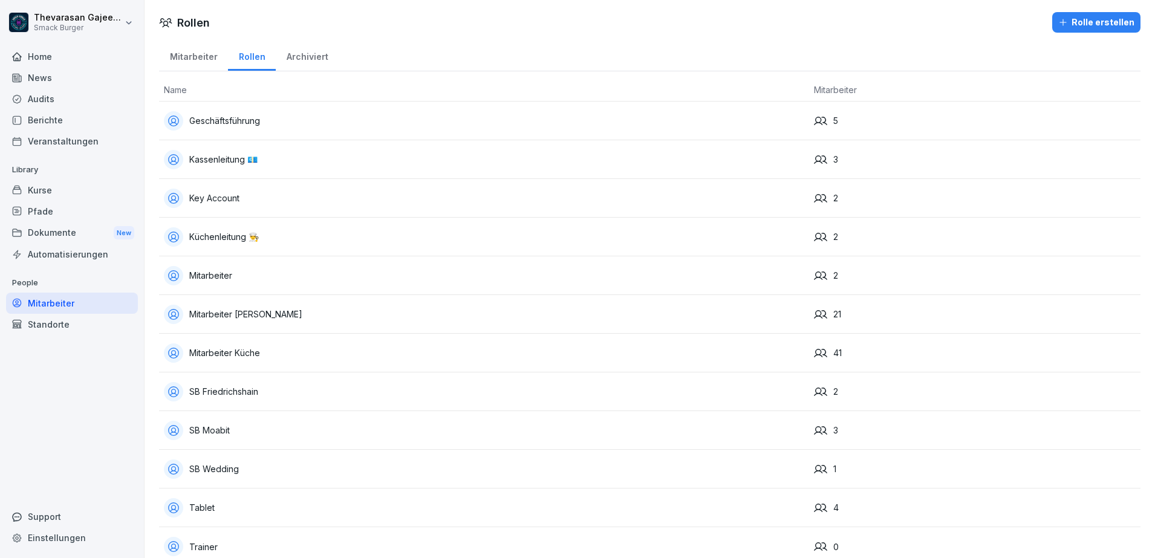
click at [75, 322] on div "Standorte" at bounding box center [72, 324] width 132 height 21
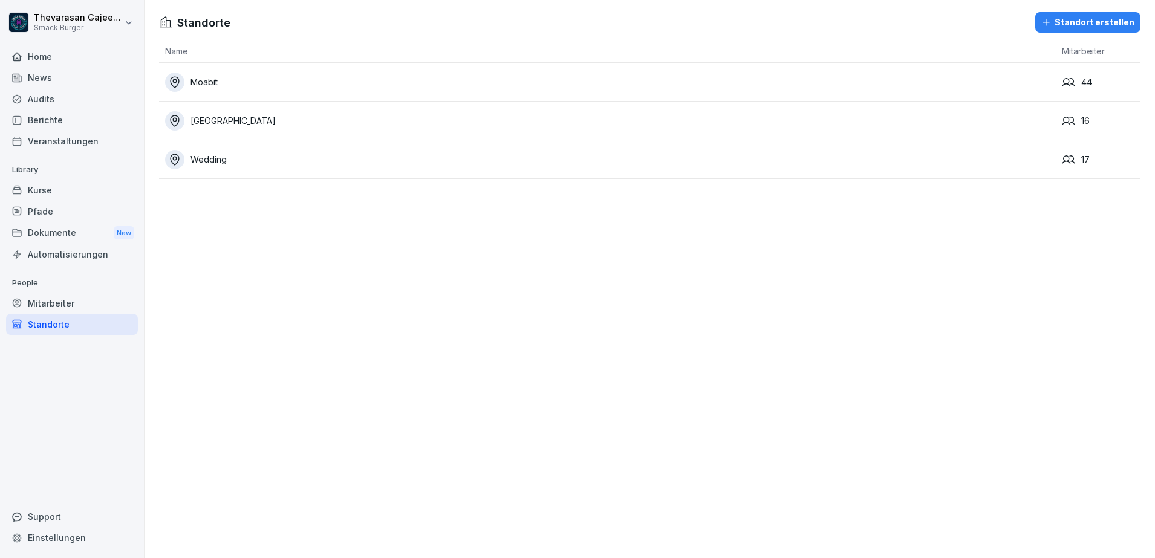
click at [61, 307] on div "Mitarbeiter" at bounding box center [72, 303] width 132 height 21
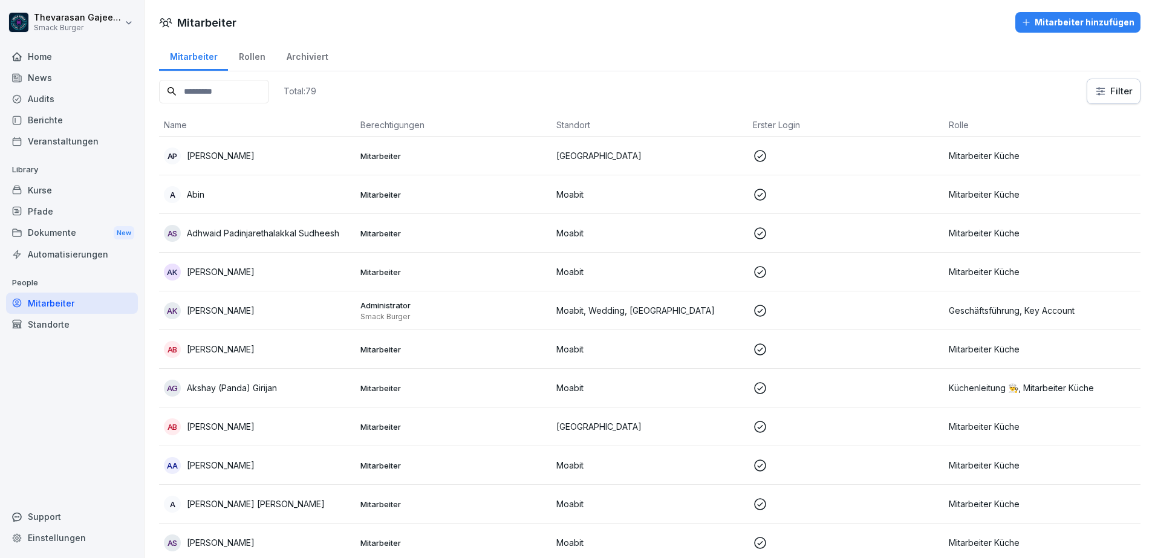
click at [258, 62] on div "Rollen" at bounding box center [252, 55] width 48 height 31
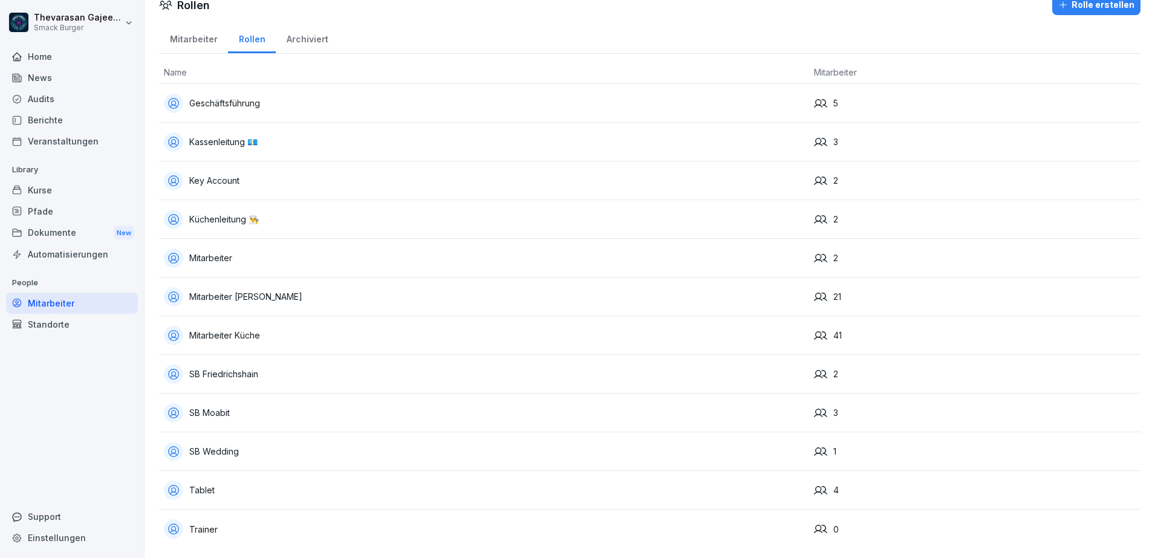
scroll to position [29, 0]
click at [823, 484] on div "4" at bounding box center [975, 490] width 322 height 13
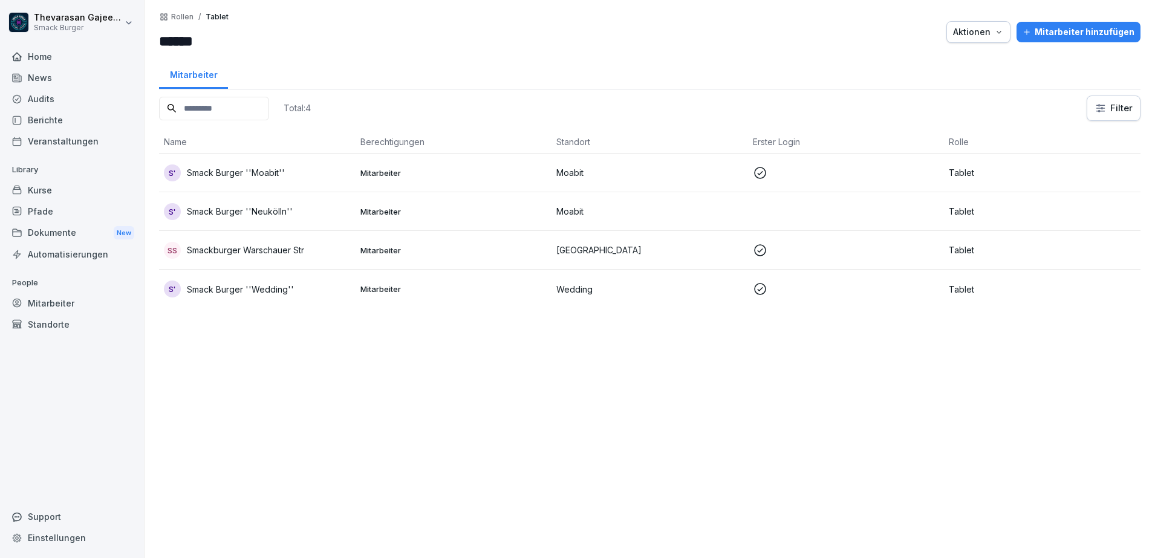
click at [315, 244] on div "SS Smackburger Warschauer Str" at bounding box center [257, 250] width 187 height 17
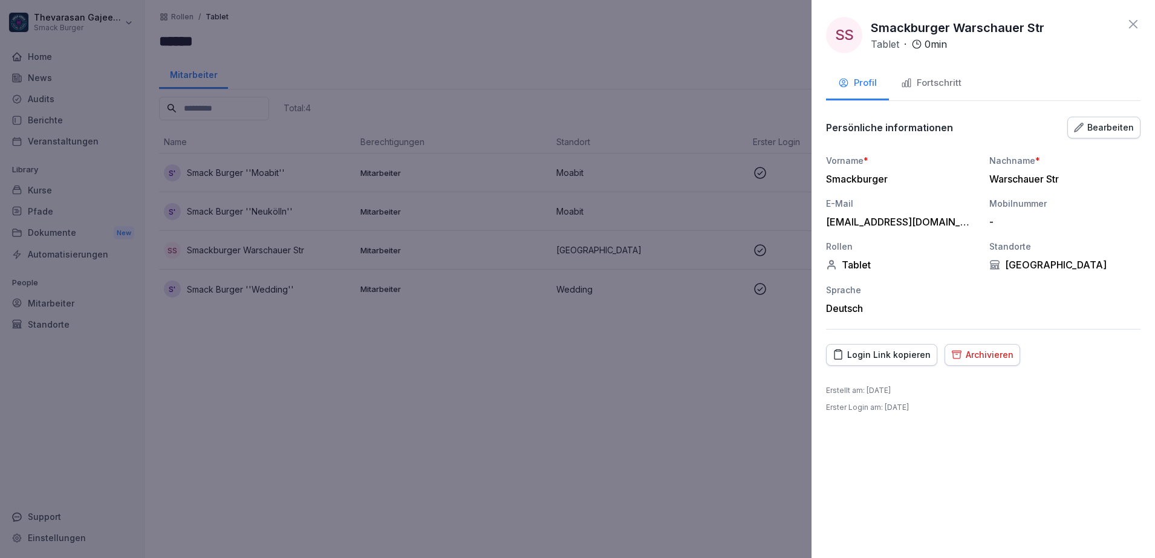
click at [1106, 125] on div "Bearbeiten" at bounding box center [1104, 127] width 60 height 13
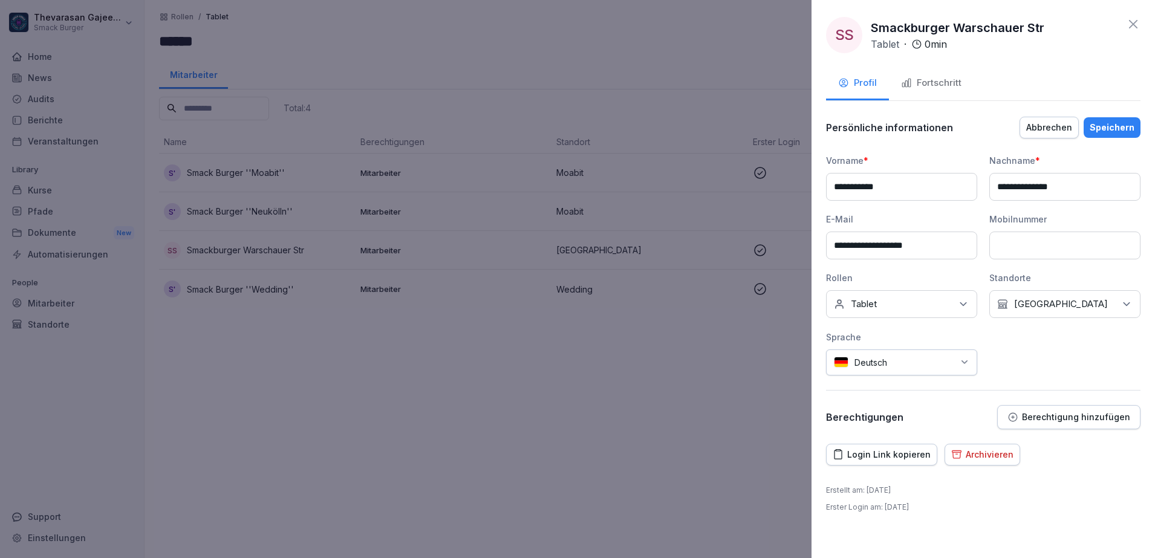
click at [1031, 185] on input "**********" at bounding box center [1064, 187] width 151 height 28
paste input "***"
type input "**********"
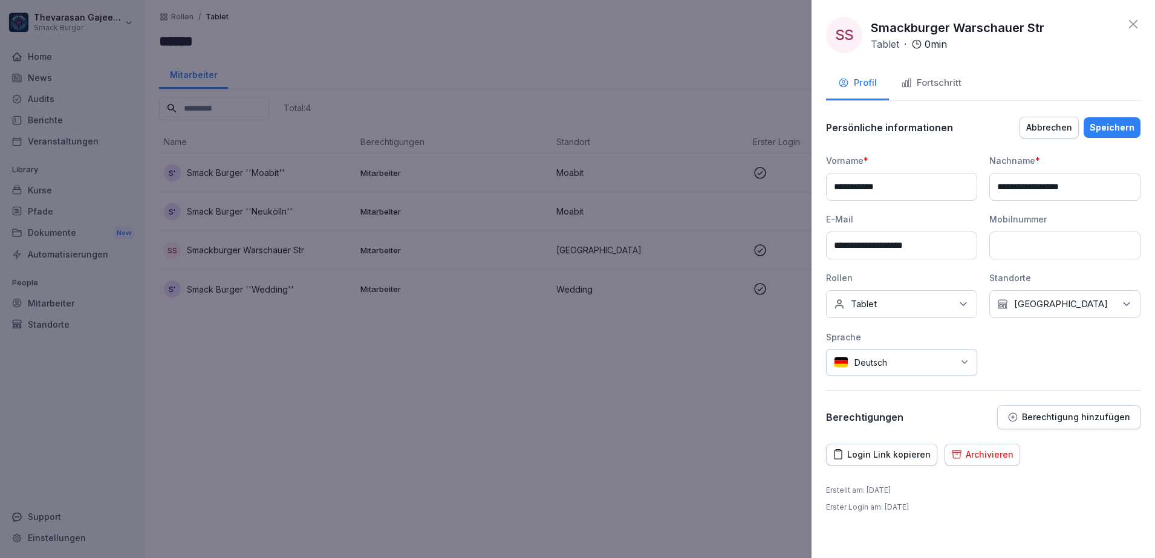
click at [865, 187] on input "**********" at bounding box center [901, 187] width 151 height 28
type input "**********"
click at [1097, 364] on div "**********" at bounding box center [983, 264] width 314 height 221
click at [1121, 129] on div "Speichern" at bounding box center [1112, 127] width 45 height 13
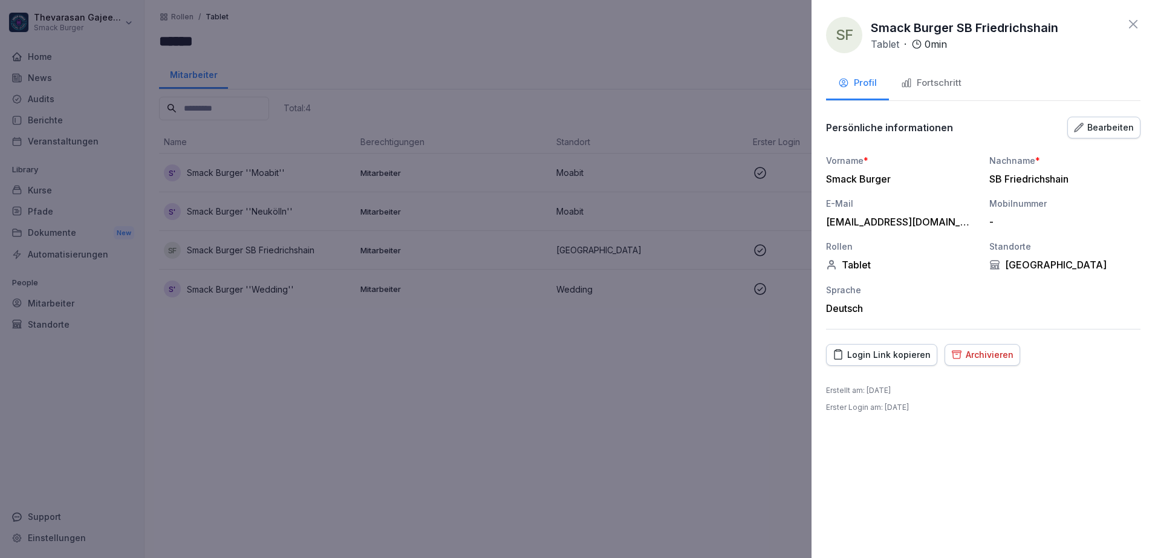
click at [578, 422] on div at bounding box center [577, 279] width 1155 height 558
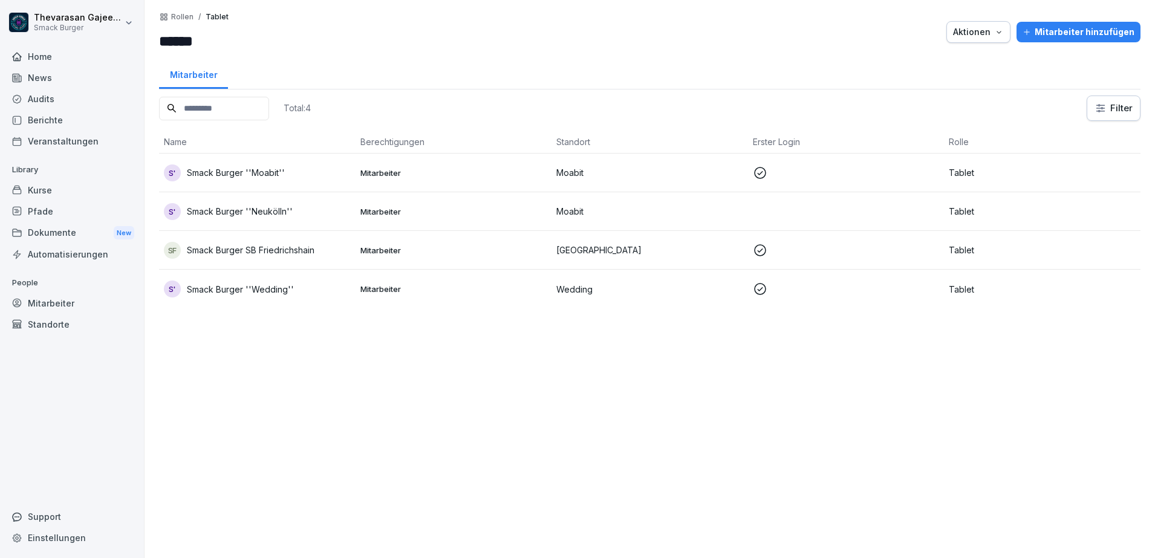
click at [311, 240] on td "SF Smack Burger SB Friedrichshain" at bounding box center [257, 250] width 197 height 39
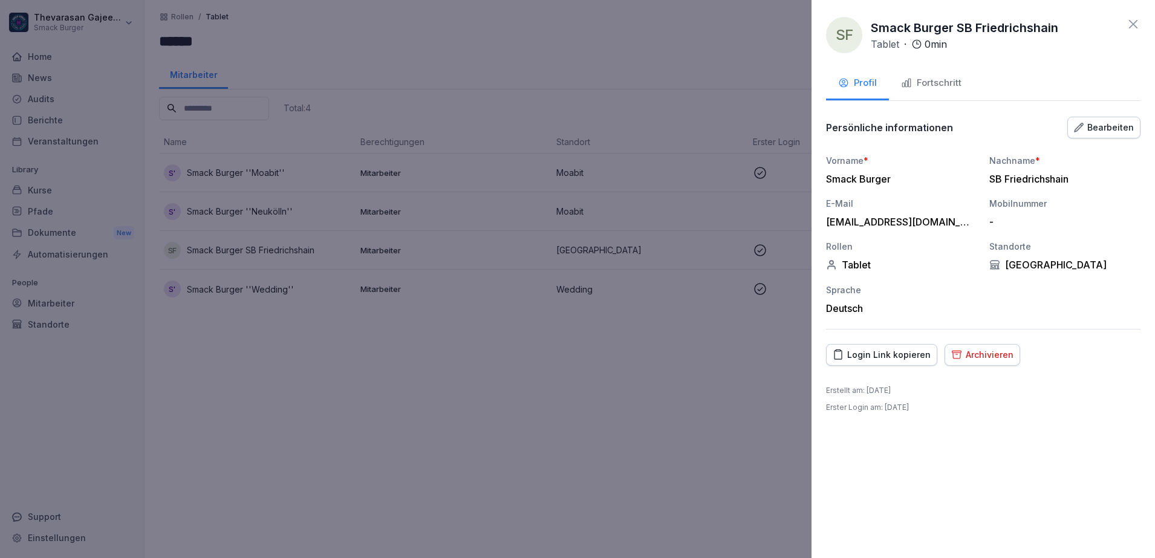
click at [1126, 130] on div "Bearbeiten" at bounding box center [1104, 127] width 60 height 13
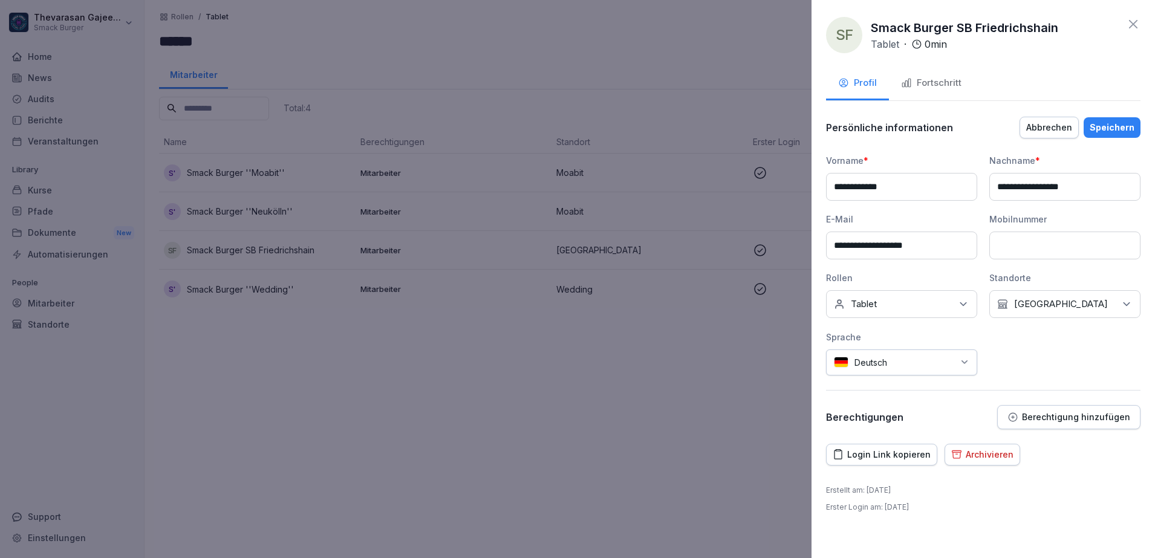
drag, startPoint x: 1009, startPoint y: 186, endPoint x: 1026, endPoint y: 194, distance: 18.7
click at [1009, 186] on input "**********" at bounding box center [1064, 187] width 151 height 28
click at [1068, 187] on input "**********" at bounding box center [1064, 187] width 151 height 28
type input "**********"
click at [1108, 131] on div "Speichern" at bounding box center [1112, 127] width 45 height 13
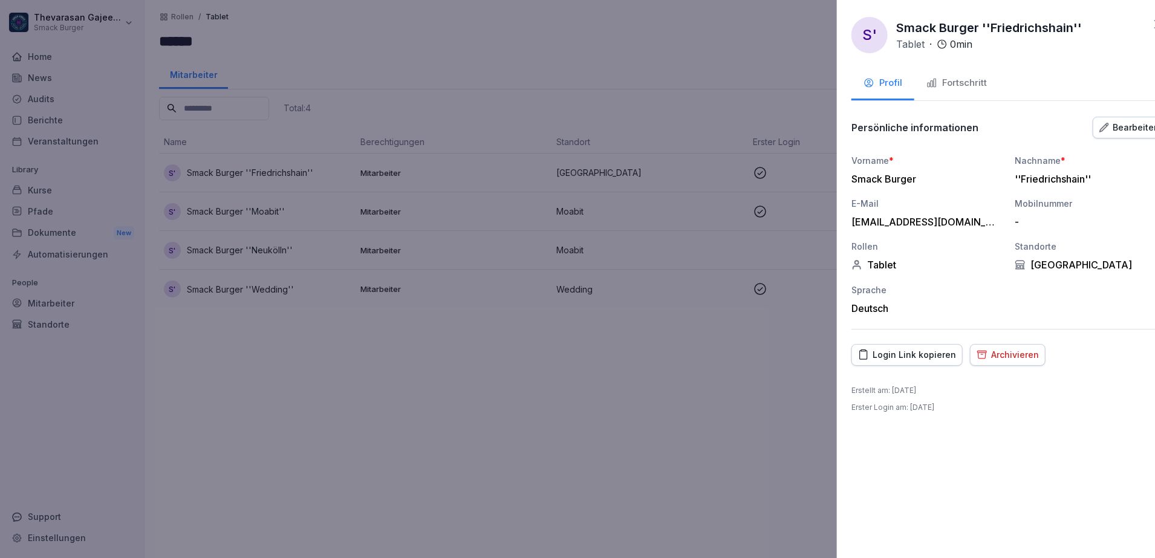
click at [518, 409] on div at bounding box center [577, 279] width 1155 height 558
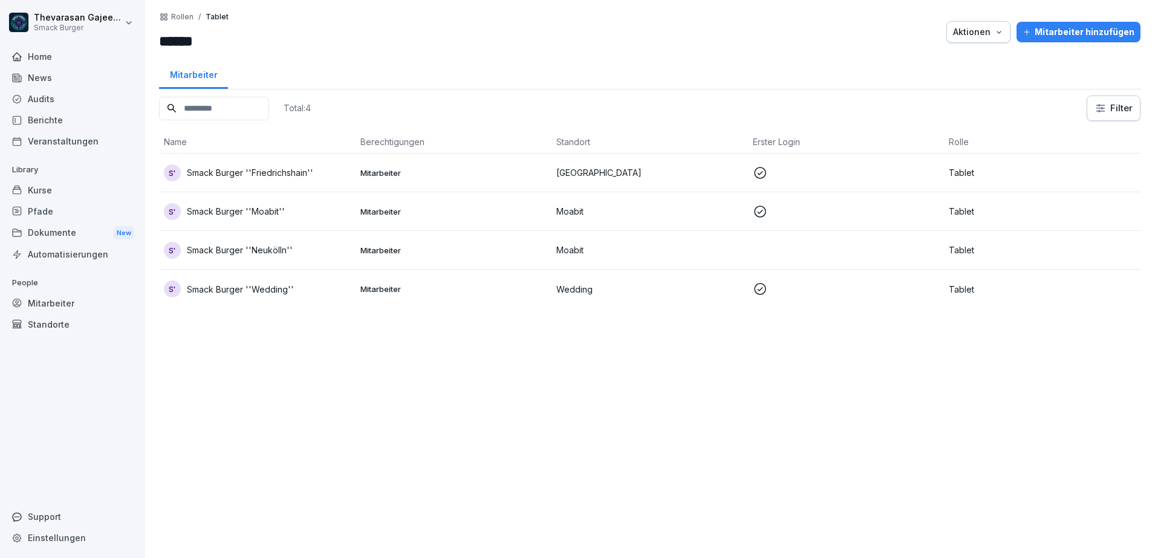
drag, startPoint x: 181, startPoint y: 16, endPoint x: 190, endPoint y: 17, distance: 8.6
click at [183, 16] on p "Rollen" at bounding box center [182, 17] width 22 height 8
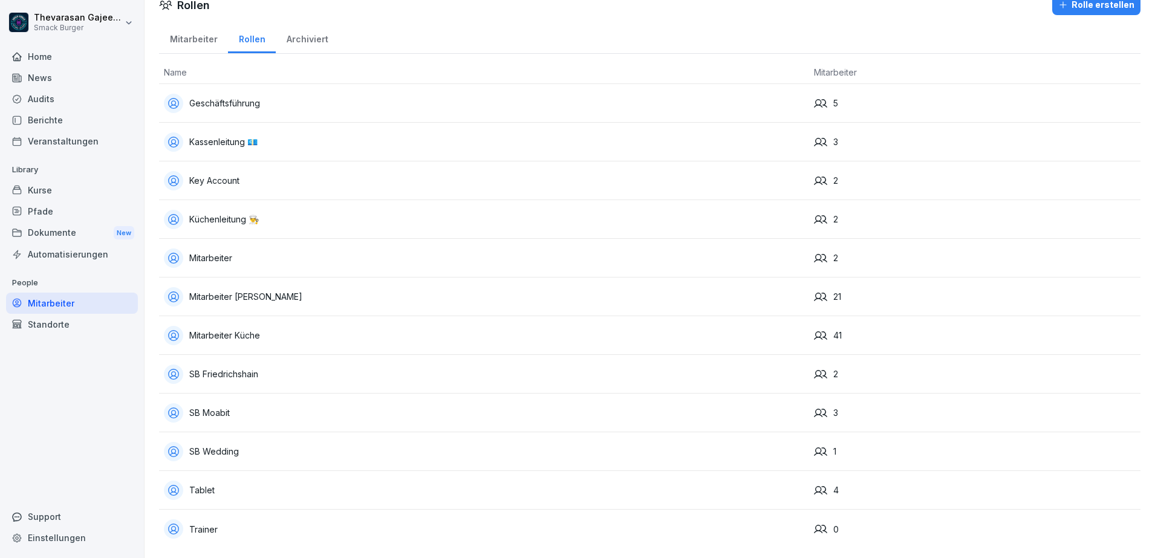
scroll to position [29, 0]
click at [240, 442] on div "SB Wedding" at bounding box center [484, 451] width 640 height 19
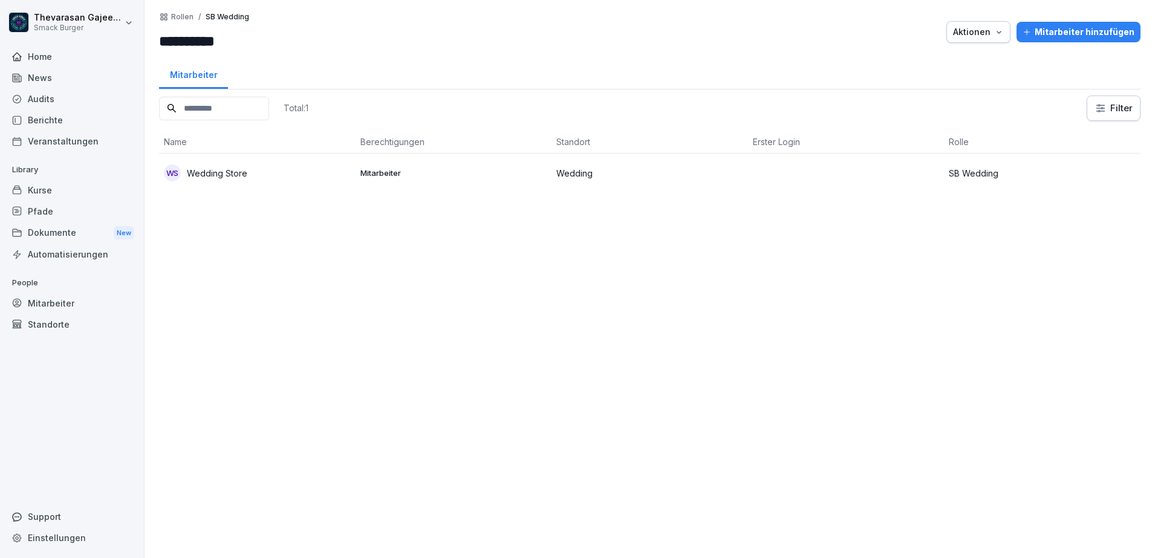
click at [191, 18] on p "Rollen" at bounding box center [182, 17] width 22 height 8
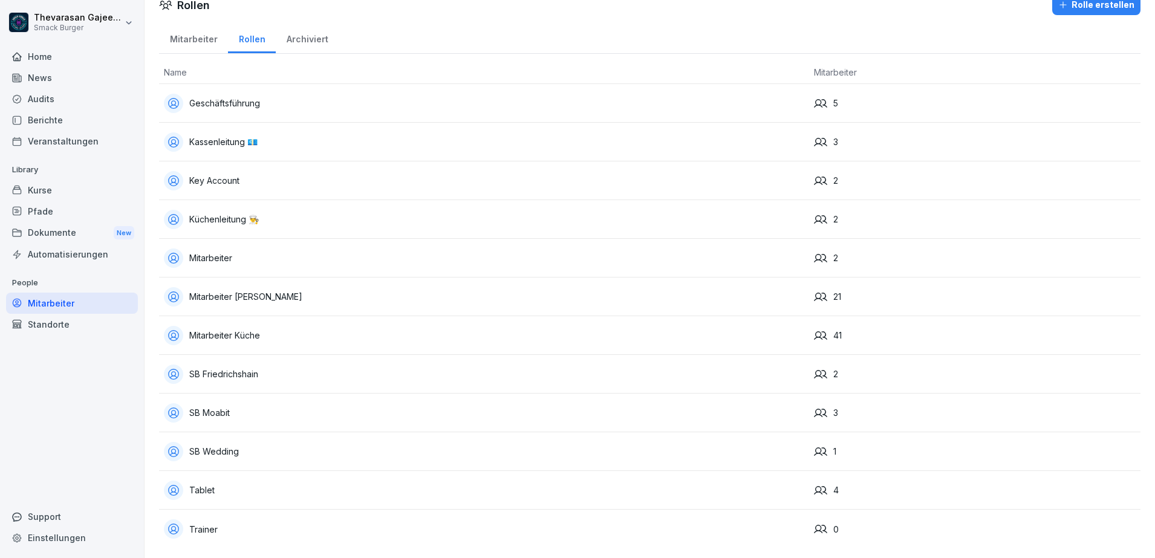
scroll to position [29, 0]
click at [394, 409] on div "SB Moabit" at bounding box center [484, 412] width 640 height 19
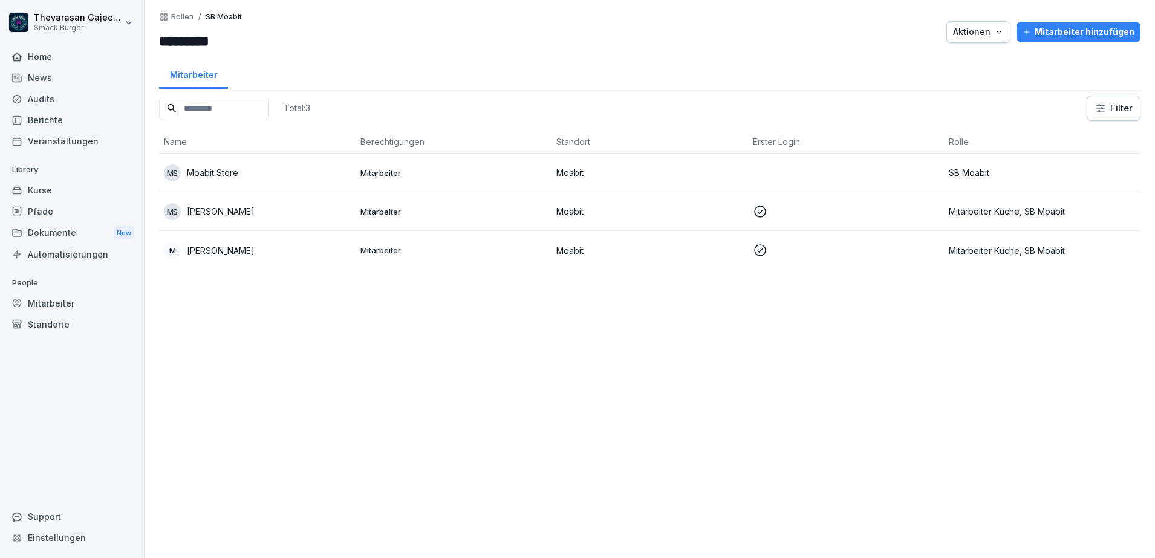
click at [184, 73] on div "Mitarbeiter" at bounding box center [193, 73] width 69 height 31
click at [184, 14] on p "Rollen" at bounding box center [182, 17] width 22 height 8
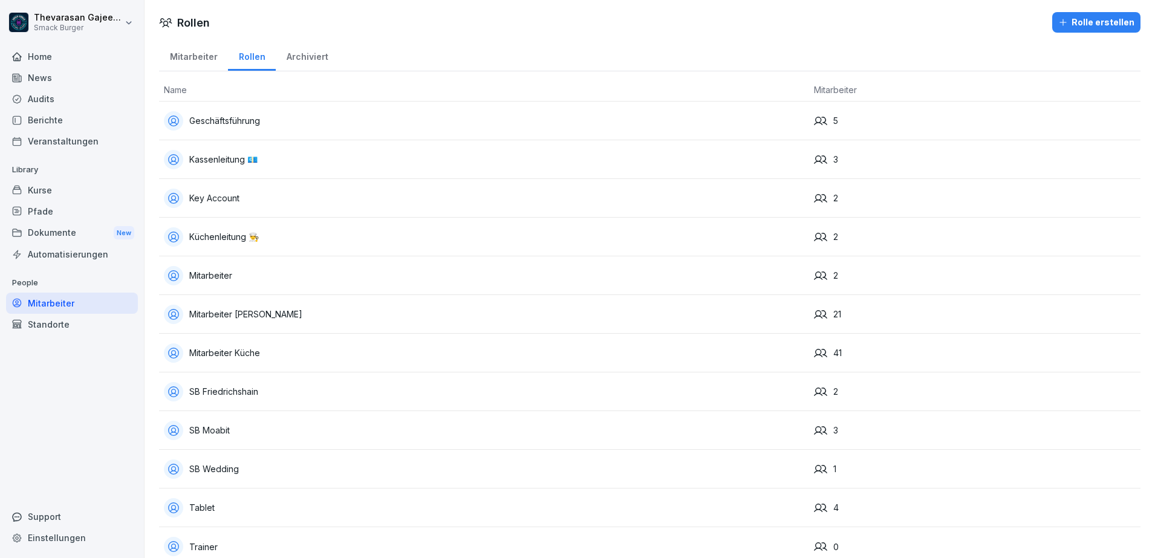
click at [191, 60] on div "Mitarbeiter" at bounding box center [193, 55] width 69 height 31
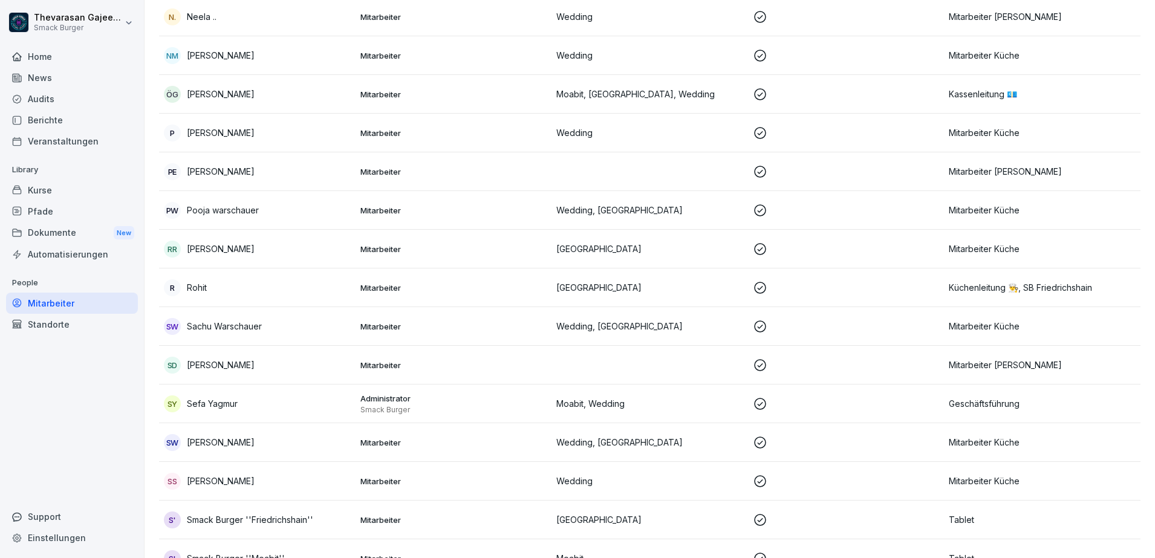
scroll to position [2658, 0]
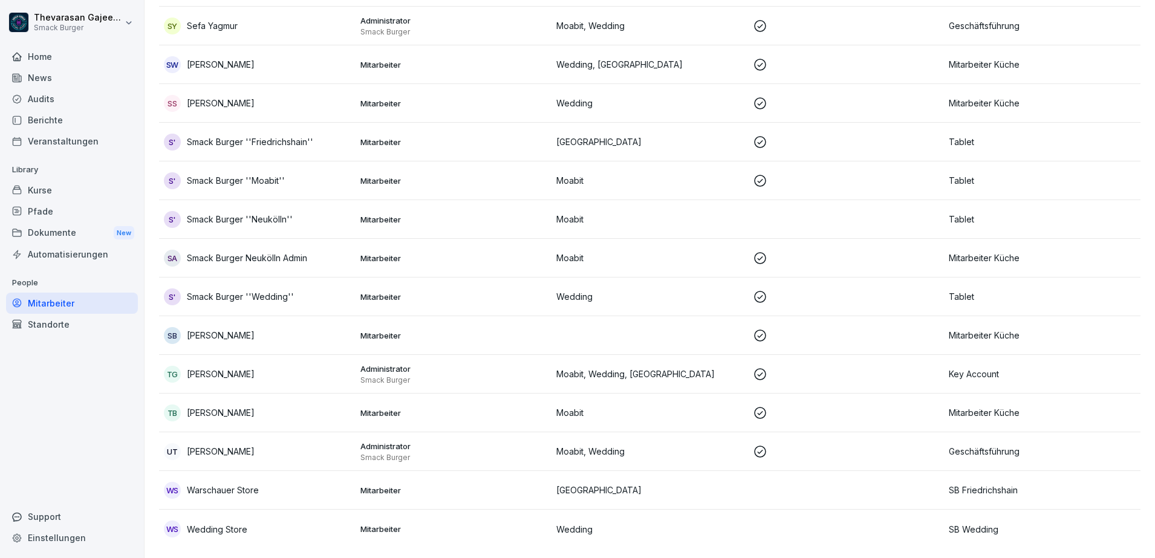
click at [266, 200] on td "S' Smack Burger ''Neukölln''" at bounding box center [257, 219] width 197 height 39
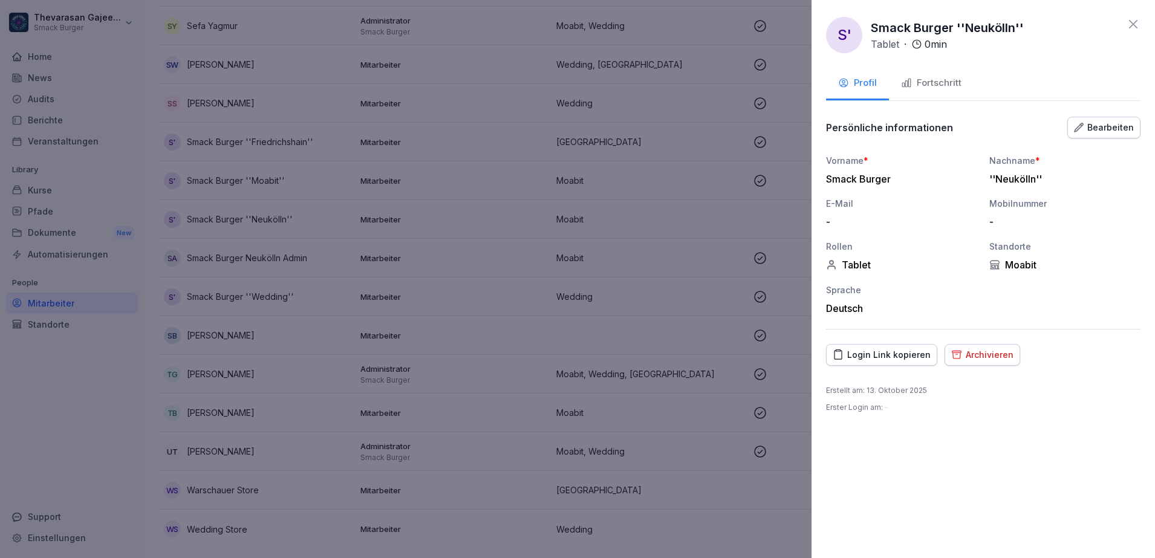
click at [1069, 37] on div "S' Smack Burger ''Neukölln'' Tablet · 0 min" at bounding box center [983, 35] width 314 height 36
click at [1000, 31] on p "Smack Burger ''Neukölln''" at bounding box center [947, 28] width 153 height 18
copy p "Neukölln"
click at [98, 357] on div at bounding box center [577, 279] width 1155 height 558
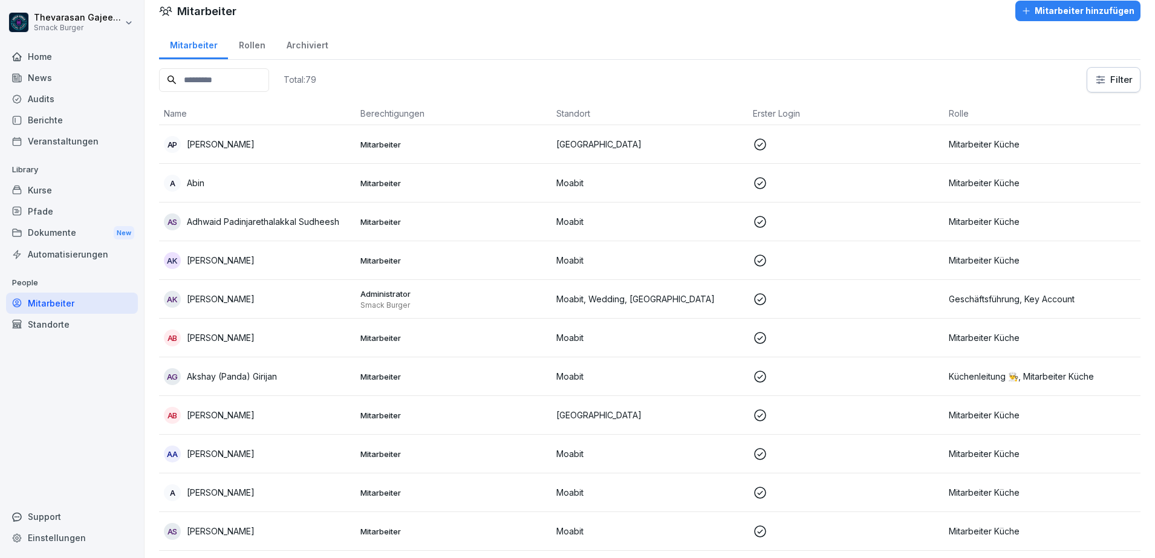
scroll to position [0, 0]
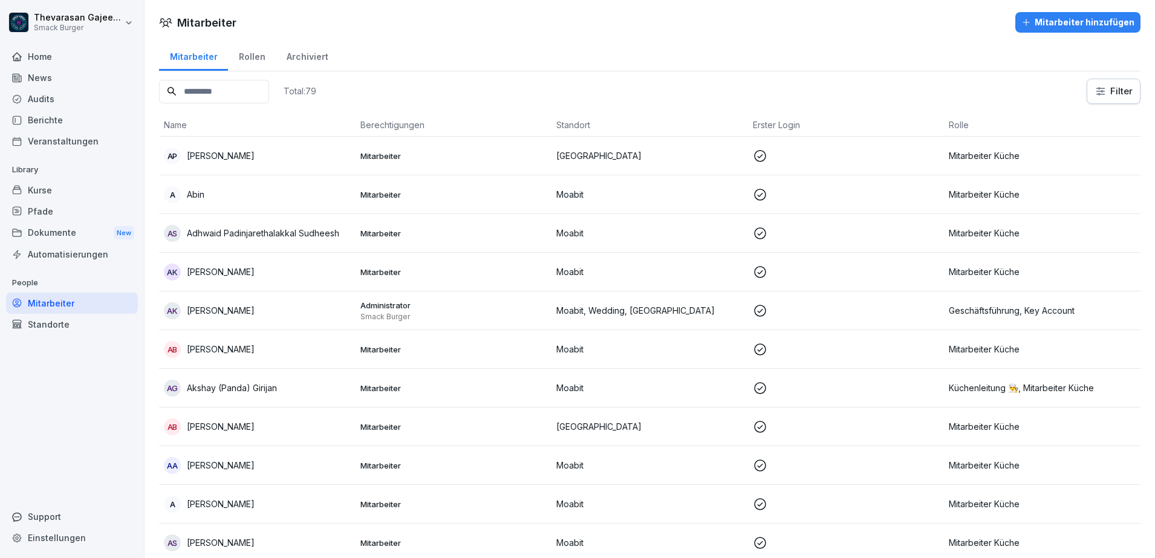
click at [263, 60] on div "Rollen" at bounding box center [252, 55] width 48 height 31
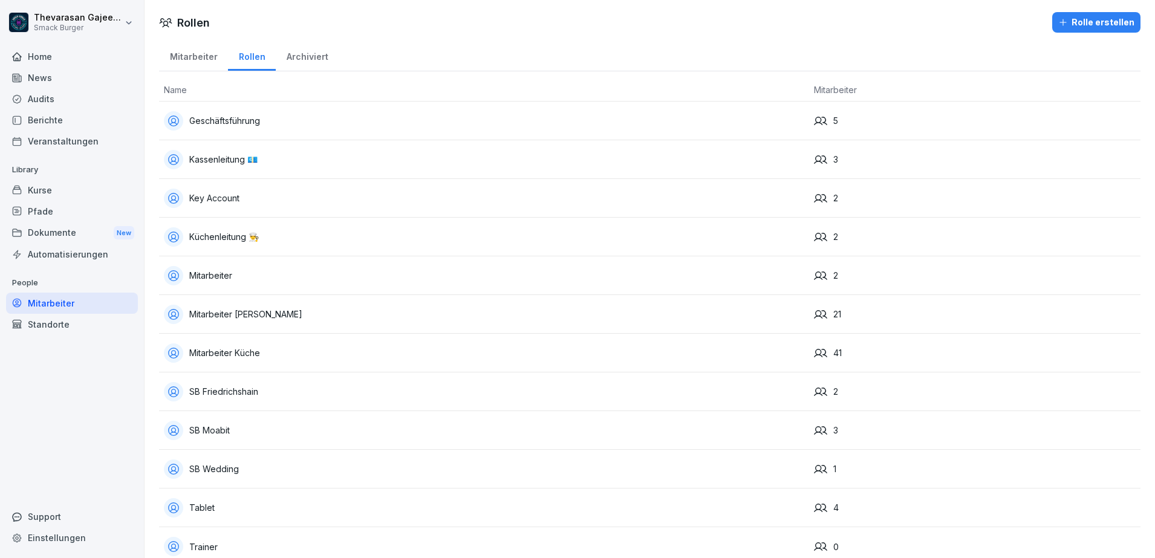
click at [1084, 16] on div "Rolle erstellen" at bounding box center [1096, 22] width 76 height 13
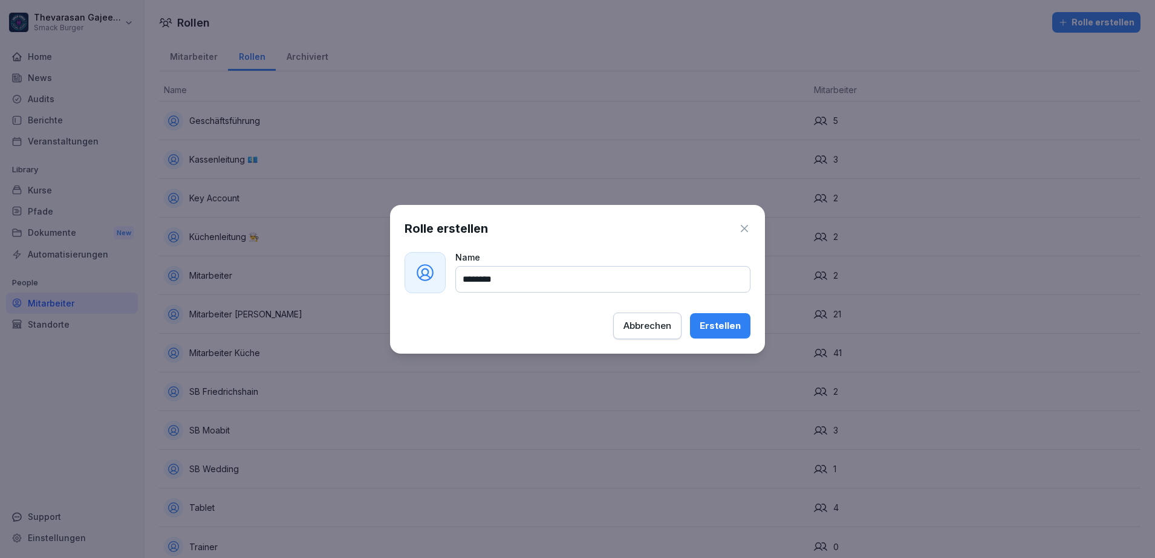
click at [466, 278] on input "********" at bounding box center [602, 279] width 295 height 27
type input "**********"
click at [735, 331] on div "Erstellen" at bounding box center [720, 325] width 41 height 13
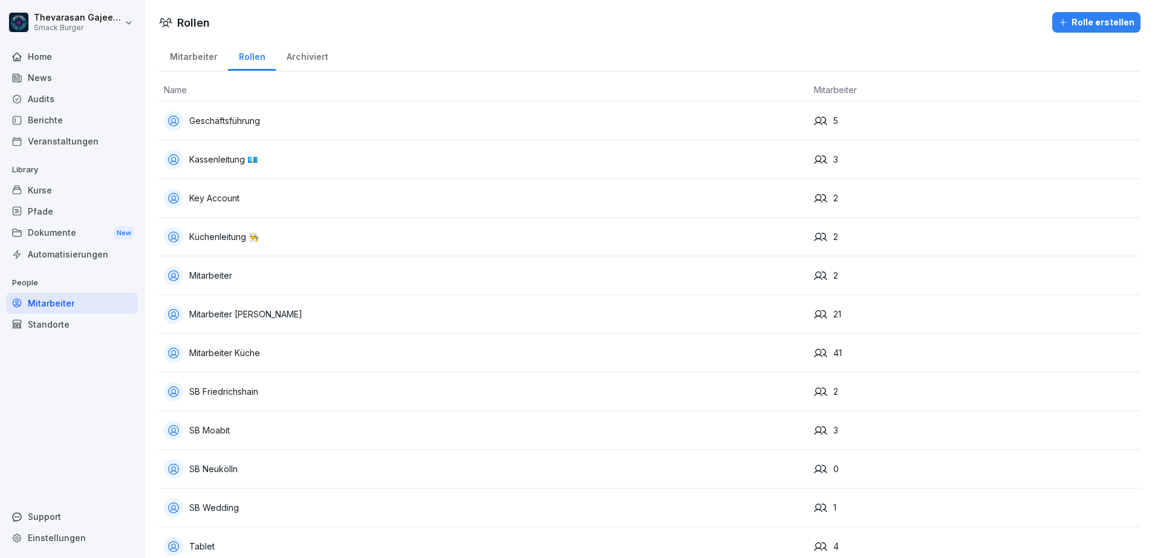
click at [200, 64] on div "Mitarbeiter" at bounding box center [193, 55] width 69 height 31
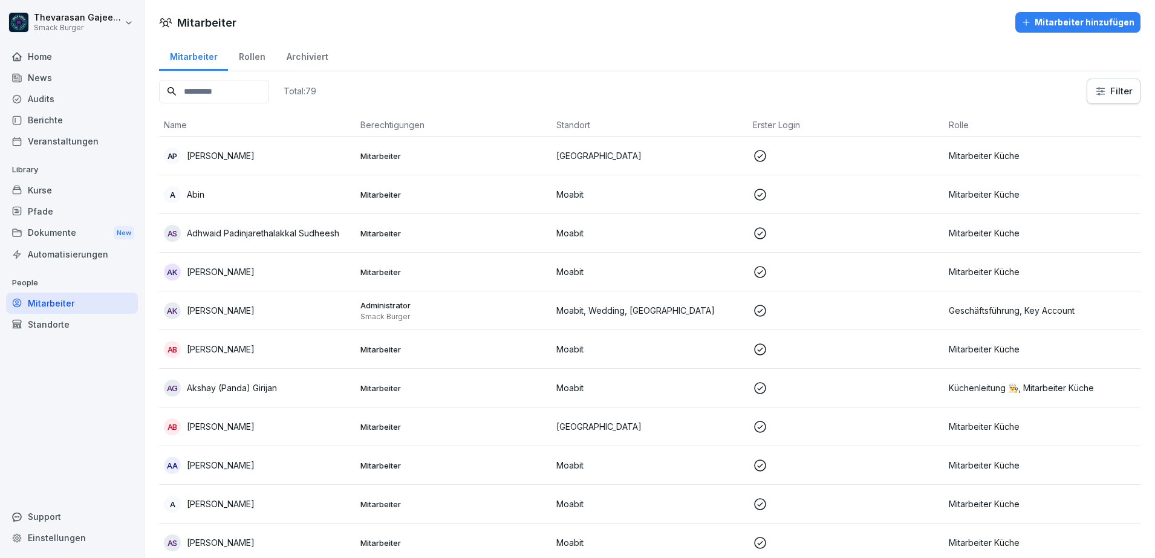
click at [240, 57] on div "Rollen" at bounding box center [252, 55] width 48 height 31
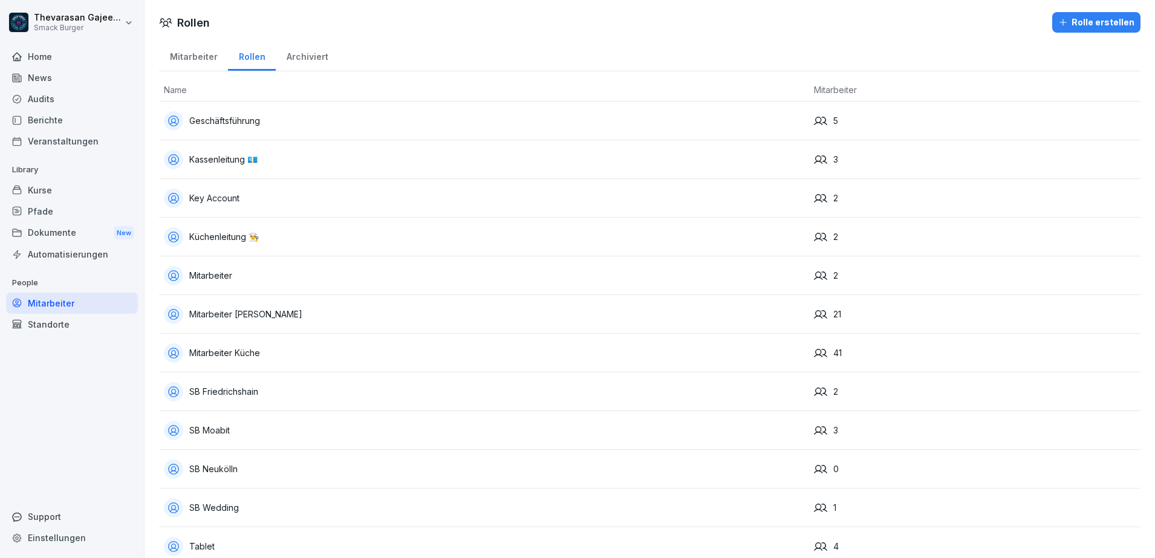
click at [320, 58] on div "Archiviert" at bounding box center [307, 55] width 63 height 31
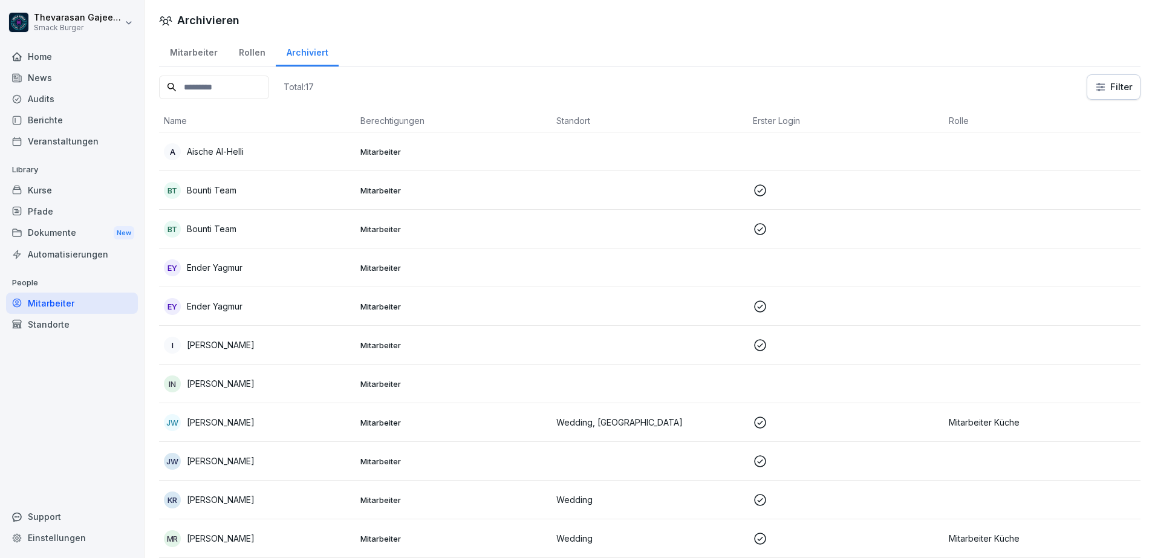
click at [1100, 90] on html "Thevarasan Gajeendran Smack Burger Home News Audits Berichte Veranstaltungen Li…" at bounding box center [577, 279] width 1155 height 558
click at [1020, 89] on html "Thevarasan Gajeendran Smack Burger Home News Audits Berichte Veranstaltungen Li…" at bounding box center [577, 279] width 1155 height 558
click at [189, 48] on div "Mitarbeiter" at bounding box center [193, 51] width 69 height 31
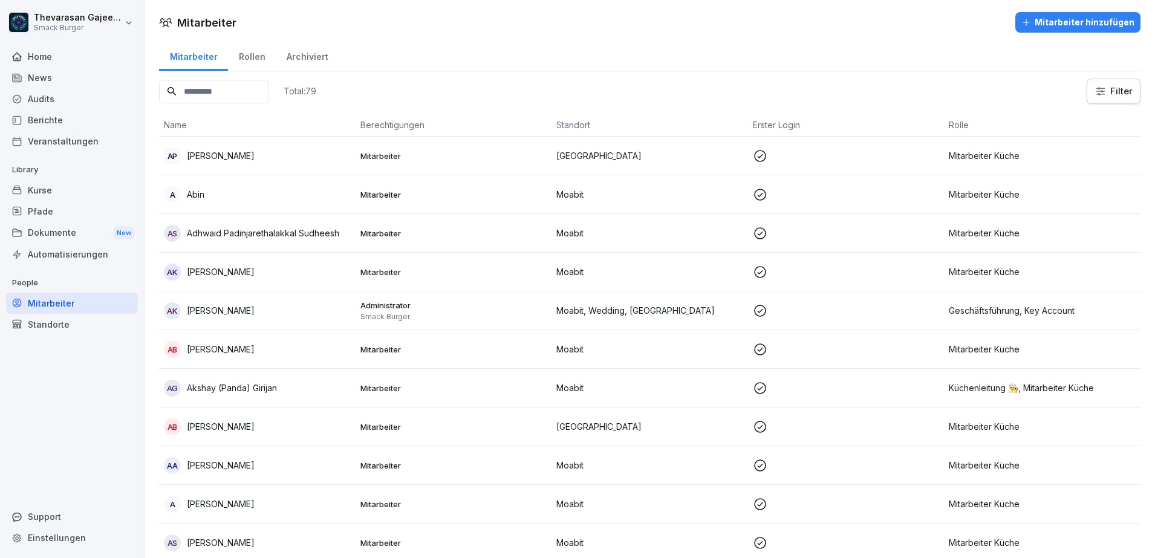
click at [88, 324] on div "Standorte" at bounding box center [72, 324] width 132 height 21
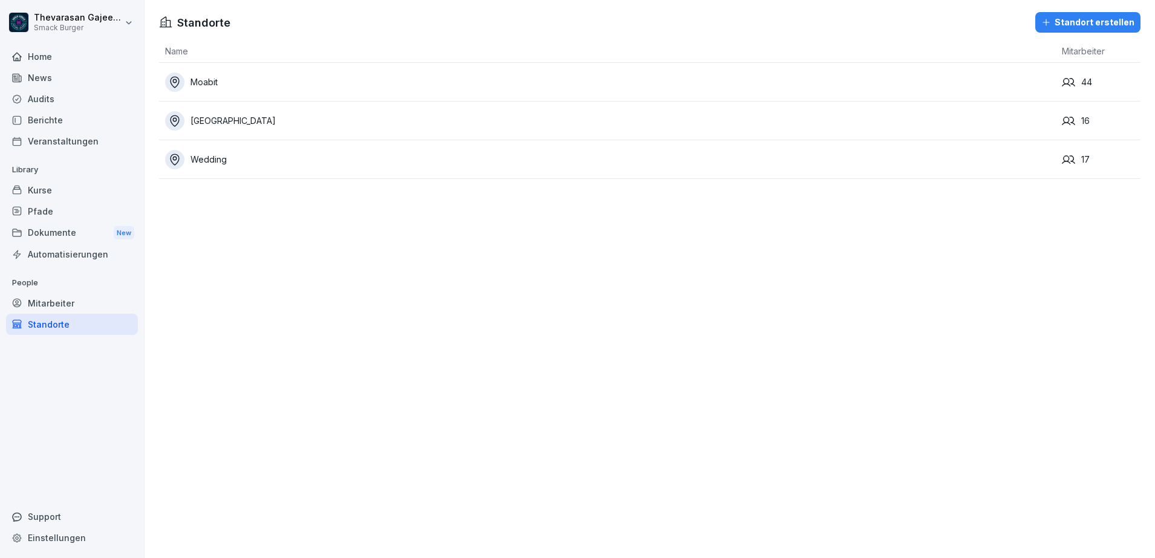
click at [241, 167] on div "Wedding" at bounding box center [610, 159] width 891 height 19
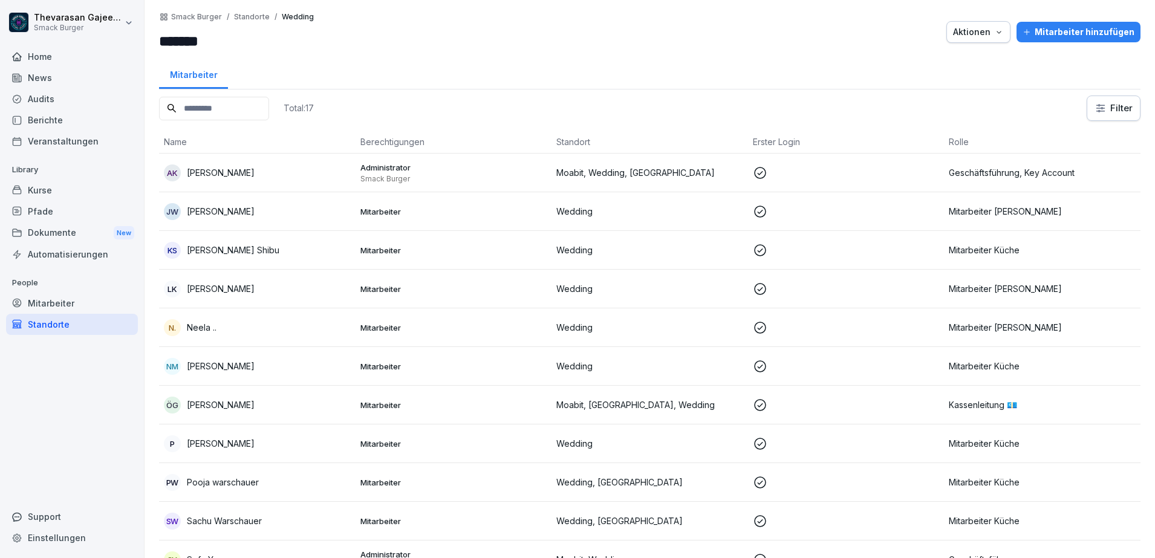
click at [318, 209] on div "JW Joyce Wüst" at bounding box center [257, 211] width 187 height 17
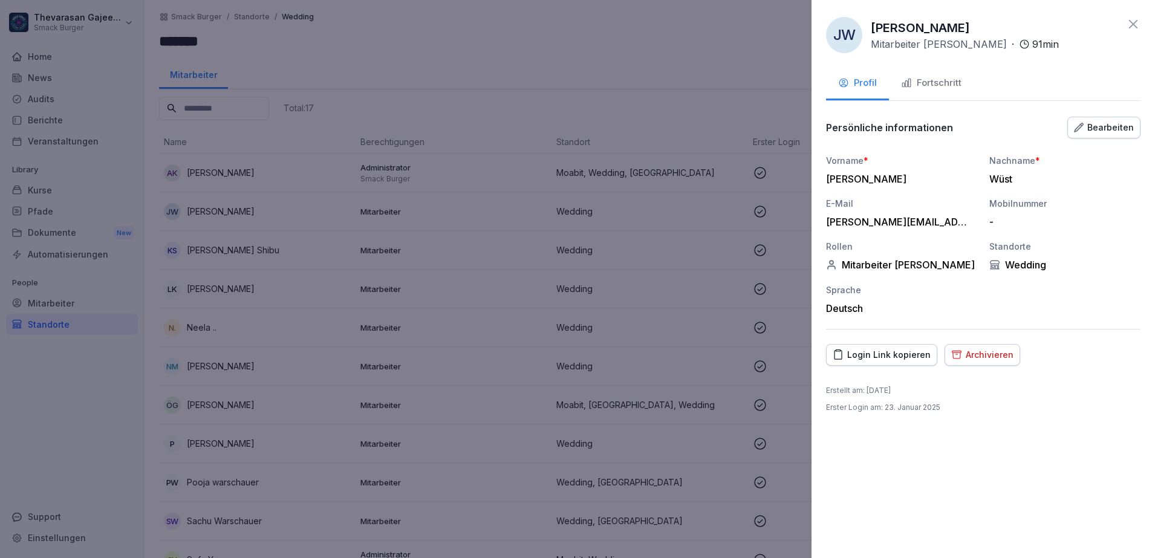
click at [1119, 131] on div "Bearbeiten" at bounding box center [1104, 127] width 60 height 13
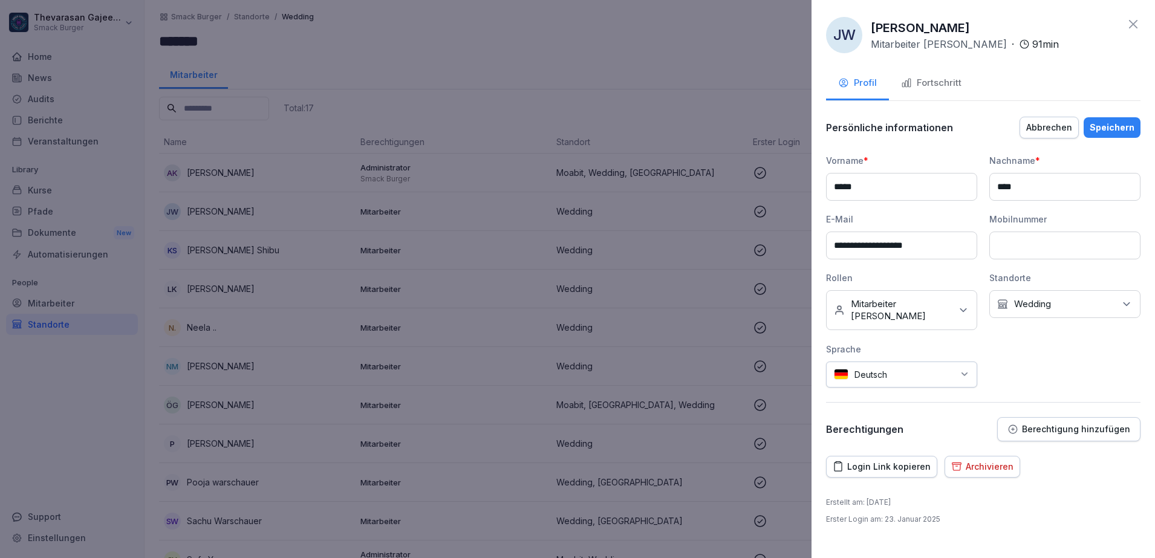
click at [1055, 310] on div "Kein Standort Wedding" at bounding box center [1064, 304] width 151 height 28
click at [1040, 354] on label "Moabit" at bounding box center [1029, 359] width 29 height 11
click at [1024, 412] on div "Wedding" at bounding box center [1068, 405] width 150 height 23
click at [913, 344] on div "Sprache Deutsch" at bounding box center [901, 365] width 151 height 45
click at [961, 306] on icon at bounding box center [963, 310] width 12 height 12
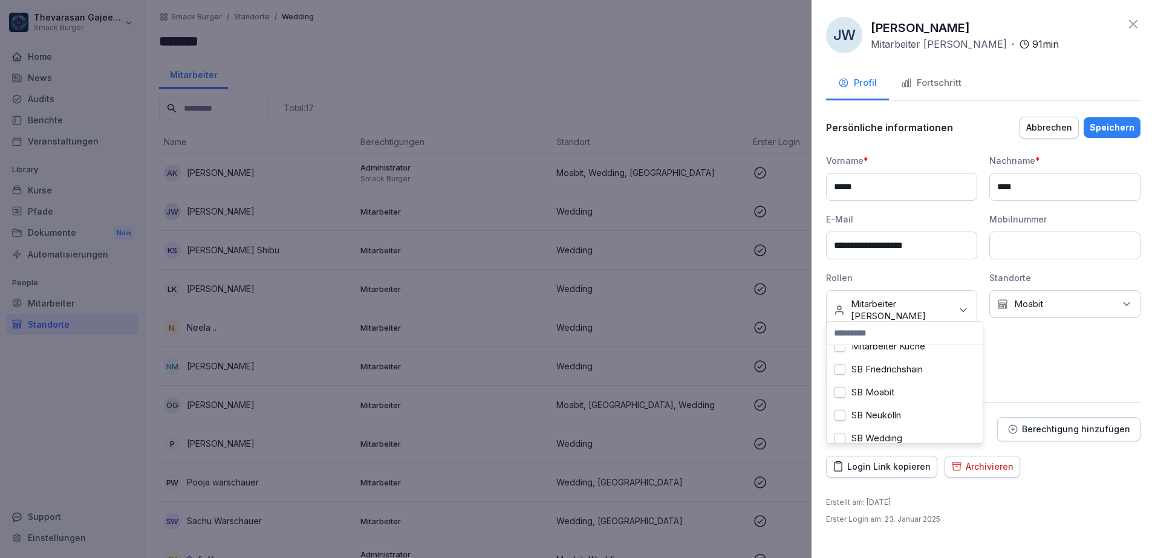
scroll to position [218, 0]
click at [859, 377] on label "SB Wedding" at bounding box center [877, 382] width 51 height 11
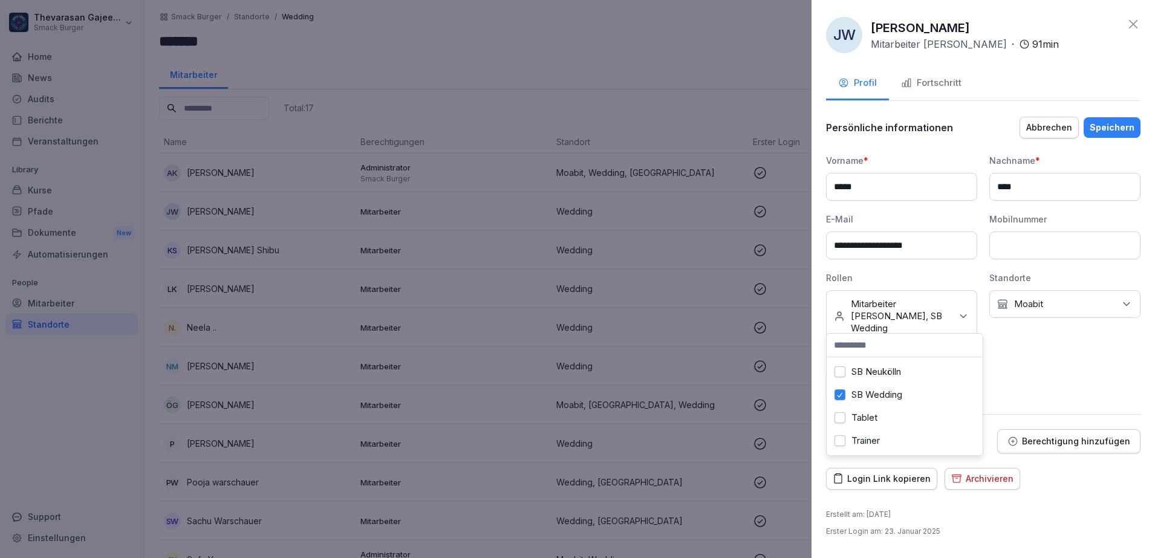
click at [1066, 486] on div "**********" at bounding box center [984, 279] width 344 height 558
click at [1119, 132] on div "Speichern" at bounding box center [1112, 127] width 45 height 13
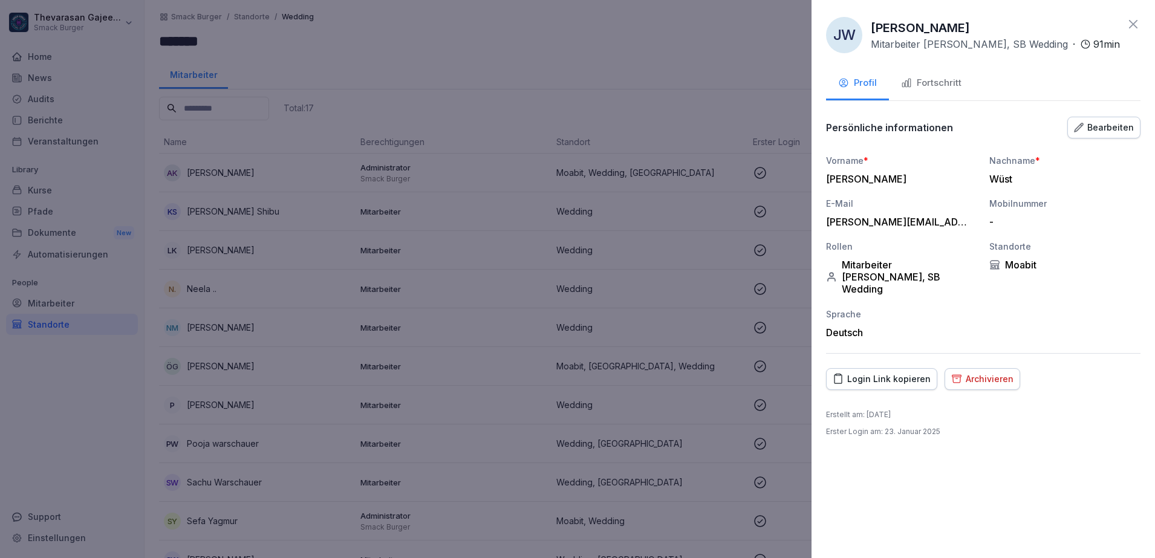
click at [669, 56] on div at bounding box center [577, 279] width 1155 height 558
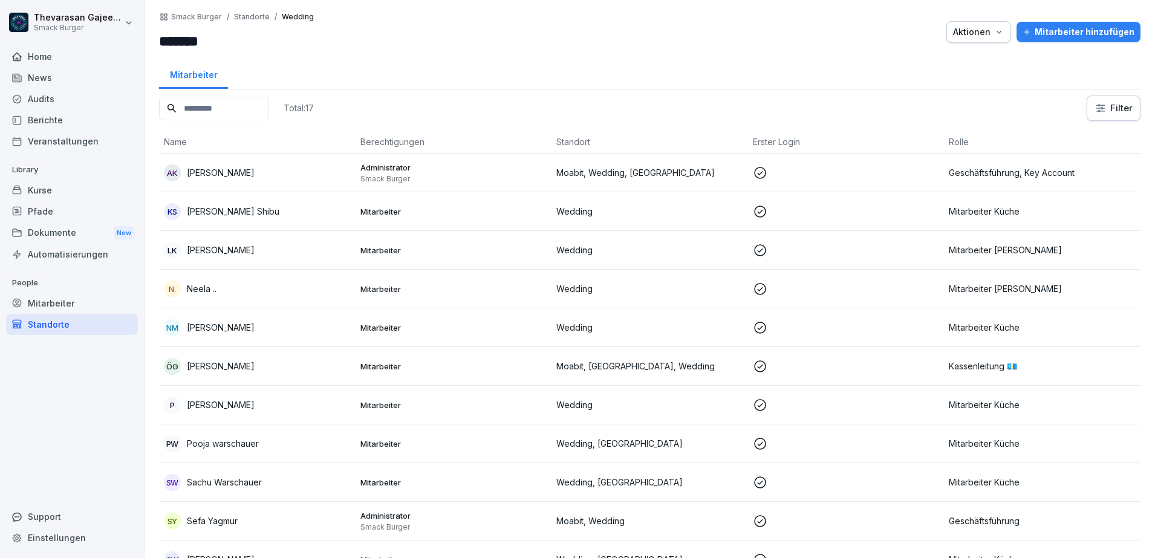
click at [861, 205] on p at bounding box center [846, 211] width 187 height 15
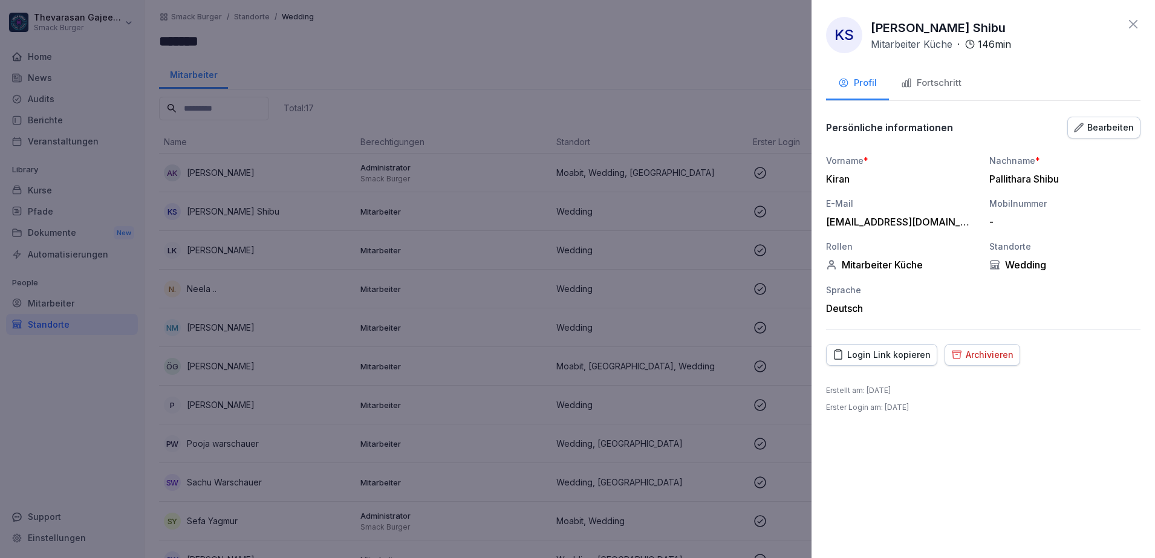
click at [1104, 125] on div "Bearbeiten" at bounding box center [1104, 127] width 60 height 13
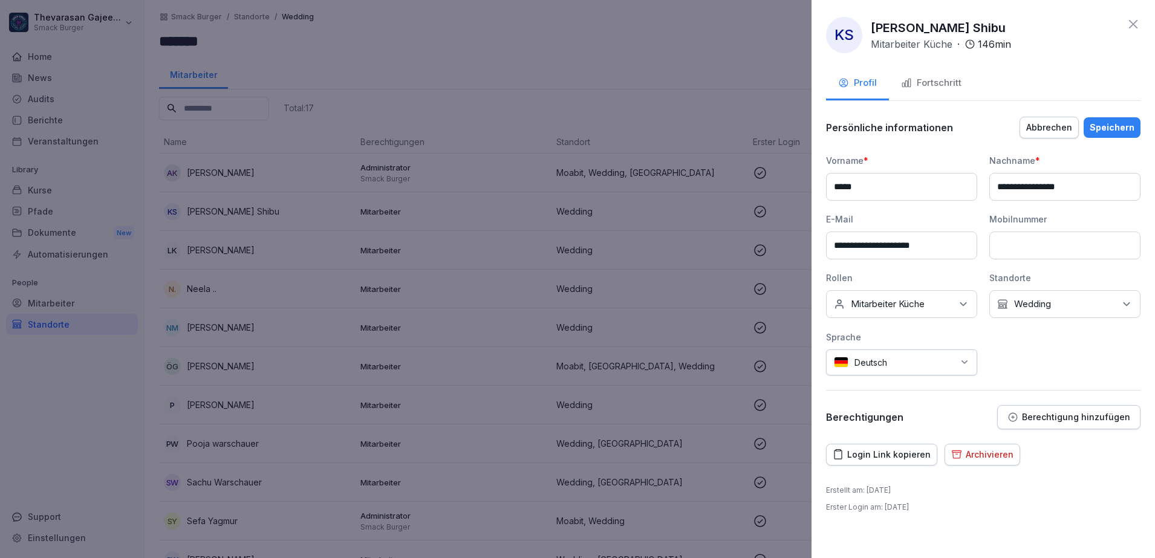
click at [1058, 311] on div "Kein Standort Wedding" at bounding box center [1064, 304] width 151 height 28
click at [1018, 401] on label "Wedding" at bounding box center [1033, 405] width 37 height 11
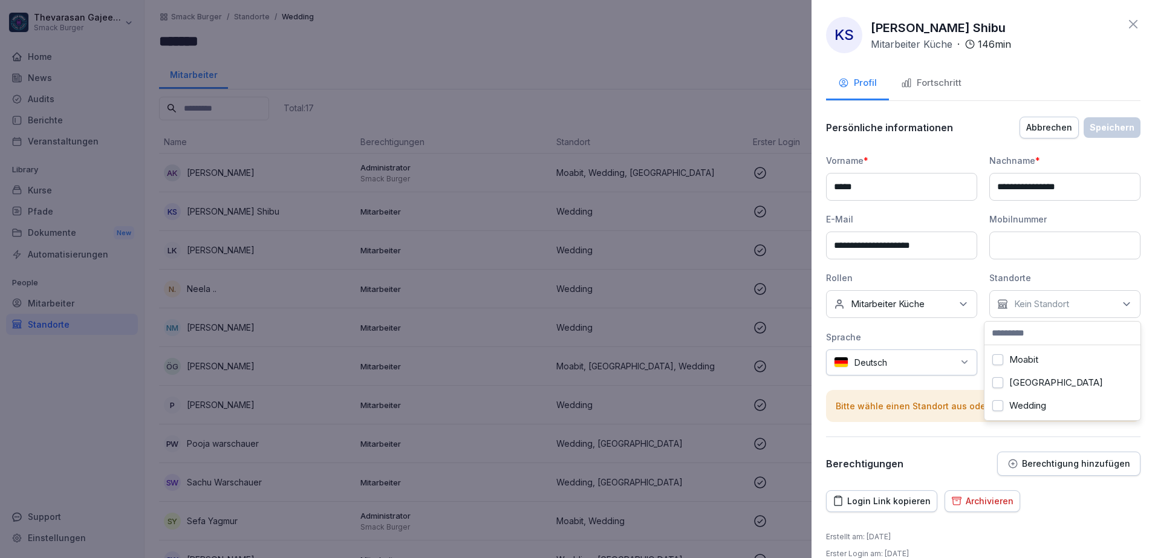
click at [1020, 356] on label "Moabit" at bounding box center [1023, 359] width 29 height 11
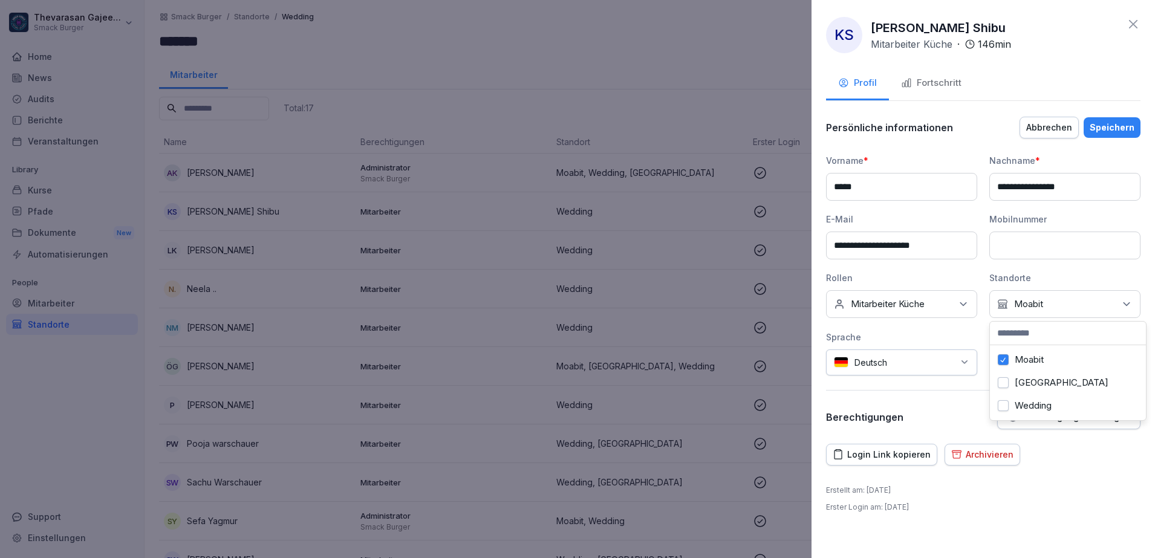
click at [908, 307] on p "Mitarbeiter Küche" at bounding box center [888, 304] width 74 height 12
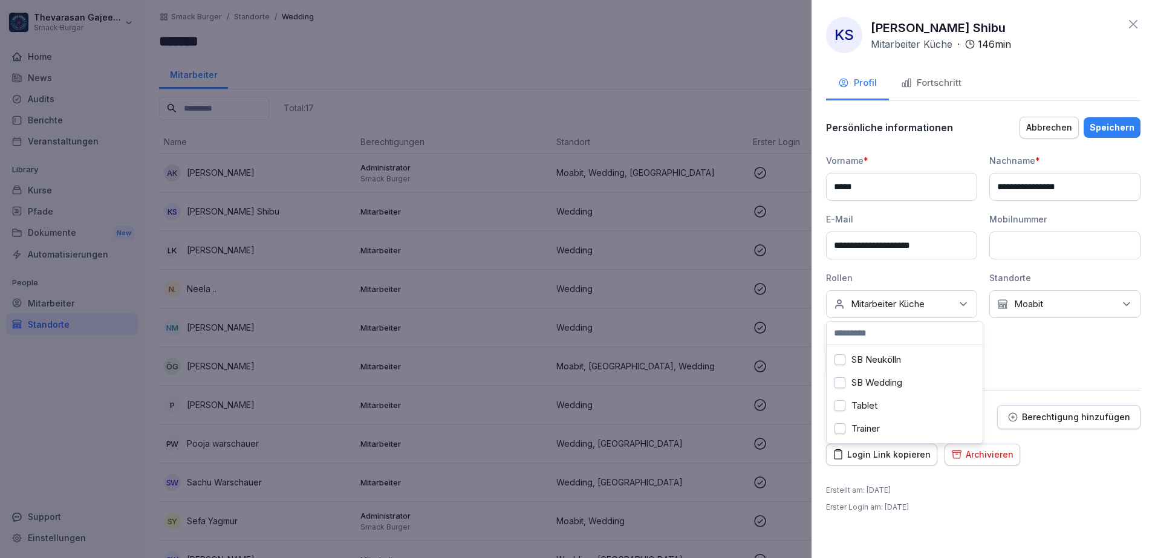
click at [886, 377] on label "SB Wedding" at bounding box center [877, 382] width 51 height 11
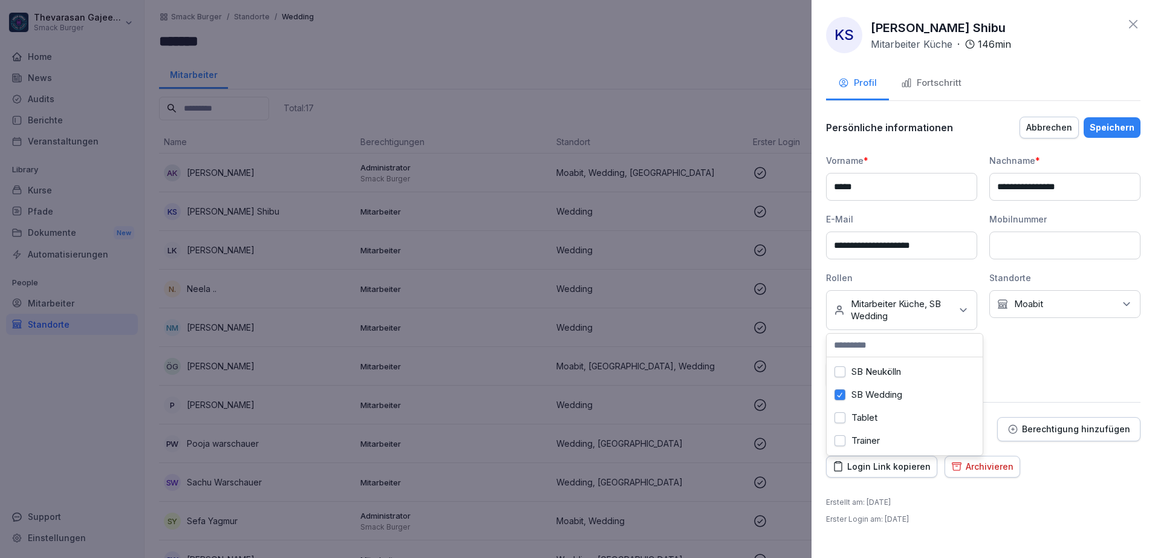
click at [1037, 368] on div "**********" at bounding box center [983, 270] width 314 height 233
click at [1132, 129] on div "Speichern" at bounding box center [1112, 127] width 45 height 13
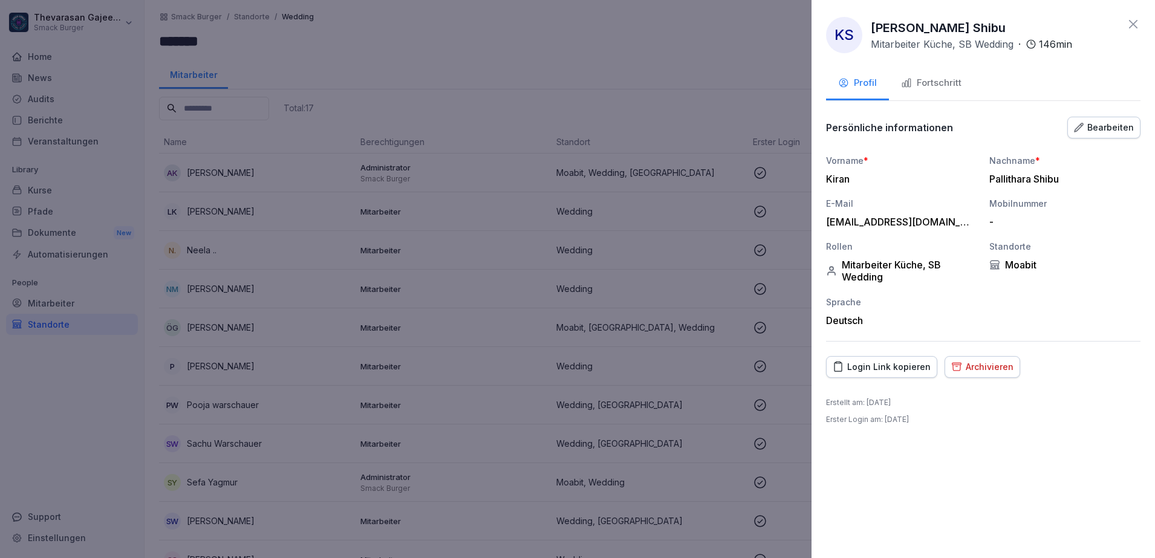
click at [674, 84] on div at bounding box center [577, 279] width 1155 height 558
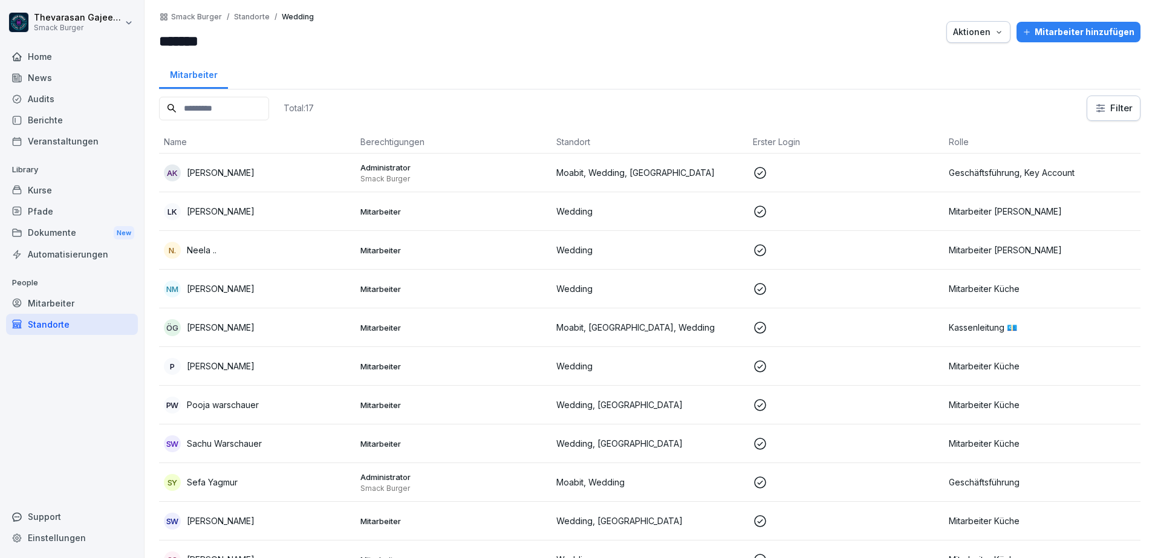
click at [314, 217] on div "LK Lisette Kinoko" at bounding box center [257, 211] width 187 height 17
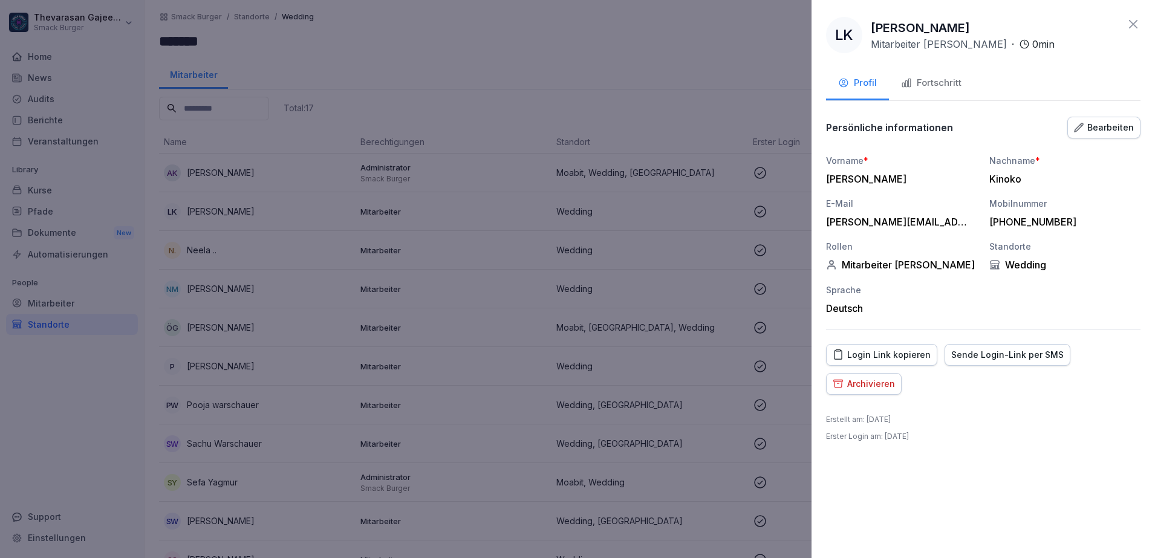
click at [1126, 126] on div "Bearbeiten" at bounding box center [1104, 127] width 60 height 13
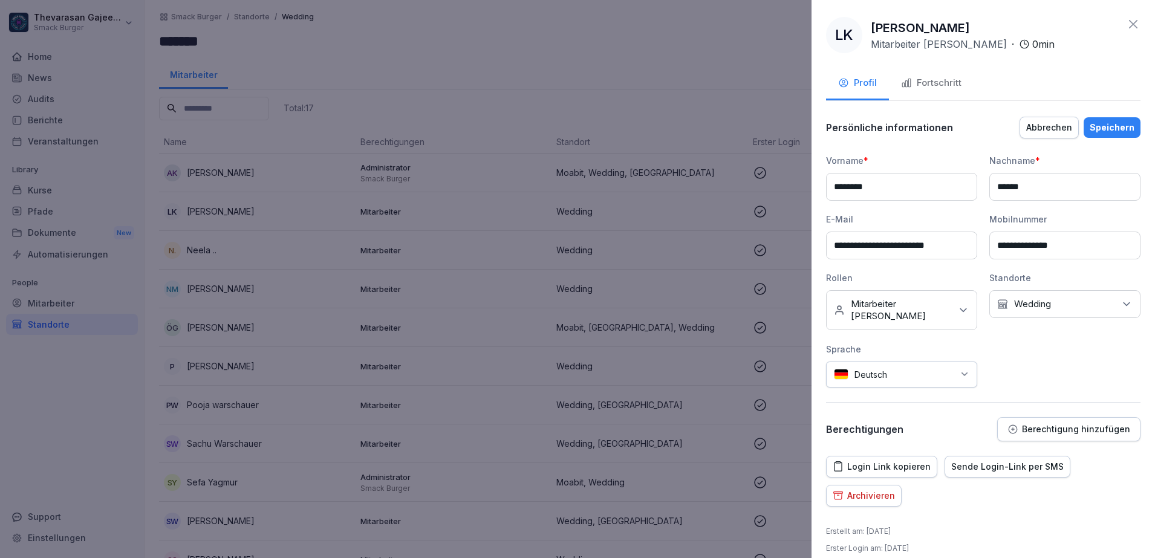
click at [1077, 305] on div "Kein Standort Wedding" at bounding box center [1064, 304] width 151 height 28
click at [1027, 357] on label "Moabit" at bounding box center [1023, 359] width 29 height 11
click at [1023, 399] on div "Wedding" at bounding box center [1063, 405] width 150 height 23
click at [945, 307] on div "Keine Rollen Mitarbeiter Kasse" at bounding box center [901, 310] width 151 height 40
click at [889, 377] on label "SB Wedding" at bounding box center [877, 382] width 51 height 11
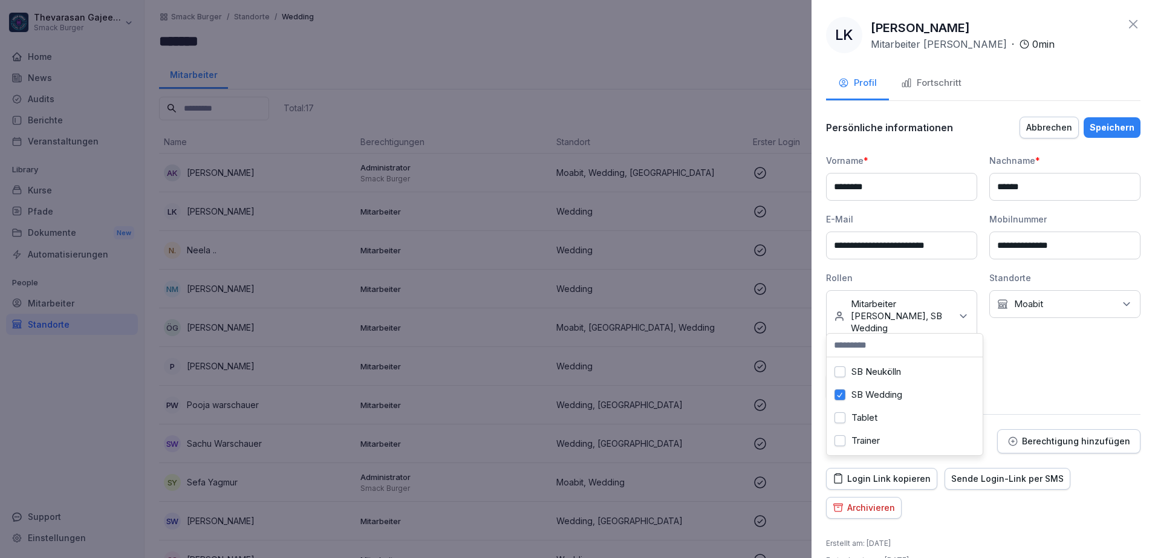
click at [1066, 92] on div "Profil Fortschritt" at bounding box center [983, 84] width 314 height 33
click at [1105, 128] on div "Speichern" at bounding box center [1112, 127] width 45 height 13
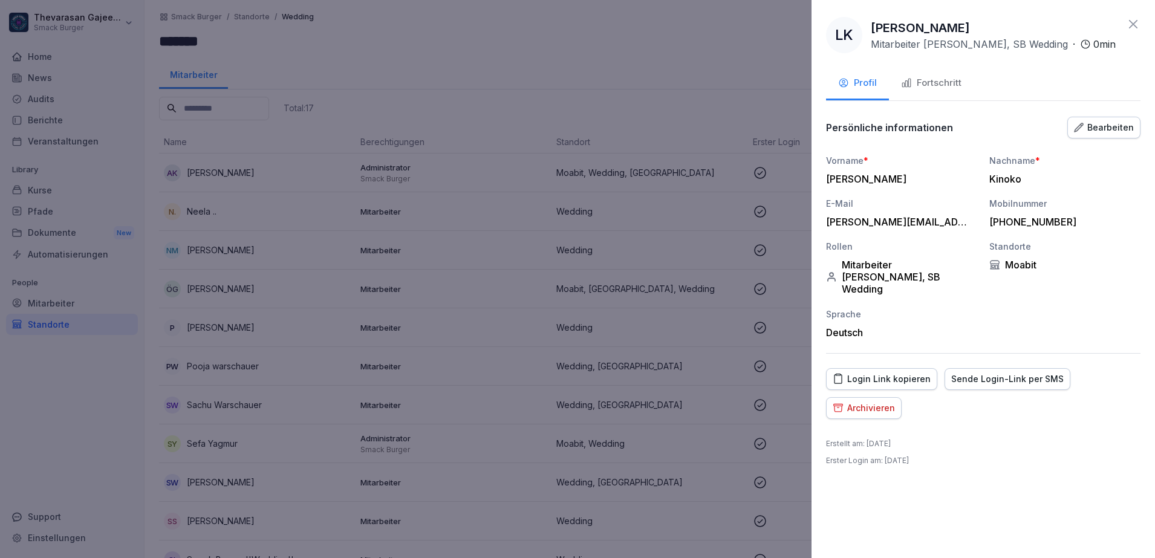
click at [492, 65] on div at bounding box center [577, 279] width 1155 height 558
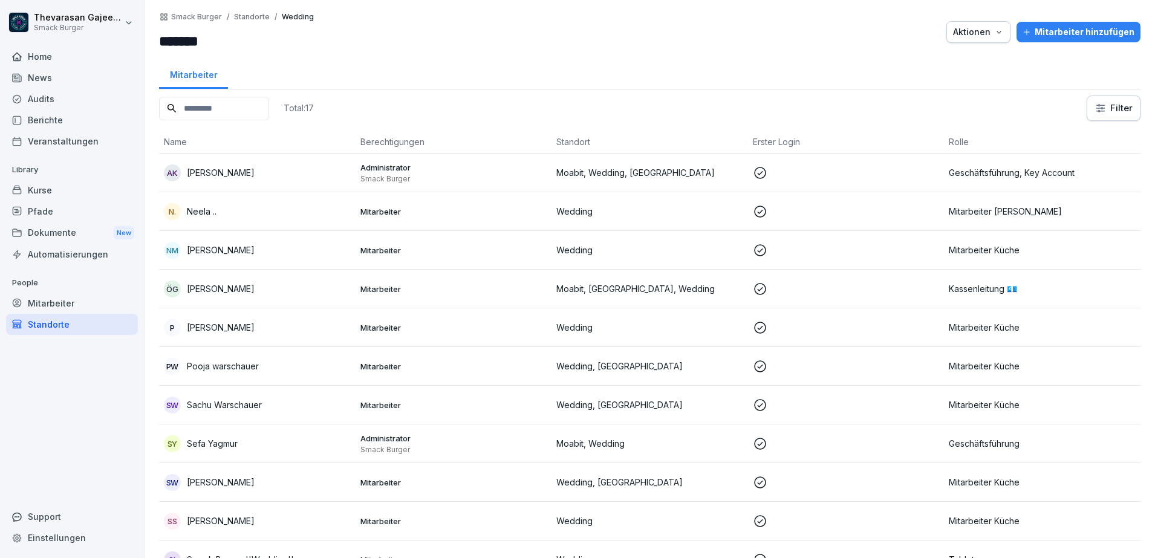
click at [230, 220] on td "N. Neela .." at bounding box center [257, 211] width 197 height 39
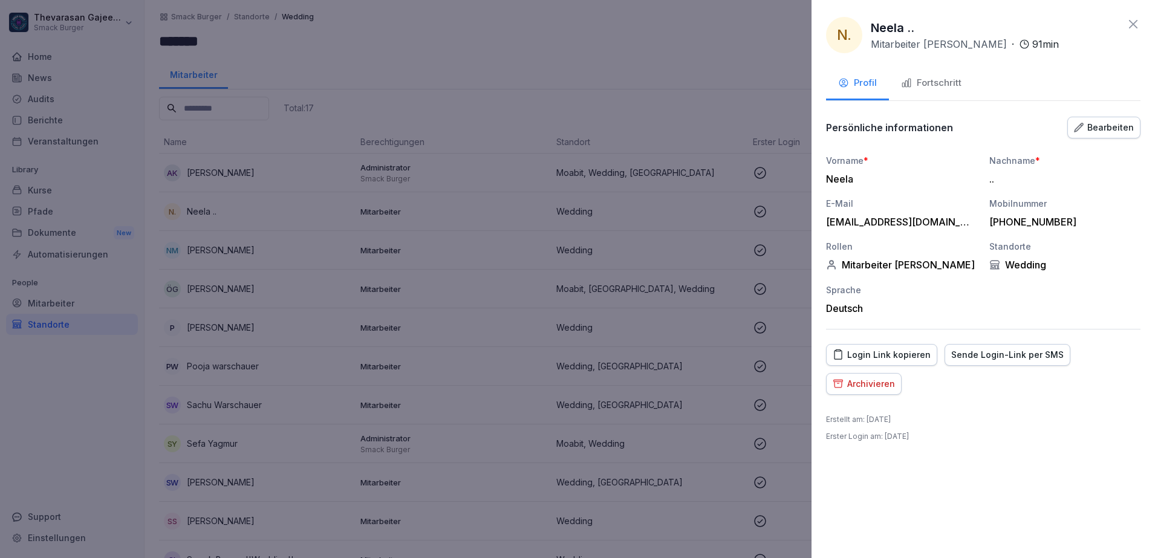
click at [1124, 139] on div "Persönliche informationen Bearbeiten Vorname * Neela Nachname * .. E-Mail Neela…" at bounding box center [983, 223] width 314 height 214
click at [1121, 134] on button "Bearbeiten" at bounding box center [1103, 128] width 73 height 22
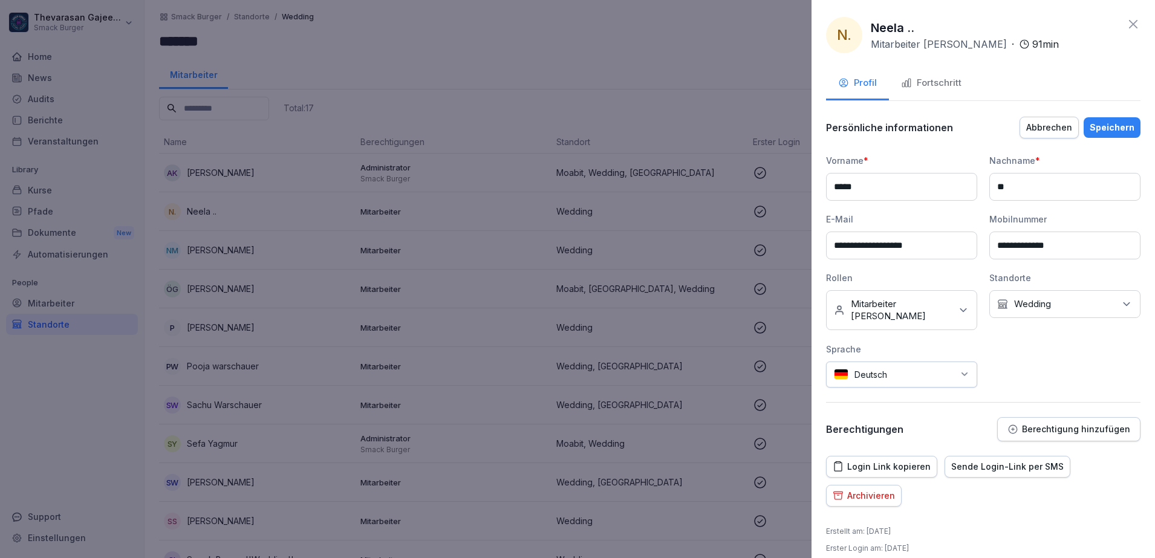
click at [957, 304] on icon at bounding box center [963, 310] width 12 height 12
click at [882, 377] on label "SB Wedding" at bounding box center [877, 382] width 51 height 11
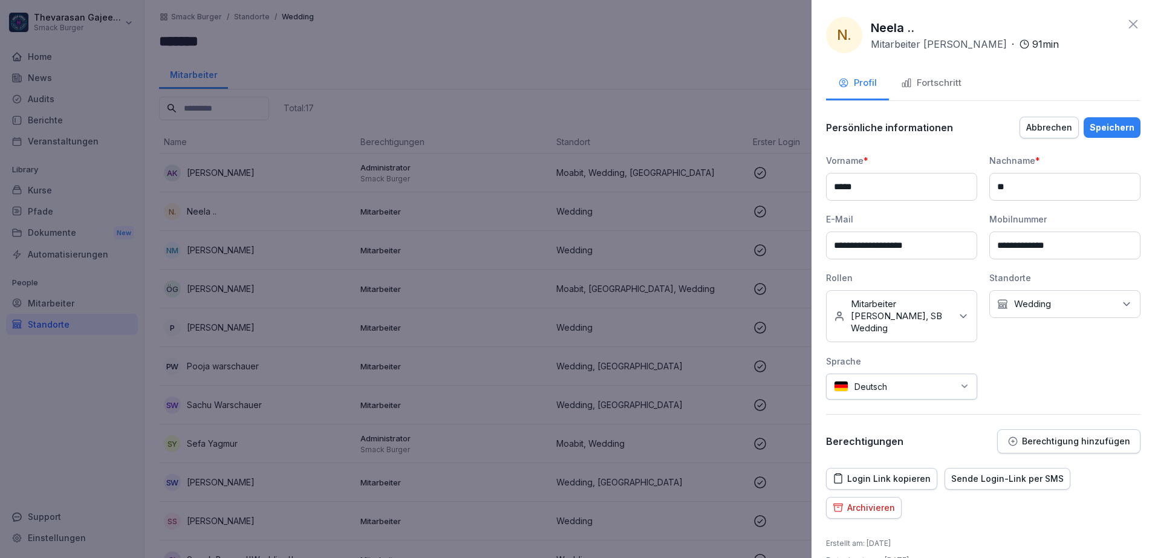
click at [1096, 373] on div "**********" at bounding box center [983, 277] width 314 height 246
click at [1121, 299] on icon at bounding box center [1127, 304] width 12 height 12
click at [1035, 403] on label "Wedding" at bounding box center [1027, 405] width 37 height 11
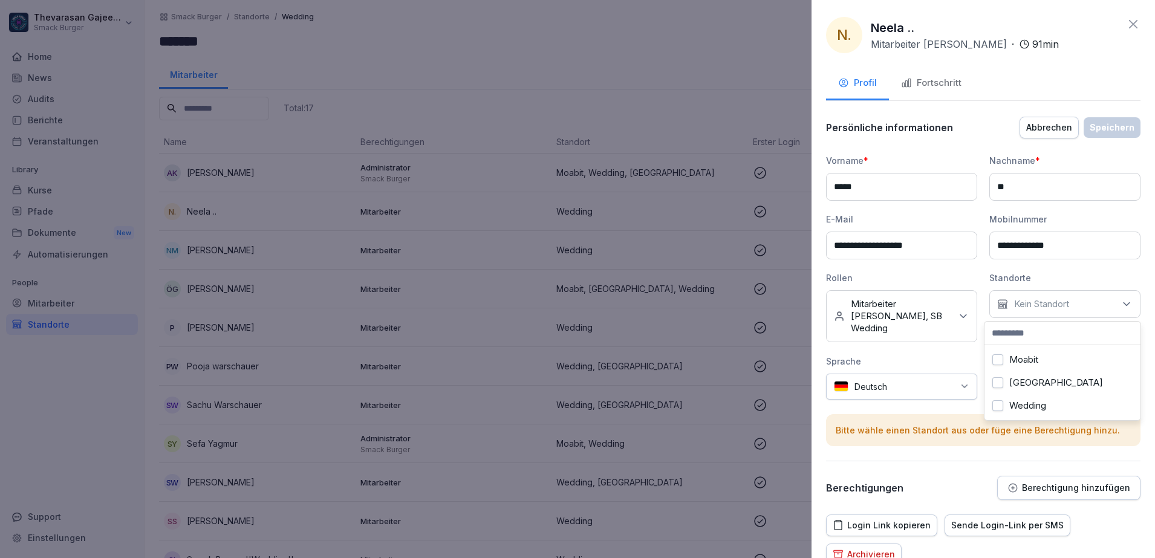
click at [1032, 365] on div "Moabit" at bounding box center [1063, 359] width 150 height 23
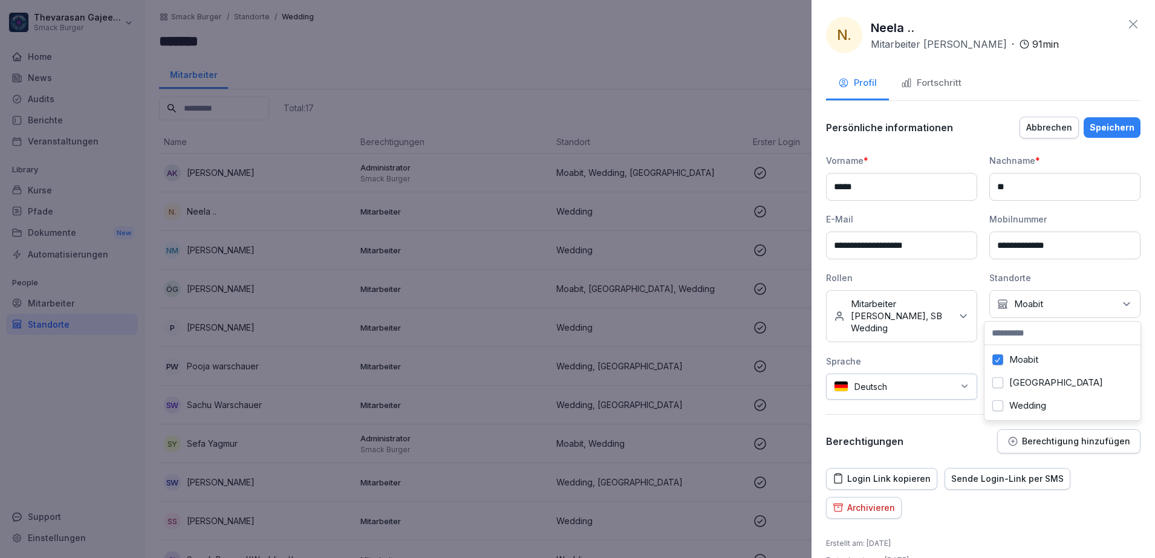
click at [959, 355] on div "Sprache" at bounding box center [901, 361] width 151 height 13
click at [1107, 132] on div "Speichern" at bounding box center [1112, 127] width 45 height 13
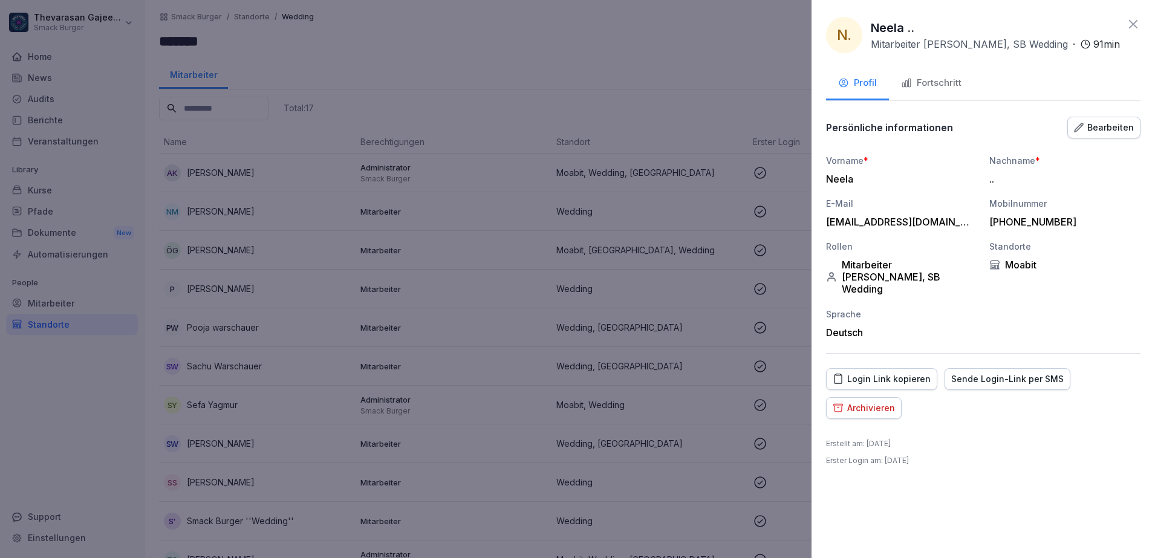
click at [940, 308] on div "Sprache" at bounding box center [901, 314] width 151 height 13
click at [705, 34] on div at bounding box center [577, 279] width 1155 height 558
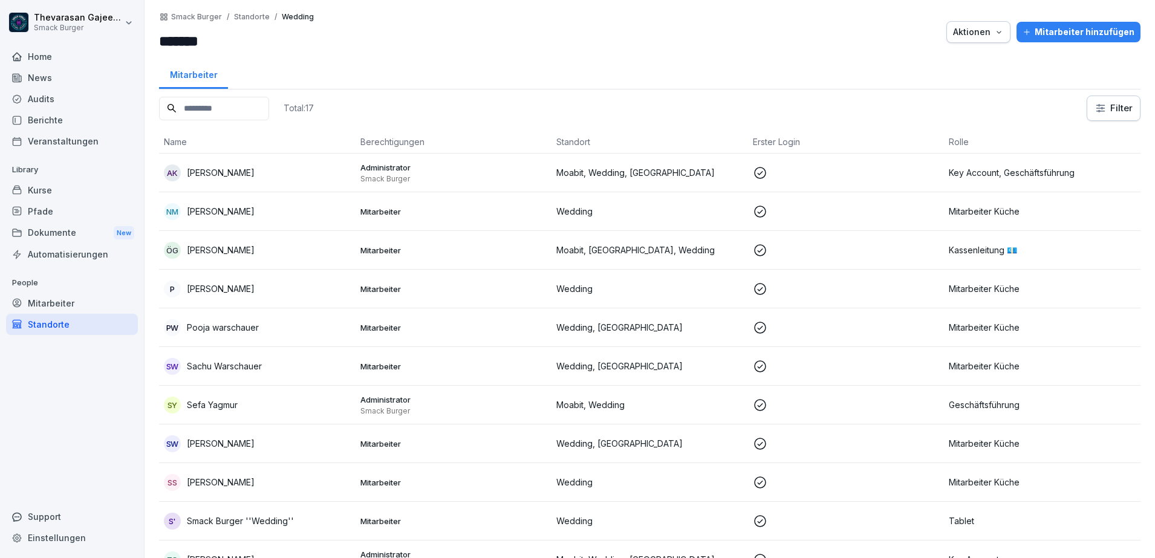
click at [299, 215] on div "NM Noraiz Hafiz Muhammad" at bounding box center [257, 211] width 187 height 17
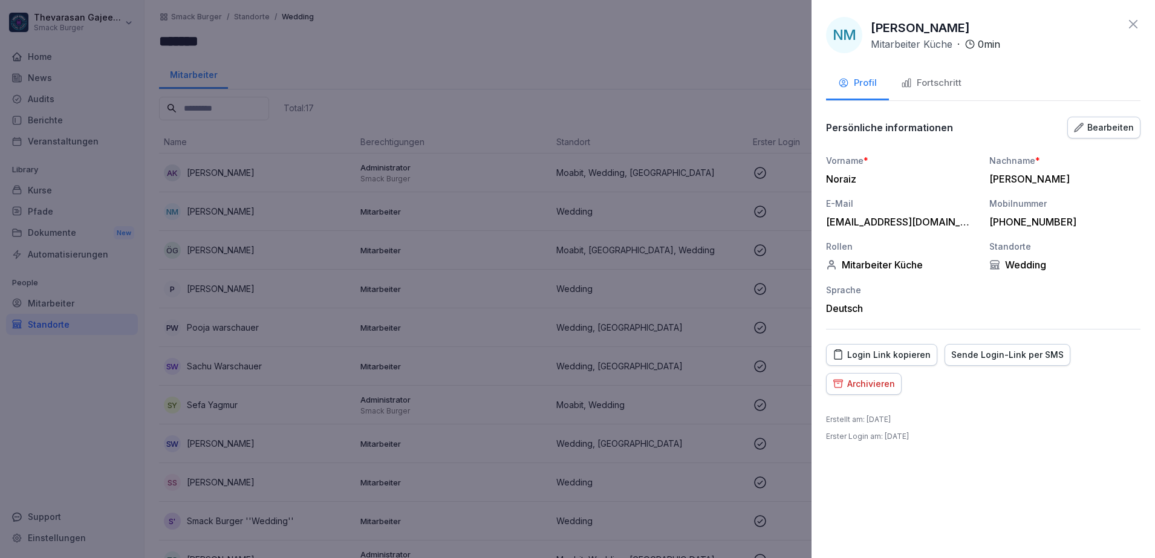
click at [1120, 124] on div "Bearbeiten" at bounding box center [1104, 127] width 60 height 13
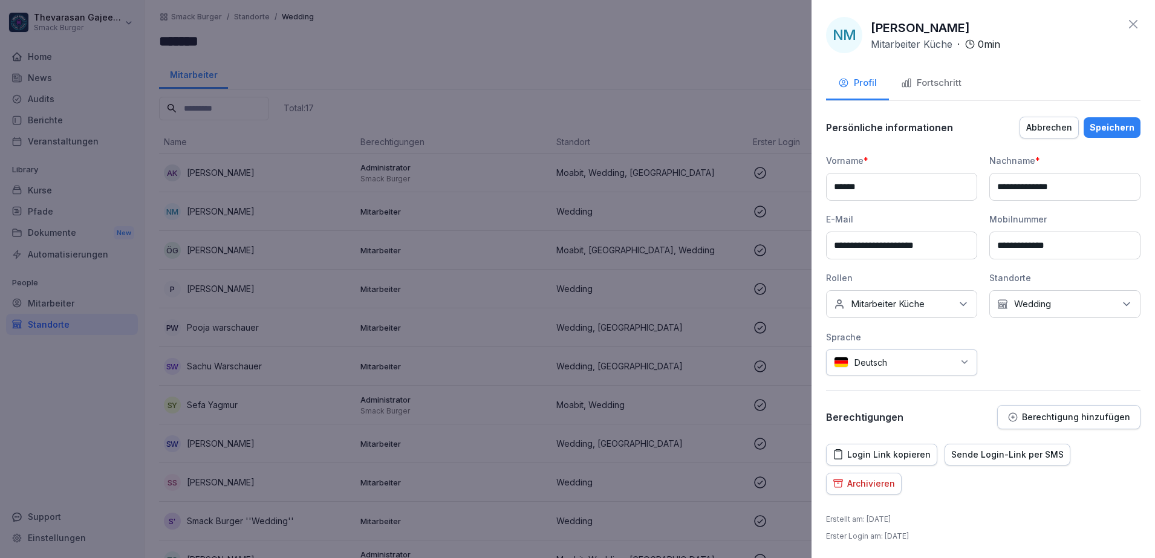
click at [1044, 302] on p "Wedding" at bounding box center [1032, 304] width 37 height 12
click at [1022, 359] on label "Moabit" at bounding box center [1023, 359] width 29 height 11
click at [997, 403] on button "Wedding" at bounding box center [997, 405] width 11 height 11
click at [948, 308] on div "Keine Rollen Mitarbeiter Küche" at bounding box center [901, 304] width 151 height 28
click at [838, 377] on button "SB Wedding" at bounding box center [840, 382] width 11 height 11
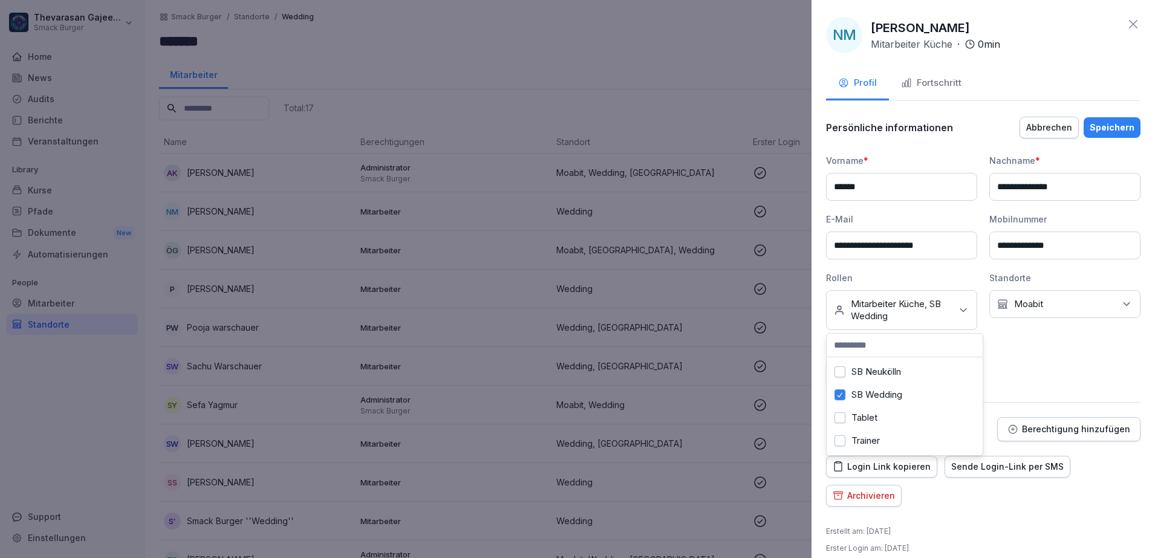
click at [1052, 354] on div "**********" at bounding box center [983, 270] width 314 height 233
click at [1098, 128] on div "Speichern" at bounding box center [1112, 127] width 45 height 13
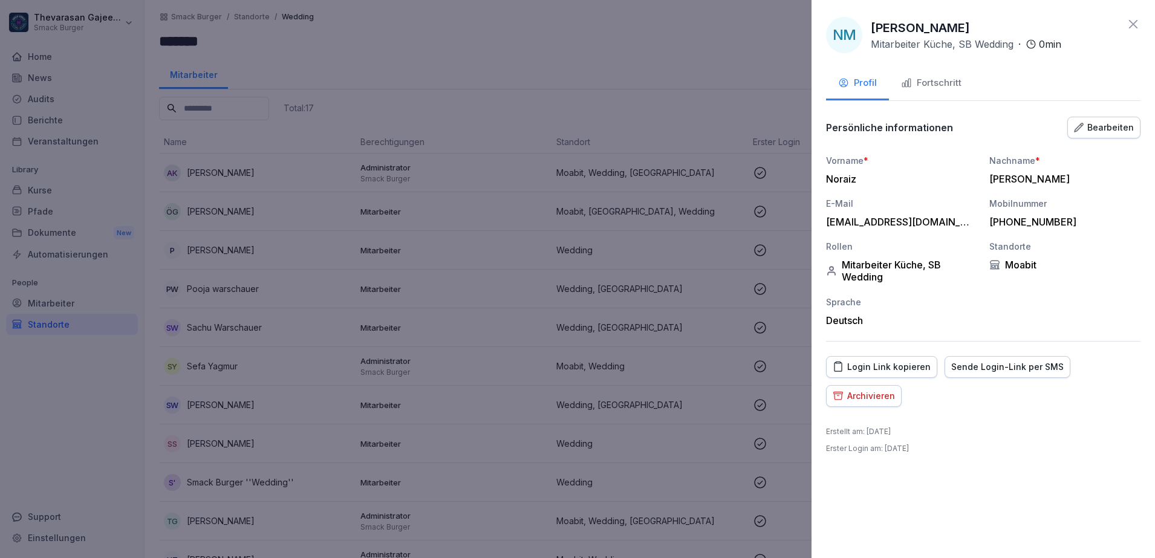
click at [302, 208] on div at bounding box center [577, 279] width 1155 height 558
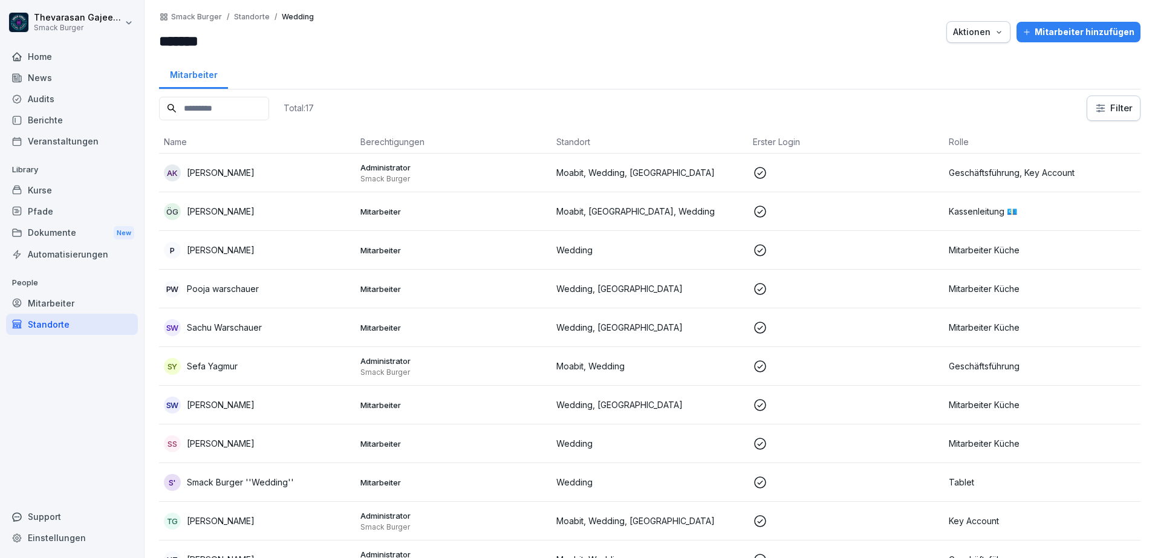
click at [374, 214] on p "Mitarbeiter" at bounding box center [453, 211] width 187 height 11
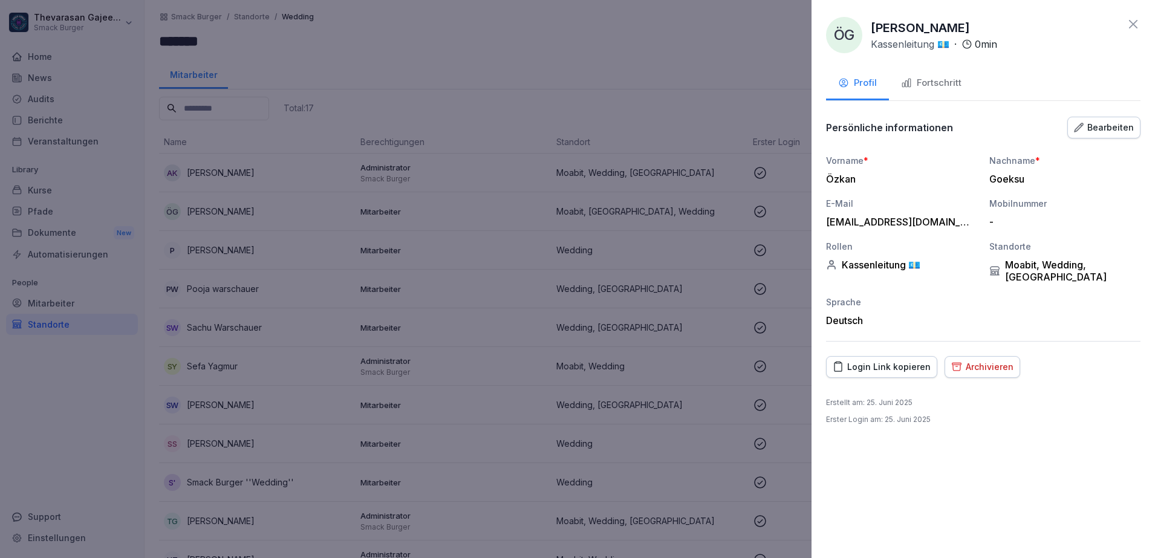
click at [1101, 135] on button "Bearbeiten" at bounding box center [1103, 128] width 73 height 22
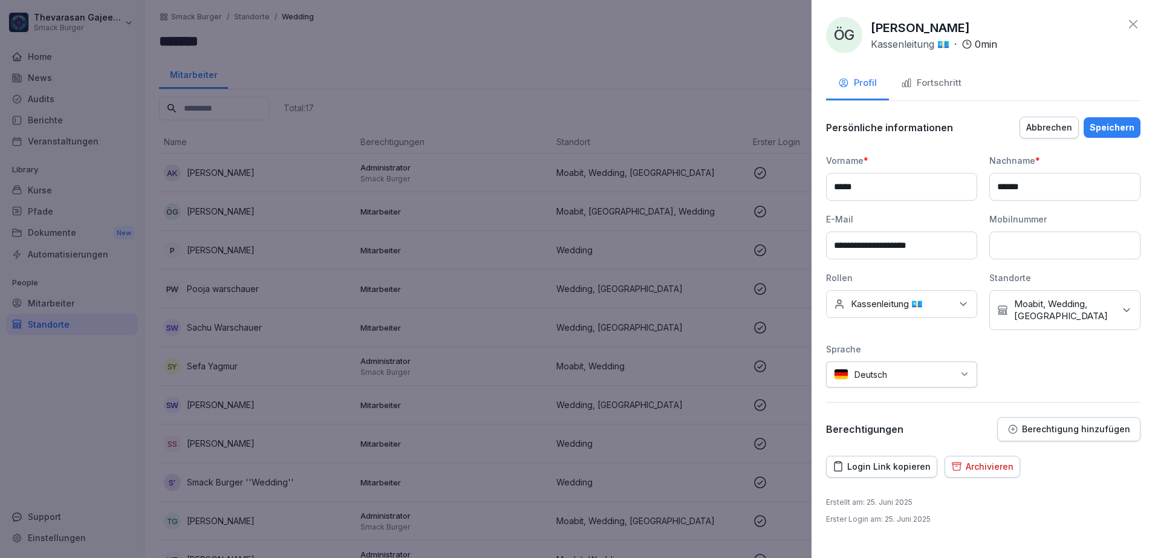
click at [1089, 314] on p "Moabit, Wedding, [GEOGRAPHIC_DATA]" at bounding box center [1064, 310] width 100 height 24
click at [1029, 391] on label "[GEOGRAPHIC_DATA]" at bounding box center [1062, 394] width 94 height 11
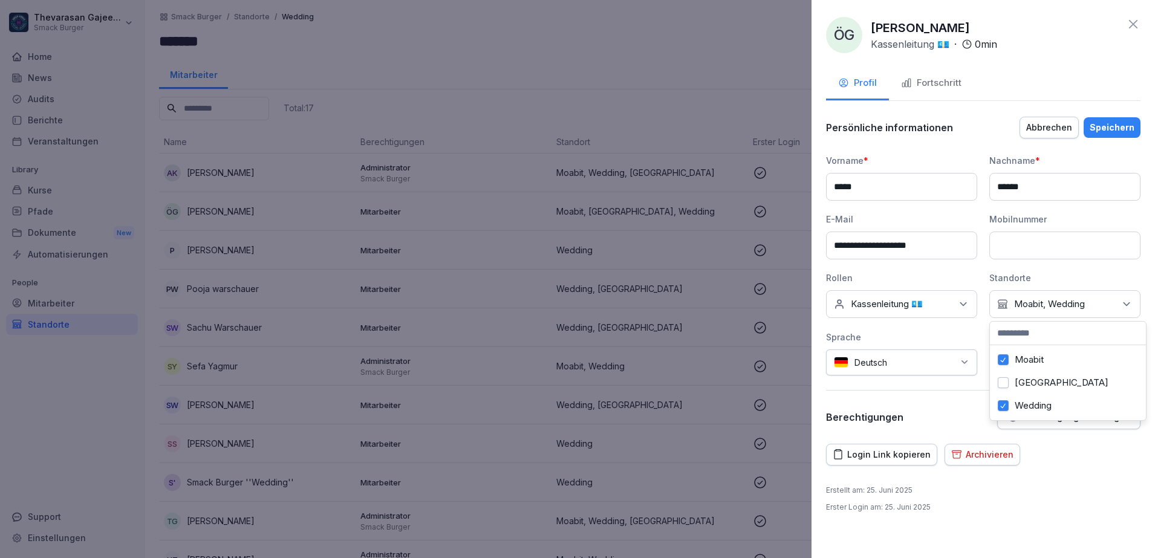
click at [1029, 406] on label "Wedding" at bounding box center [1033, 405] width 37 height 11
click at [966, 305] on icon at bounding box center [963, 304] width 12 height 12
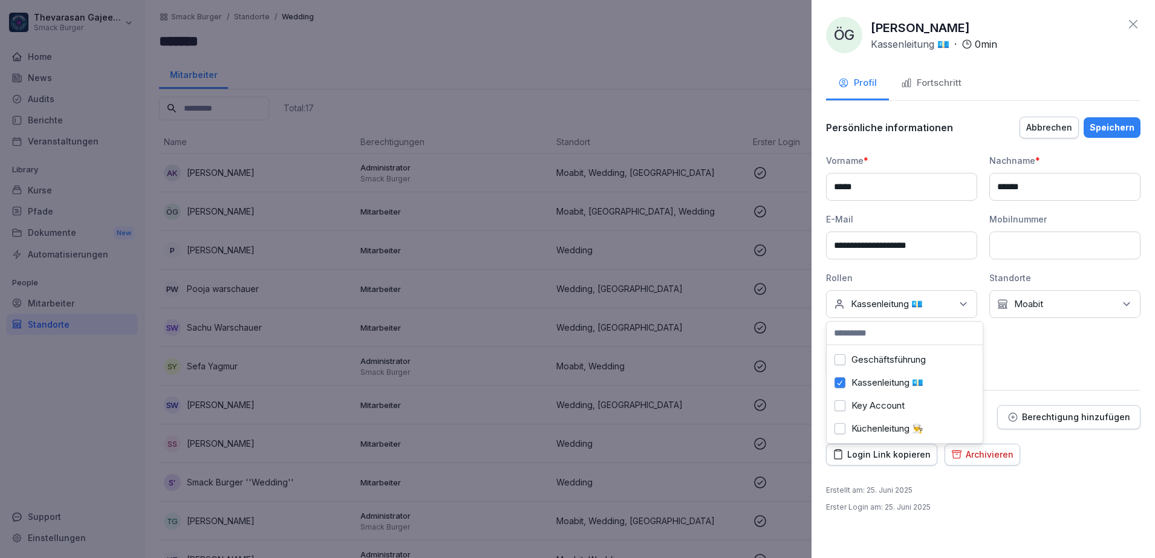
click at [838, 383] on button "Kassenleitung 💶" at bounding box center [840, 382] width 11 height 11
click at [844, 420] on button "Mitarbeiter Küche" at bounding box center [840, 422] width 11 height 11
click at [838, 377] on button "SB Wedding" at bounding box center [840, 382] width 11 height 11
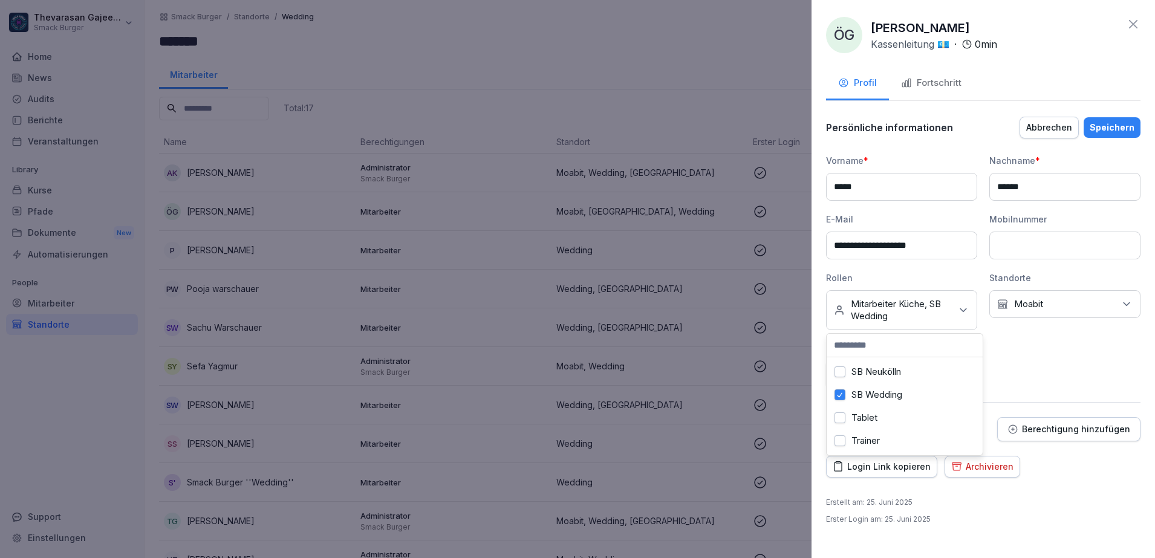
click at [1078, 382] on div "**********" at bounding box center [983, 270] width 314 height 233
click at [1124, 121] on div "Speichern" at bounding box center [1112, 127] width 45 height 13
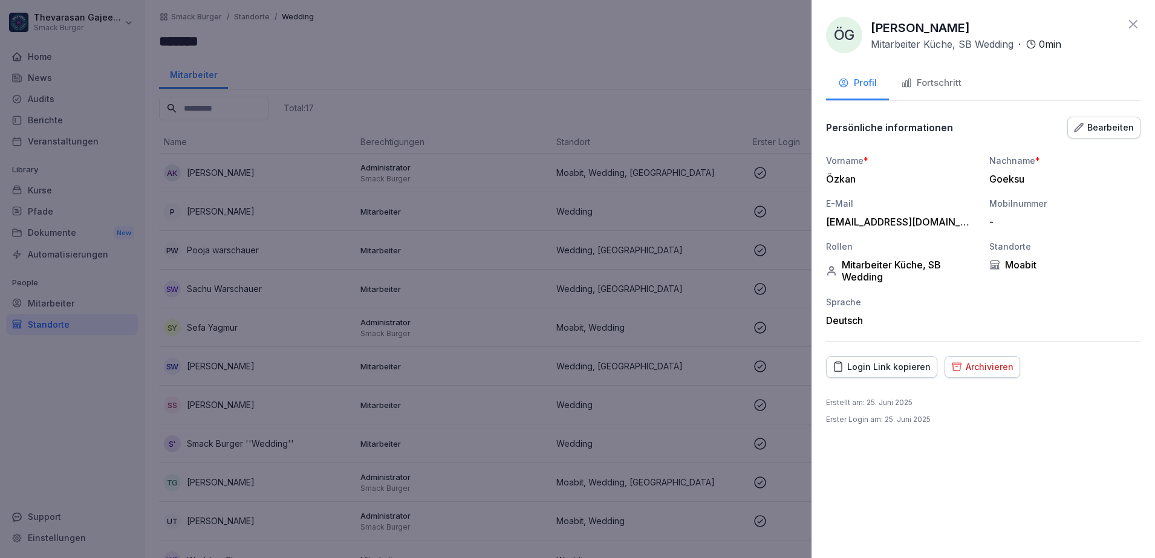
click at [666, 76] on div at bounding box center [577, 279] width 1155 height 558
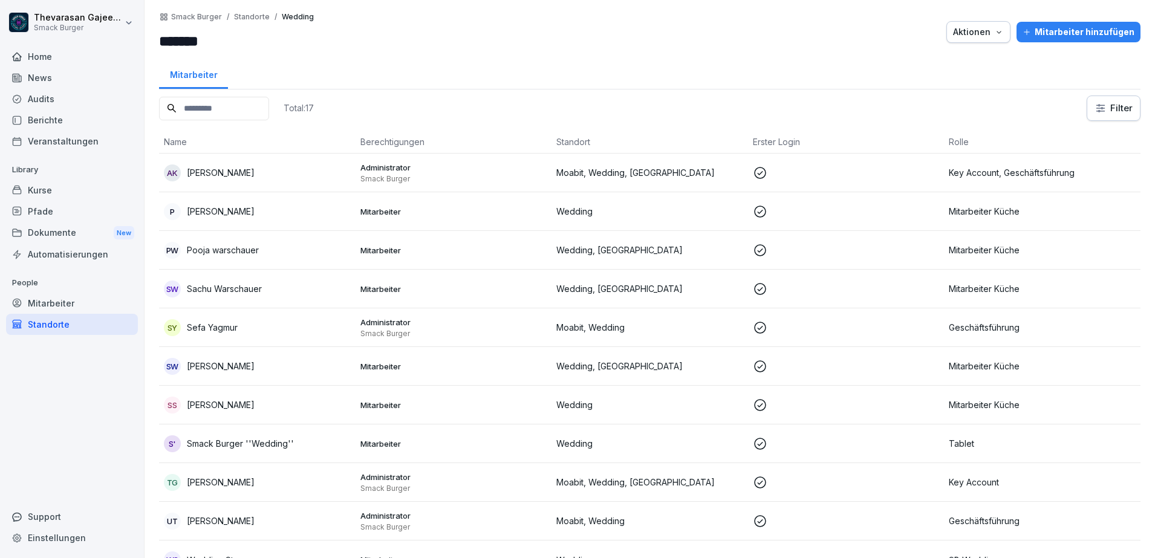
click at [250, 211] on div "P Paul" at bounding box center [257, 211] width 187 height 17
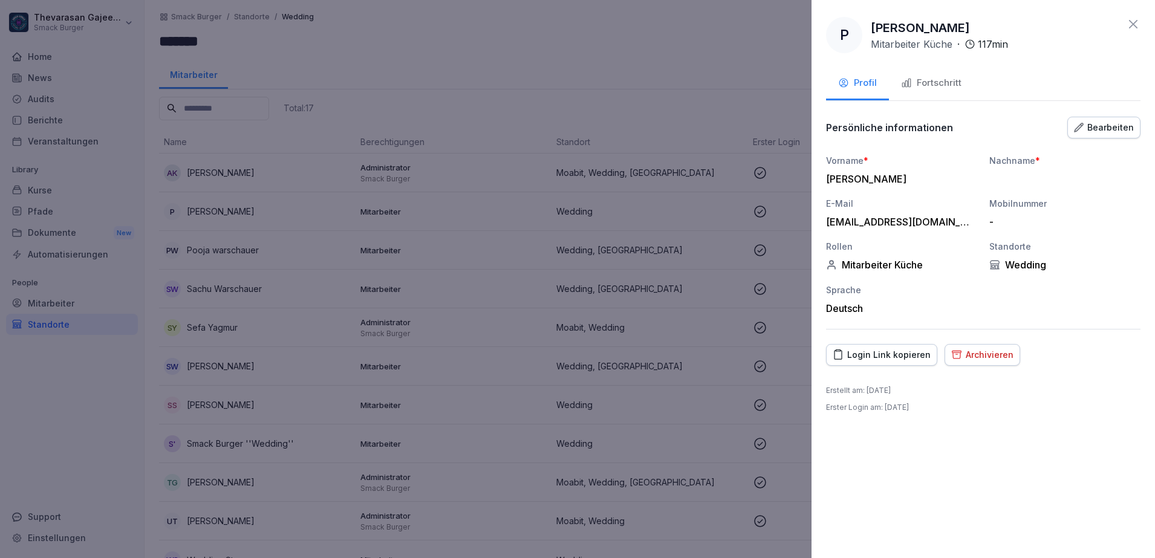
click at [1095, 125] on div "Bearbeiten" at bounding box center [1104, 127] width 60 height 13
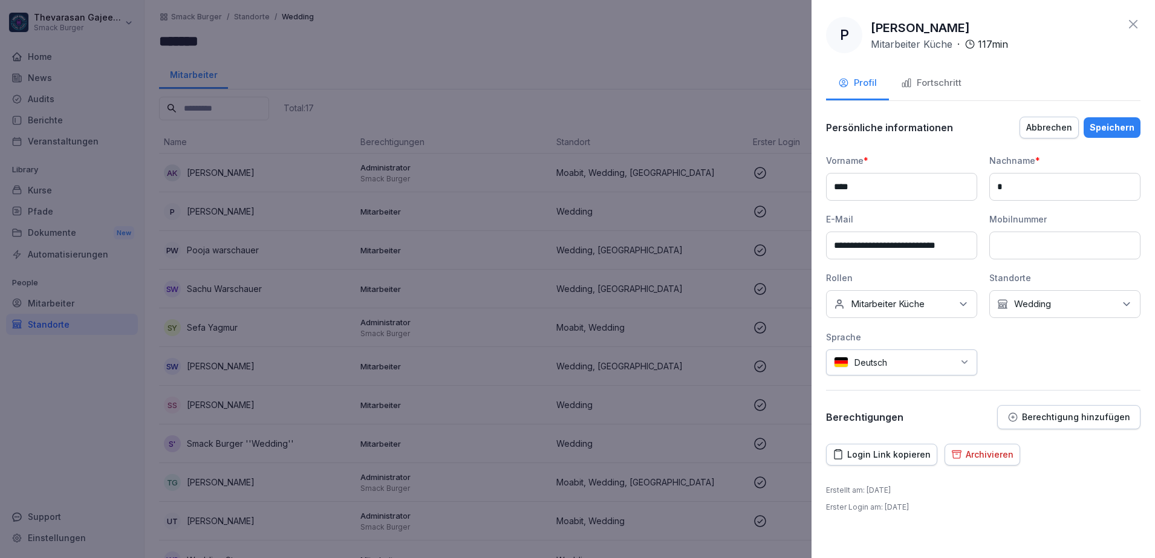
click at [1049, 304] on p "Wedding" at bounding box center [1032, 304] width 37 height 12
click at [1021, 401] on label "Wedding" at bounding box center [1033, 405] width 37 height 11
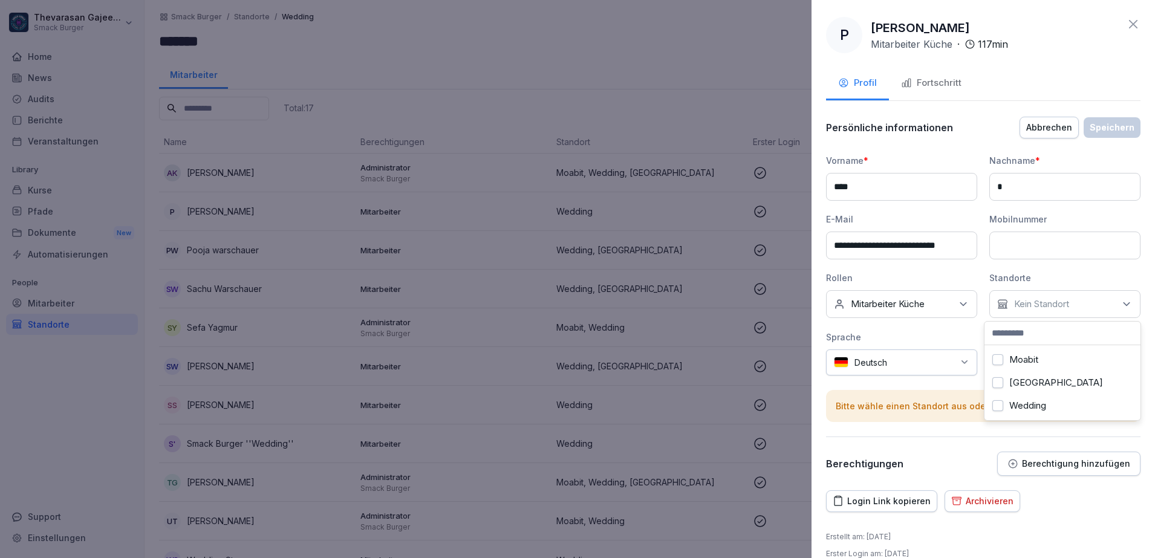
click at [1032, 363] on label "Moabit" at bounding box center [1023, 359] width 29 height 11
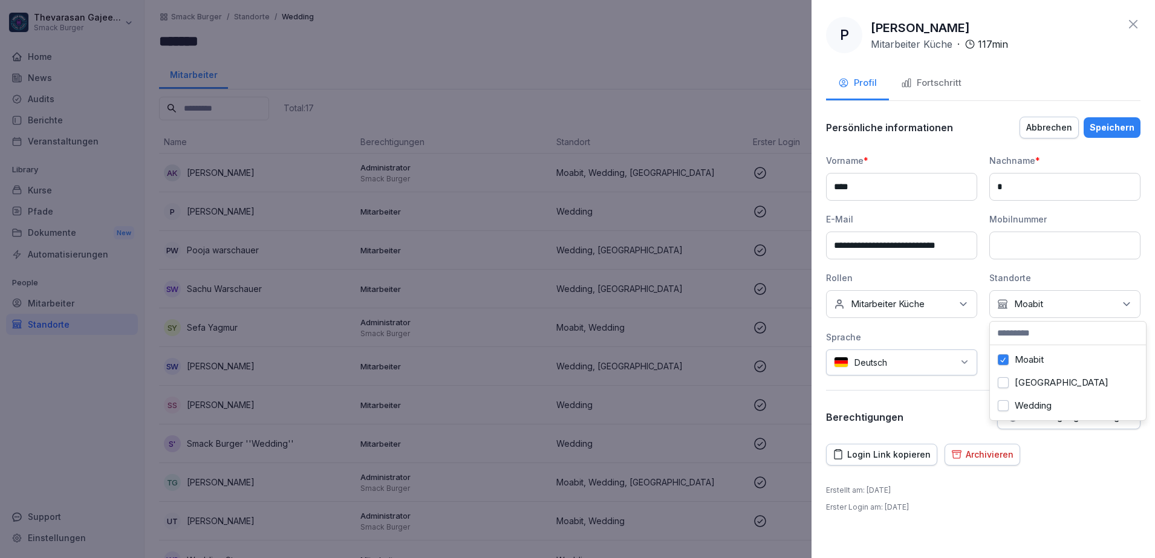
click at [954, 313] on div "Keine Rollen Mitarbeiter Küche" at bounding box center [901, 304] width 151 height 28
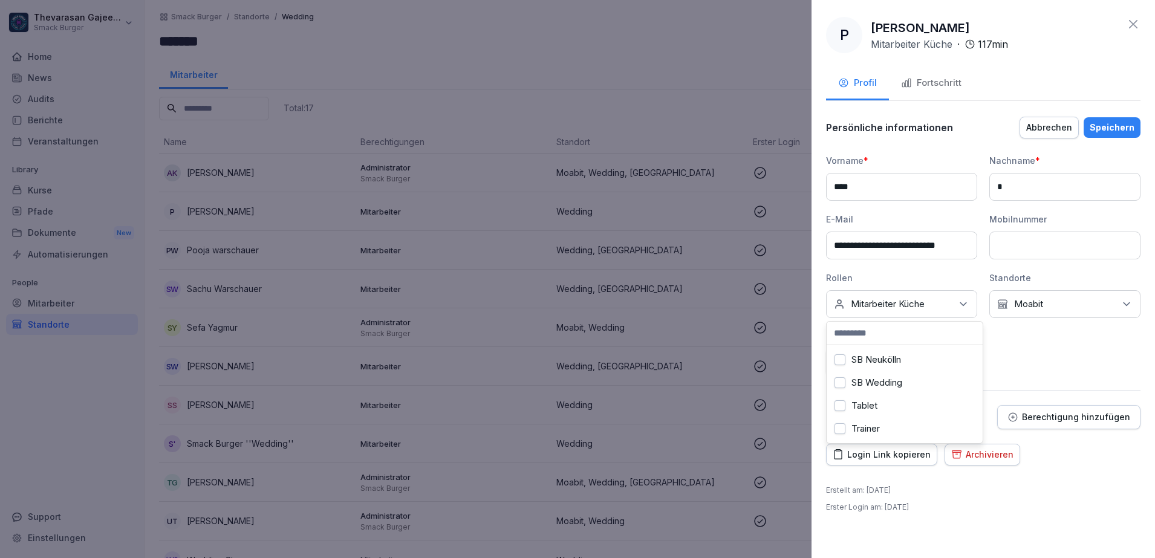
click at [888, 377] on label "SB Wedding" at bounding box center [877, 382] width 51 height 11
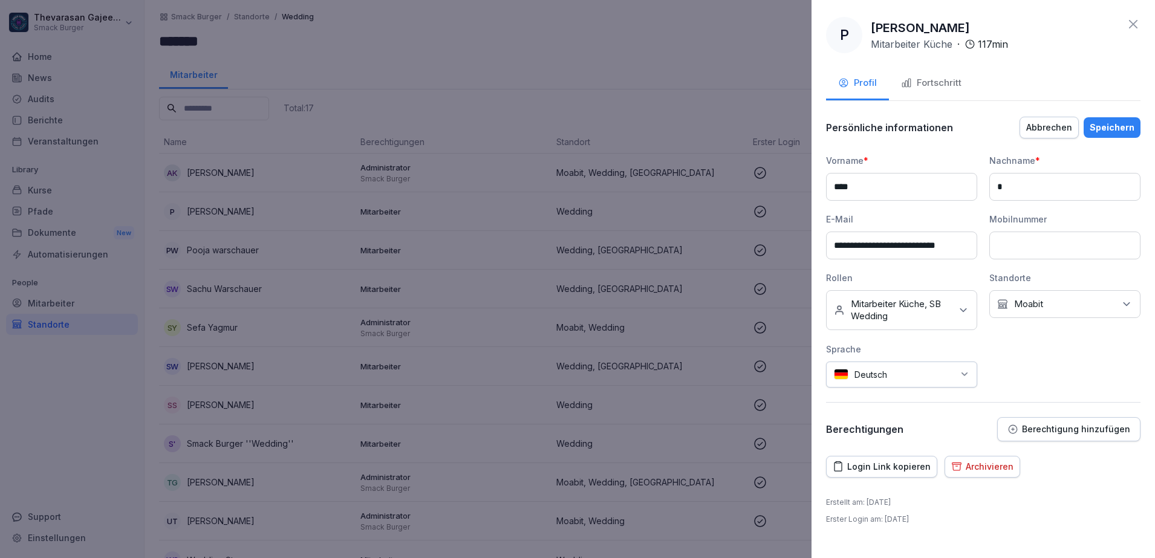
click at [1038, 371] on div "**********" at bounding box center [983, 270] width 314 height 233
click at [1129, 126] on div "Speichern" at bounding box center [1112, 127] width 45 height 13
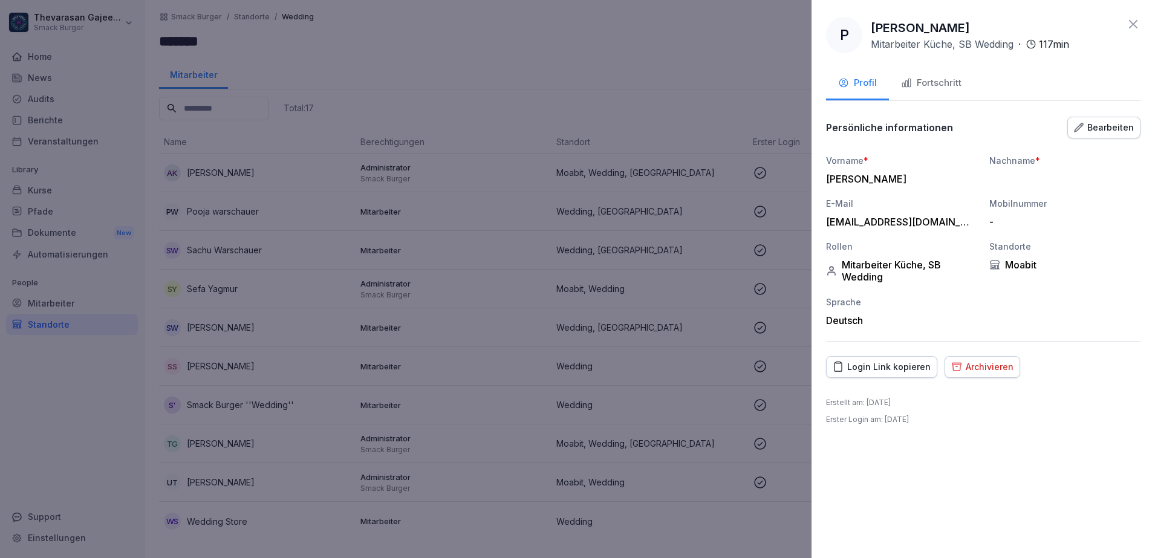
click at [477, 100] on div at bounding box center [577, 279] width 1155 height 558
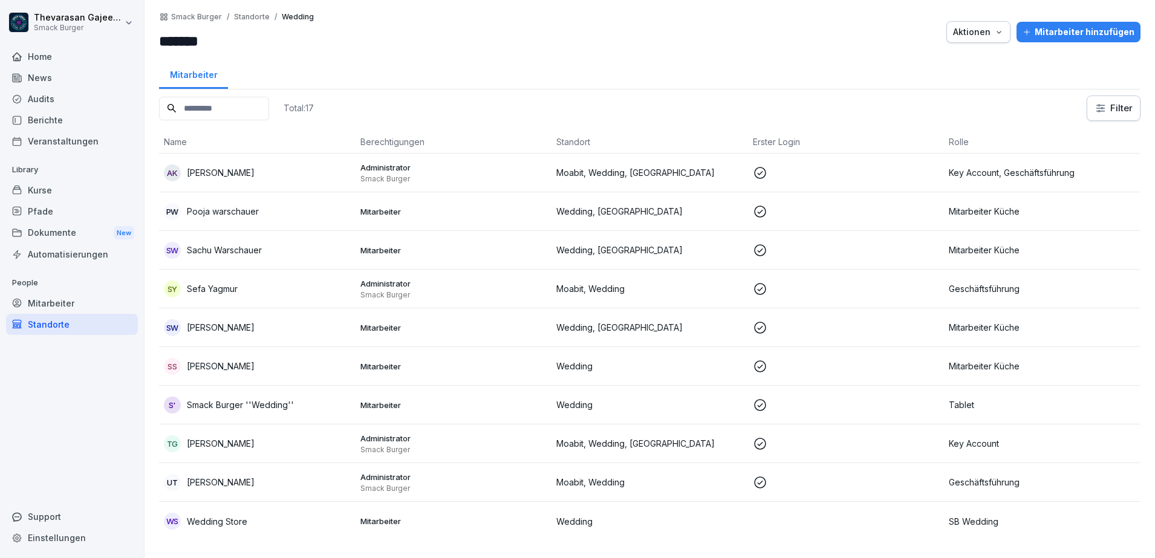
click at [241, 212] on p "Pooja warschauer" at bounding box center [223, 211] width 72 height 13
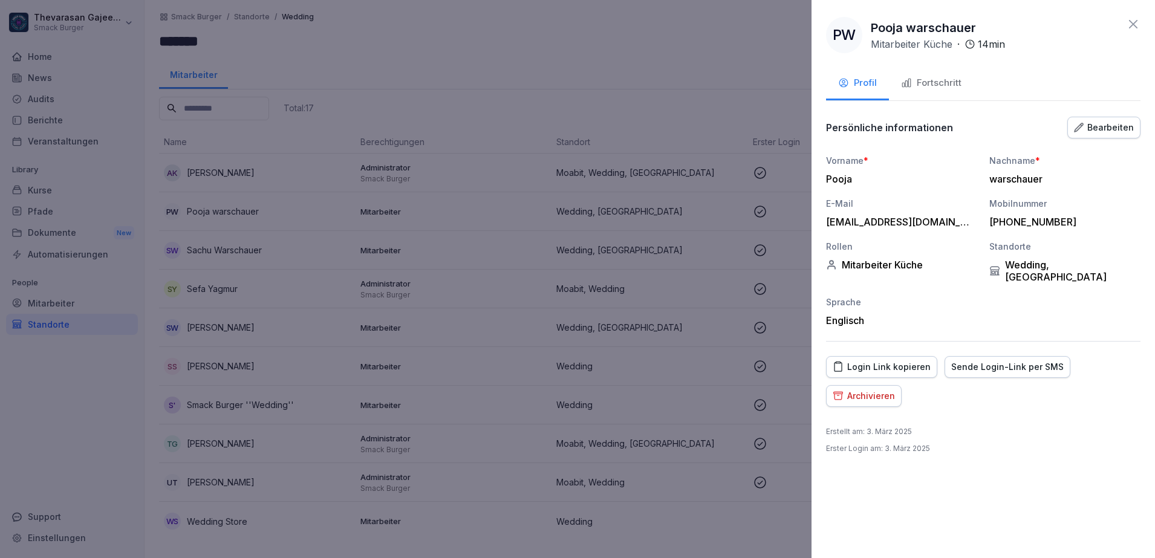
click at [1125, 131] on div "Bearbeiten" at bounding box center [1104, 127] width 60 height 13
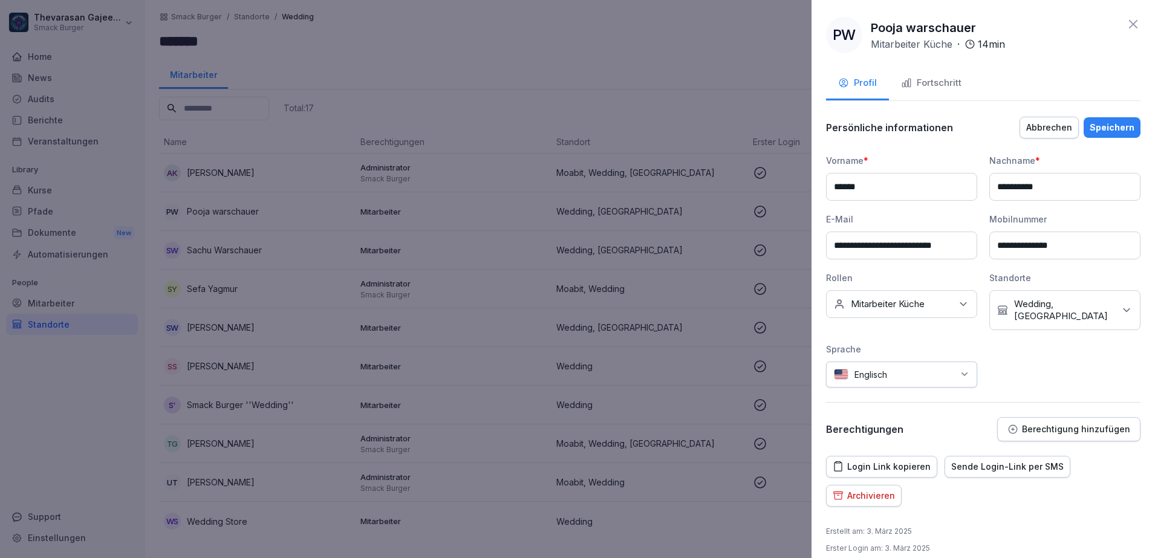
drag, startPoint x: 1081, startPoint y: 373, endPoint x: 1089, endPoint y: 355, distance: 20.0
click at [1081, 373] on div "**********" at bounding box center [983, 270] width 314 height 233
click at [1106, 315] on div "Kein Standort Wedding, Warschauer Straße" at bounding box center [1064, 310] width 151 height 40
click at [1032, 413] on label "Wedding" at bounding box center [1027, 417] width 37 height 11
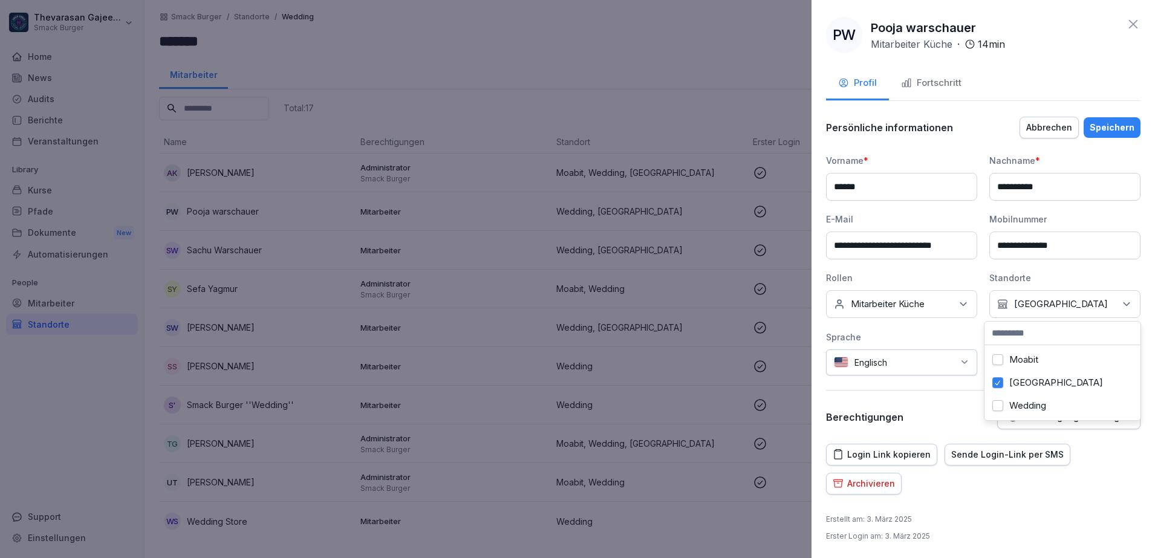
click at [1038, 389] on div "[GEOGRAPHIC_DATA]" at bounding box center [1063, 382] width 150 height 23
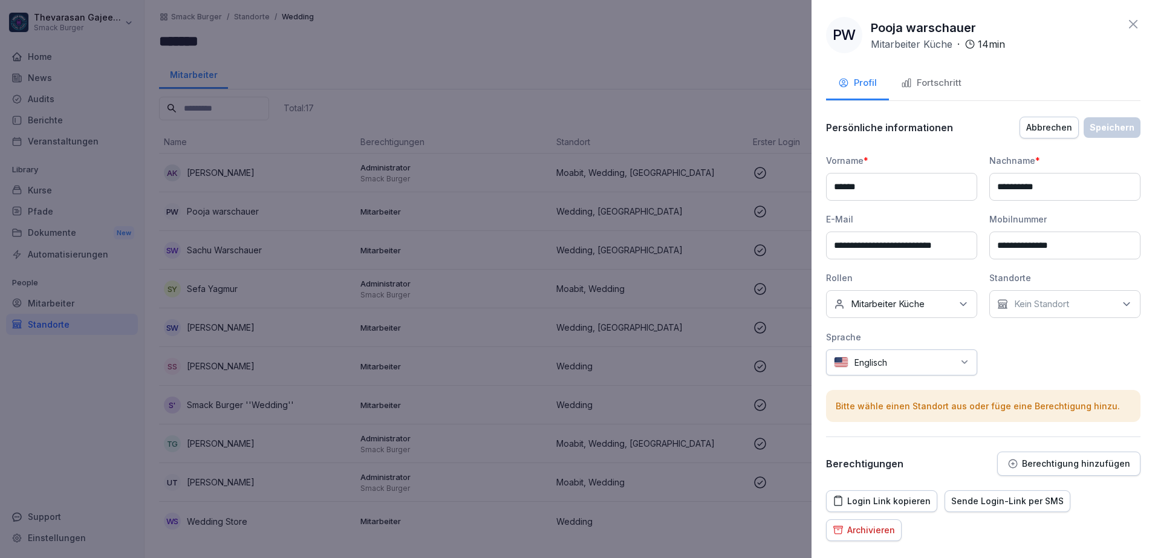
click at [966, 330] on div "**********" at bounding box center [983, 264] width 314 height 221
click at [1060, 304] on p "Kein Standort" at bounding box center [1041, 304] width 55 height 12
click at [1035, 362] on label "Moabit" at bounding box center [1023, 359] width 29 height 11
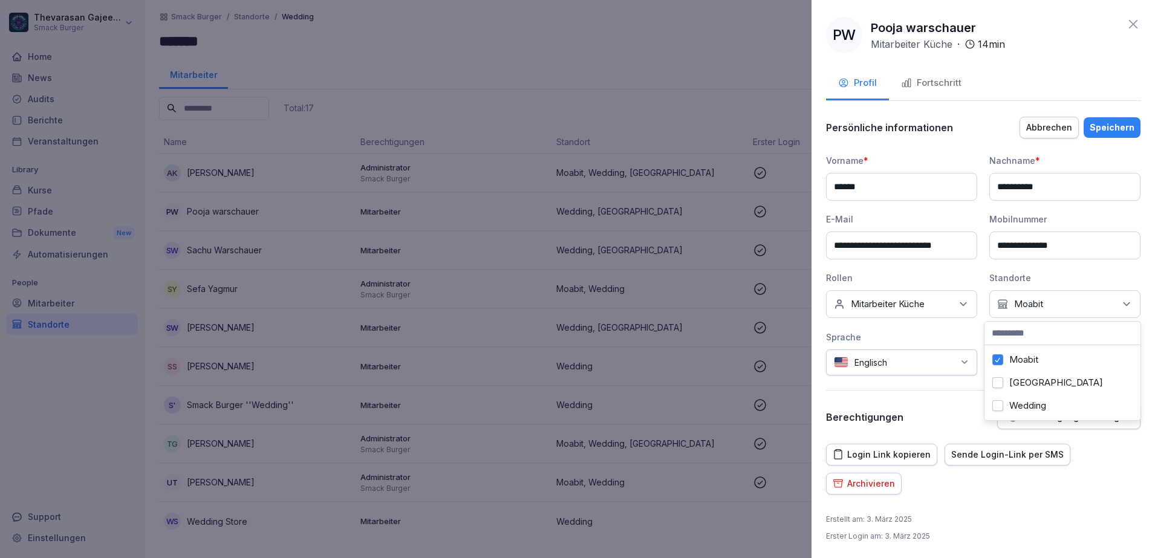
click at [957, 299] on icon at bounding box center [963, 304] width 12 height 12
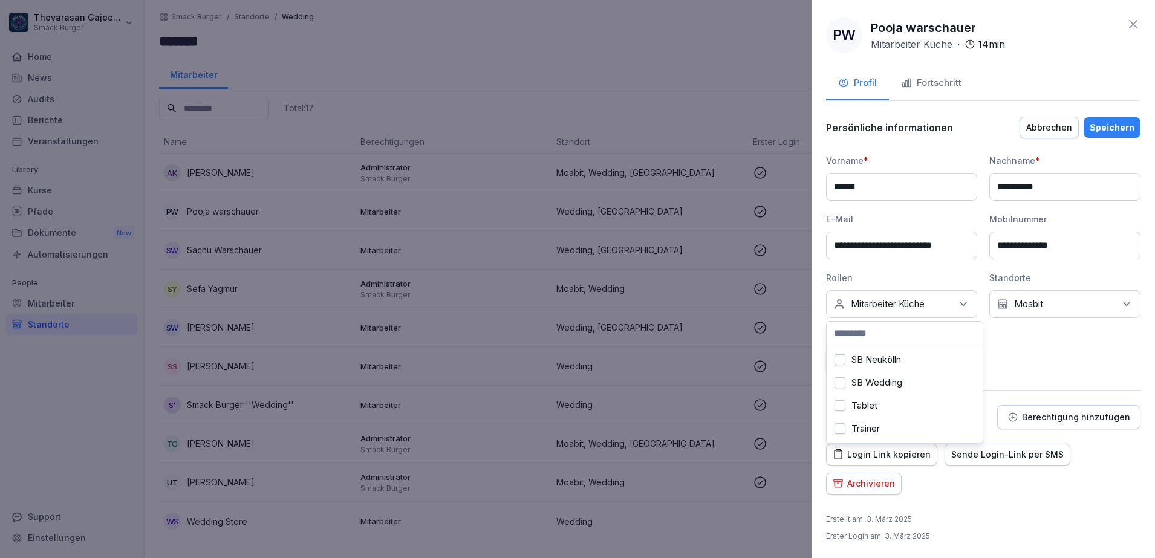
click at [889, 377] on label "SB Wedding" at bounding box center [877, 382] width 51 height 11
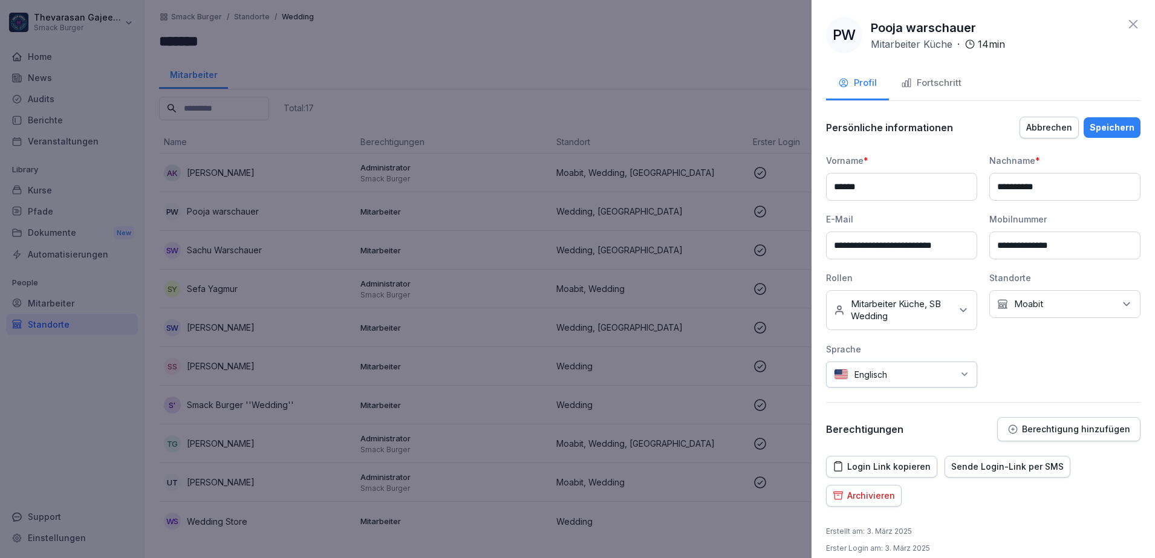
click at [1070, 379] on div "**********" at bounding box center [983, 270] width 314 height 233
click at [1092, 187] on input "**********" at bounding box center [1064, 187] width 151 height 28
type input "*"
click at [885, 501] on div "Archivieren" at bounding box center [864, 495] width 62 height 13
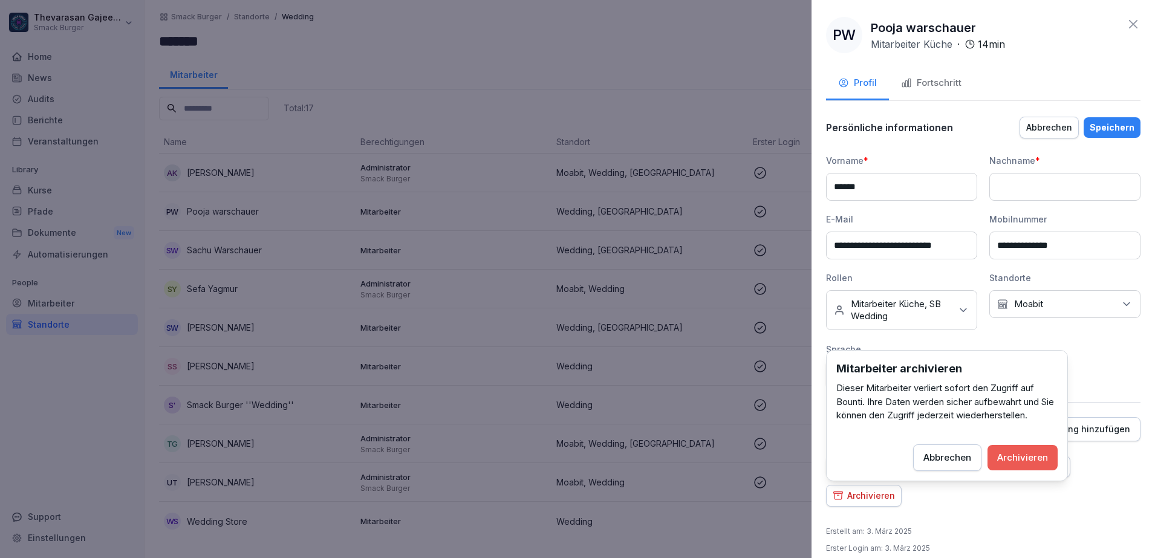
click at [1027, 455] on div "Archivieren" at bounding box center [1022, 457] width 51 height 13
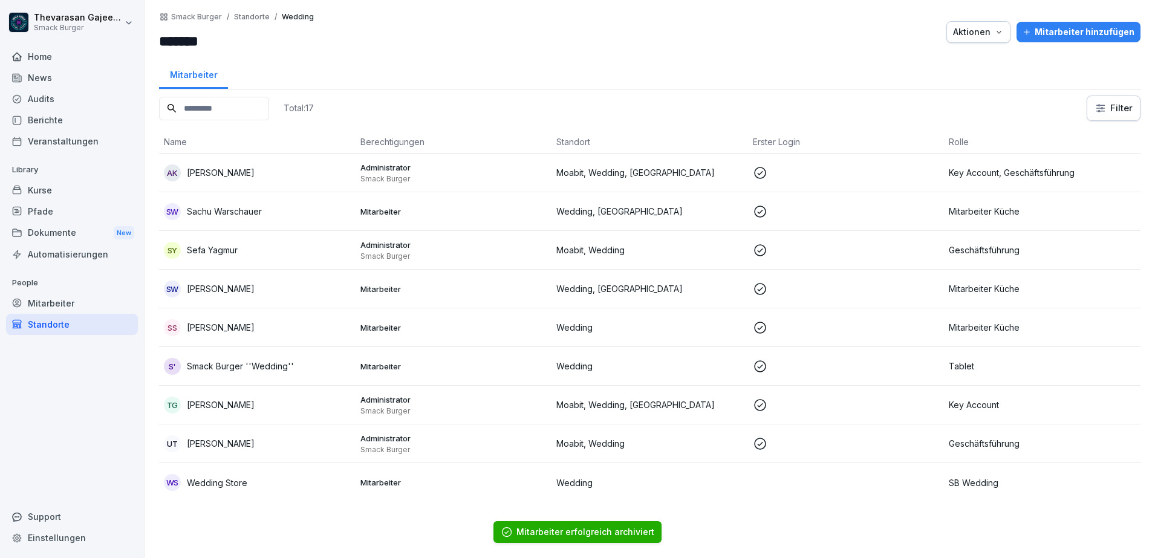
click at [289, 210] on div "SW Sachu Warschauer" at bounding box center [257, 211] width 187 height 17
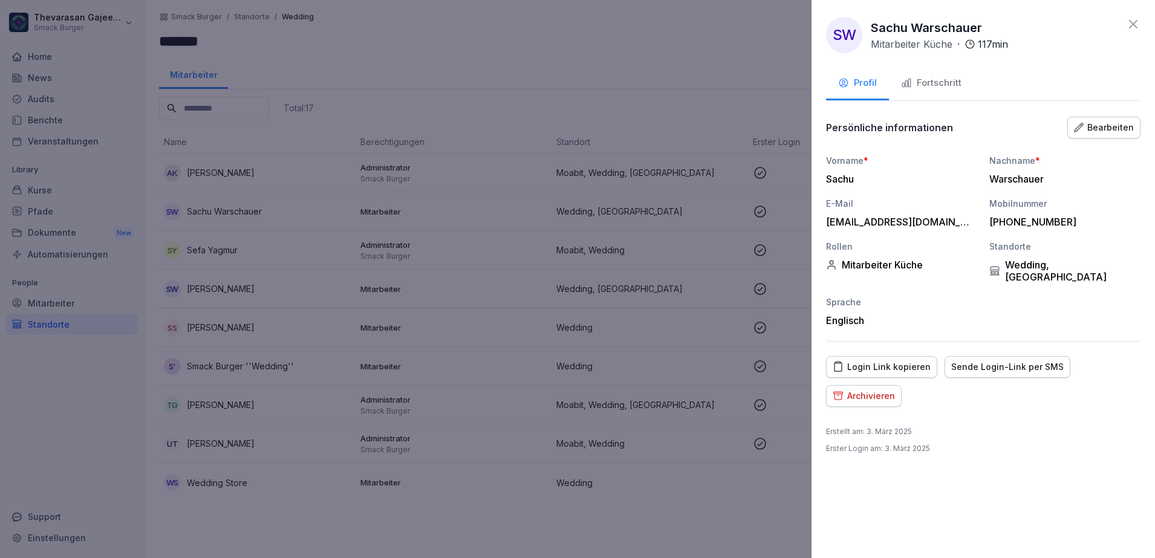
click at [1131, 133] on div "Bearbeiten" at bounding box center [1104, 127] width 60 height 13
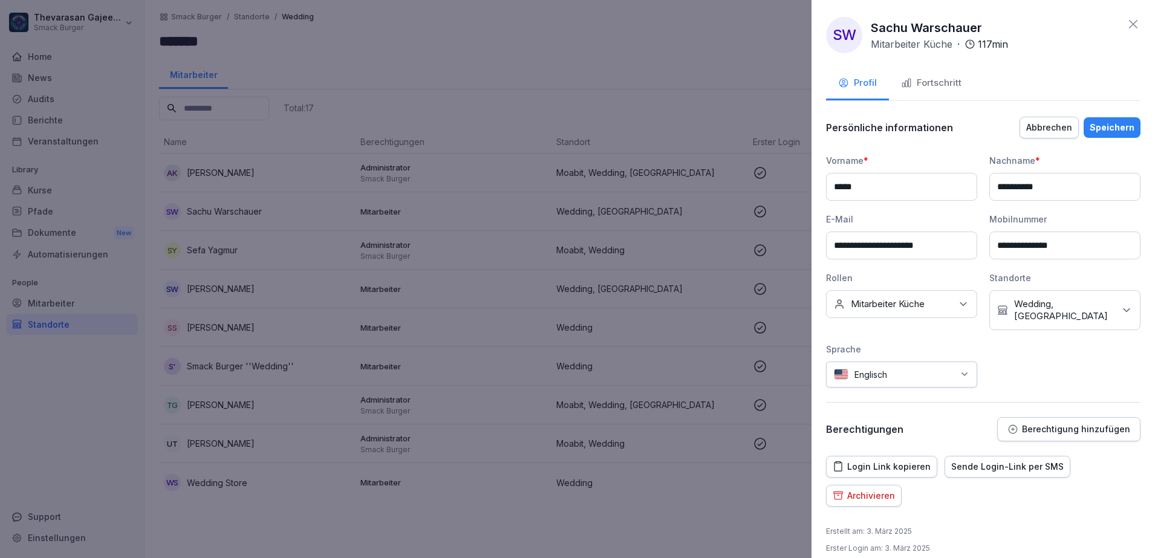
drag, startPoint x: 1051, startPoint y: 181, endPoint x: 916, endPoint y: 194, distance: 134.9
click at [916, 194] on div "**********" at bounding box center [983, 270] width 314 height 233
click at [1077, 316] on p "Wedding, Warschauer Straße" at bounding box center [1064, 310] width 100 height 24
click at [1029, 412] on label "Wedding" at bounding box center [1027, 417] width 37 height 11
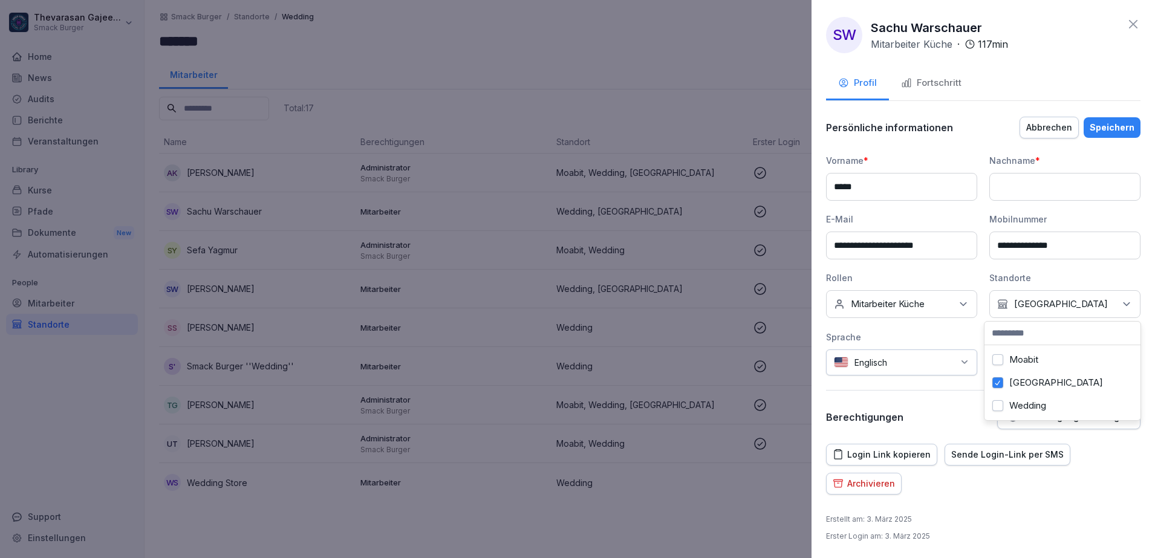
click at [970, 410] on div "Berechtigungen Berechtigung hinzufügen" at bounding box center [983, 417] width 314 height 24
click at [1099, 123] on div "Speichern" at bounding box center [1112, 127] width 45 height 13
click at [1092, 127] on div "Speichern" at bounding box center [1112, 127] width 45 height 13
type input "*"
click at [1118, 90] on div "Profil Fortschritt" at bounding box center [983, 84] width 314 height 33
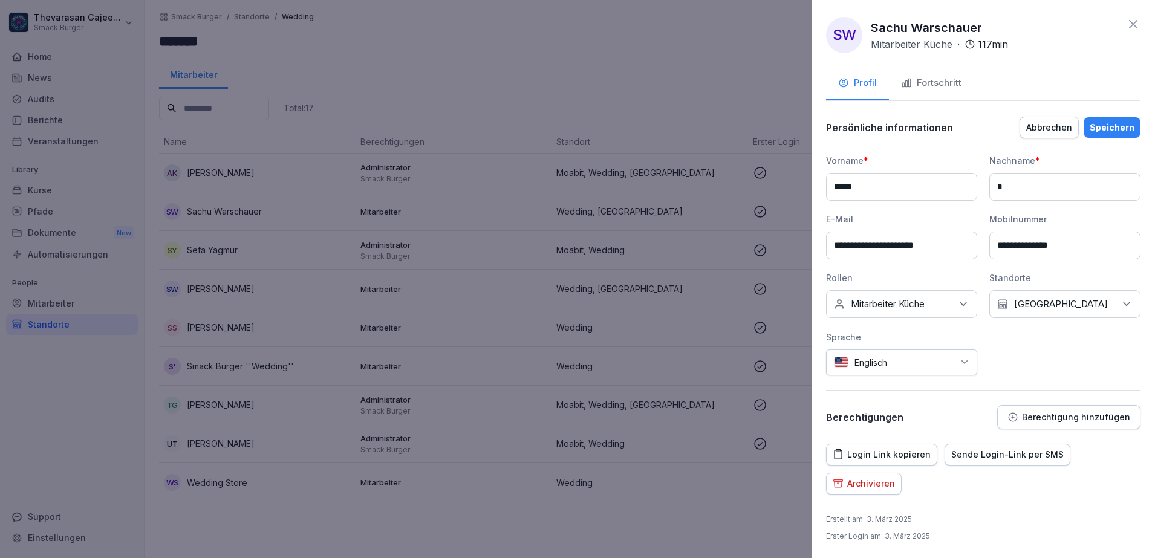
click at [1106, 125] on div "Speichern" at bounding box center [1112, 127] width 45 height 13
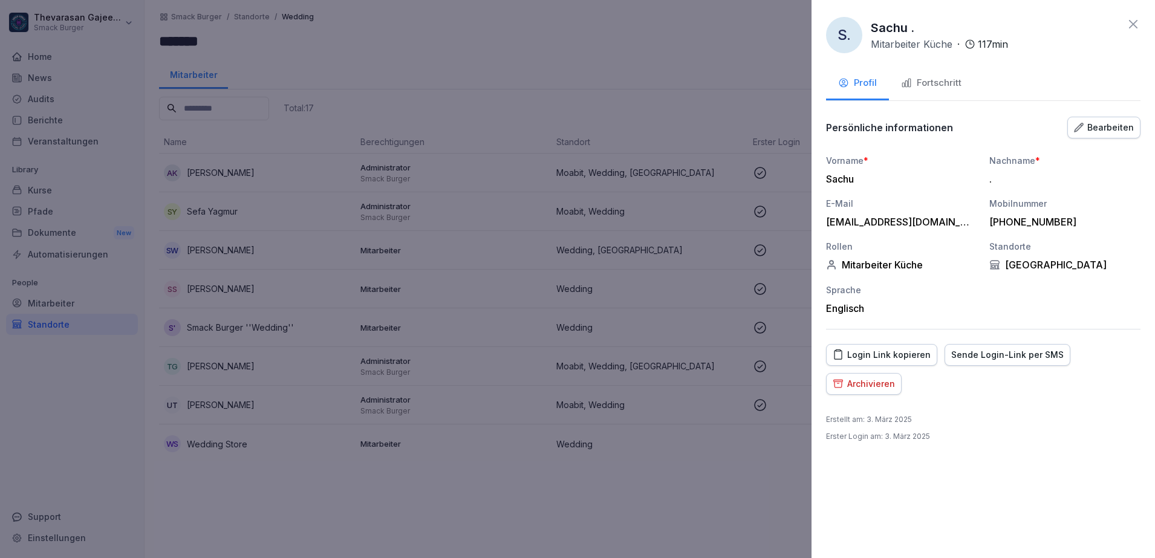
click at [424, 214] on div at bounding box center [577, 279] width 1155 height 558
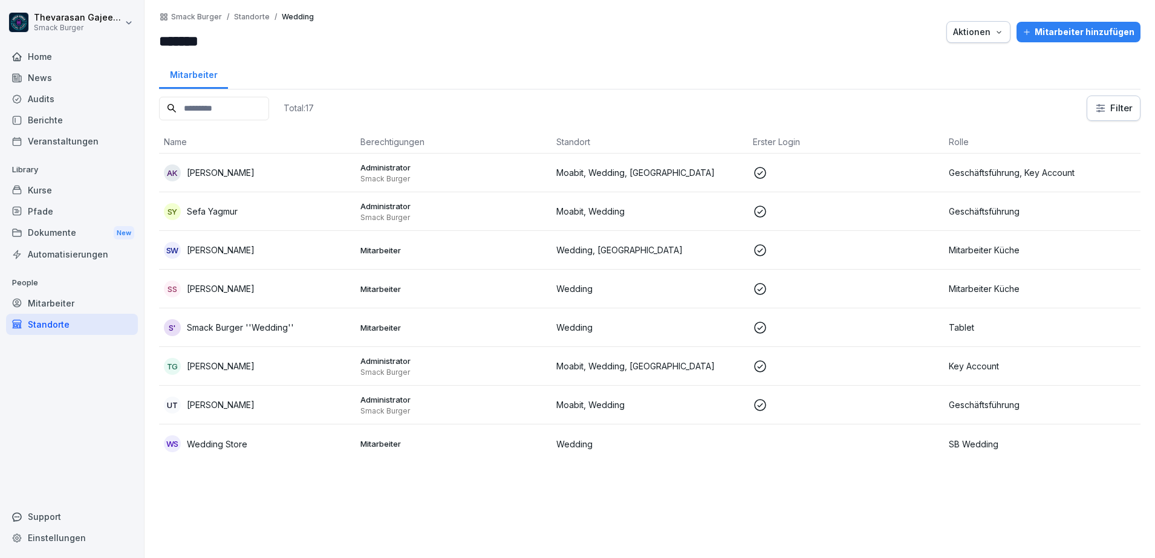
click at [325, 256] on div "sw shayan warschauer" at bounding box center [257, 250] width 187 height 17
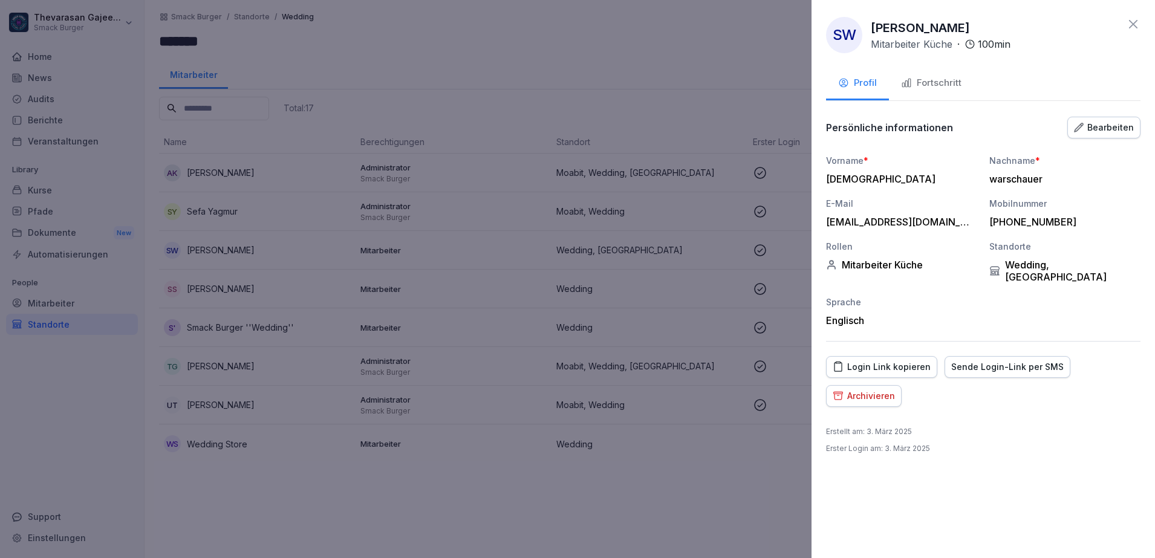
click at [1123, 127] on div "Bearbeiten" at bounding box center [1104, 127] width 60 height 13
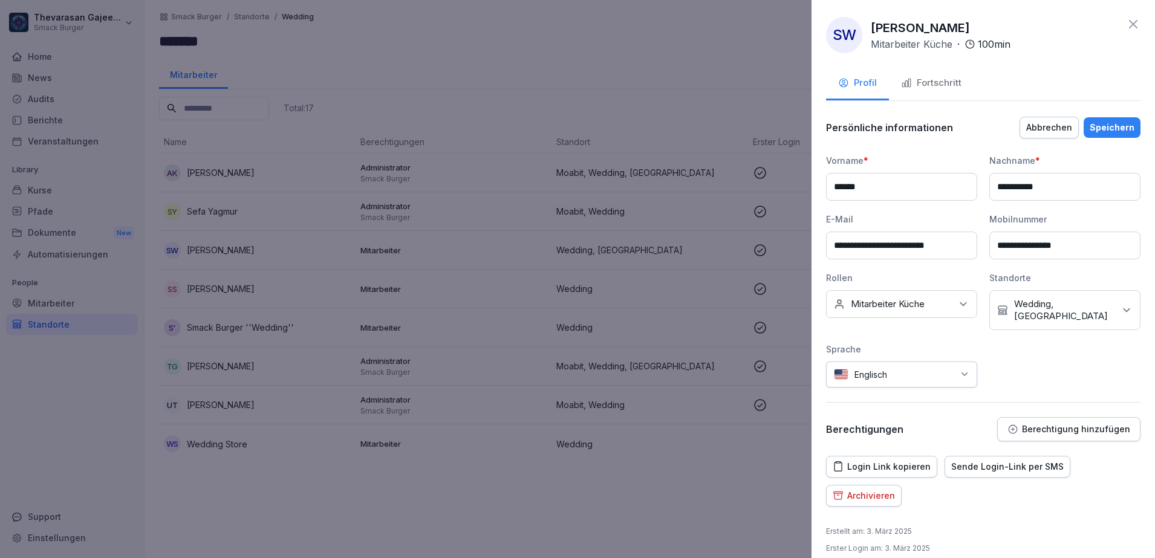
click at [1066, 311] on p "Wedding, Warschauer Straße" at bounding box center [1064, 310] width 100 height 24
click at [1026, 416] on label "Wedding" at bounding box center [1027, 417] width 37 height 11
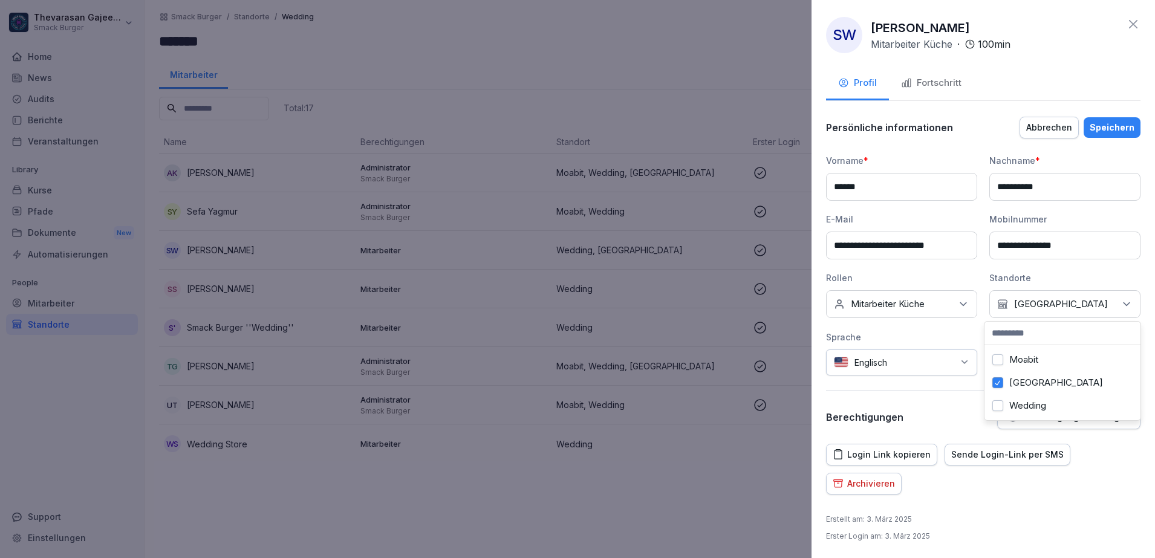
click at [963, 400] on div "**********" at bounding box center [983, 273] width 314 height 314
click at [1116, 127] on div "Speichern" at bounding box center [1112, 127] width 45 height 13
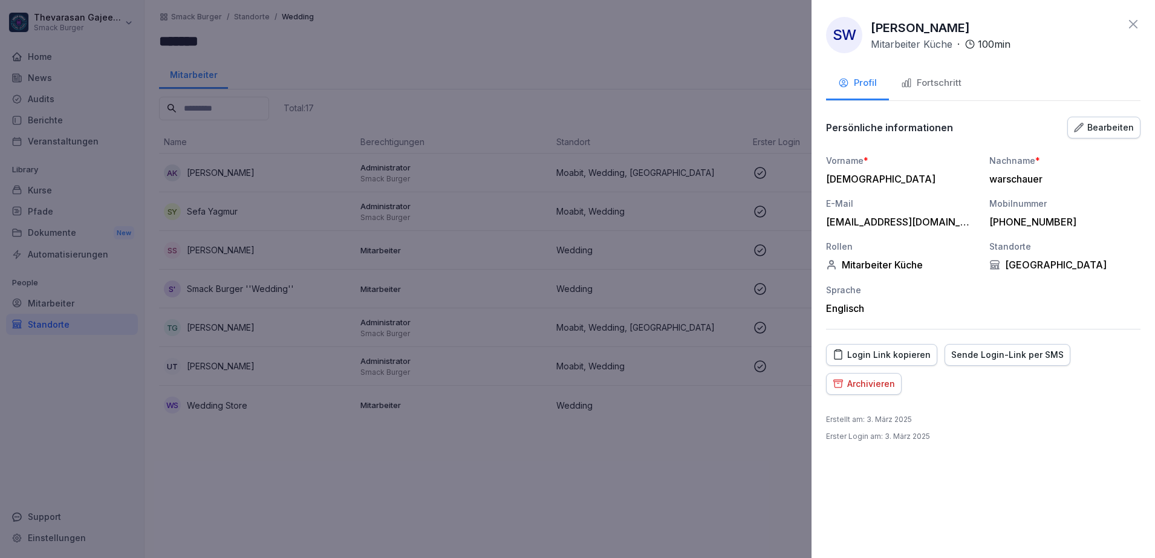
click at [445, 252] on div at bounding box center [577, 279] width 1155 height 558
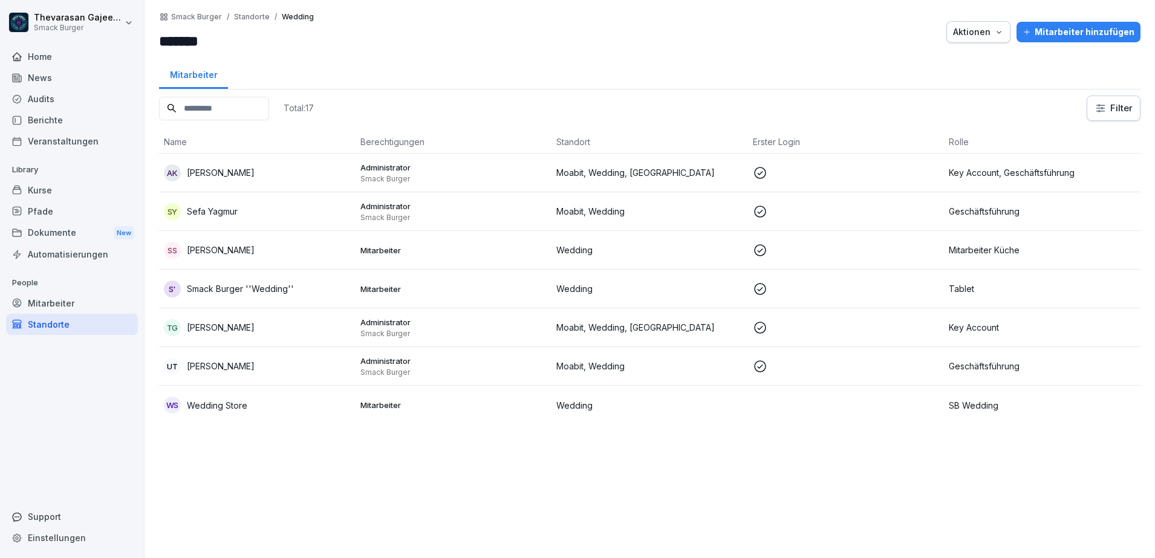
click at [433, 252] on p "Mitarbeiter" at bounding box center [453, 250] width 187 height 11
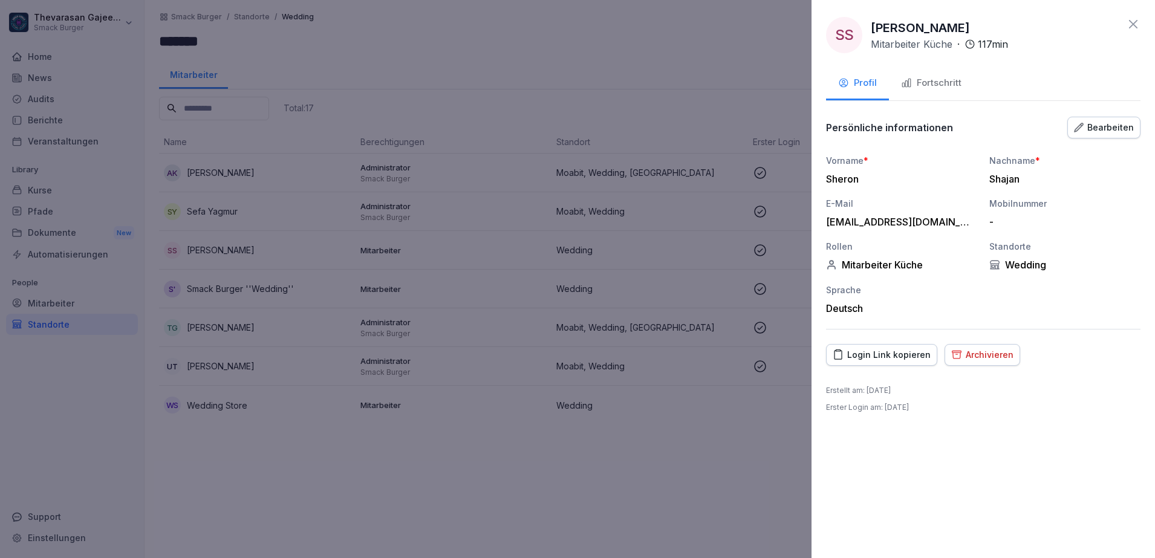
click at [1115, 125] on div "Bearbeiten" at bounding box center [1104, 127] width 60 height 13
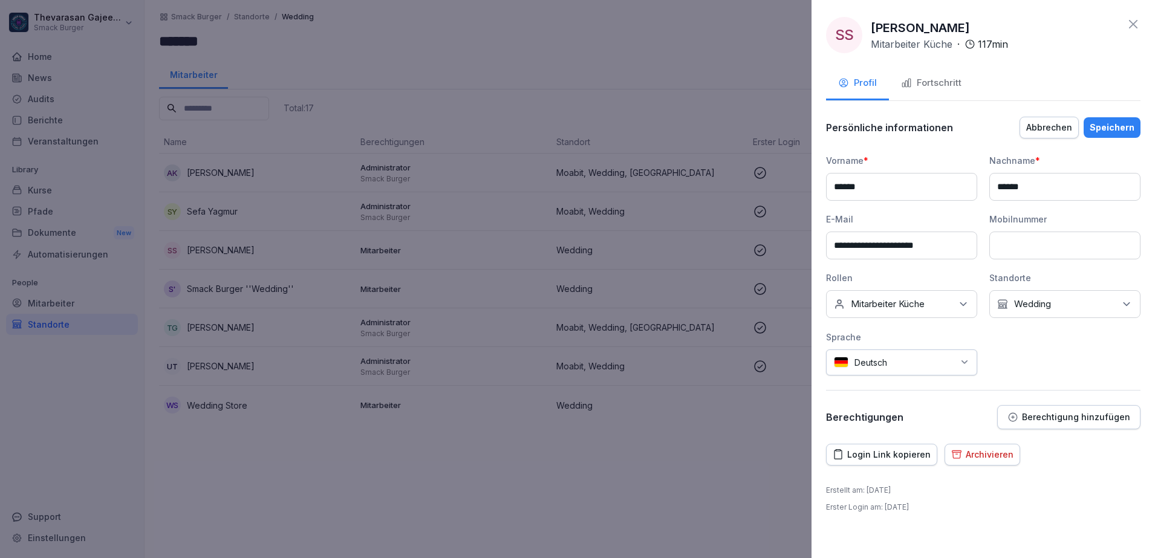
click at [911, 307] on p "Mitarbeiter Küche" at bounding box center [888, 304] width 74 height 12
click at [1037, 357] on div "**********" at bounding box center [983, 264] width 314 height 221
click at [1001, 458] on div "Archivieren" at bounding box center [982, 454] width 62 height 13
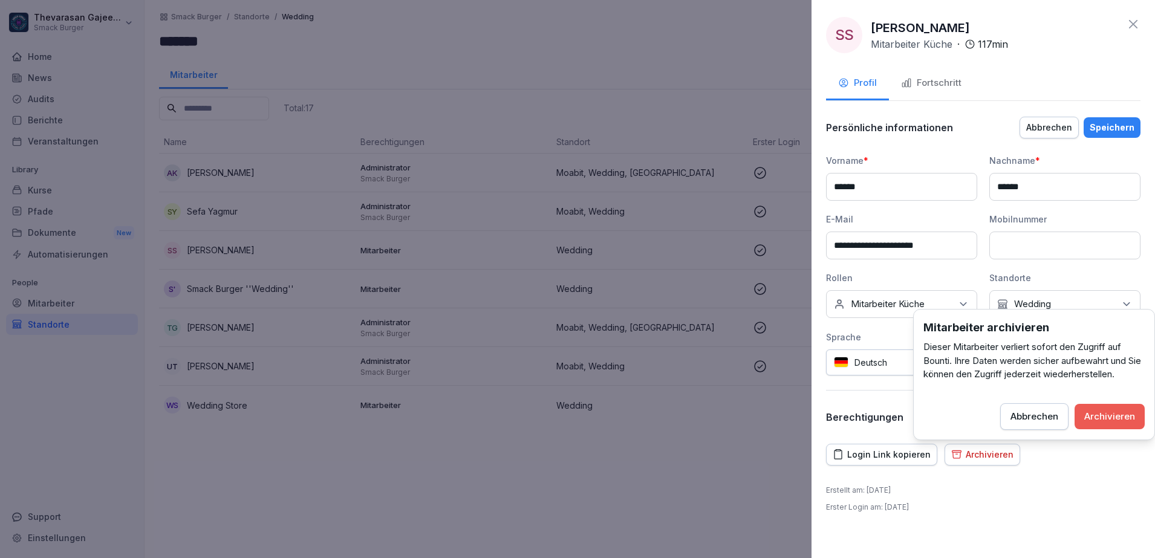
click at [1107, 414] on div "Archivieren" at bounding box center [1109, 416] width 51 height 13
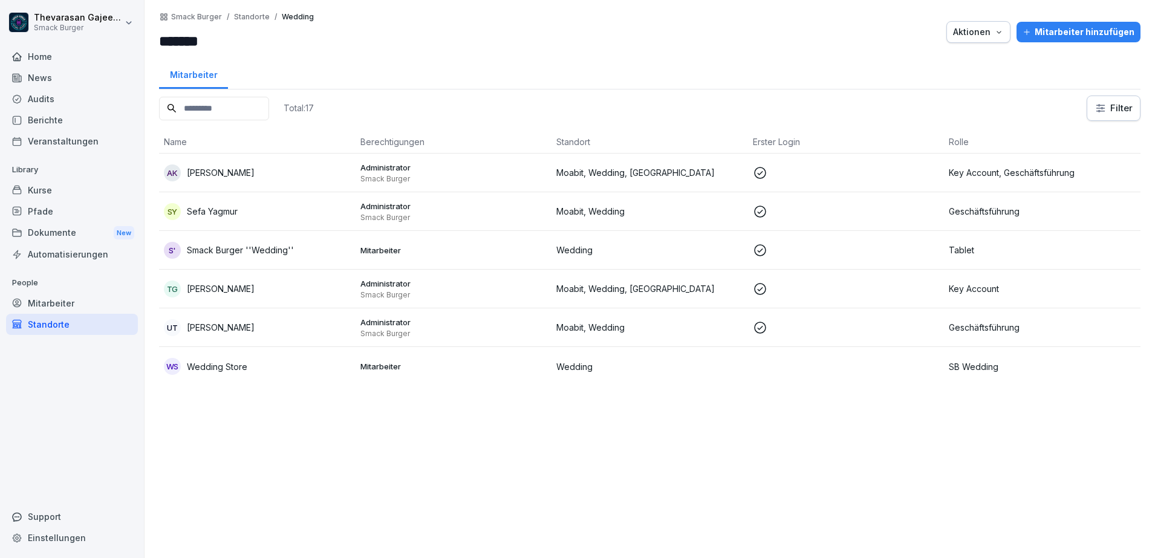
click at [402, 253] on p "Mitarbeiter" at bounding box center [453, 250] width 187 height 11
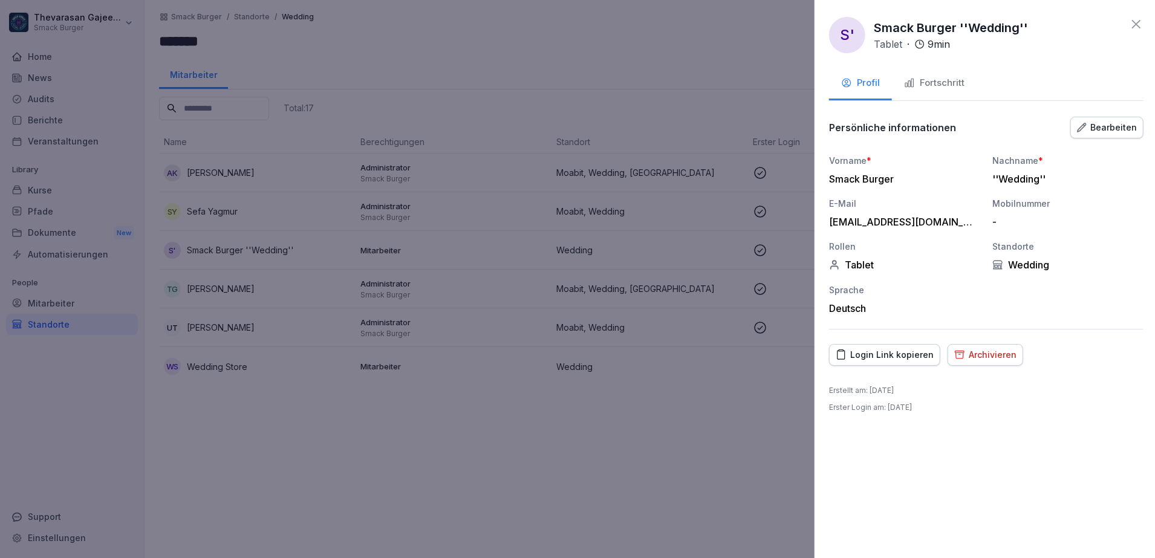
click at [709, 420] on div at bounding box center [577, 279] width 1155 height 558
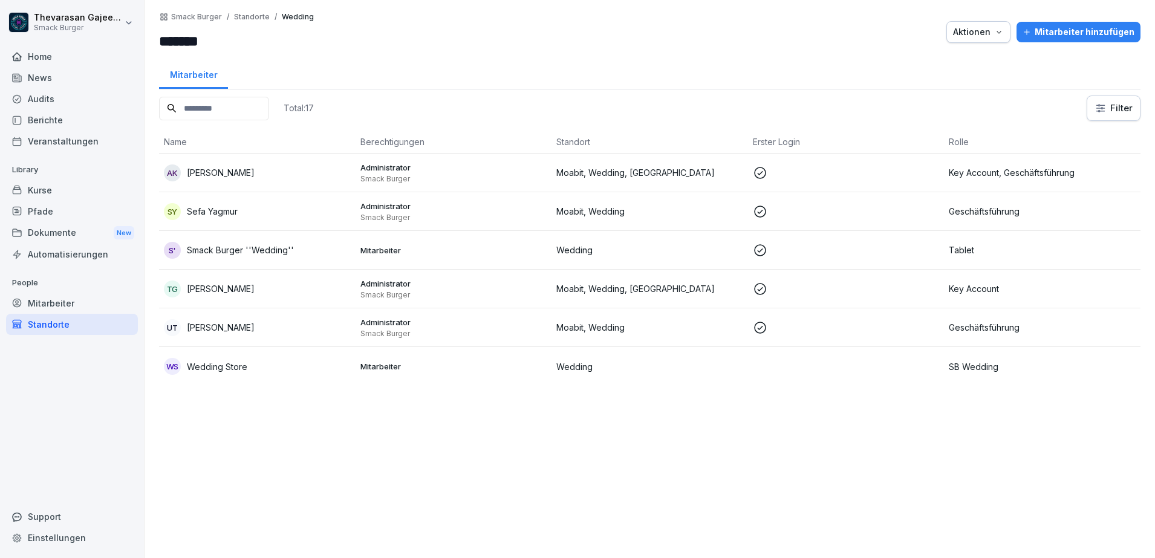
click at [589, 461] on div "Total: 17 Filter Name Berechtigungen Standort Erster Login Rolle AK Ahmet Kaya …" at bounding box center [650, 321] width 982 height 451
click at [354, 411] on div "Total: 17 Filter Name Berechtigungen Standort Erster Login Rolle AK Ahmet Kaya …" at bounding box center [650, 321] width 982 height 451
click at [250, 18] on p "Standorte" at bounding box center [252, 17] width 36 height 8
click at [213, 11] on div "Smack Burger / Standorte / Wedding ******* Aktionen Mitarbeiter hinzufügen Mita…" at bounding box center [650, 279] width 1011 height 558
click at [209, 16] on p "Smack Burger" at bounding box center [196, 17] width 51 height 8
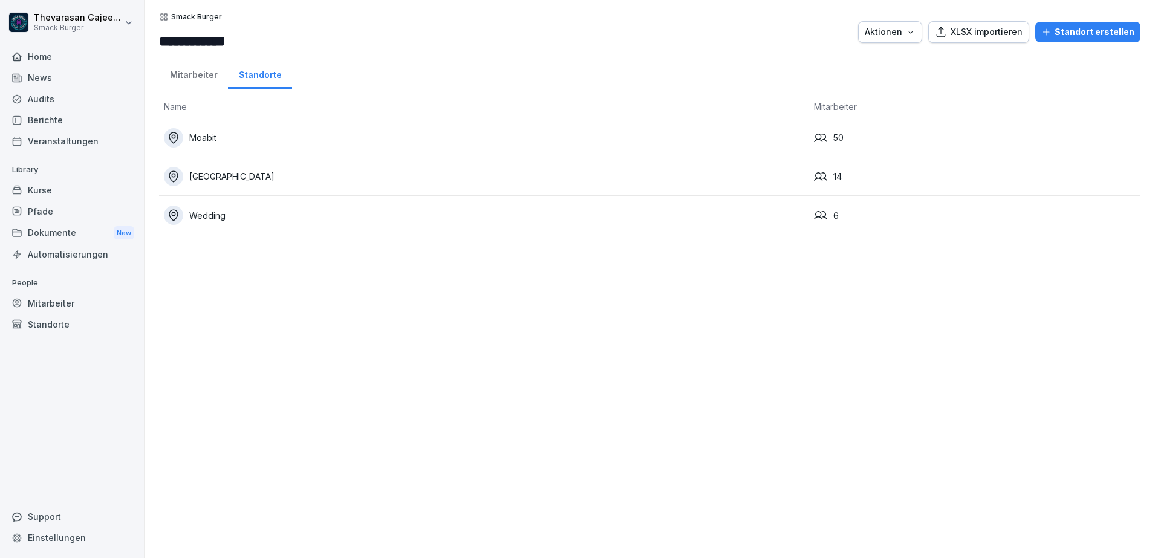
click at [192, 213] on div "Wedding" at bounding box center [484, 215] width 640 height 19
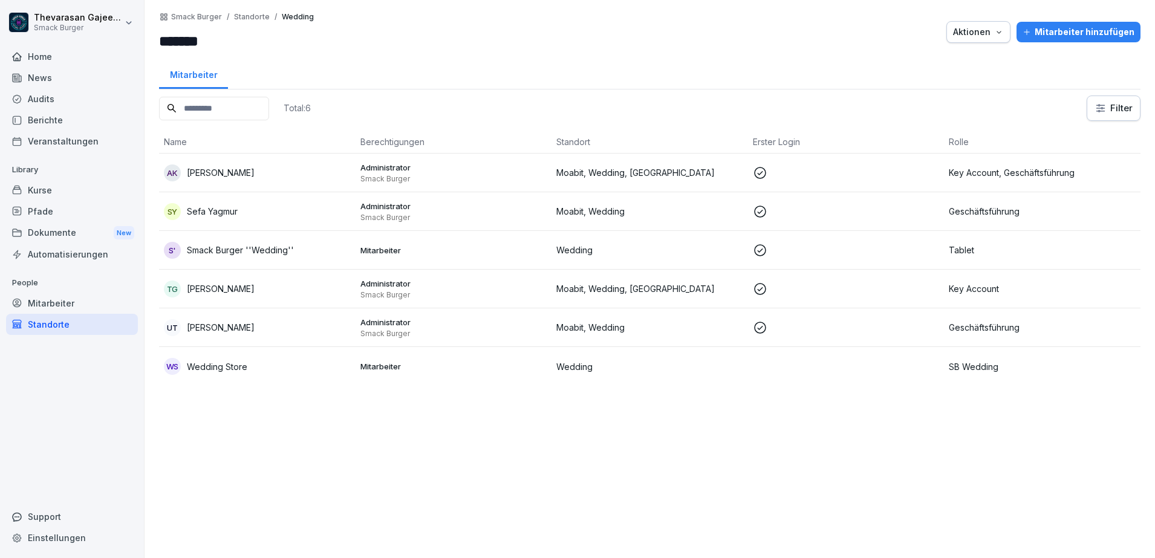
click at [240, 13] on p "Standorte" at bounding box center [252, 17] width 36 height 8
click at [218, 19] on p "Smack Burger" at bounding box center [196, 17] width 51 height 8
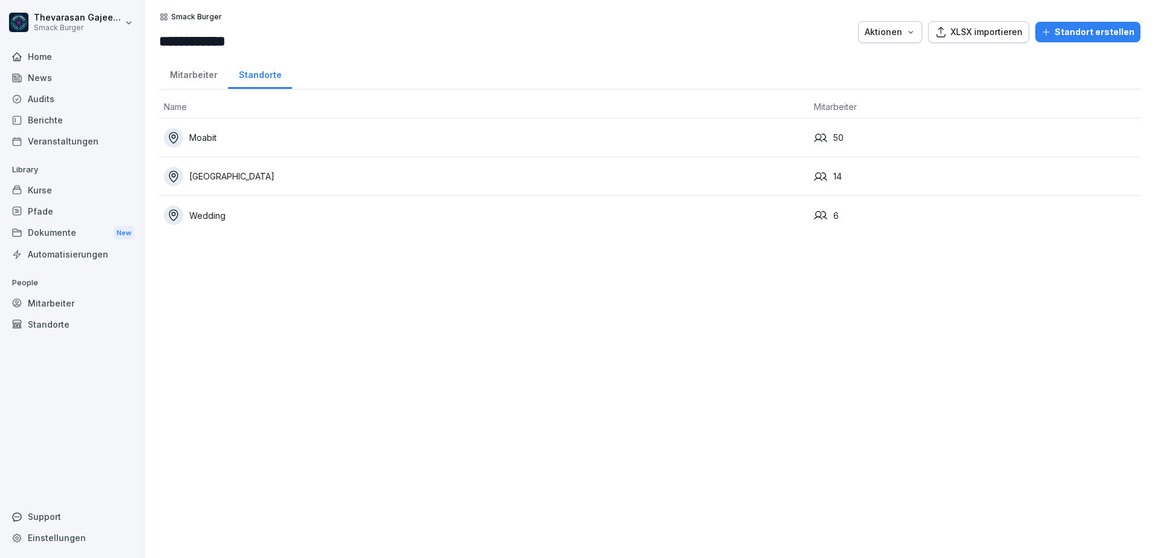
click at [250, 182] on div "[GEOGRAPHIC_DATA]" at bounding box center [484, 176] width 640 height 19
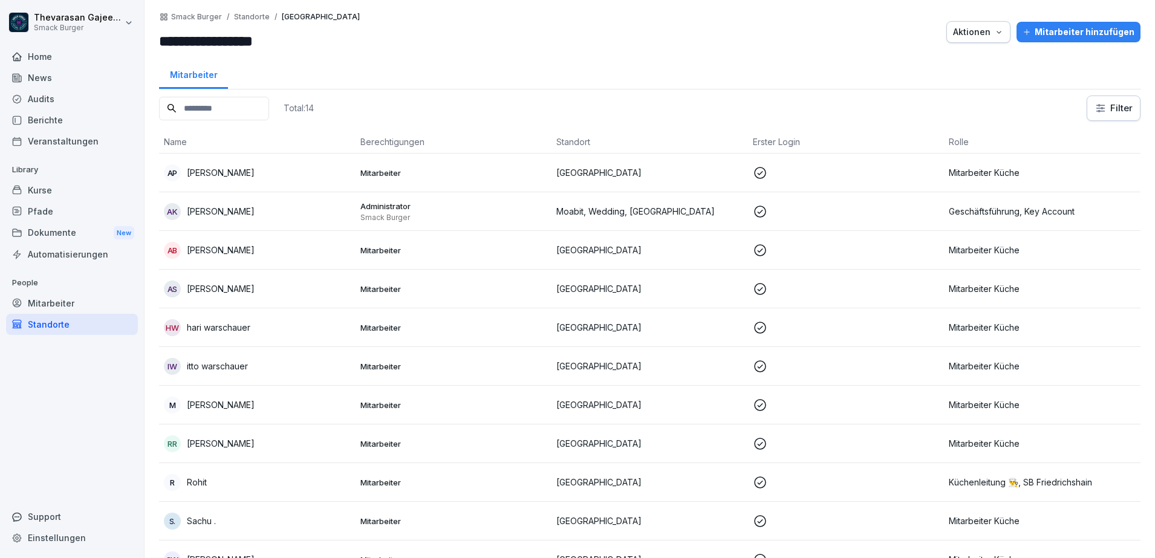
click at [76, 312] on div "Mitarbeiter" at bounding box center [72, 303] width 132 height 21
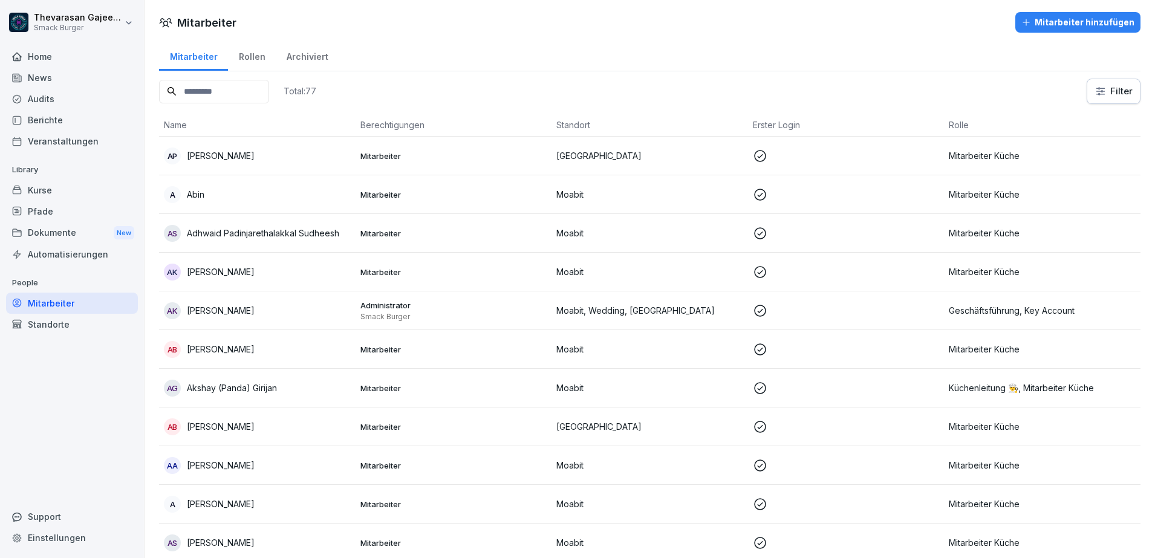
click at [253, 81] on input at bounding box center [214, 92] width 110 height 24
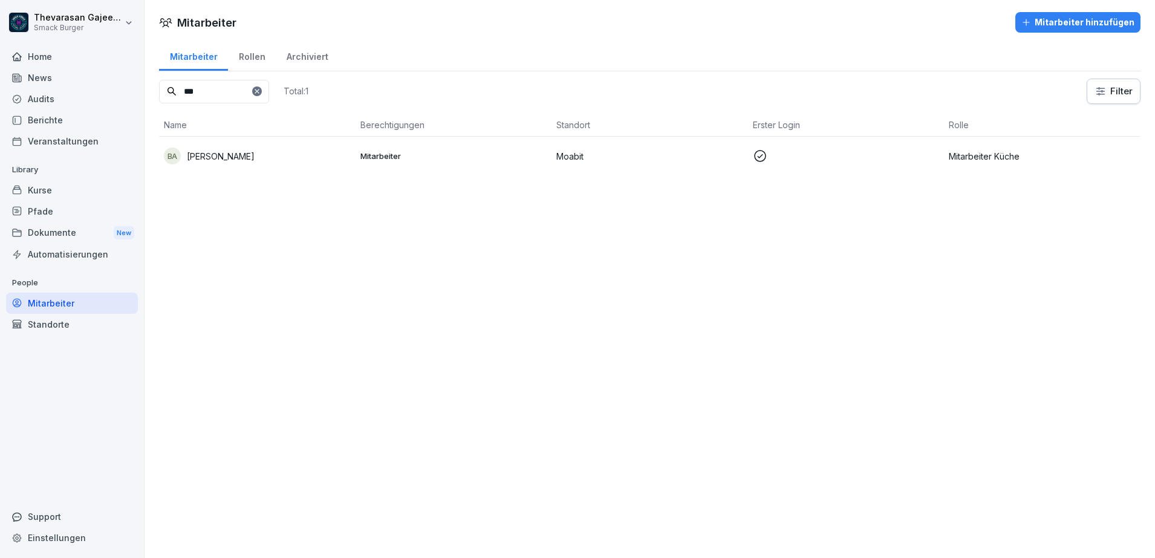
click at [232, 155] on p "[PERSON_NAME]" at bounding box center [221, 156] width 68 height 13
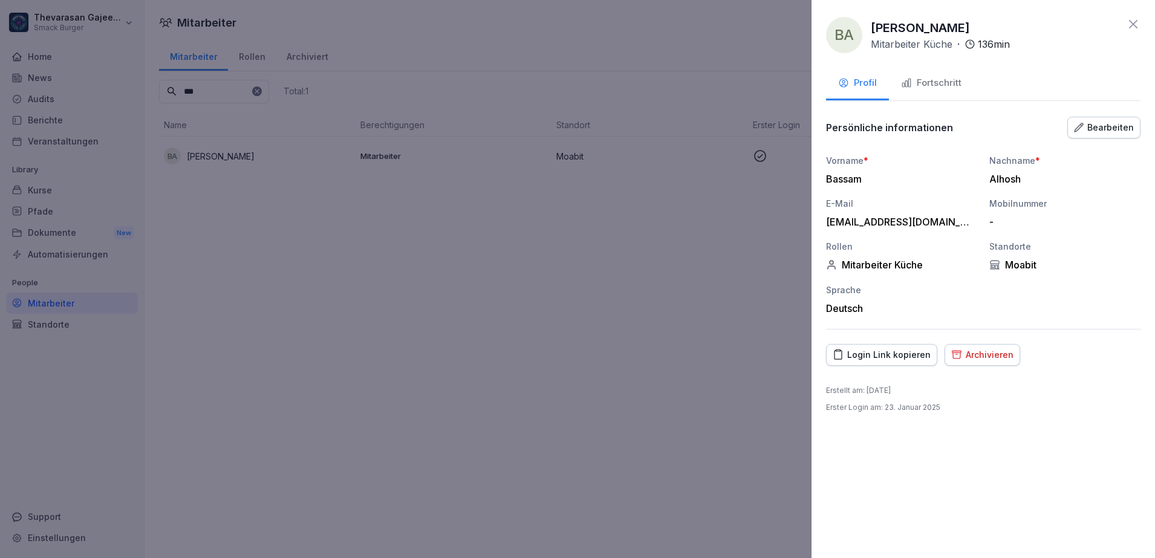
click at [1115, 122] on div "Bearbeiten" at bounding box center [1104, 127] width 60 height 13
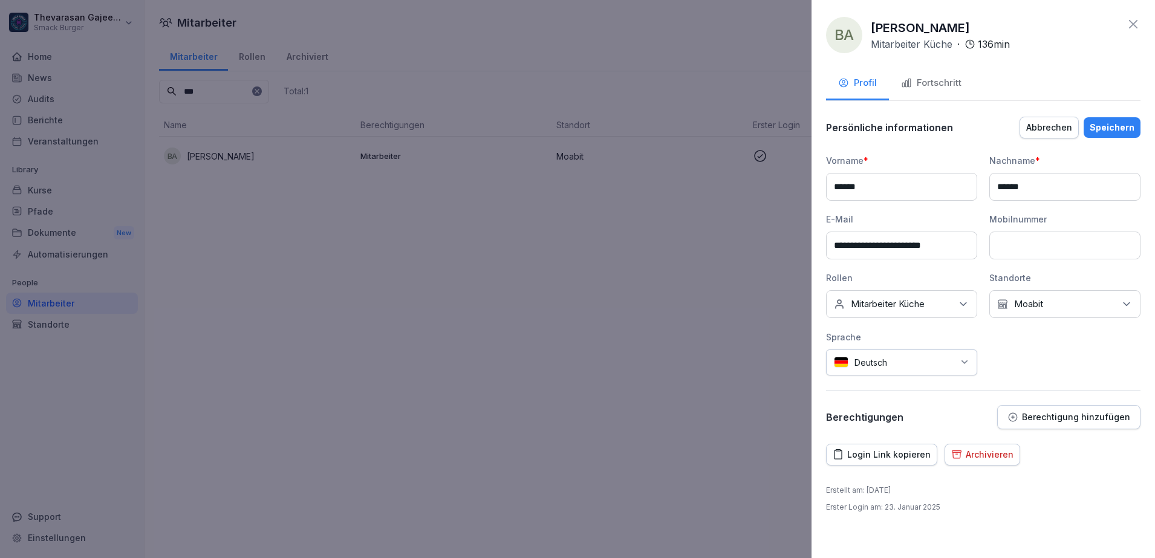
click at [935, 306] on div "Keine Rollen Mitarbeiter Küche" at bounding box center [901, 304] width 151 height 28
click at [901, 352] on label "Küchenleitung 👨‍🍳" at bounding box center [888, 353] width 72 height 11
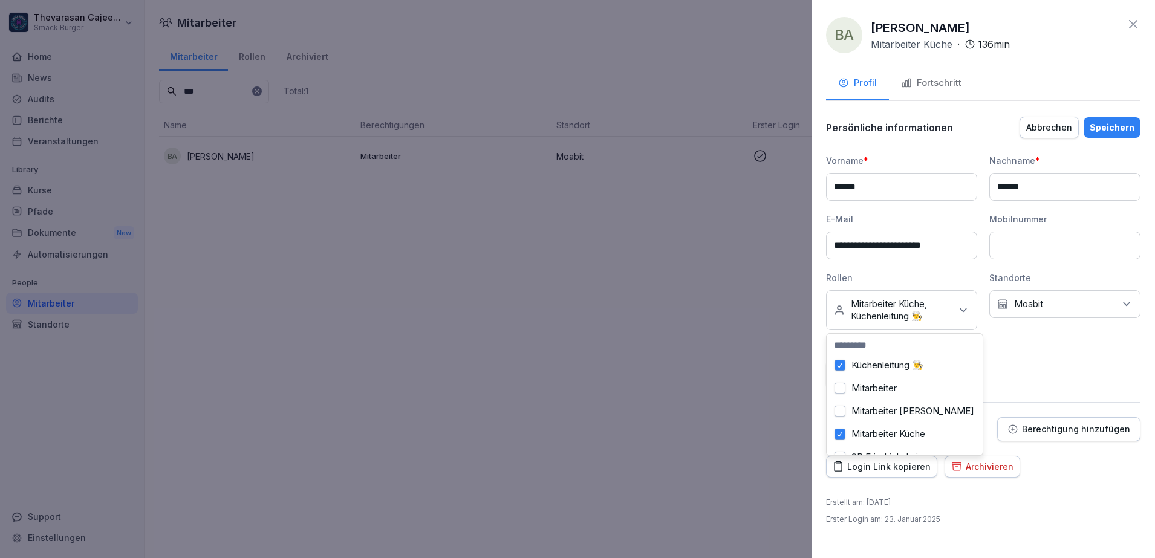
click at [888, 435] on label "Mitarbeiter Küche" at bounding box center [889, 434] width 74 height 11
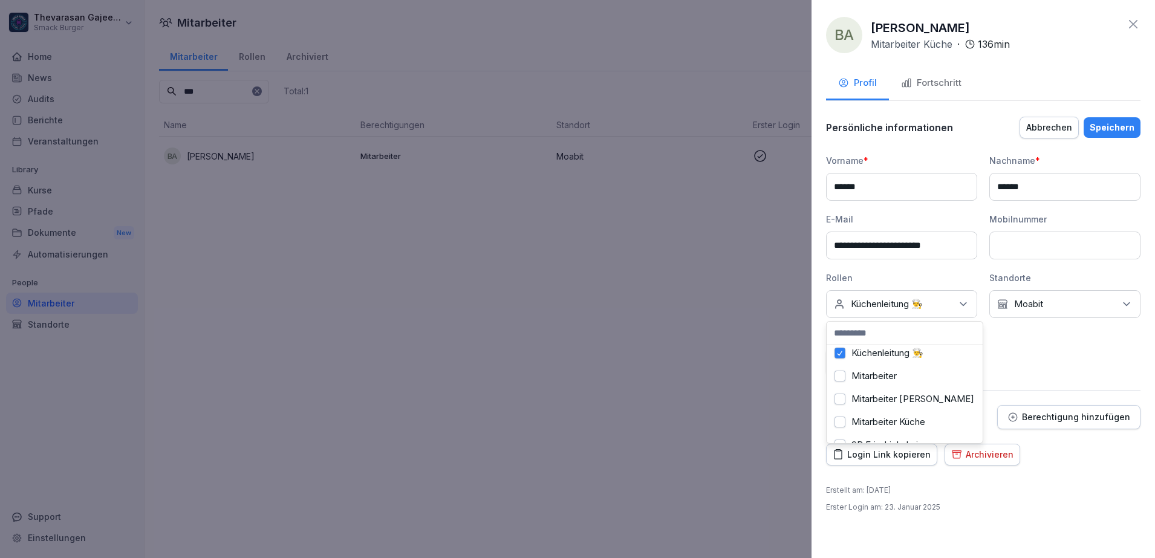
scroll to position [151, 0]
click at [898, 394] on div "SB Moabit" at bounding box center [905, 392] width 150 height 23
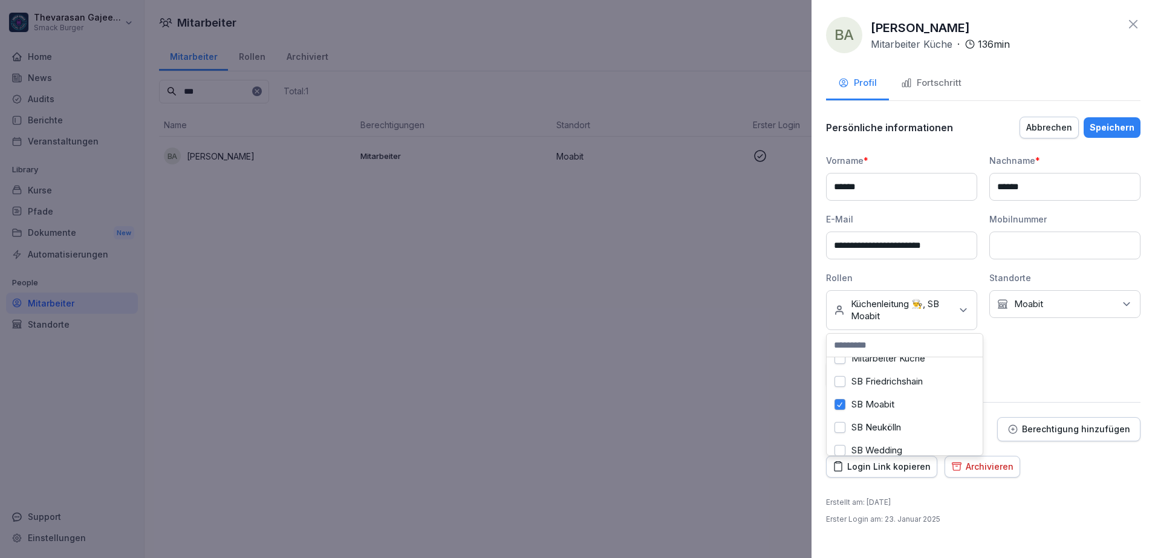
click at [1084, 362] on div "**********" at bounding box center [983, 270] width 314 height 233
click at [1121, 131] on div "Speichern" at bounding box center [1112, 127] width 45 height 13
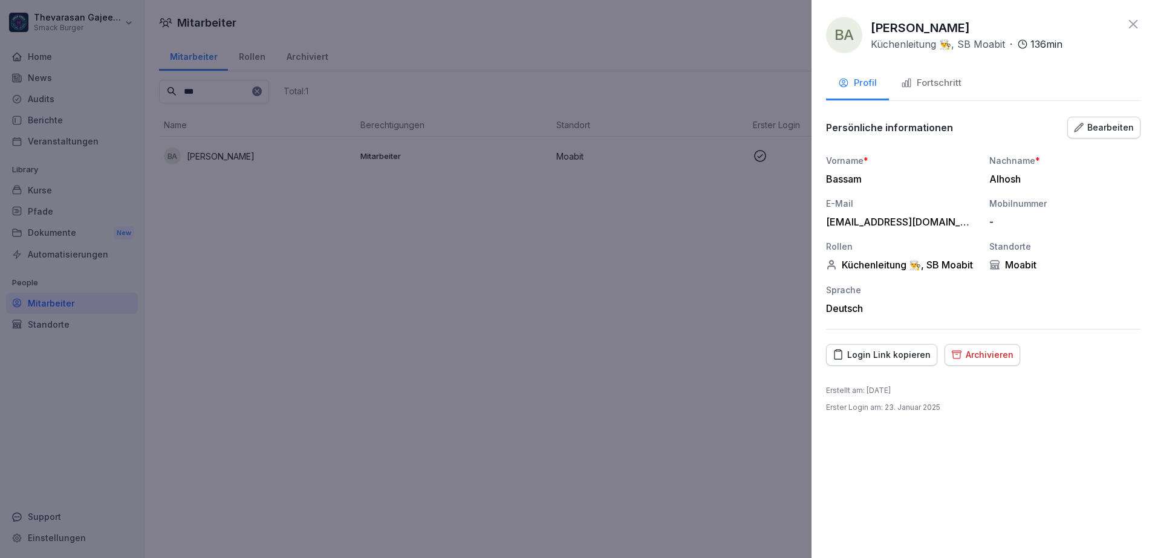
click at [450, 333] on div at bounding box center [577, 279] width 1155 height 558
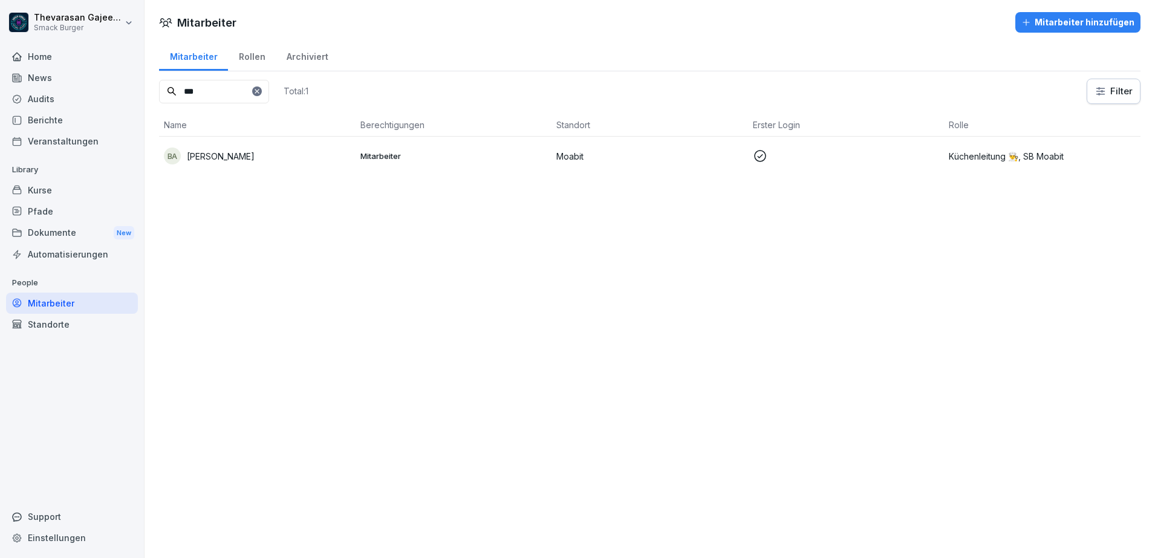
click at [209, 56] on div "Mitarbeiter" at bounding box center [193, 55] width 69 height 31
click at [253, 89] on input "***" at bounding box center [214, 92] width 110 height 24
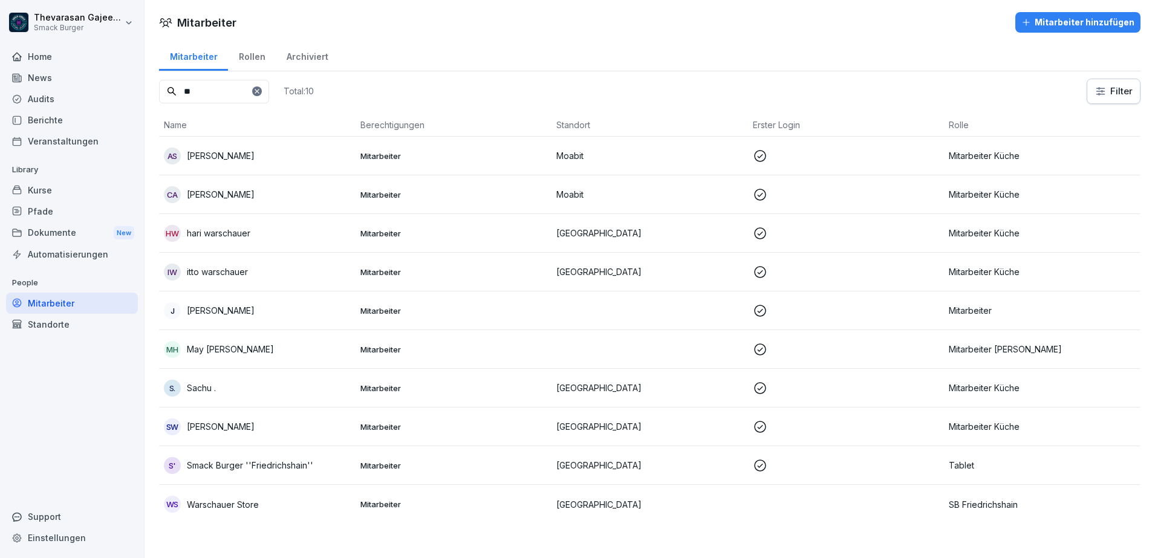
type input "**"
click at [521, 210] on td "Mitarbeiter" at bounding box center [454, 194] width 197 height 39
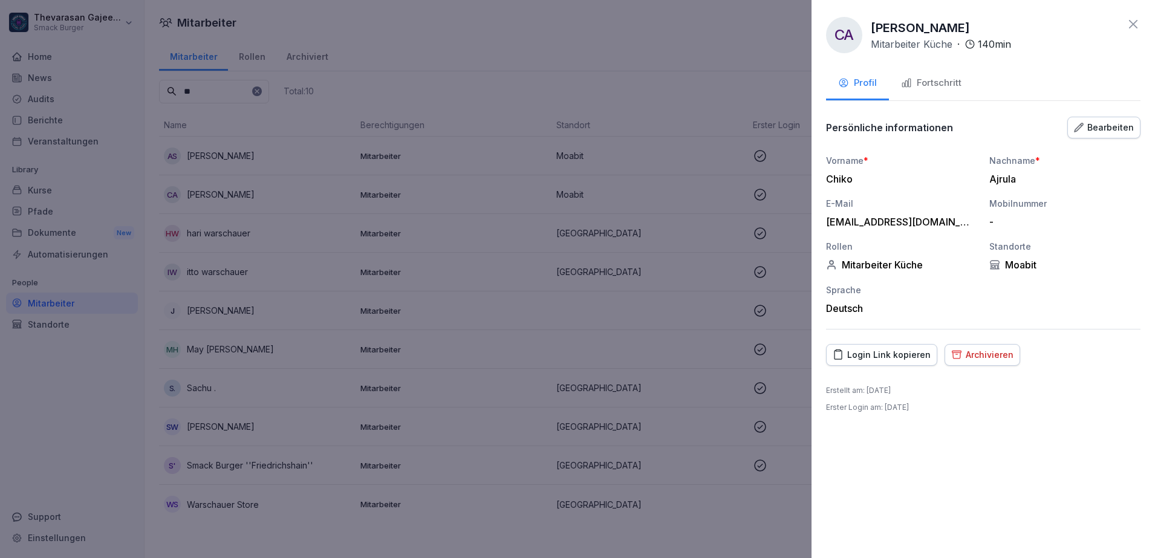
click at [1120, 127] on div "Bearbeiten" at bounding box center [1104, 127] width 60 height 13
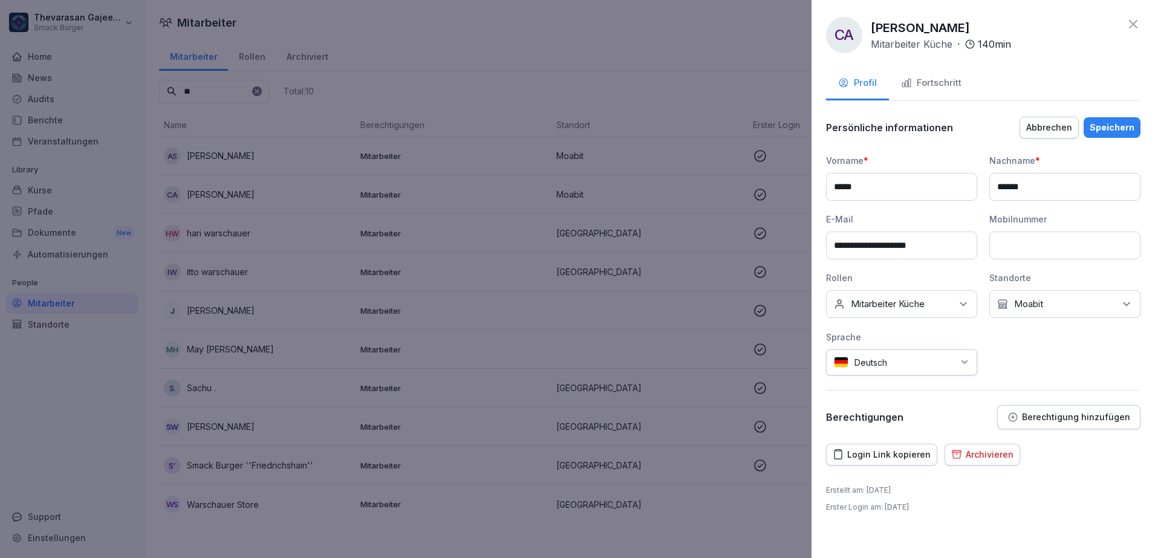
click at [936, 307] on div "Keine Rollen Mitarbeiter Küche" at bounding box center [901, 304] width 151 height 28
drag, startPoint x: 904, startPoint y: 429, endPoint x: 908, endPoint y: 423, distance: 7.1
click at [904, 428] on label "Küchenleitung 👨‍🍳" at bounding box center [888, 428] width 72 height 11
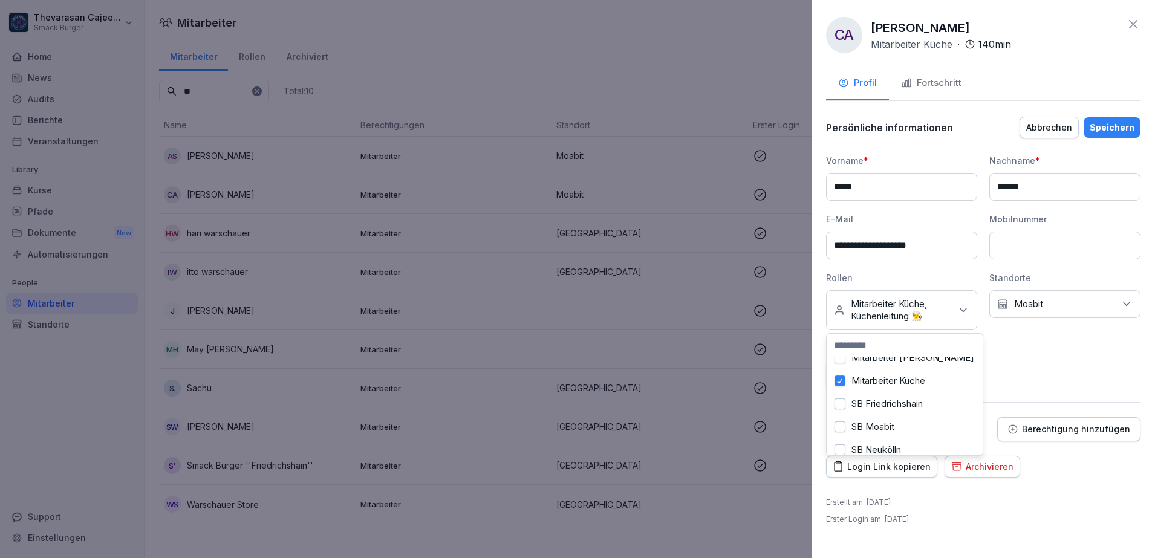
scroll to position [151, 0]
click at [890, 363] on label "Mitarbeiter Küche" at bounding box center [889, 358] width 74 height 11
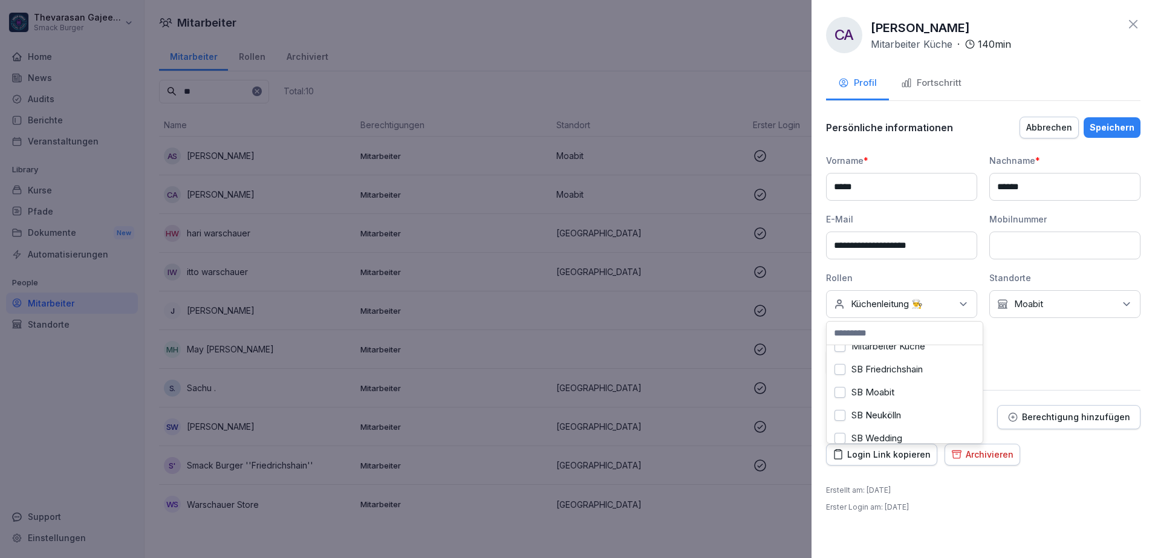
click at [887, 411] on label "SB Neukölln" at bounding box center [877, 415] width 50 height 11
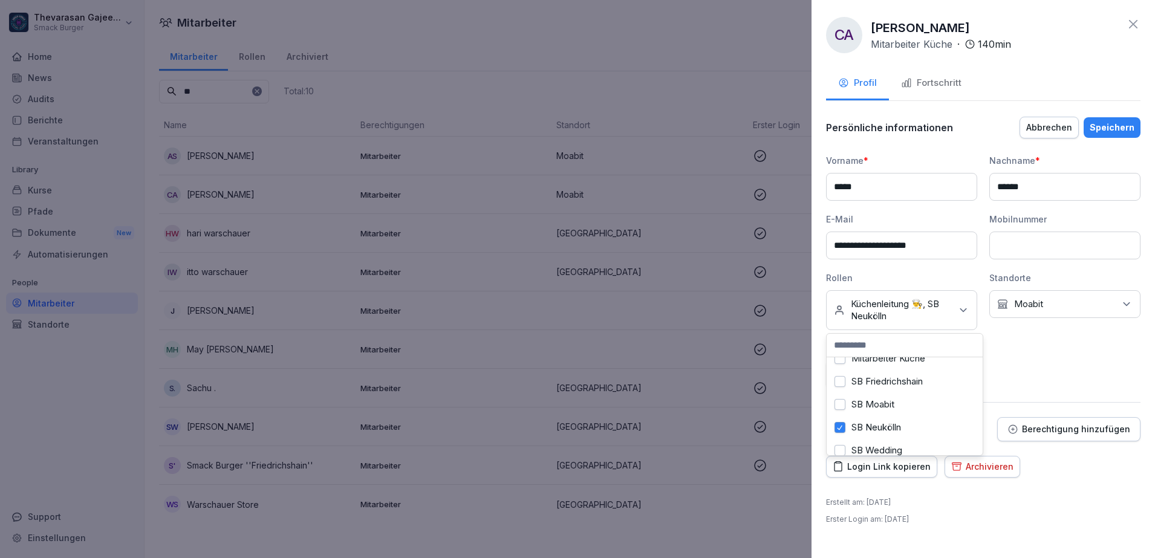
click at [1129, 134] on button "Speichern" at bounding box center [1112, 127] width 57 height 21
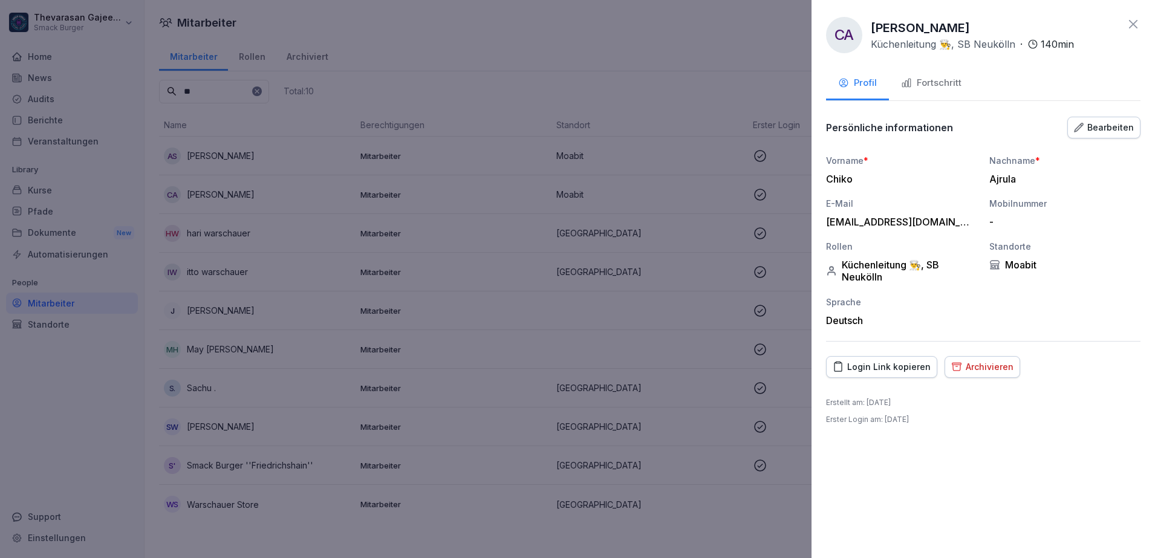
click at [577, 64] on div at bounding box center [577, 279] width 1155 height 558
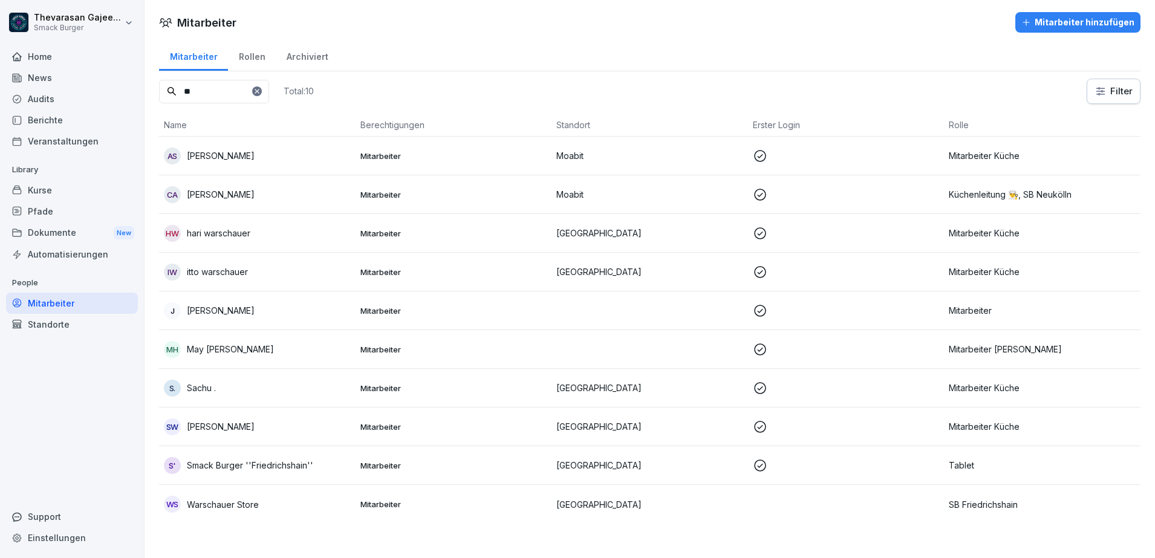
click at [259, 92] on icon at bounding box center [257, 91] width 4 height 4
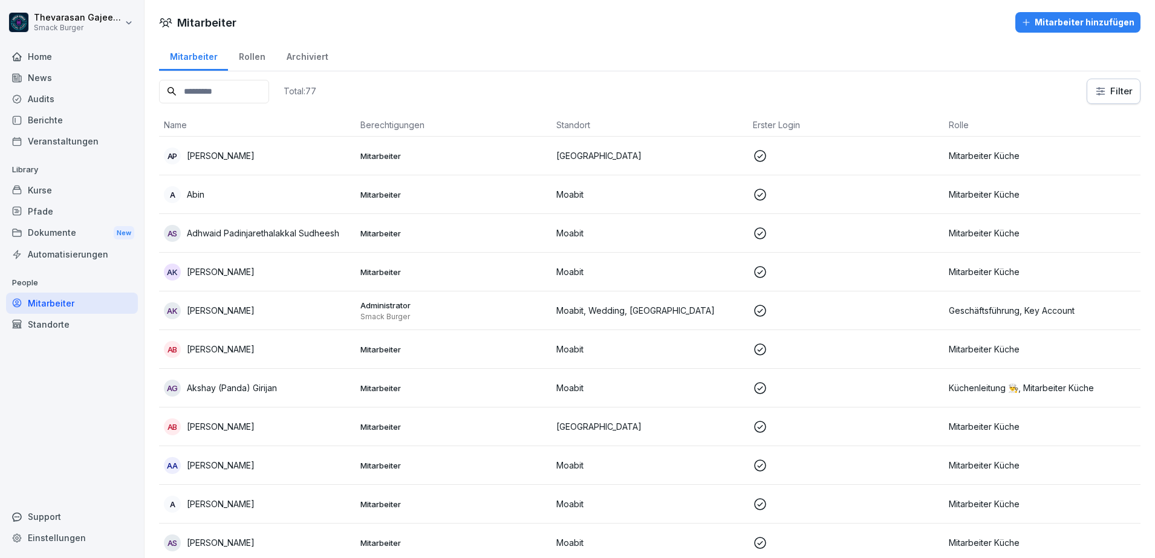
click at [251, 94] on input at bounding box center [214, 92] width 110 height 24
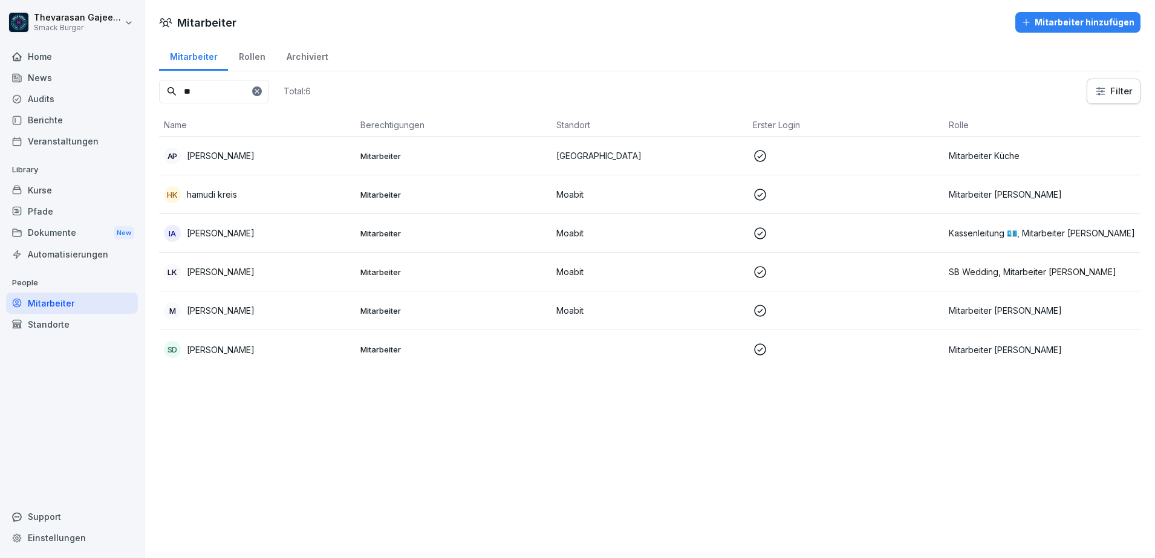
type input "*"
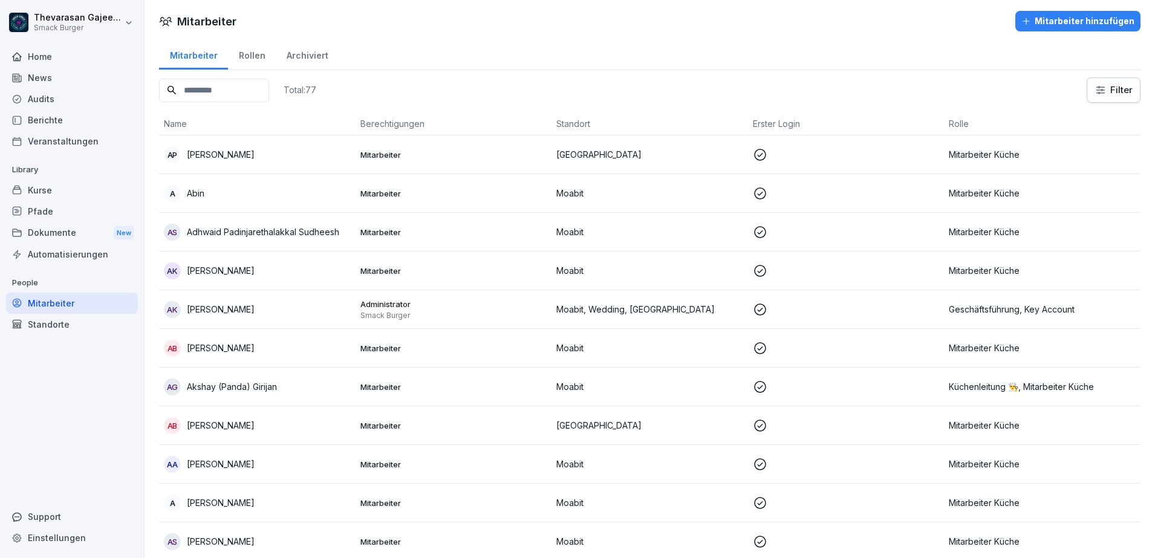
scroll to position [0, 0]
click at [262, 53] on div "Rollen" at bounding box center [252, 55] width 48 height 31
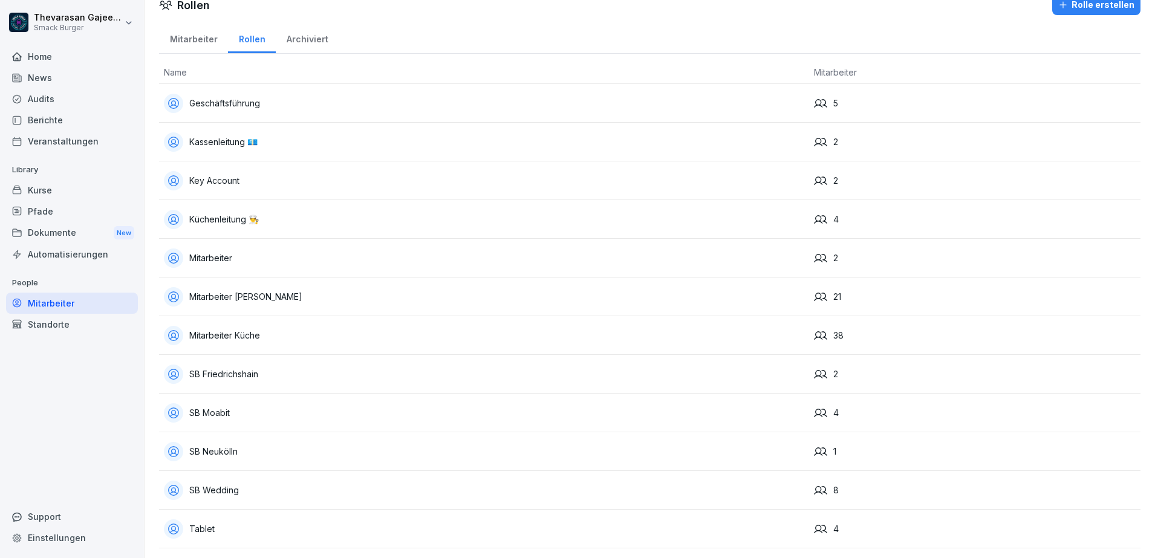
scroll to position [68, 0]
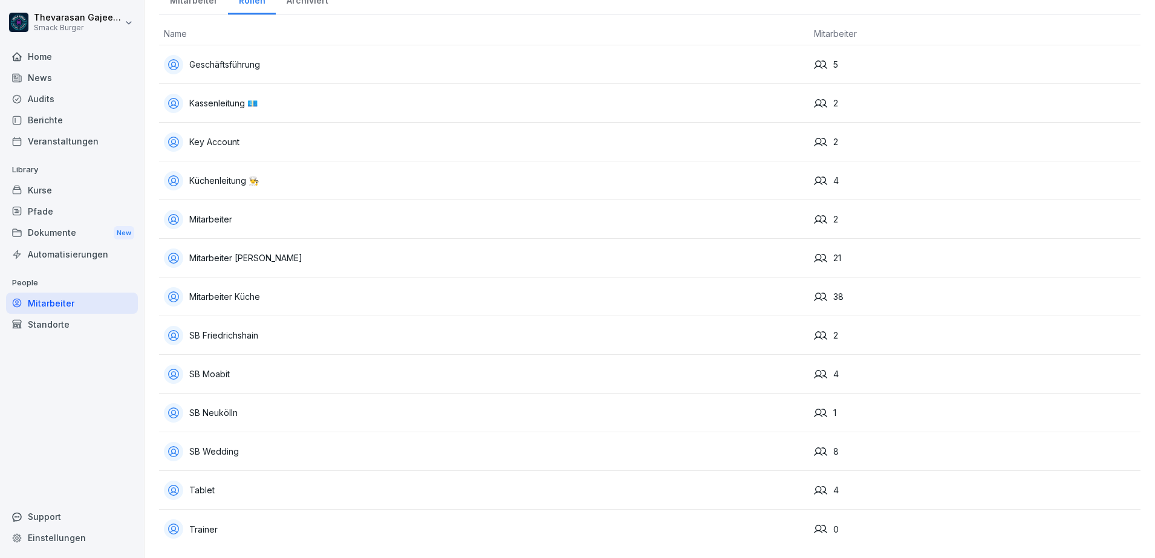
click at [232, 174] on div "Küchenleitung 👨‍🍳" at bounding box center [484, 180] width 640 height 19
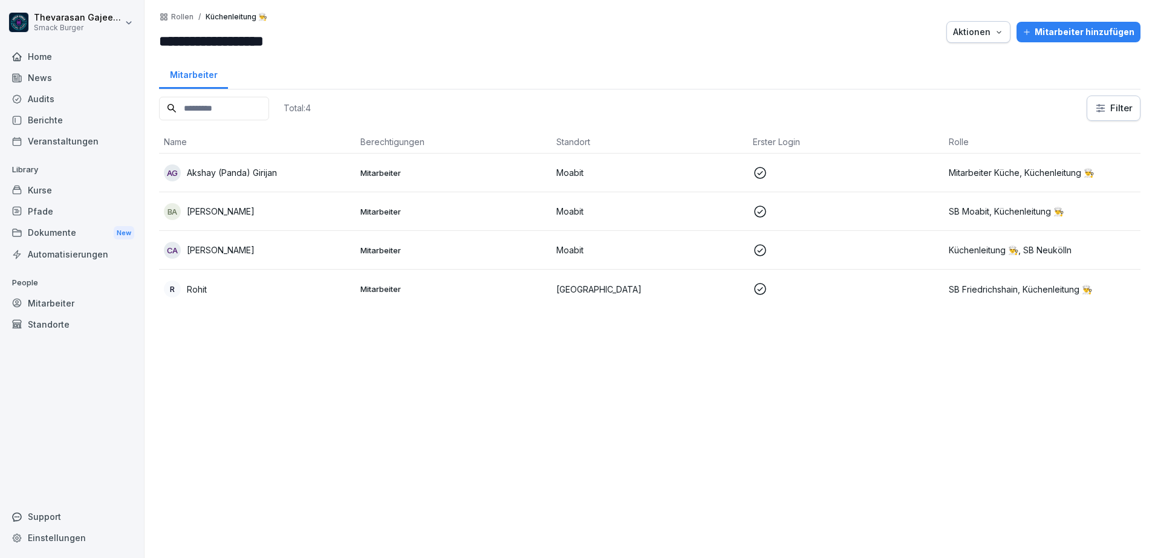
click at [250, 175] on p "Akshay (Panda) Girijan" at bounding box center [232, 172] width 90 height 13
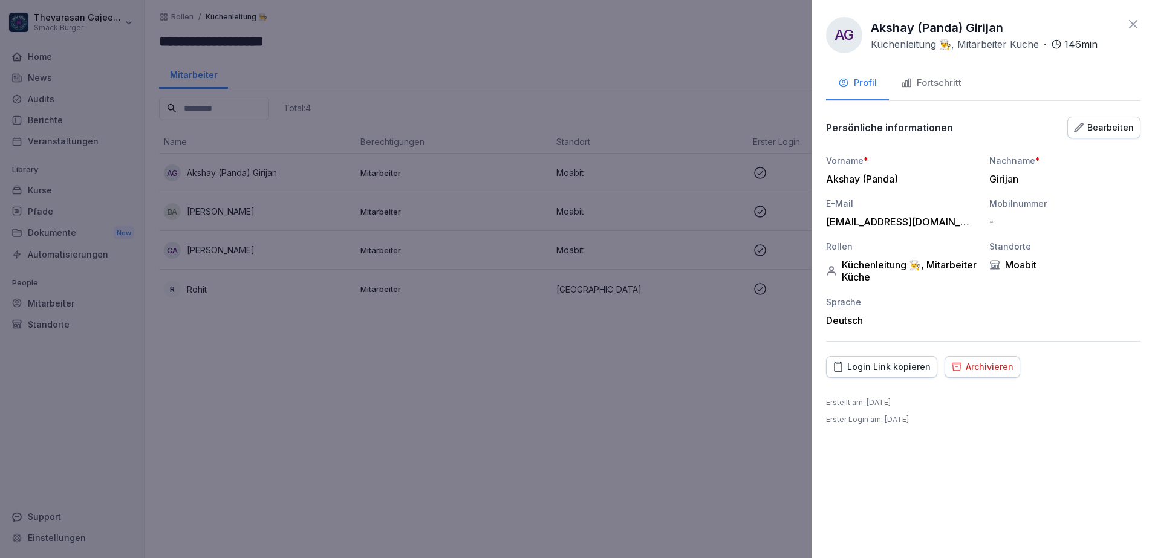
click at [1097, 121] on div "Bearbeiten" at bounding box center [1104, 127] width 60 height 13
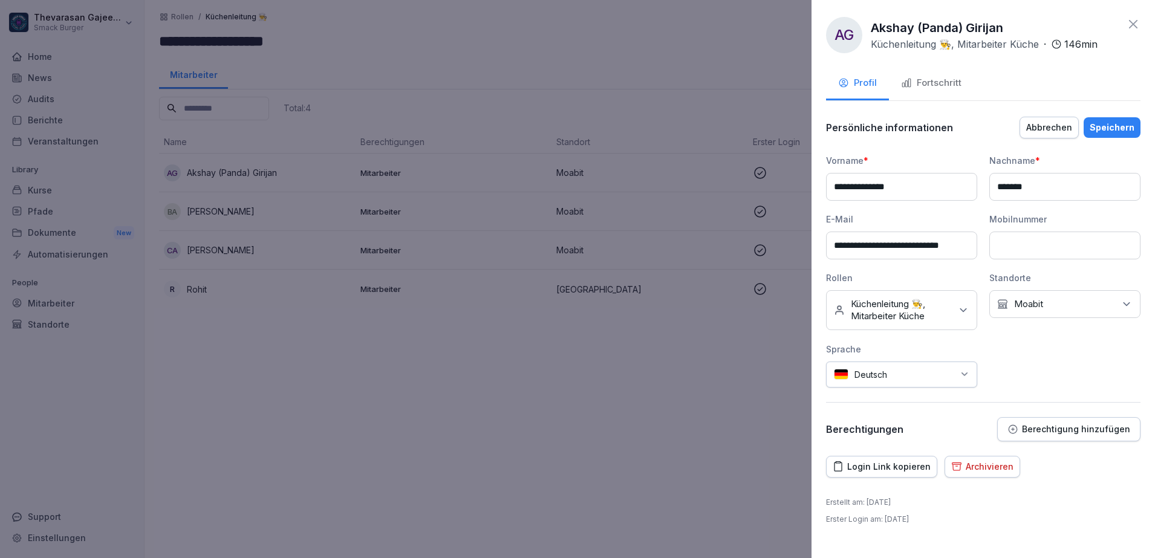
click at [936, 307] on p "Küchenleitung 👨‍🍳, Mitarbeiter Küche" at bounding box center [901, 310] width 100 height 24
click at [862, 440] on label "Küchenleitung 👨‍🍳" at bounding box center [888, 440] width 72 height 11
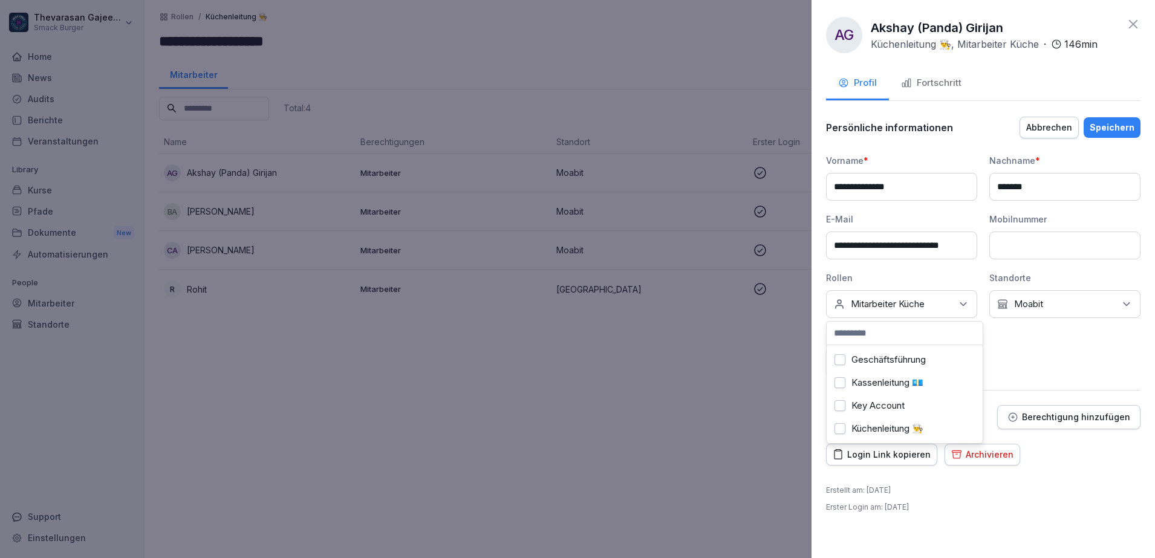
click at [1096, 160] on div "Nachname *" at bounding box center [1064, 160] width 151 height 13
click at [1115, 134] on button "Speichern" at bounding box center [1112, 127] width 57 height 21
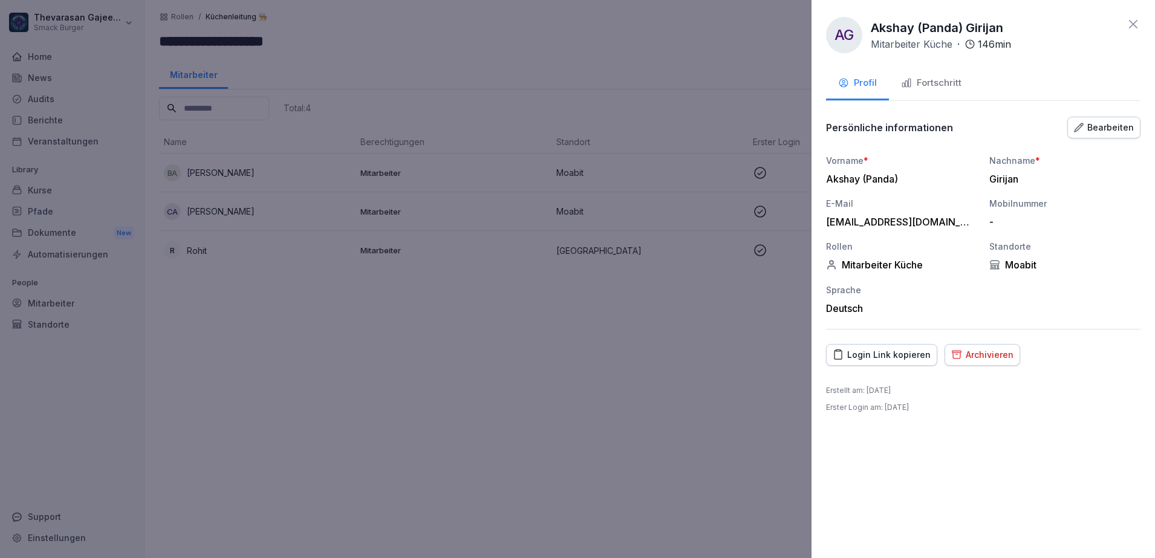
click at [529, 414] on div at bounding box center [577, 279] width 1155 height 558
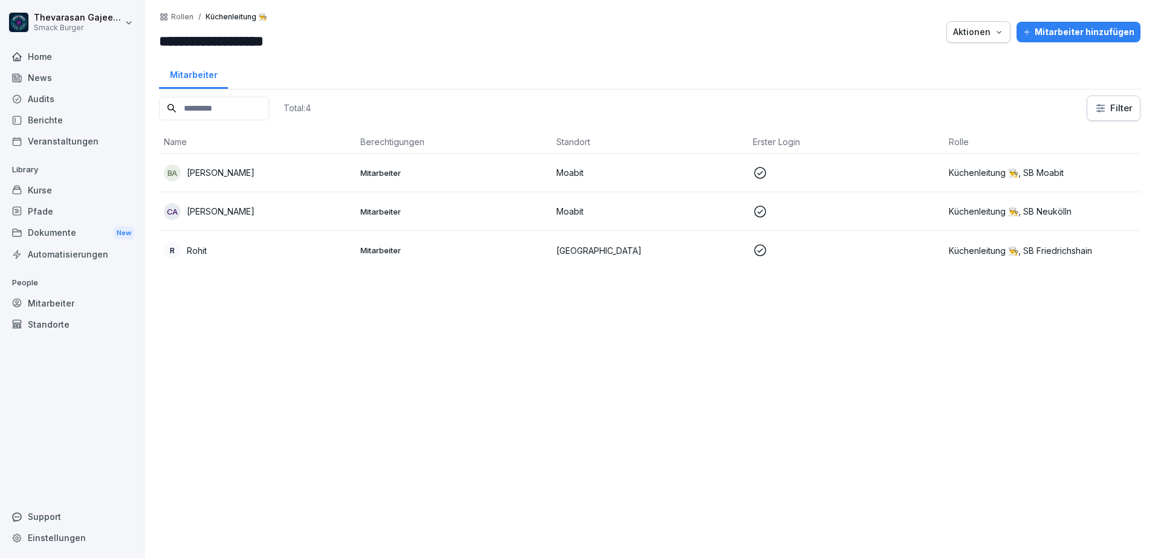
click at [192, 16] on p "Rollen" at bounding box center [182, 17] width 22 height 8
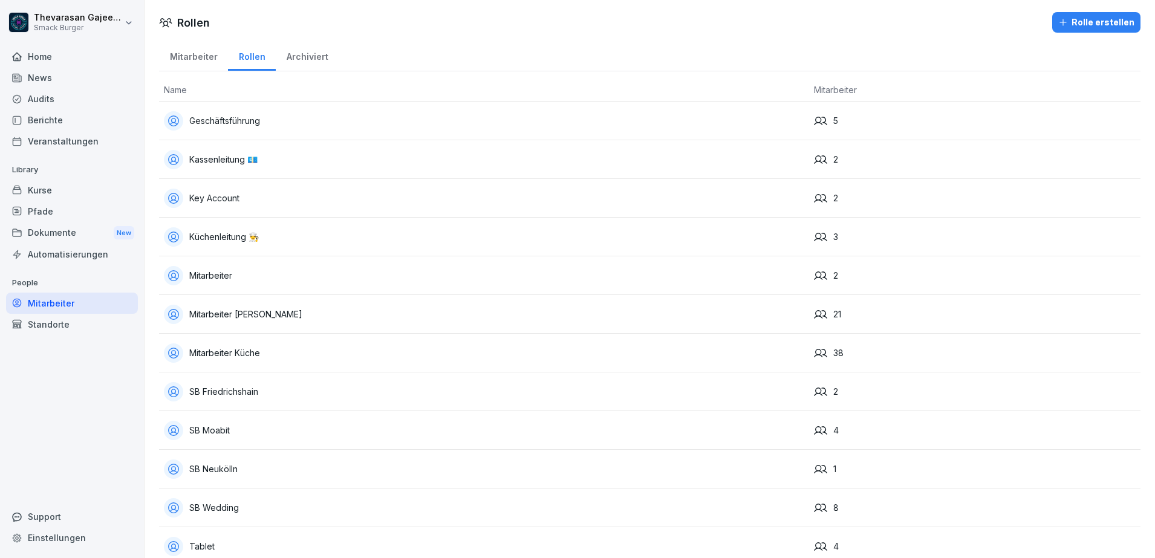
click at [232, 161] on div "Kassenleitung 💶" at bounding box center [484, 159] width 640 height 19
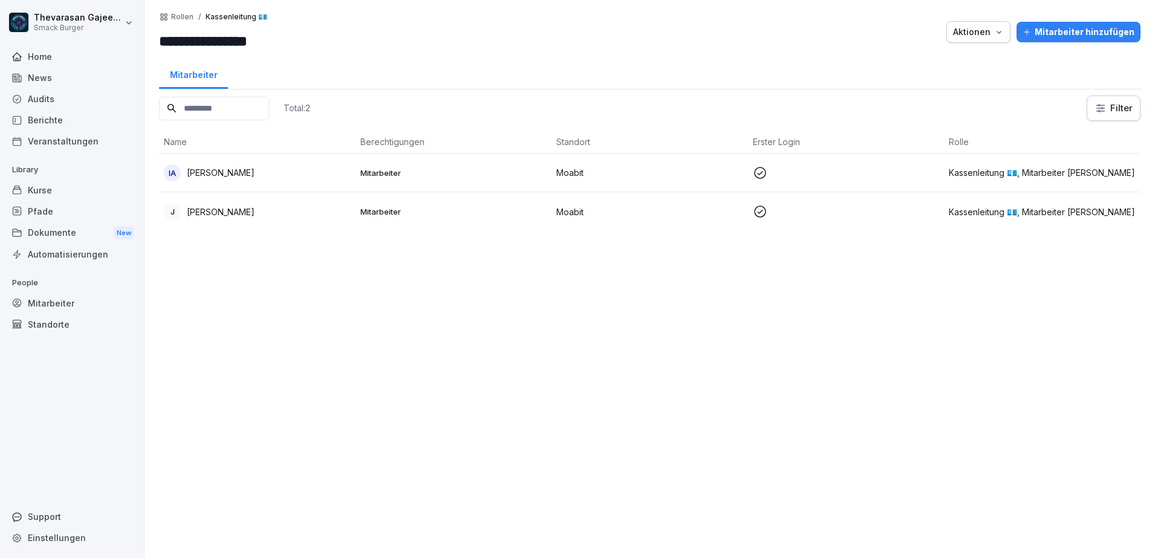
click at [191, 18] on p "Rollen" at bounding box center [182, 17] width 22 height 8
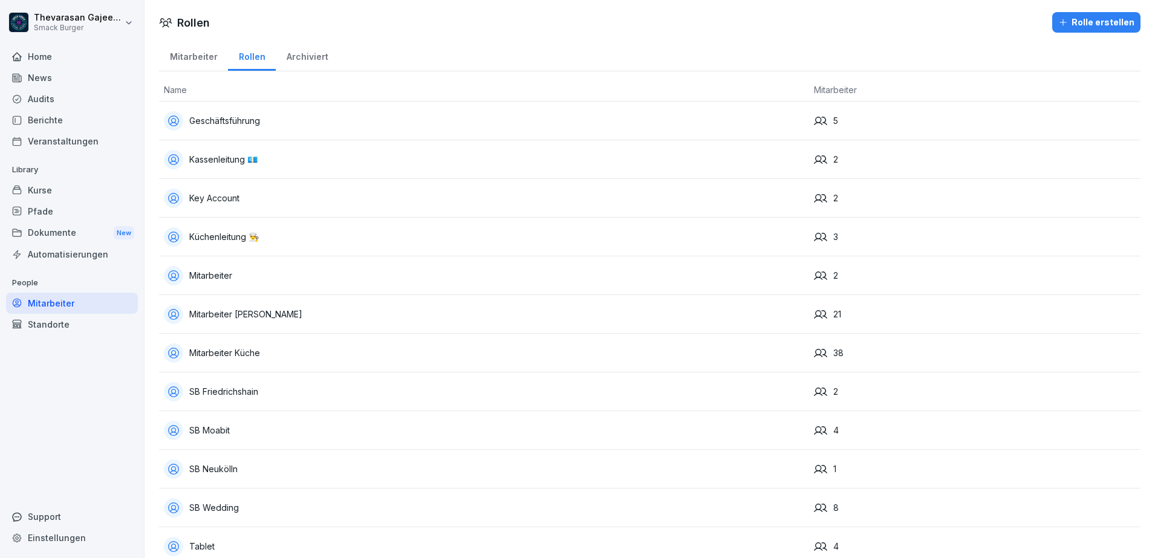
click at [387, 207] on td "Key Account" at bounding box center [484, 198] width 650 height 39
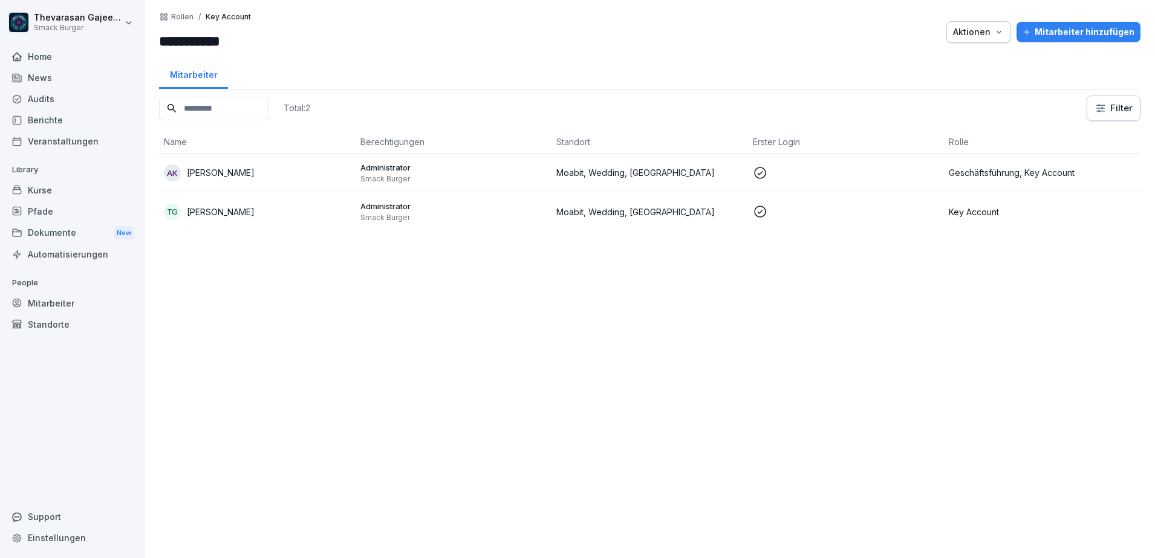
click at [189, 13] on p "Rollen" at bounding box center [182, 17] width 22 height 8
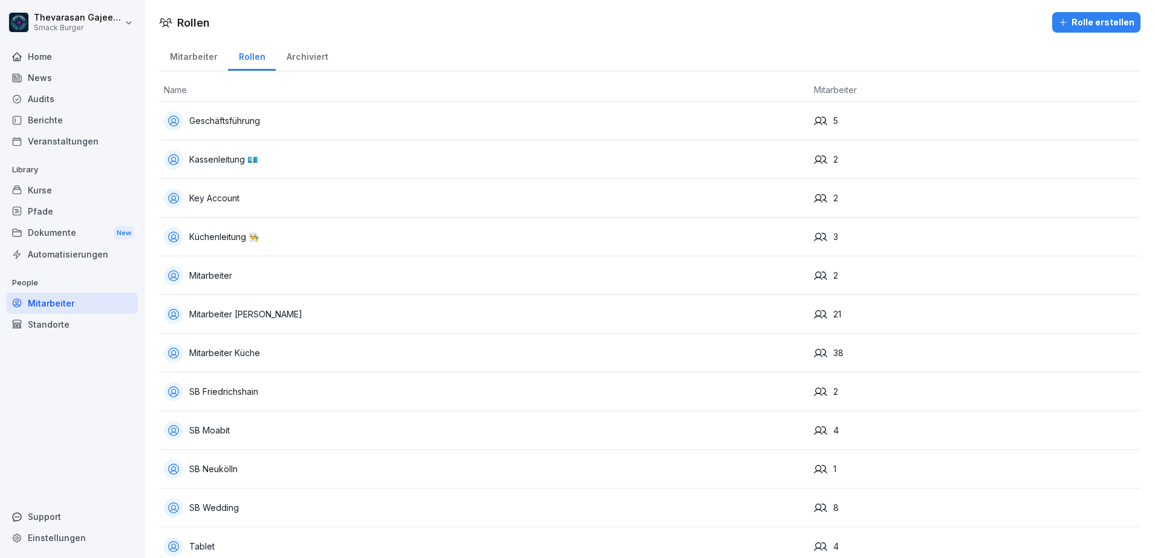
click at [559, 20] on div at bounding box center [631, 22] width 833 height 21
click at [204, 53] on div "Mitarbeiter" at bounding box center [193, 55] width 69 height 31
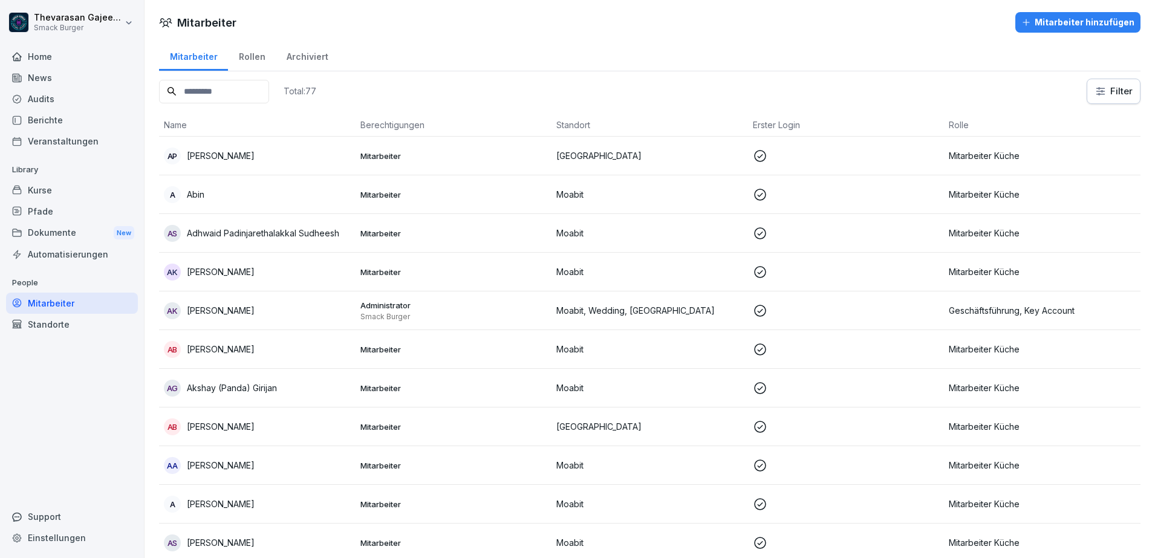
click at [760, 65] on div "Mitarbeiter Rollen Archiviert" at bounding box center [650, 55] width 982 height 31
click at [81, 324] on div "Standorte" at bounding box center [72, 324] width 132 height 21
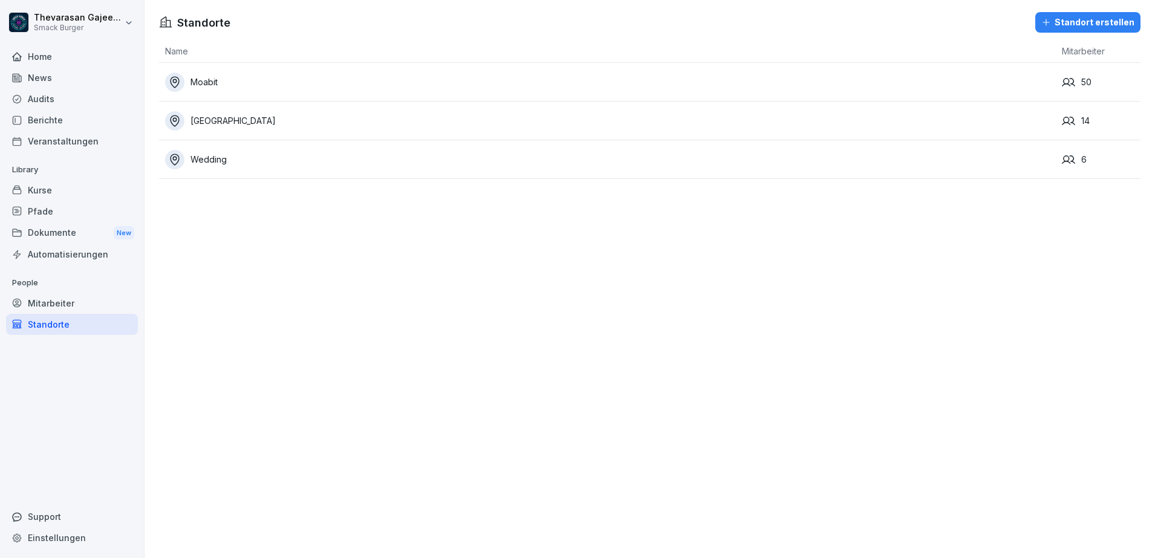
click at [846, 339] on div "Standorte Standort erstellen Name Mitarbeiter Moabit 50 [STREET_ADDRESS]" at bounding box center [650, 279] width 1011 height 558
click at [748, 434] on div "Standorte Standort erstellen Name Mitarbeiter Moabit 50 [STREET_ADDRESS]" at bounding box center [650, 279] width 1011 height 558
click at [429, 212] on div "Standorte Standort erstellen Name Mitarbeiter Moabit 50 [STREET_ADDRESS]" at bounding box center [650, 279] width 1011 height 558
click at [214, 79] on div "Moabit" at bounding box center [610, 82] width 891 height 19
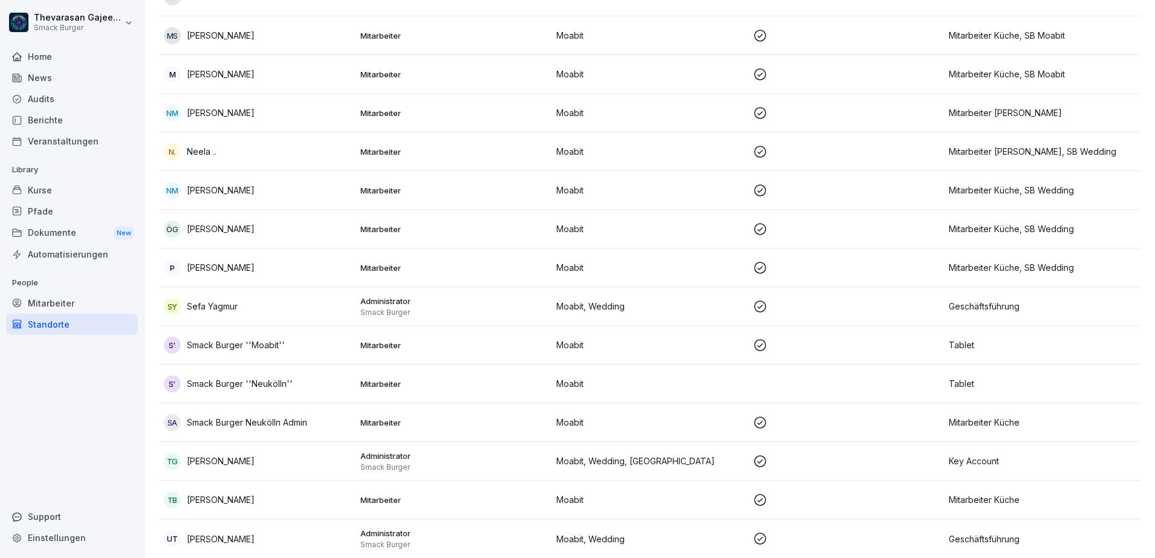
scroll to position [1542, 0]
click at [233, 416] on p "Smack Burger Neukölln Admin" at bounding box center [247, 422] width 120 height 13
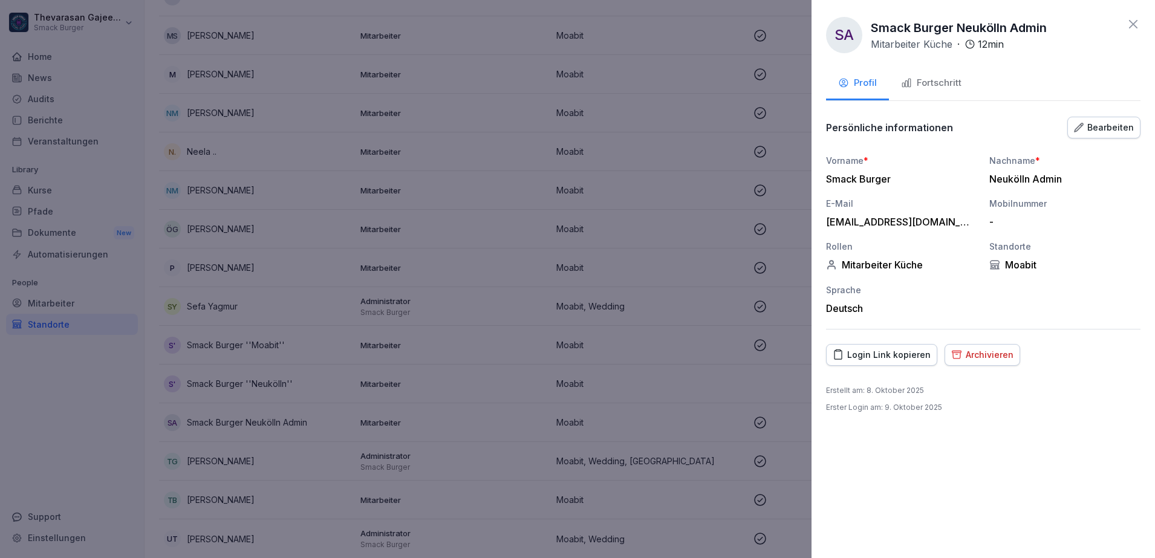
click at [1109, 123] on div "Bearbeiten" at bounding box center [1104, 127] width 60 height 13
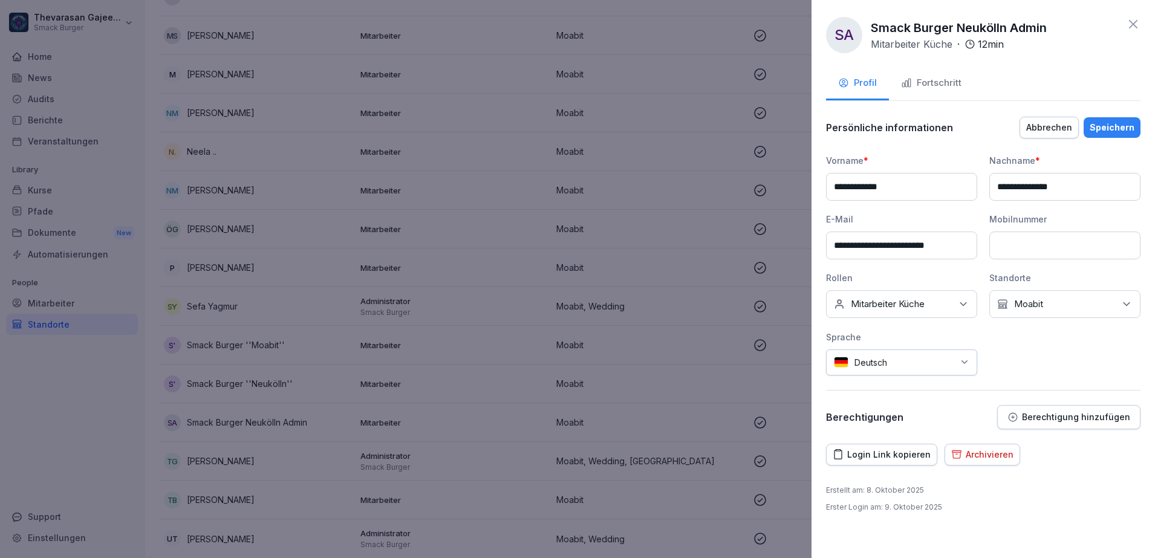
click at [956, 304] on div "Keine Rollen Mitarbeiter Küche" at bounding box center [901, 304] width 151 height 28
click at [881, 416] on label "SB Neukölln" at bounding box center [877, 415] width 50 height 11
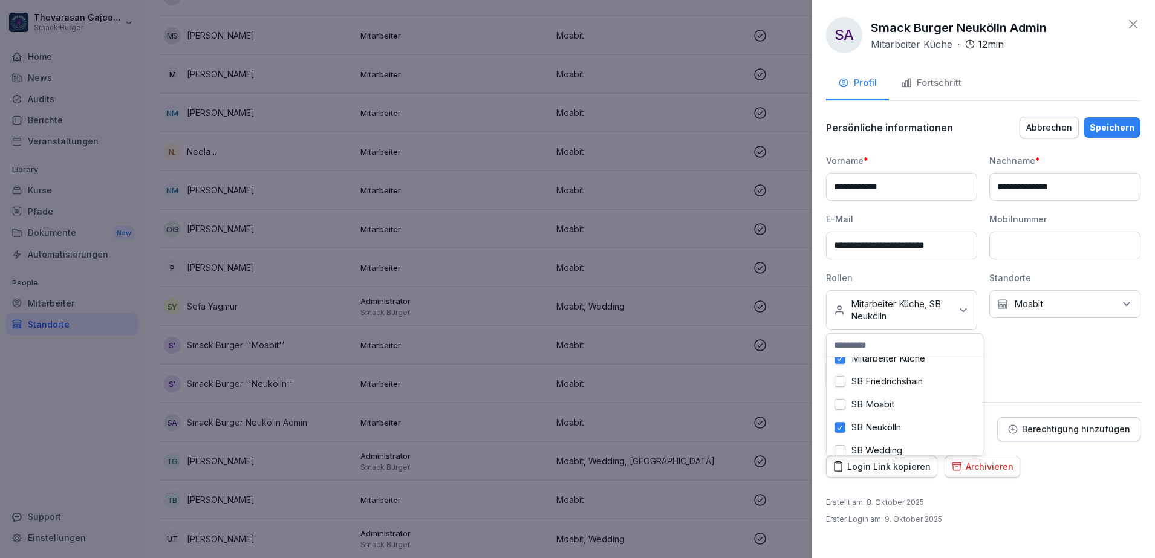
click at [1119, 137] on button "Speichern" at bounding box center [1112, 127] width 57 height 21
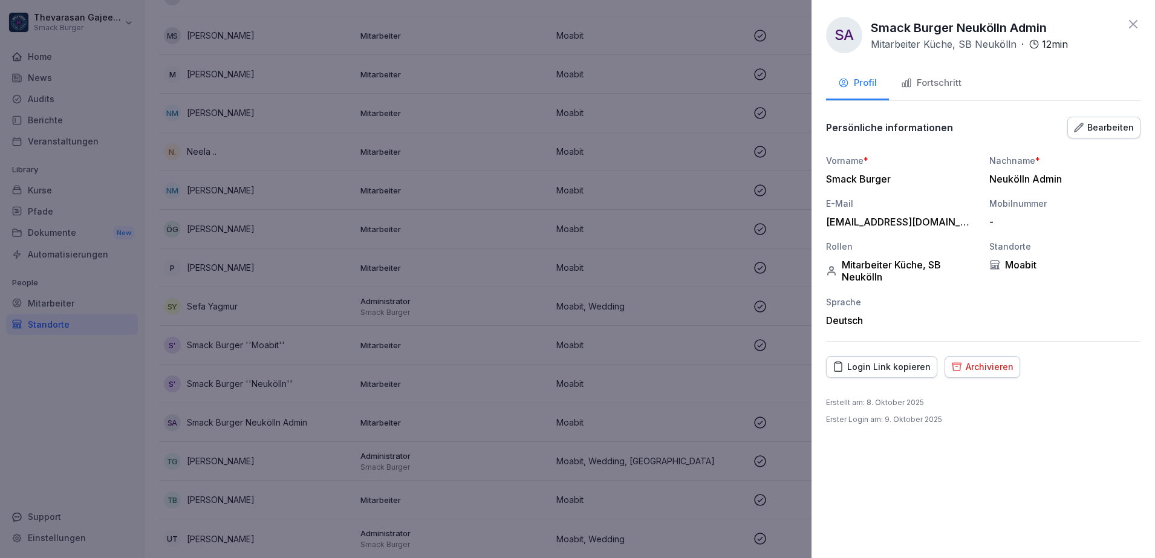
click at [677, 100] on div at bounding box center [577, 279] width 1155 height 558
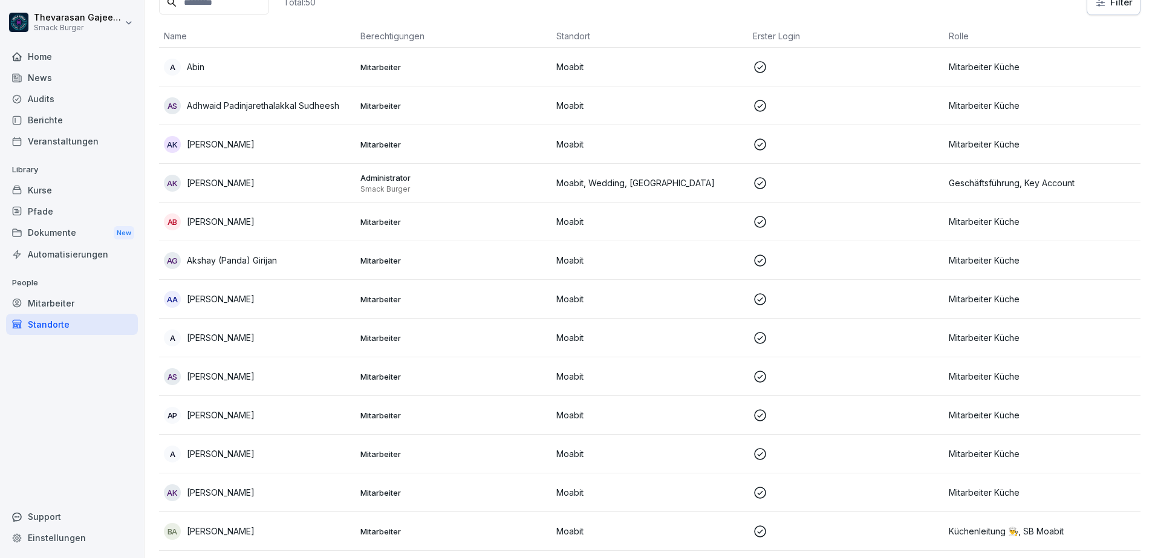
scroll to position [0, 0]
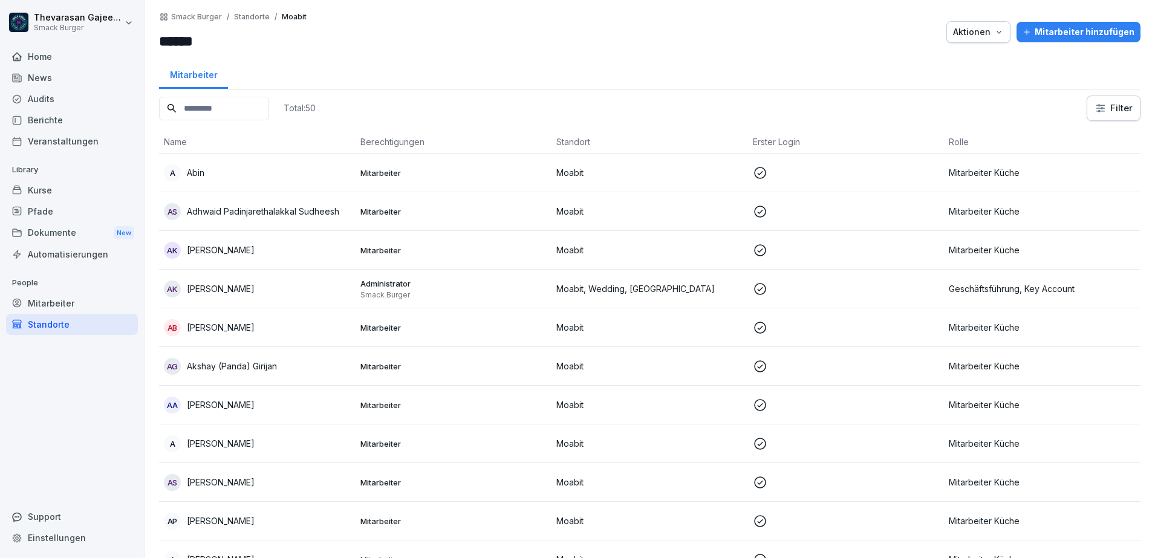
click at [1104, 108] on html "[PERSON_NAME] Burger Home News Audits Berichte Veranstaltungen Library Kurse Pf…" at bounding box center [577, 279] width 1155 height 558
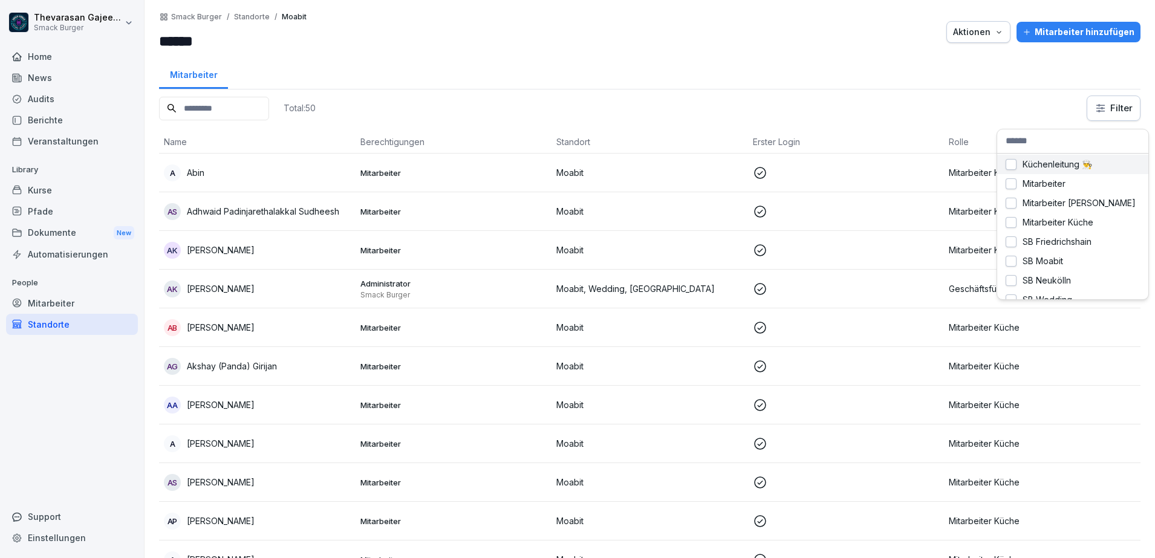
scroll to position [108, 0]
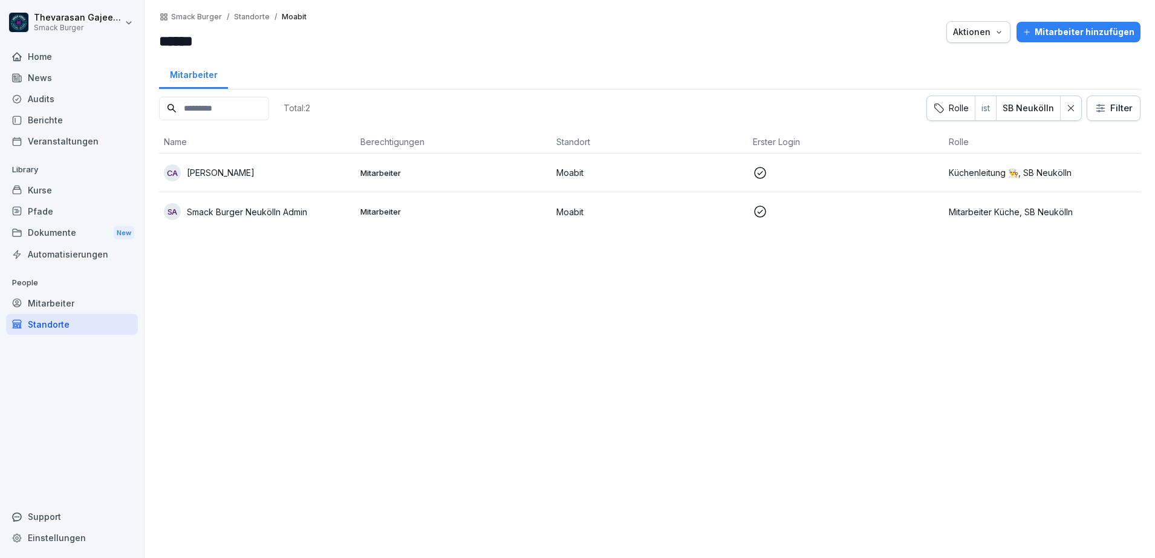
click at [748, 28] on div at bounding box center [627, 32] width 628 height 40
click at [248, 18] on p "Standorte" at bounding box center [252, 17] width 36 height 8
click at [420, 42] on div at bounding box center [627, 32] width 628 height 40
click at [249, 17] on p "Standorte" at bounding box center [252, 17] width 36 height 8
click at [1067, 108] on icon at bounding box center [1071, 108] width 8 height 8
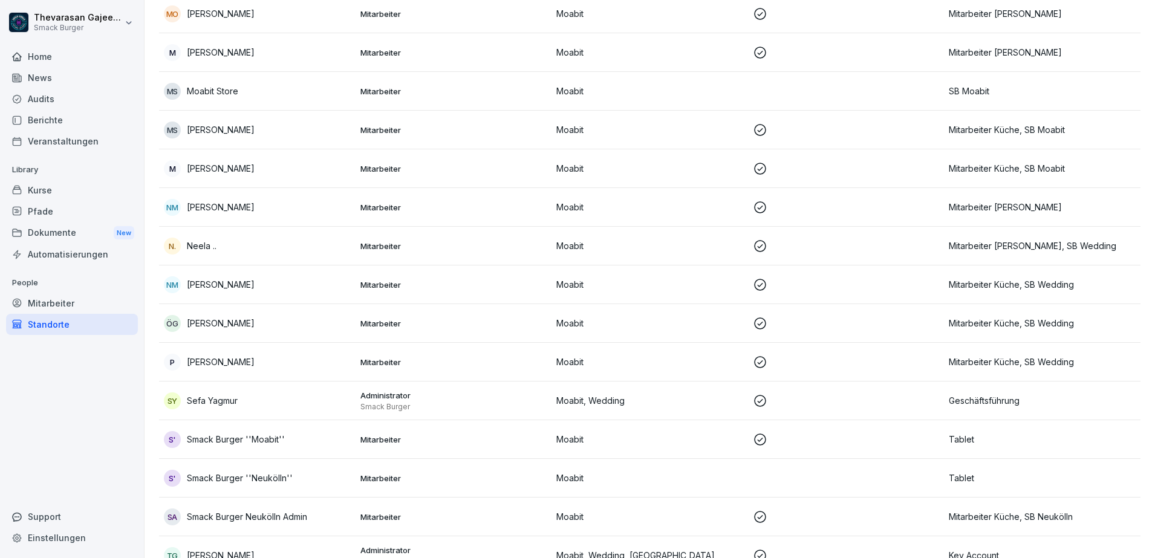
scroll to position [1542, 0]
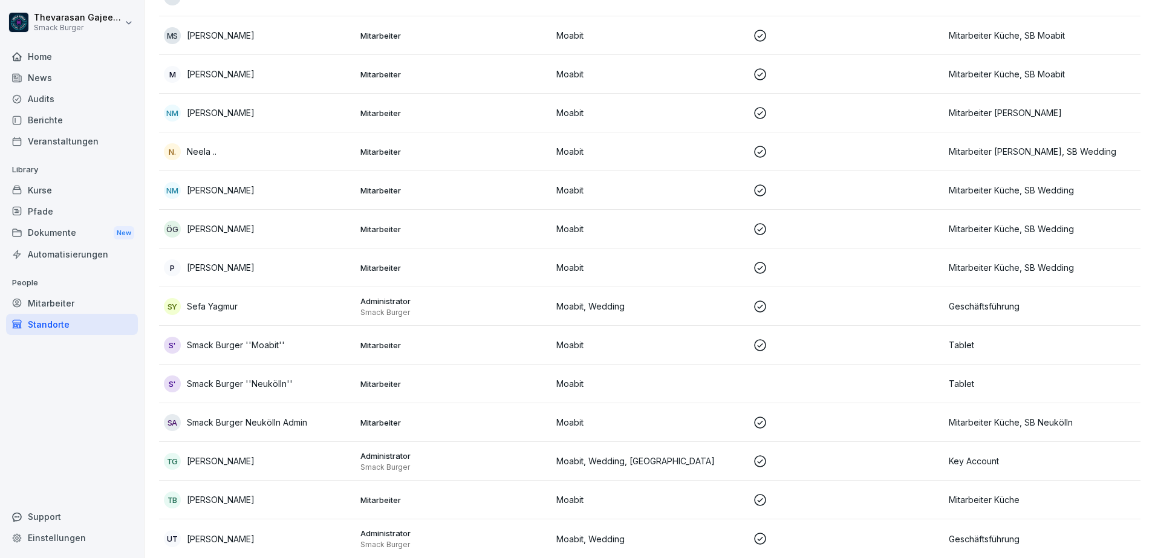
click at [279, 377] on p "Smack Burger ''Neukölln''" at bounding box center [240, 383] width 106 height 13
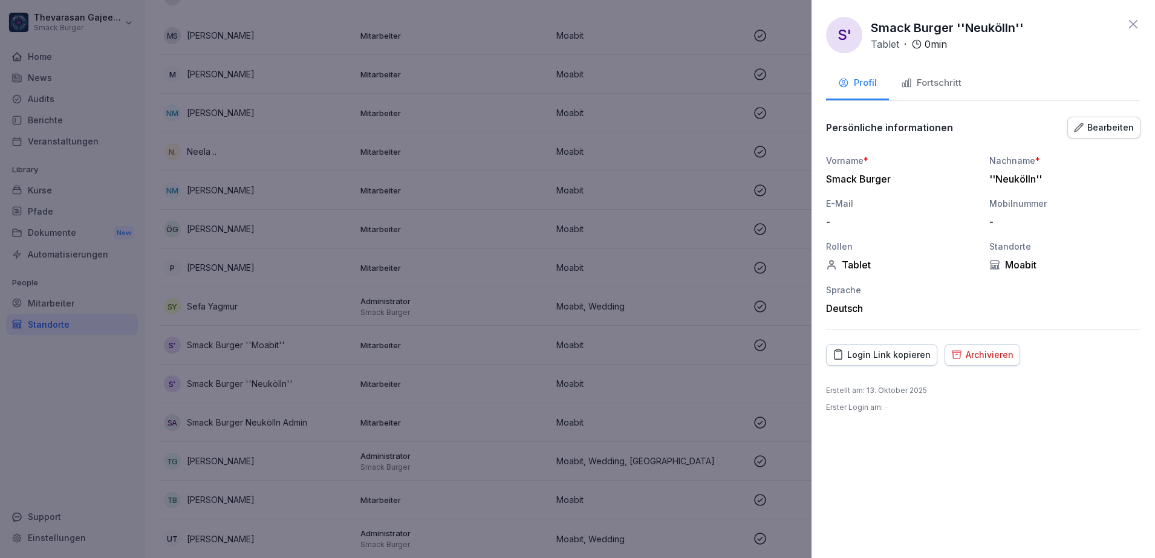
click at [1112, 119] on button "Bearbeiten" at bounding box center [1103, 128] width 73 height 22
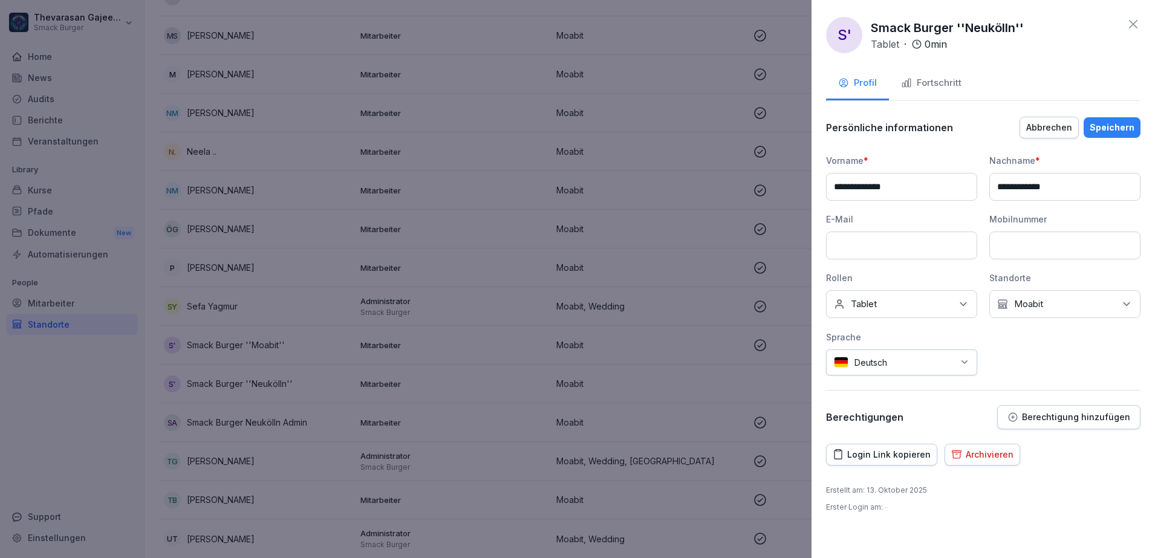
click at [951, 307] on div "Keine Rollen Tablet" at bounding box center [901, 304] width 151 height 28
click at [896, 411] on label "SB Neukölln" at bounding box center [877, 415] width 50 height 11
click at [1071, 374] on div "**********" at bounding box center [983, 264] width 314 height 221
click at [1120, 117] on button "Speichern" at bounding box center [1112, 127] width 57 height 21
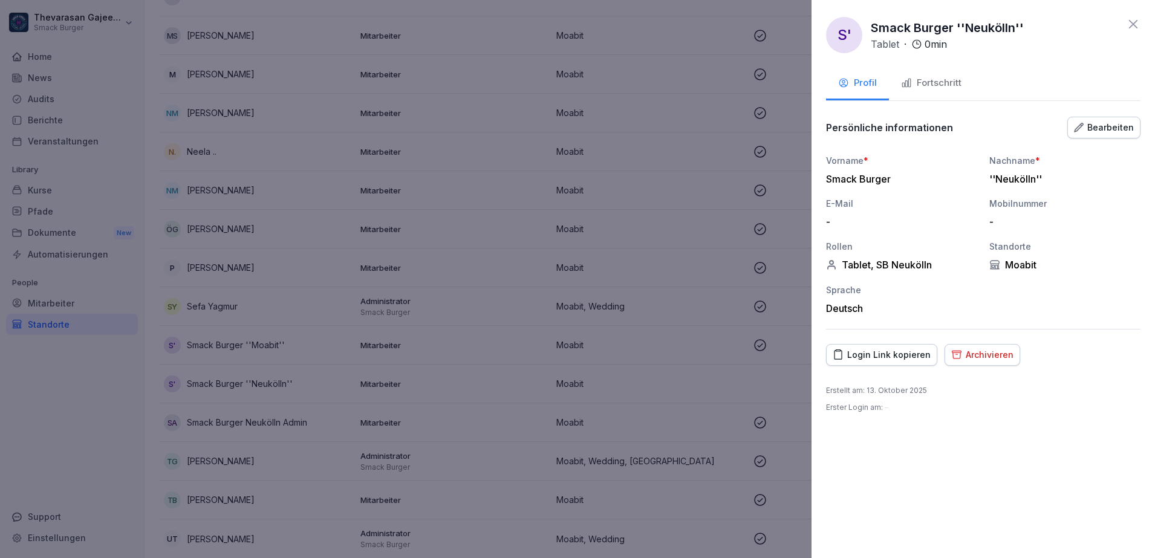
click at [1119, 125] on div "Bearbeiten" at bounding box center [1104, 127] width 60 height 13
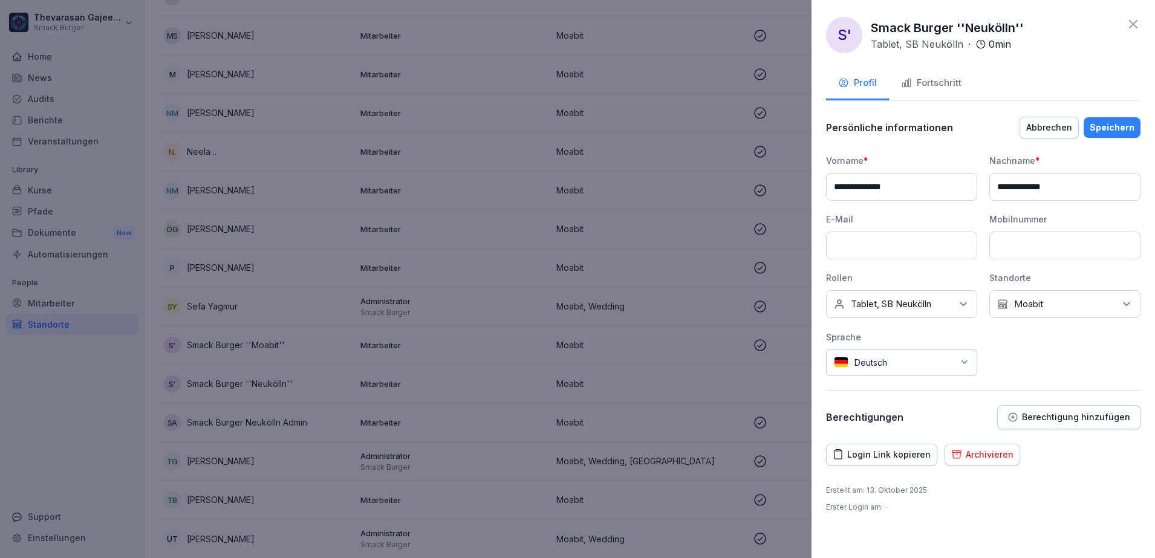
click at [1064, 132] on div "Abbrechen" at bounding box center [1049, 127] width 46 height 13
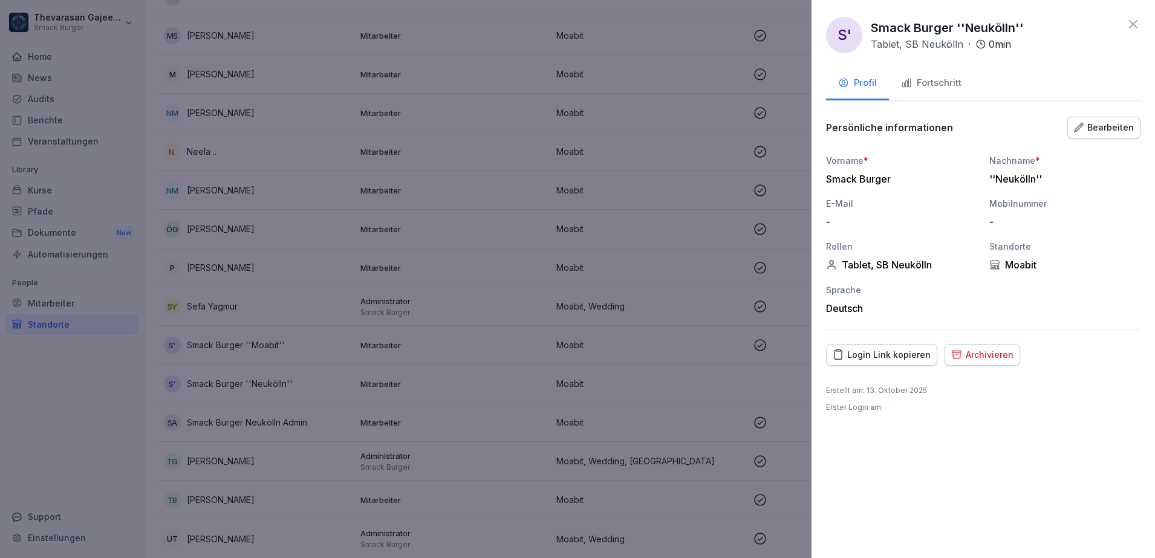
click at [712, 247] on div at bounding box center [577, 279] width 1155 height 558
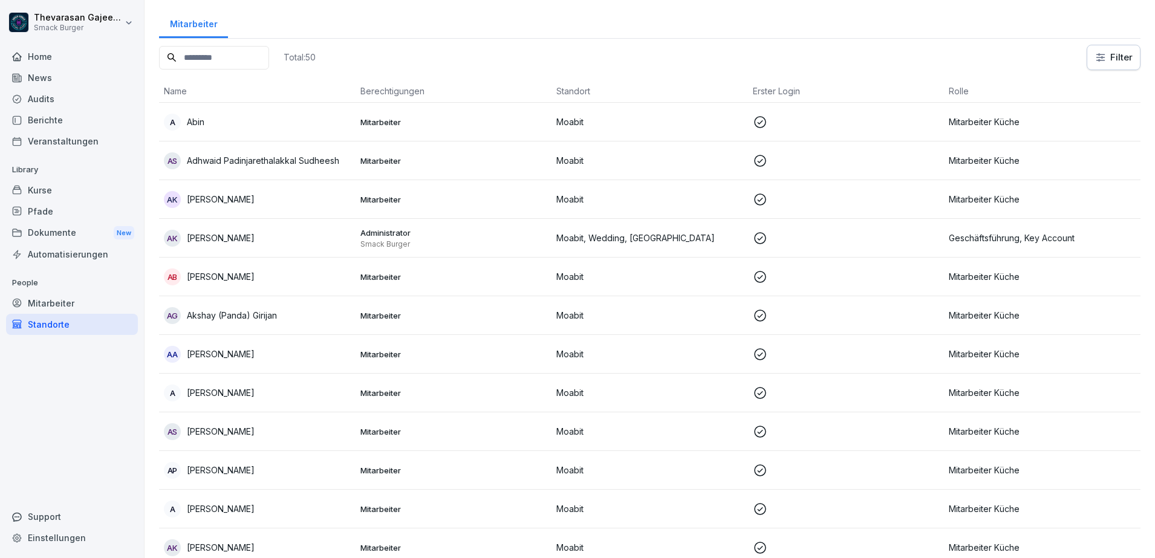
scroll to position [76, 0]
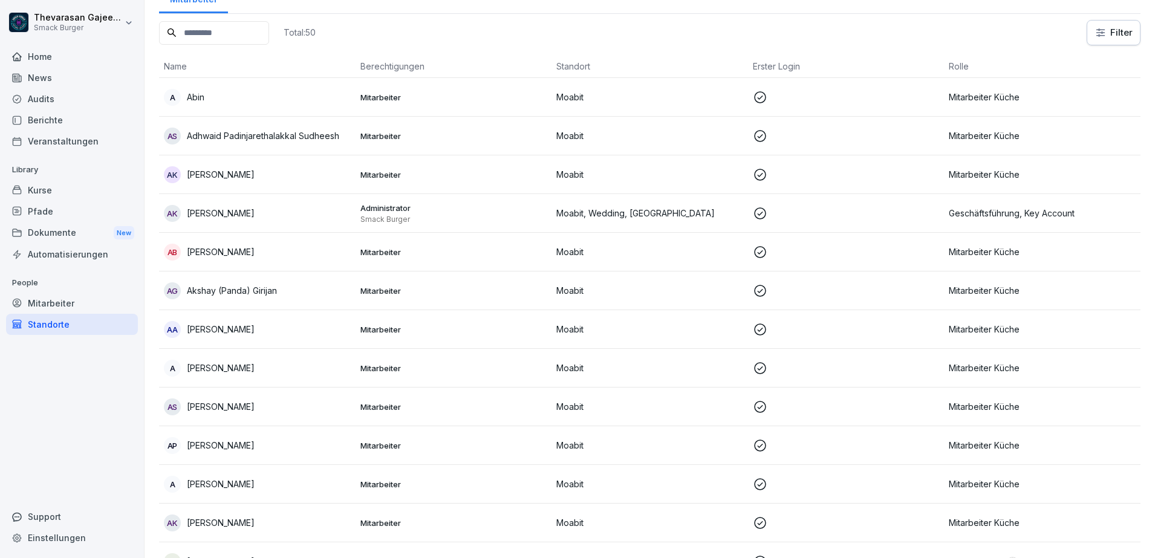
click at [207, 244] on div "aB [PERSON_NAME]" at bounding box center [257, 252] width 187 height 17
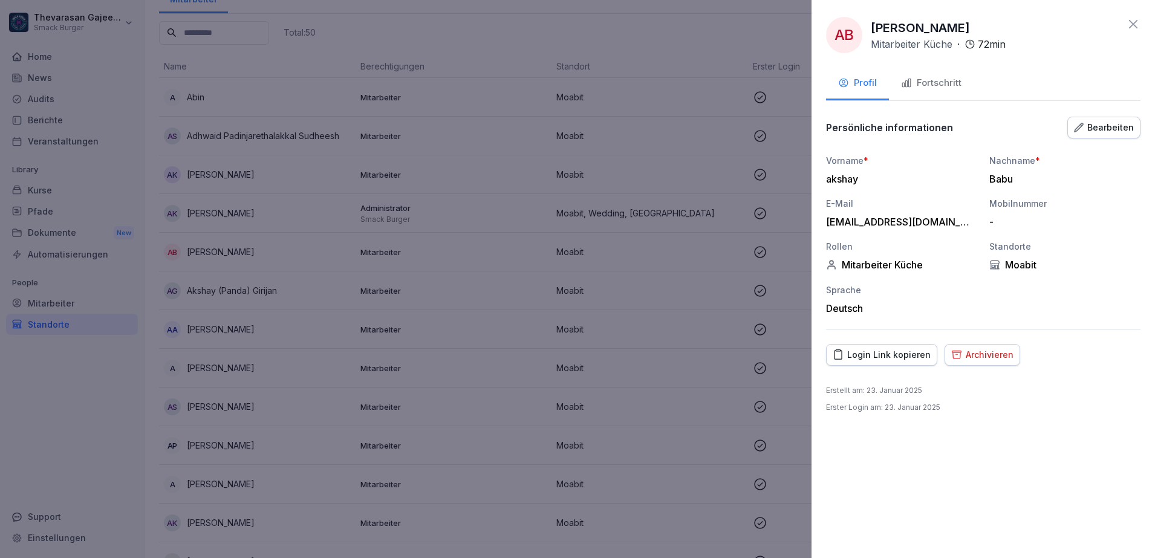
click at [1124, 122] on div "Bearbeiten" at bounding box center [1104, 127] width 60 height 13
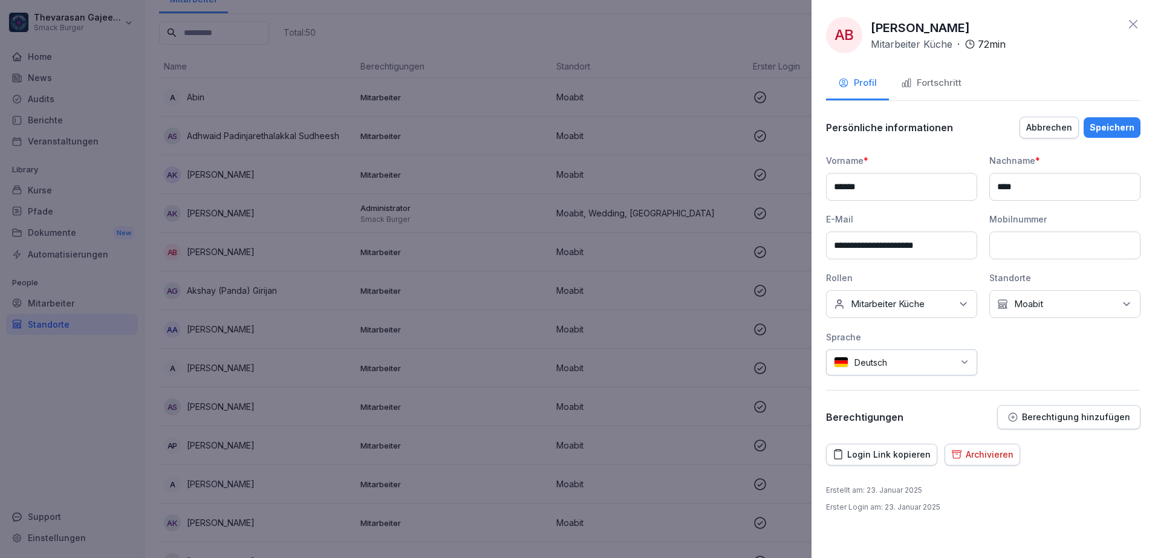
click at [839, 188] on input "******" at bounding box center [901, 187] width 151 height 28
type input "******"
click at [1064, 198] on input "****" at bounding box center [1064, 187] width 151 height 28
click at [954, 302] on div "Keine Rollen Mitarbeiter Küche" at bounding box center [901, 304] width 151 height 28
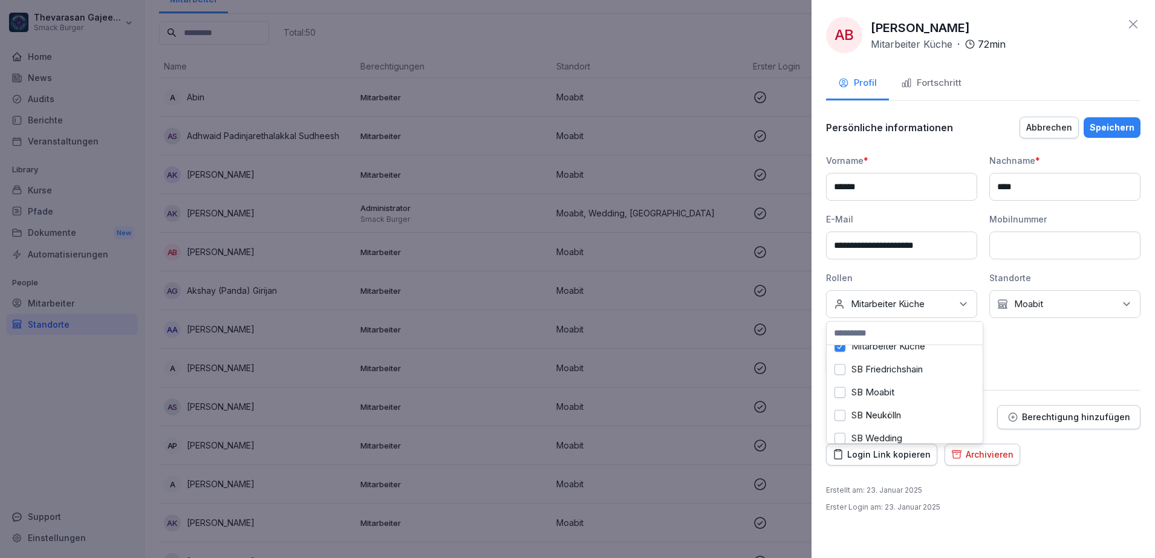
click at [895, 417] on label "SB Neukölln" at bounding box center [877, 415] width 50 height 11
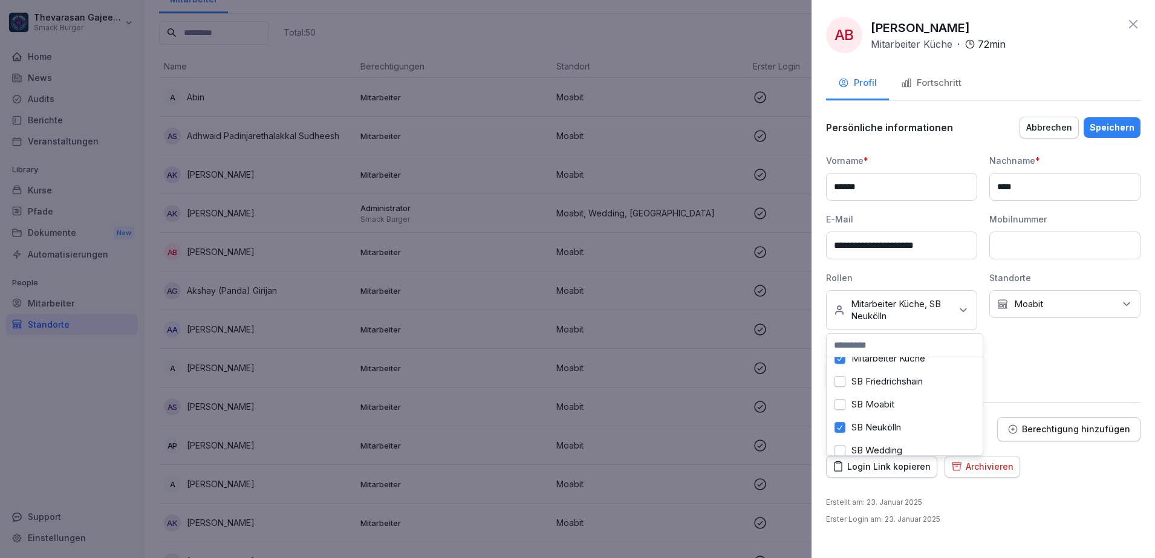
click at [904, 425] on div "SB Neukölln" at bounding box center [905, 427] width 150 height 23
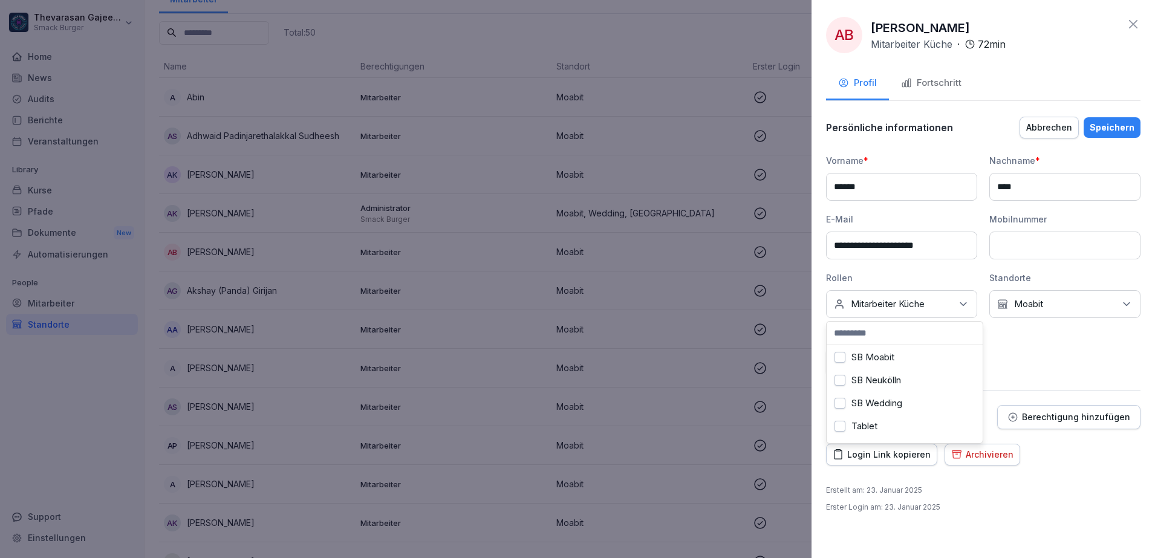
scroll to position [218, 0]
click at [893, 377] on div "SB Wedding" at bounding box center [905, 382] width 150 height 23
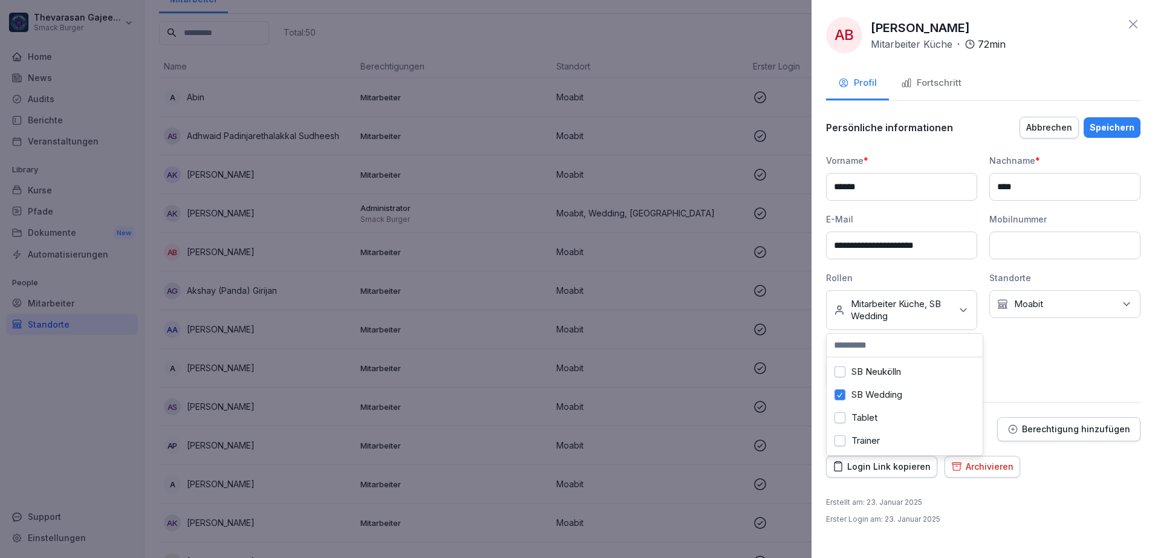
click at [1132, 134] on button "Speichern" at bounding box center [1112, 127] width 57 height 21
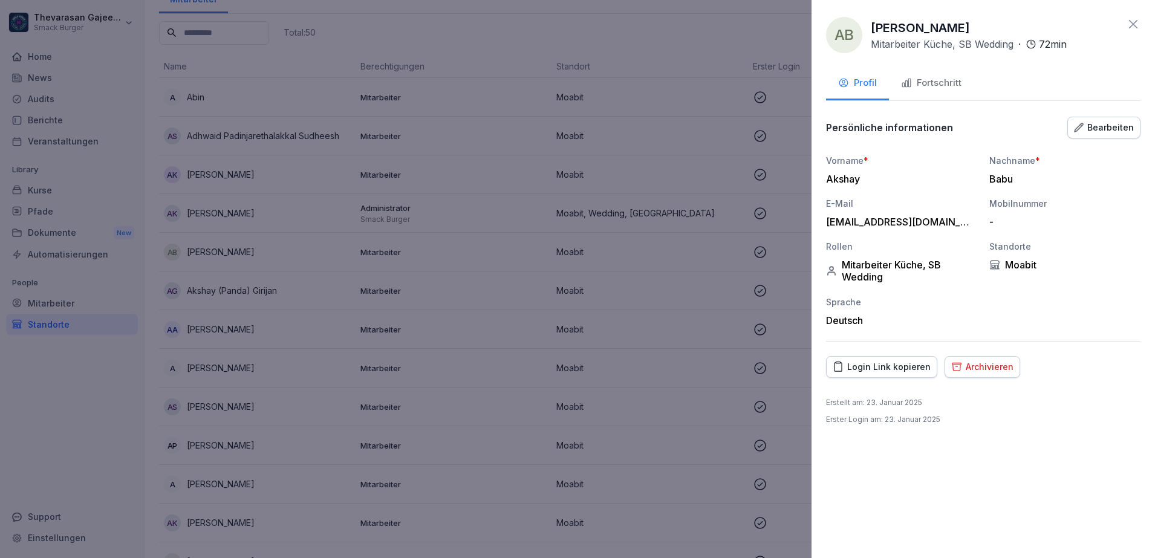
click at [665, 19] on div at bounding box center [577, 279] width 1155 height 558
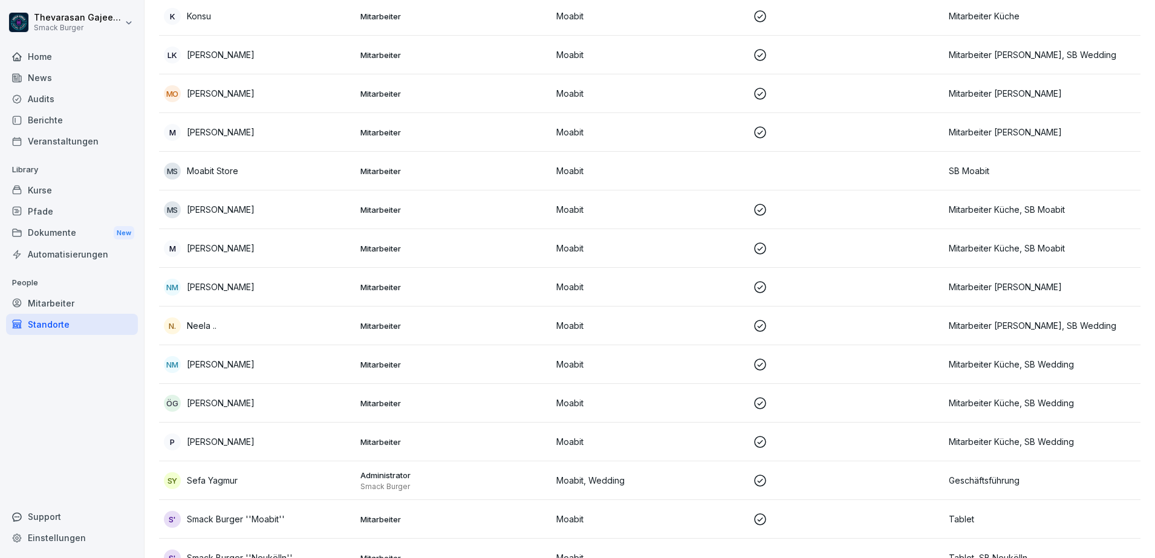
scroll to position [1542, 0]
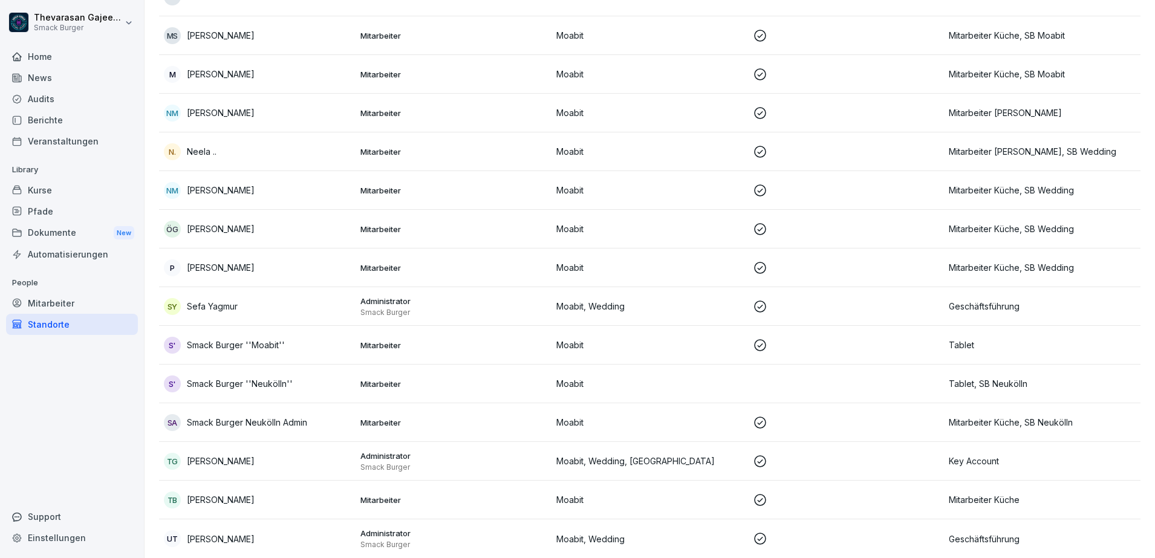
click at [236, 495] on div "TB [PERSON_NAME]" at bounding box center [257, 500] width 187 height 17
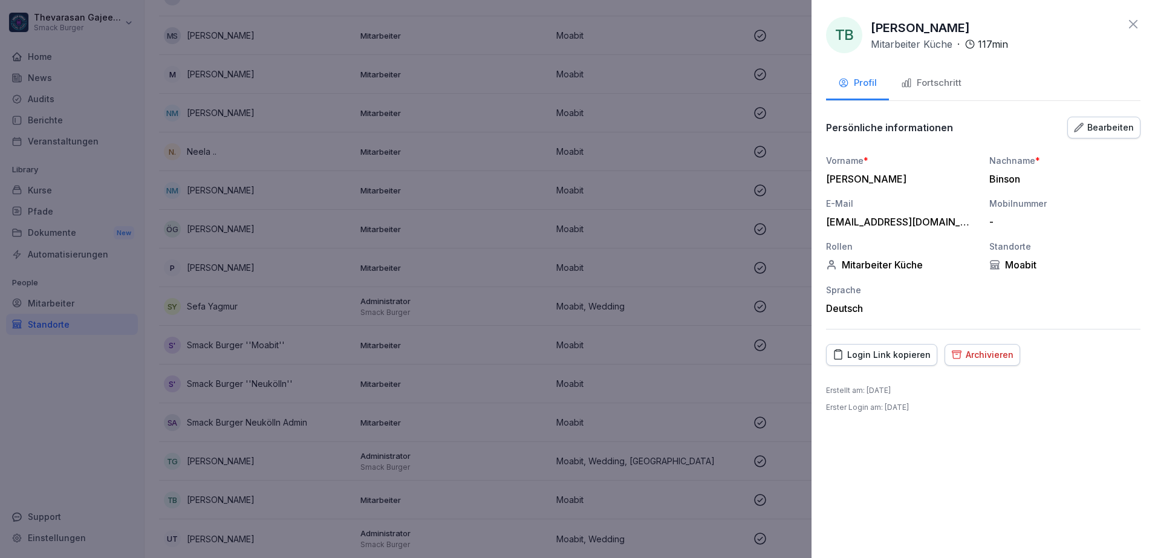
click at [992, 356] on div "Archivieren" at bounding box center [982, 354] width 62 height 13
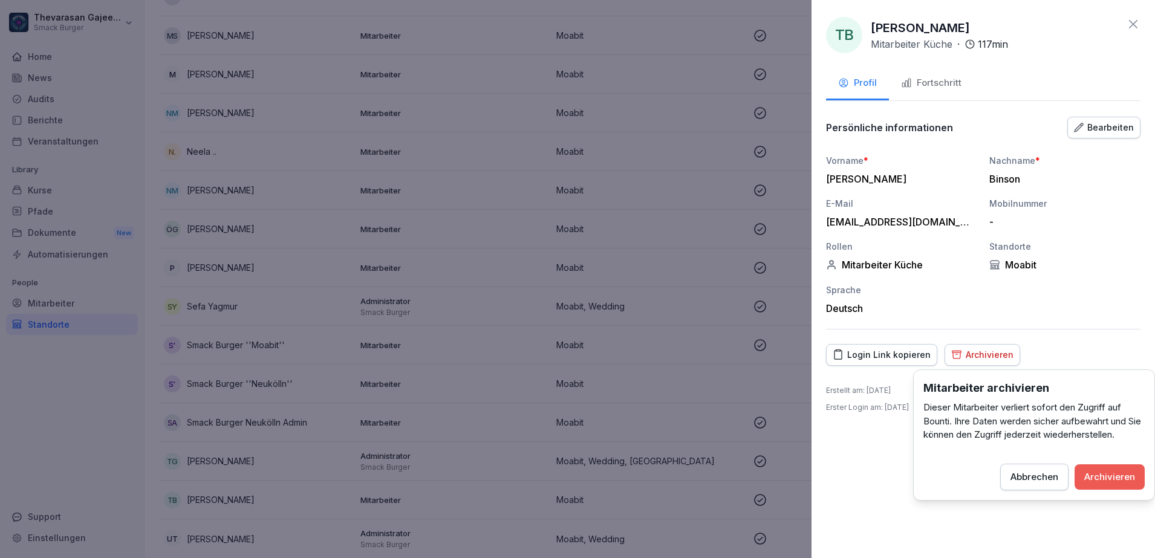
click at [1130, 489] on button "Archivieren" at bounding box center [1110, 476] width 70 height 25
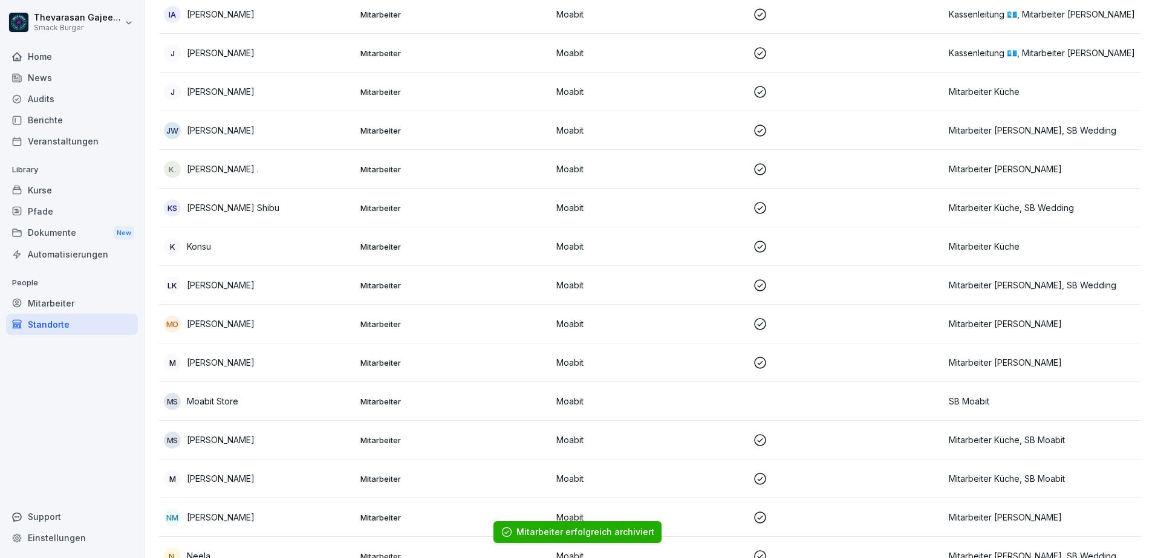
scroll to position [1126, 0]
click at [622, 403] on p "Moabit" at bounding box center [649, 402] width 187 height 13
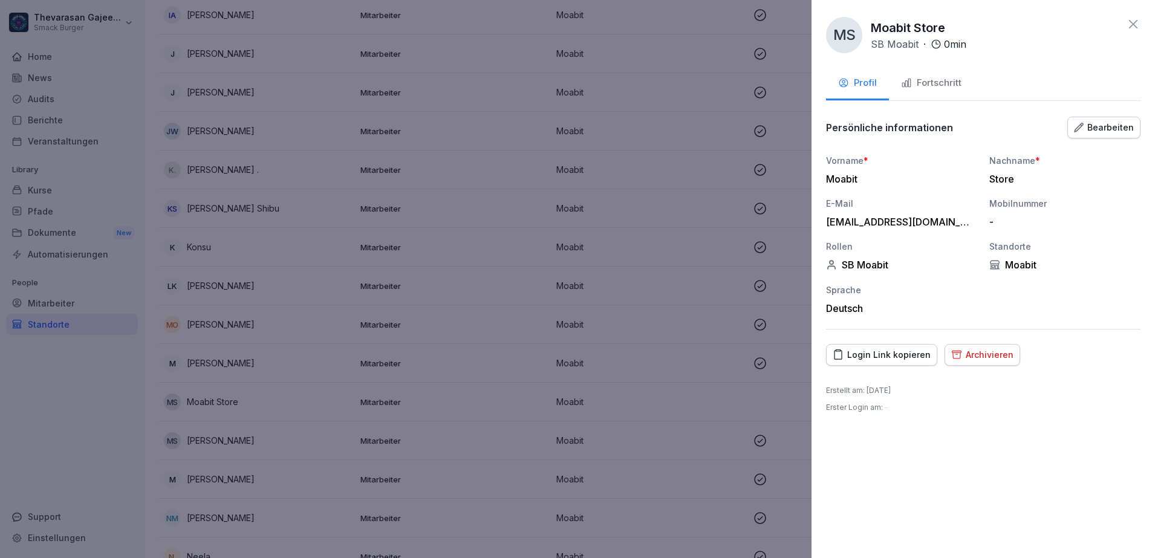
click at [1104, 131] on div "Bearbeiten" at bounding box center [1104, 127] width 60 height 13
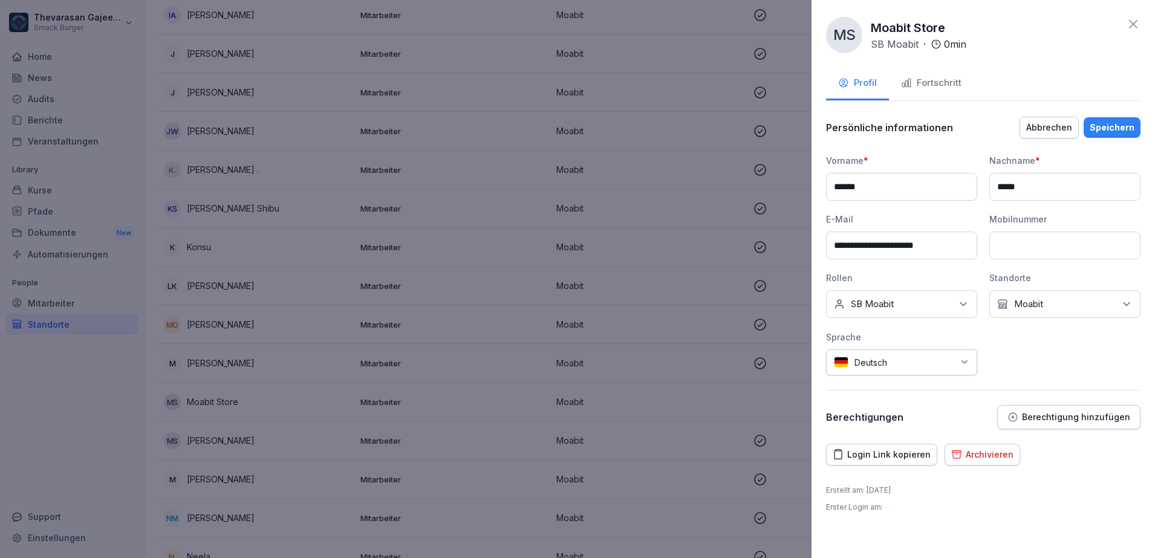
click at [928, 312] on div "Keine Rollen SB Moabit" at bounding box center [901, 304] width 151 height 28
click at [876, 400] on label "Tablet" at bounding box center [865, 405] width 26 height 11
click at [1120, 133] on div "Speichern" at bounding box center [1112, 127] width 45 height 13
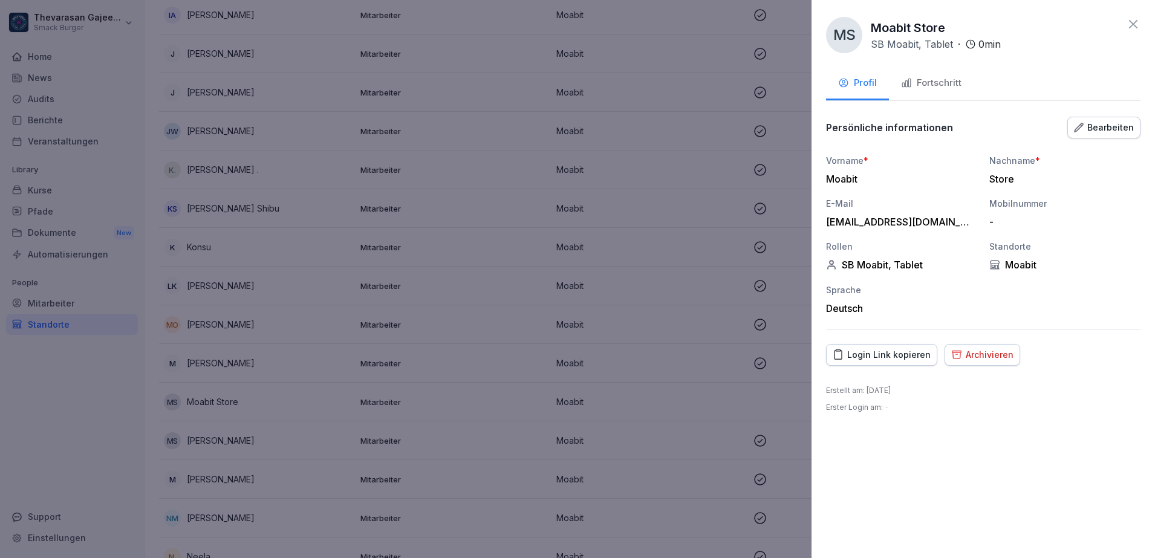
click at [711, 261] on div at bounding box center [577, 279] width 1155 height 558
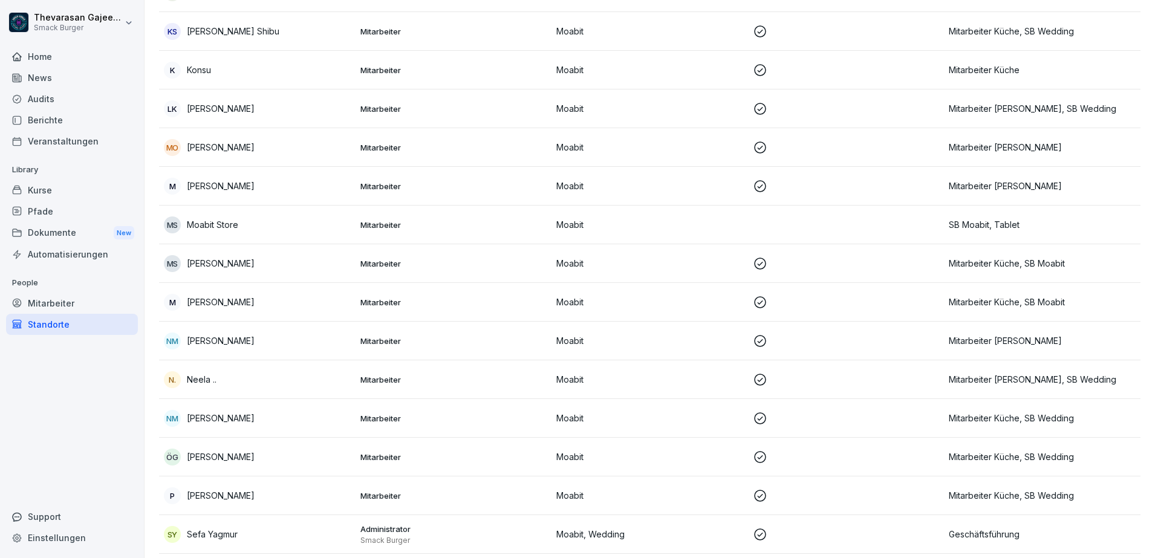
scroll to position [1277, 0]
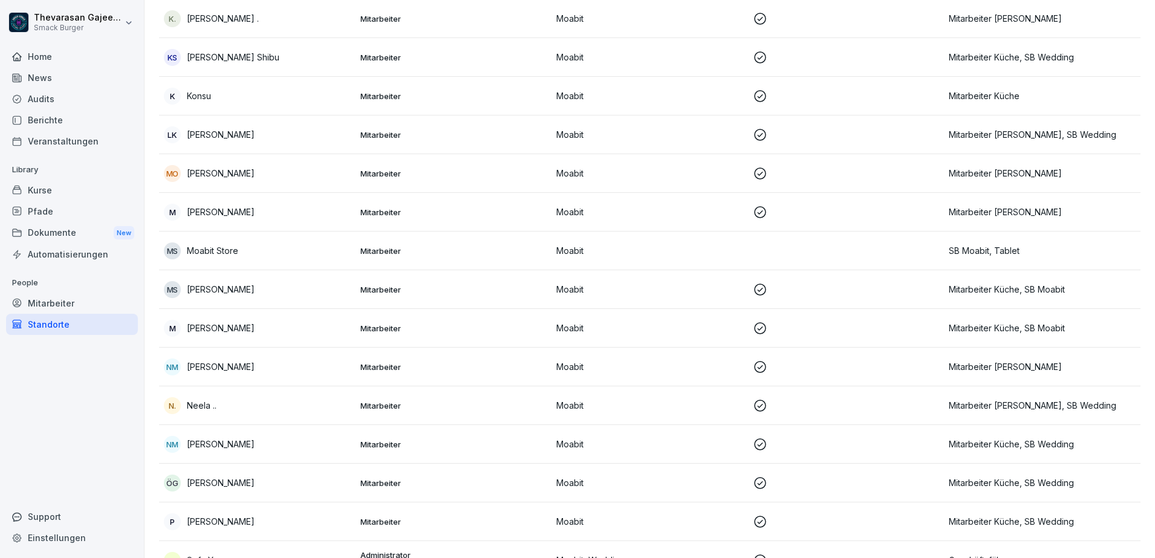
click at [296, 252] on div "MS Moabit Store" at bounding box center [257, 251] width 187 height 17
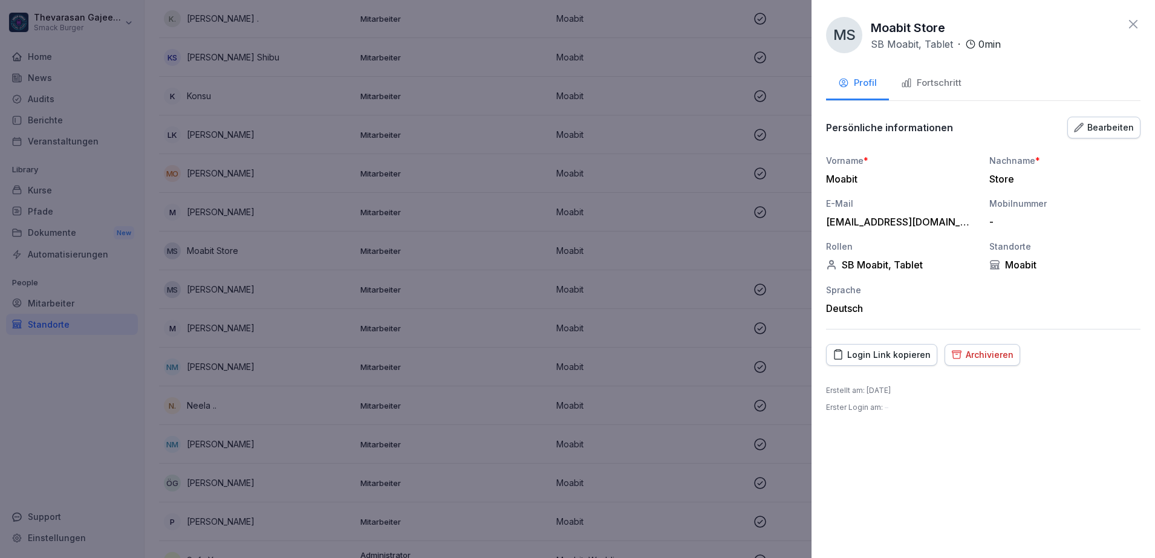
click at [1112, 124] on div "Bearbeiten" at bounding box center [1104, 127] width 60 height 13
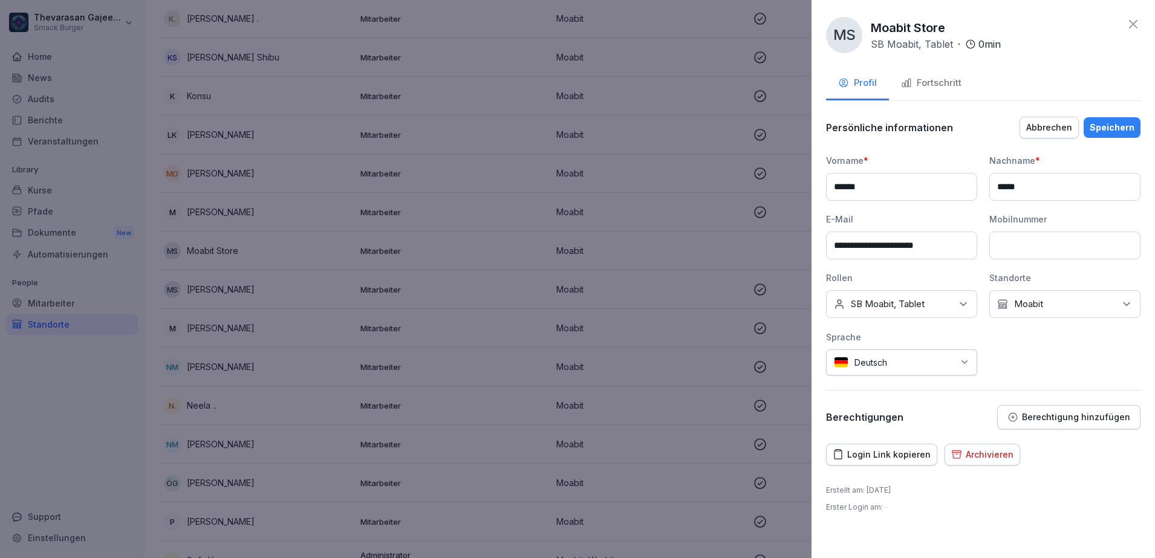
click at [943, 304] on div "Keine Rollen SB Moabit, Tablet" at bounding box center [901, 304] width 151 height 28
click at [862, 400] on label "Tablet" at bounding box center [865, 405] width 26 height 11
click at [1113, 126] on div "Speichern" at bounding box center [1112, 127] width 45 height 13
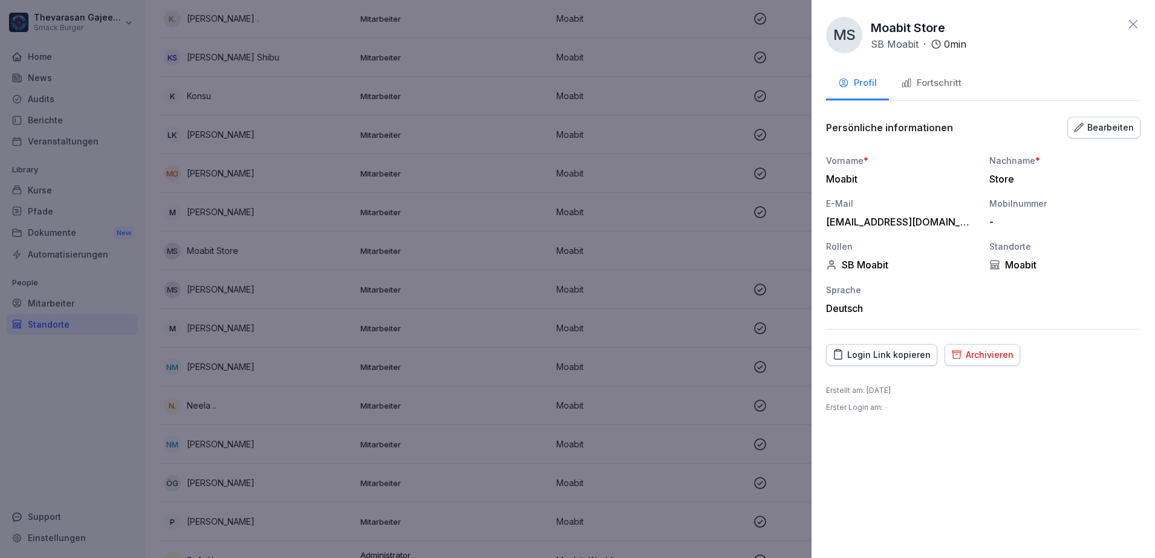
click at [764, 104] on div at bounding box center [577, 279] width 1155 height 558
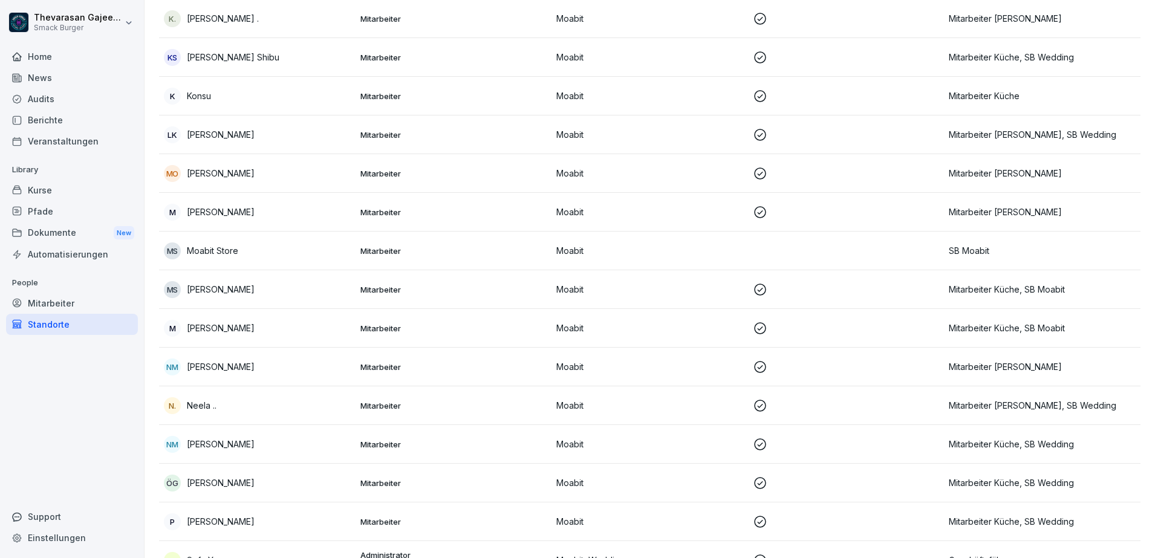
scroll to position [1504, 0]
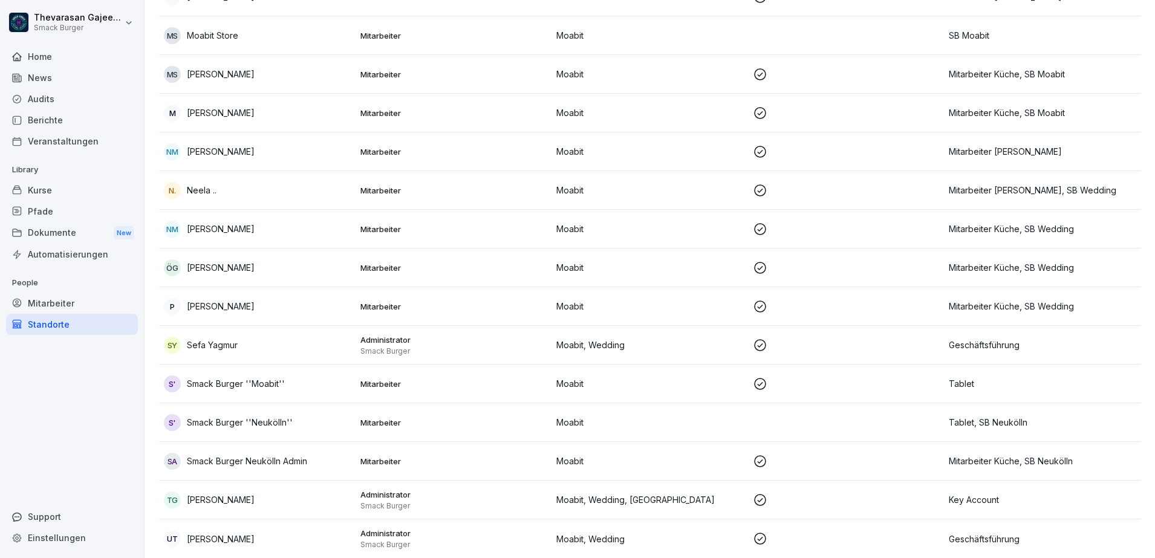
click at [314, 455] on div "SA Smack Burger Neukölln Admin" at bounding box center [257, 461] width 187 height 17
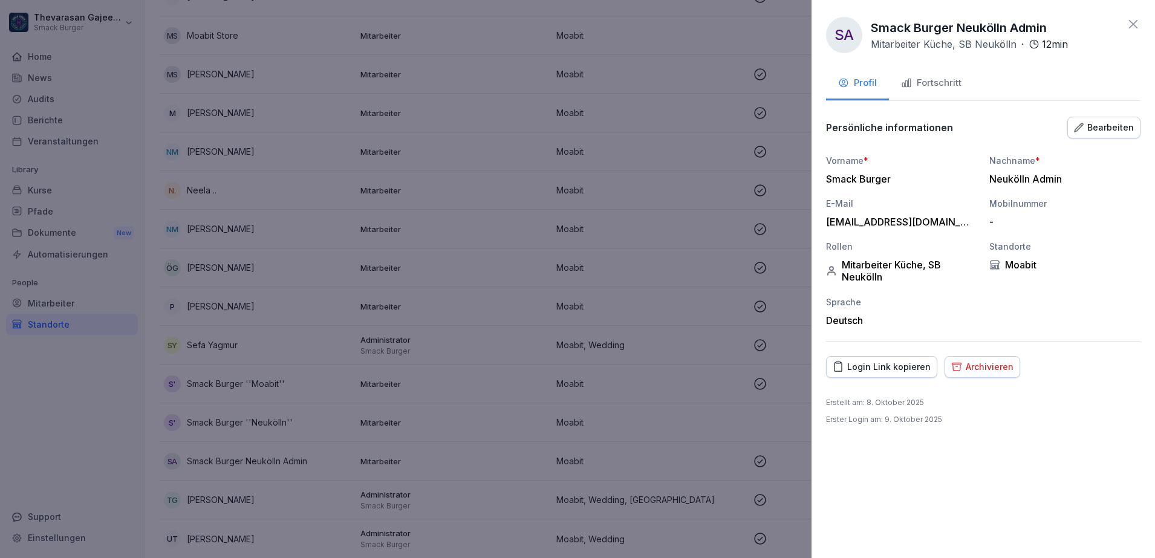
click at [997, 32] on p "Smack Burger Neukölln Admin" at bounding box center [959, 28] width 176 height 18
copy p "Smack Burger Neukölln Admin"
click at [483, 262] on div at bounding box center [577, 279] width 1155 height 558
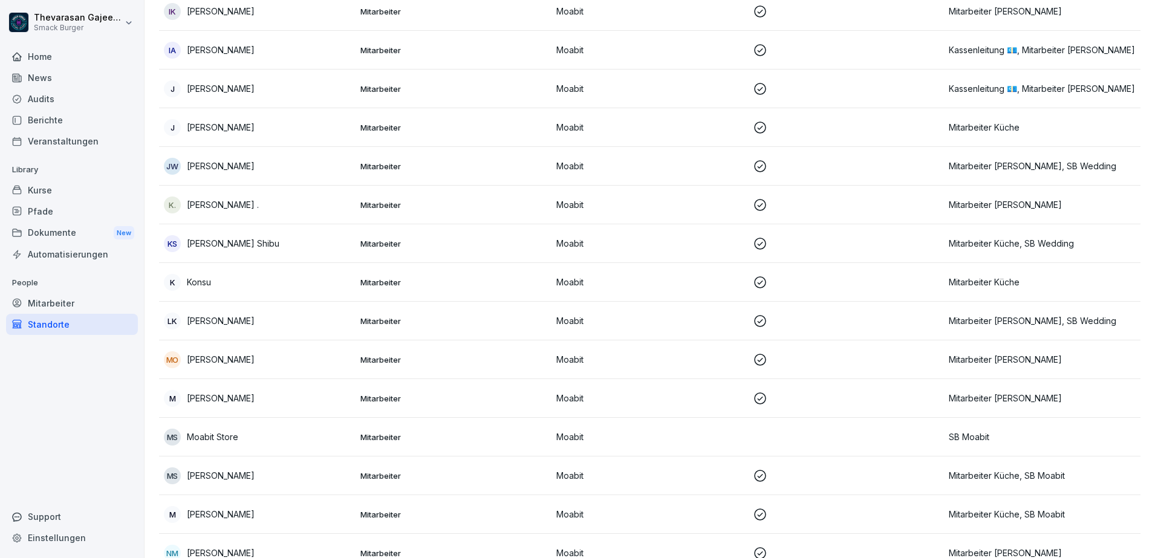
scroll to position [1126, 0]
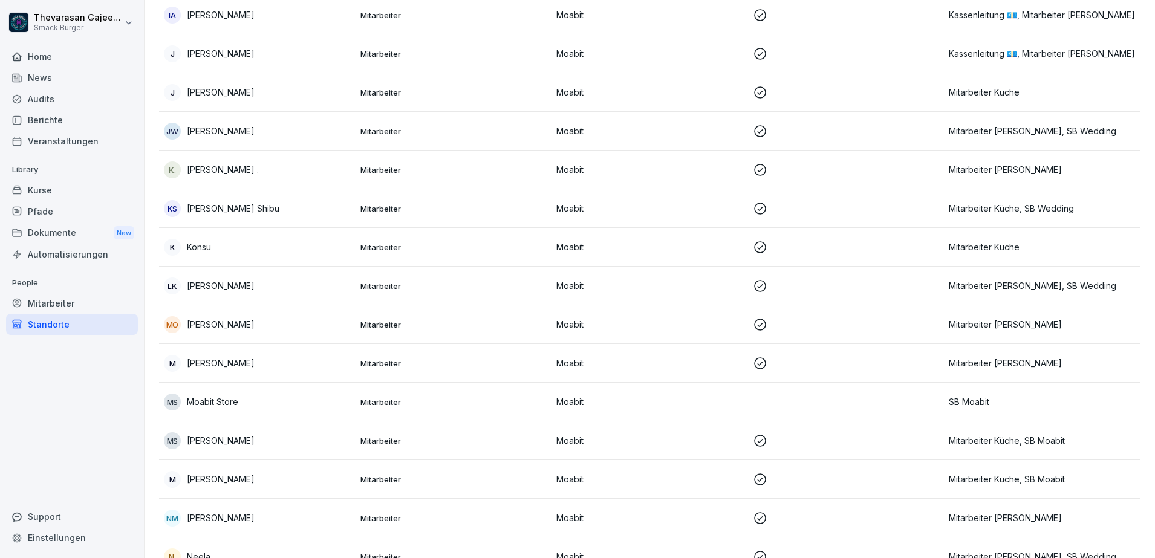
click at [237, 399] on p "Moabit Store" at bounding box center [212, 402] width 51 height 13
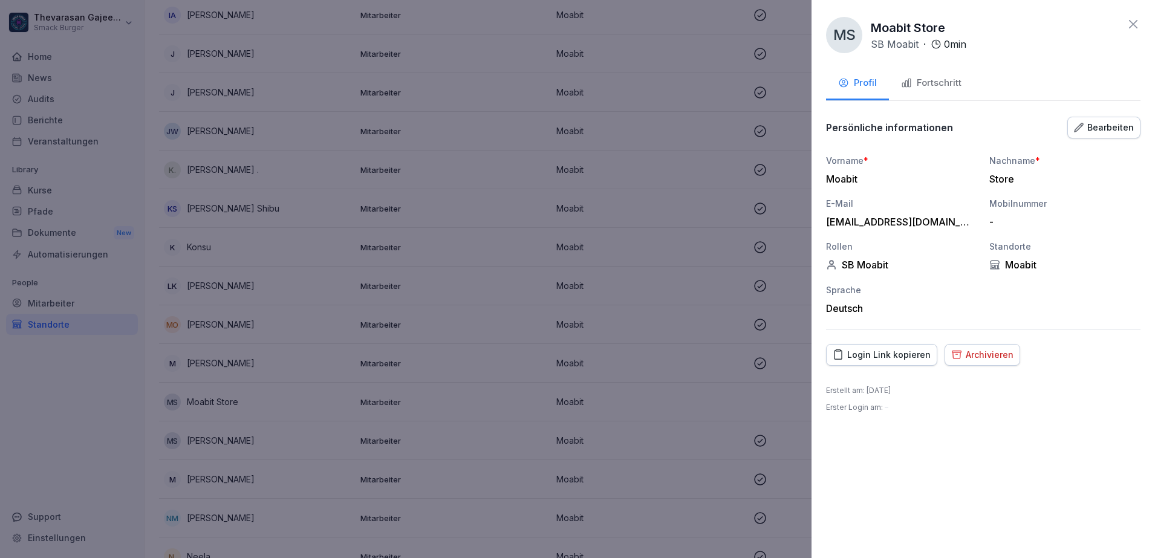
click at [1100, 128] on div "Bearbeiten" at bounding box center [1104, 127] width 60 height 13
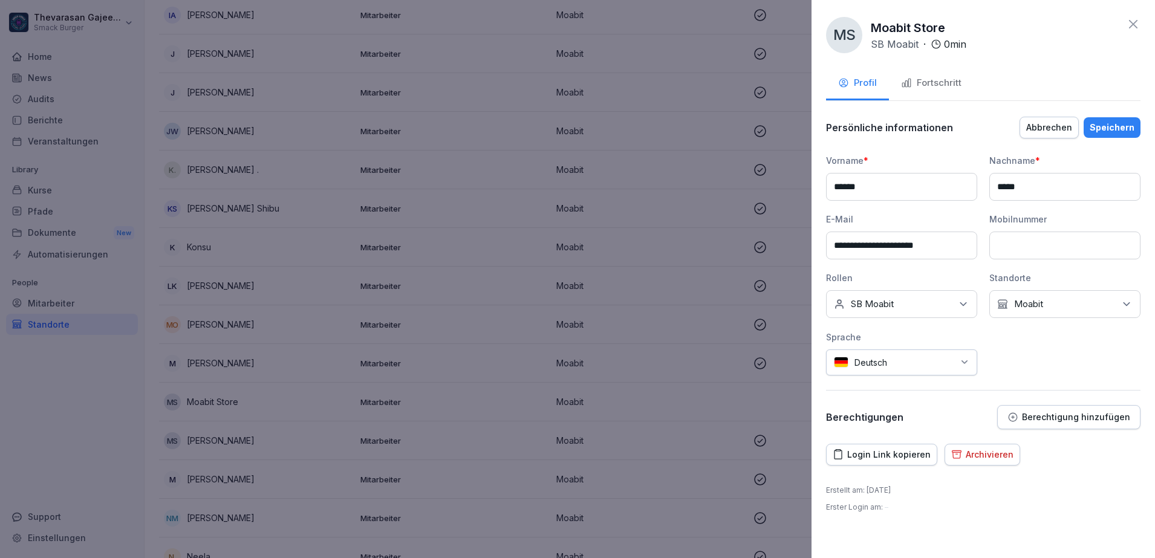
click at [878, 187] on input "******" at bounding box center [901, 187] width 151 height 28
click at [1061, 186] on input "*****" at bounding box center [1064, 187] width 151 height 28
click at [839, 184] on input "******" at bounding box center [901, 187] width 151 height 28
click at [835, 186] on input "******" at bounding box center [901, 187] width 151 height 28
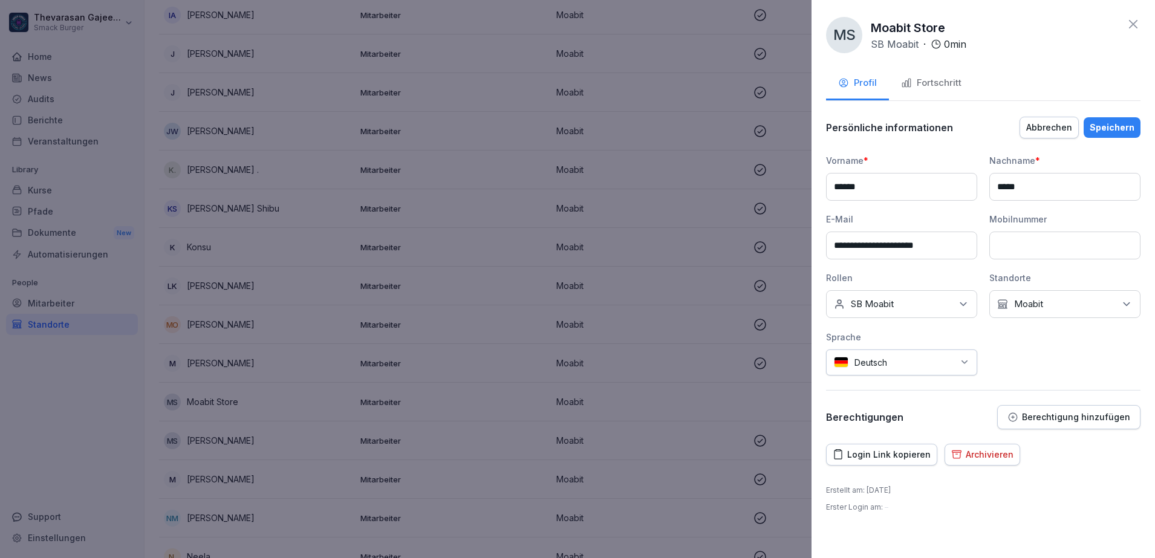
paste input "**********"
drag, startPoint x: 898, startPoint y: 186, endPoint x: 1011, endPoint y: 184, distance: 113.7
click at [1011, 184] on div "**********" at bounding box center [983, 264] width 314 height 221
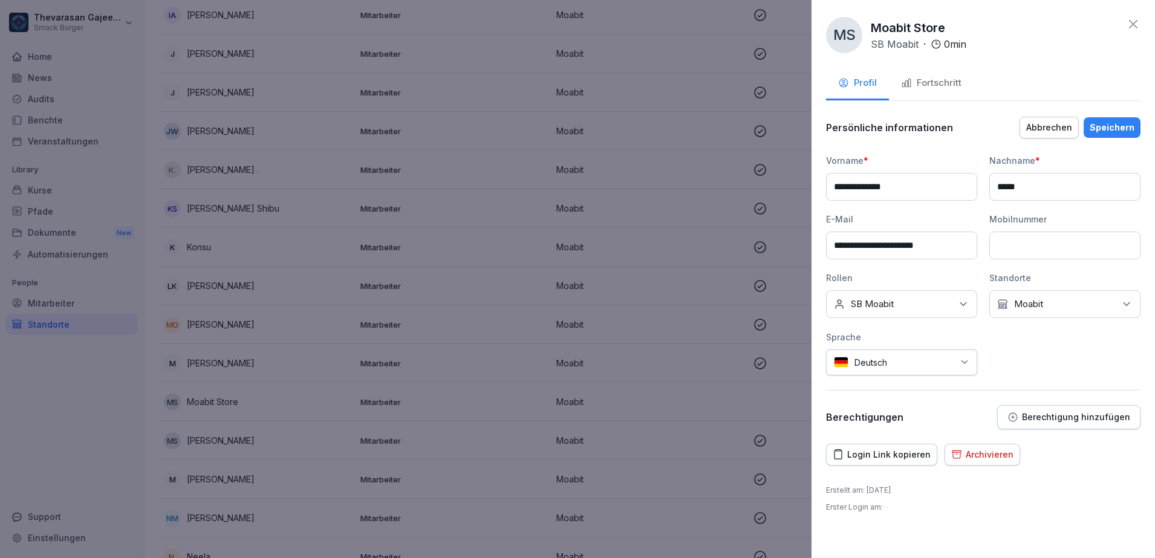
type input "**********"
click at [1028, 187] on input "*****" at bounding box center [1064, 187] width 151 height 28
click at [1029, 186] on input "*****" at bounding box center [1064, 187] width 151 height 28
paste input "**********"
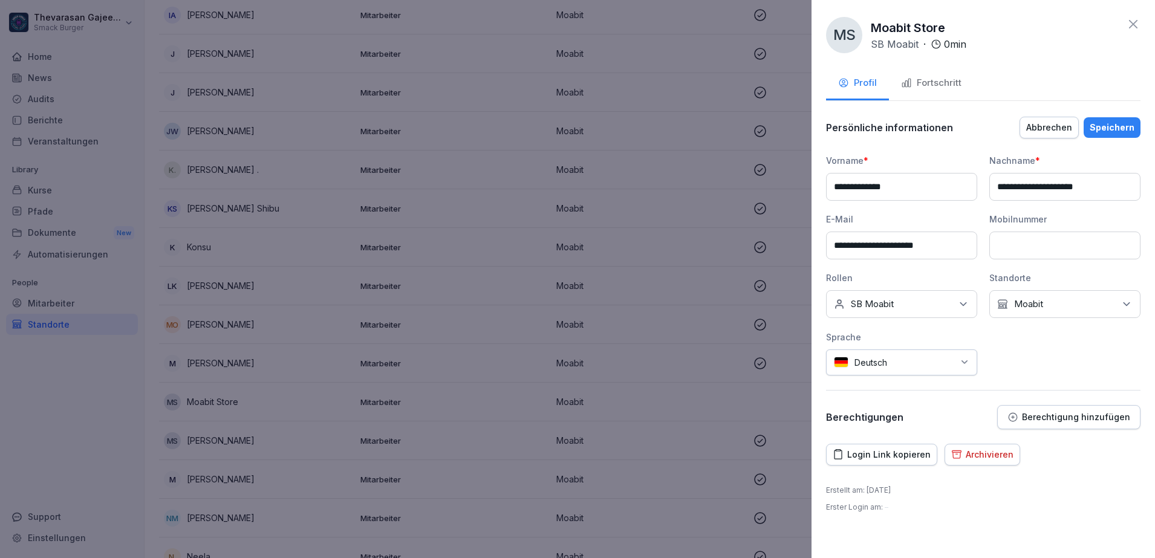
click at [1089, 187] on input "**********" at bounding box center [1064, 187] width 151 height 28
click at [1011, 187] on input "**********" at bounding box center [1064, 187] width 151 height 28
click at [1010, 186] on input "**********" at bounding box center [1064, 187] width 151 height 28
paste input
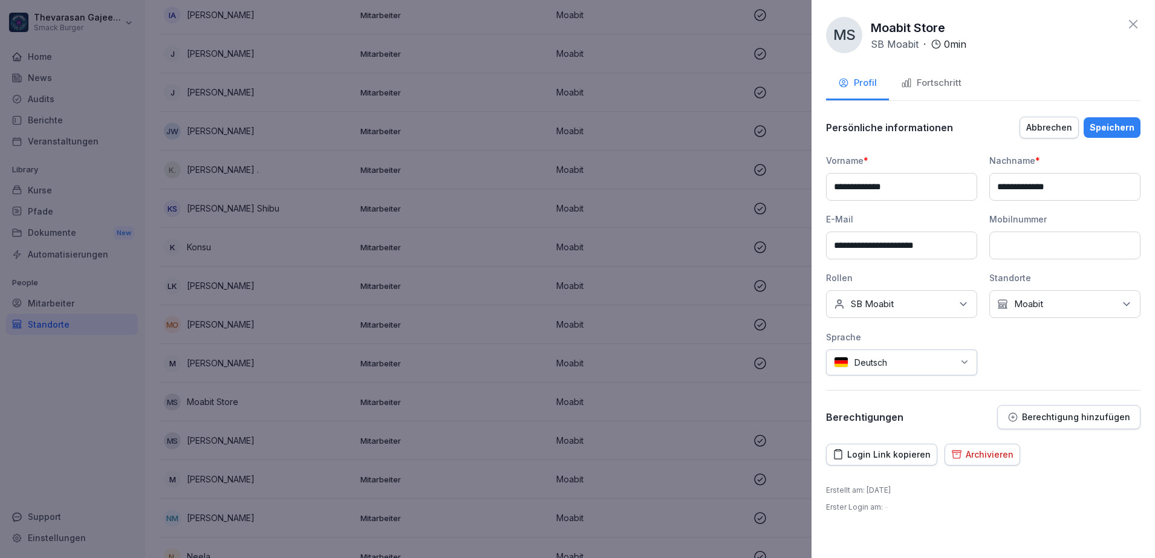
type input "**********"
click at [1130, 126] on div "Speichern" at bounding box center [1112, 127] width 45 height 13
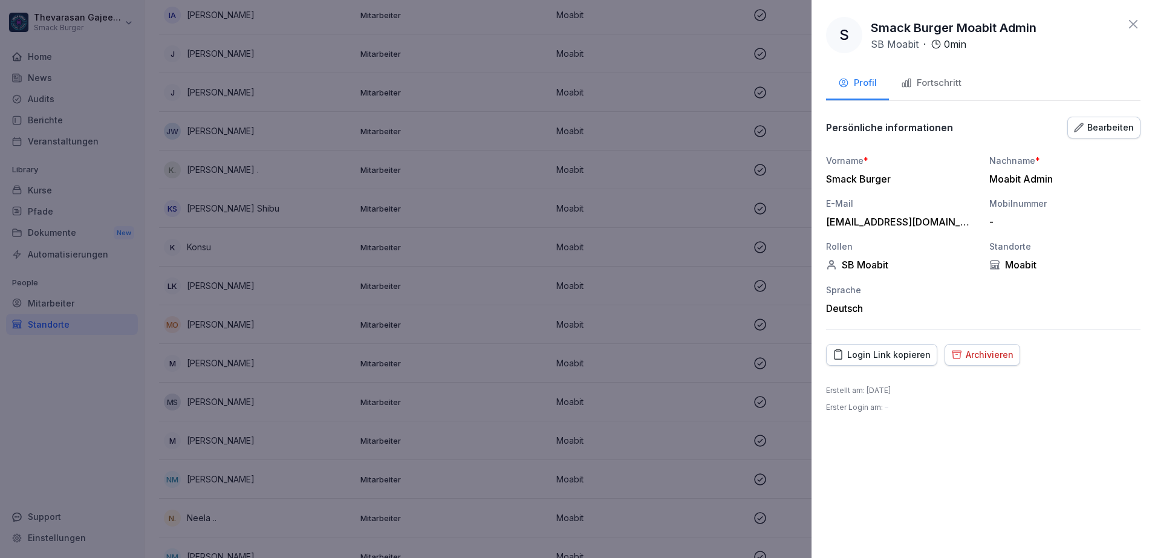
click at [278, 344] on div at bounding box center [577, 279] width 1155 height 558
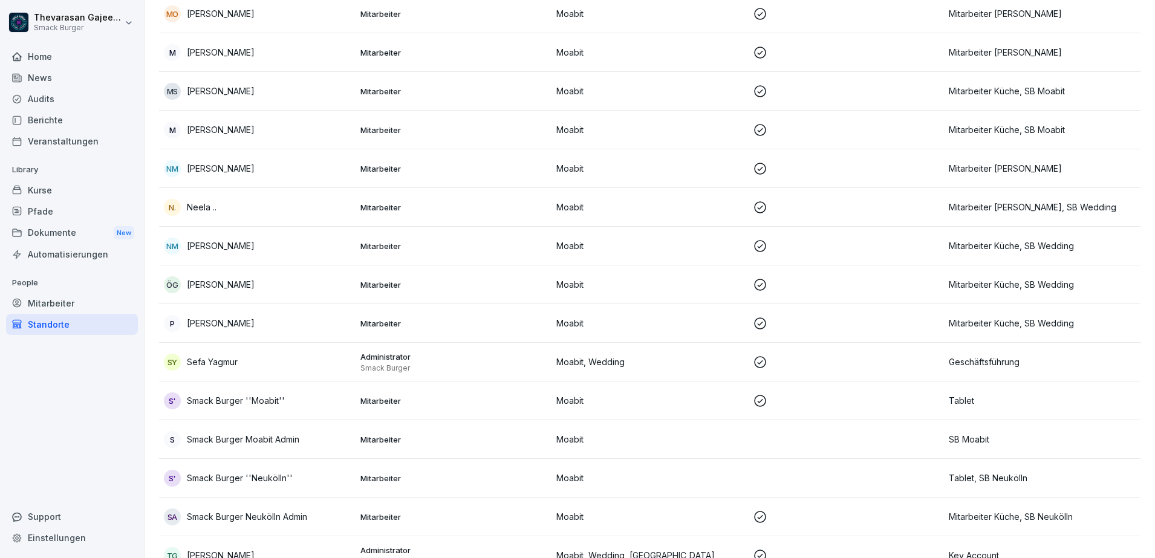
scroll to position [1504, 0]
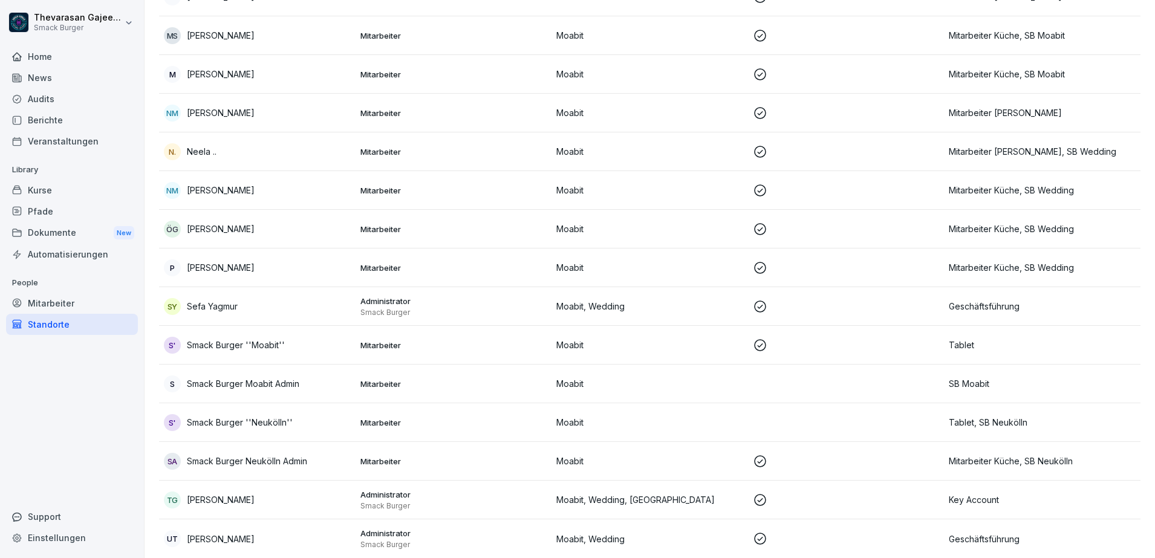
click at [300, 339] on div "S' Smack Burger ''Moabit''" at bounding box center [257, 345] width 187 height 17
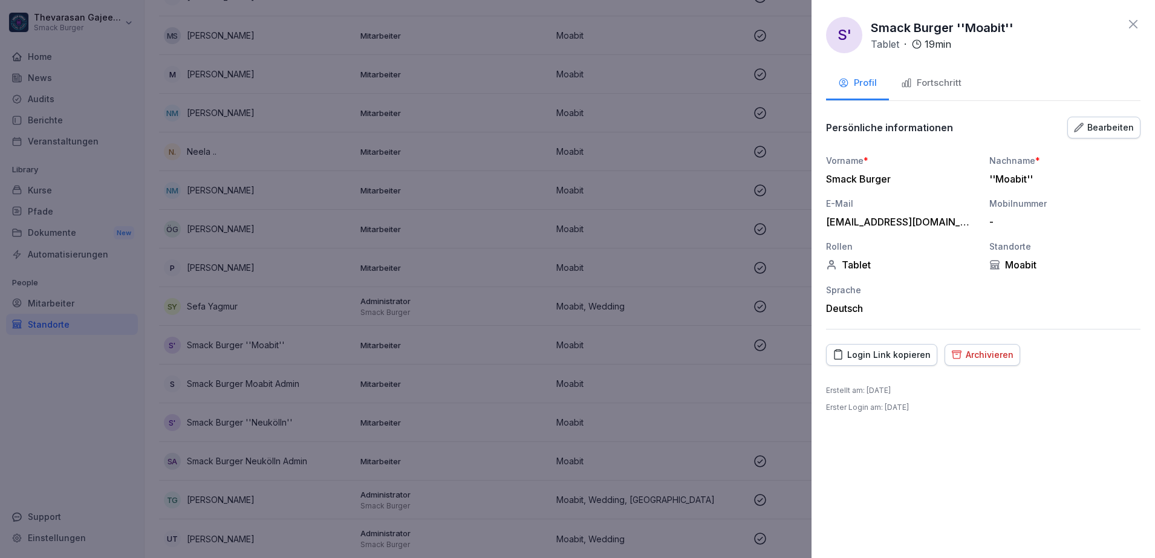
click at [1126, 134] on button "Bearbeiten" at bounding box center [1103, 128] width 73 height 22
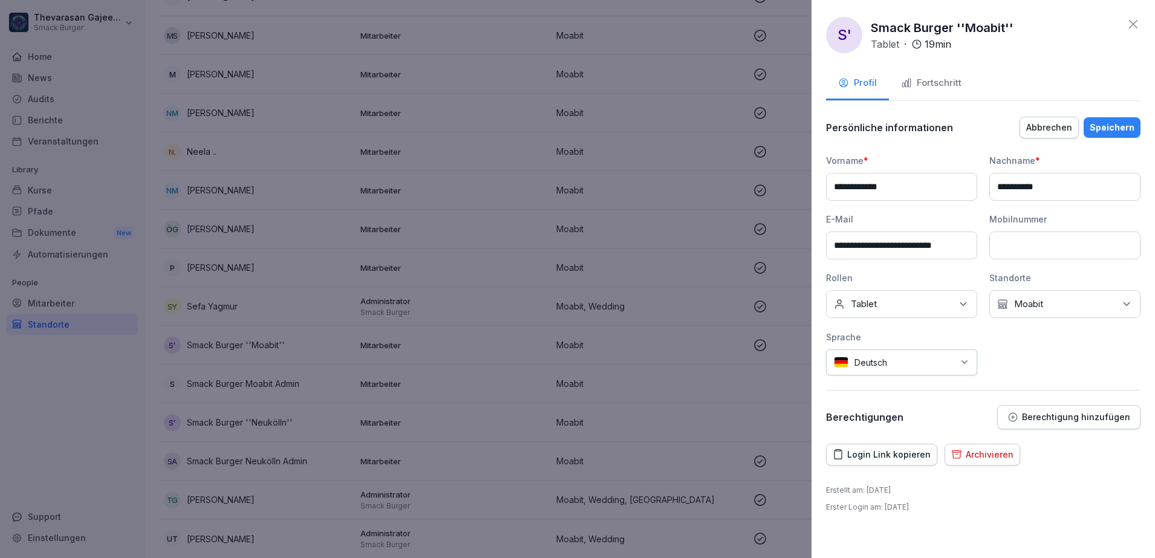
click at [892, 312] on div "Keine Rollen Tablet" at bounding box center [901, 304] width 151 height 28
click at [871, 403] on label "SB Moabit" at bounding box center [873, 401] width 43 height 11
click at [1113, 128] on div "Speichern" at bounding box center [1112, 127] width 45 height 13
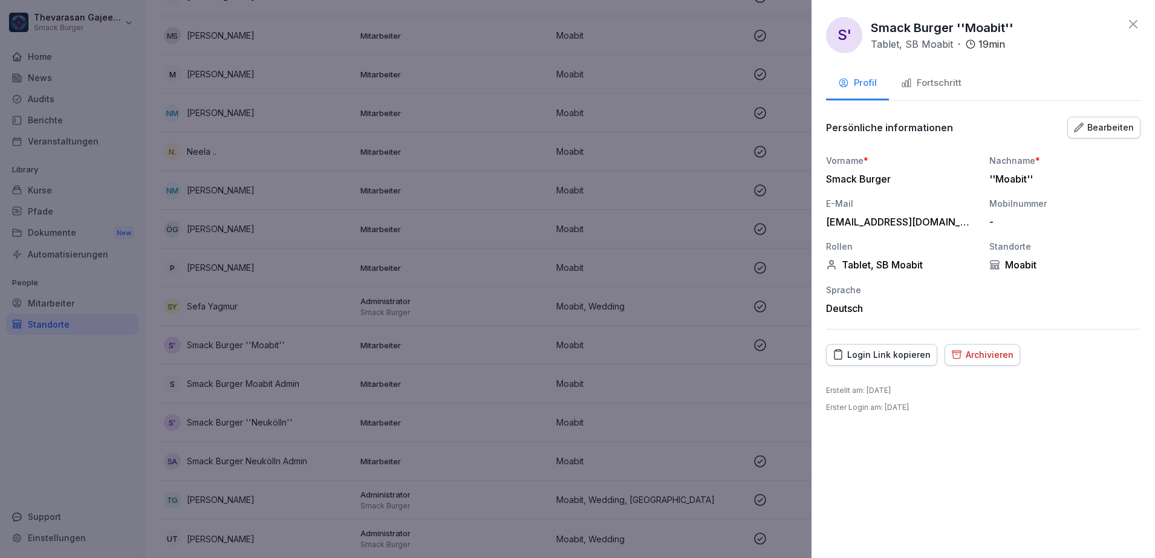
click at [696, 288] on div at bounding box center [577, 279] width 1155 height 558
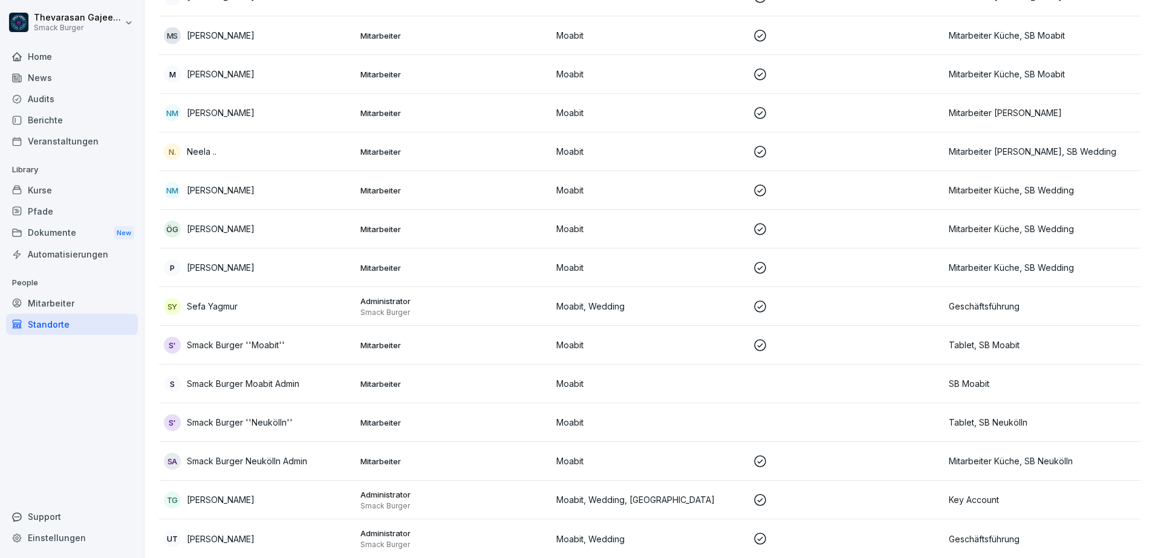
click at [341, 376] on div "S Smack Burger Moabit Admin" at bounding box center [257, 384] width 187 height 17
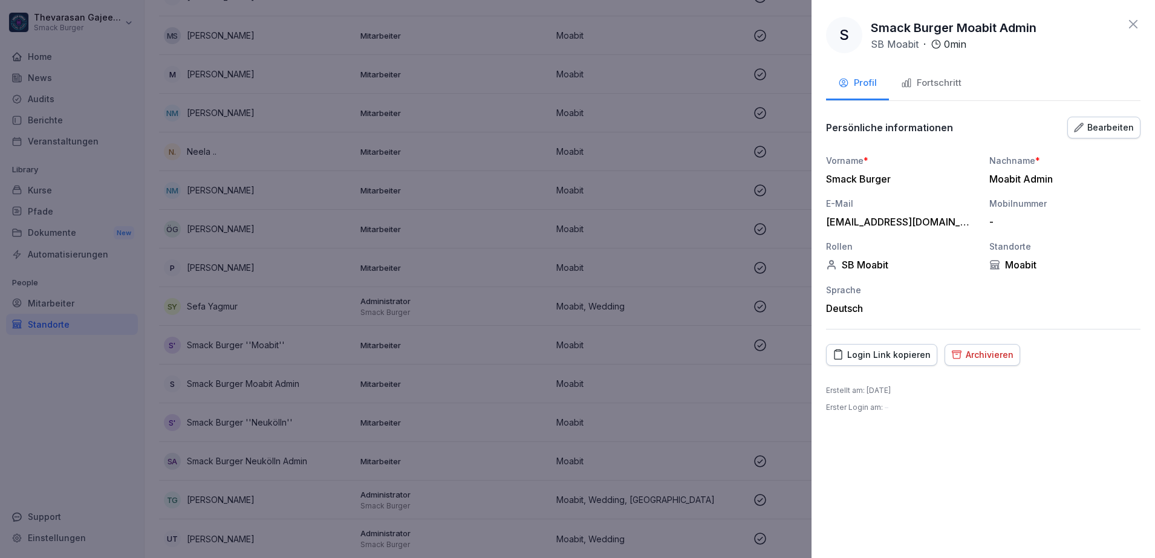
click at [1113, 127] on div "Bearbeiten" at bounding box center [1104, 127] width 60 height 13
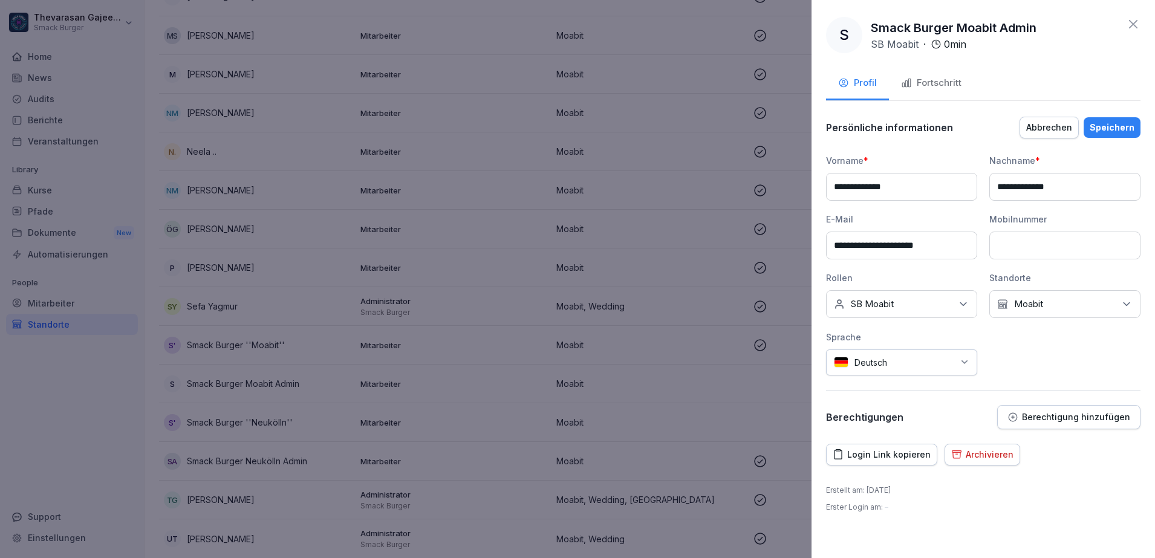
click at [893, 299] on p "SB Moabit" at bounding box center [872, 304] width 43 height 12
click at [882, 397] on label "SB Moabit" at bounding box center [873, 392] width 43 height 11
click at [886, 392] on label "SB Moabit" at bounding box center [873, 392] width 43 height 11
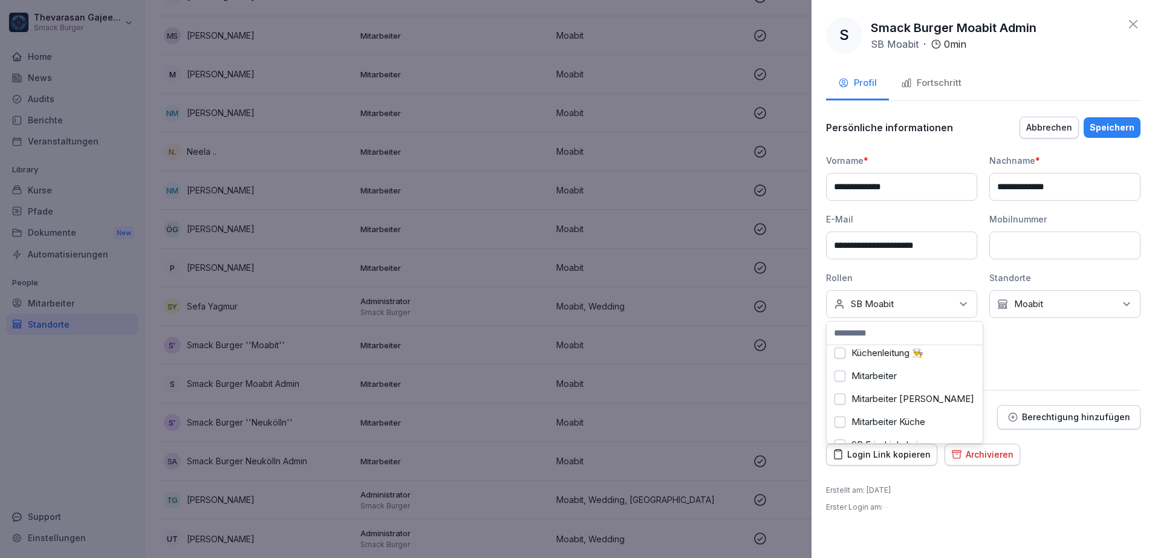
click at [905, 421] on label "Mitarbeiter Küche" at bounding box center [889, 422] width 74 height 11
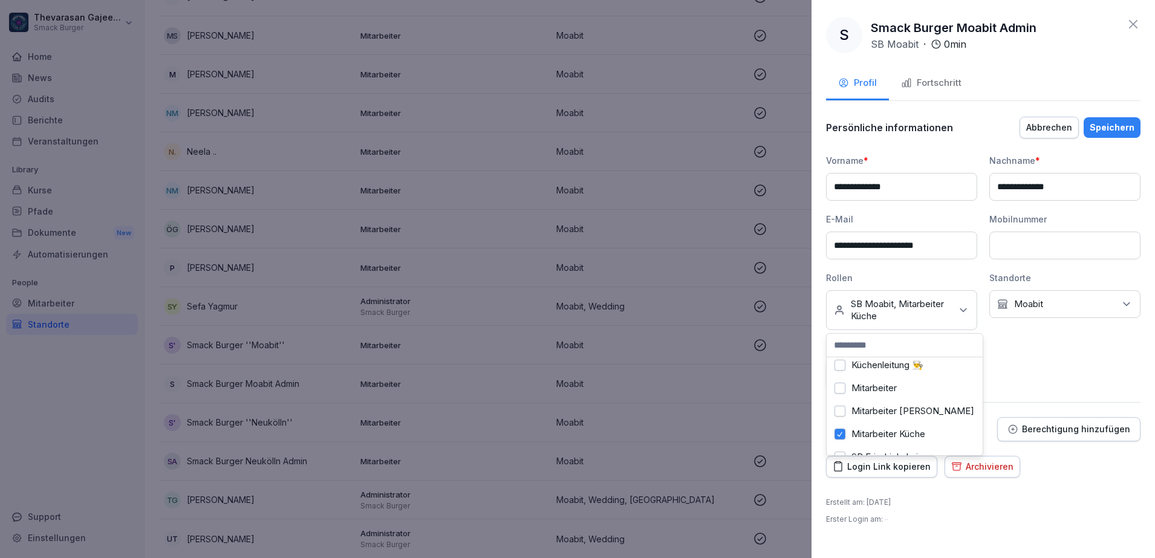
click at [1118, 122] on div "Speichern" at bounding box center [1112, 127] width 45 height 13
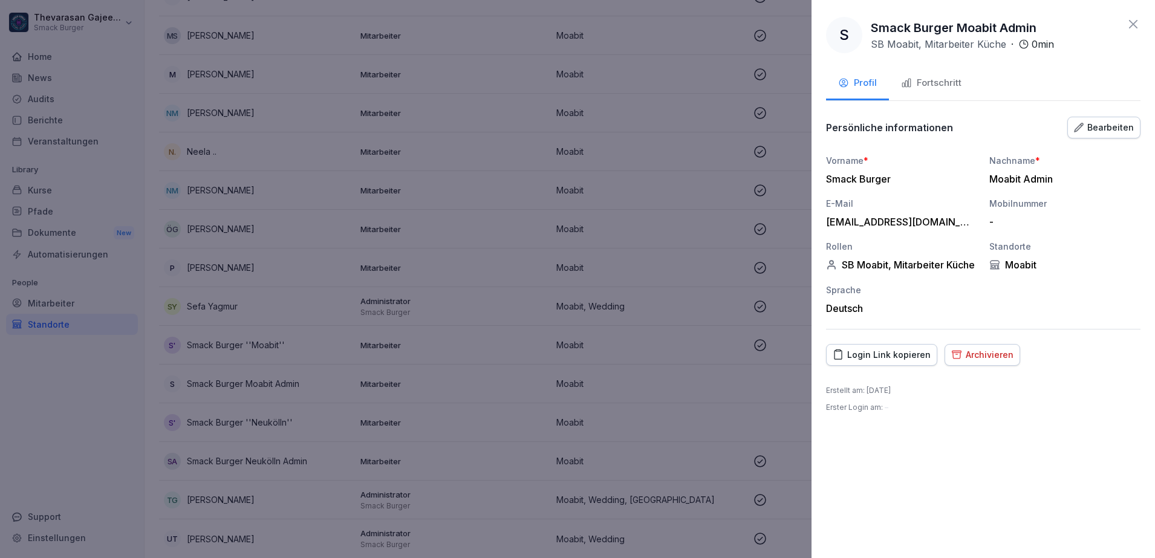
click at [776, 362] on div at bounding box center [577, 279] width 1155 height 558
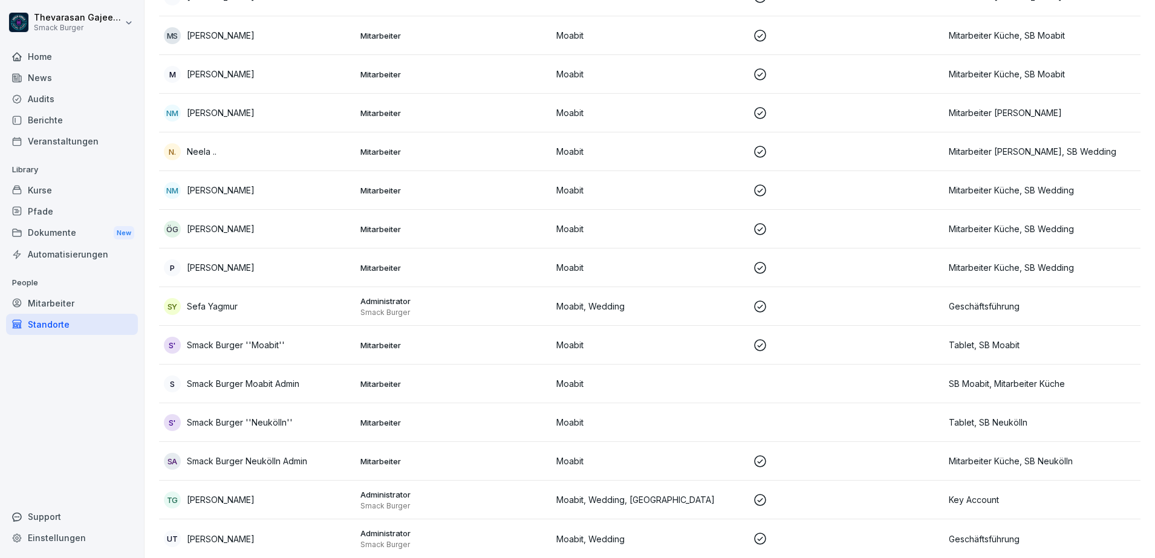
click at [516, 442] on td "Mitarbeiter" at bounding box center [454, 461] width 197 height 39
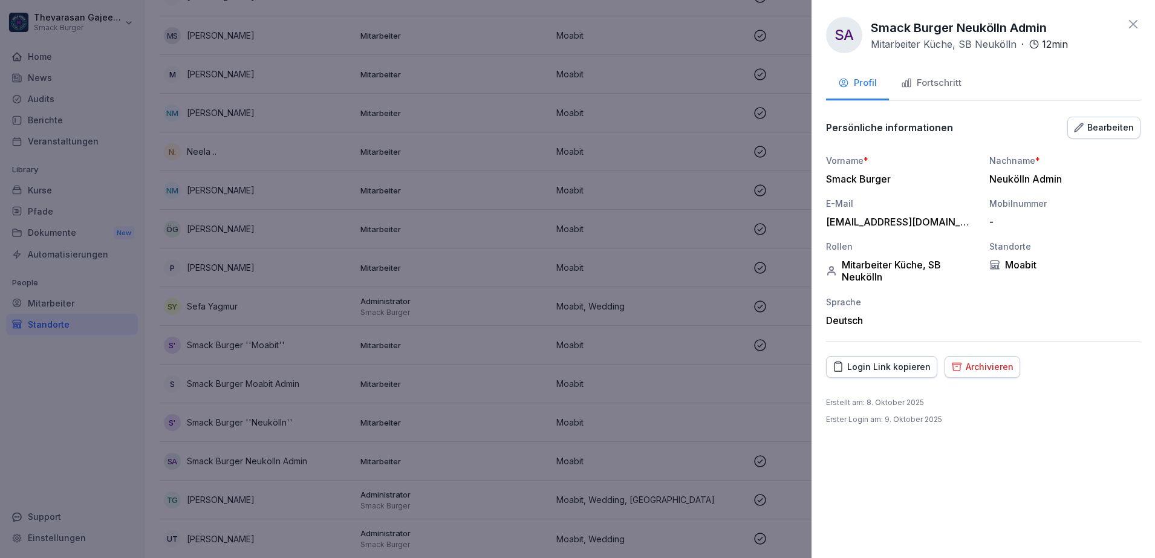
click at [1103, 128] on div "Bearbeiten" at bounding box center [1104, 127] width 60 height 13
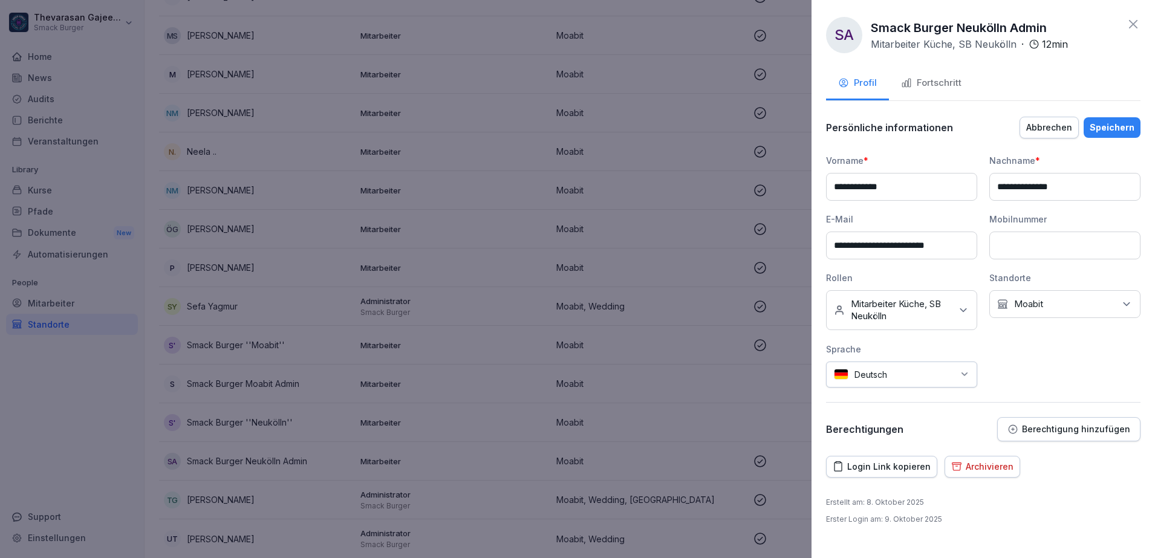
click at [934, 297] on div "Keine Rollen Mitarbeiter Küche, SB Neukölln" at bounding box center [901, 310] width 151 height 40
click at [868, 434] on div "SB Neukölln" at bounding box center [905, 427] width 150 height 23
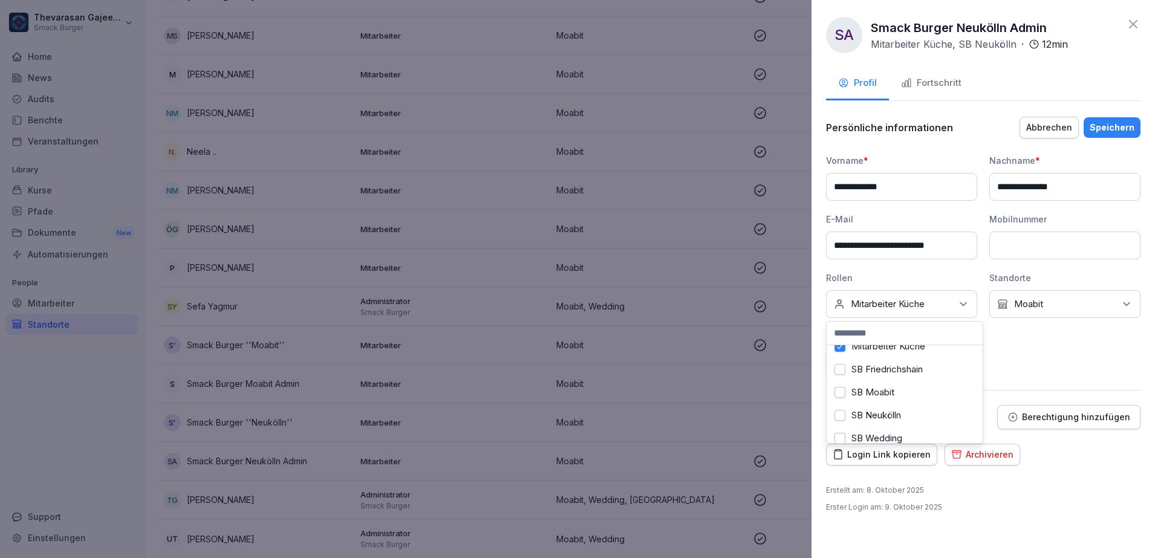
click at [897, 350] on label "Mitarbeiter Küche" at bounding box center [889, 346] width 74 height 11
click at [874, 415] on label "SB Neukölln" at bounding box center [877, 415] width 50 height 11
click at [890, 351] on label "Mitarbeiter Küche" at bounding box center [889, 346] width 74 height 11
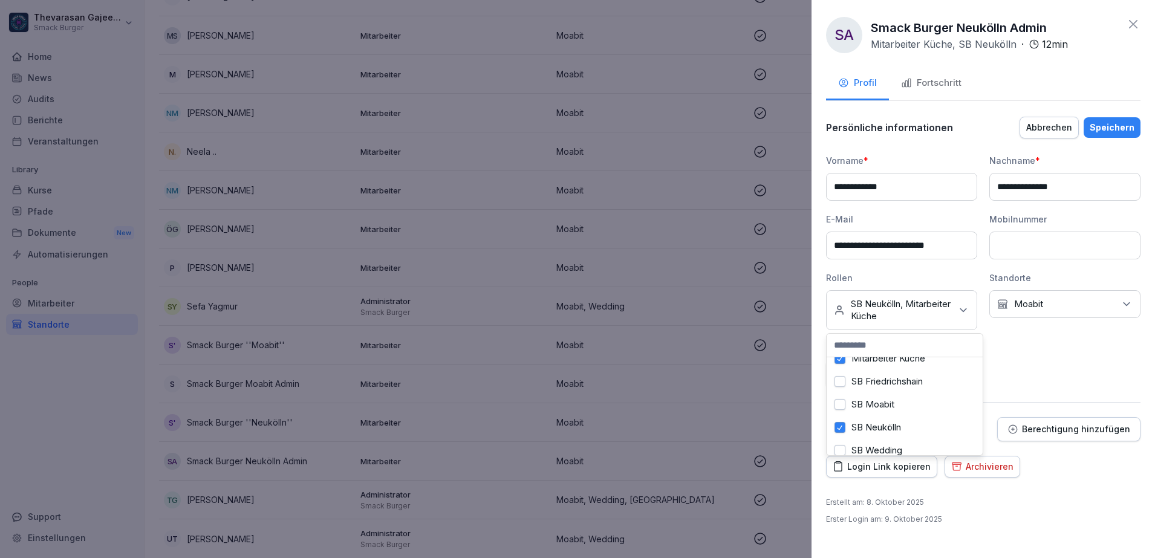
click at [1128, 133] on button "Speichern" at bounding box center [1112, 127] width 57 height 21
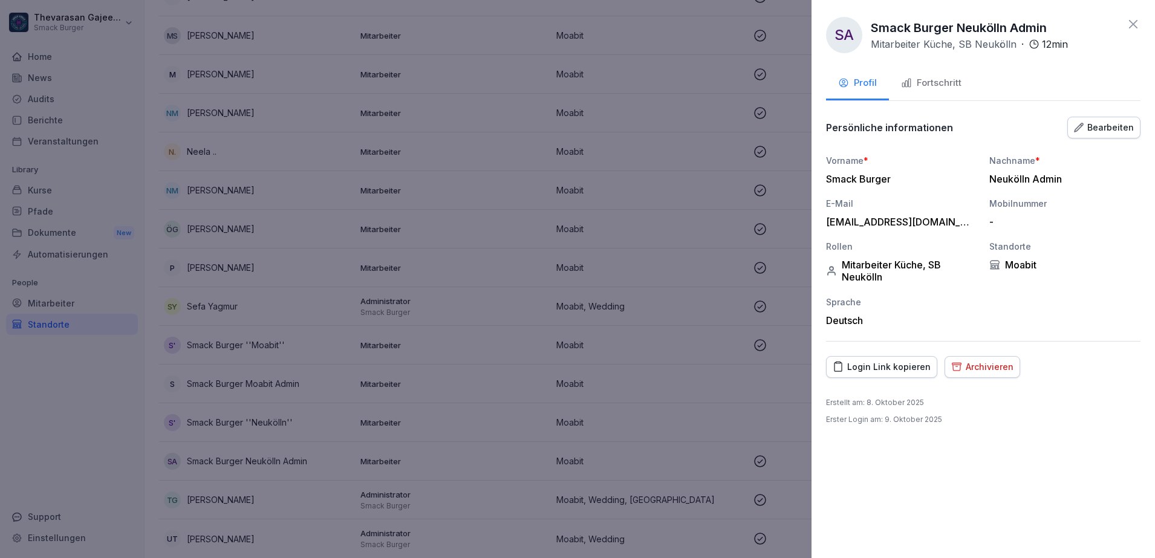
click at [1136, 23] on icon at bounding box center [1133, 24] width 15 height 15
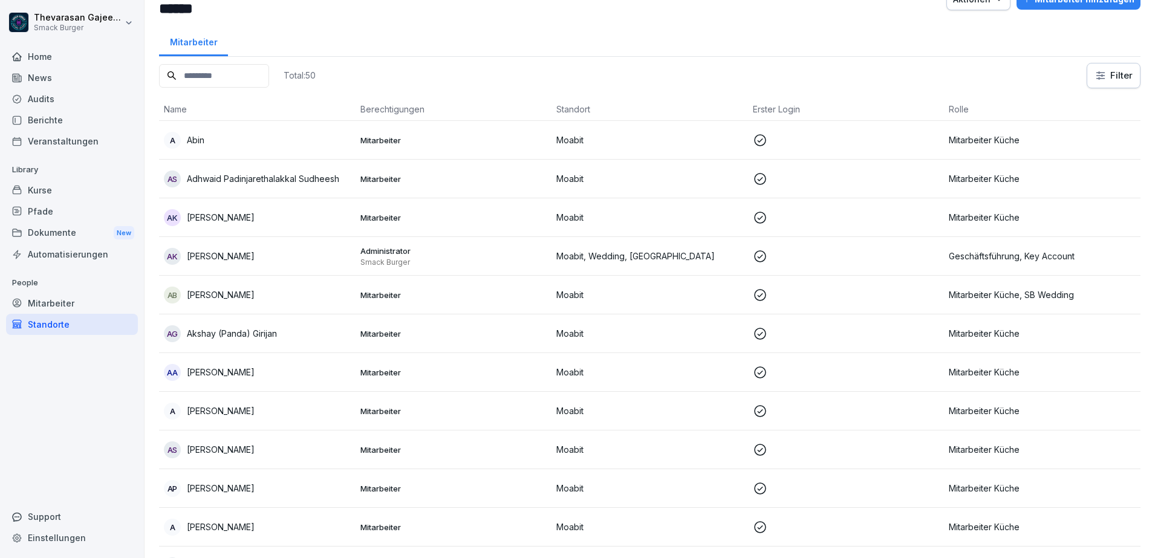
scroll to position [0, 0]
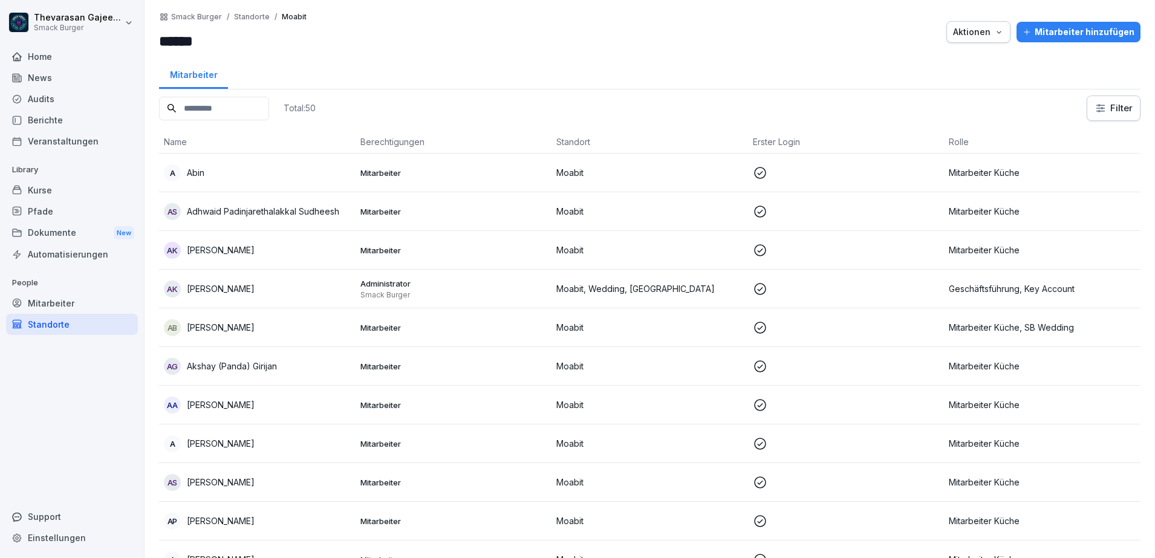
click at [246, 16] on p "Standorte" at bounding box center [252, 17] width 36 height 8
click at [194, 16] on p "Smack Burger" at bounding box center [196, 17] width 51 height 8
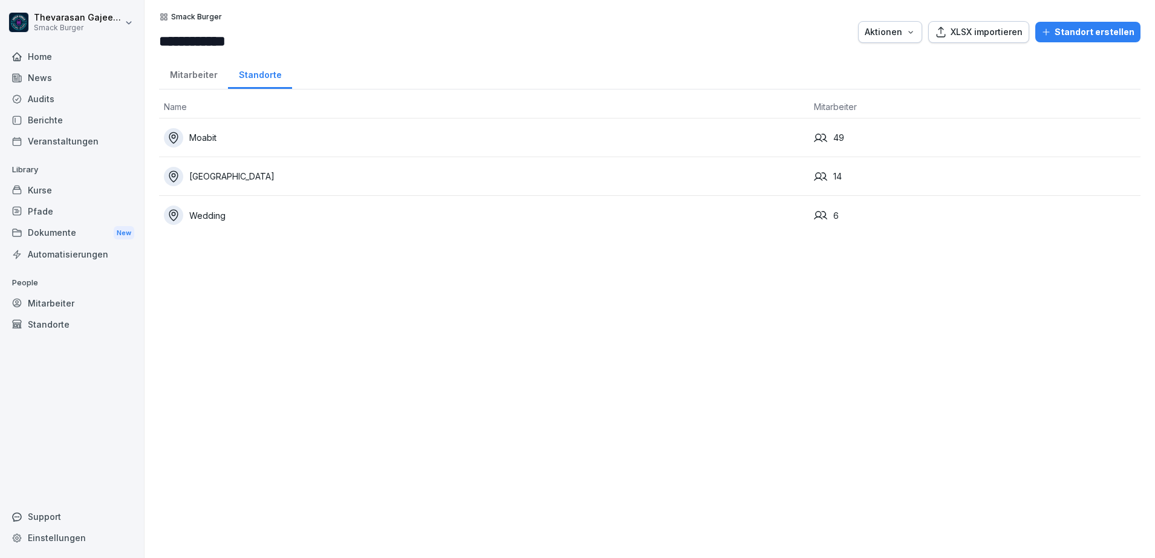
click at [47, 311] on div "Mitarbeiter" at bounding box center [72, 303] width 132 height 21
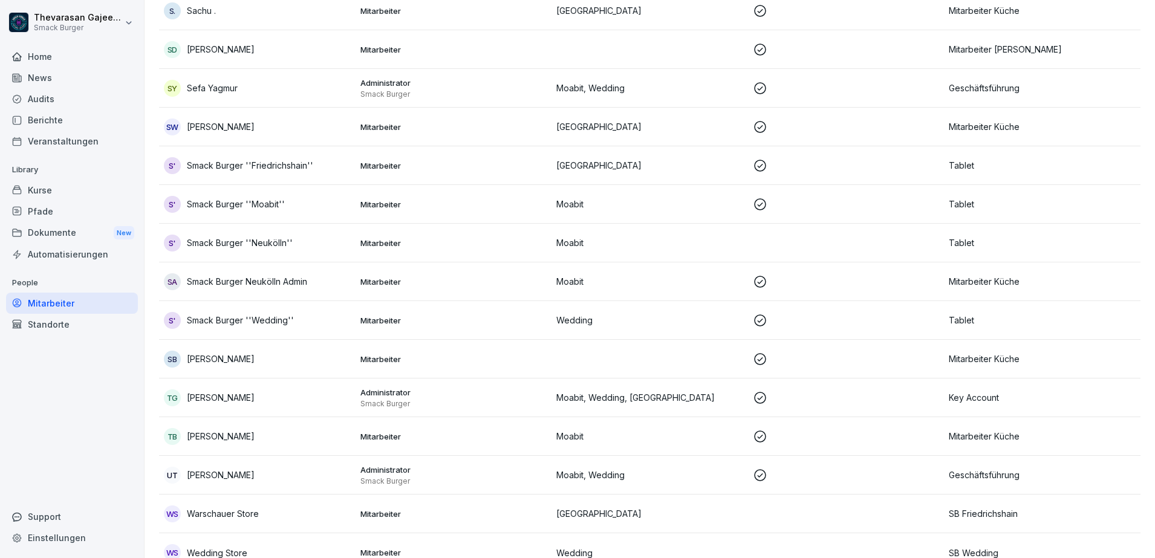
scroll to position [2580, 0]
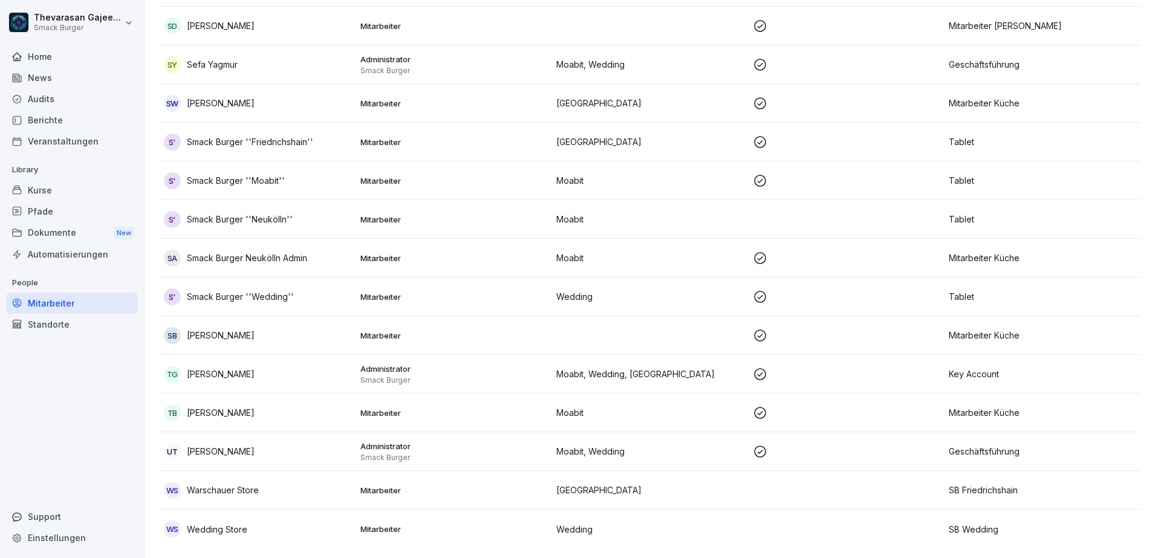
click at [57, 324] on div "Standorte" at bounding box center [72, 324] width 132 height 21
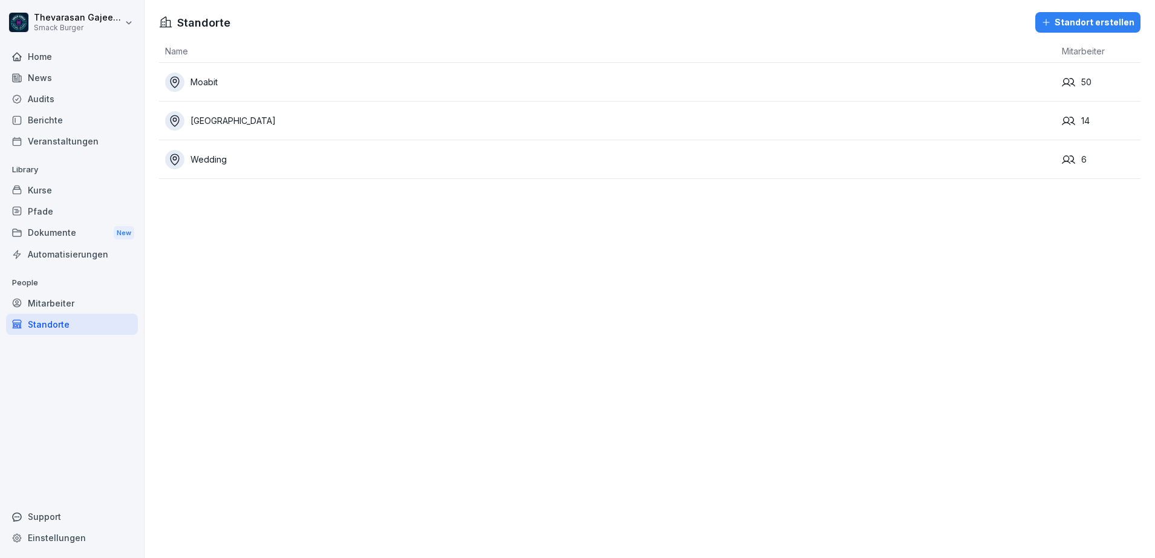
click at [60, 305] on div "Mitarbeiter" at bounding box center [72, 303] width 132 height 21
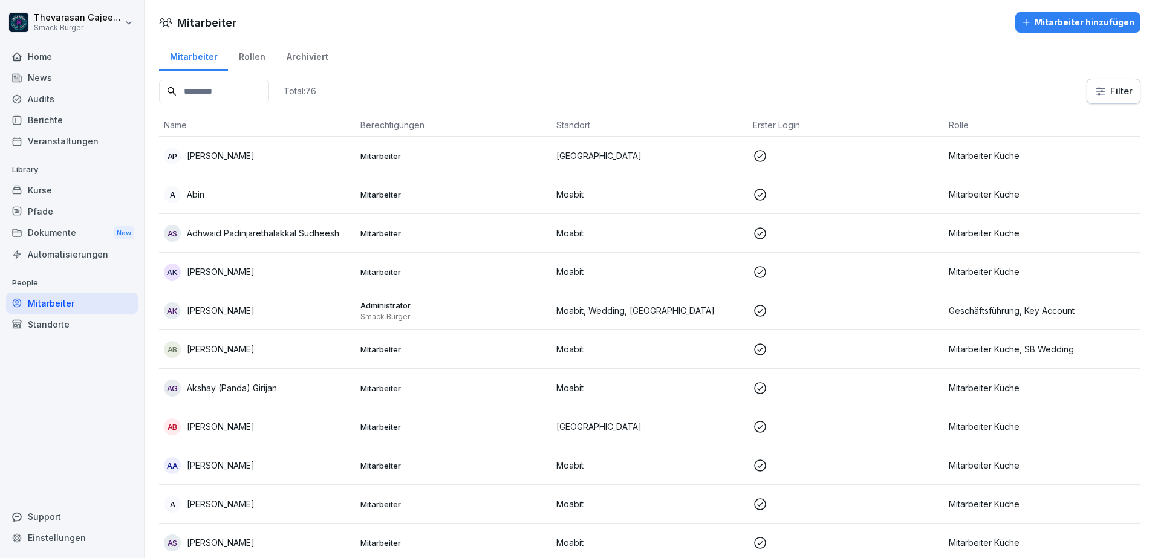
click at [255, 56] on div "Rollen" at bounding box center [252, 55] width 48 height 31
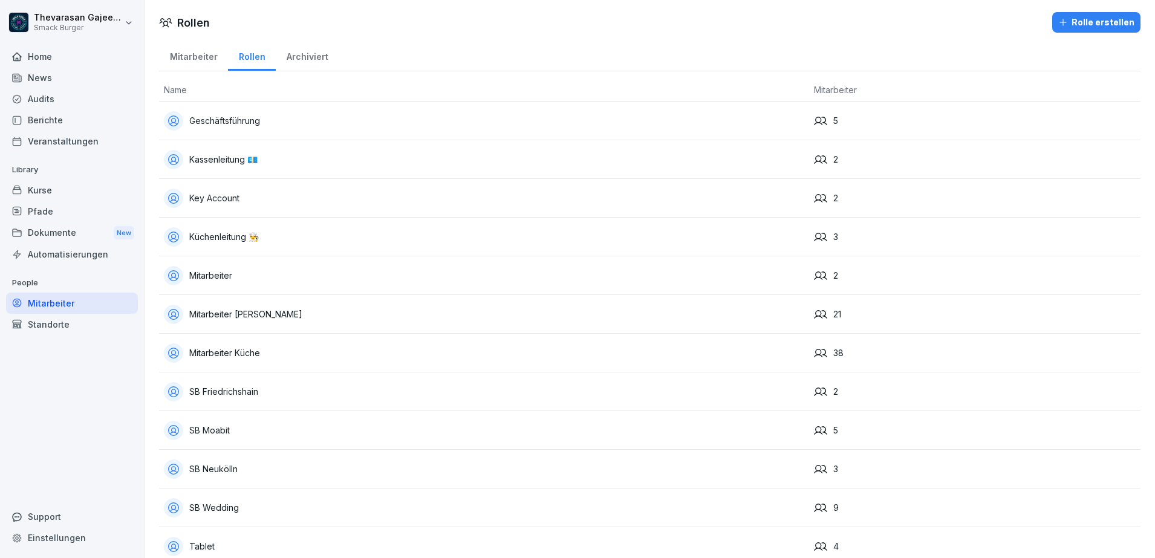
click at [1088, 27] on div "Rolle erstellen" at bounding box center [1096, 22] width 76 height 13
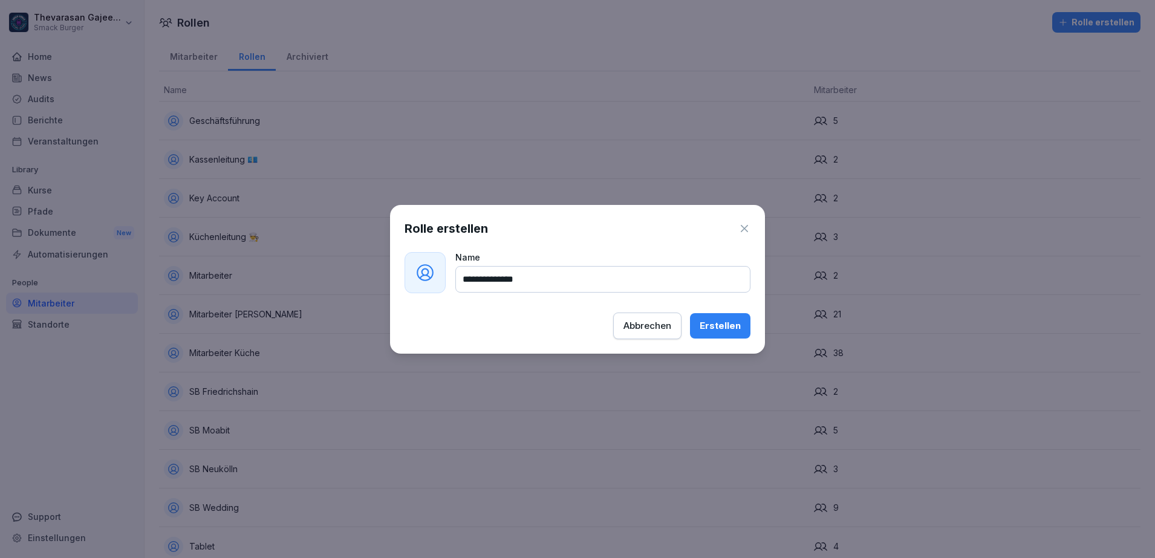
type input "**********"
click at [720, 322] on div "Erstellen" at bounding box center [720, 325] width 41 height 13
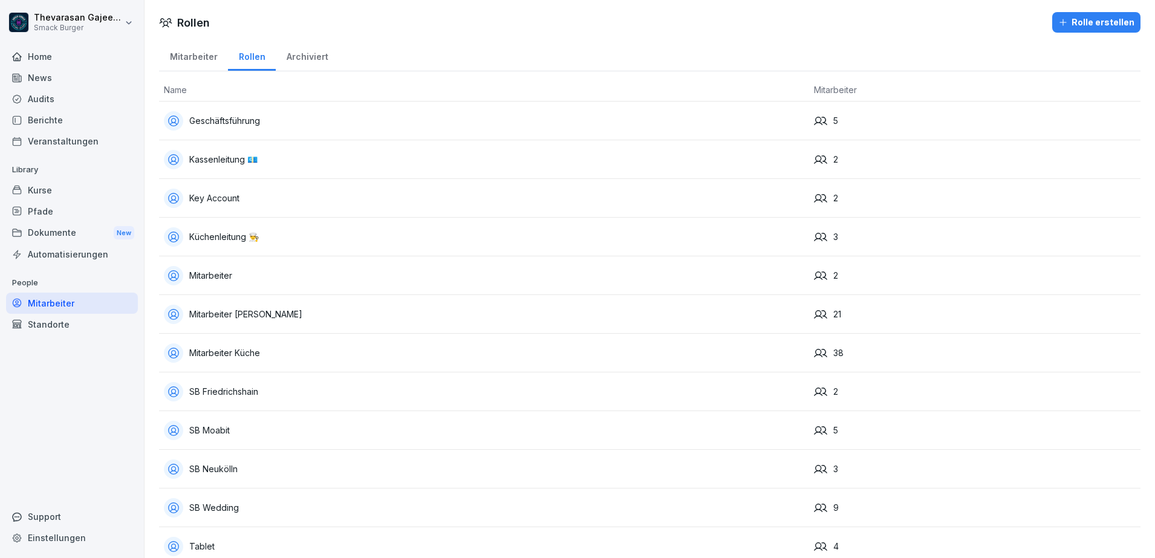
click at [328, 54] on div "Archiviert" at bounding box center [307, 55] width 63 height 31
click at [184, 58] on div "Mitarbeiter" at bounding box center [193, 55] width 69 height 31
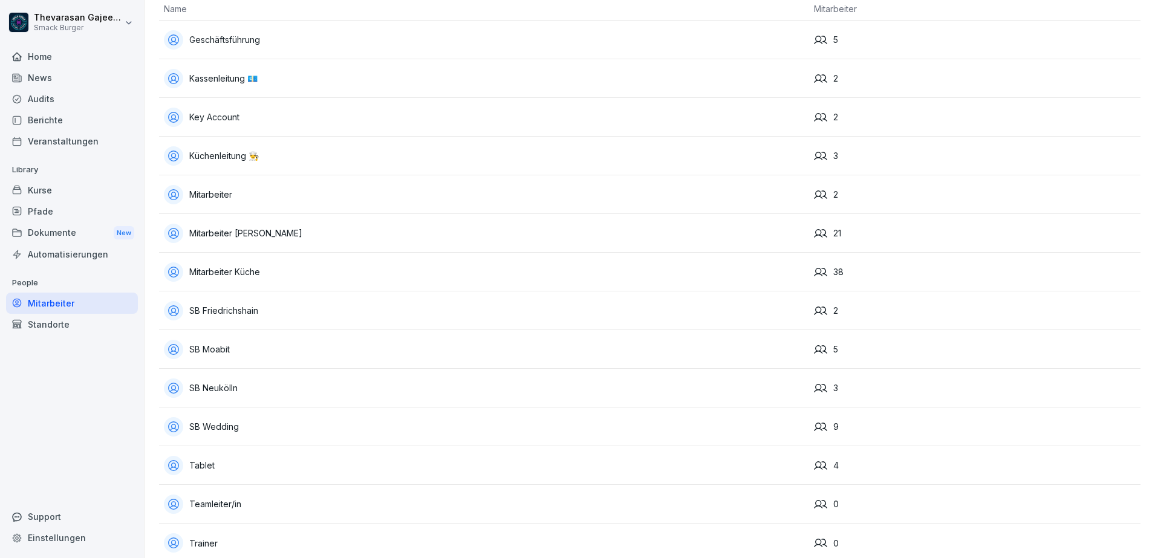
scroll to position [106, 0]
